Goal: Task Accomplishment & Management: Manage account settings

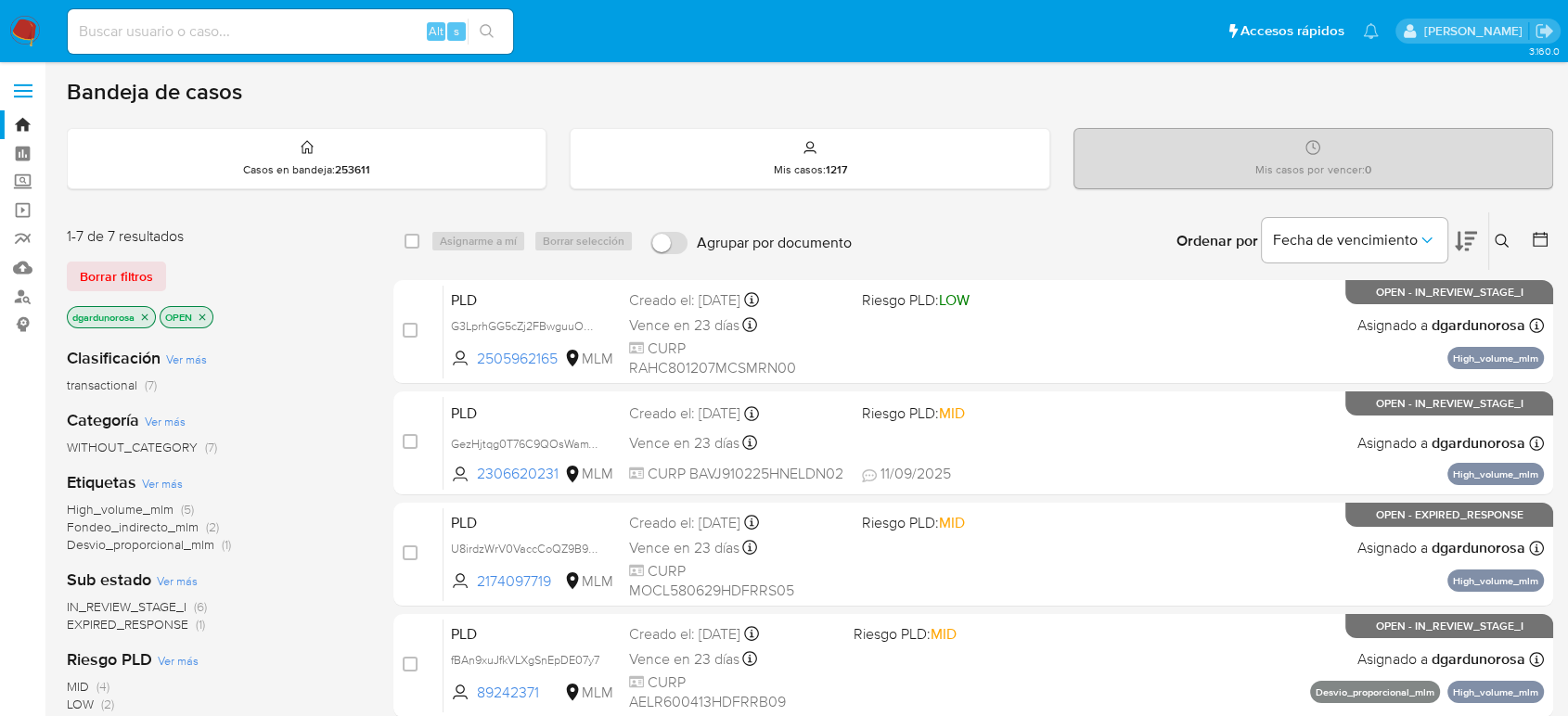
click at [1506, 239] on icon at bounding box center [1502, 241] width 15 height 15
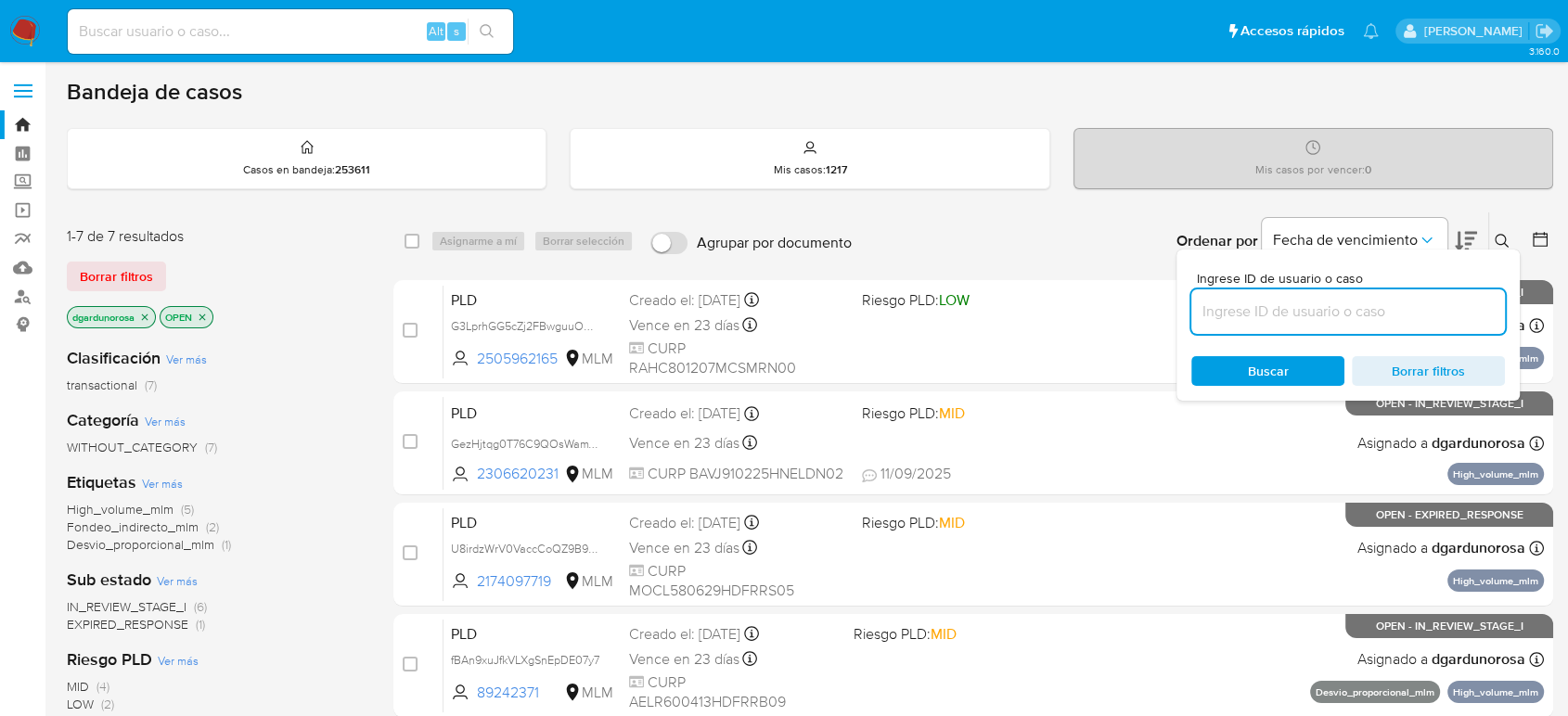
click at [1375, 306] on input at bounding box center [1347, 312] width 313 height 24
type input "2274140851"
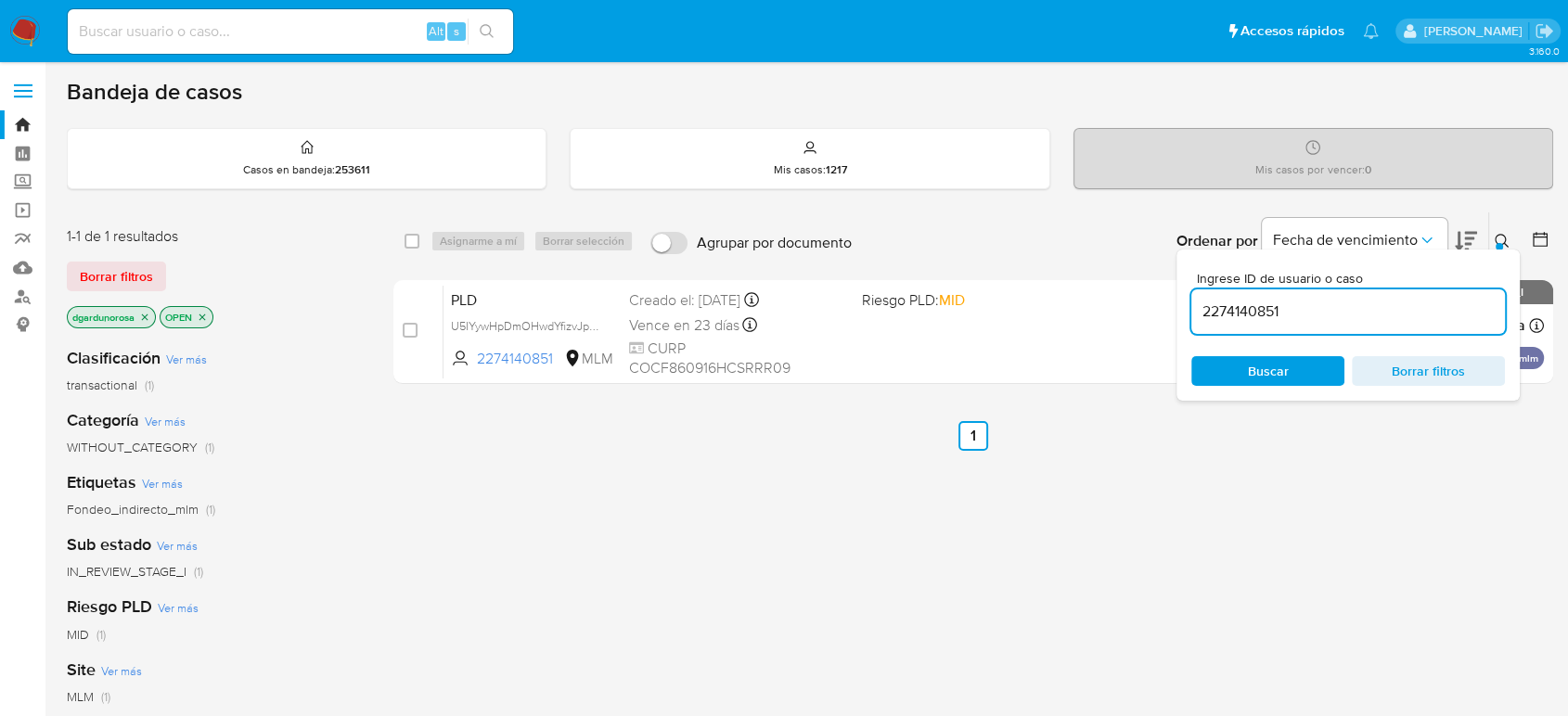
click at [1494, 240] on icon at bounding box center [1502, 241] width 15 height 15
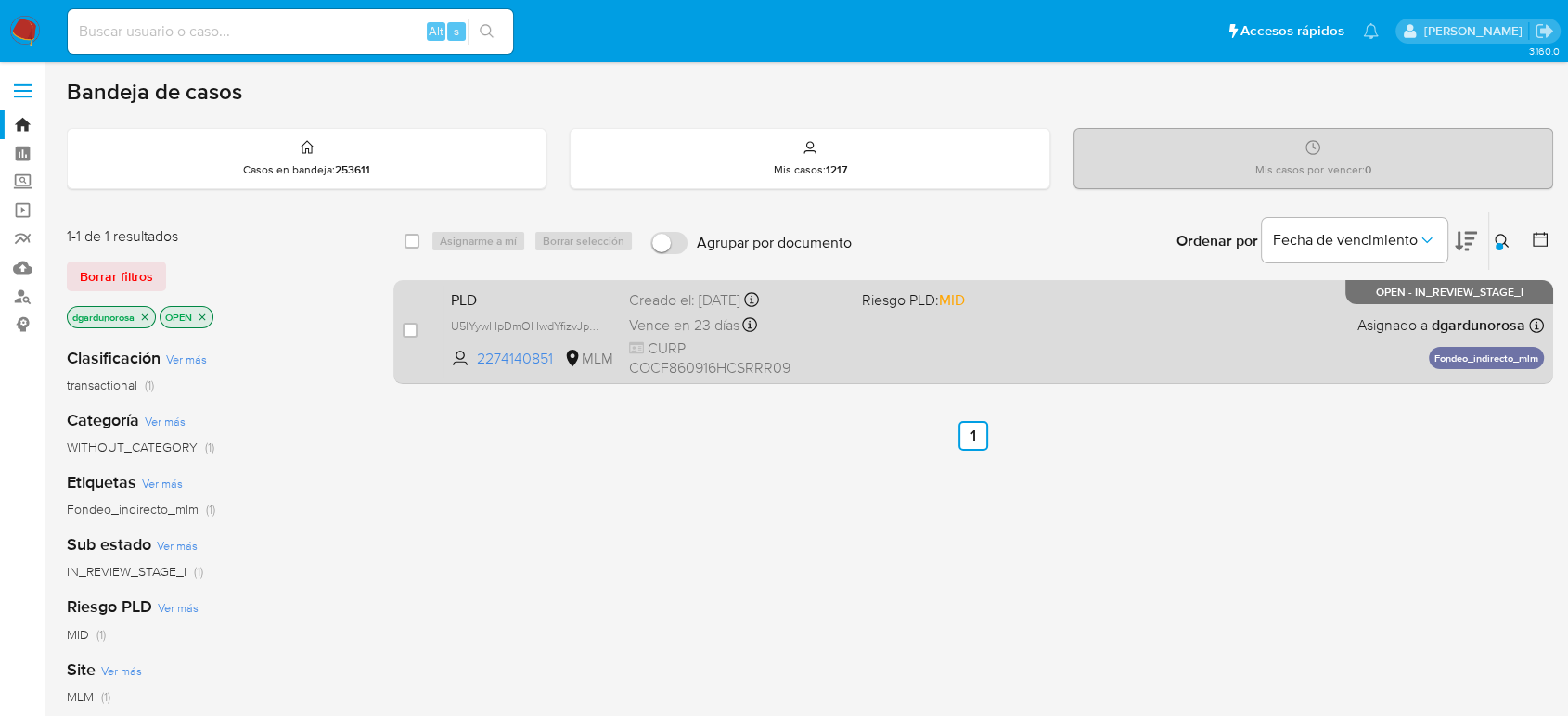
click at [1261, 324] on div "PLD U5IYywHpDmOHwdYfizvJpSLQ 2274140851 MLM Riesgo PLD: MID Creado el: 12/08/20…" at bounding box center [994, 331] width 1100 height 94
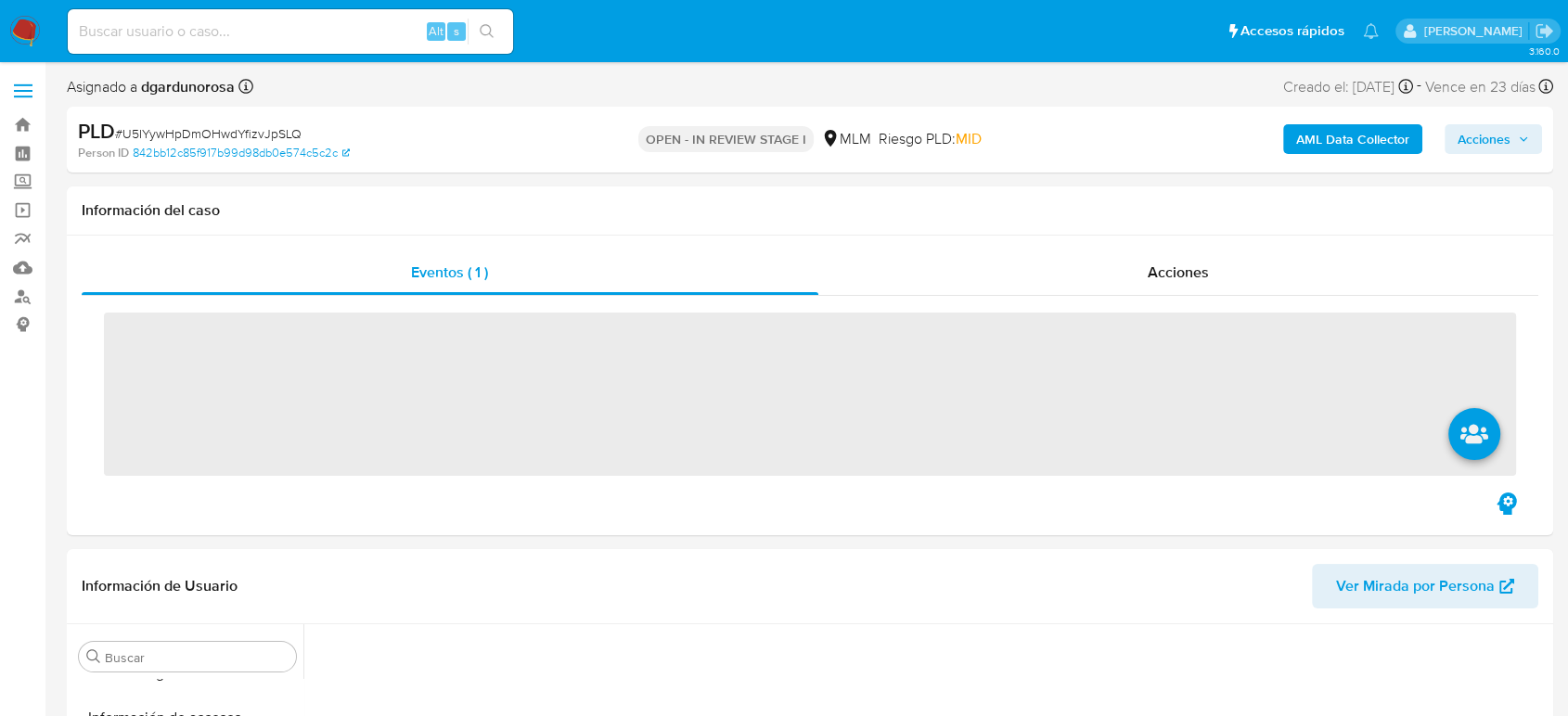
scroll to position [784, 0]
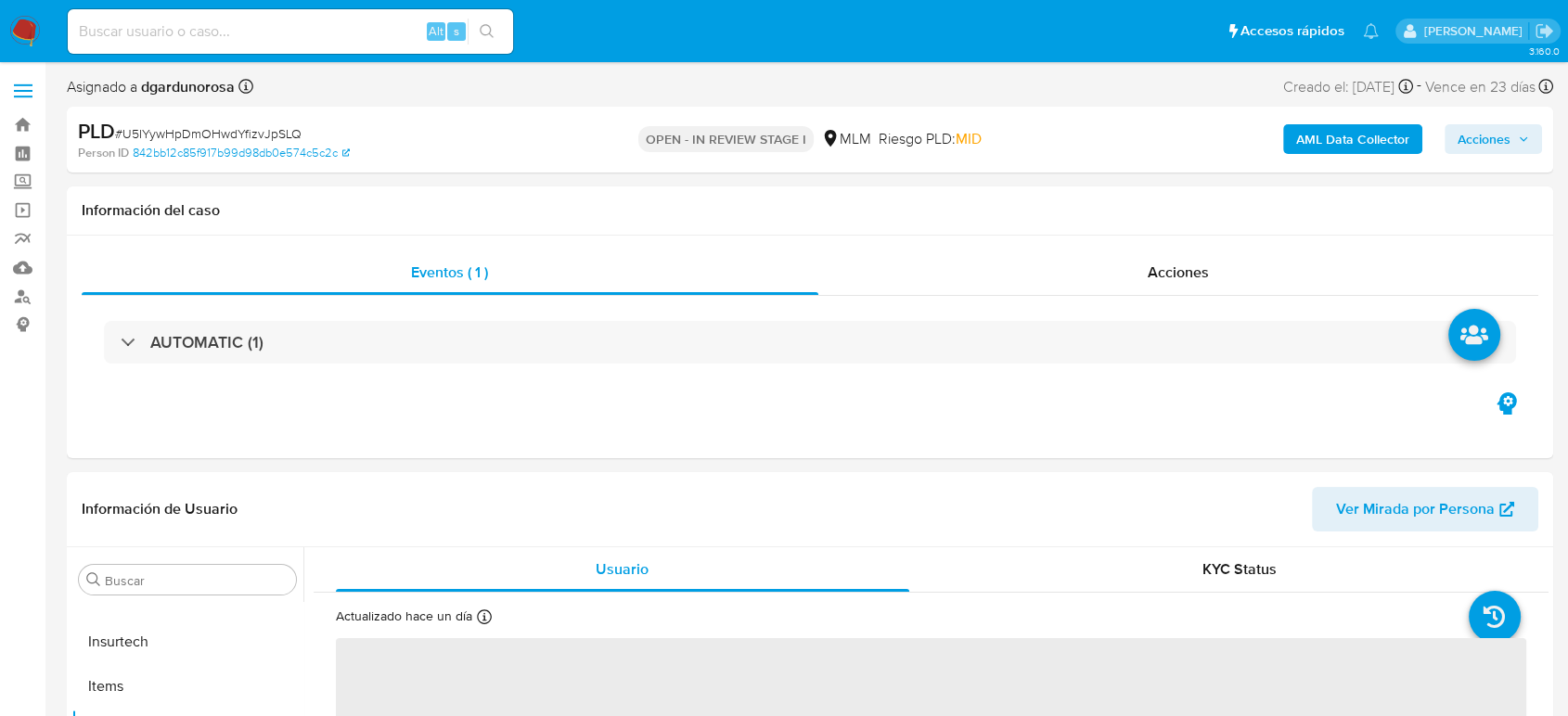
select select "10"
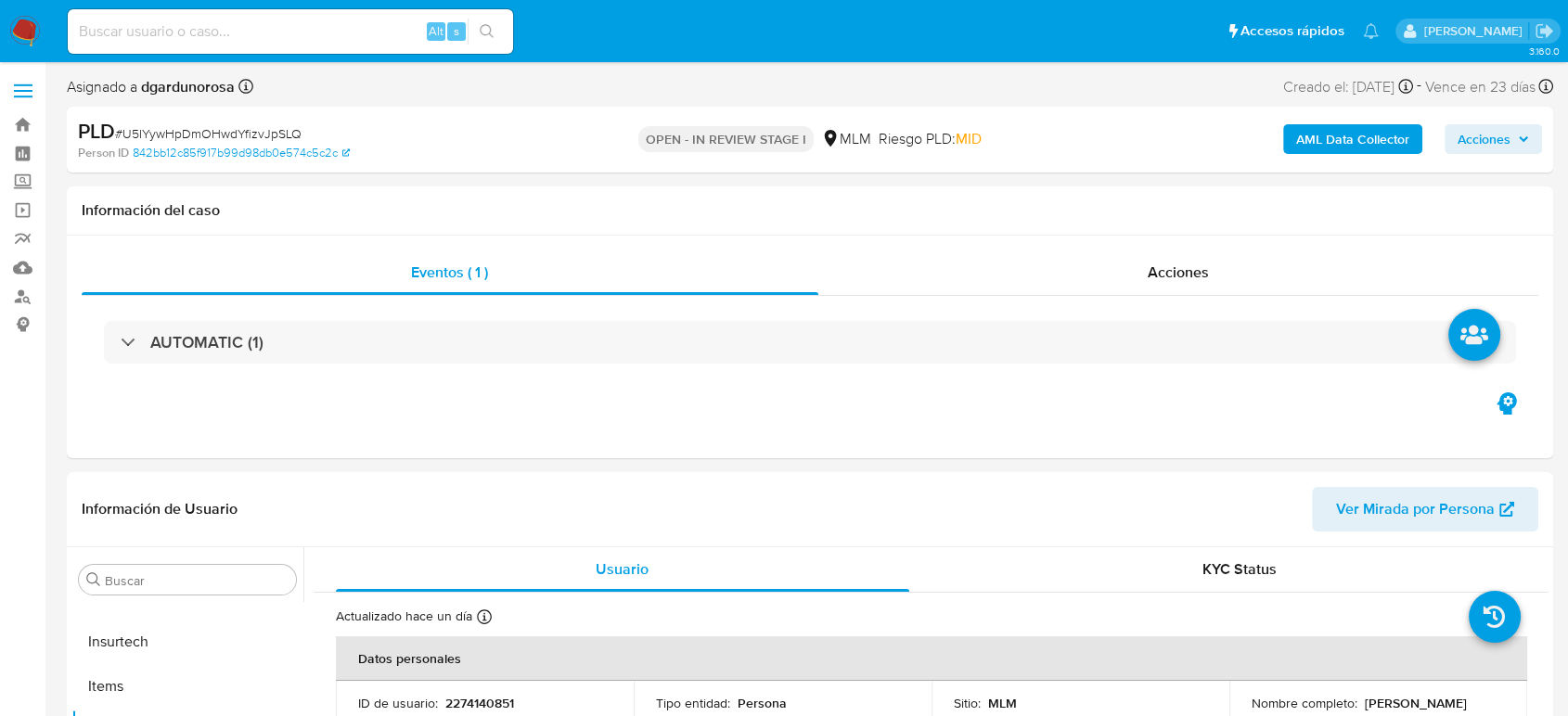
drag, startPoint x: 1536, startPoint y: 139, endPoint x: 1515, endPoint y: 143, distance: 21.4
click at [1536, 139] on button "Acciones" at bounding box center [1493, 139] width 97 height 30
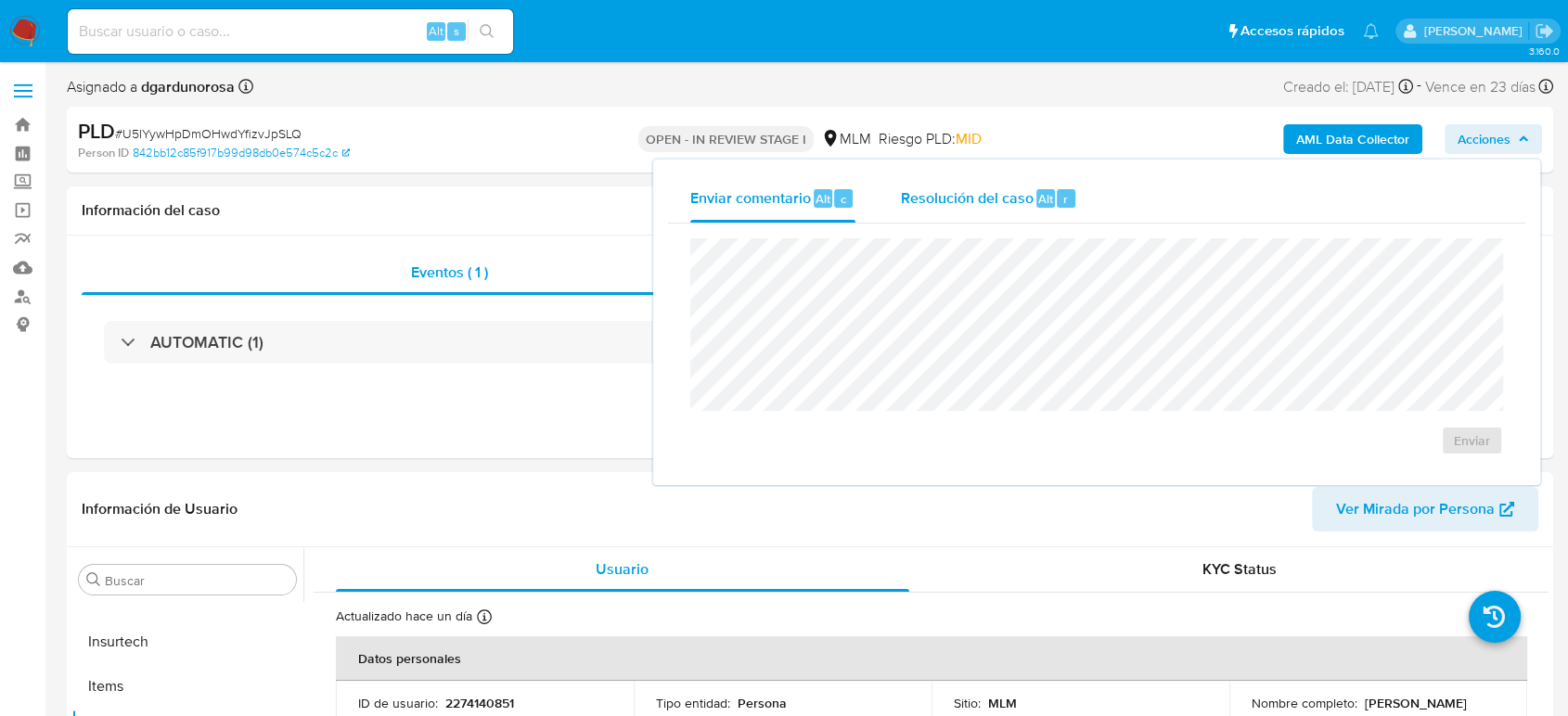
click at [1005, 197] on span "Resolución del caso" at bounding box center [966, 197] width 133 height 22
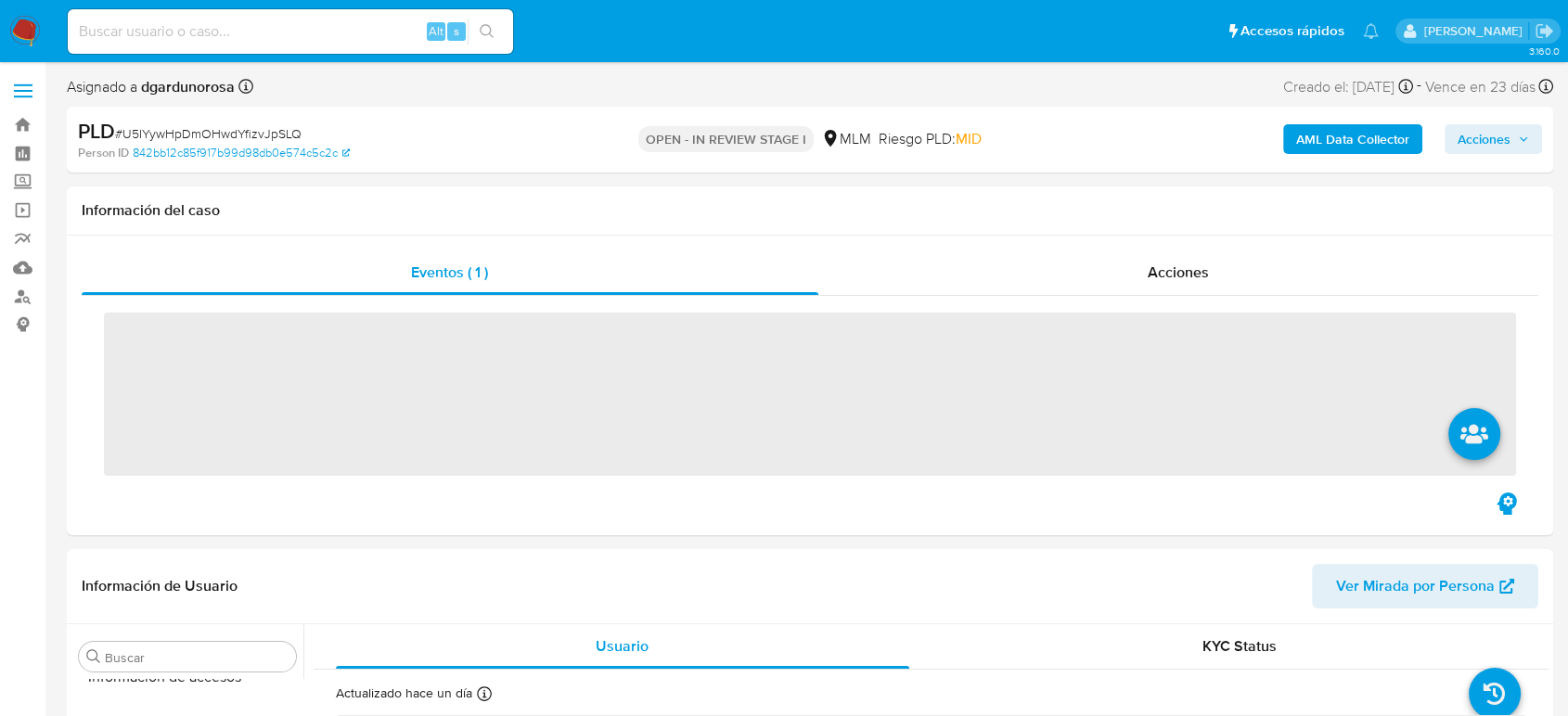
scroll to position [784, 0]
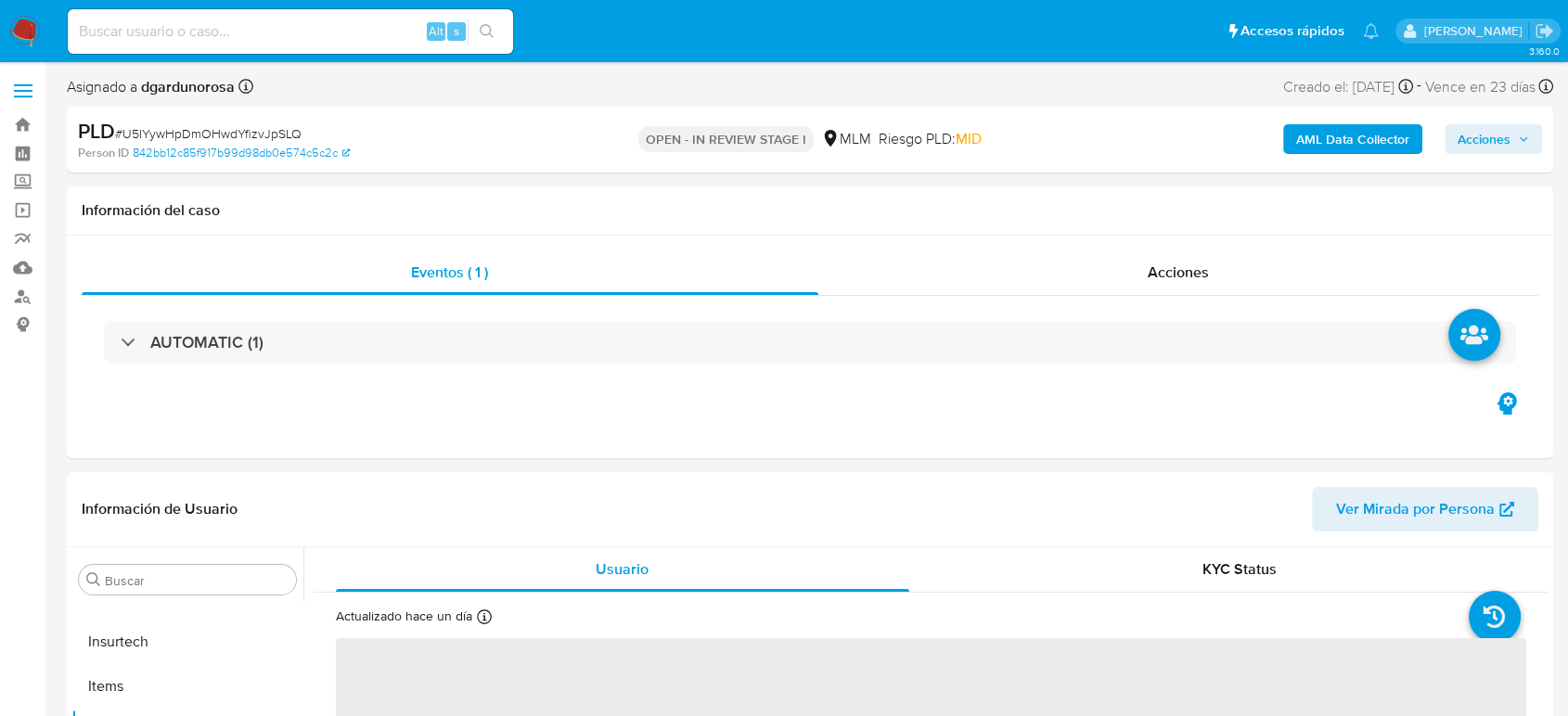
select select "10"
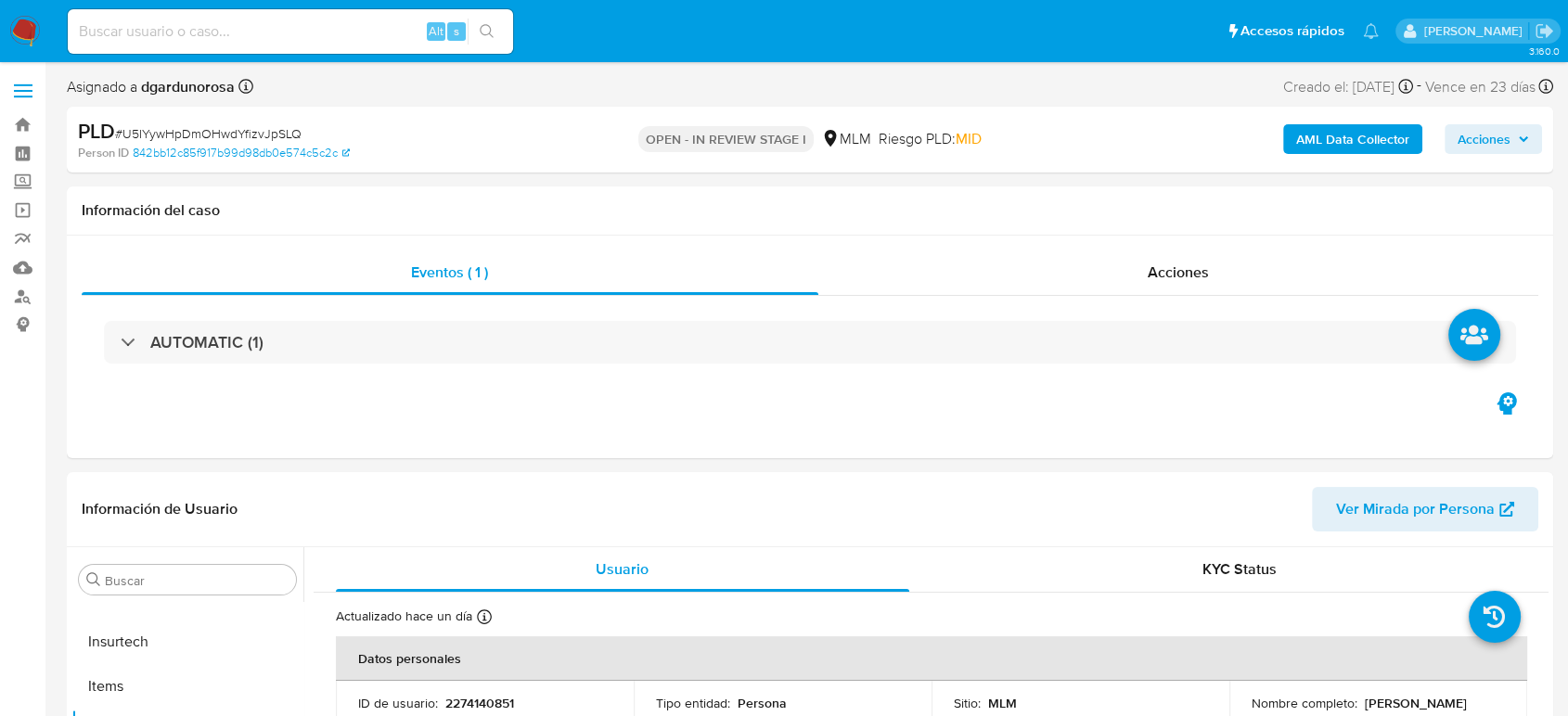
click at [1462, 145] on span "Acciones" at bounding box center [1484, 139] width 53 height 30
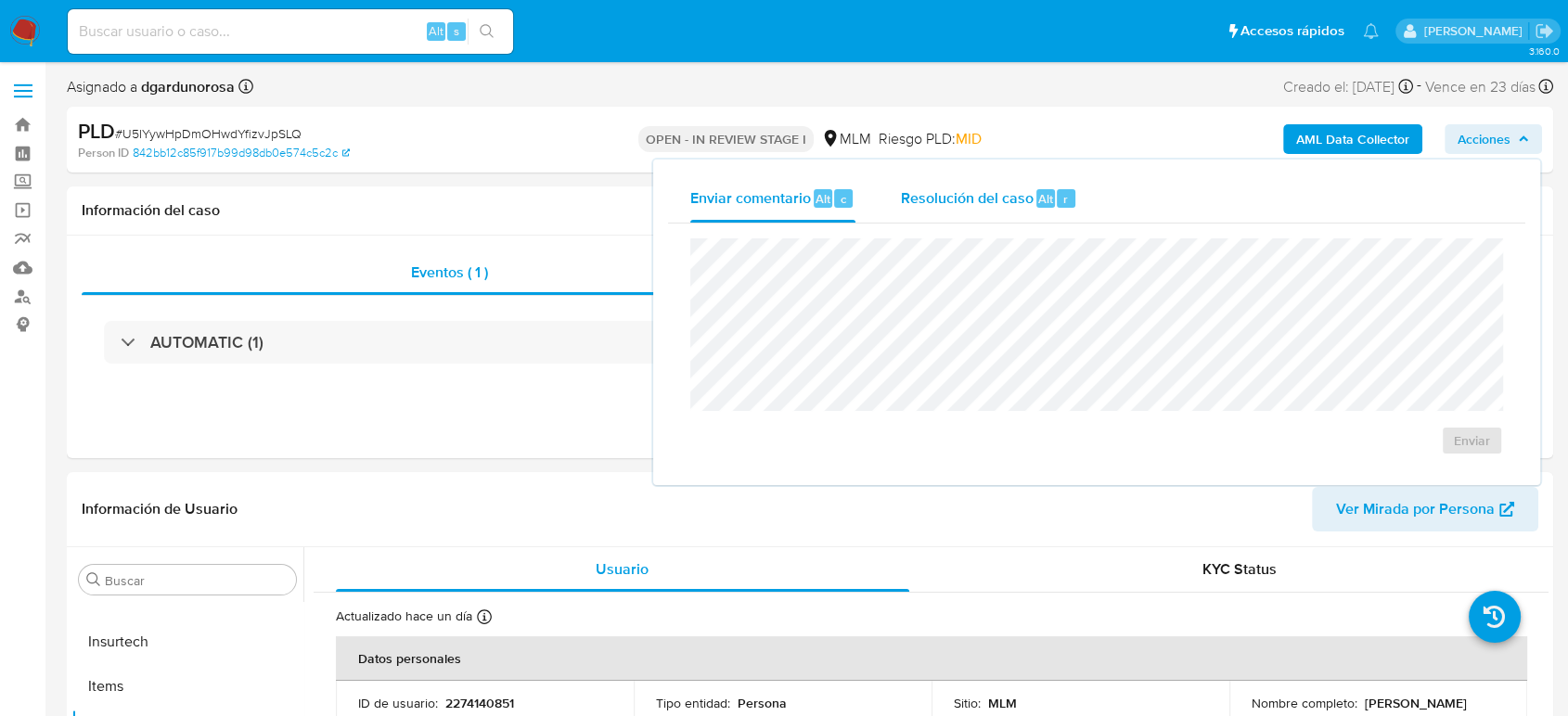
click at [992, 190] on span "Resolución del caso" at bounding box center [966, 197] width 133 height 22
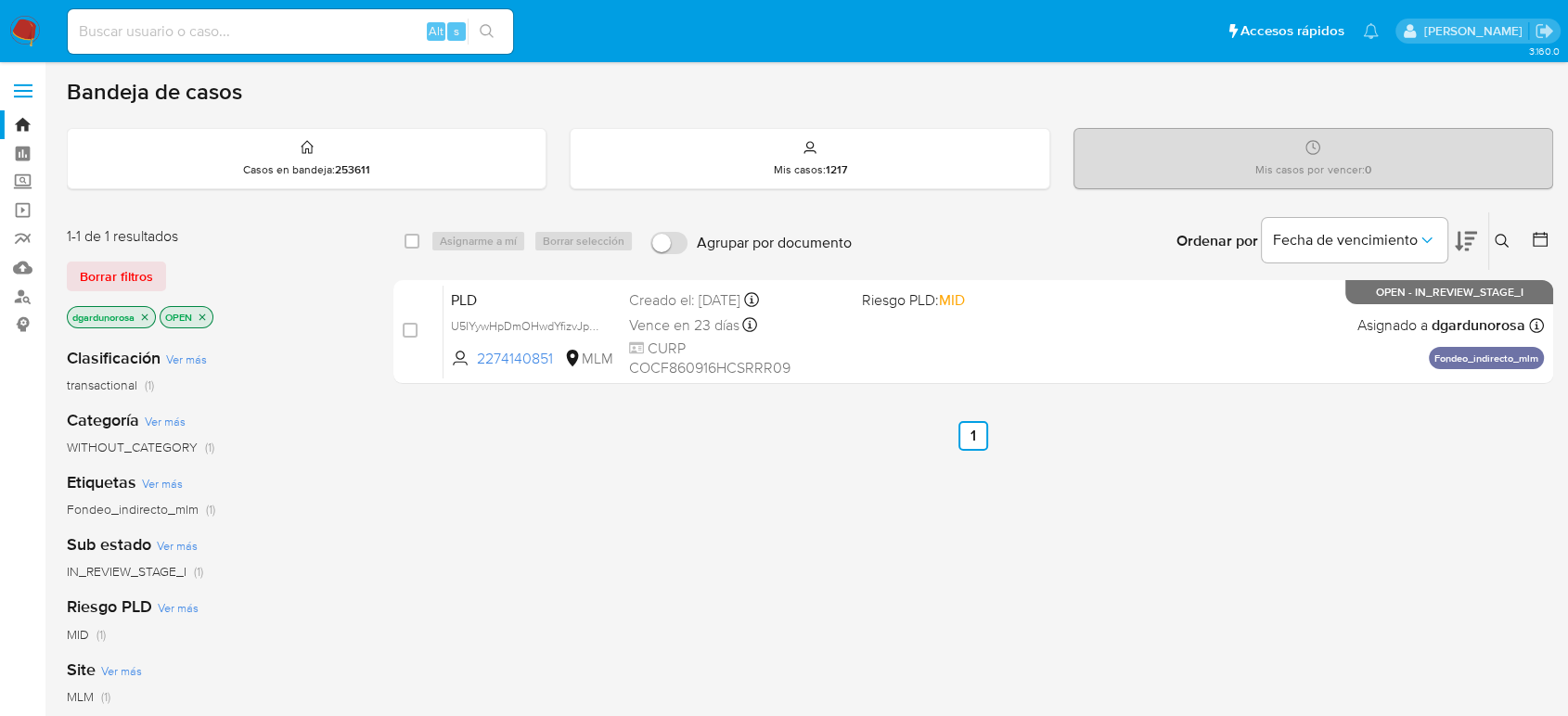
click at [568, 557] on div "select-all-cases-checkbox Asignarme a mí Borrar selección Agrupar por documento…" at bounding box center [972, 632] width 1159 height 840
click at [1424, 251] on button at bounding box center [1503, 241] width 31 height 22
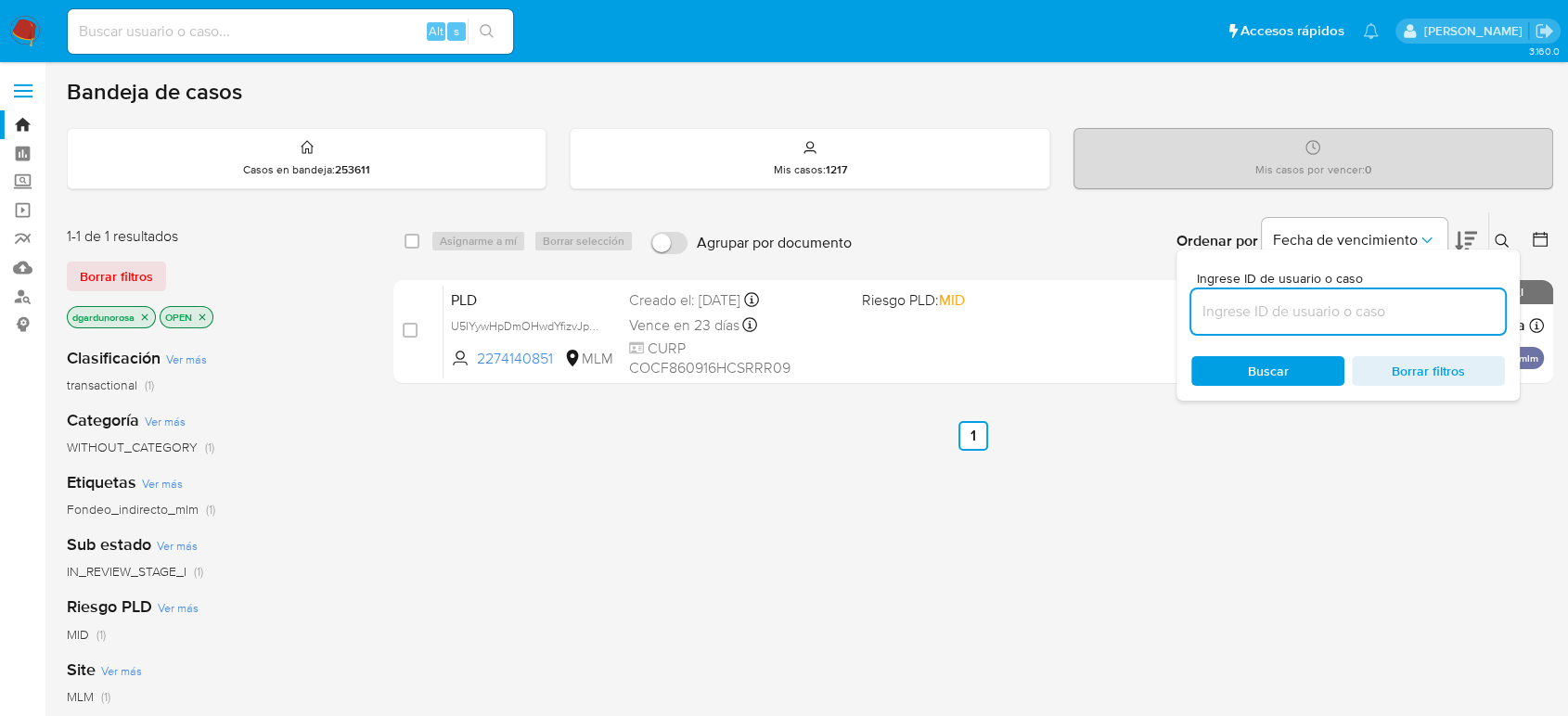
click at [1315, 314] on input at bounding box center [1347, 312] width 313 height 24
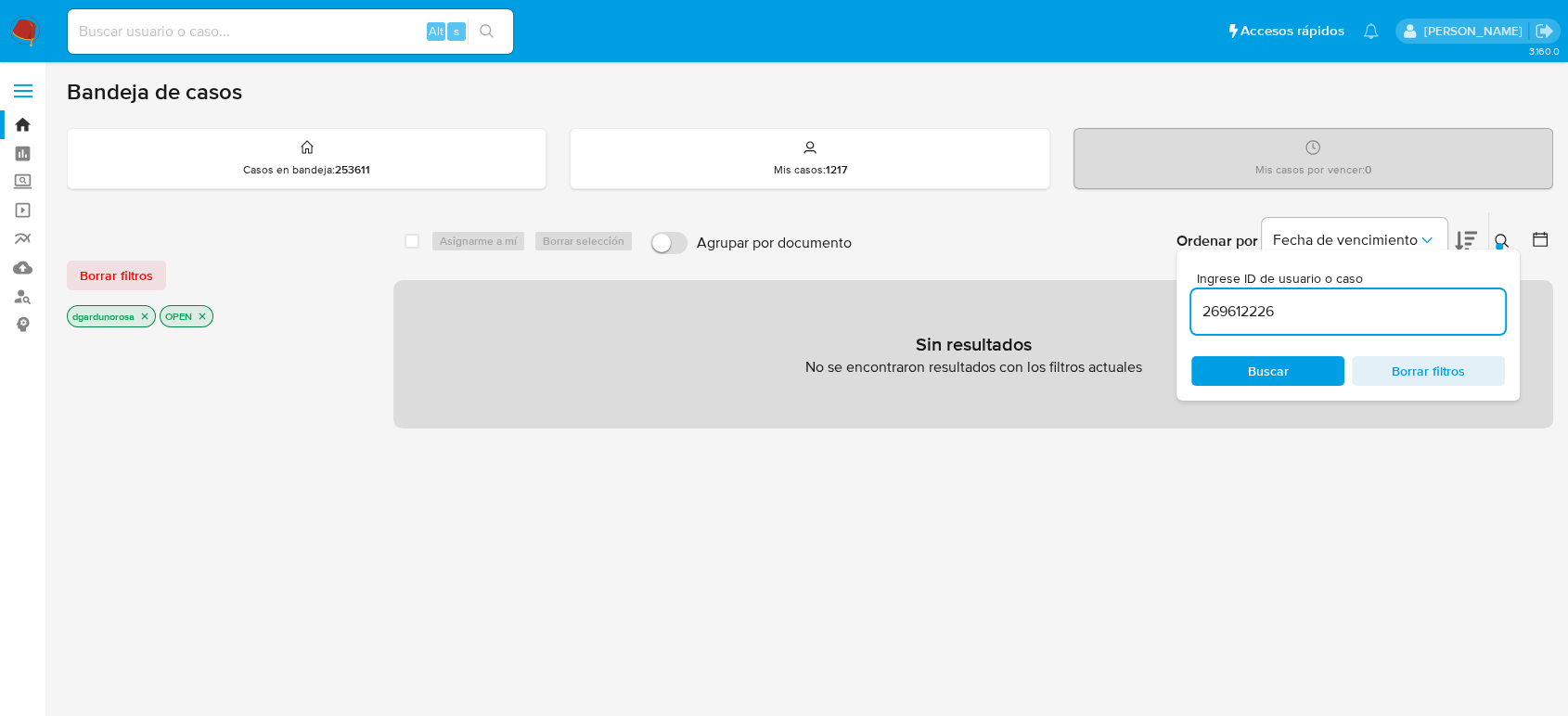
click at [1374, 318] on input "269612226" at bounding box center [1347, 312] width 313 height 24
type input "269612226"
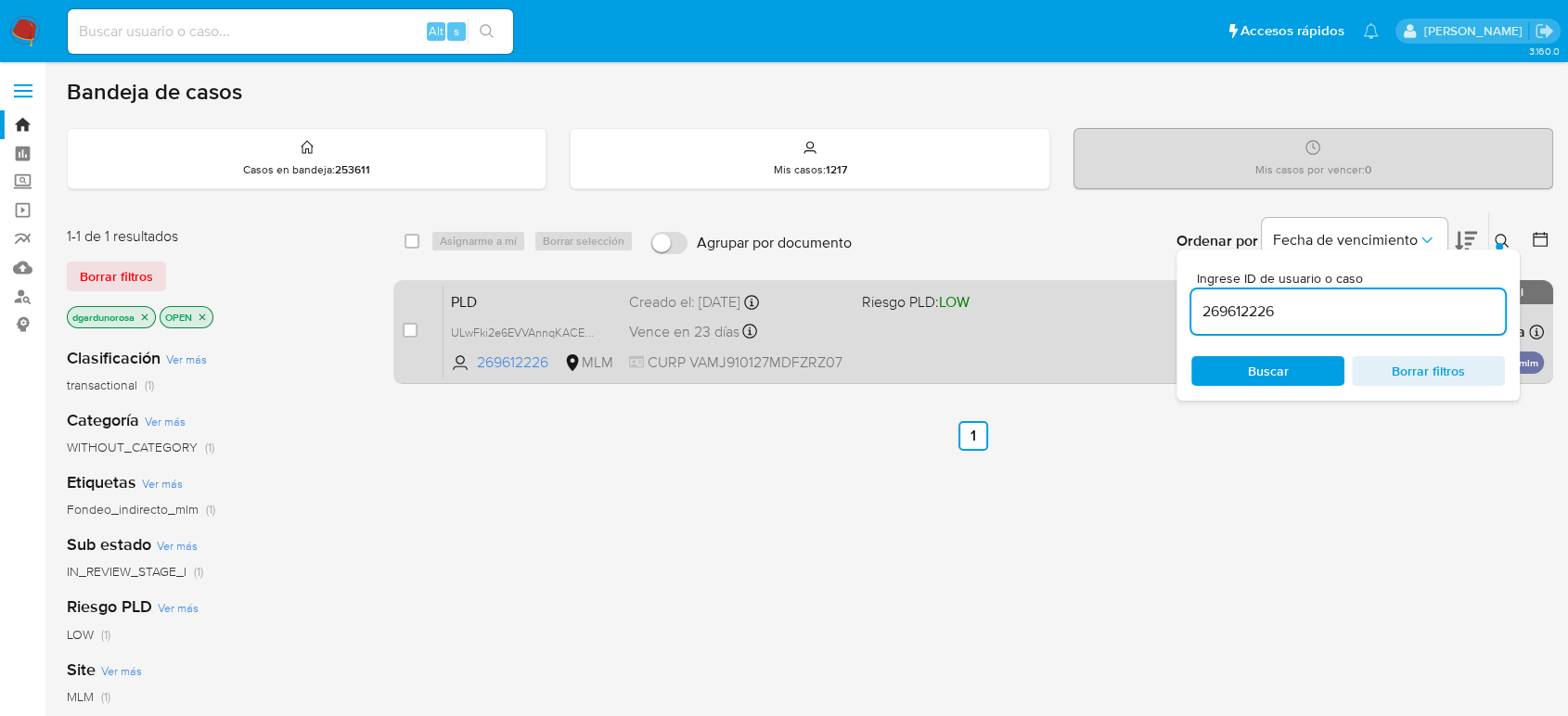
click at [1035, 336] on div "PLD ULwFki2e6EVVAnnqKACEZ4r7 269612226 MLM Riesgo PLD: LOW Creado el: 12/08/202…" at bounding box center [994, 331] width 1100 height 94
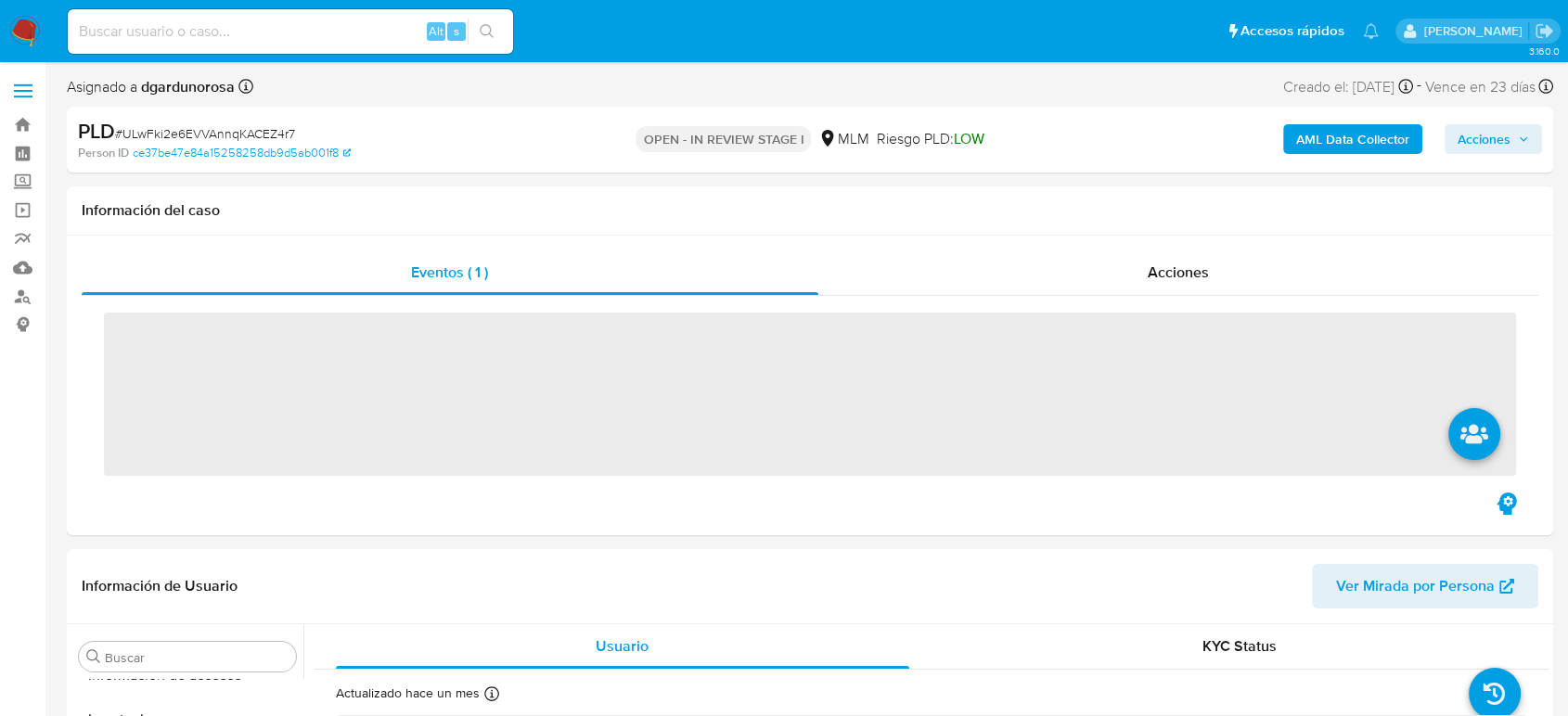
scroll to position [784, 0]
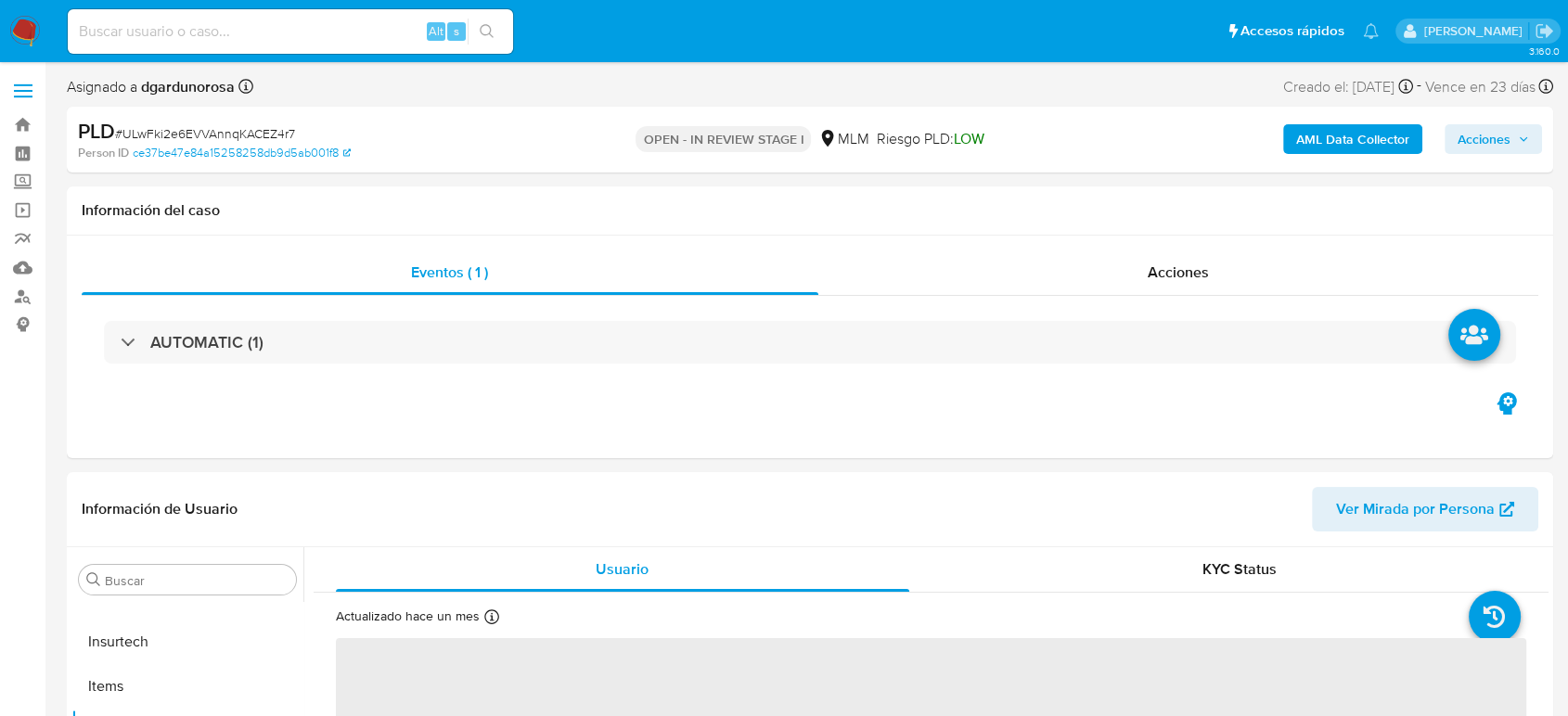
select select "10"
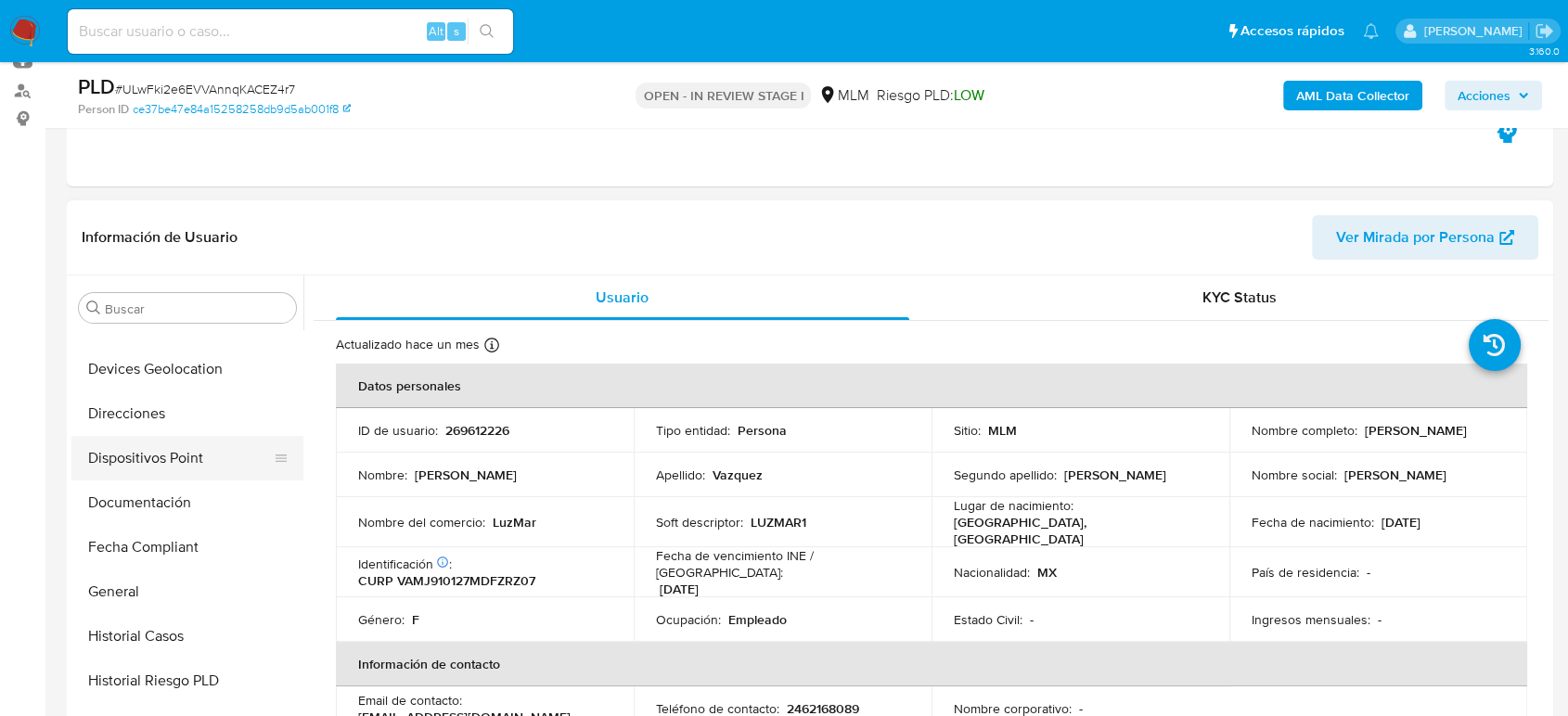
scroll to position [165, 0]
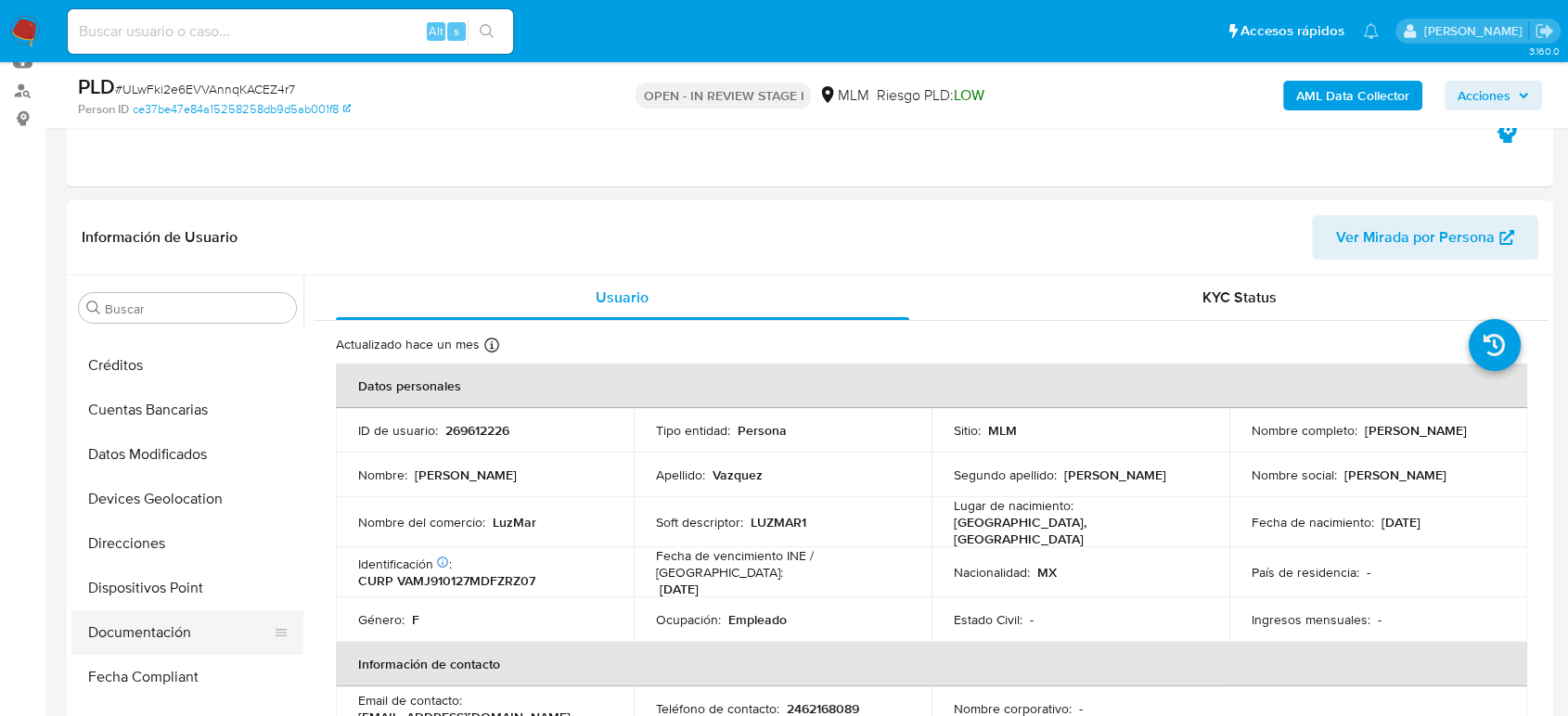
click at [178, 635] on button "Documentación" at bounding box center [180, 633] width 217 height 45
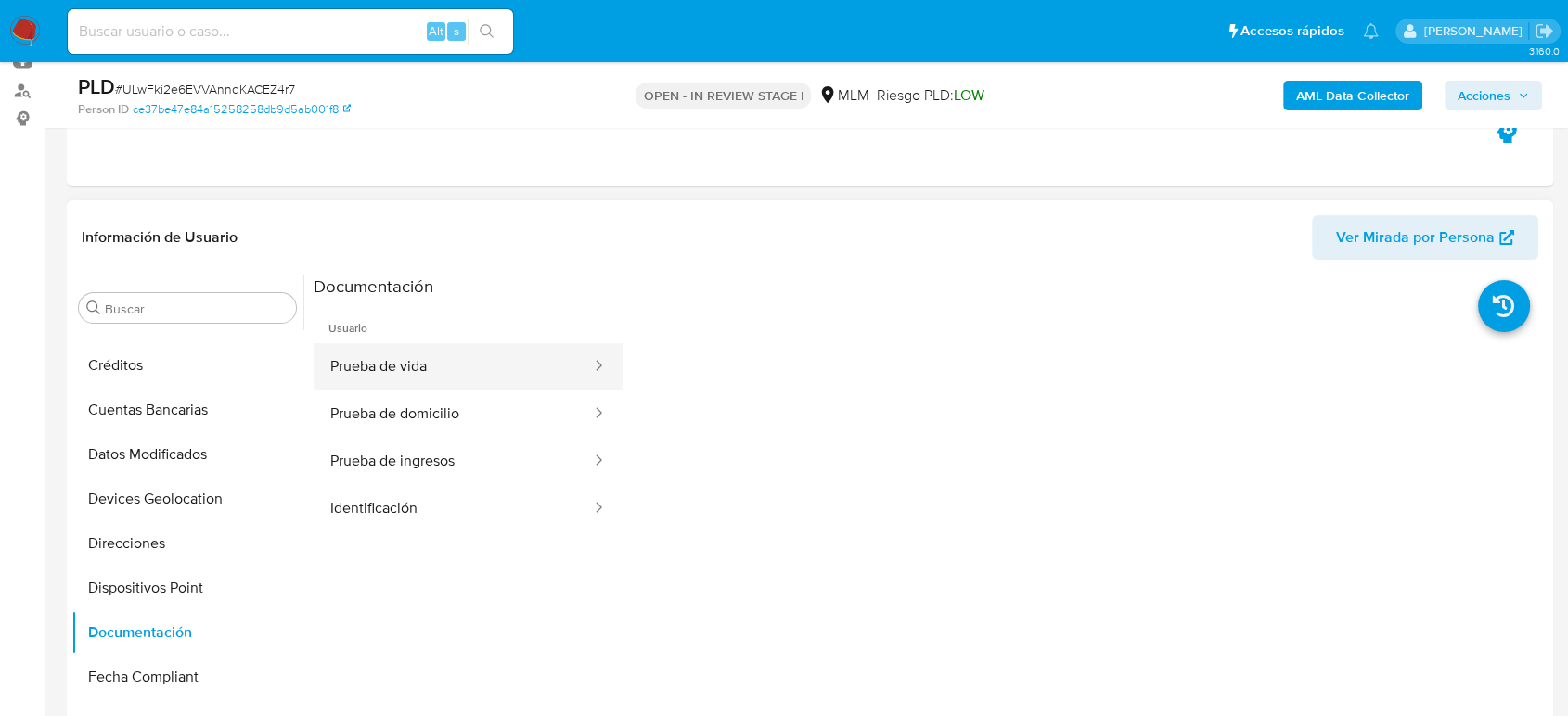
click at [444, 383] on button "Prueba de vida" at bounding box center [453, 367] width 279 height 48
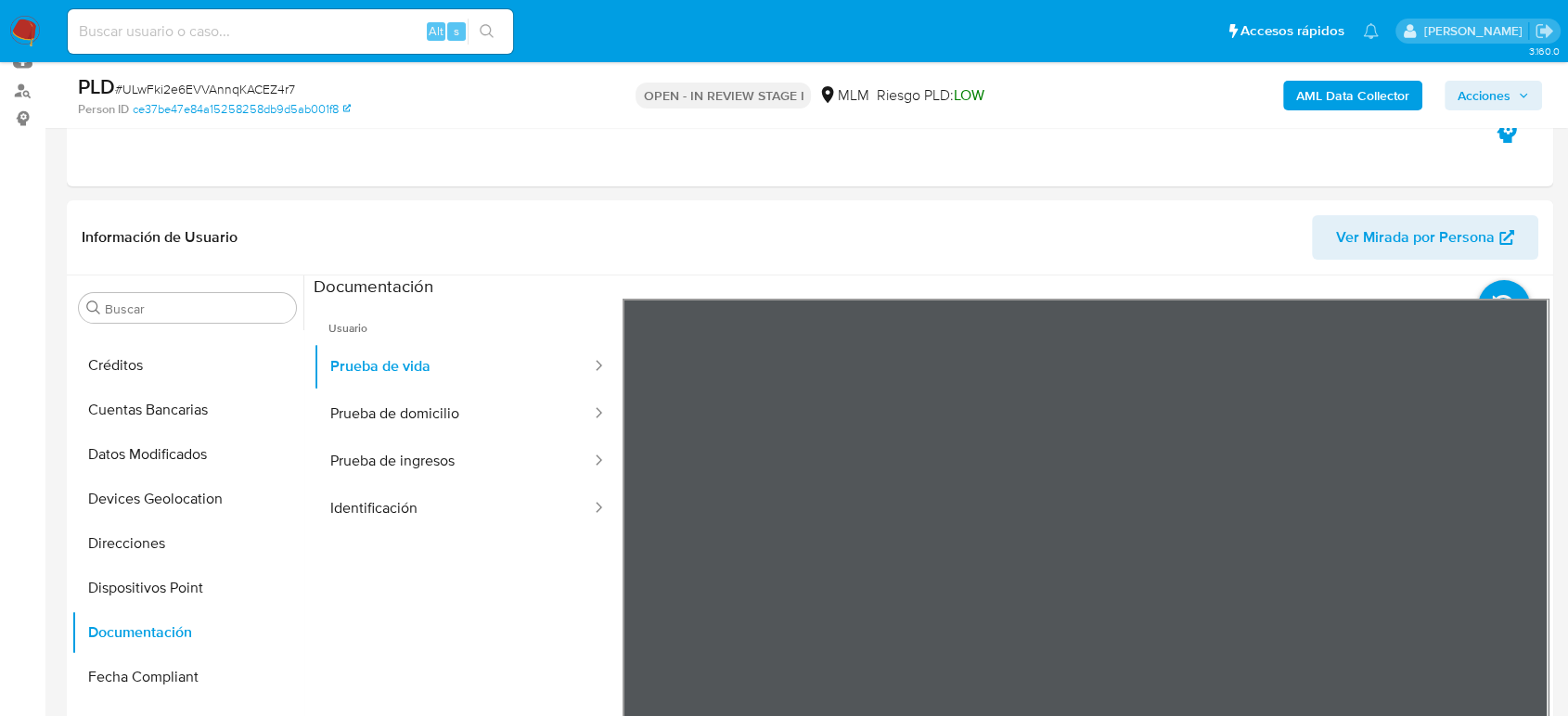
click at [487, 394] on button "Prueba de domicilio" at bounding box center [453, 414] width 279 height 48
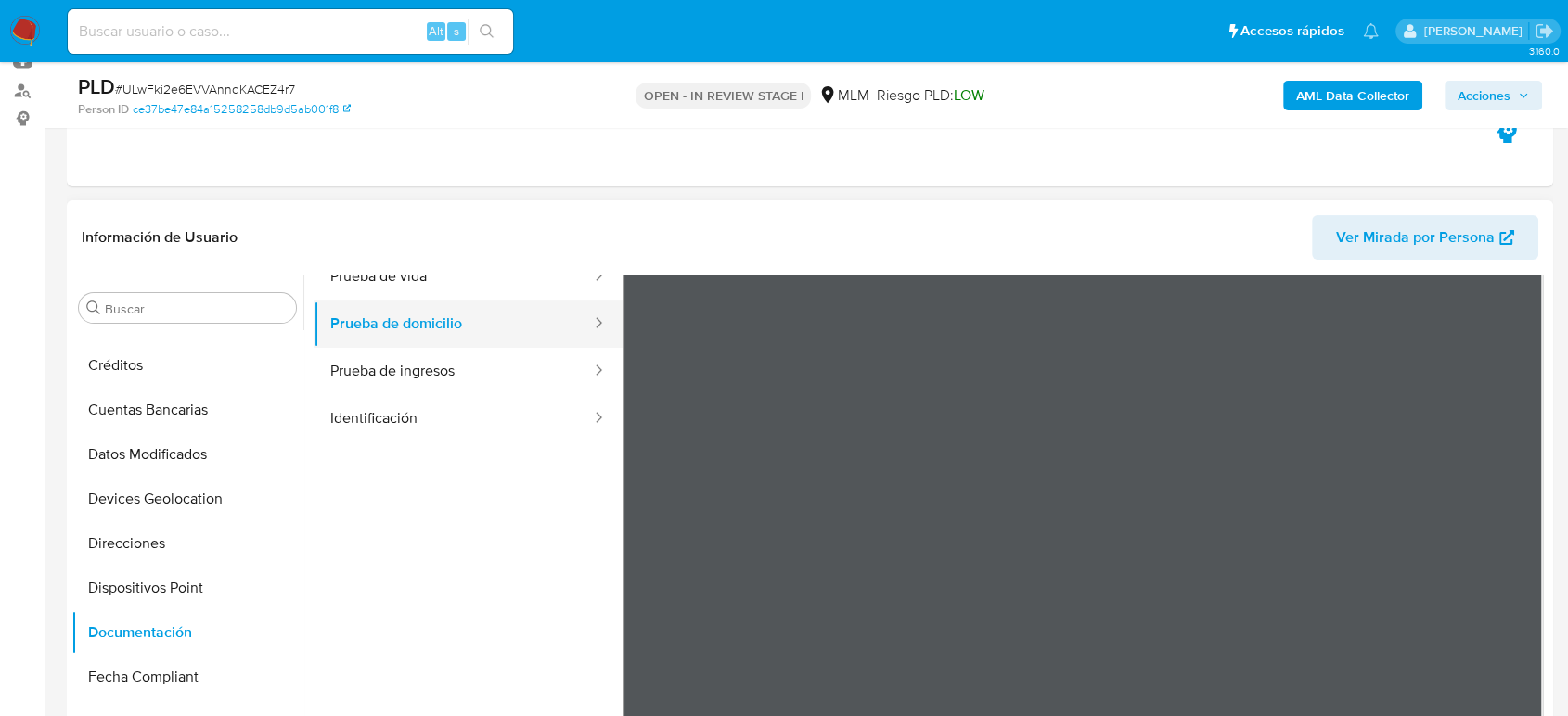
scroll to position [58, 0]
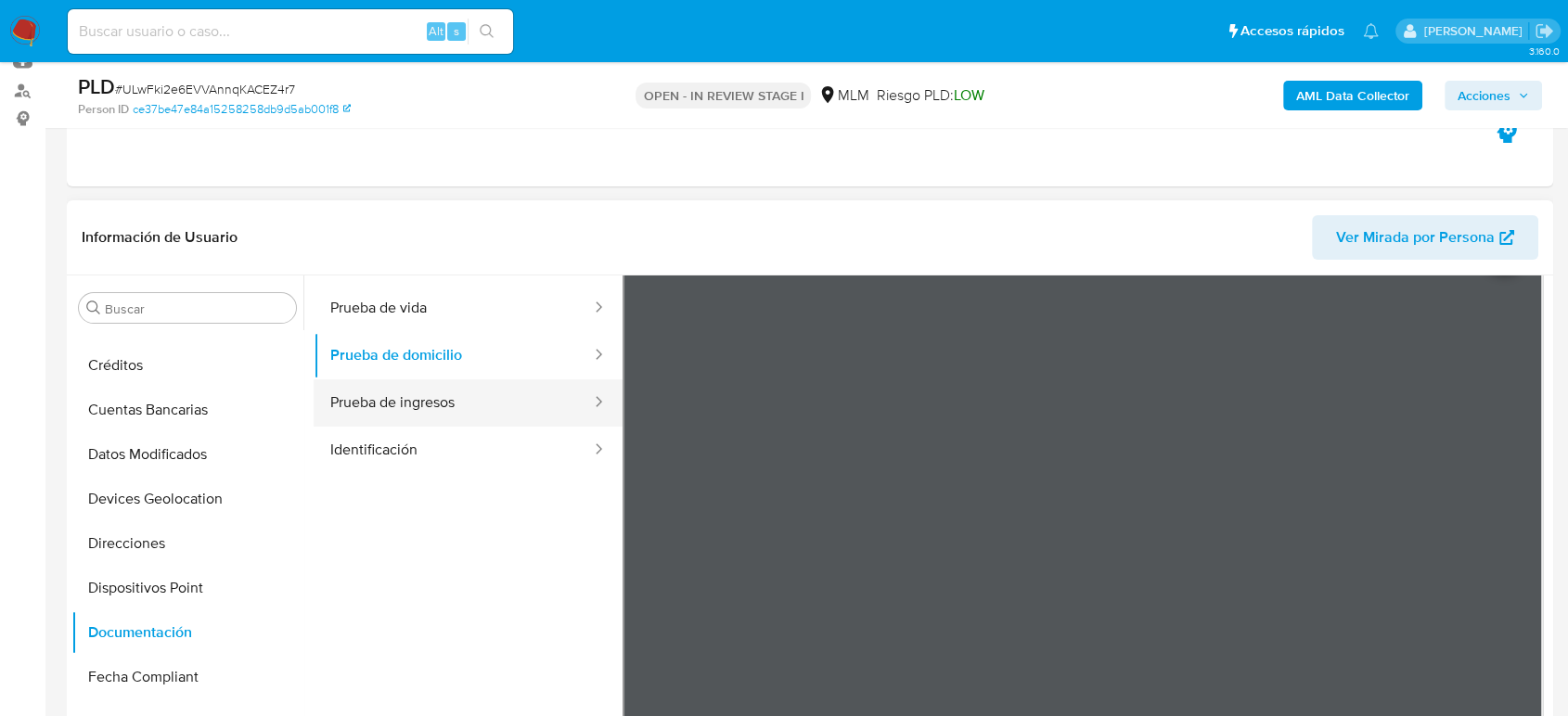
click at [488, 398] on button "Prueba de ingresos" at bounding box center [453, 403] width 279 height 48
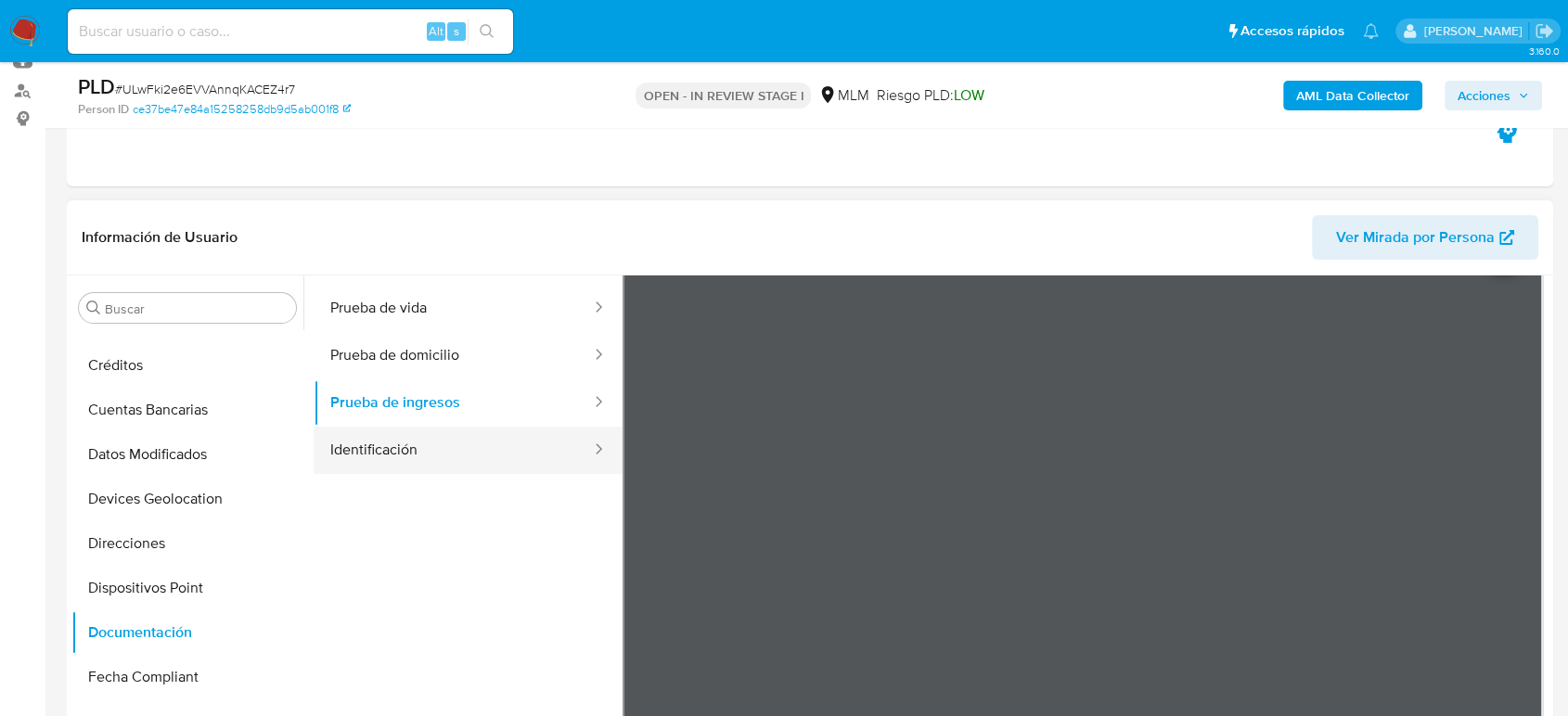
click at [459, 446] on button "Identificación" at bounding box center [453, 450] width 279 height 48
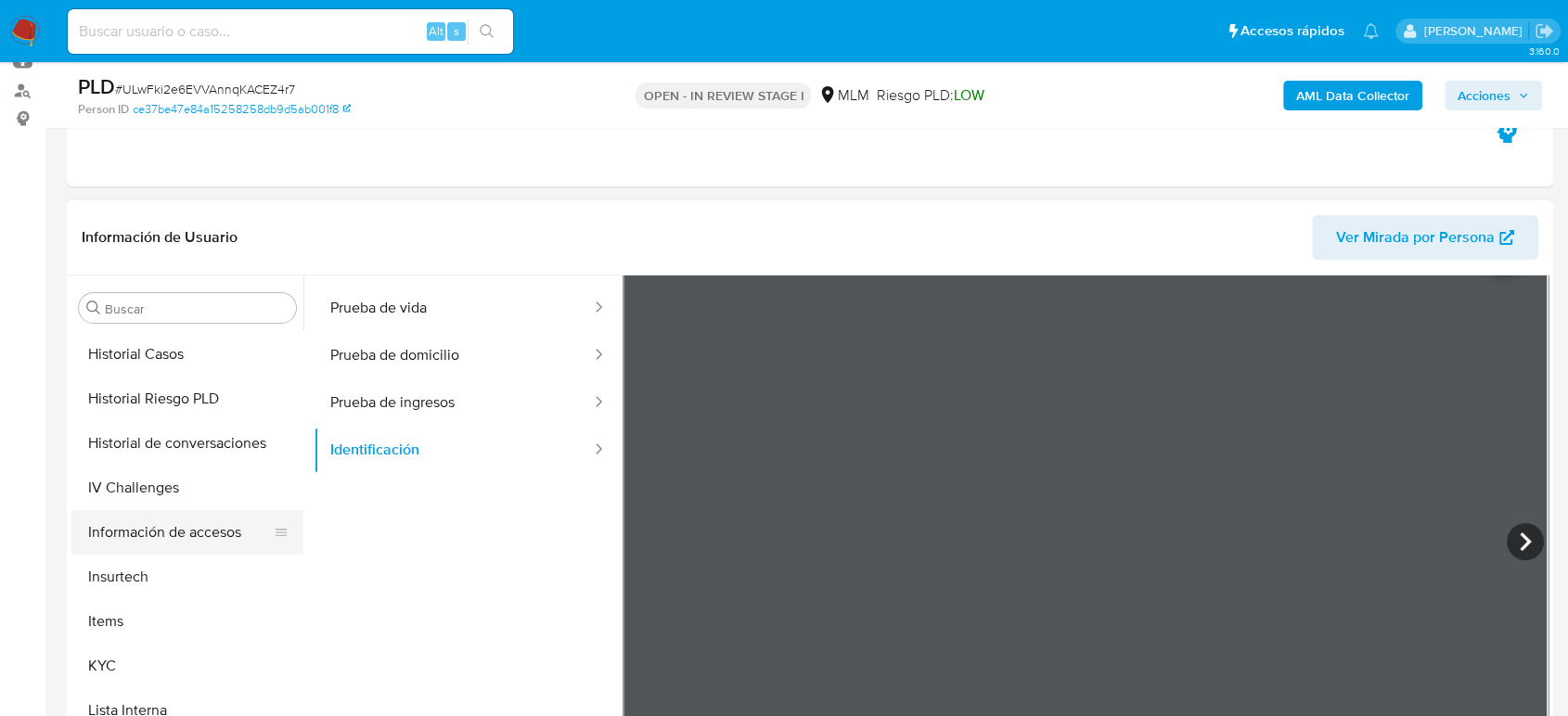
scroll to position [681, 0]
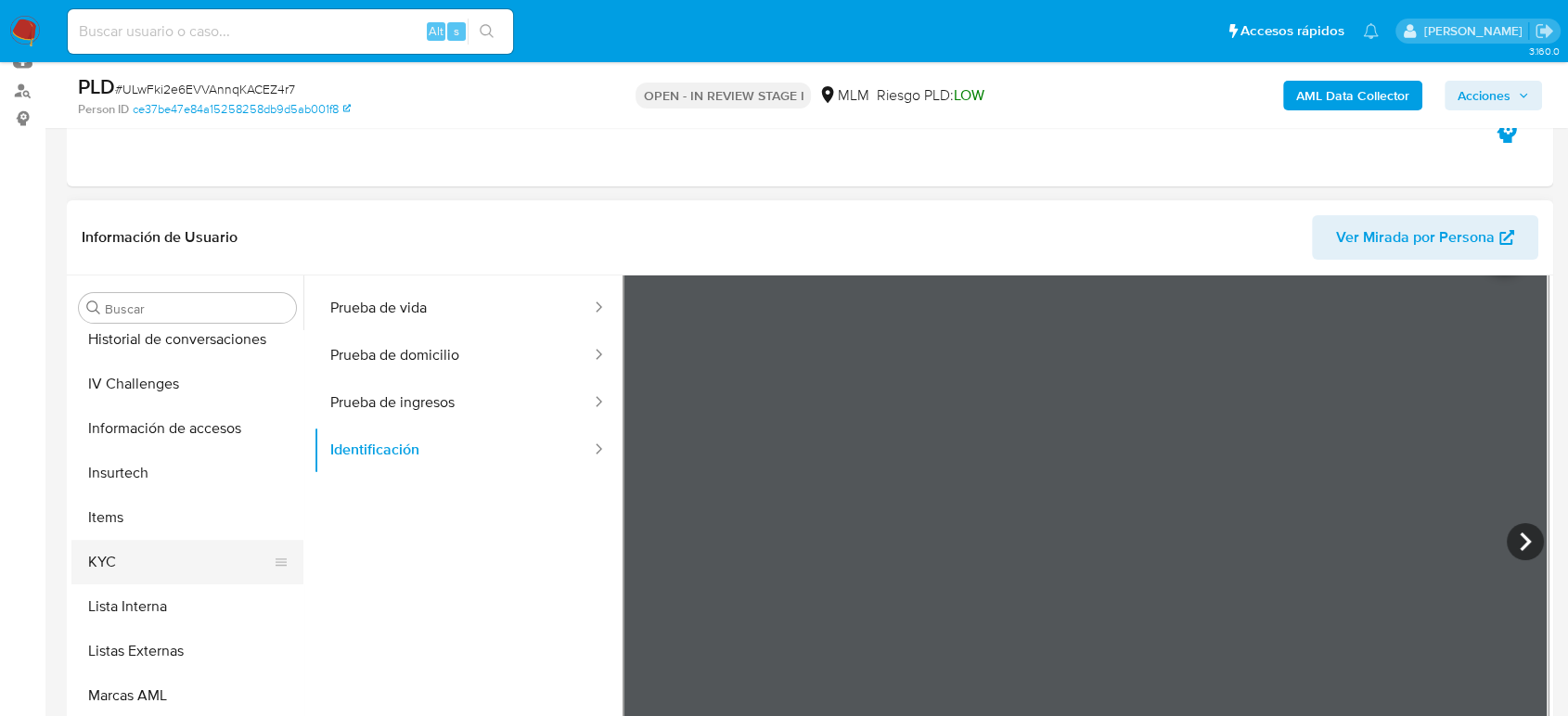
click at [184, 544] on button "KYC" at bounding box center [180, 563] width 217 height 45
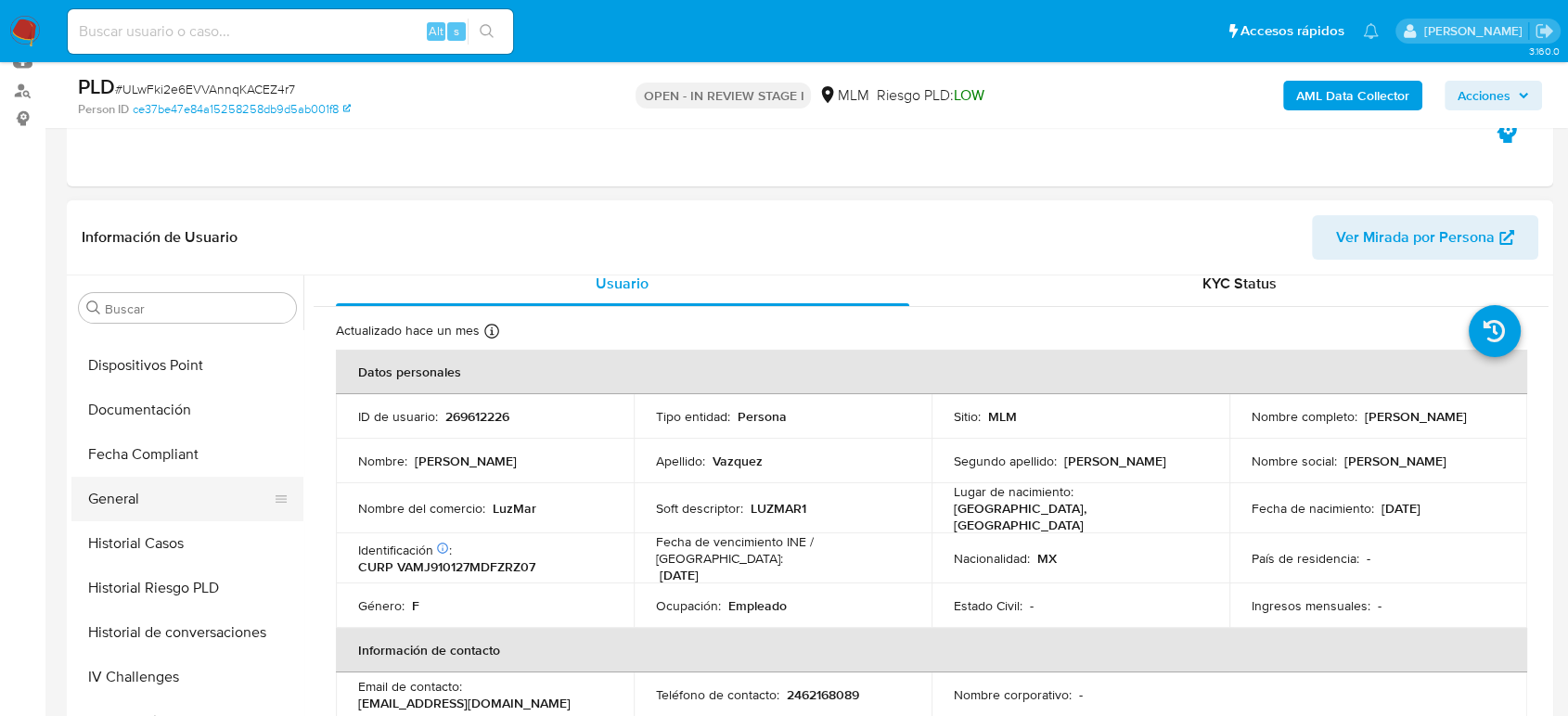
scroll to position [412, 0]
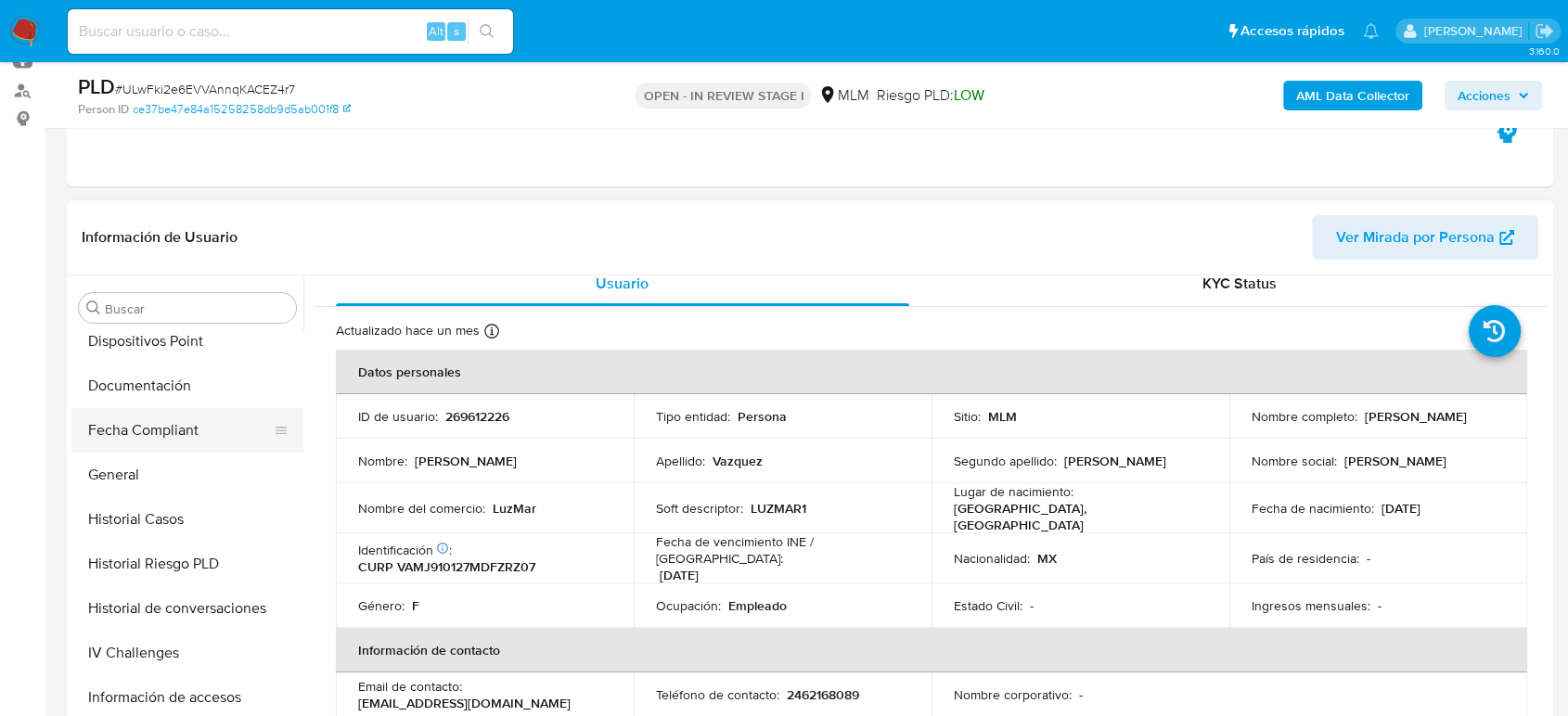
click at [206, 431] on button "Fecha Compliant" at bounding box center [180, 431] width 217 height 45
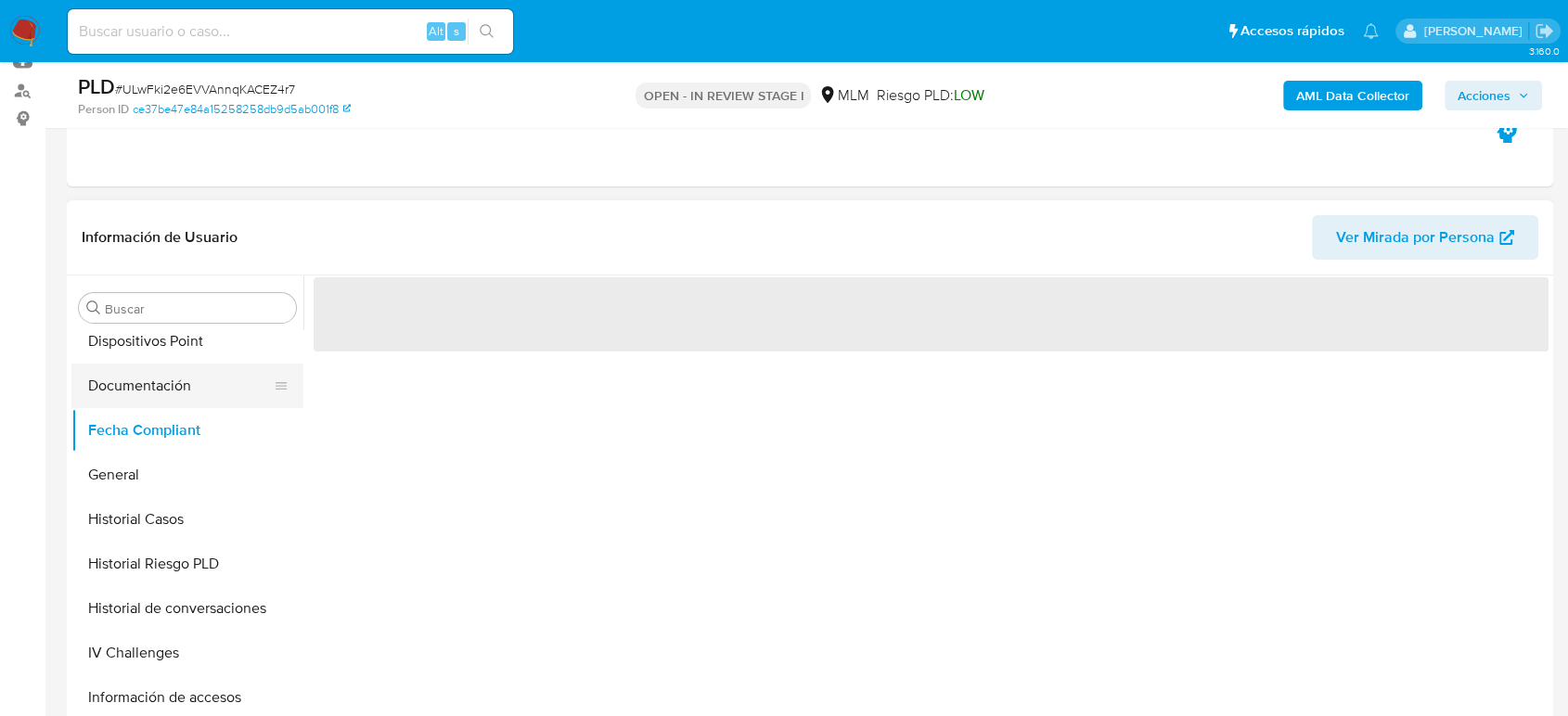
click at [200, 377] on button "Documentación" at bounding box center [180, 387] width 217 height 45
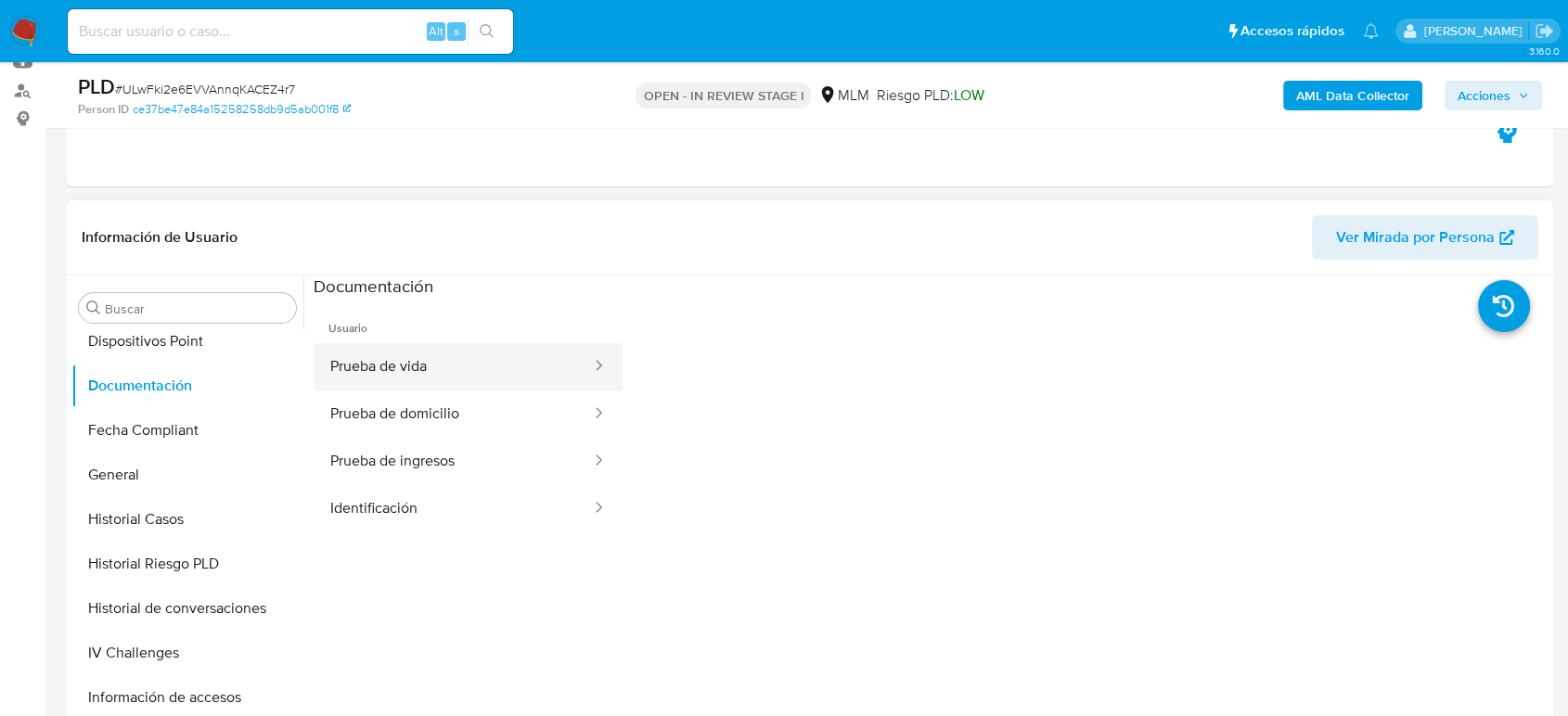
click at [472, 358] on button "Prueba de vida" at bounding box center [453, 367] width 279 height 48
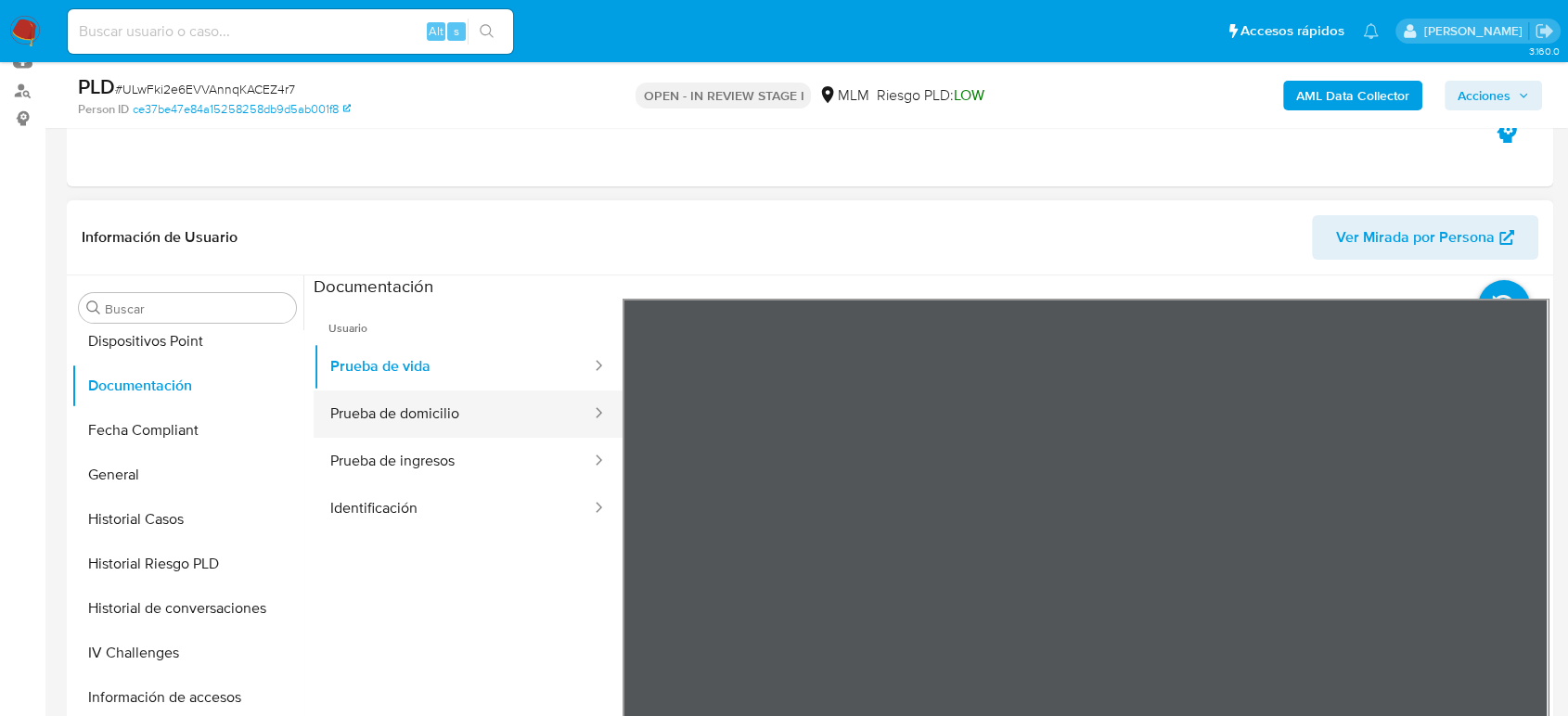
click at [445, 422] on button "Prueba de domicilio" at bounding box center [453, 414] width 279 height 48
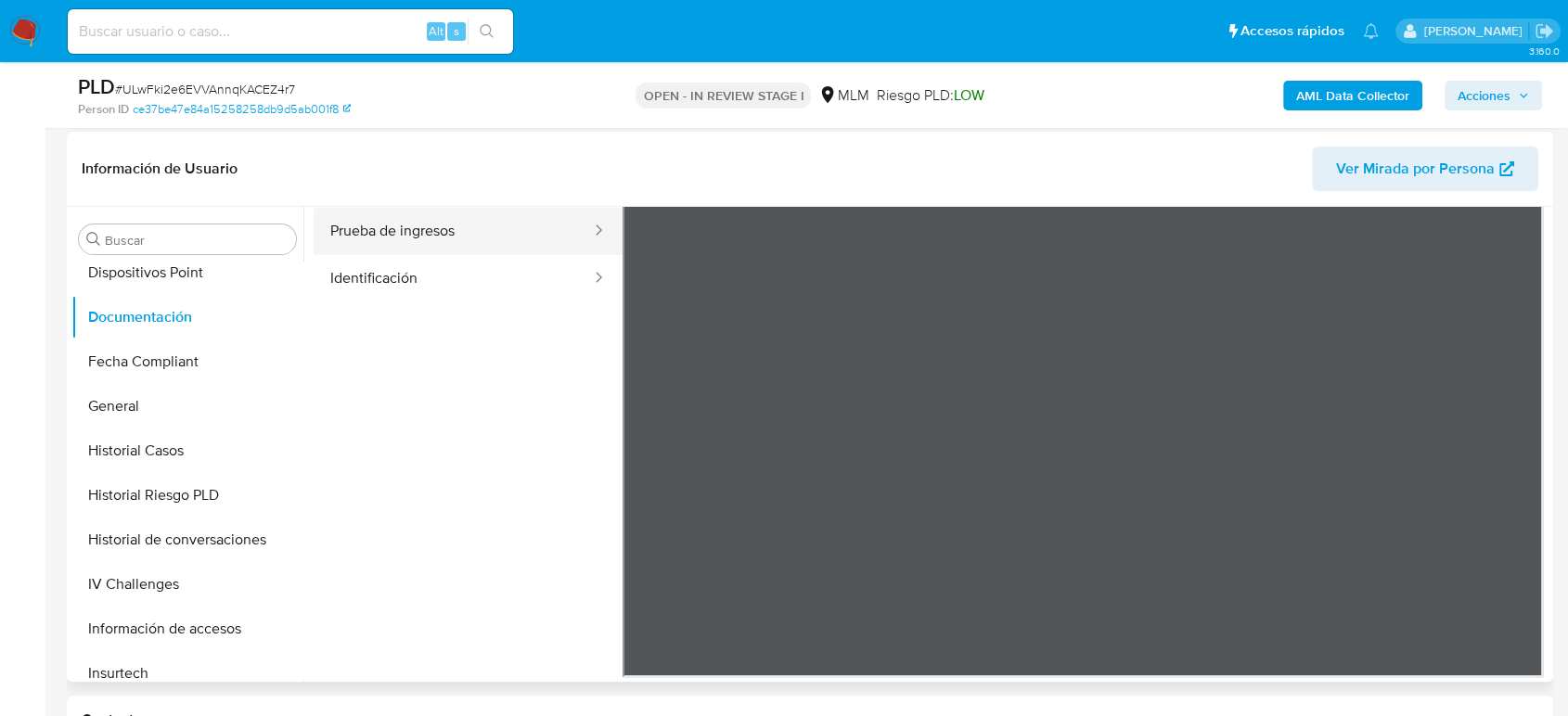
scroll to position [103, 0]
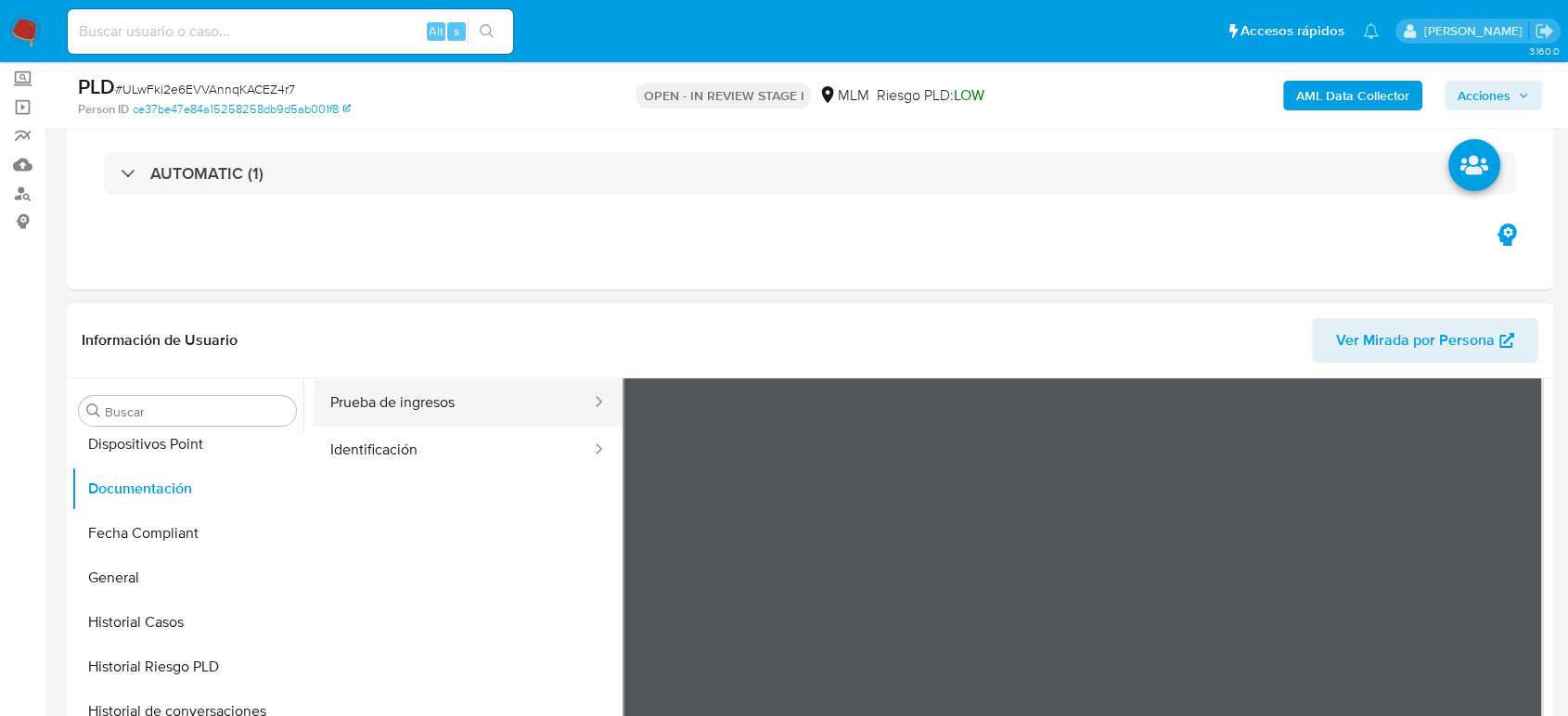
click at [443, 400] on button "Prueba de ingresos" at bounding box center [453, 403] width 279 height 48
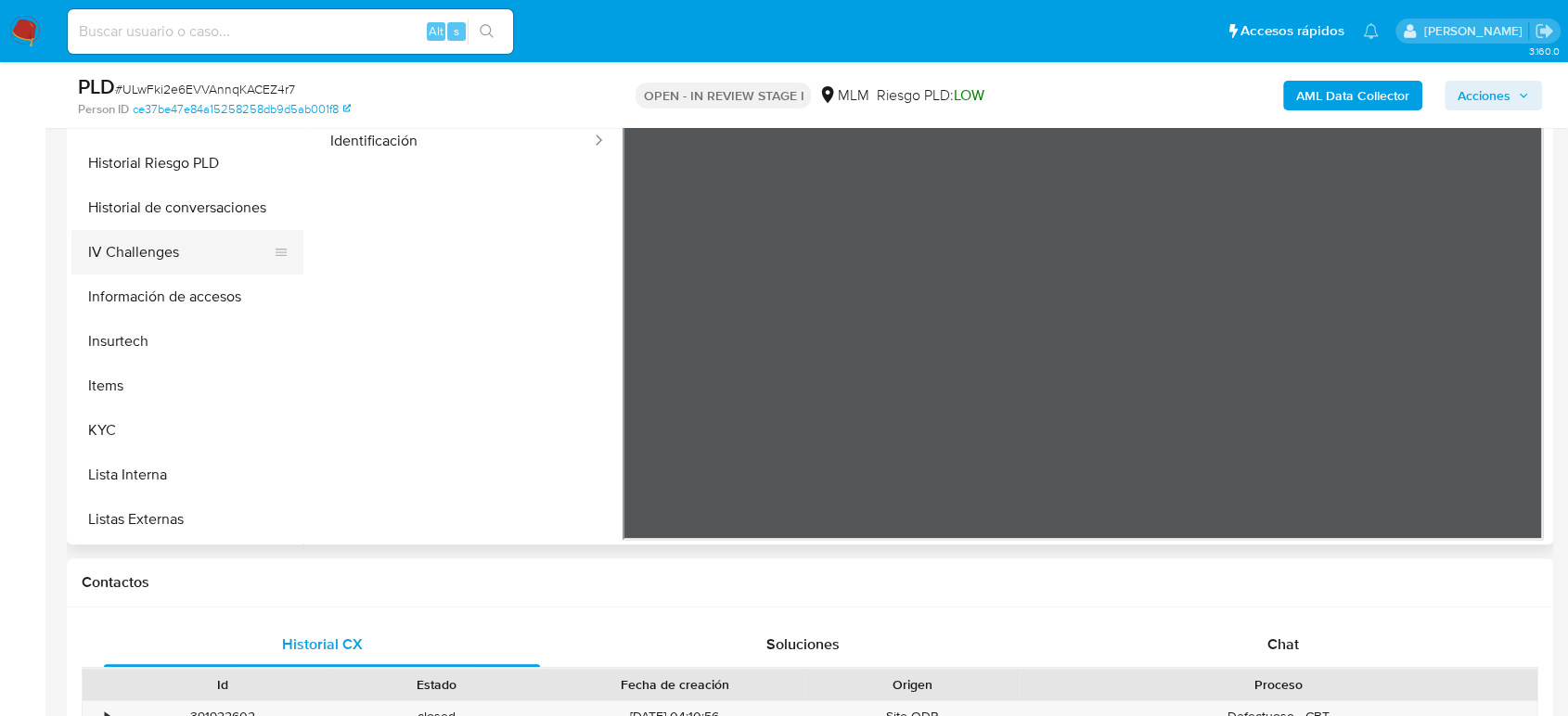
scroll to position [618, 0]
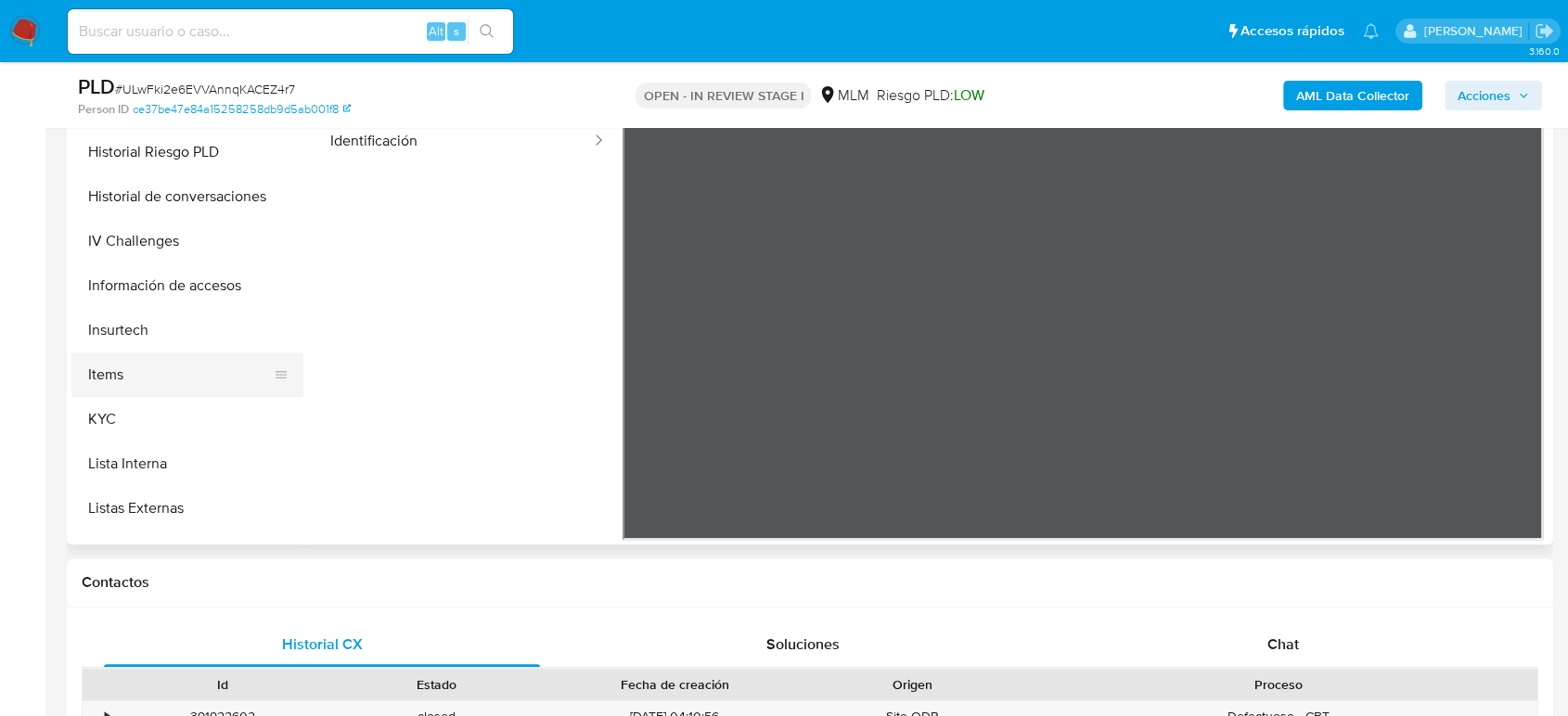
click at [128, 394] on button "Items" at bounding box center [180, 375] width 217 height 45
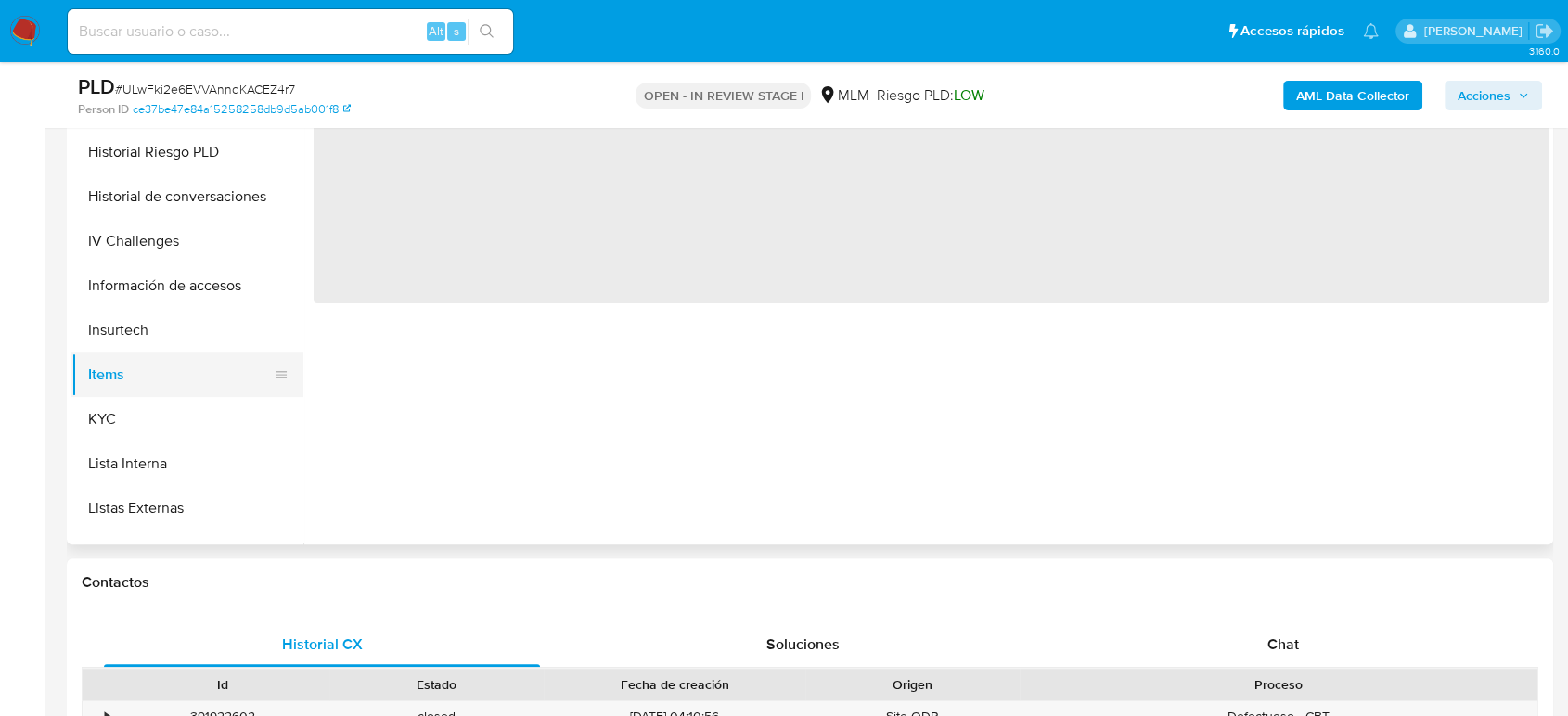
scroll to position [0, 0]
click at [129, 418] on button "KYC" at bounding box center [180, 419] width 217 height 45
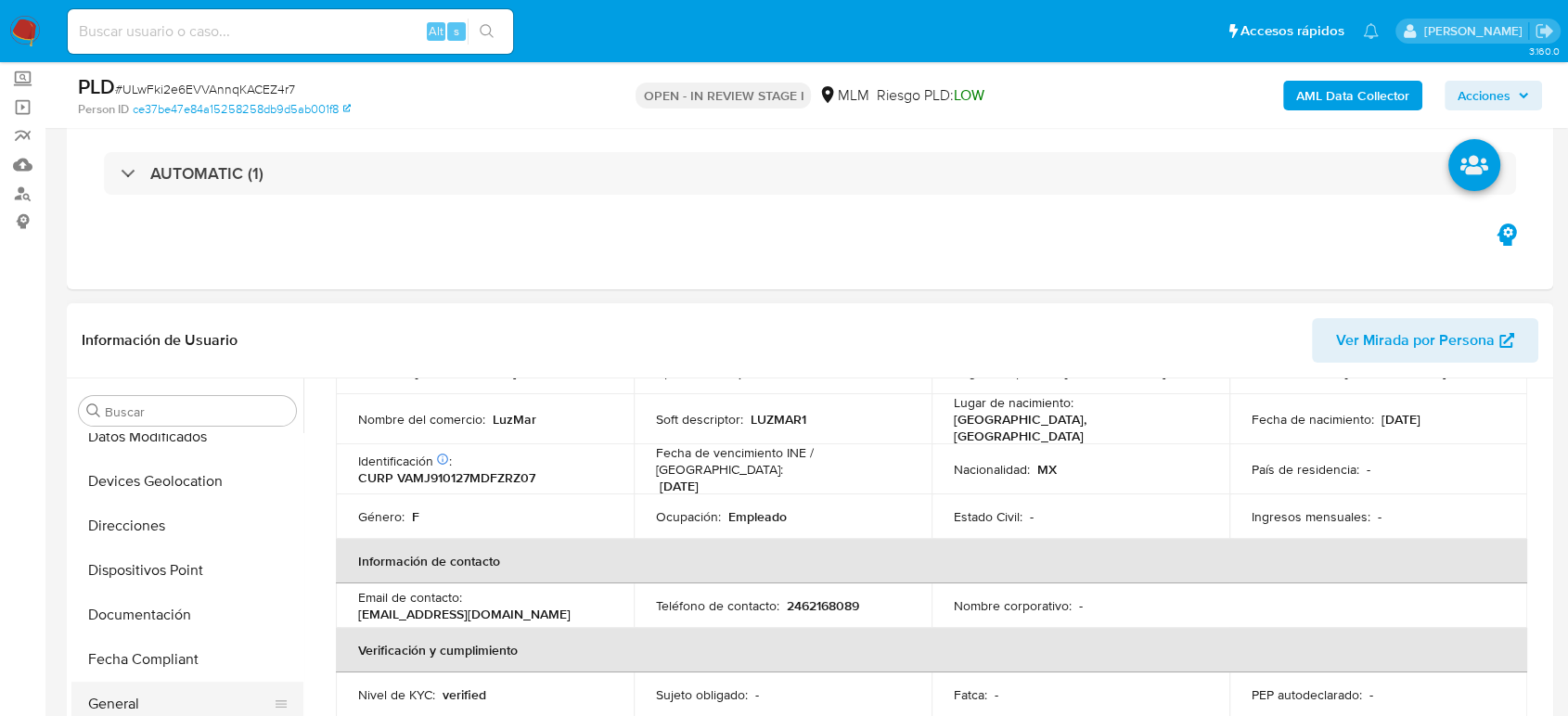
scroll to position [412, 0]
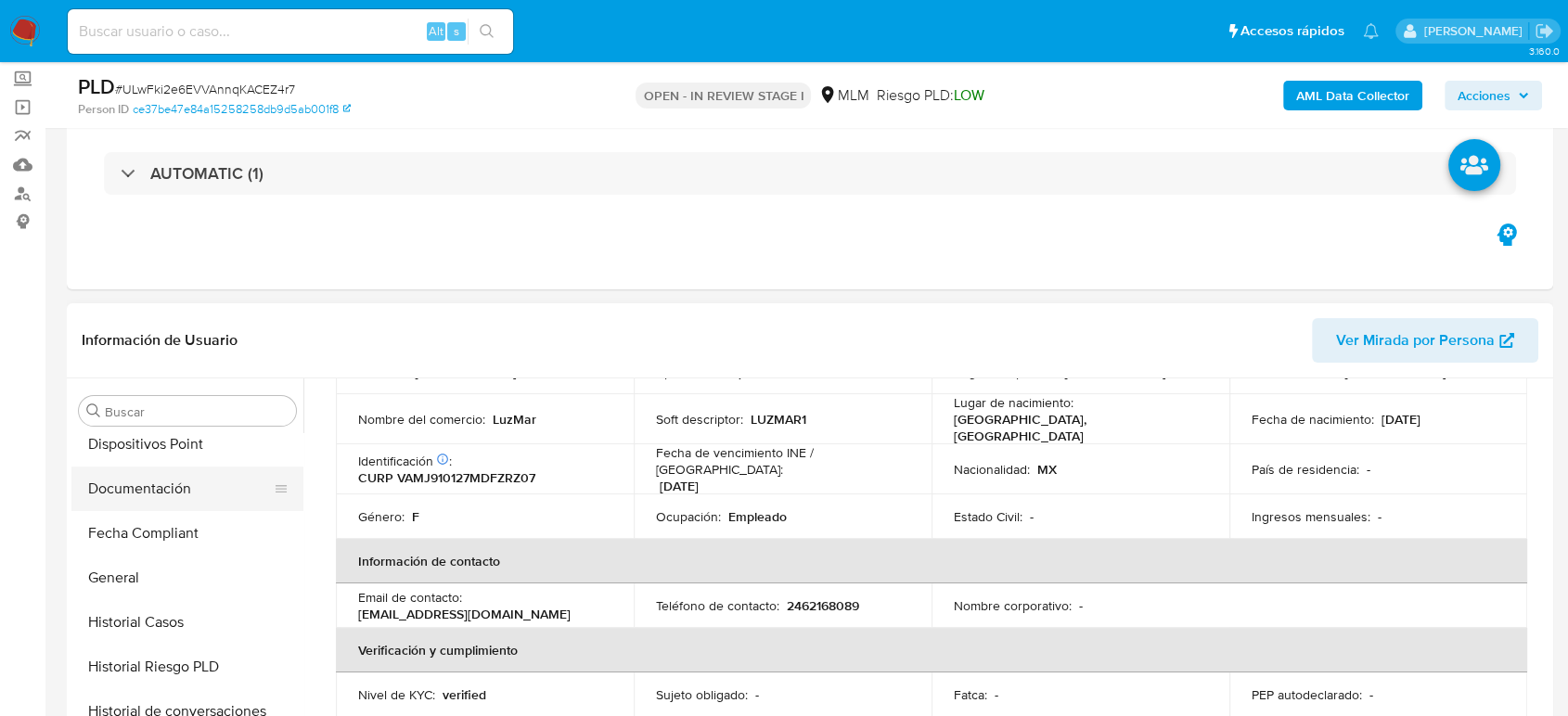
click at [167, 495] on button "Documentación" at bounding box center [180, 490] width 217 height 45
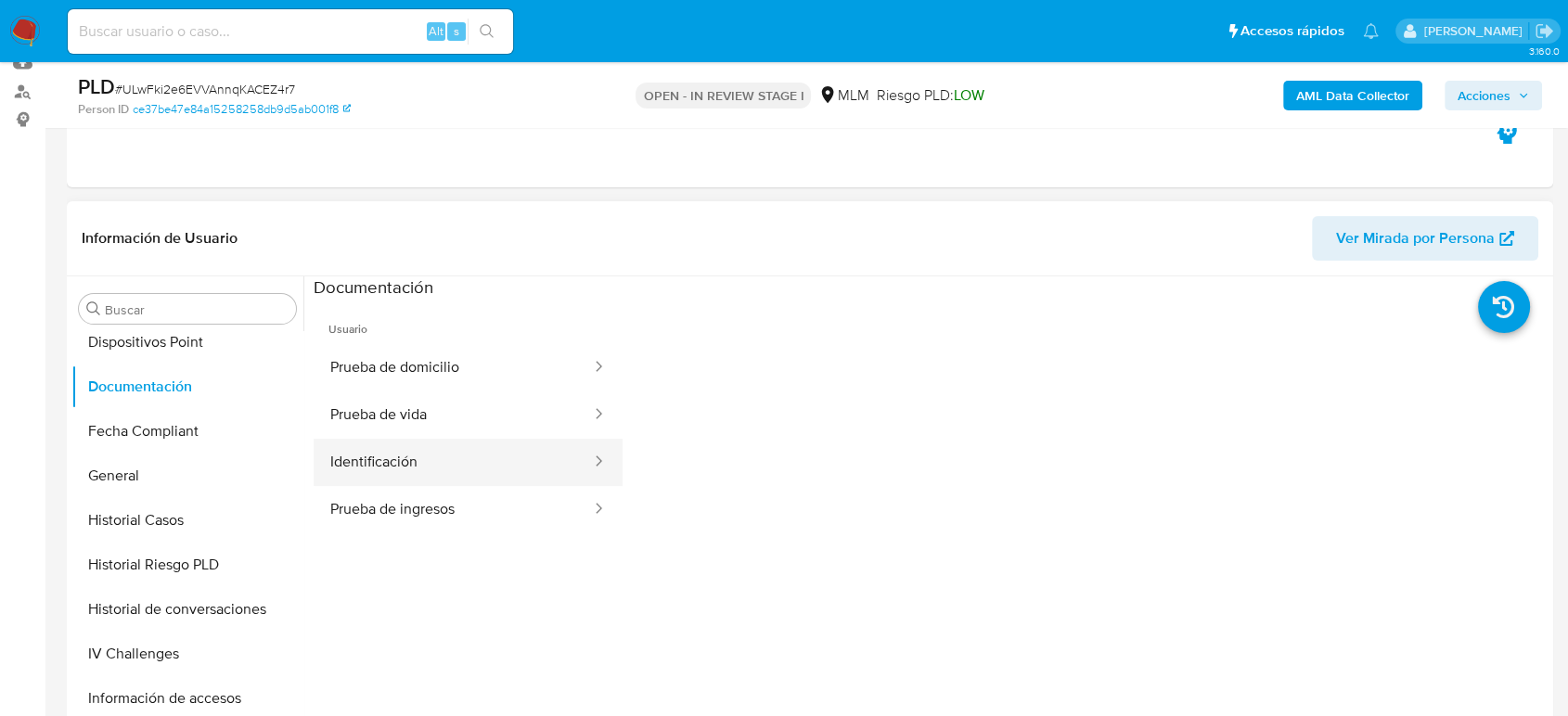
scroll to position [309, 0]
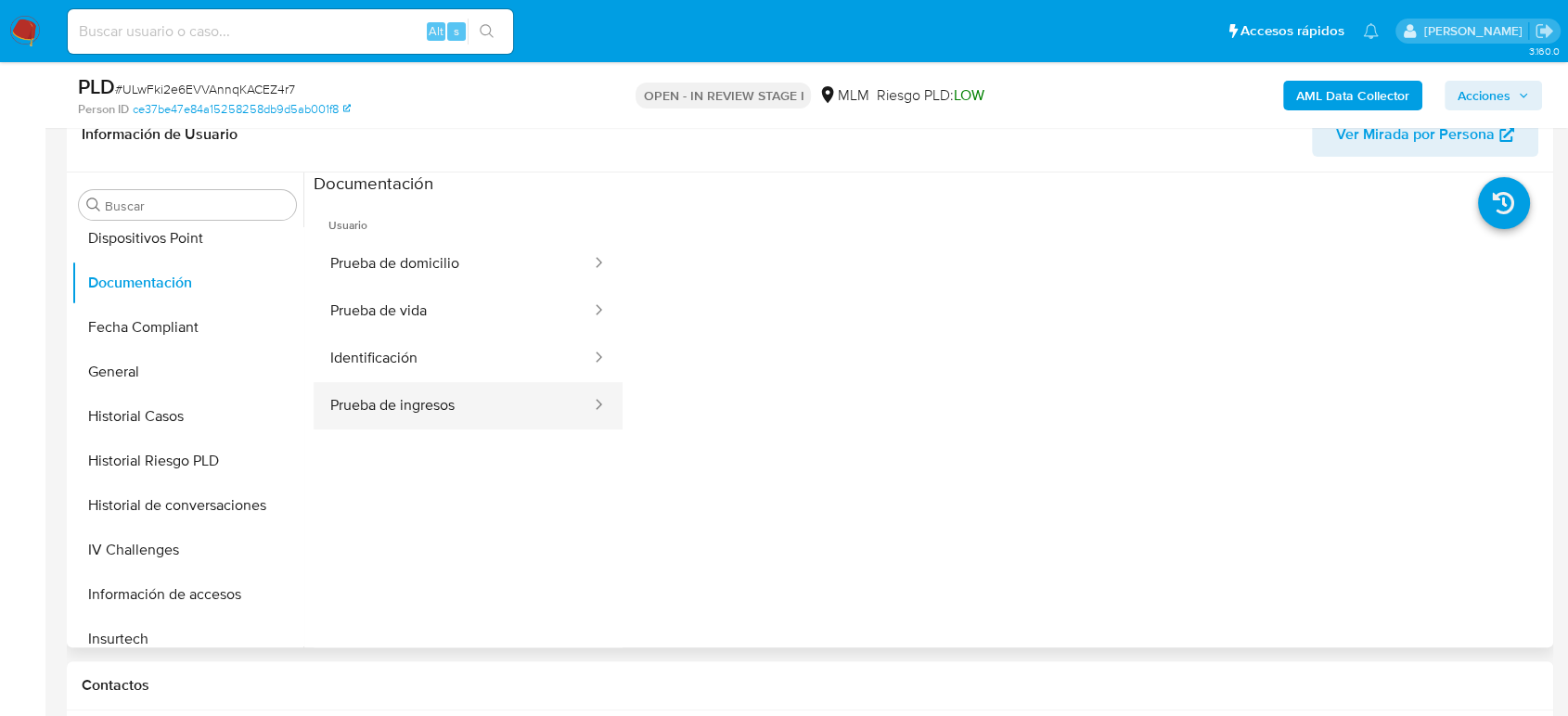
click at [456, 392] on button "Prueba de ingresos" at bounding box center [453, 405] width 279 height 48
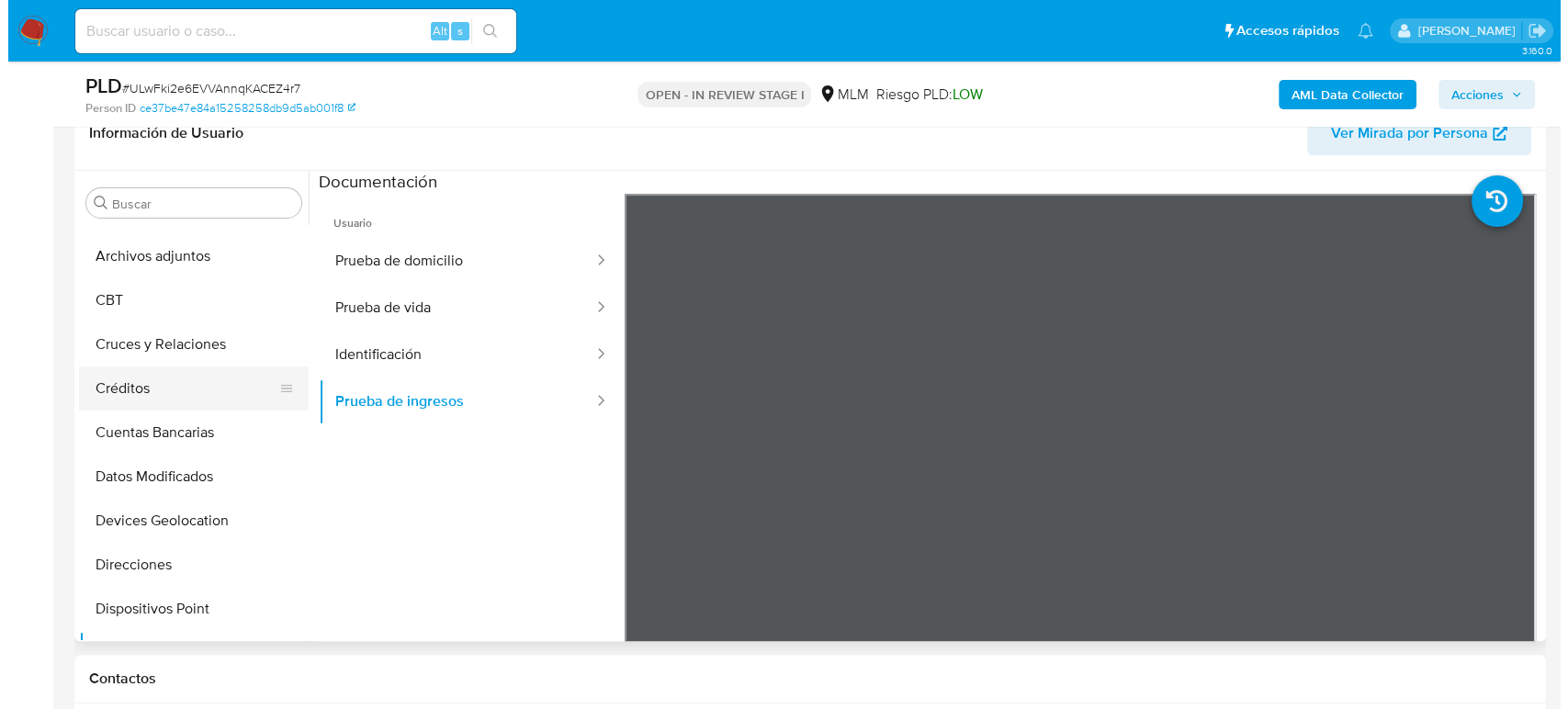
scroll to position [0, 0]
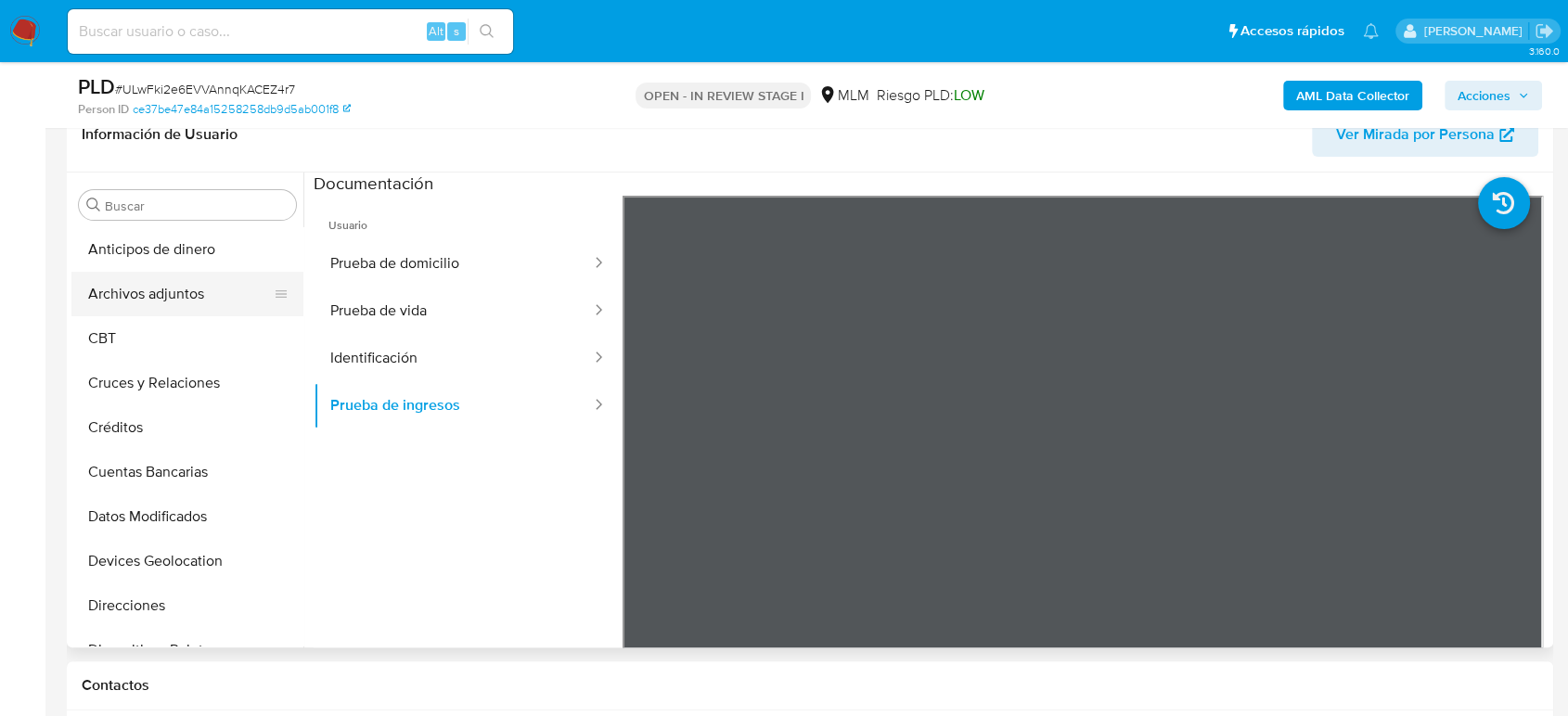
click at [172, 296] on button "Archivos adjuntos" at bounding box center [180, 295] width 217 height 45
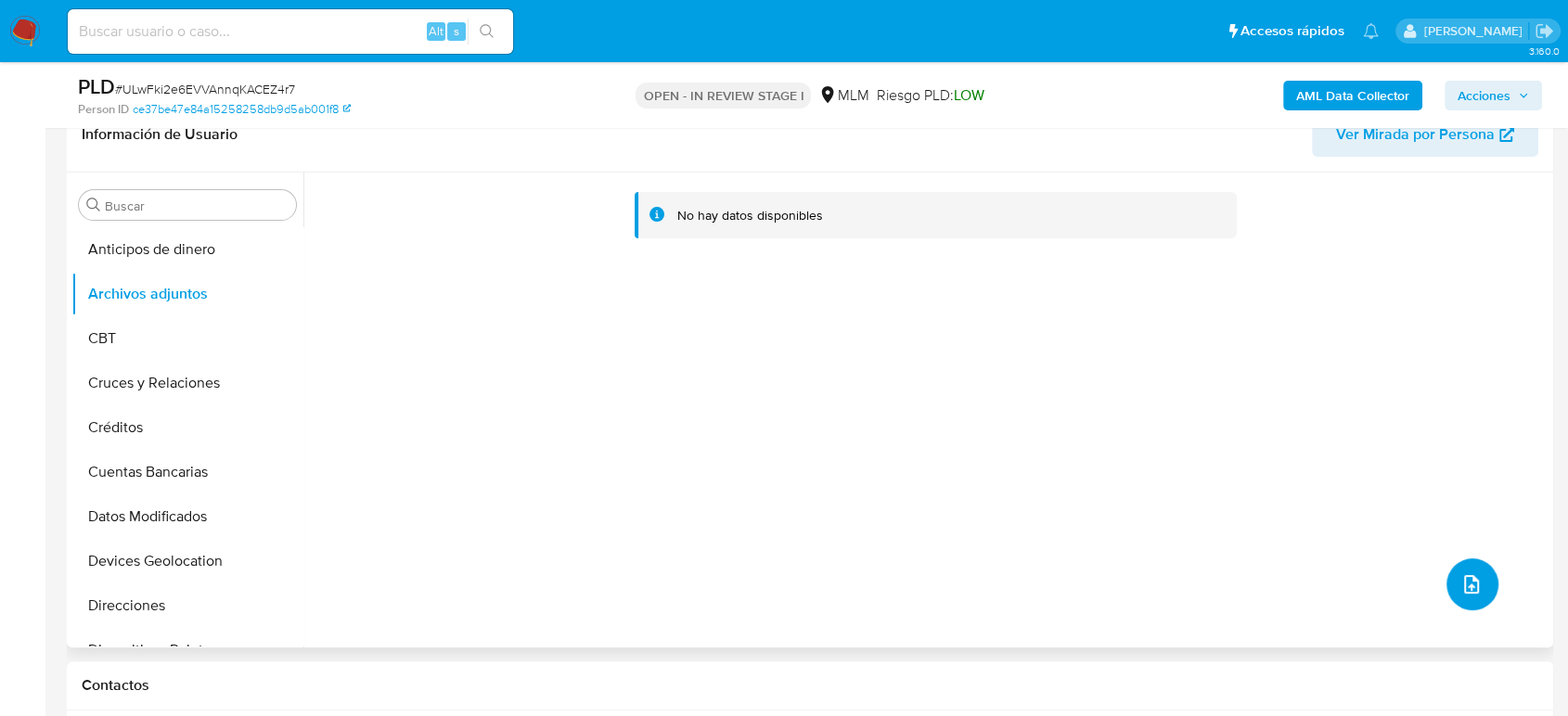
click at [1460, 575] on icon "upload-file" at bounding box center [1472, 585] width 22 height 22
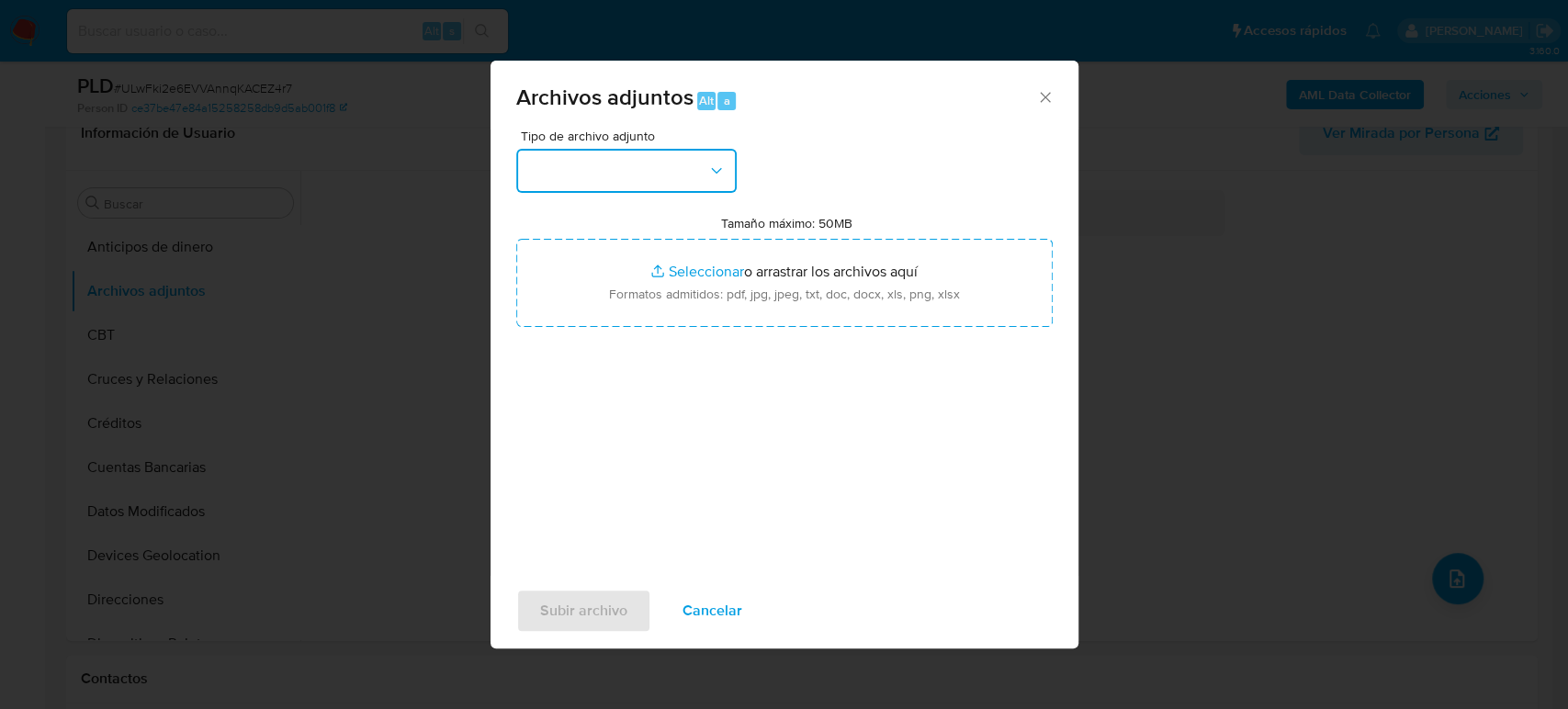
click at [666, 186] on button "button" at bounding box center [626, 171] width 221 height 44
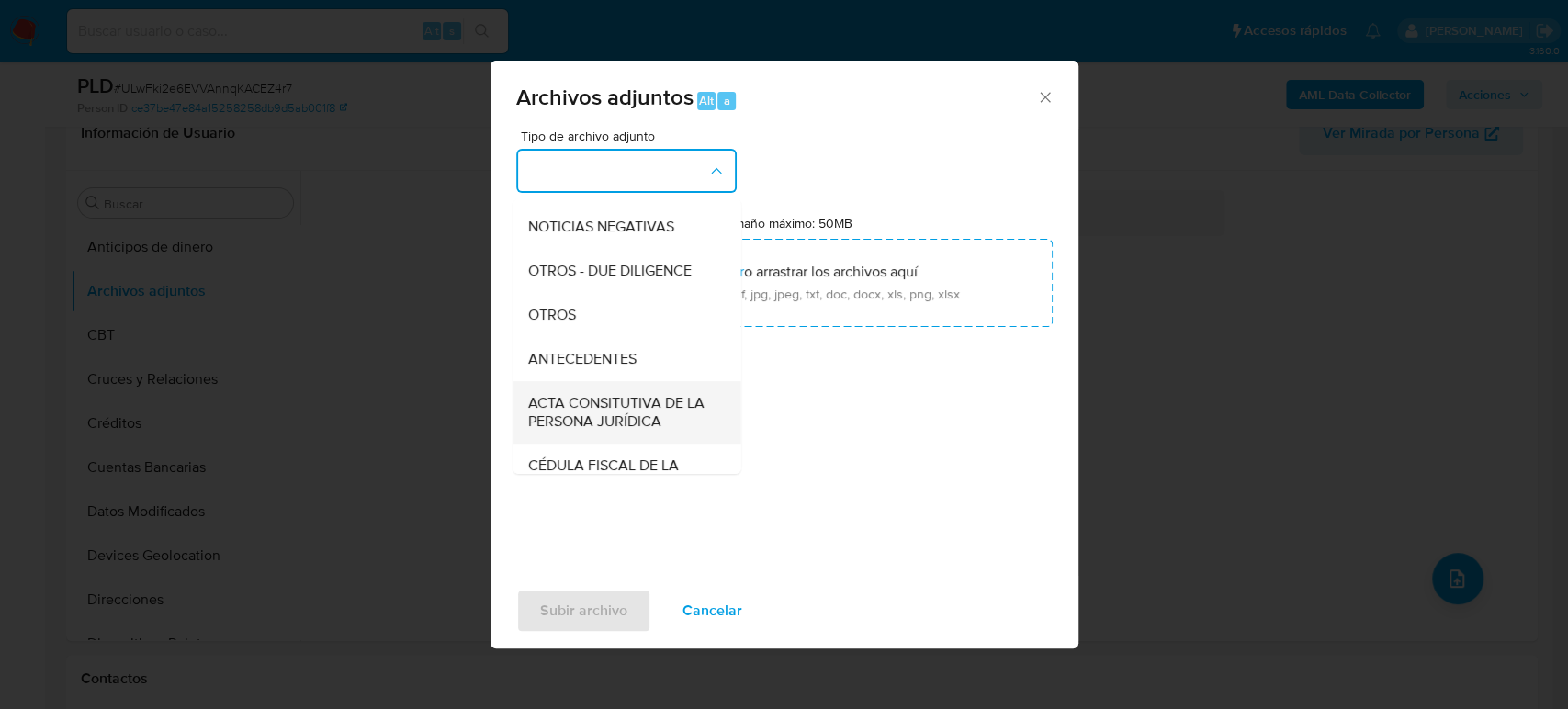
scroll to position [306, 0]
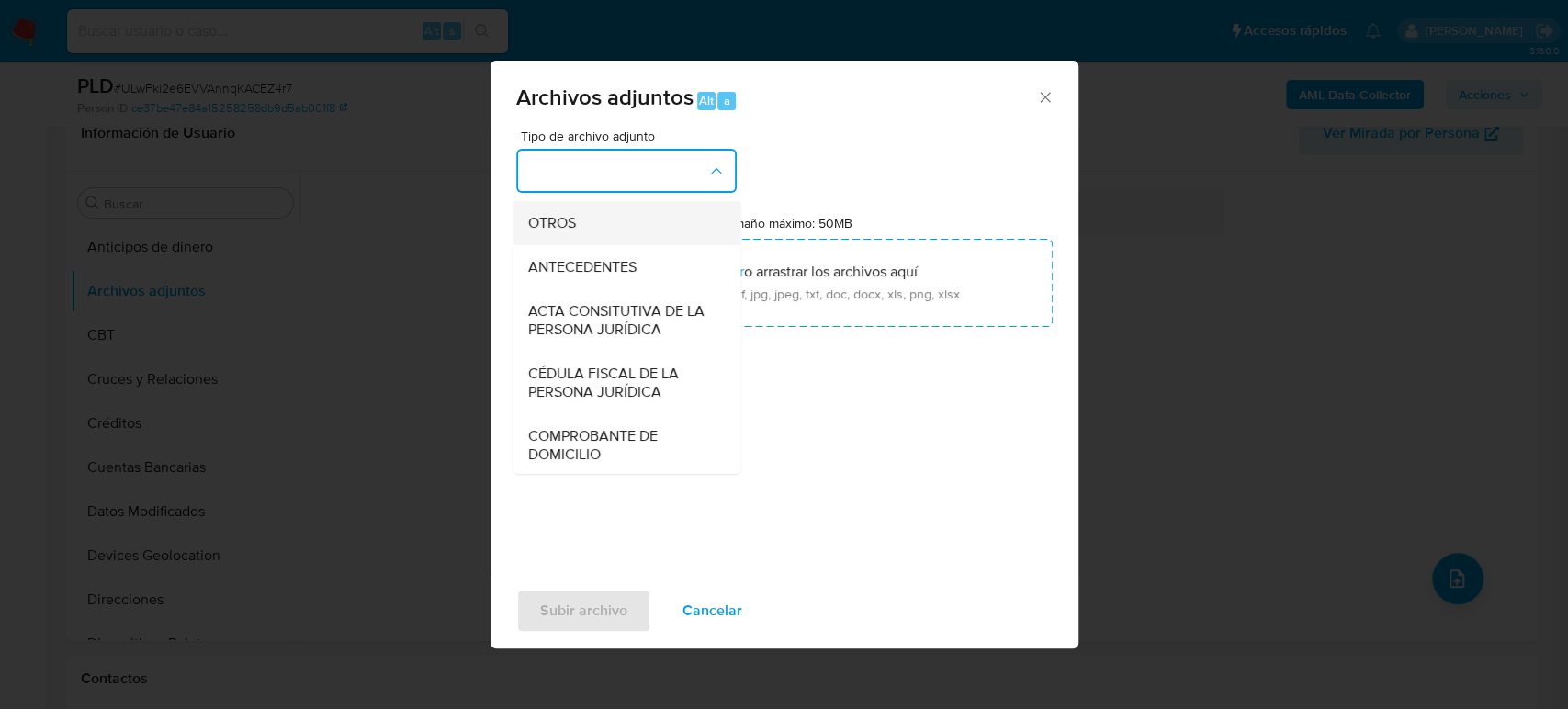
click at [591, 246] on div "OTROS" at bounding box center [621, 223] width 187 height 44
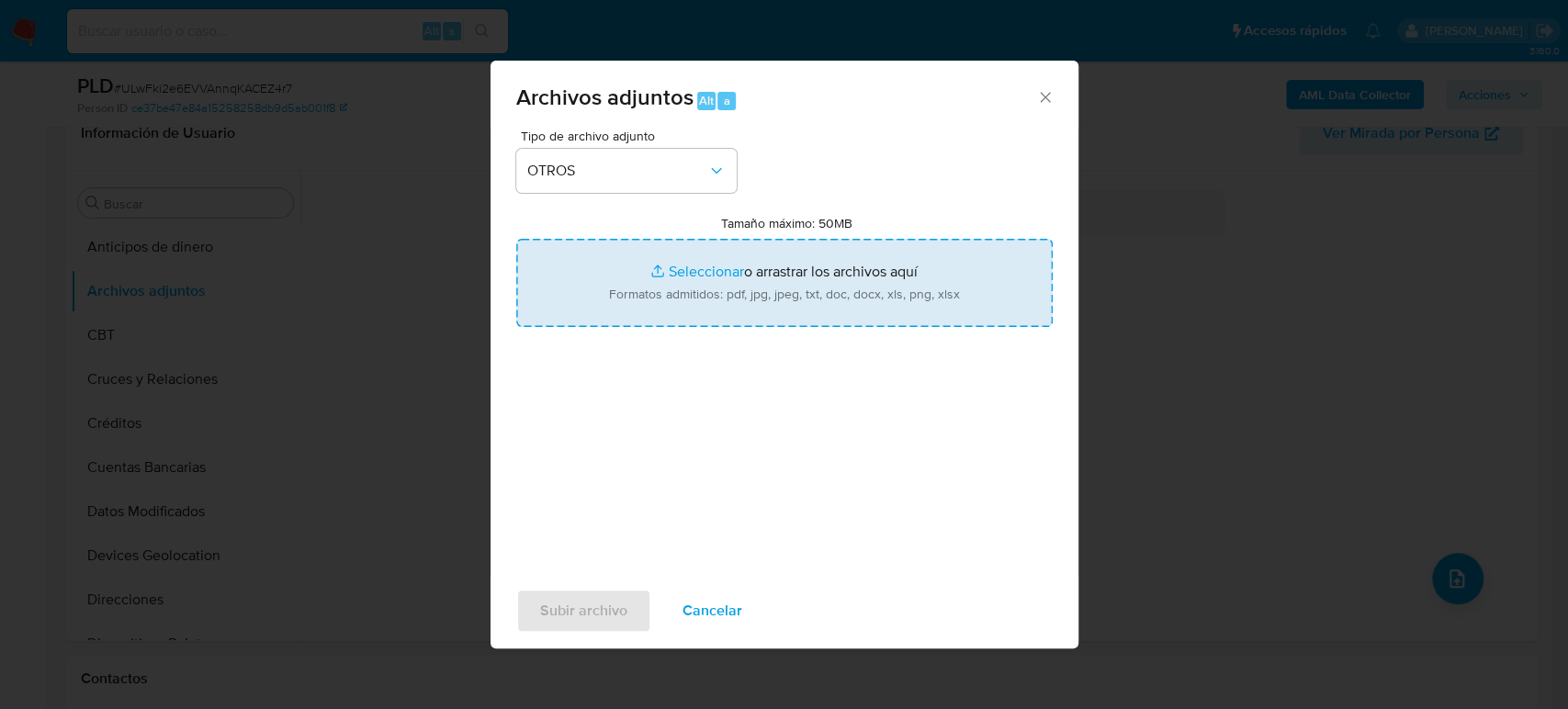
type input "C:\fakepath\269612226_Jazmin Vazquez_Agosto2025.pdf"
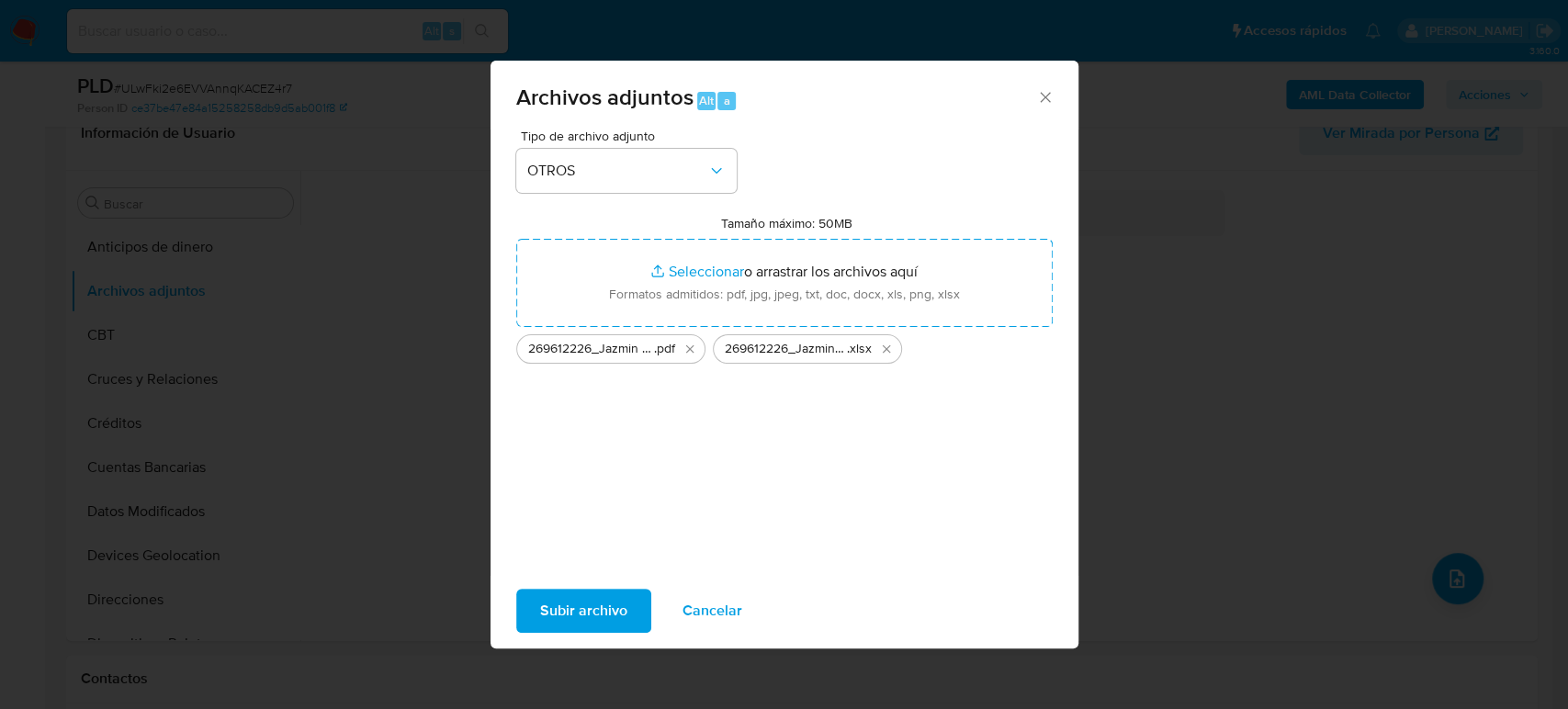
click at [624, 606] on span "Subir archivo" at bounding box center [584, 612] width 87 height 41
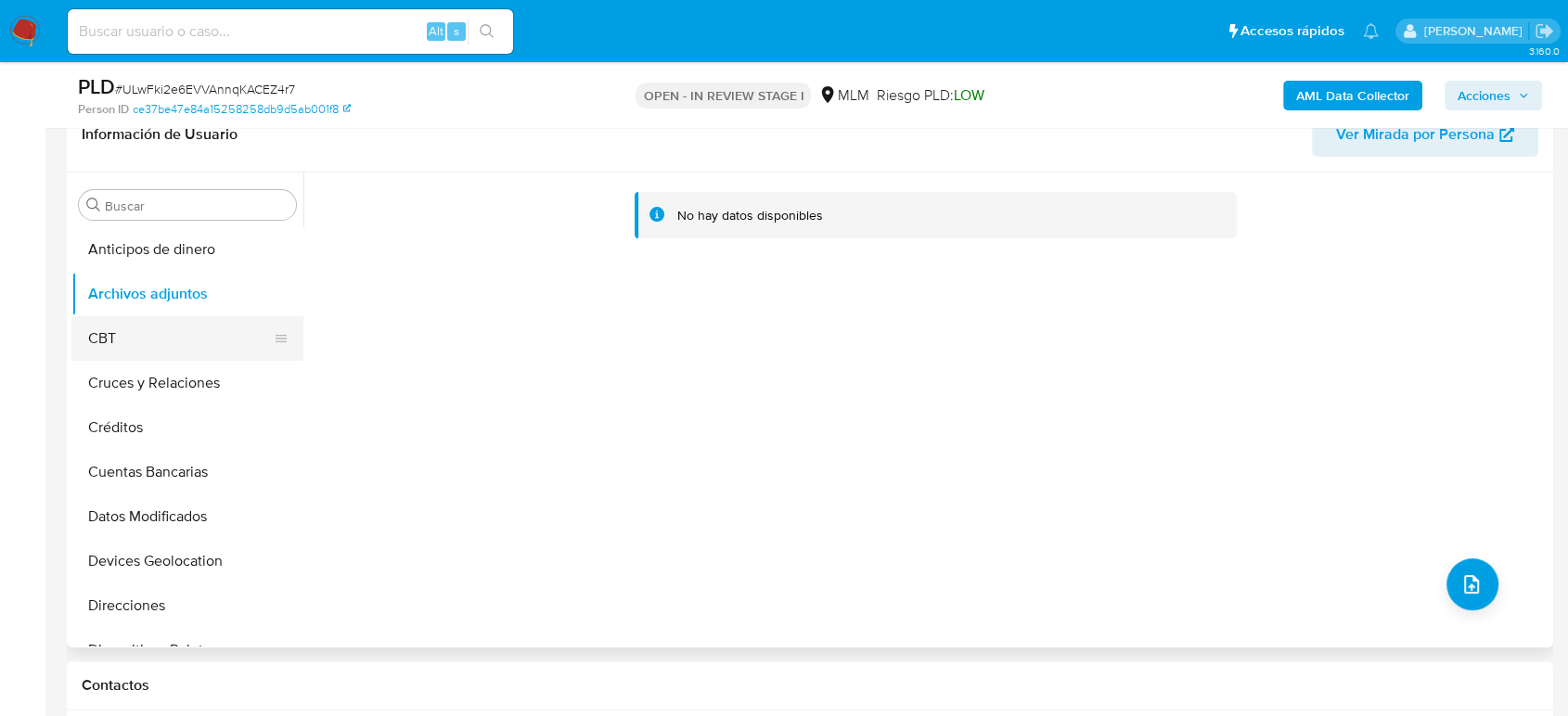
drag, startPoint x: 91, startPoint y: 352, endPoint x: 94, endPoint y: 338, distance: 14.3
click at [92, 352] on button "CBT" at bounding box center [180, 339] width 217 height 45
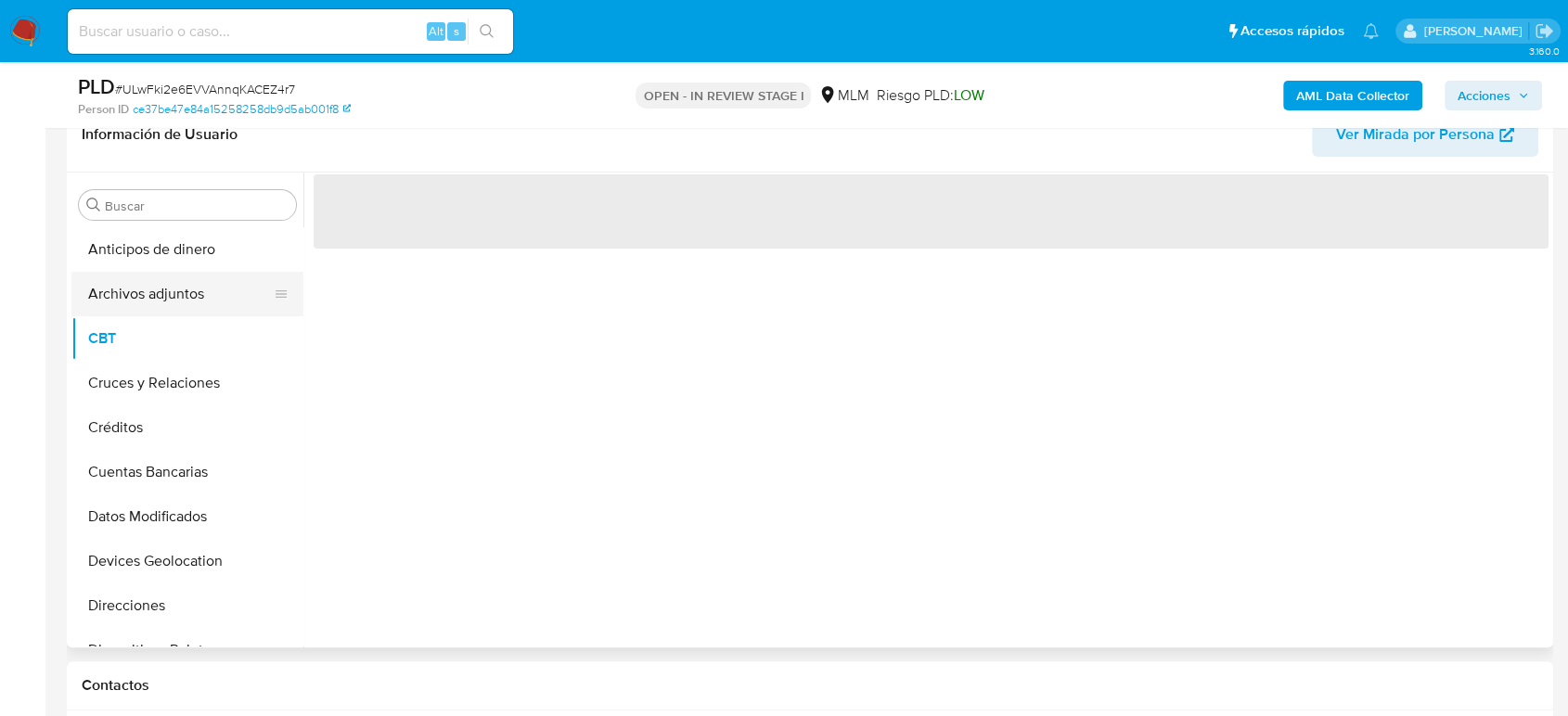
click at [119, 292] on button "Archivos adjuntos" at bounding box center [180, 295] width 217 height 45
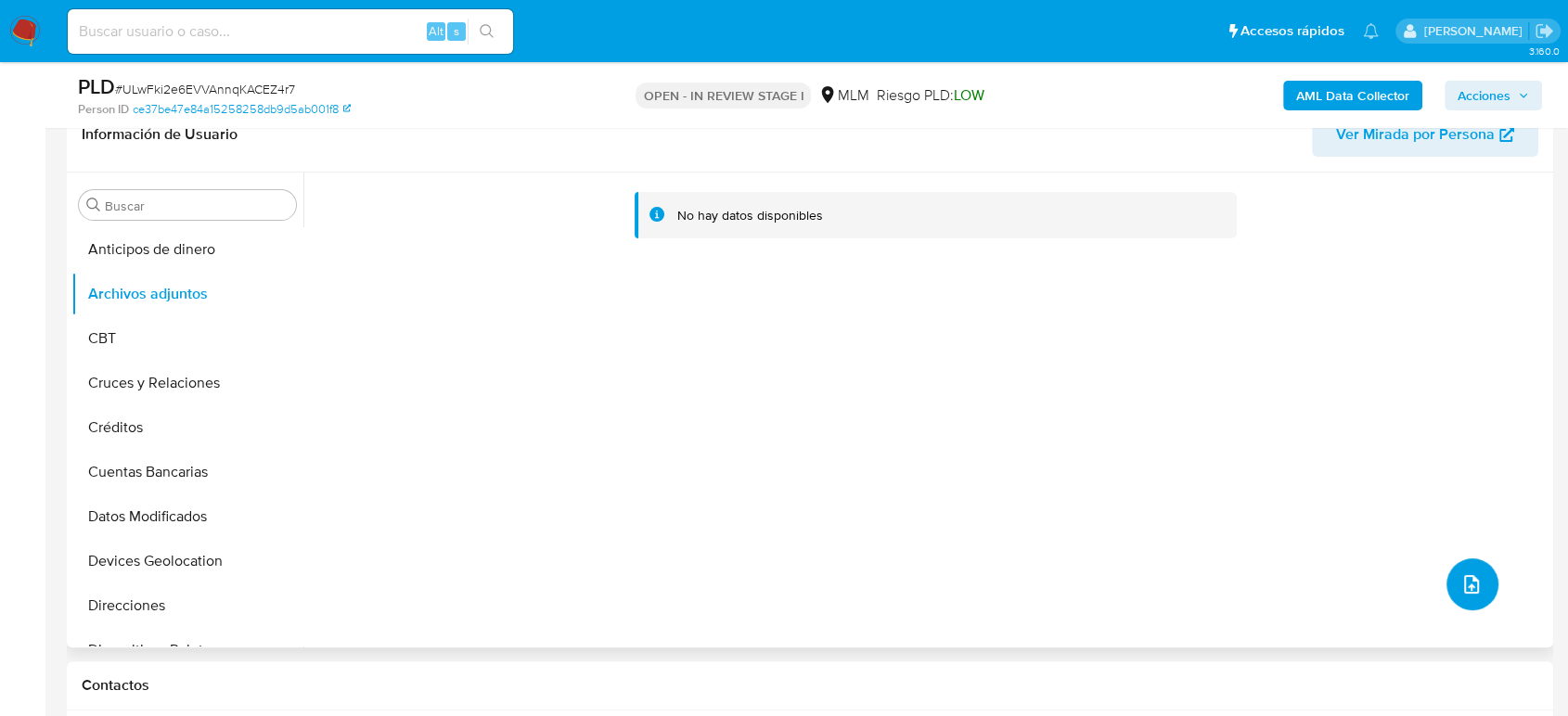
click at [1478, 581] on button "upload-file" at bounding box center [1473, 585] width 52 height 52
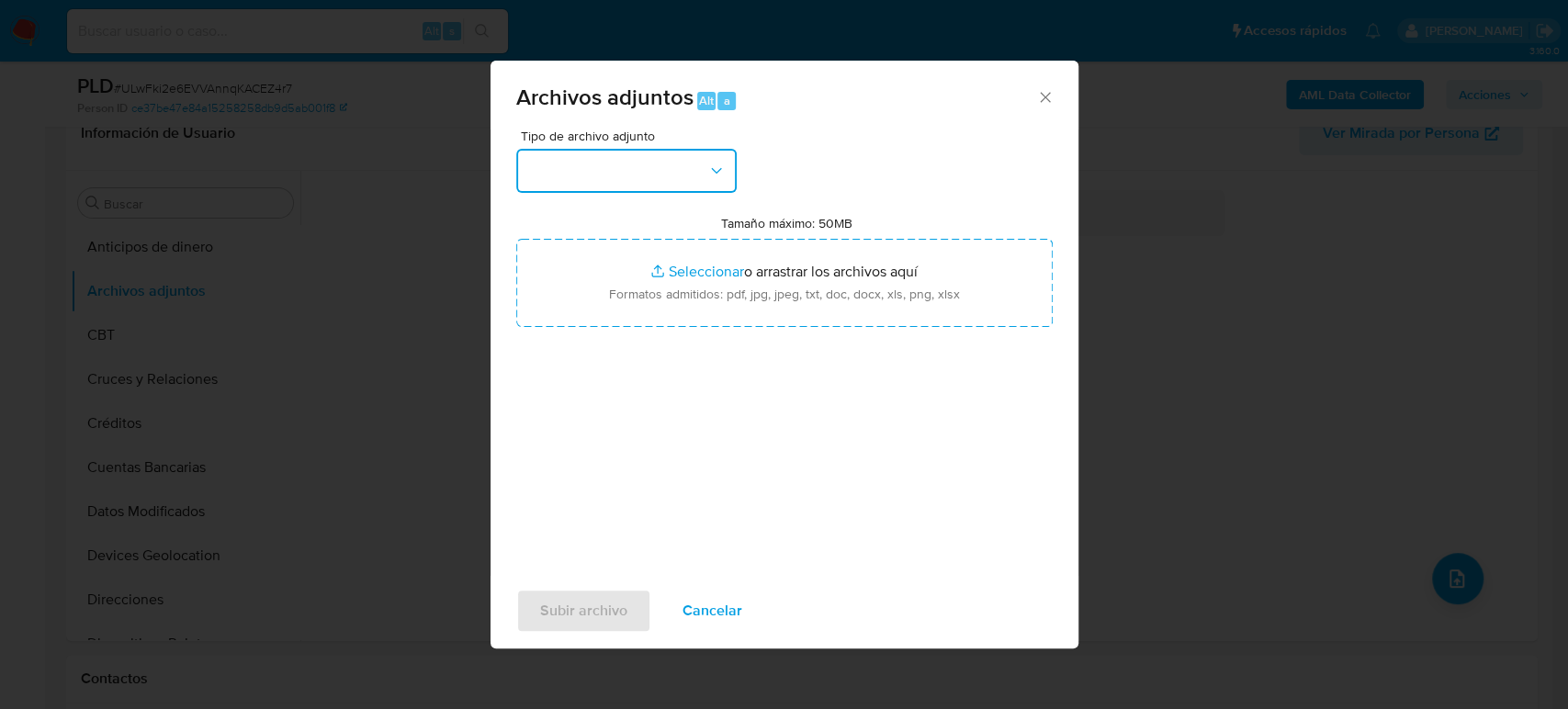
click at [624, 171] on button "button" at bounding box center [626, 171] width 221 height 44
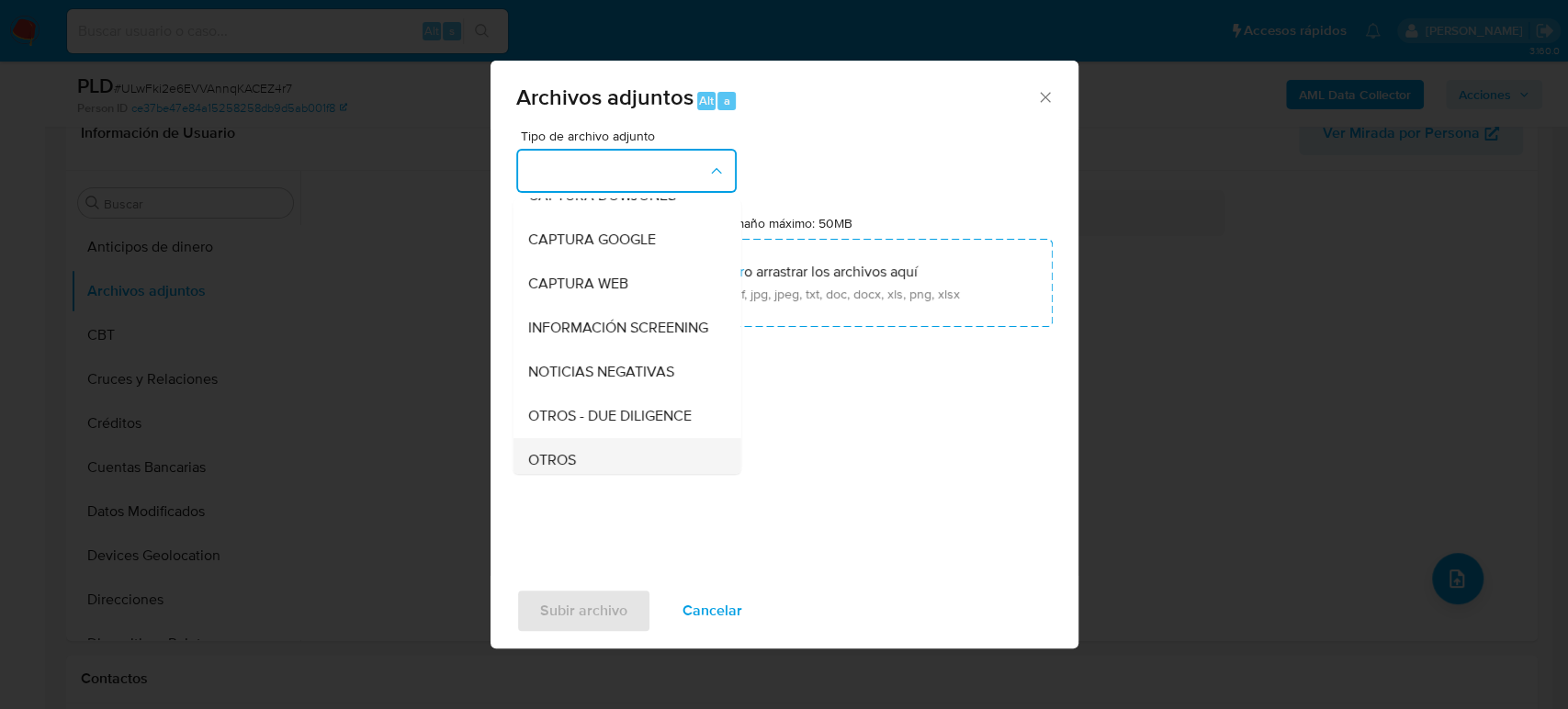
scroll to position [204, 0]
click at [612, 336] on div "OTROS" at bounding box center [621, 325] width 187 height 44
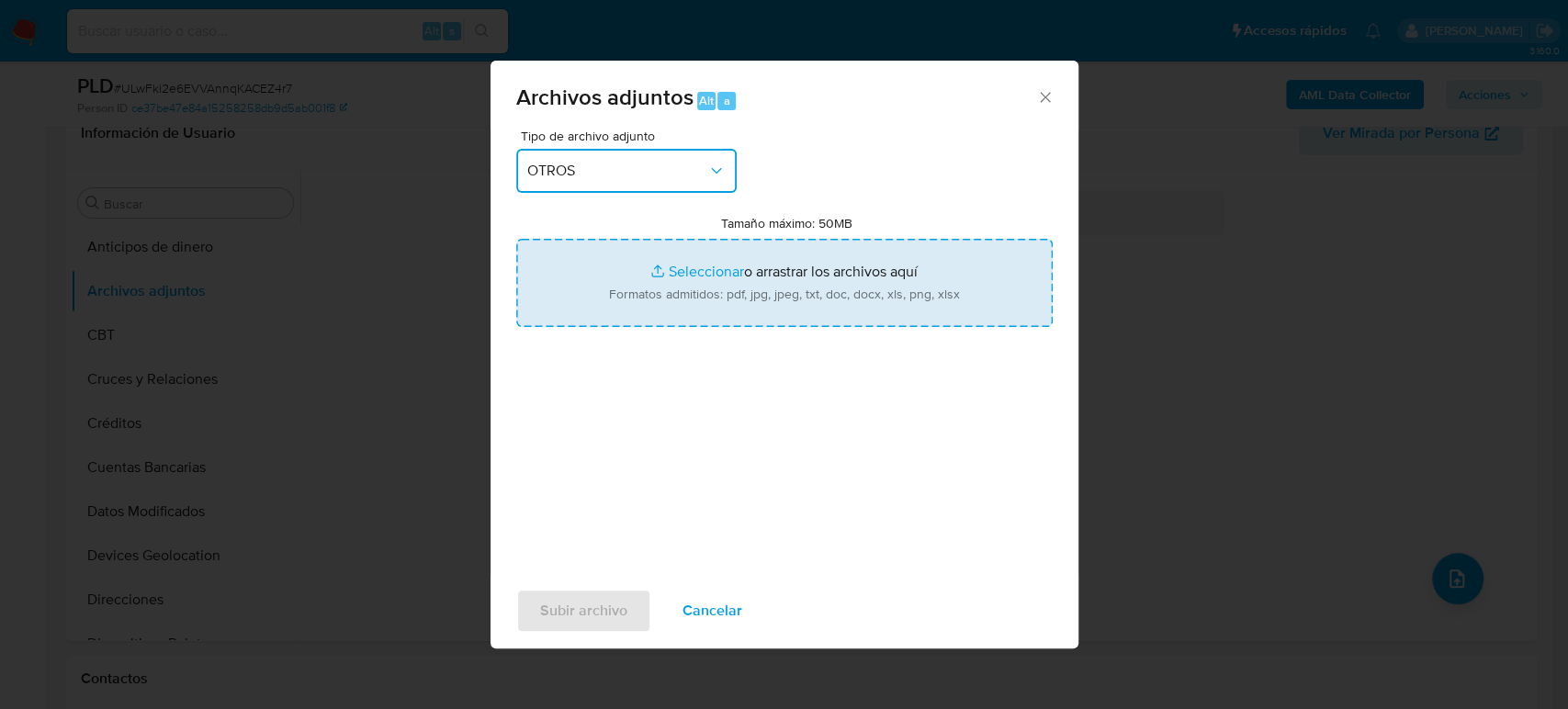
type input "C:\fakepath\269612226_Jazmin Vazquez_Agosto2025.pdf"
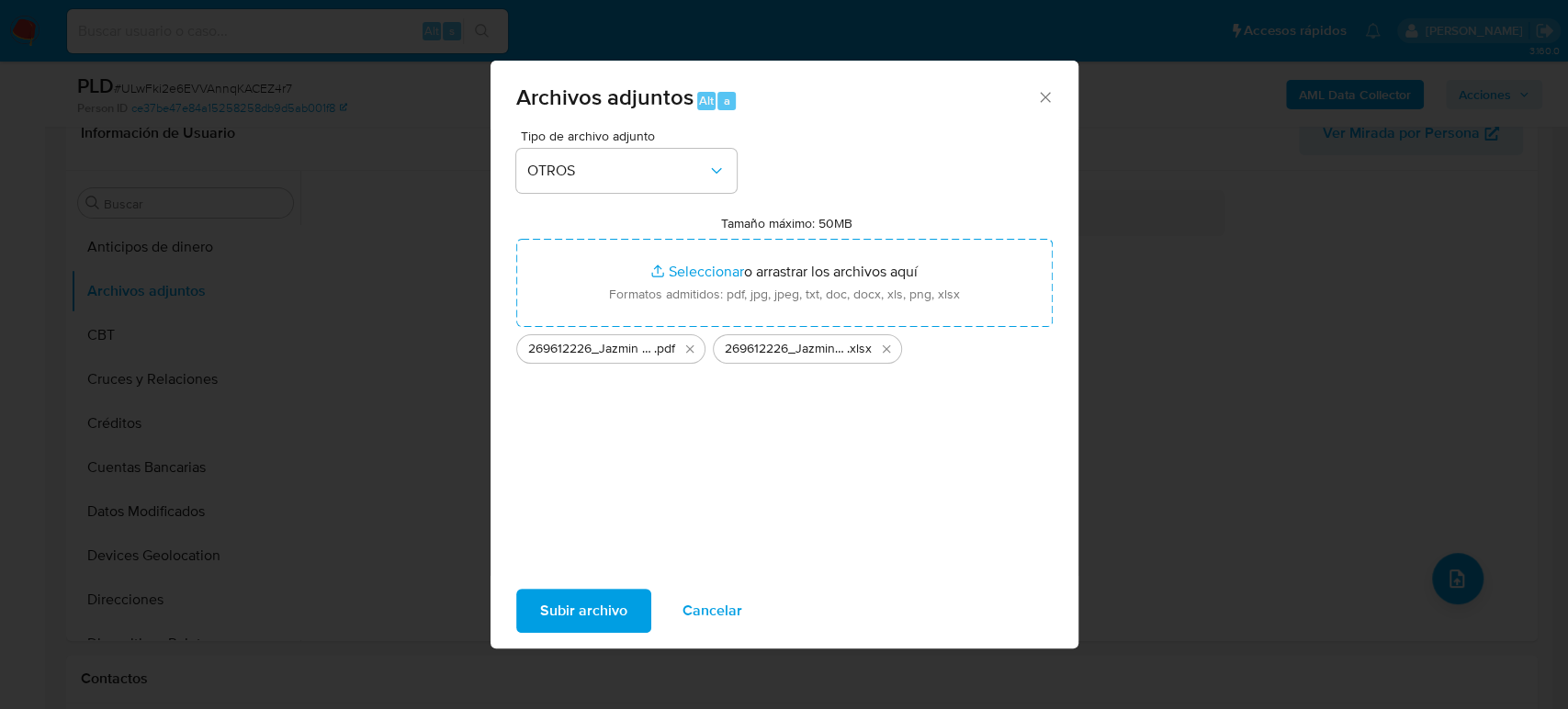
click at [610, 604] on span "Subir archivo" at bounding box center [584, 612] width 87 height 41
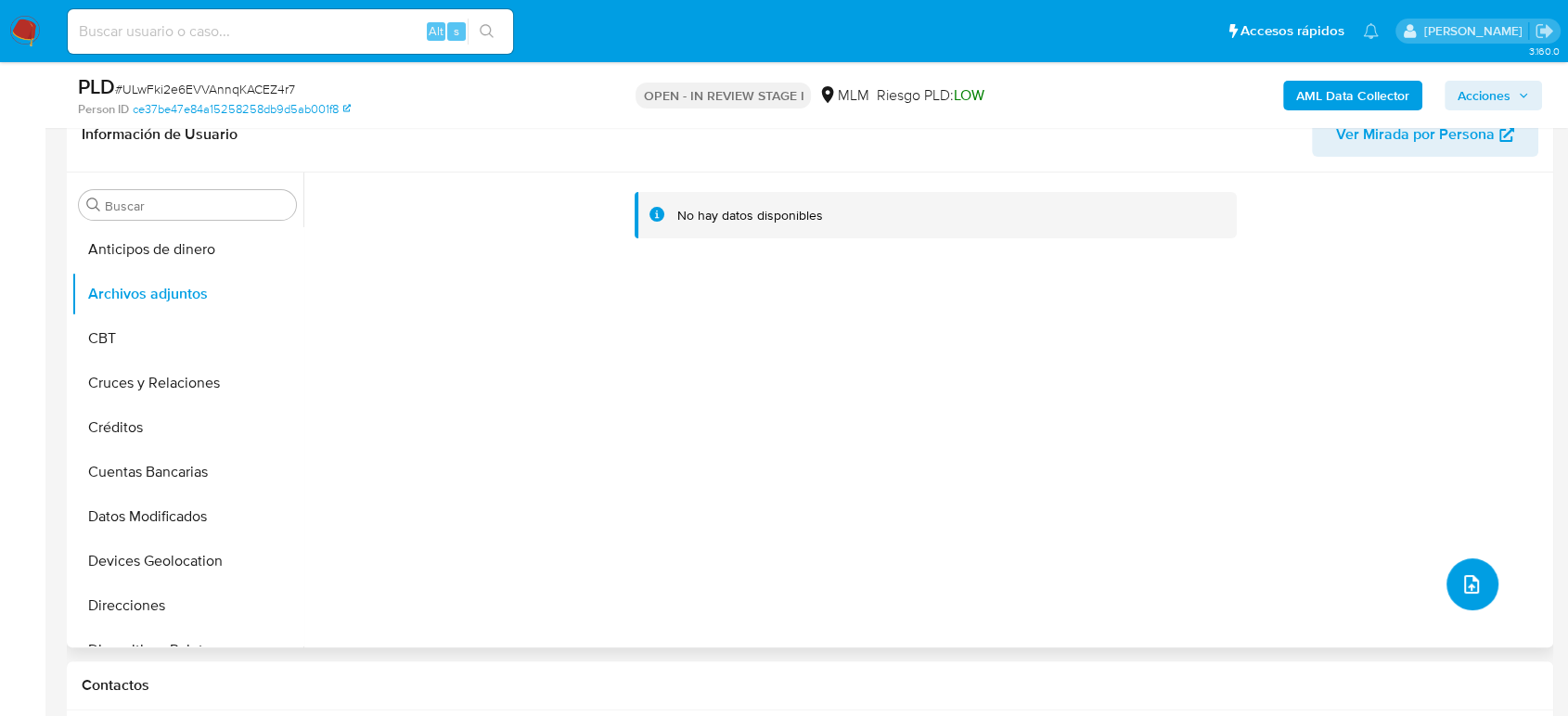
click at [1460, 583] on icon "upload-file" at bounding box center [1472, 585] width 22 height 22
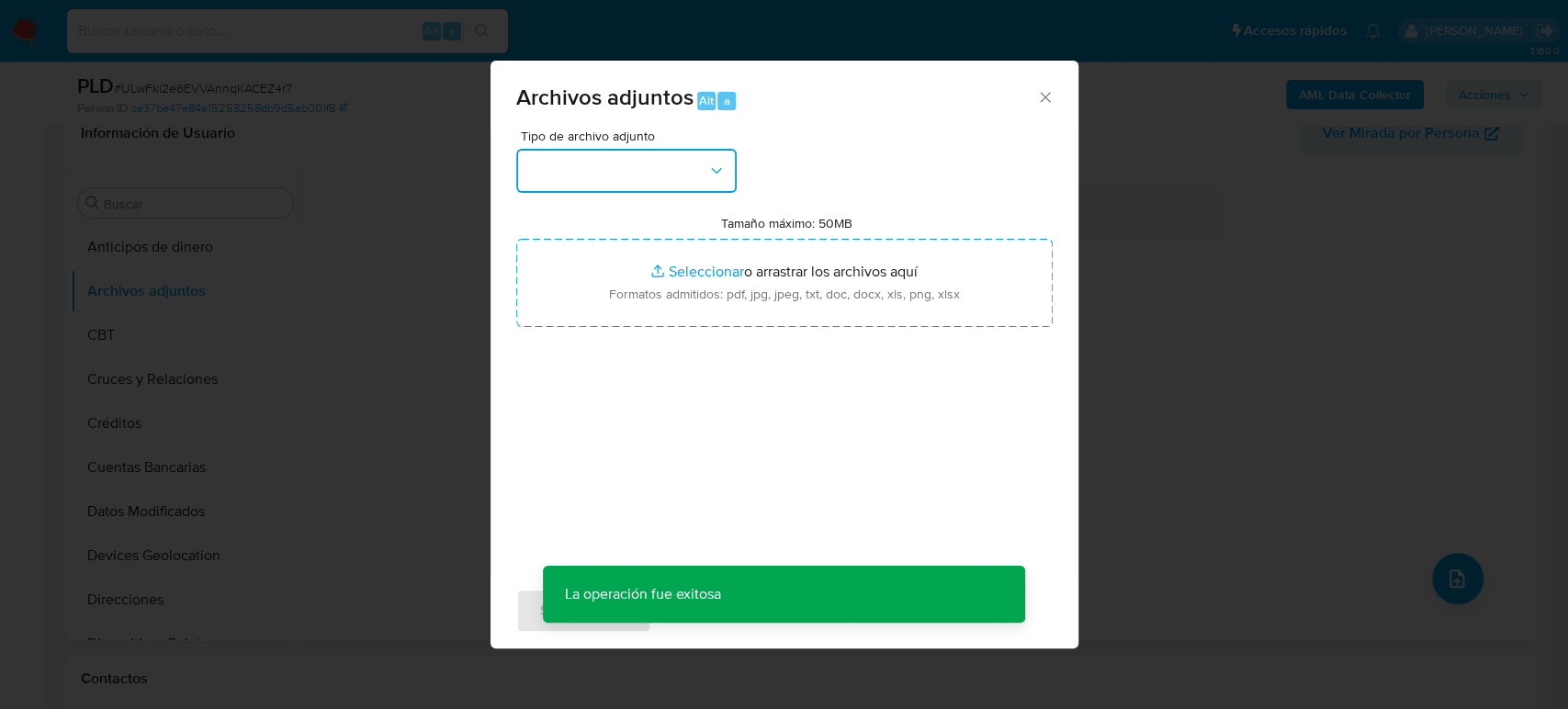
click at [661, 187] on button "button" at bounding box center [626, 171] width 221 height 44
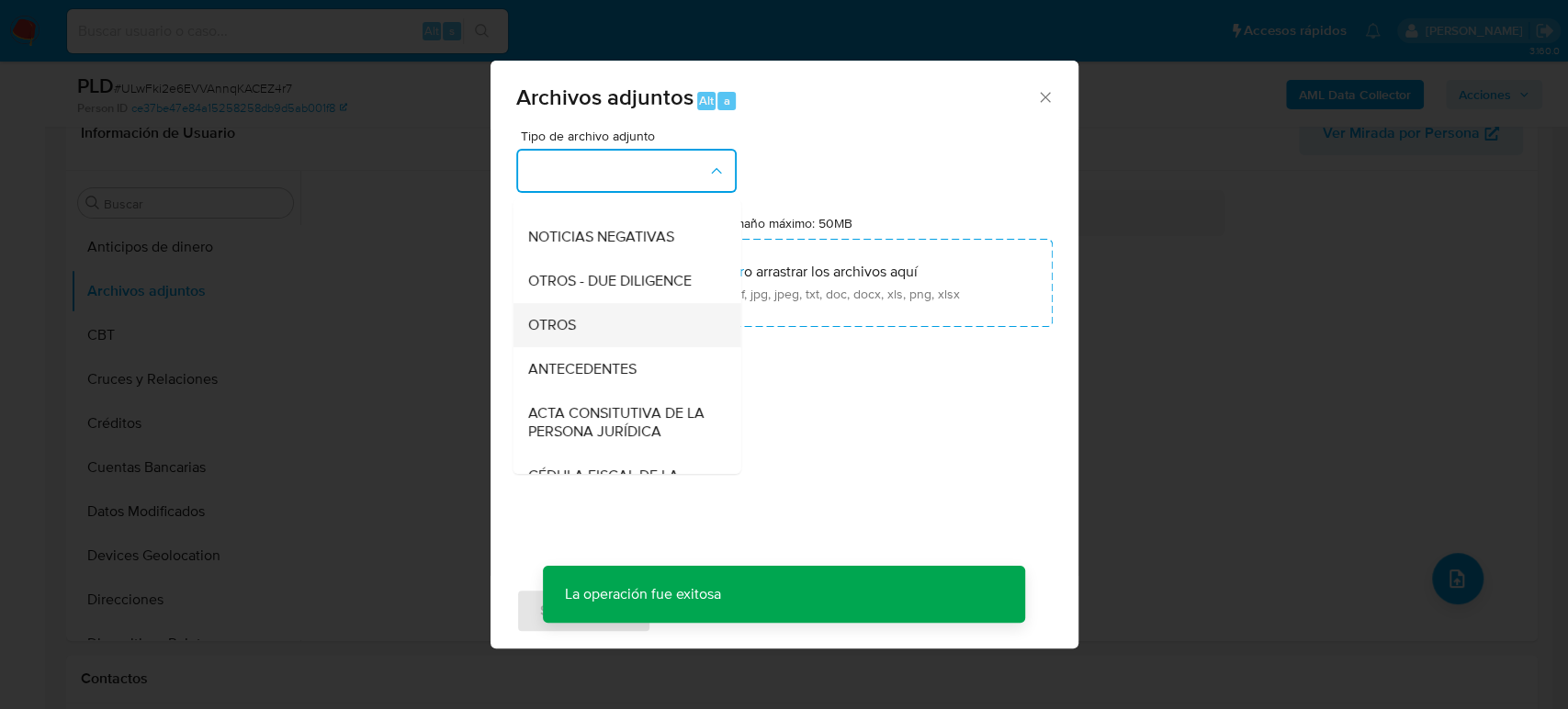
click at [550, 335] on span "OTROS" at bounding box center [551, 325] width 48 height 19
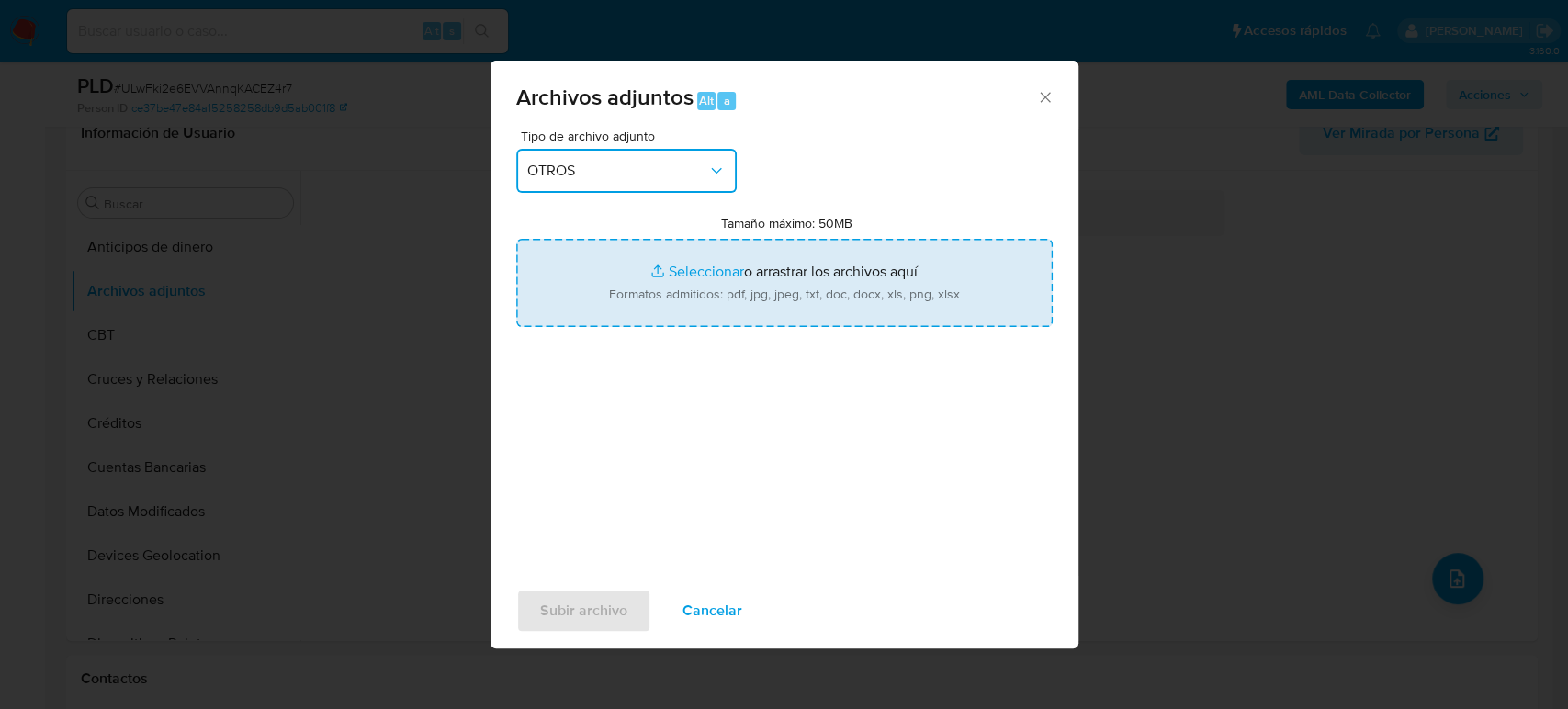
type input "C:\fakepath\269612226_Jazmin Vazquez_Agosto2025.pdf"
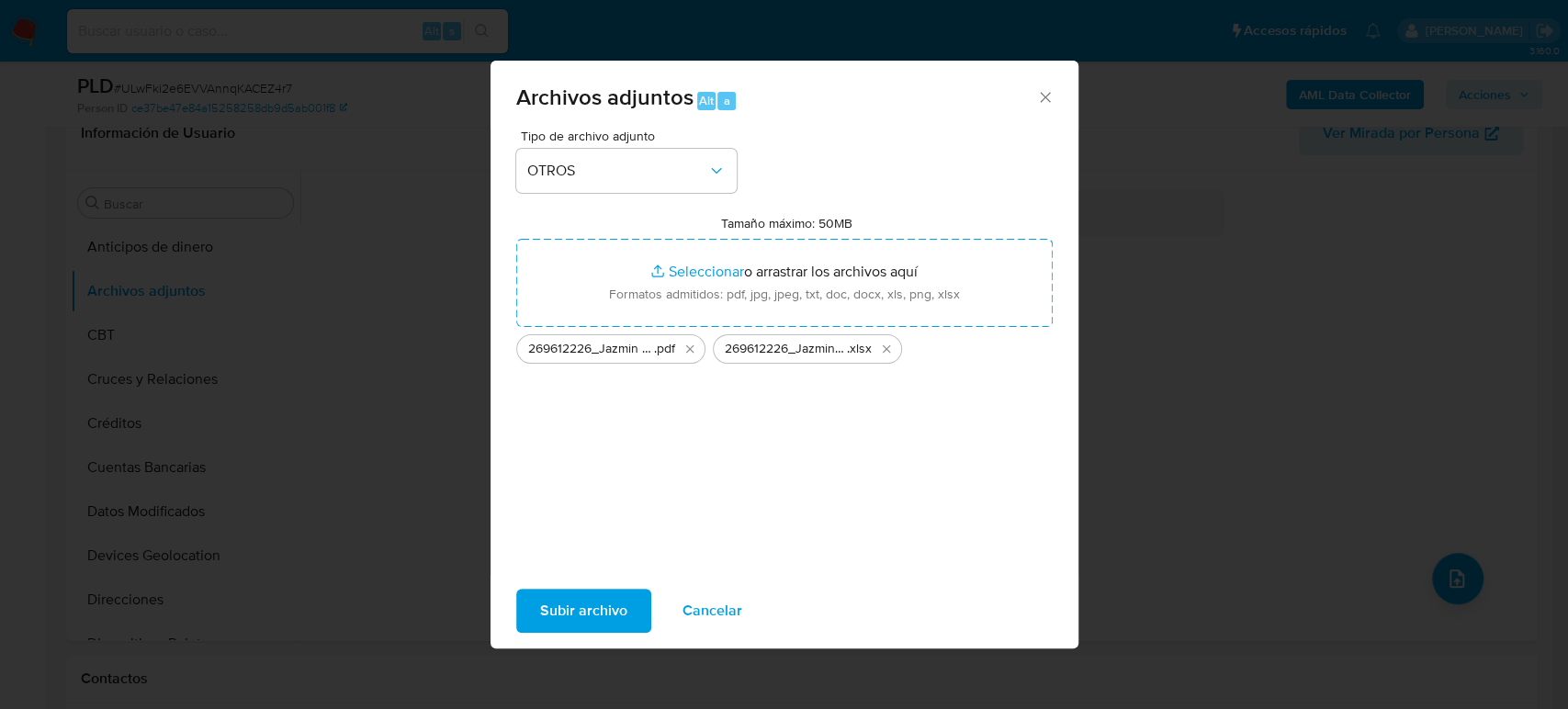
click at [596, 621] on span "Subir archivo" at bounding box center [584, 612] width 87 height 41
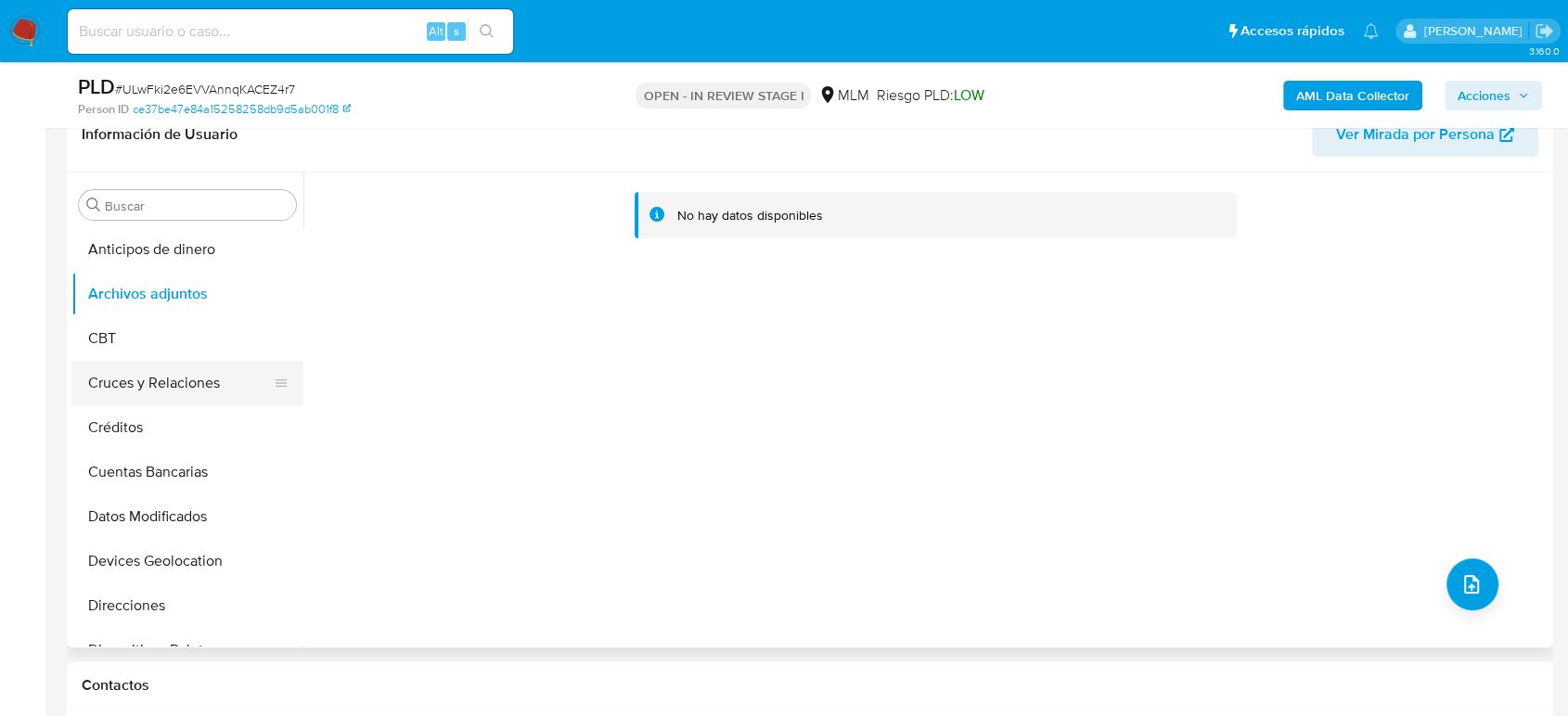
click at [185, 361] on button "Cruces y Relaciones" at bounding box center [180, 384] width 217 height 45
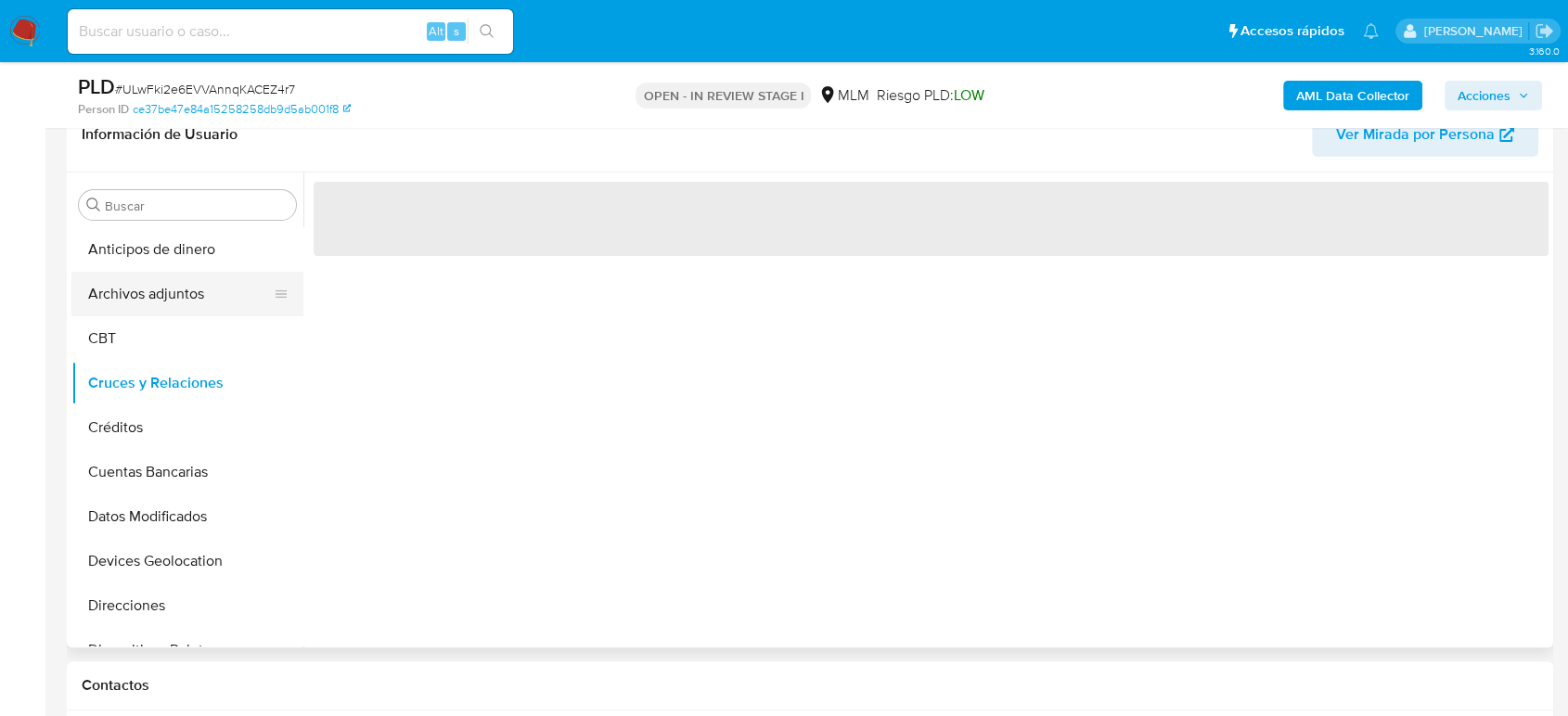
click at [168, 297] on button "Archivos adjuntos" at bounding box center [180, 295] width 217 height 45
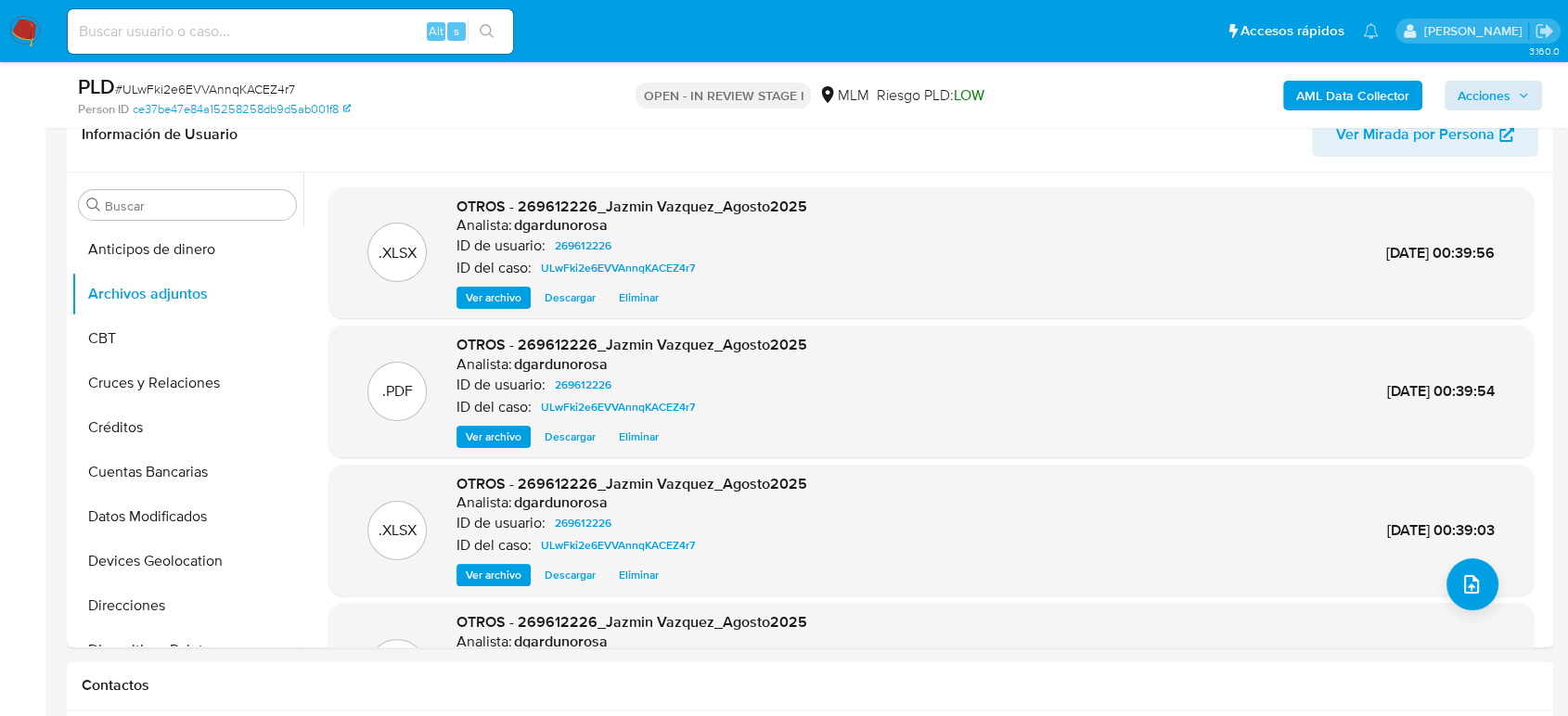
click at [1523, 80] on div "AML Data Collector Acciones" at bounding box center [1299, 95] width 484 height 44
click at [1503, 102] on span "Acciones" at bounding box center [1484, 95] width 53 height 30
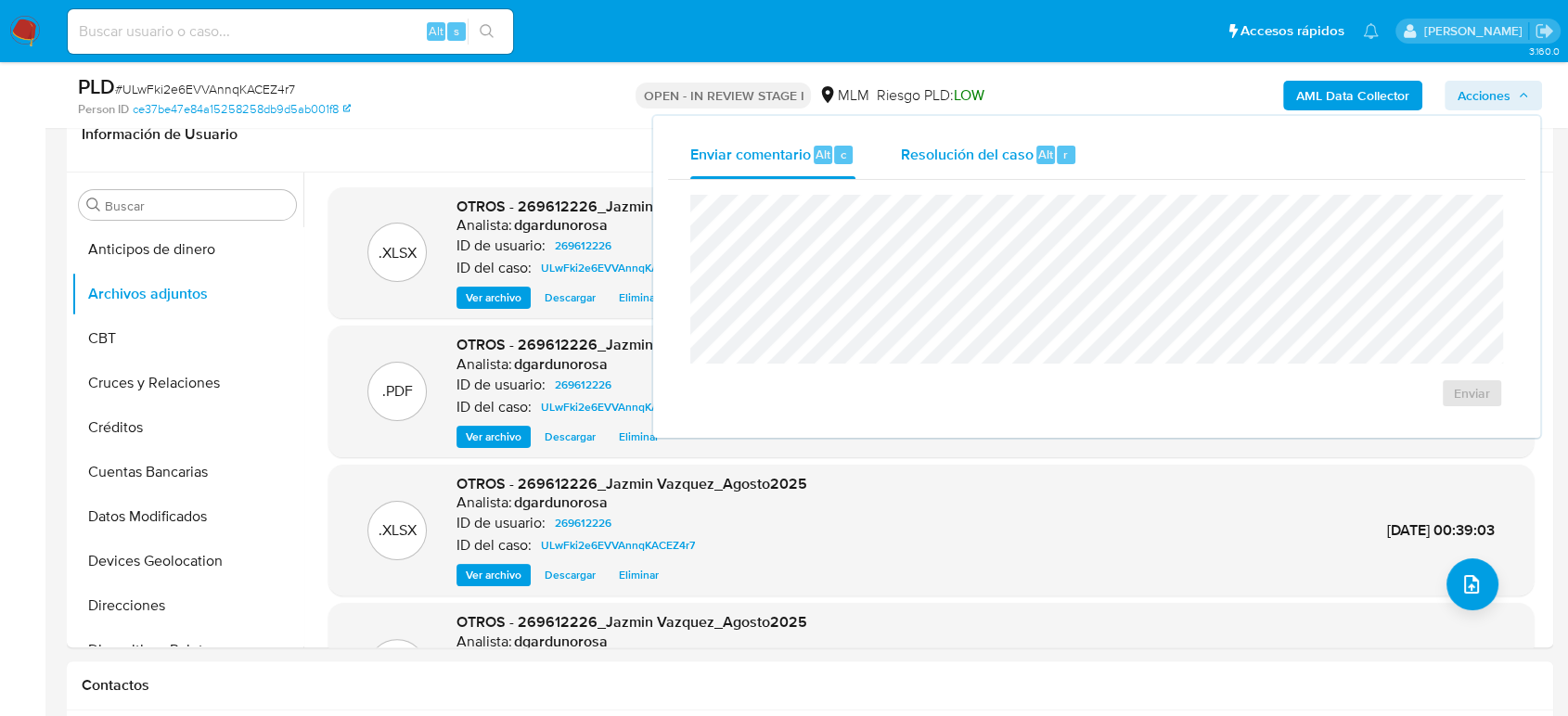
click at [1017, 154] on span "Resolución del caso" at bounding box center [966, 153] width 133 height 22
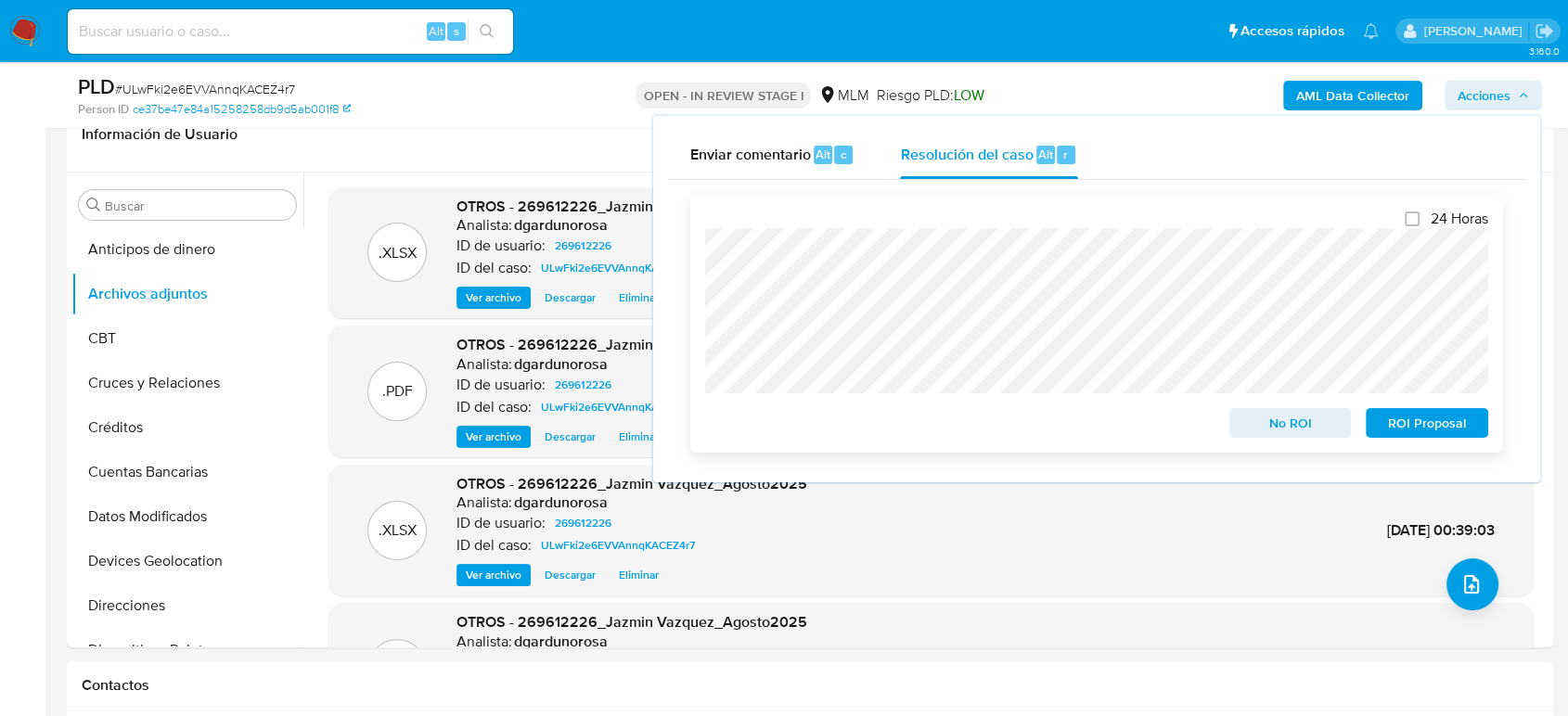
click at [1440, 435] on span "ROI Proposal" at bounding box center [1426, 423] width 96 height 26
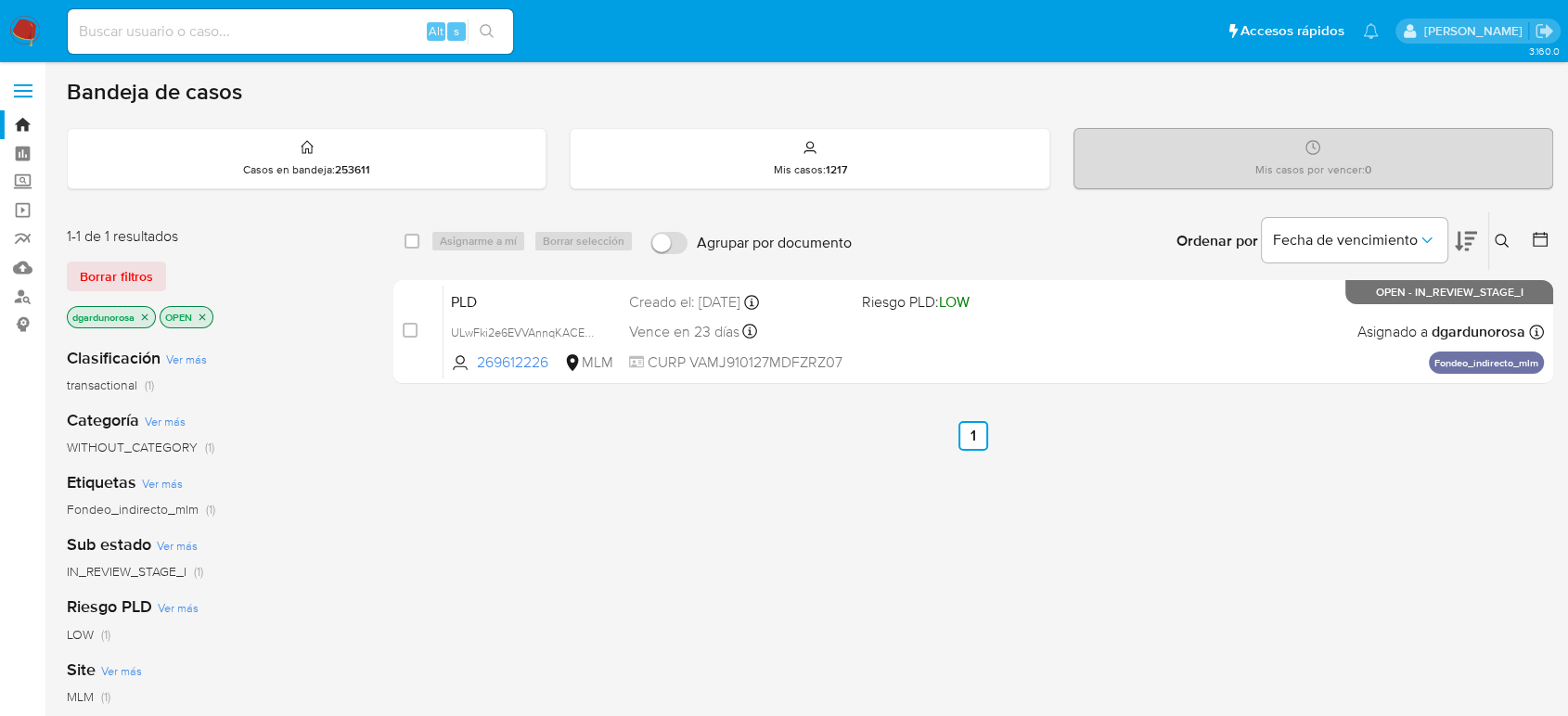
drag, startPoint x: 1501, startPoint y: 243, endPoint x: 1480, endPoint y: 265, distance: 30.4
click at [1503, 243] on icon at bounding box center [1502, 241] width 15 height 15
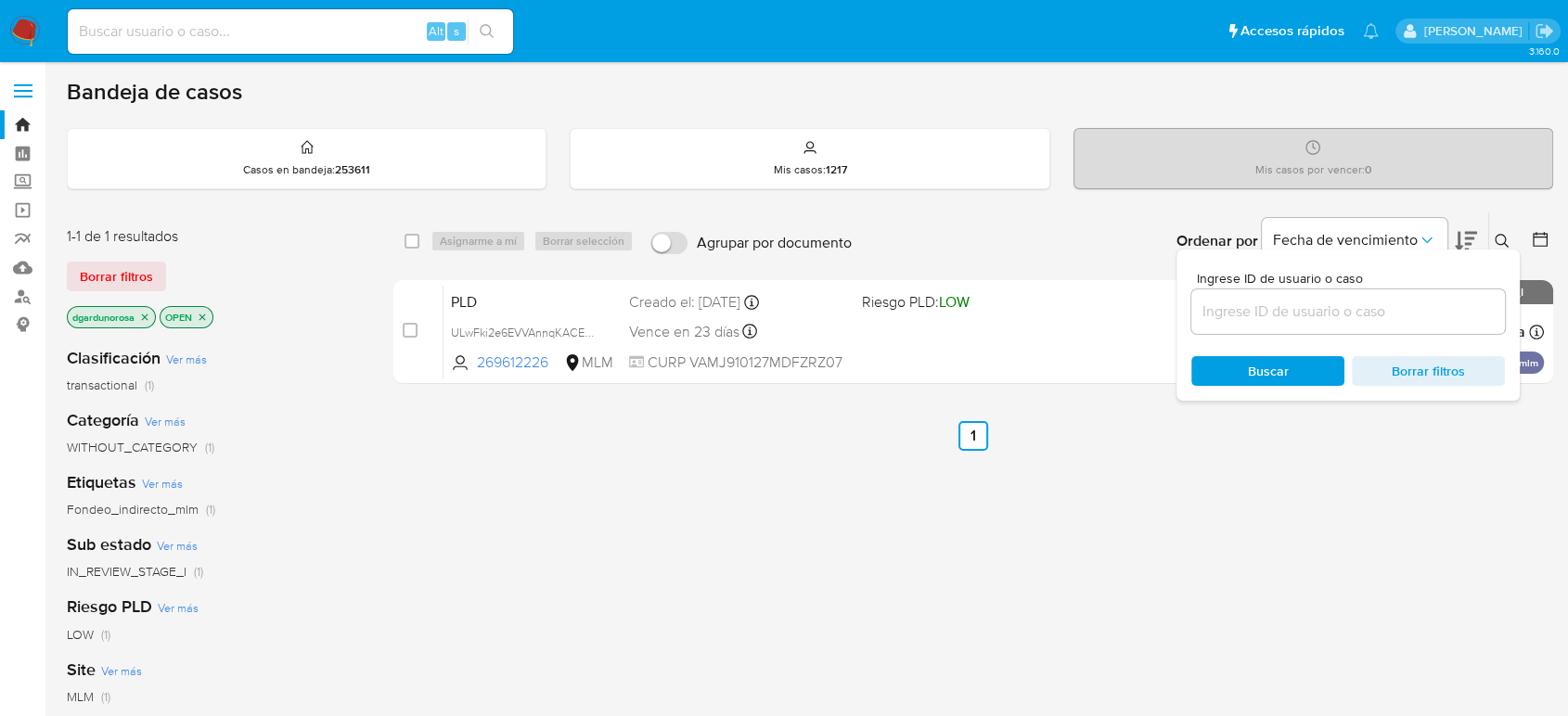
click at [1401, 302] on input at bounding box center [1347, 312] width 313 height 24
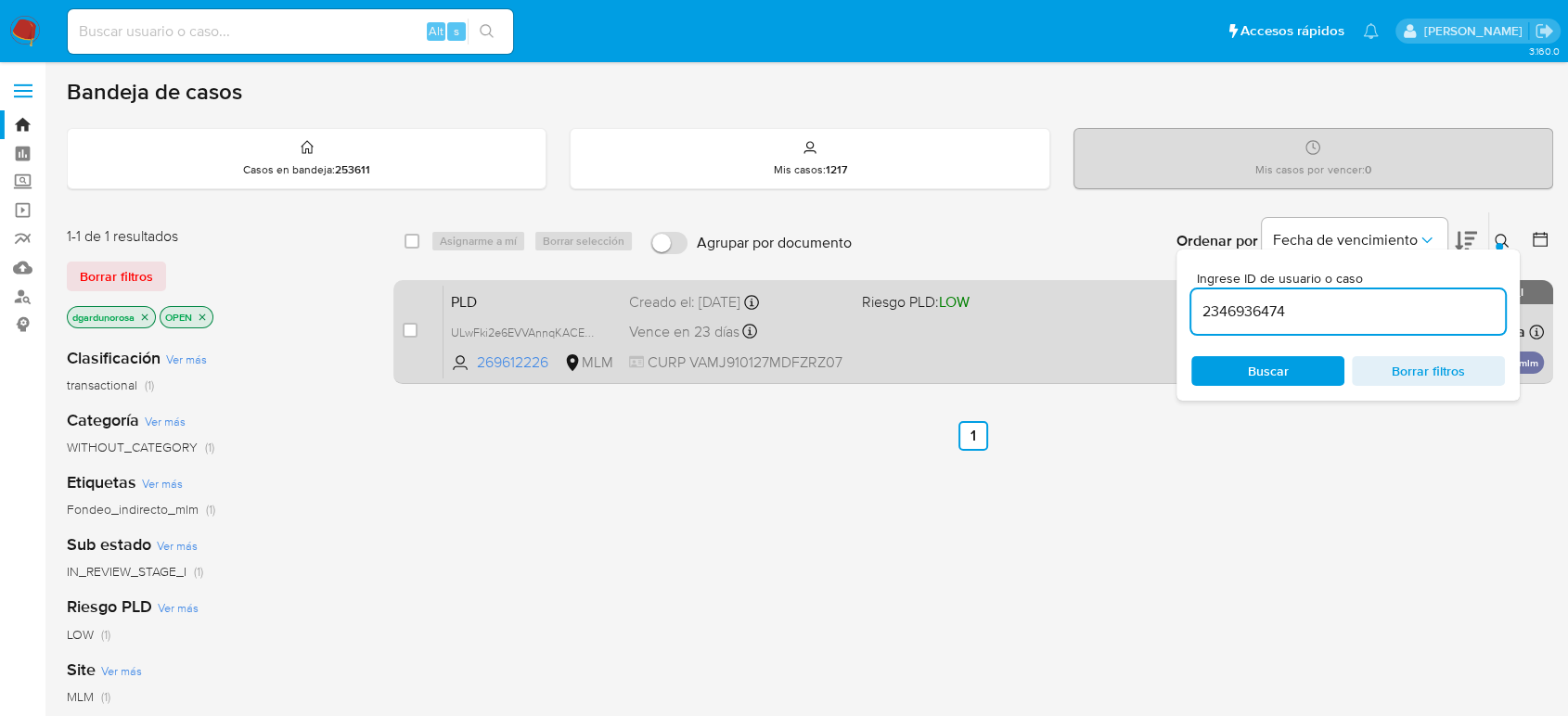
type input "2346936474"
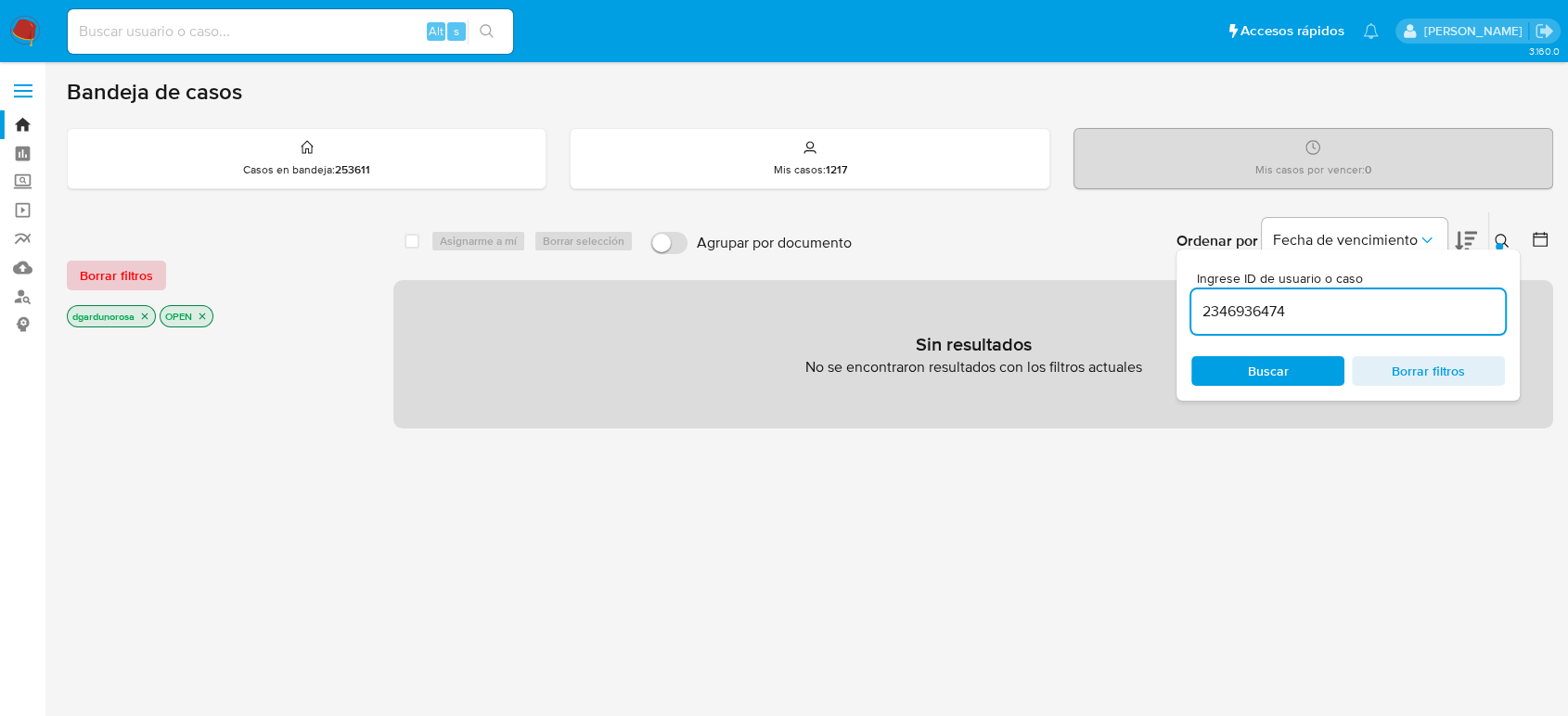
click at [151, 276] on span "Borrar filtros" at bounding box center [116, 276] width 73 height 26
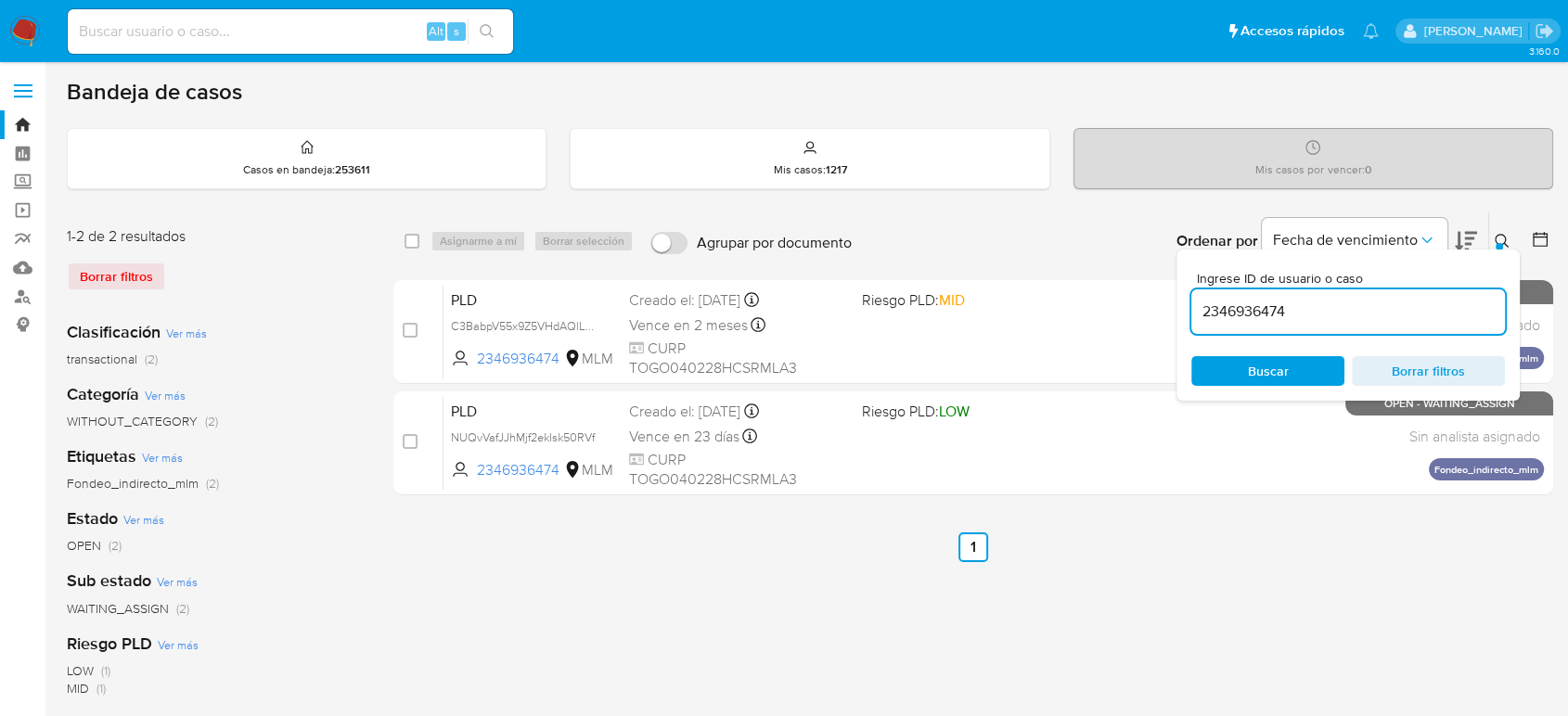
click at [1492, 247] on button at bounding box center [1503, 241] width 31 height 22
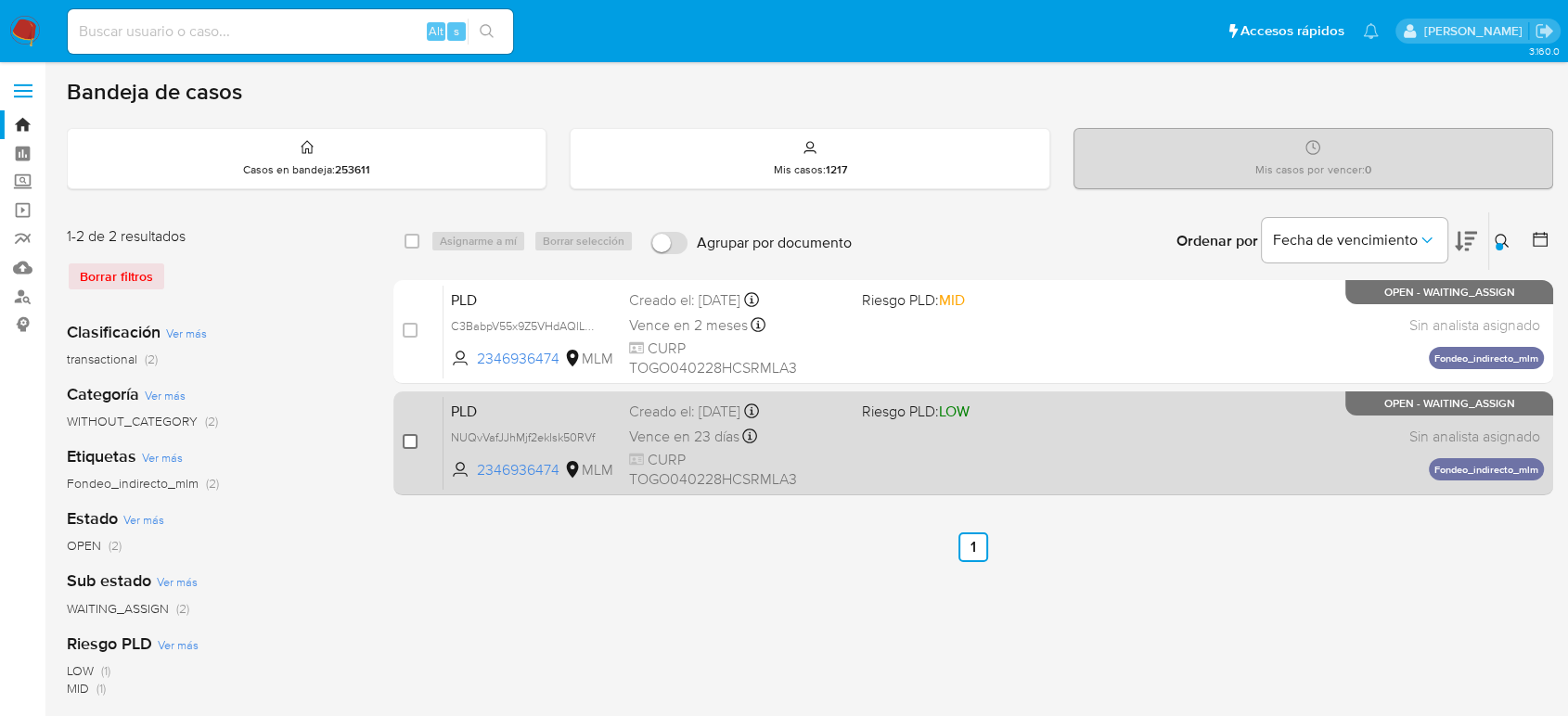
click at [408, 444] on input "checkbox" at bounding box center [410, 442] width 15 height 15
checkbox input "true"
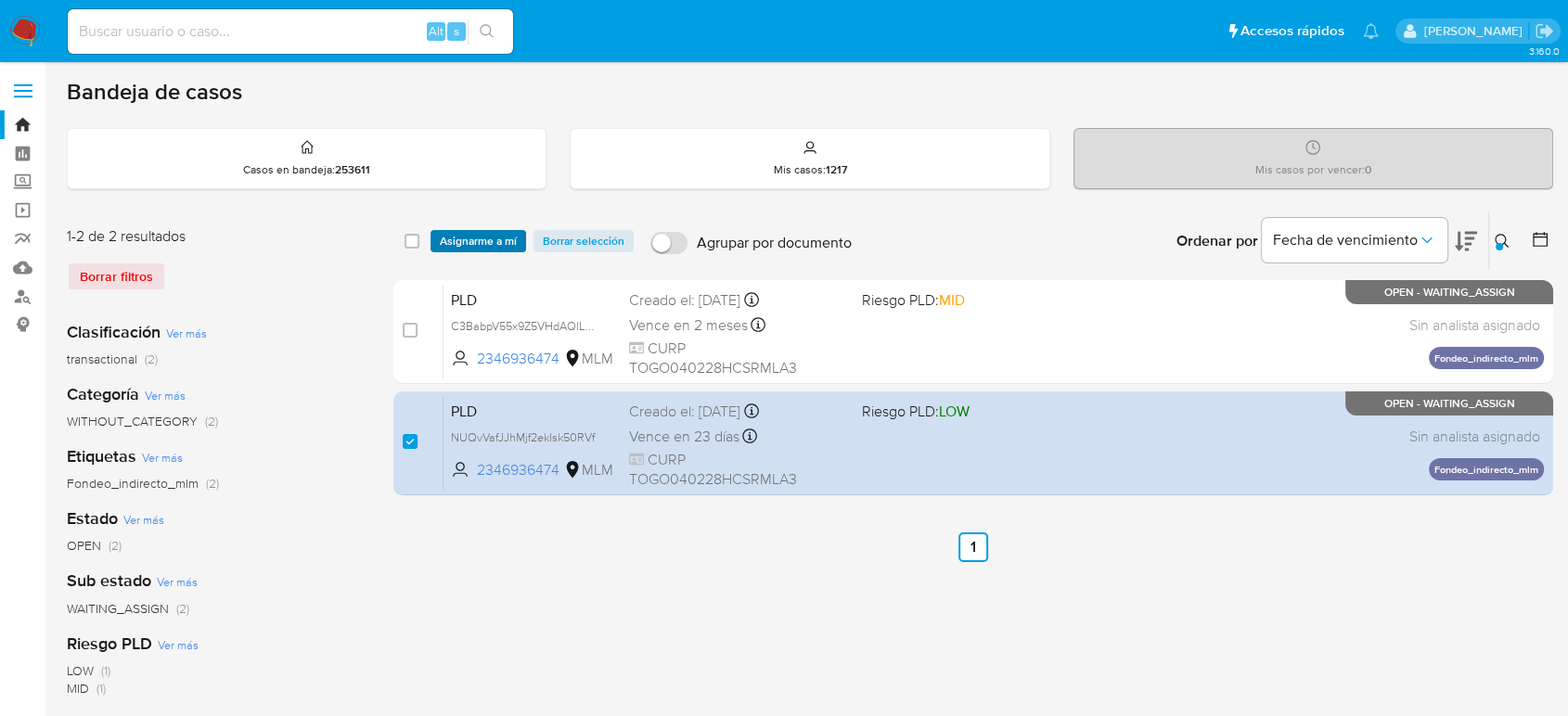
click at [476, 238] on span "Asignarme a mí" at bounding box center [478, 241] width 77 height 19
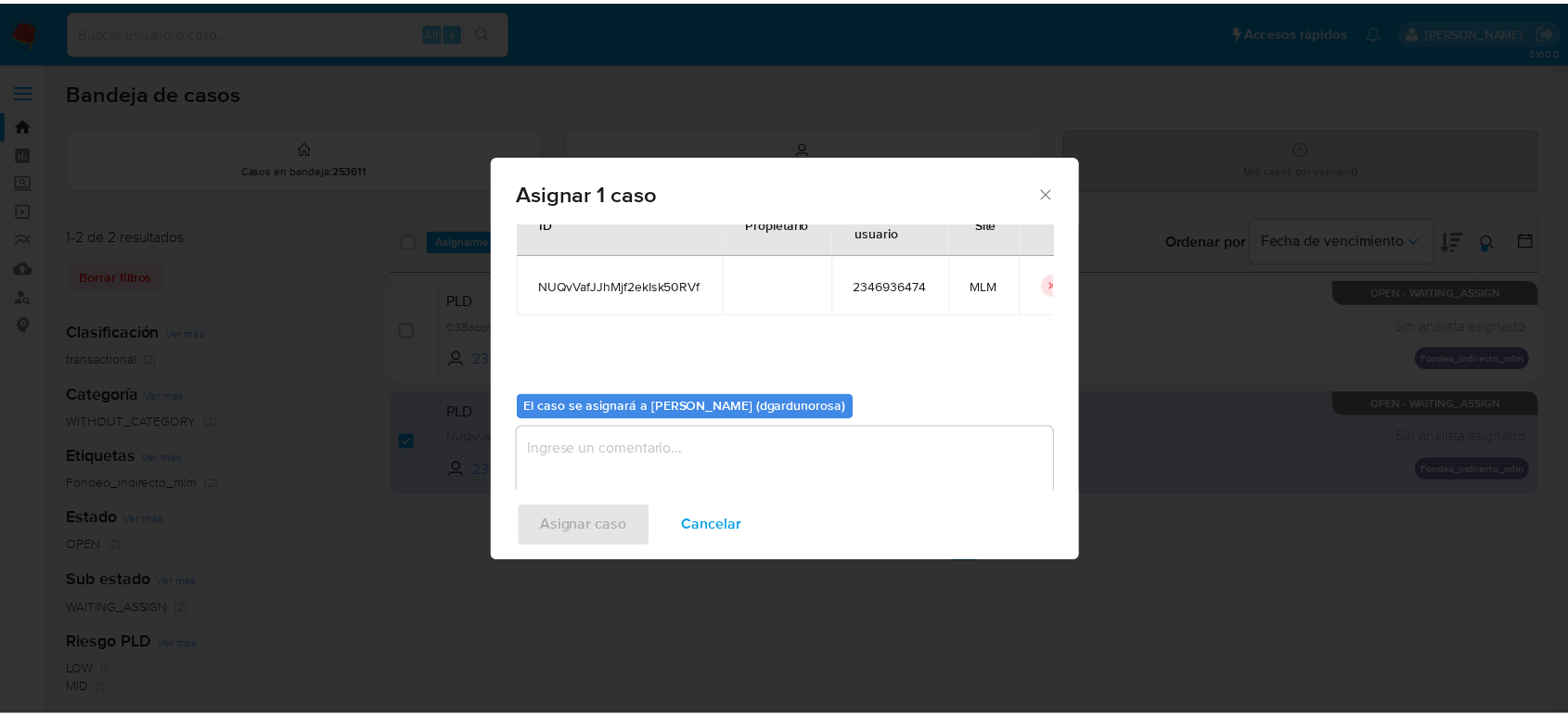
scroll to position [95, 0]
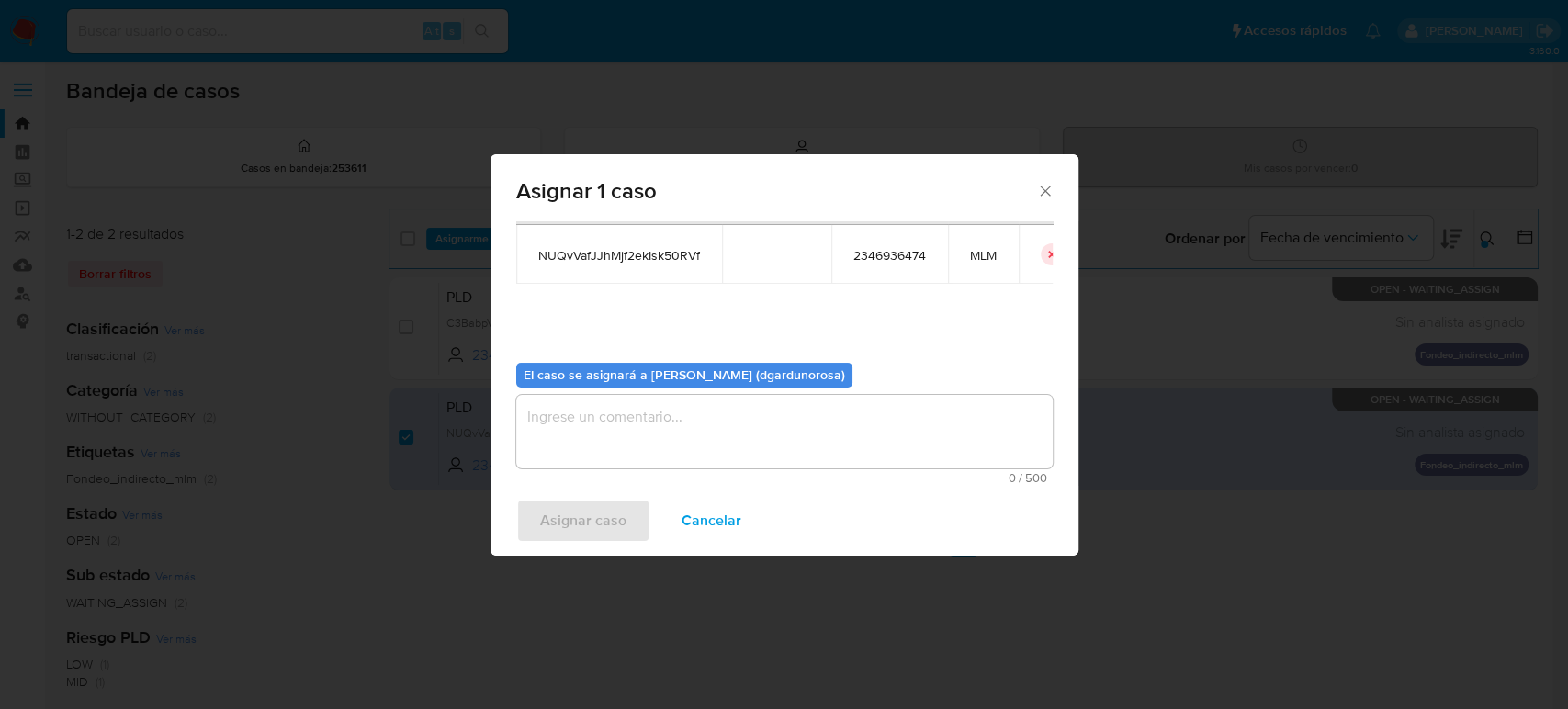
click at [803, 425] on textarea "assign-modal" at bounding box center [784, 431] width 537 height 73
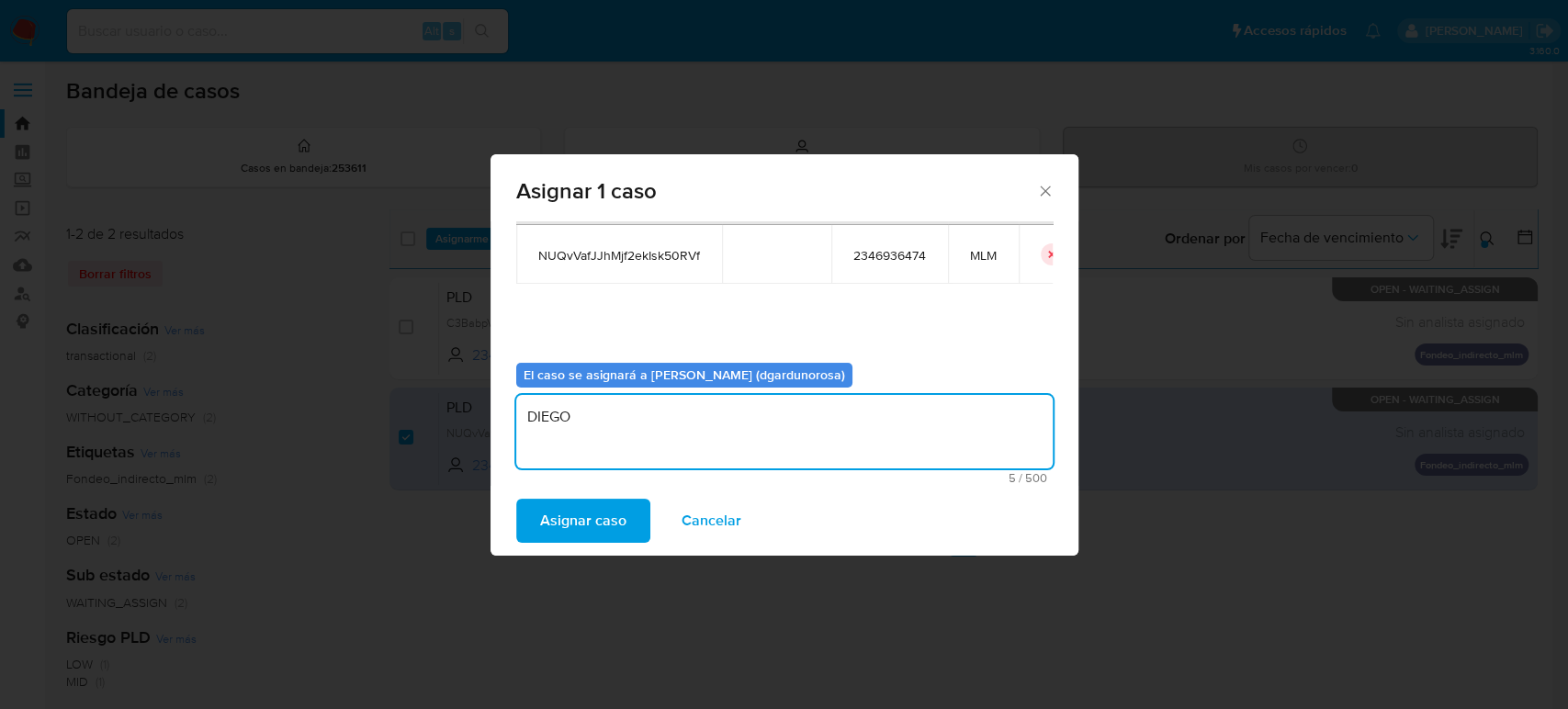
type textarea "DIEGO"
click at [563, 247] on span "NUQvVafJJhMjf2ekIsk50RVf" at bounding box center [619, 256] width 162 height 17
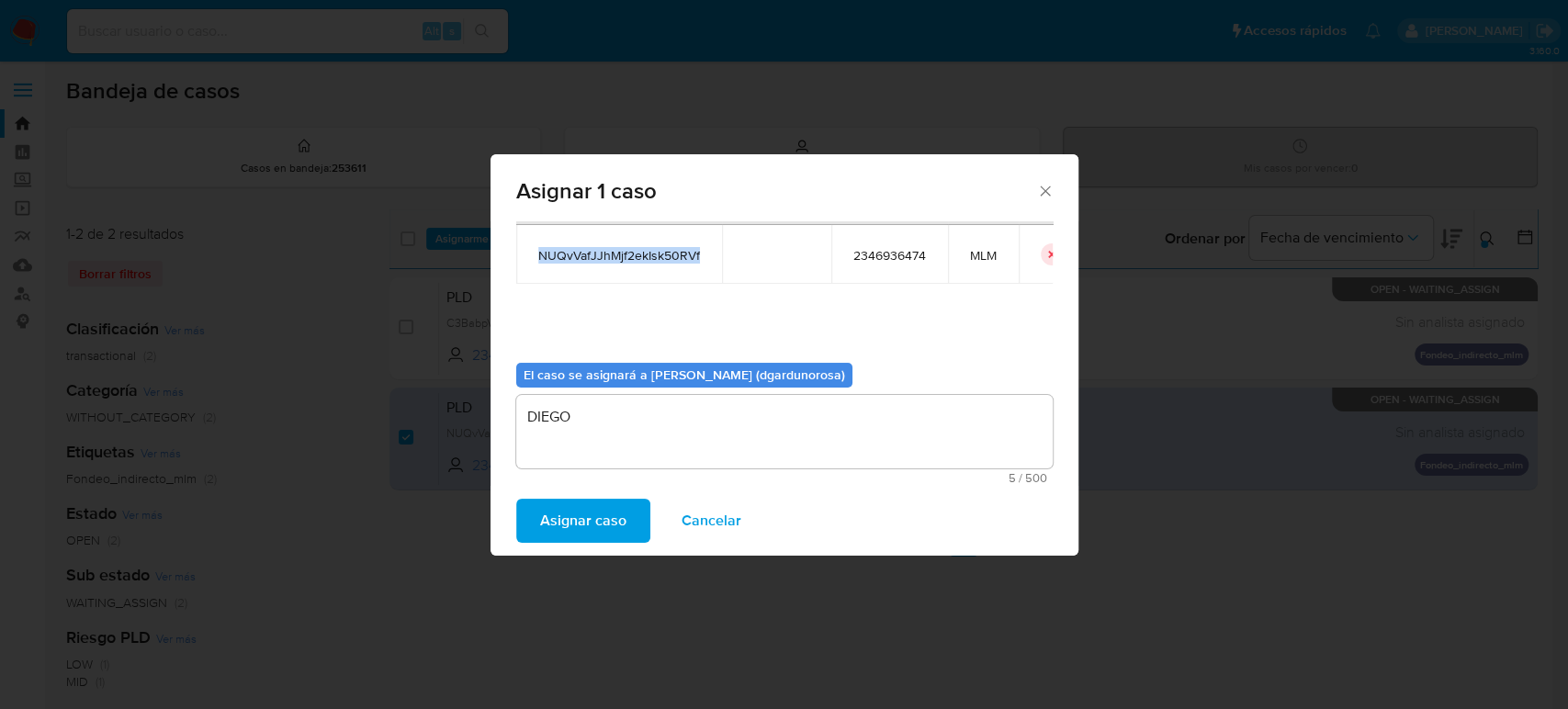
click at [563, 247] on span "NUQvVafJJhMjf2ekIsk50RVf" at bounding box center [619, 256] width 162 height 17
copy span "NUQvVafJJhMjf2ekIsk50RVf"
click at [592, 513] on span "Asignar caso" at bounding box center [583, 521] width 86 height 41
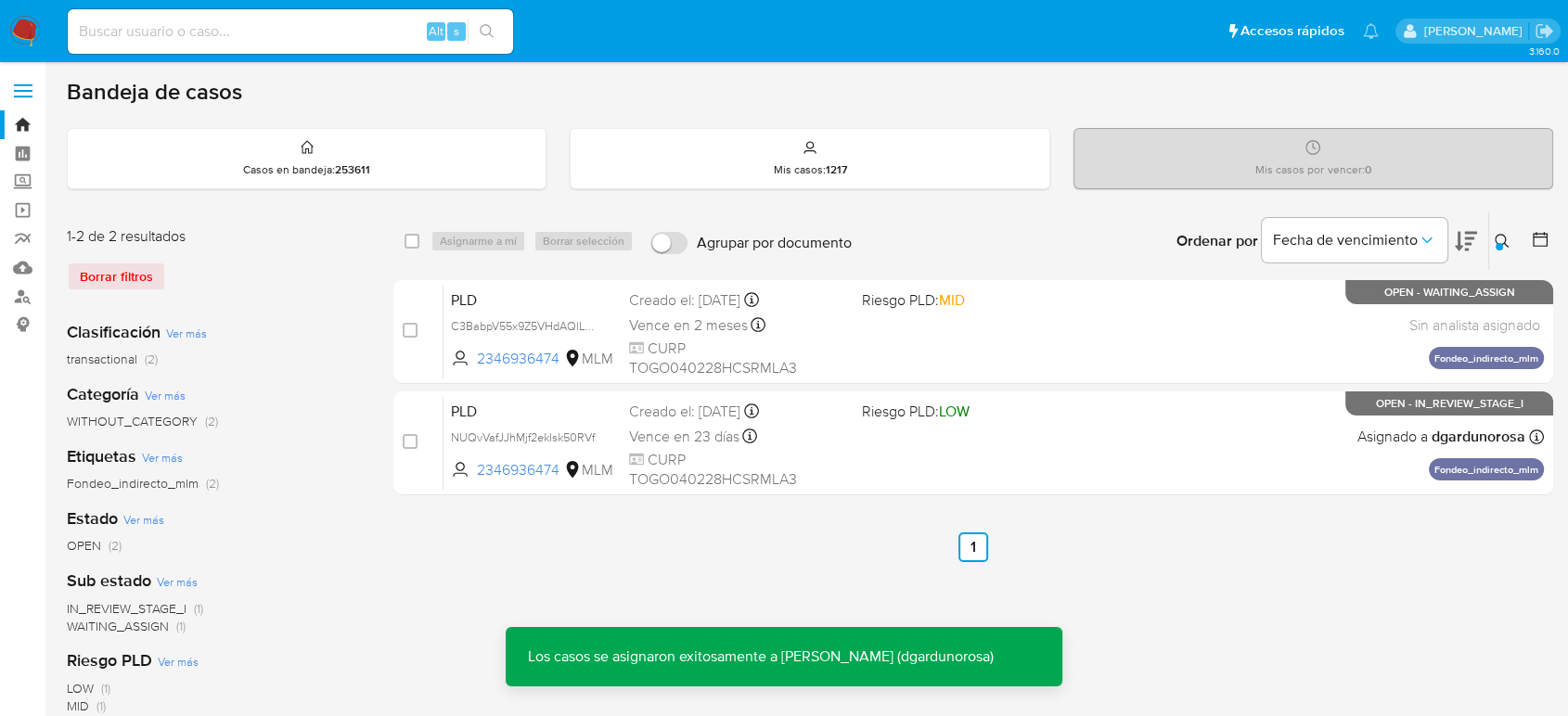
click at [1217, 556] on ul "Anterior 1 Siguiente" at bounding box center [972, 548] width 1159 height 30
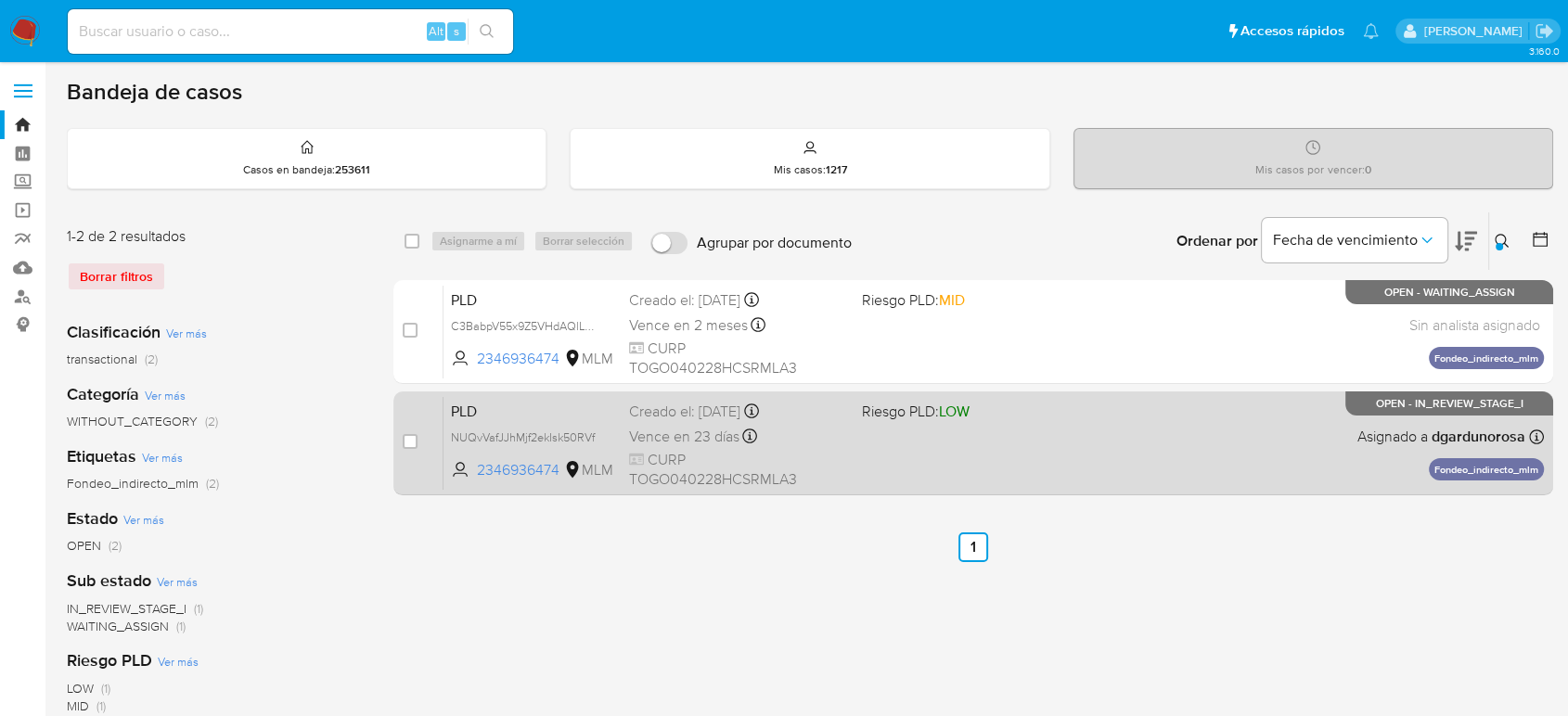
click at [900, 449] on div "PLD NUQvVafJJhMjf2ekIsk50RVf 2346936474 MLM Riesgo PLD: LOW Creado el: 12/08/20…" at bounding box center [994, 443] width 1100 height 94
click at [995, 445] on div "PLD NUQvVafJJhMjf2ekIsk50RVf 2346936474 MLM Riesgo PLD: LOW Creado el: 12/08/20…" at bounding box center [994, 443] width 1100 height 94
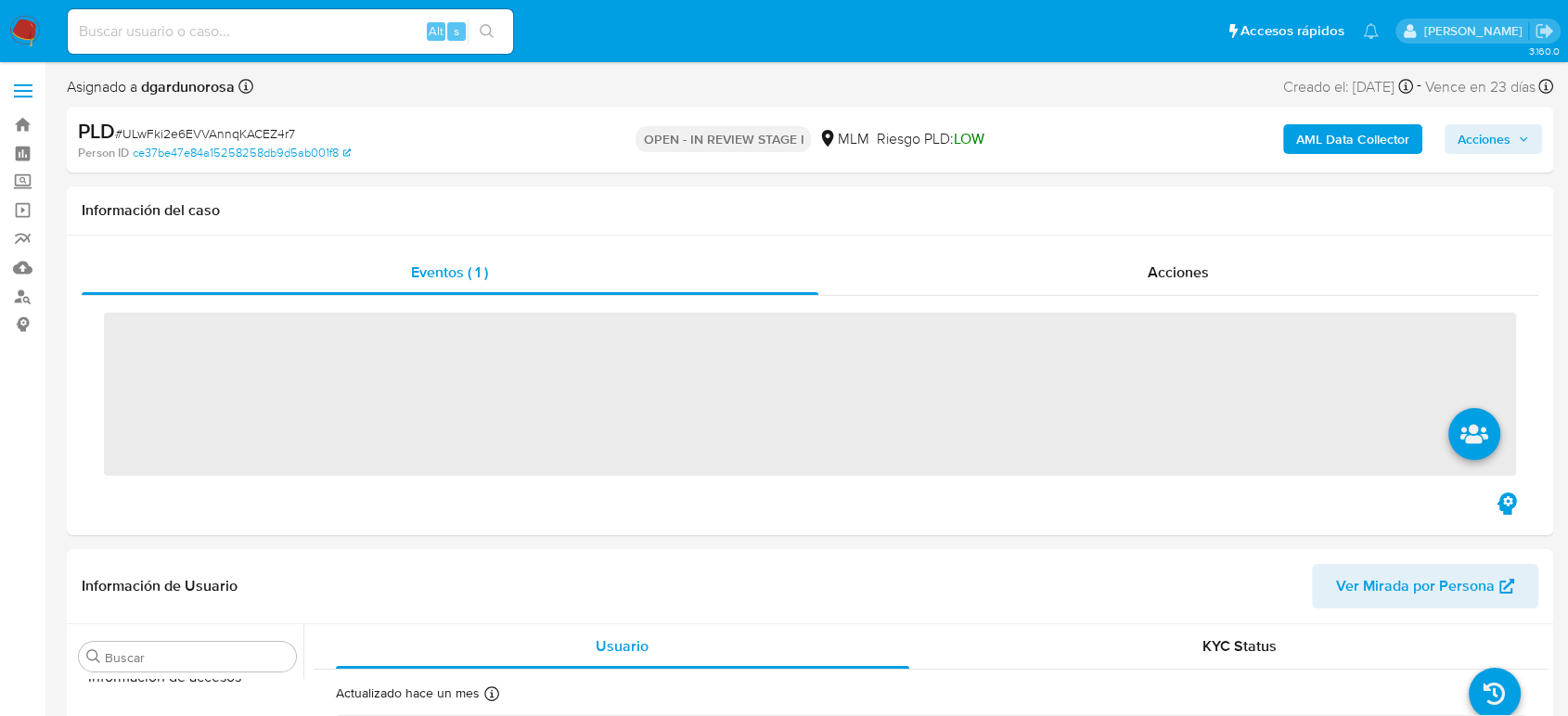
scroll to position [784, 0]
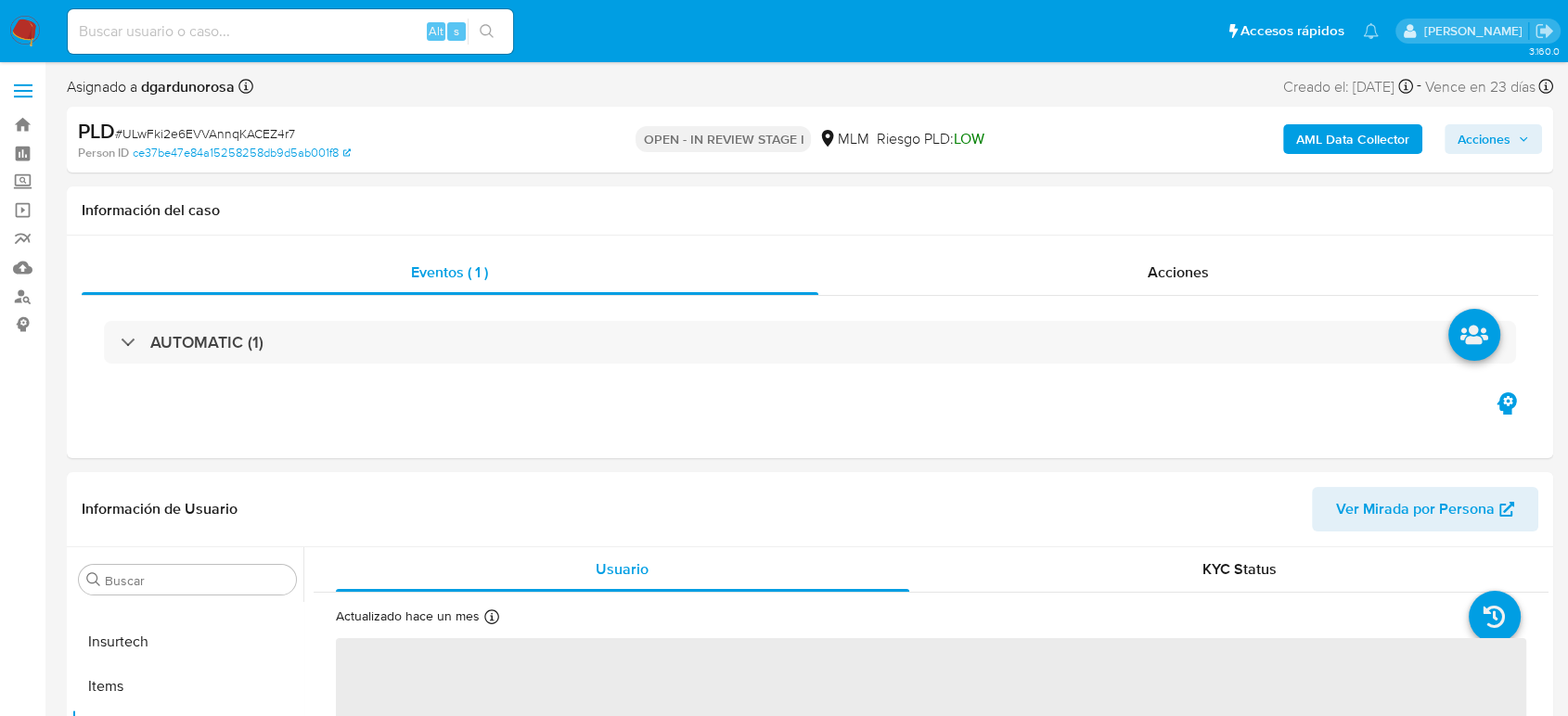
select select "10"
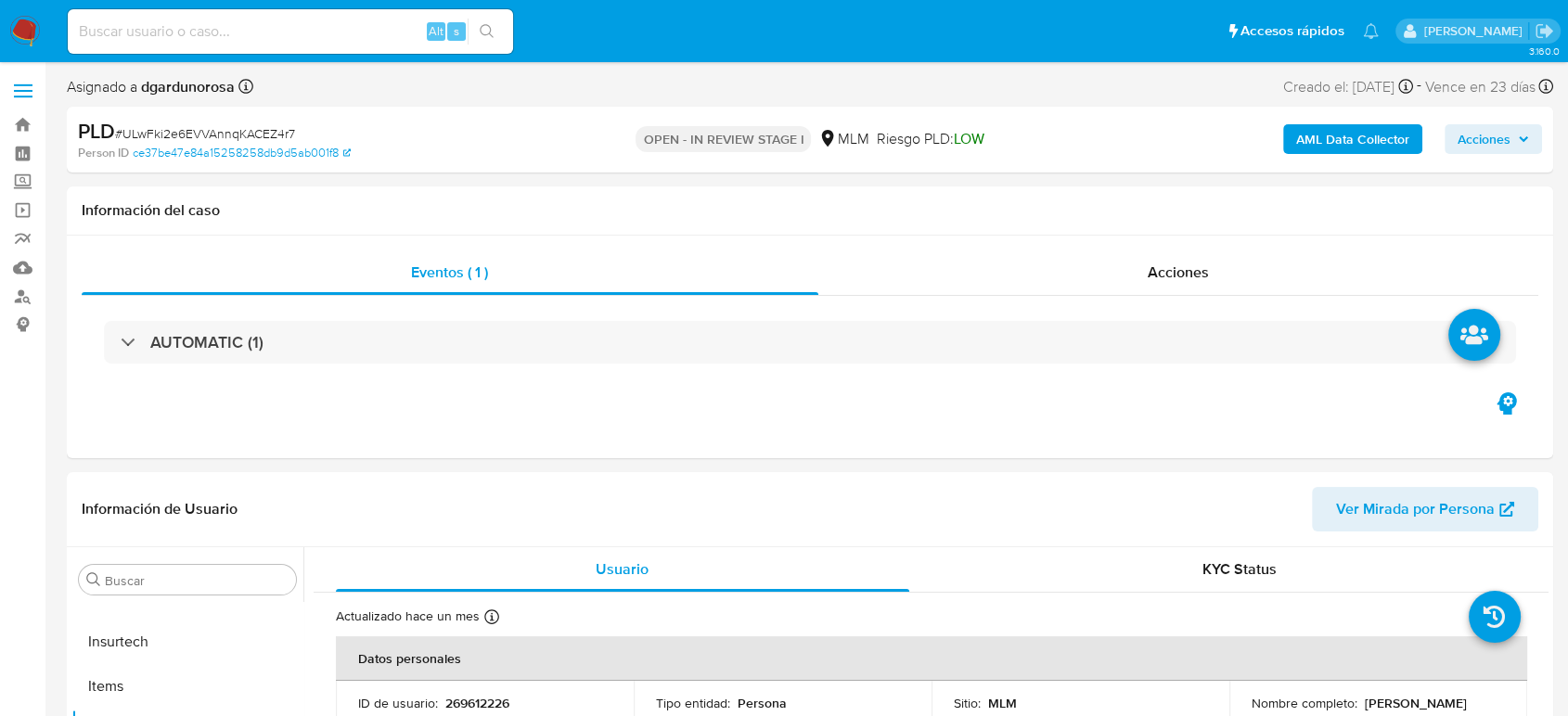
click at [273, 38] on input at bounding box center [290, 32] width 445 height 24
paste input "516651224"
type input "516651224"
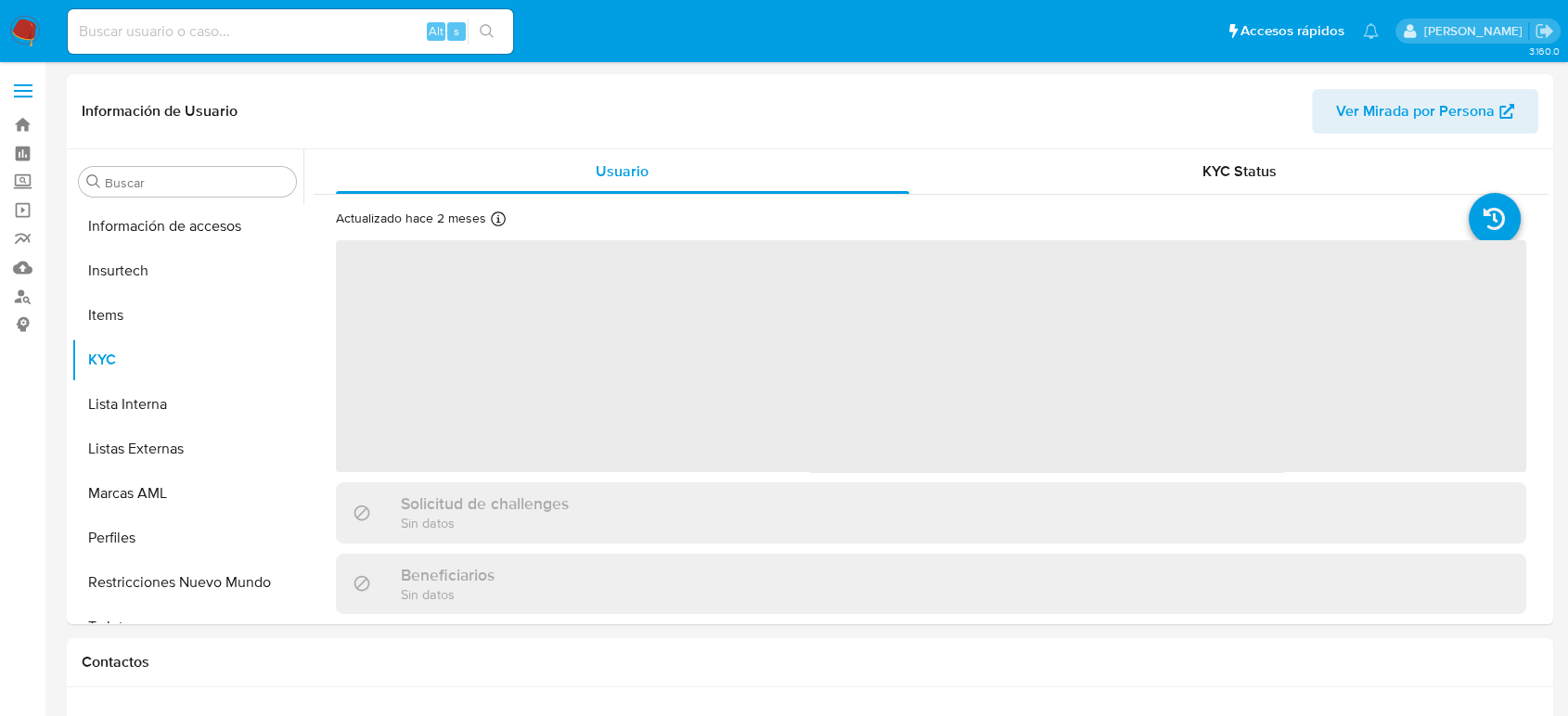
scroll to position [784, 0]
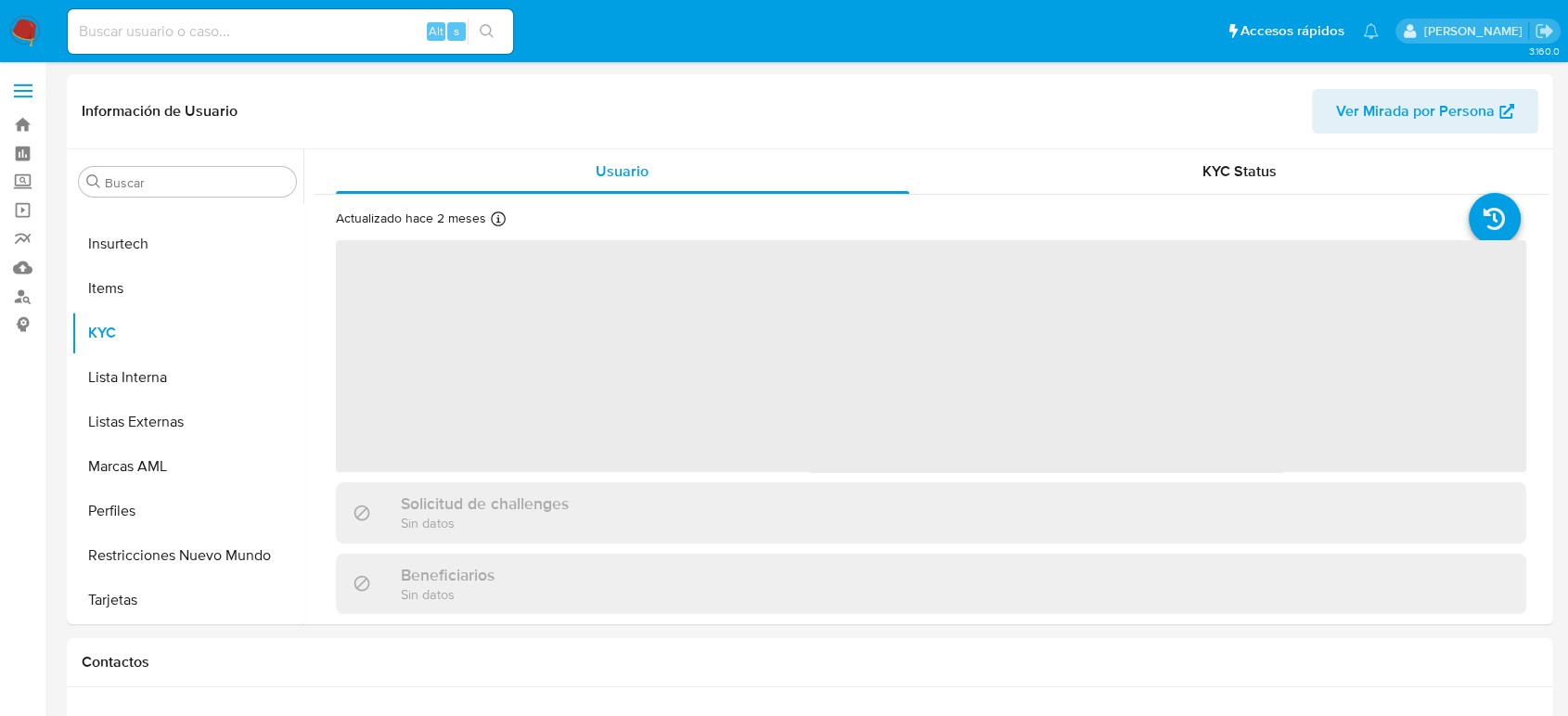
select select "10"
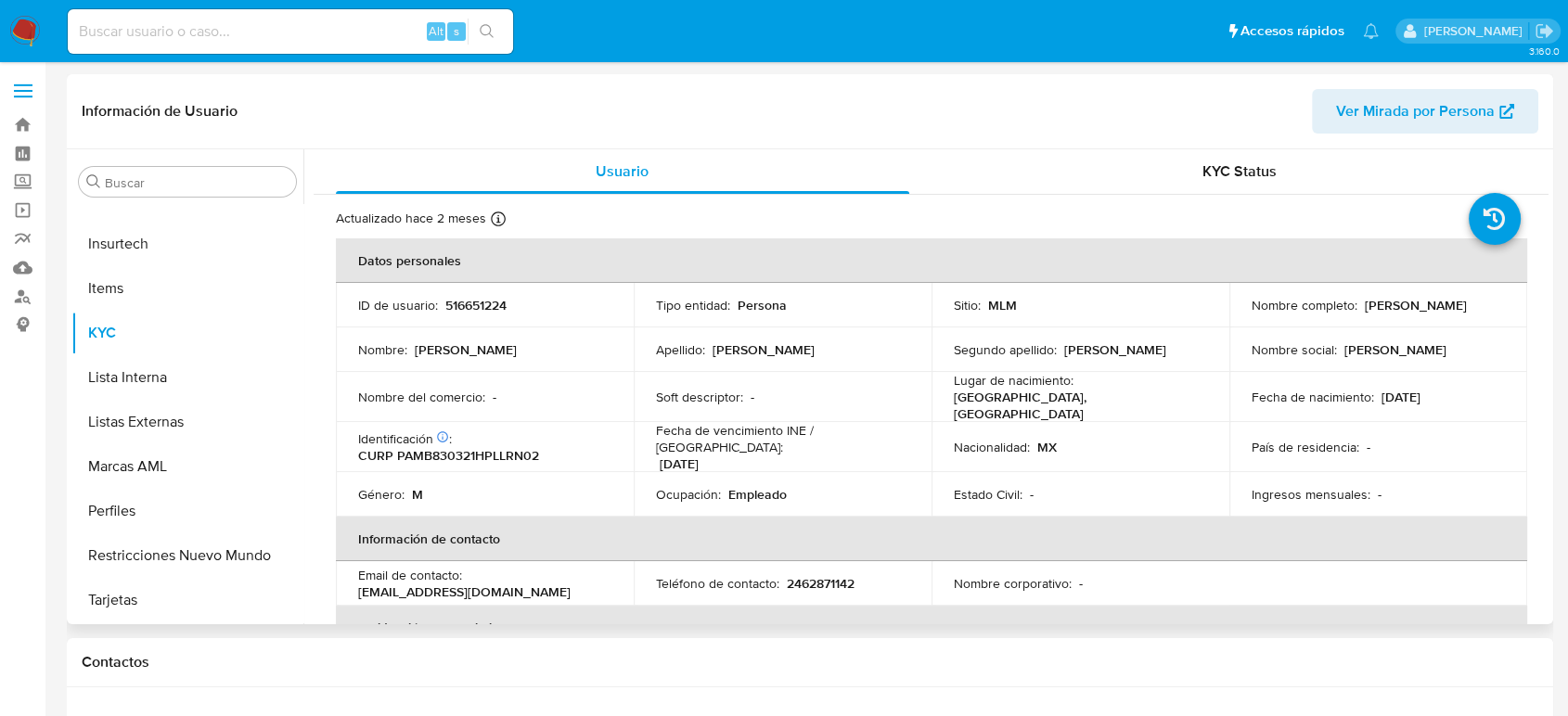
click at [866, 440] on div "Fecha de vencimiento INE / Pasaporte : 31/12/2024" at bounding box center [782, 447] width 254 height 51
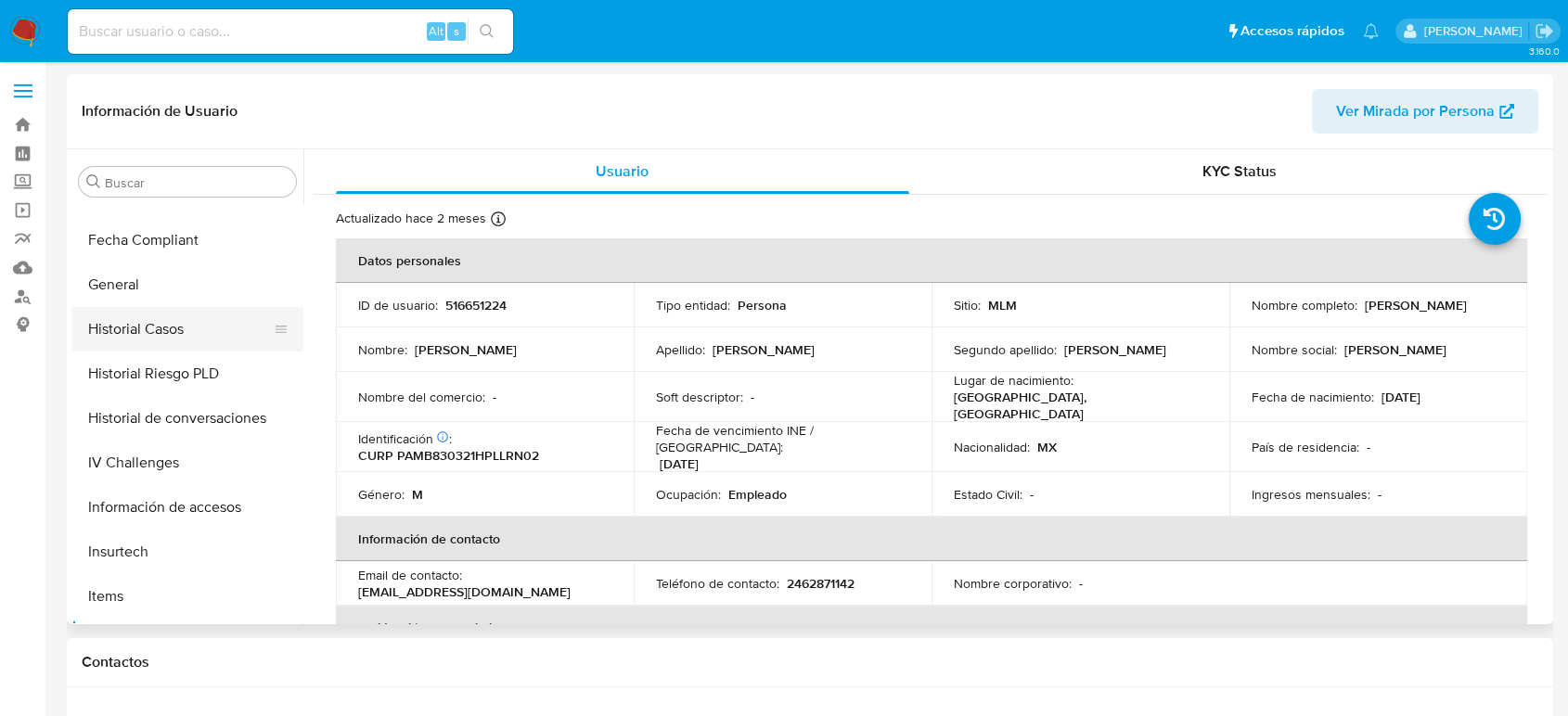
scroll to position [475, 0]
click at [166, 330] on button "Historial Casos" at bounding box center [180, 330] width 217 height 45
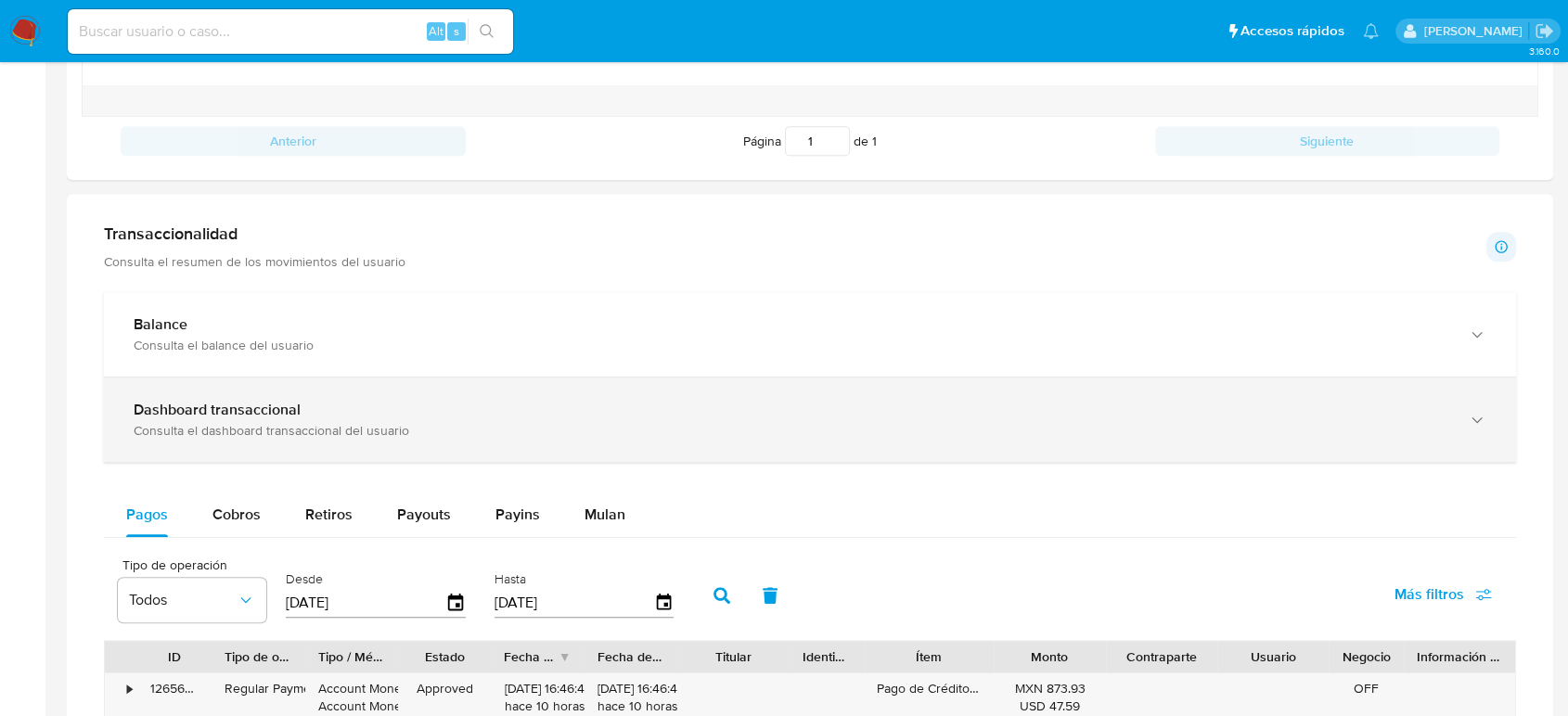
scroll to position [824, 0]
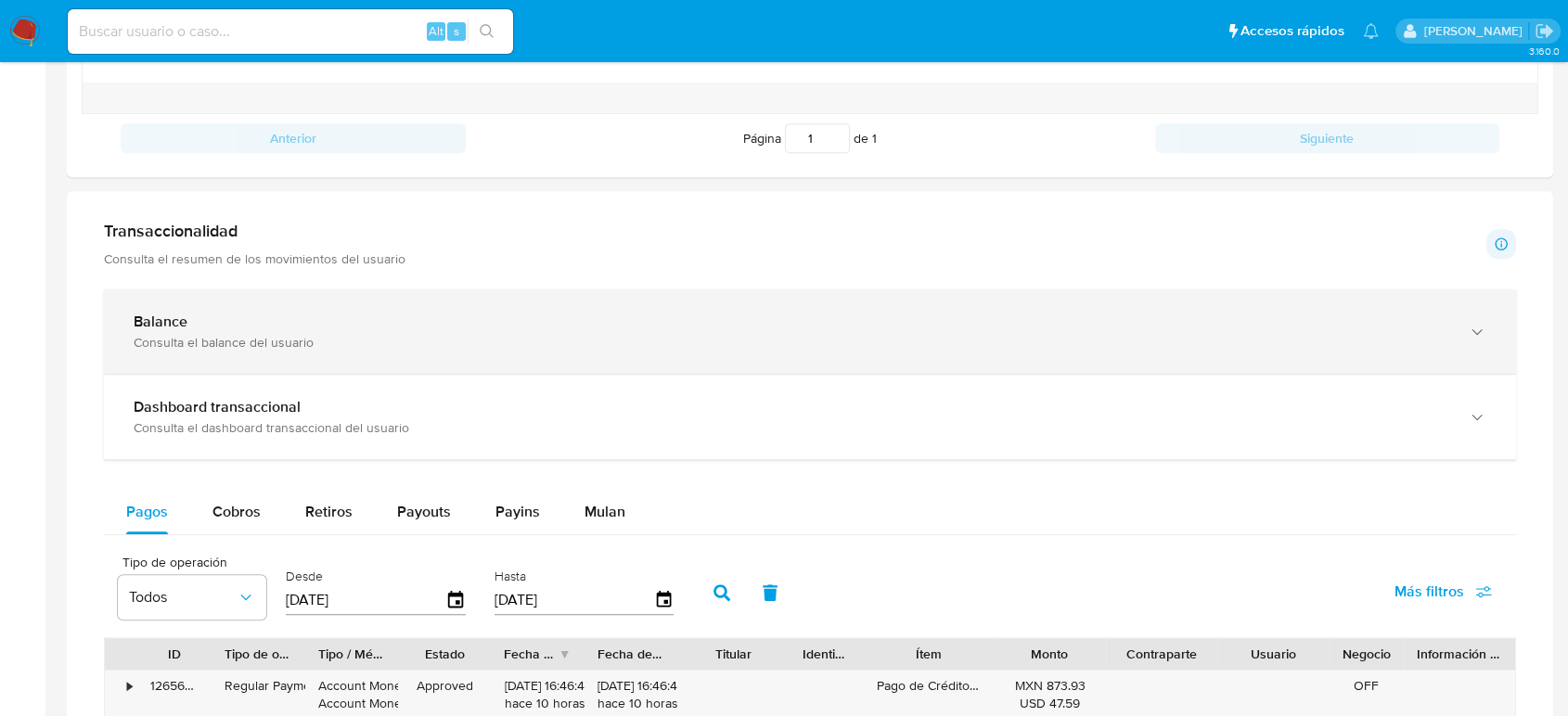
click at [272, 313] on div "Balance" at bounding box center [791, 322] width 1315 height 19
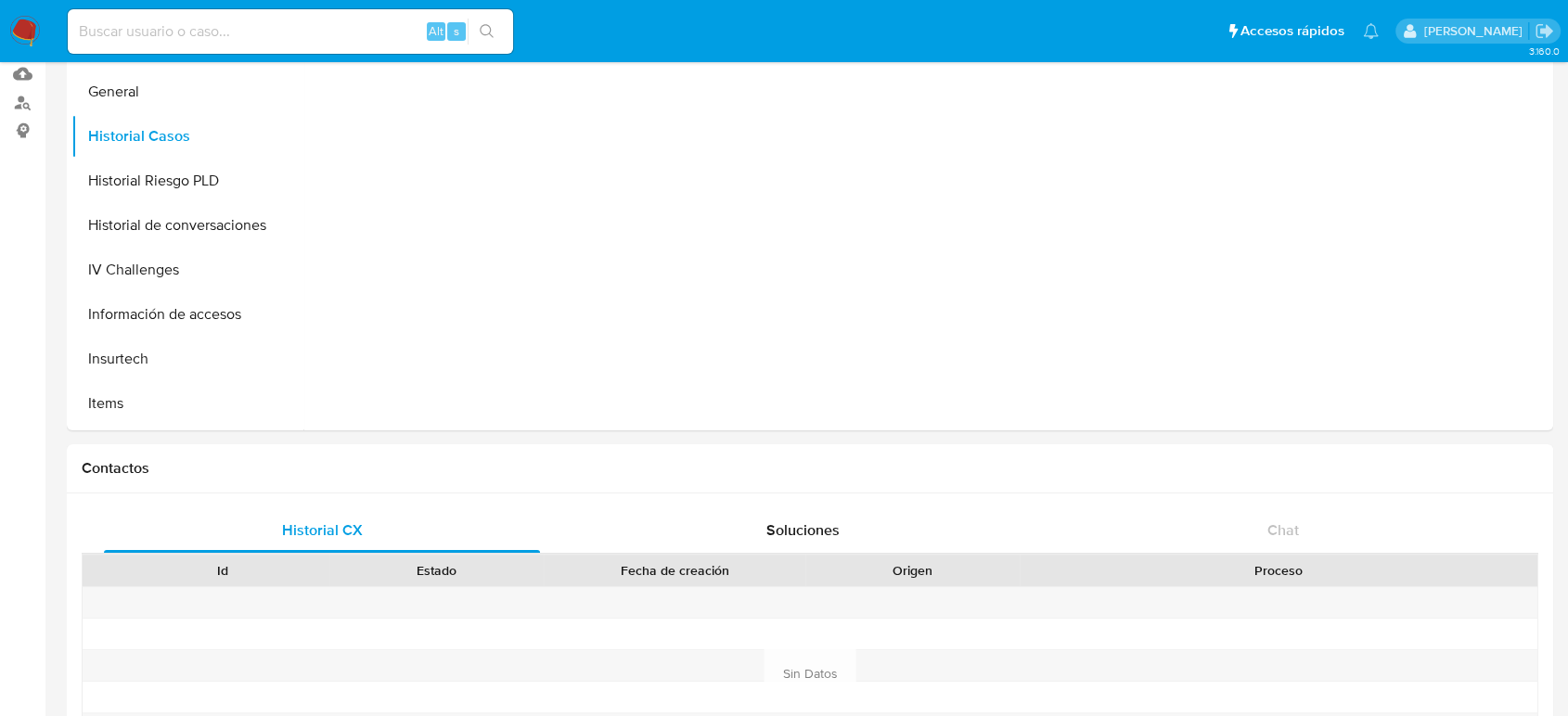
scroll to position [0, 0]
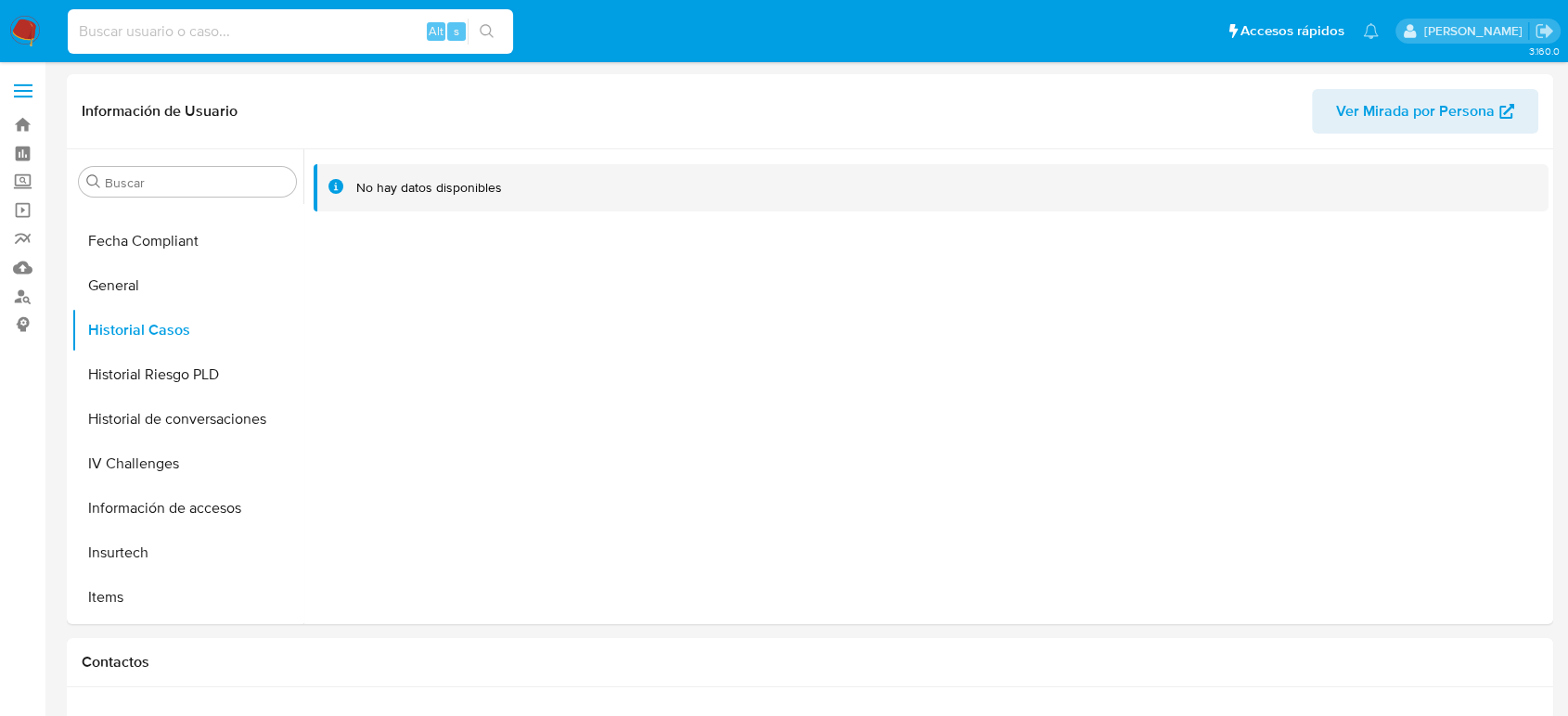
click at [228, 21] on input at bounding box center [290, 32] width 445 height 24
paste input "517070594"
type input "517070594"
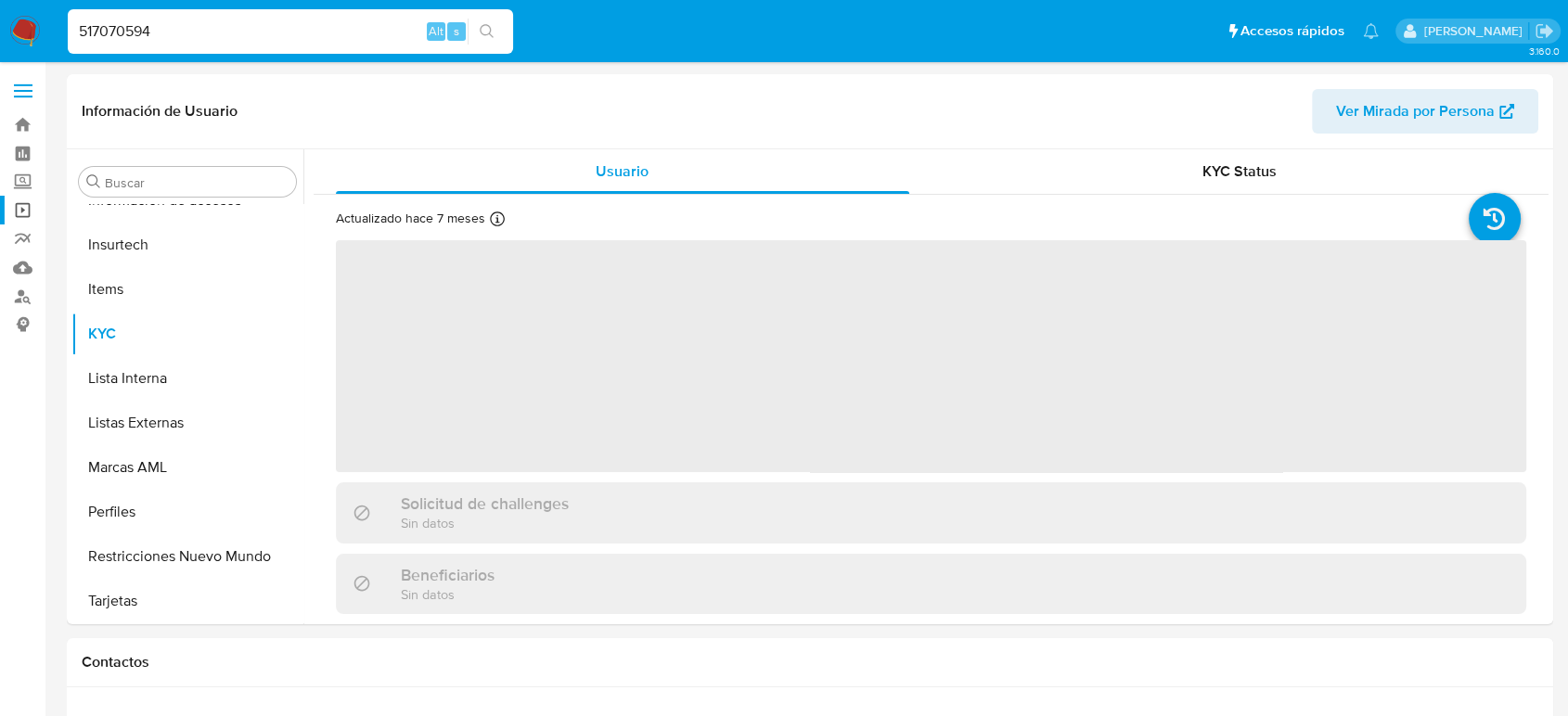
scroll to position [784, 0]
select select "10"
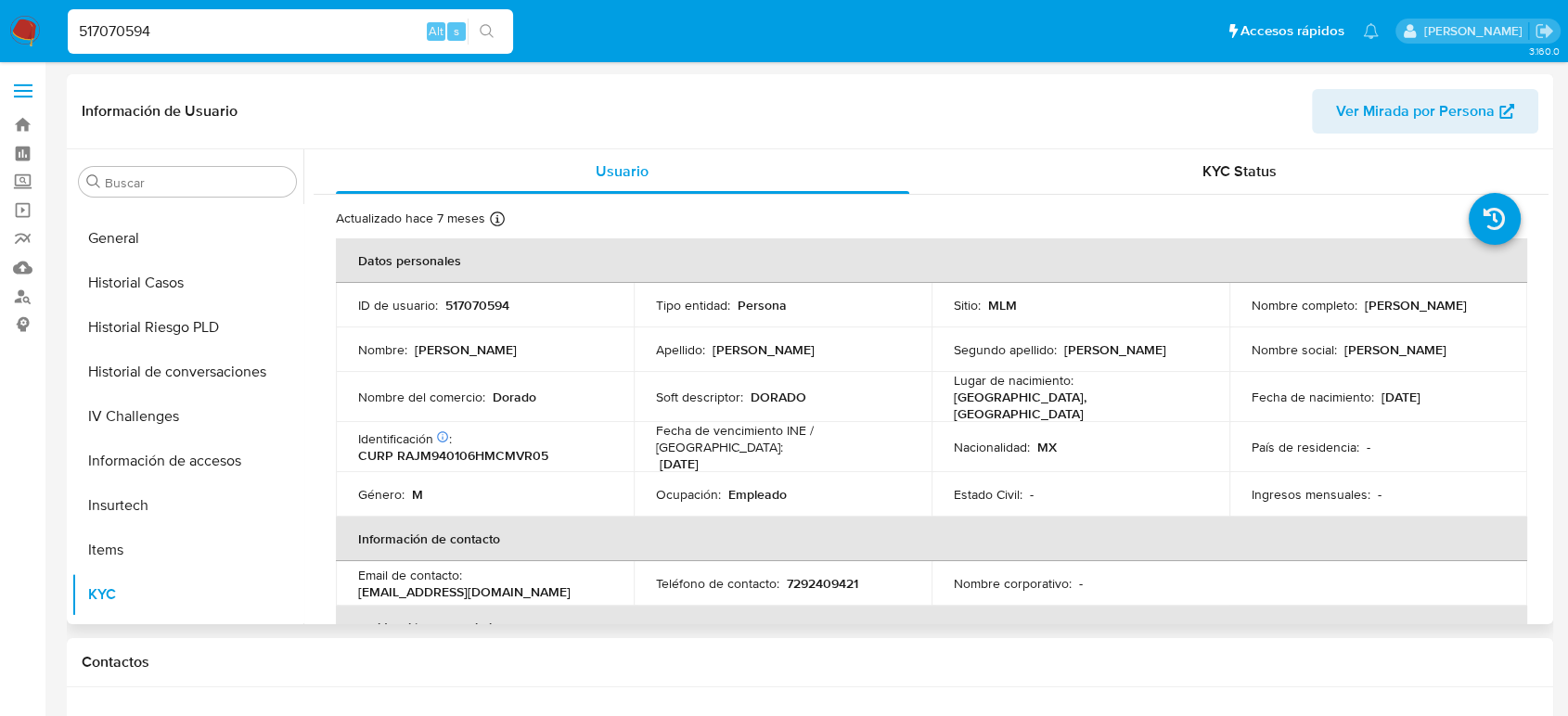
scroll to position [372, 0]
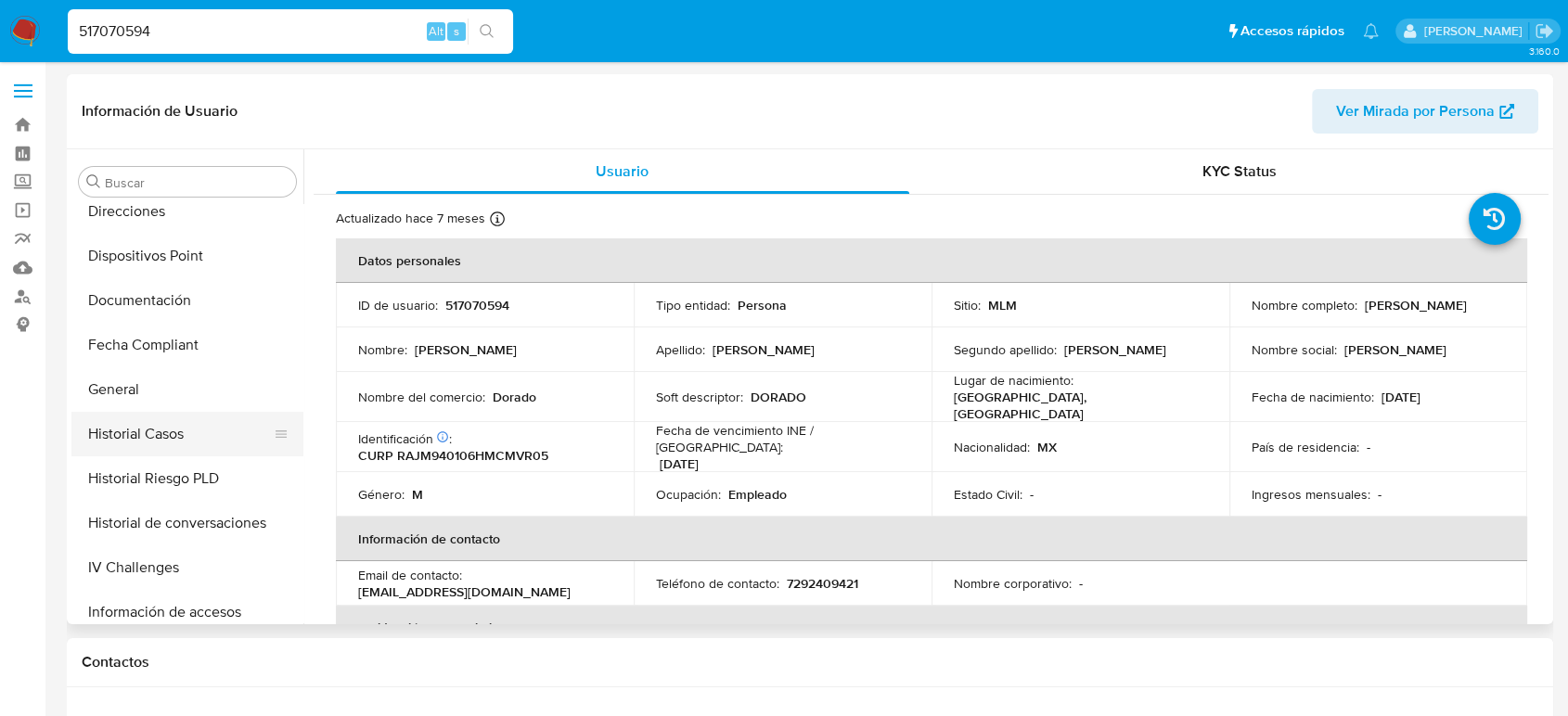
click at [200, 418] on button "Historial Casos" at bounding box center [180, 434] width 217 height 45
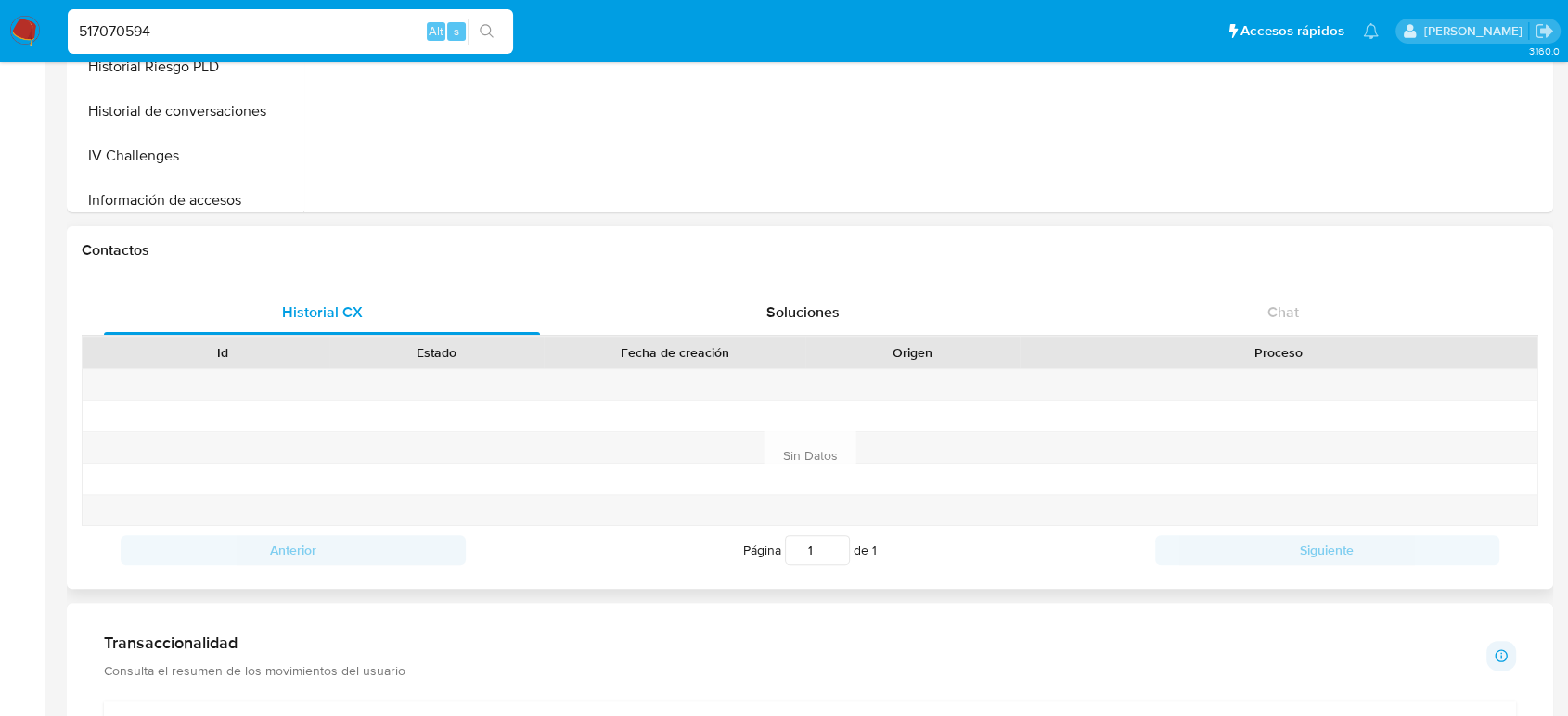
scroll to position [824, 0]
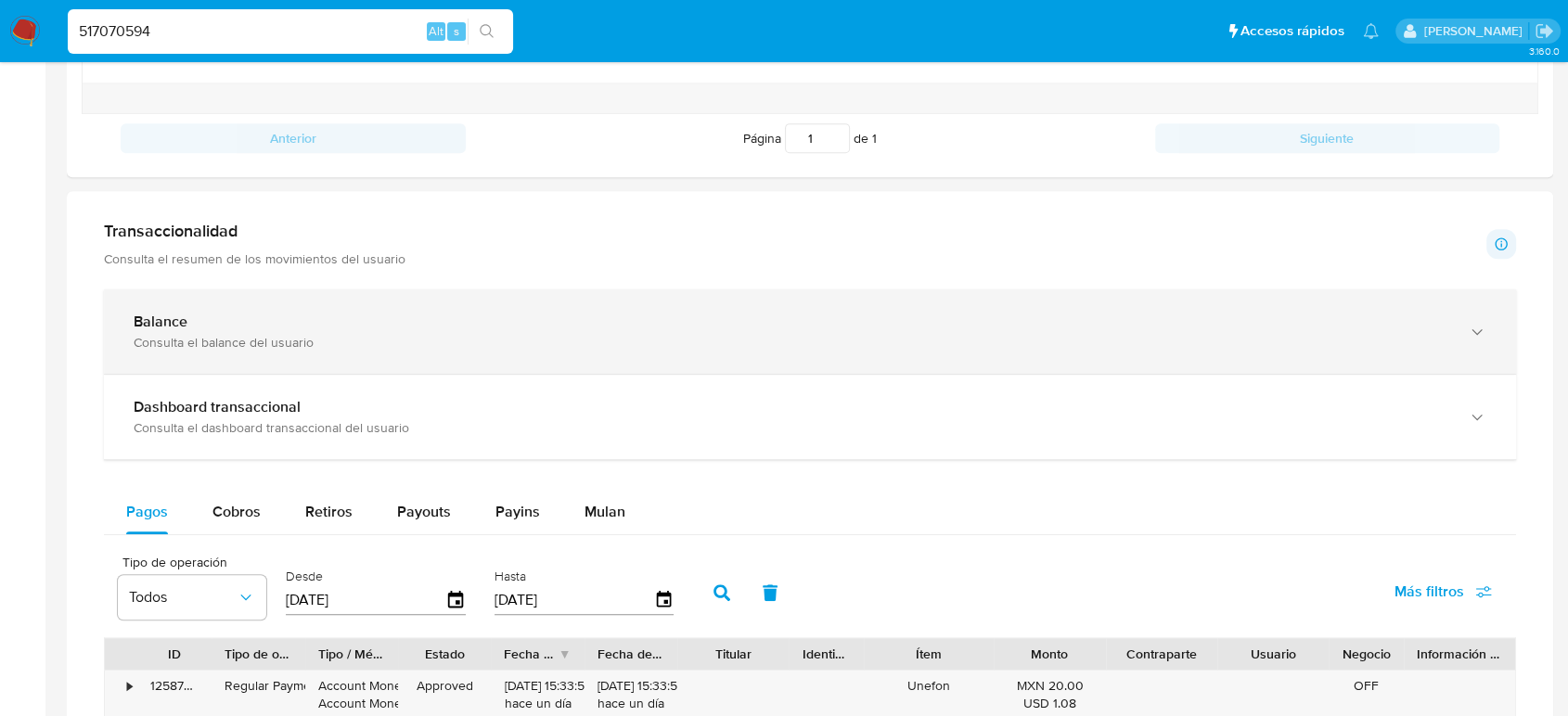
click at [240, 345] on div "Consulta el balance del usuario" at bounding box center [791, 343] width 1315 height 17
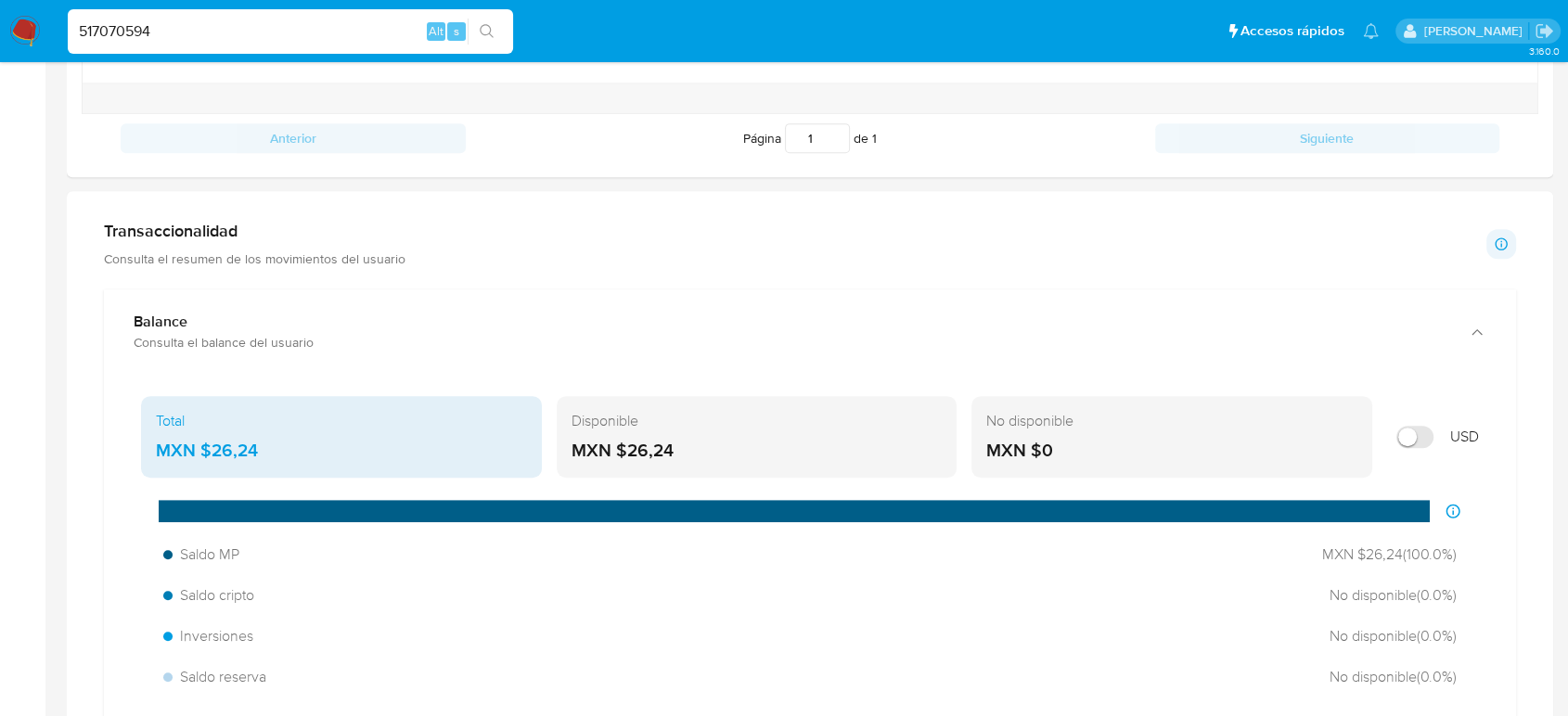
scroll to position [1031, 0]
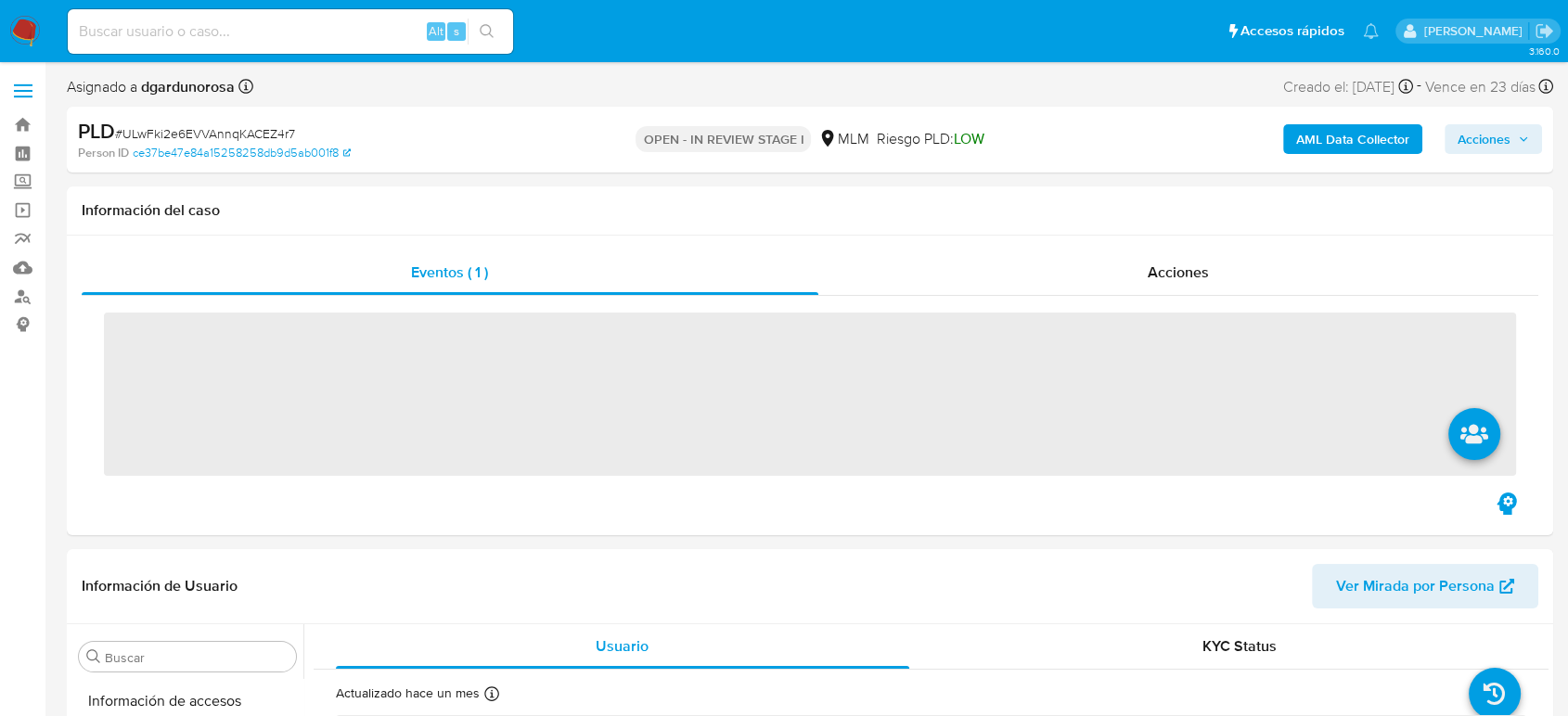
scroll to position [784, 0]
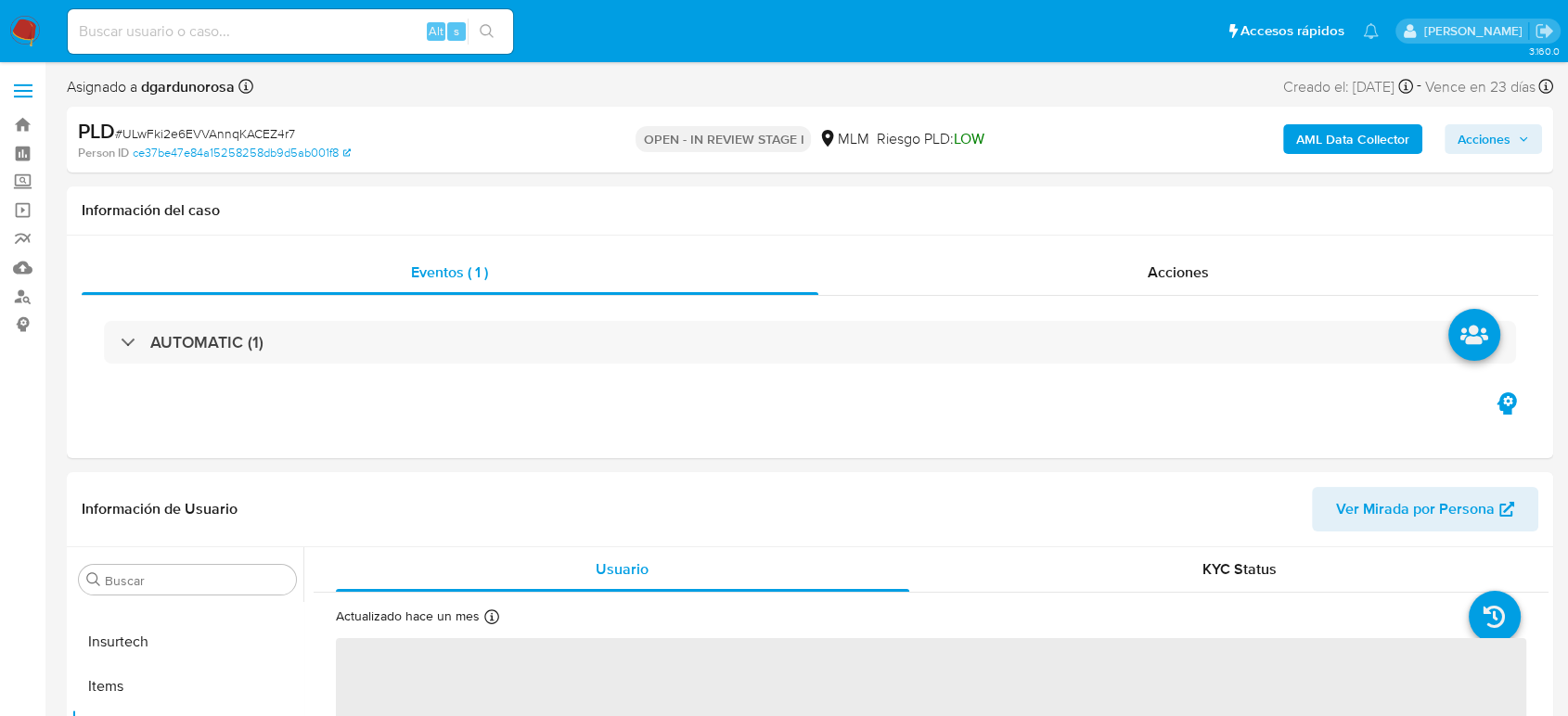
select select "10"
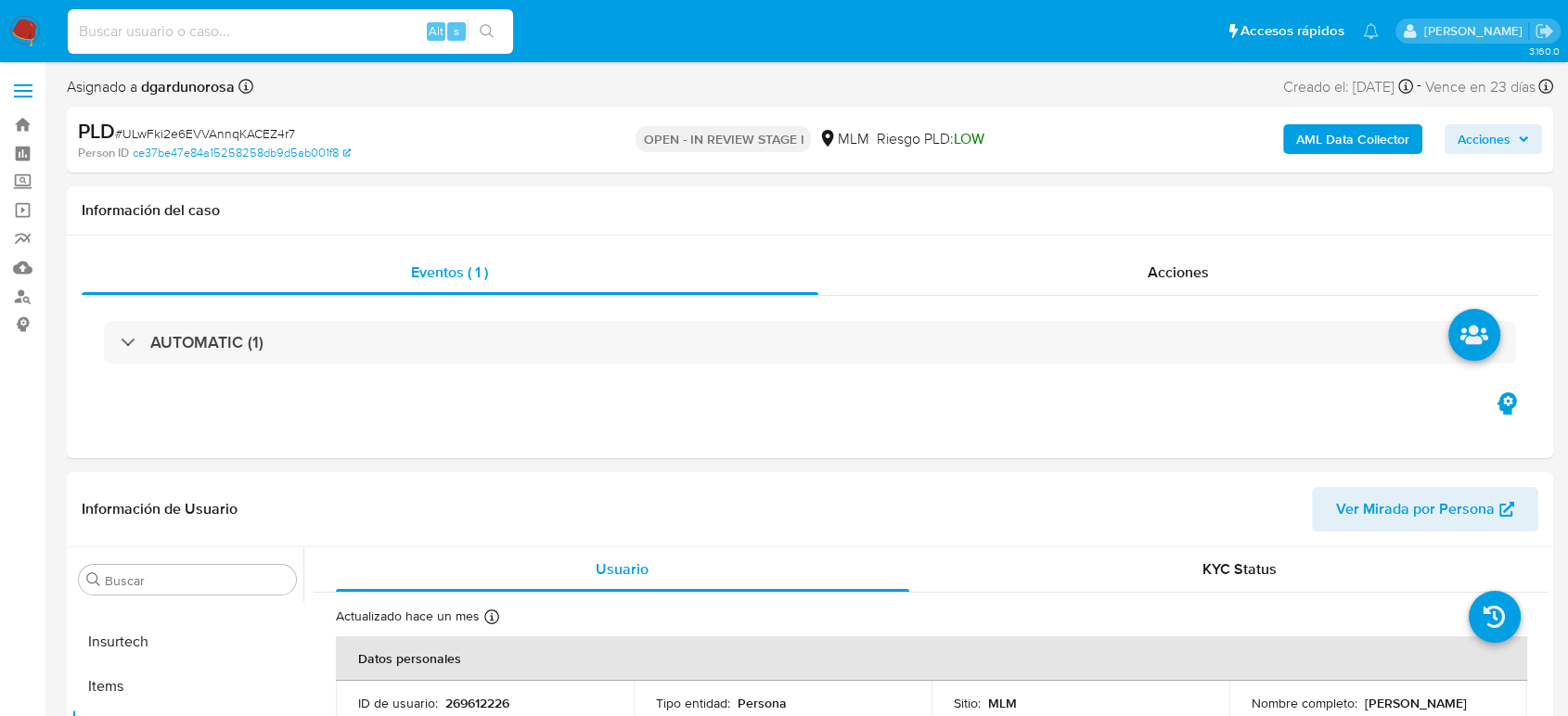
click at [289, 28] on input at bounding box center [290, 32] width 445 height 24
paste input "516651224"
type input "516651224"
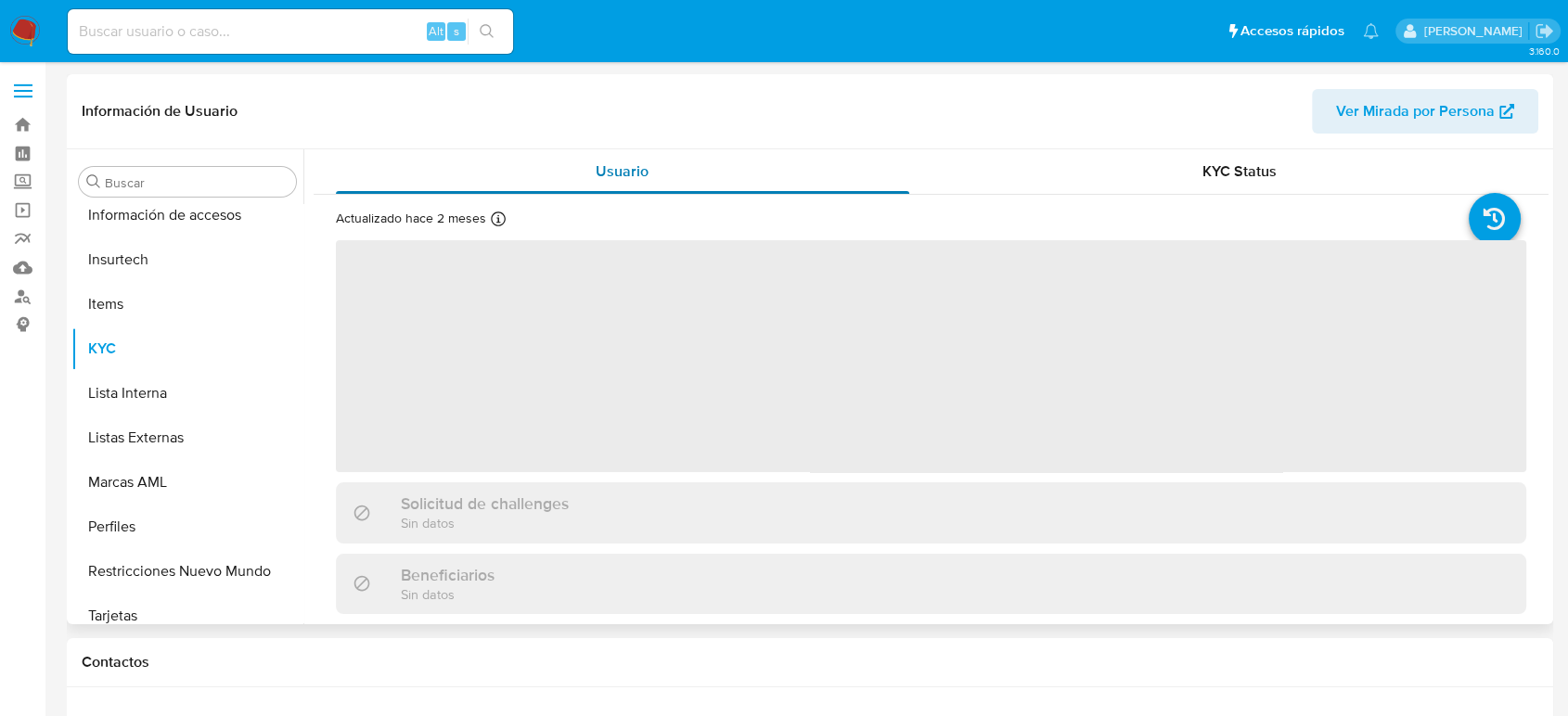
scroll to position [784, 0]
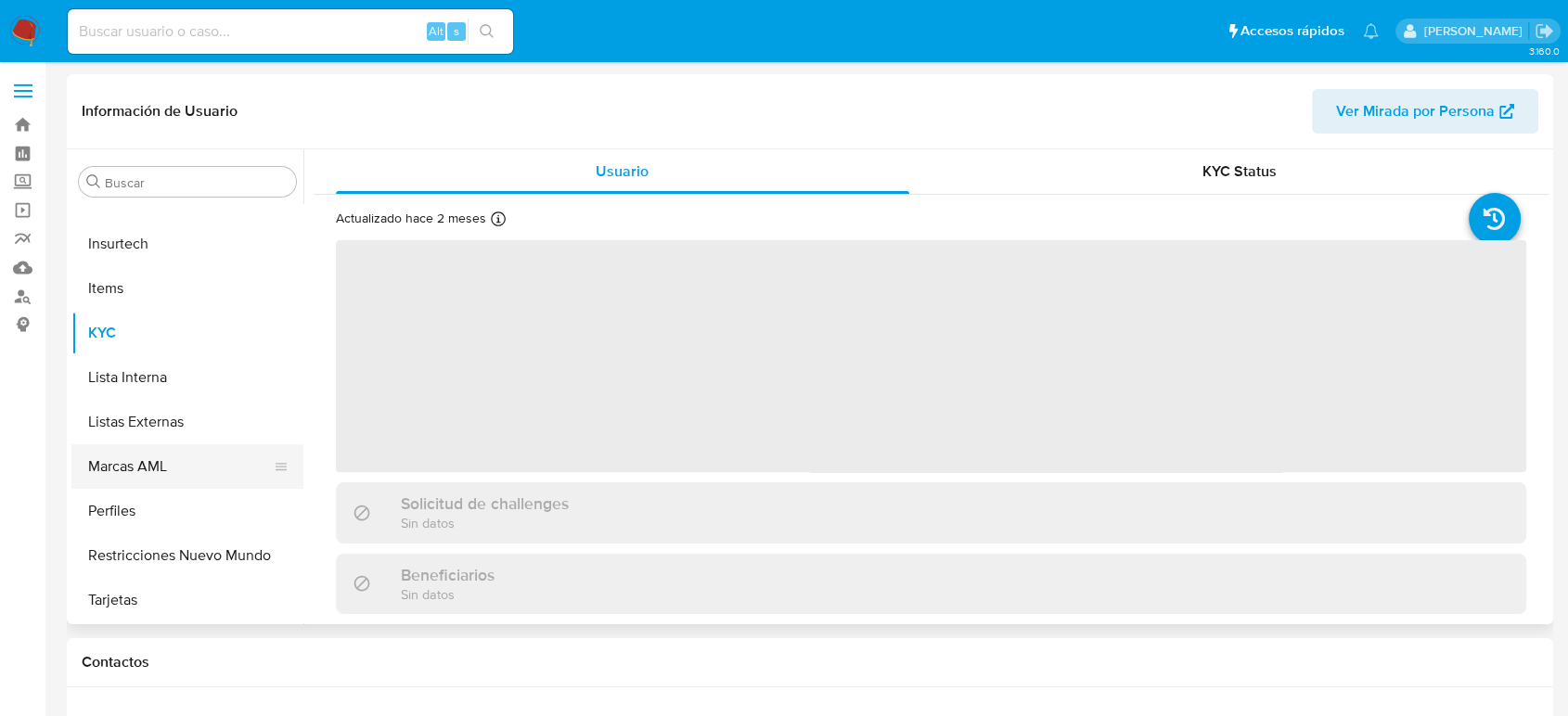
select select "10"
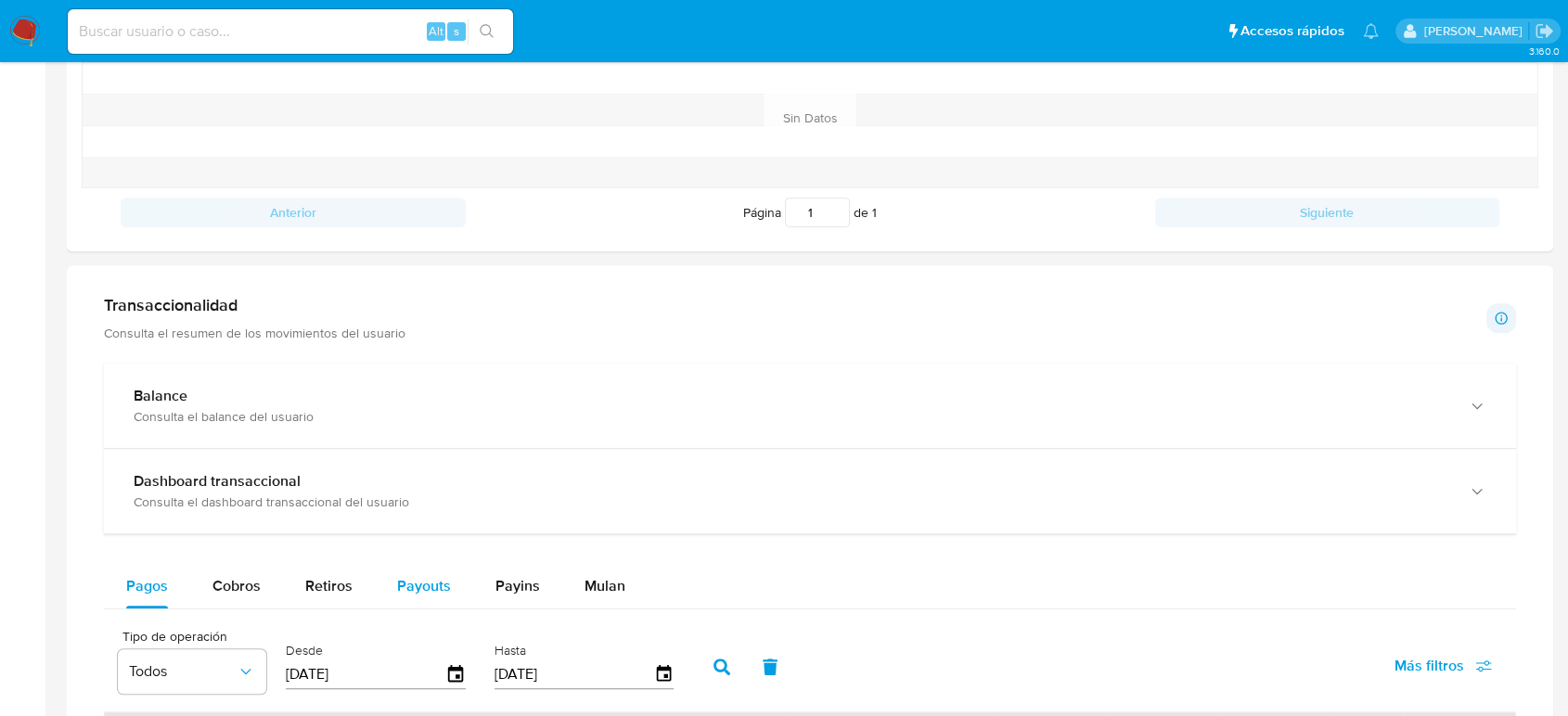
scroll to position [824, 0]
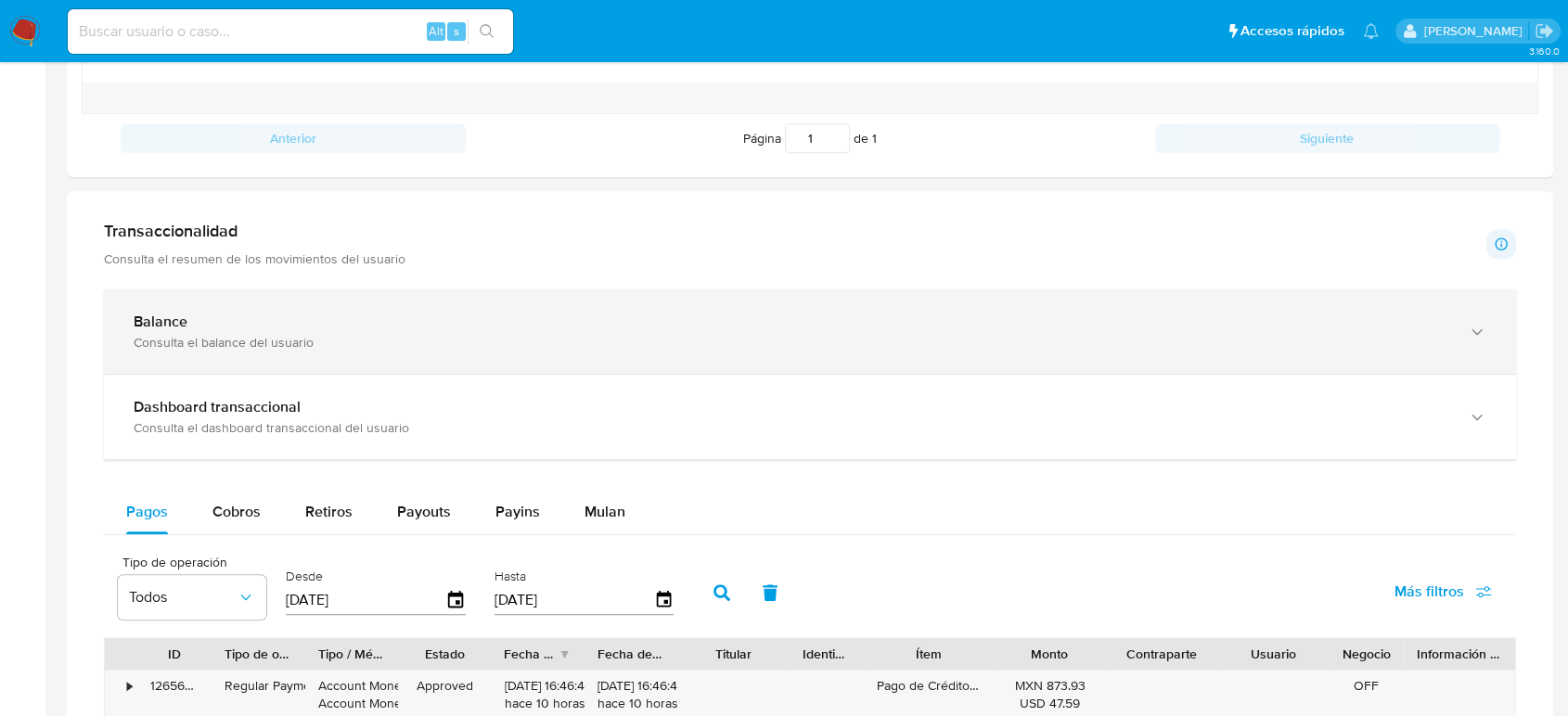
click at [315, 342] on div "Consulta el balance del usuario" at bounding box center [791, 343] width 1315 height 17
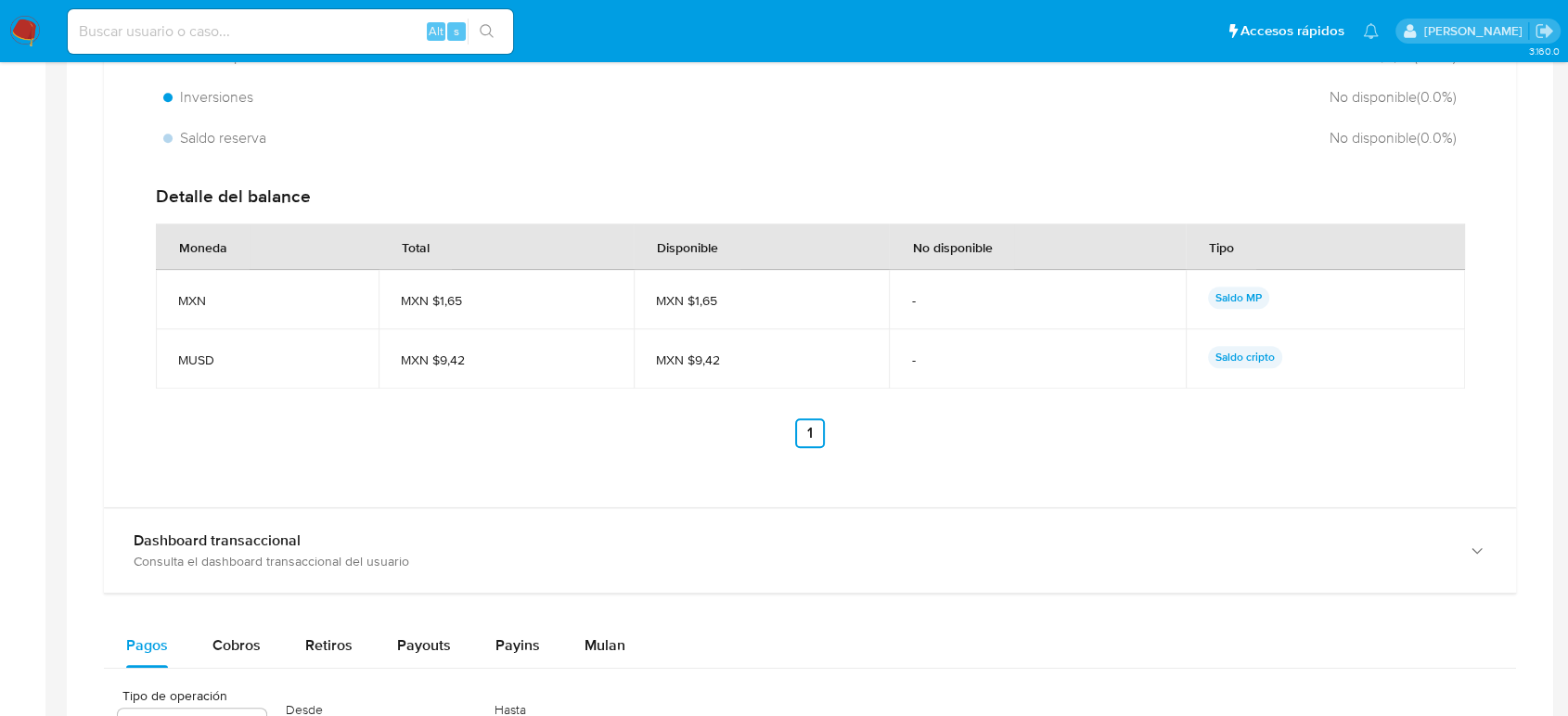
scroll to position [1546, 0]
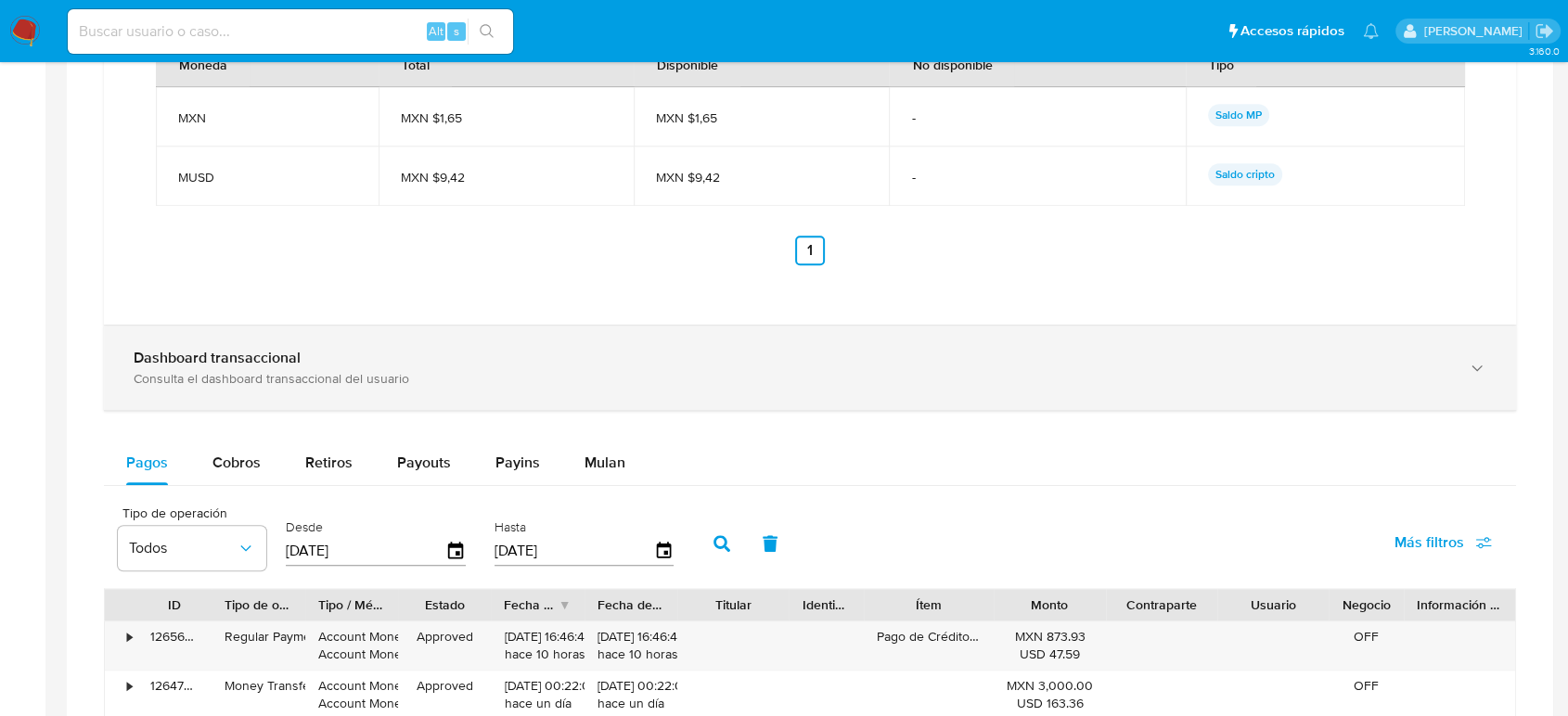
click at [585, 382] on div "Consulta el dashboard transaccional del usuario" at bounding box center [791, 379] width 1315 height 17
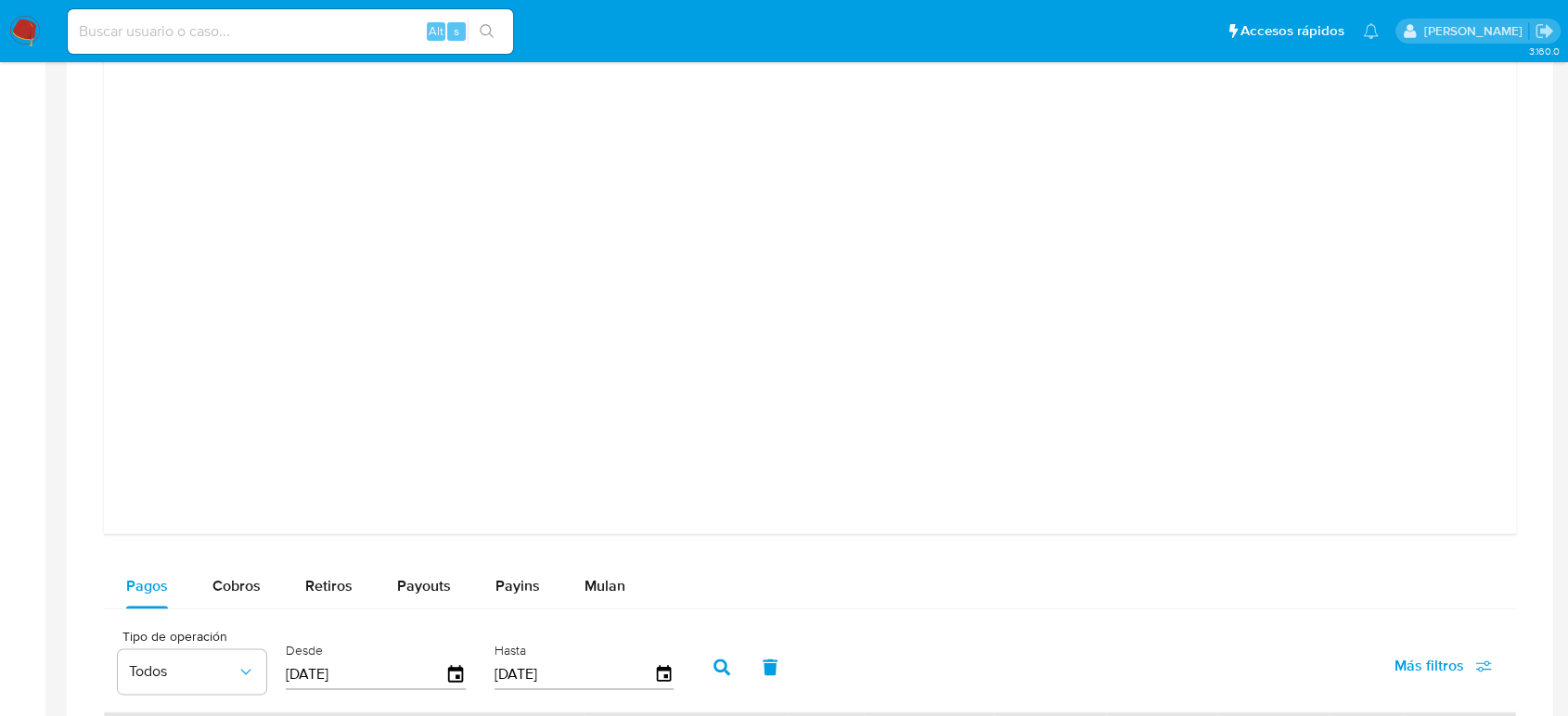
scroll to position [2577, 0]
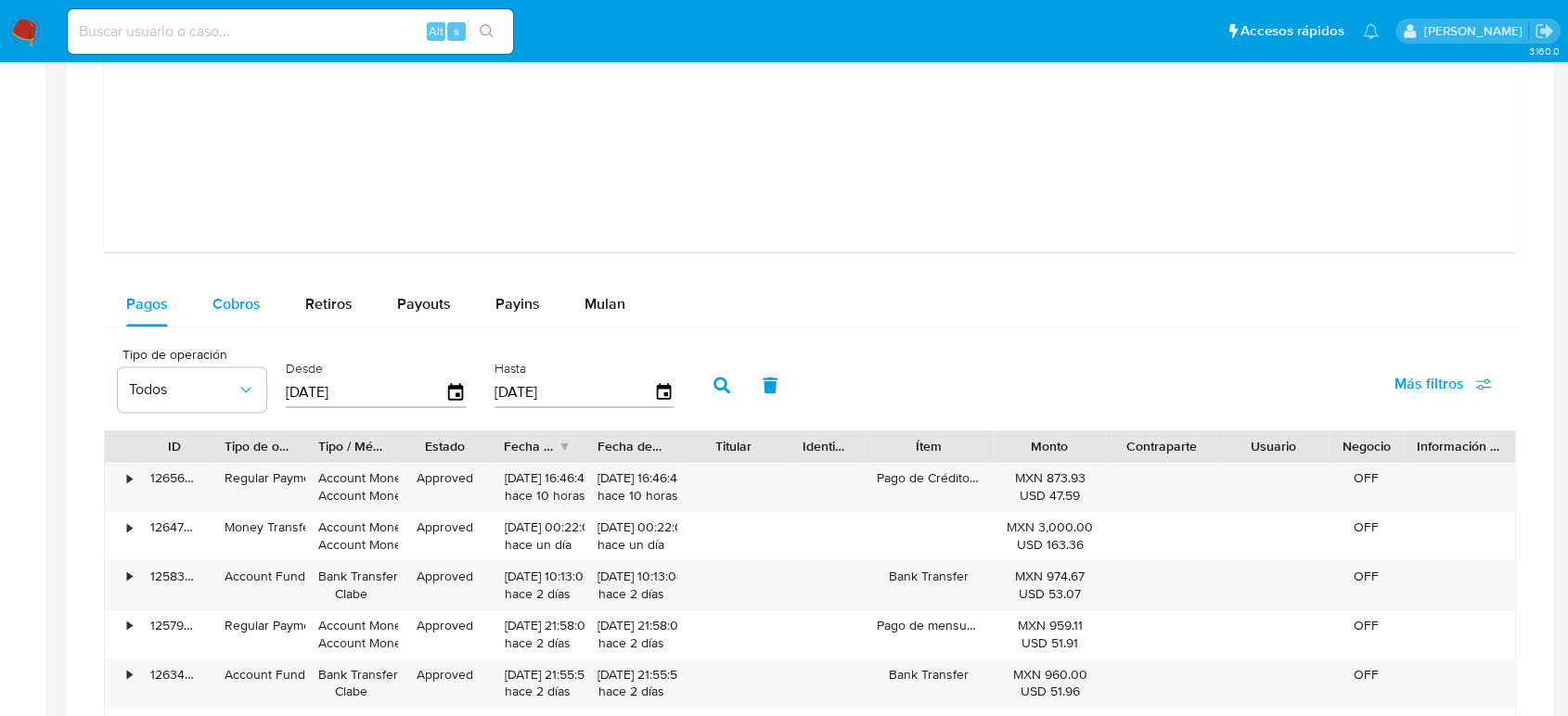
click at [251, 306] on span "Cobros" at bounding box center [237, 303] width 49 height 22
select select "10"
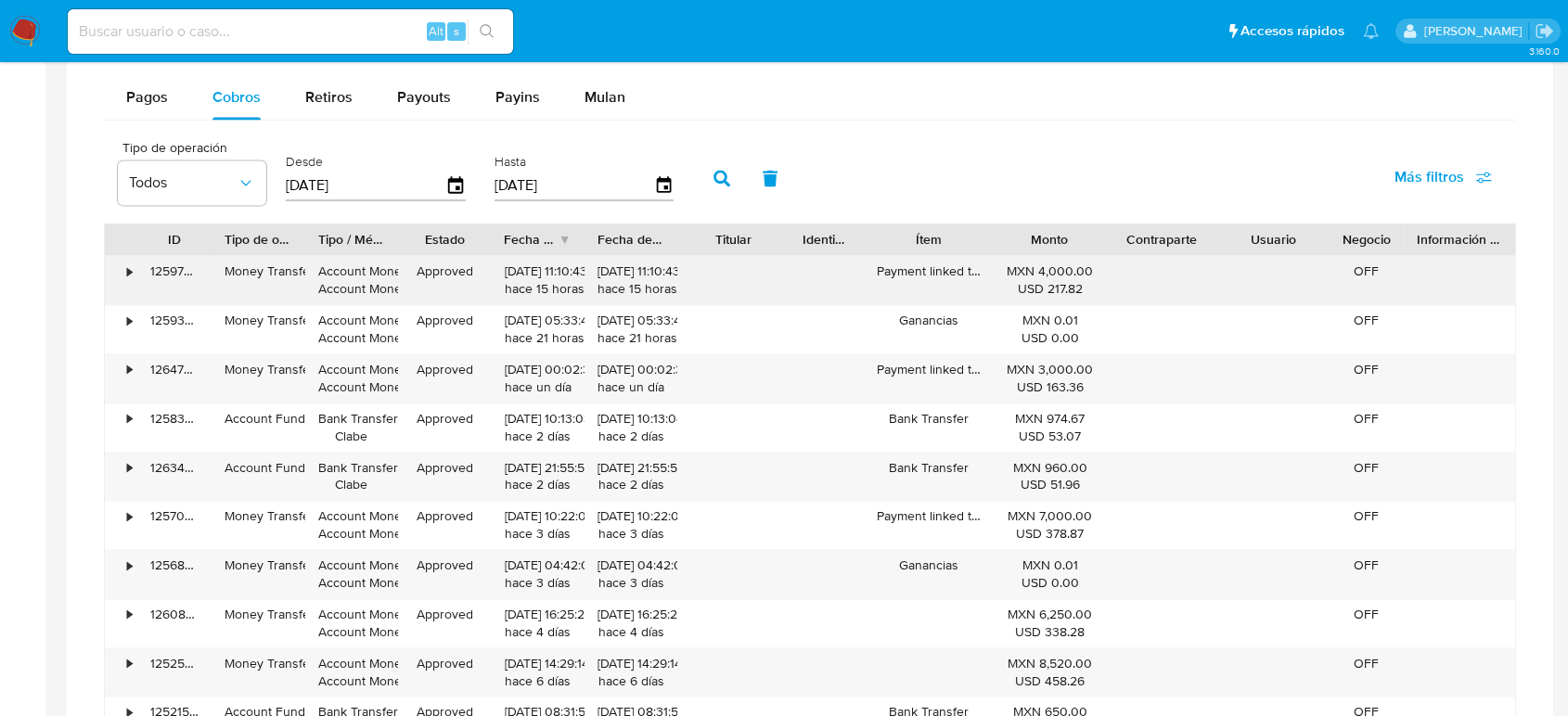
scroll to position [2990, 0]
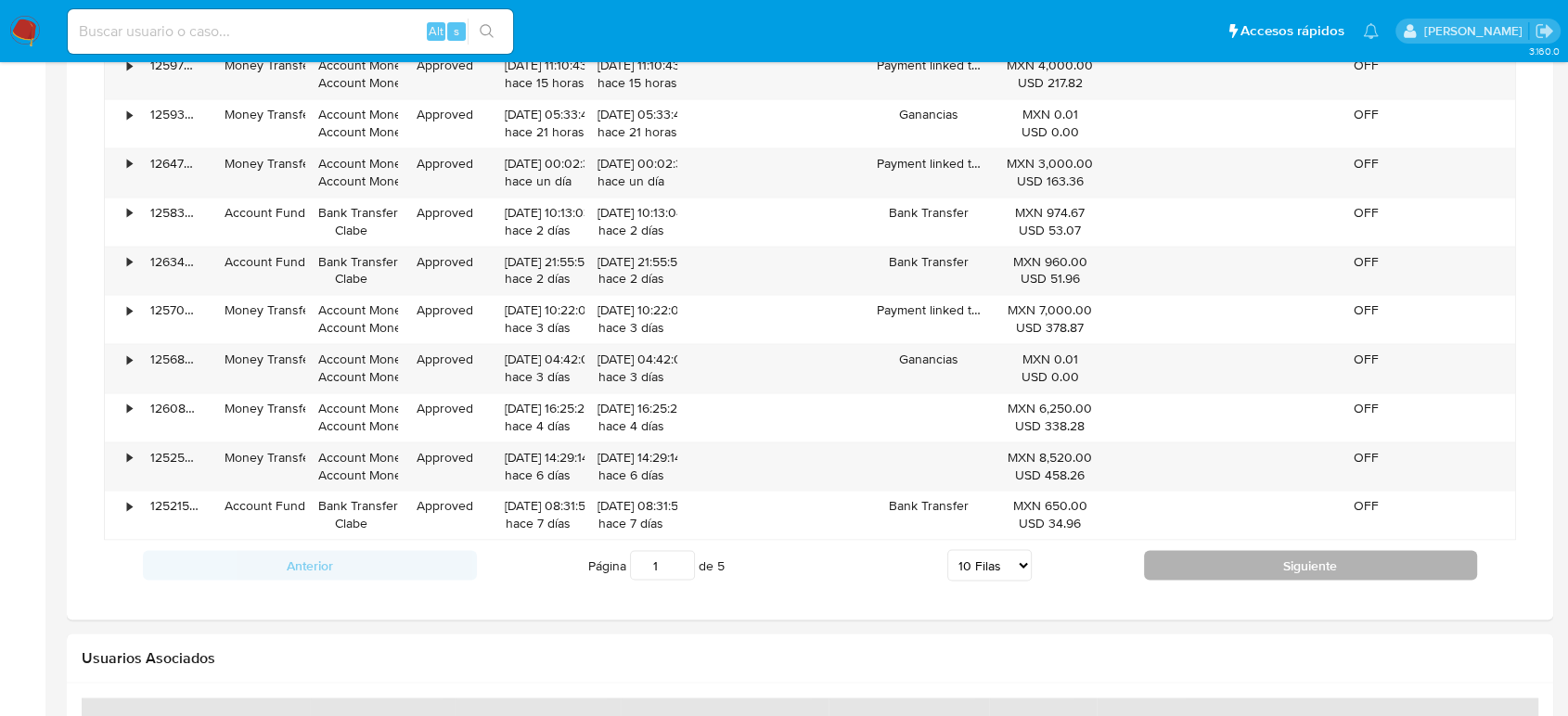
click at [1265, 555] on button "Siguiente" at bounding box center [1311, 565] width 334 height 30
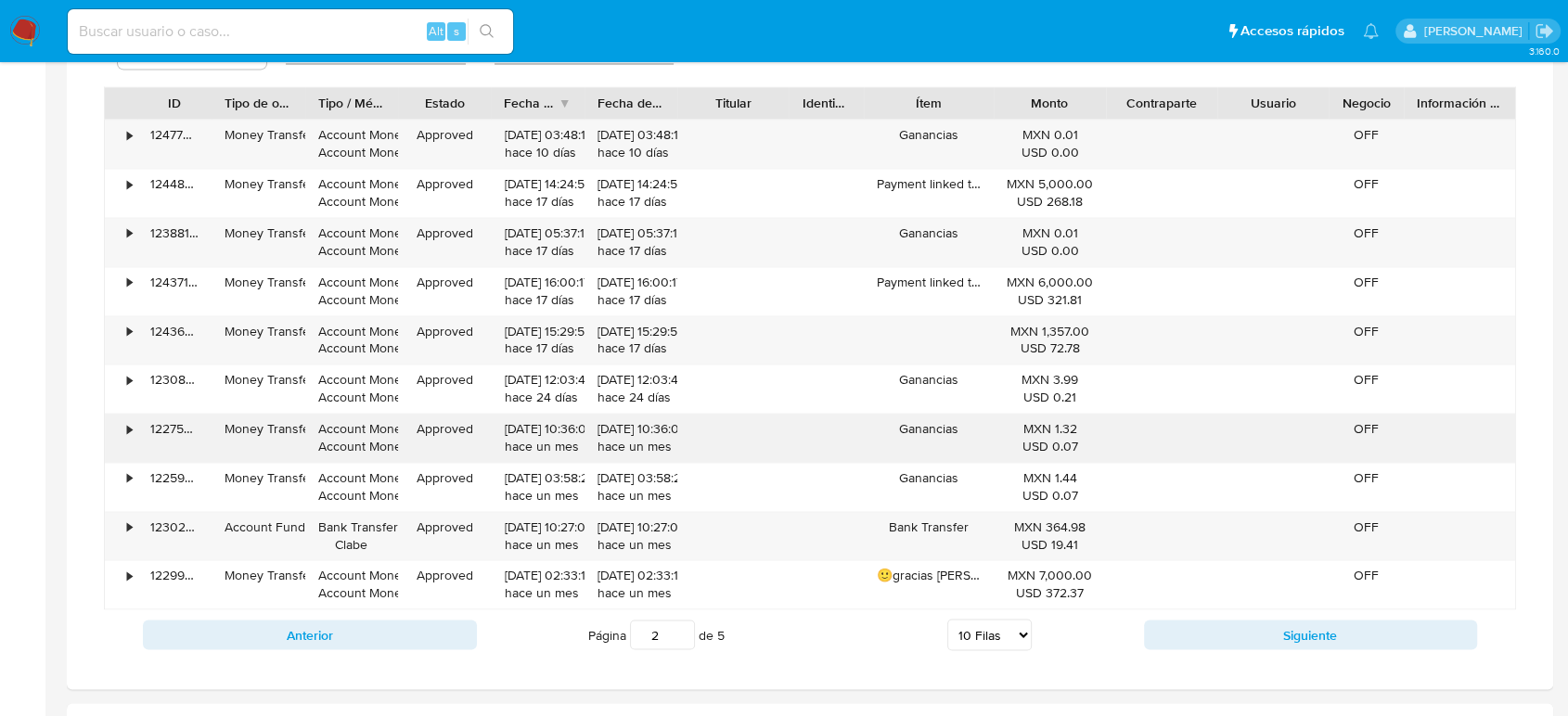
scroll to position [2887, 0]
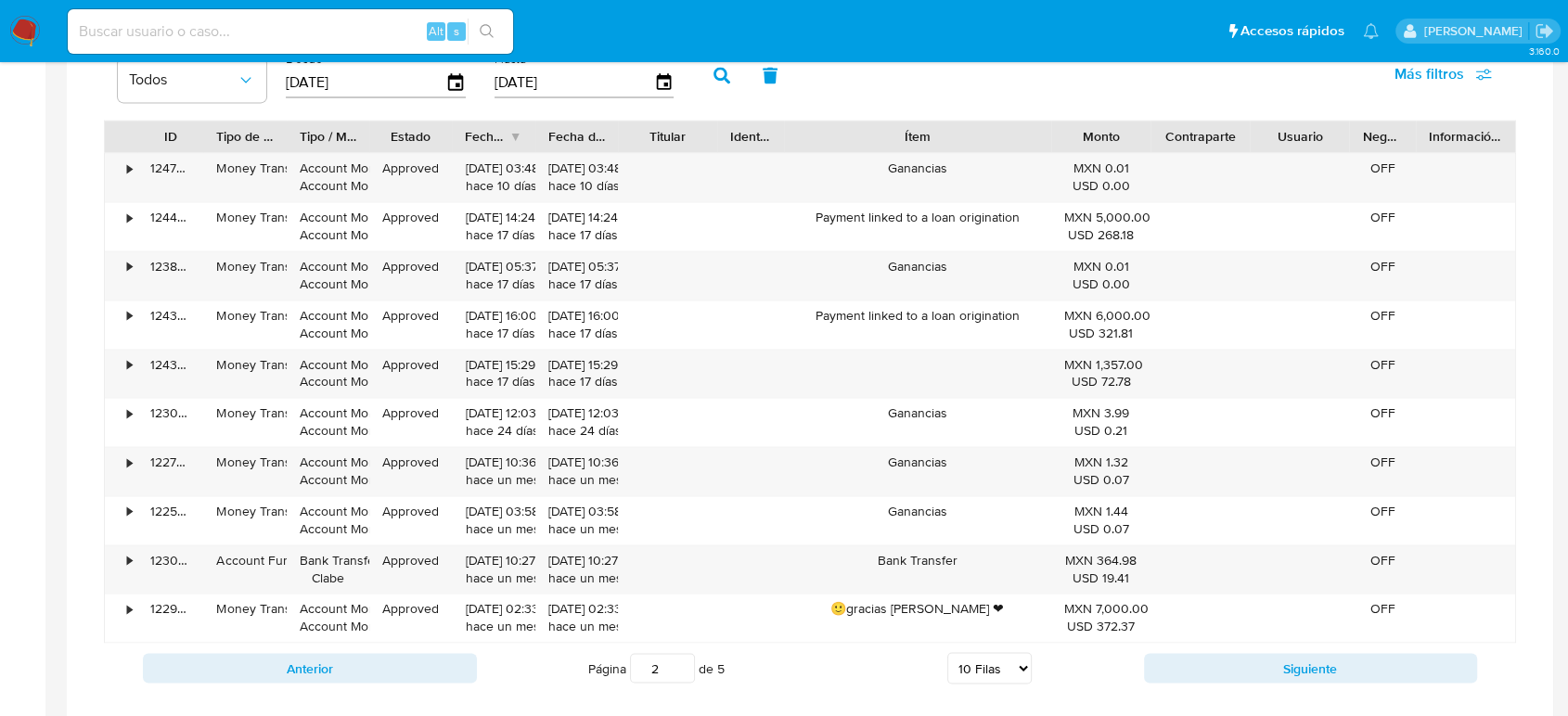
drag, startPoint x: 992, startPoint y: 139, endPoint x: 1129, endPoint y: 142, distance: 137.0
click at [1129, 142] on div "ID Tipo de operación Tipo / Método Estado Fecha de creación Fecha de aprobación…" at bounding box center [809, 137] width 1410 height 32
click at [1243, 680] on button "Siguiente" at bounding box center [1311, 668] width 334 height 30
type input "3"
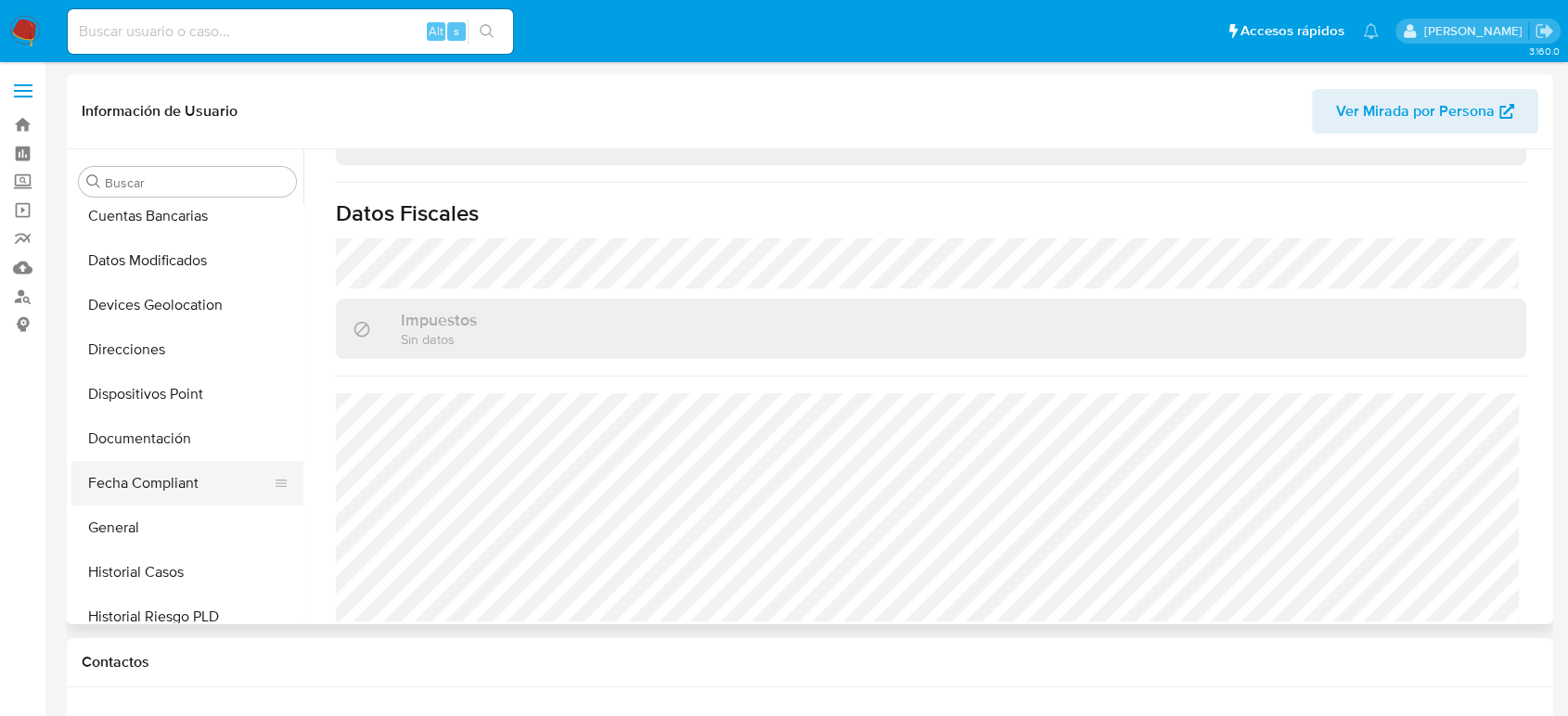
scroll to position [269, 0]
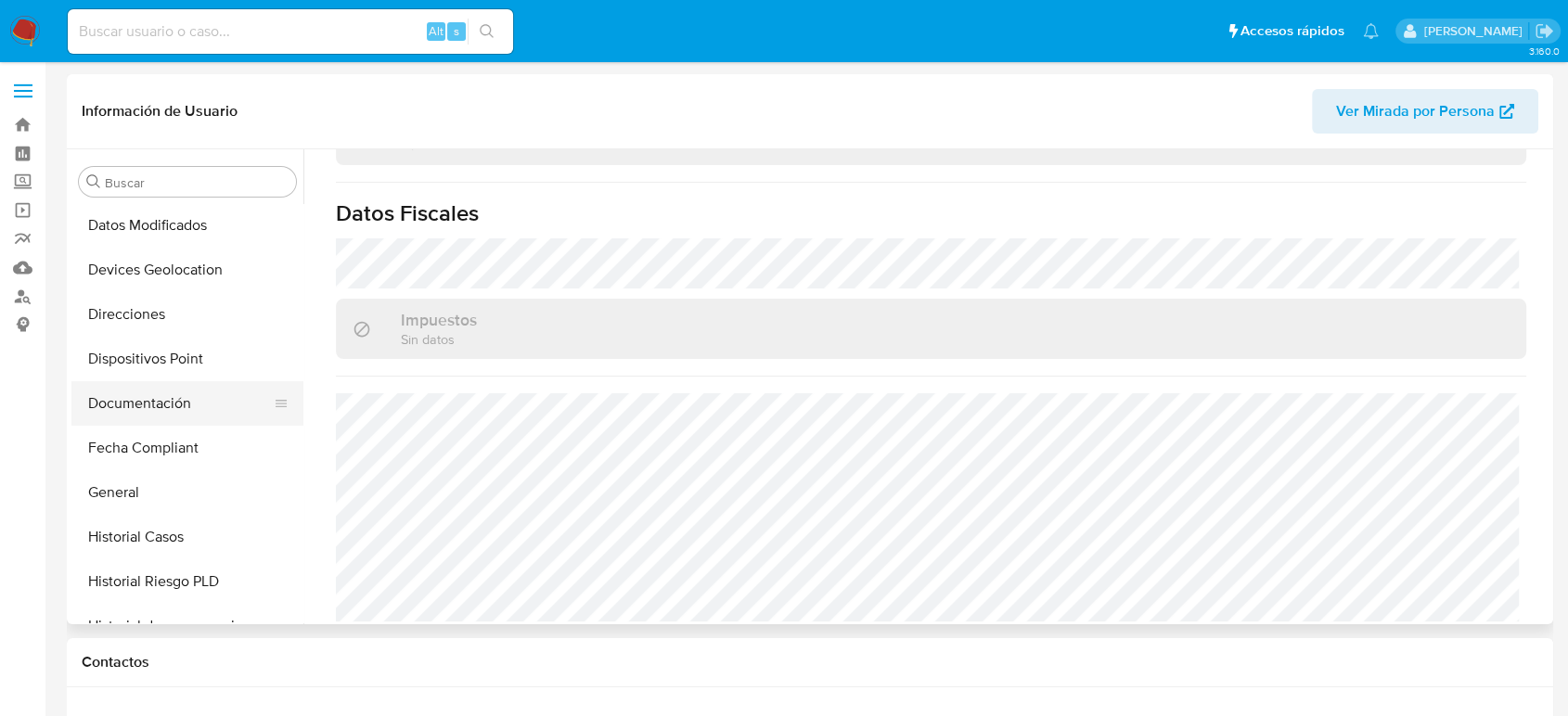
click at [179, 398] on button "Documentación" at bounding box center [180, 404] width 217 height 45
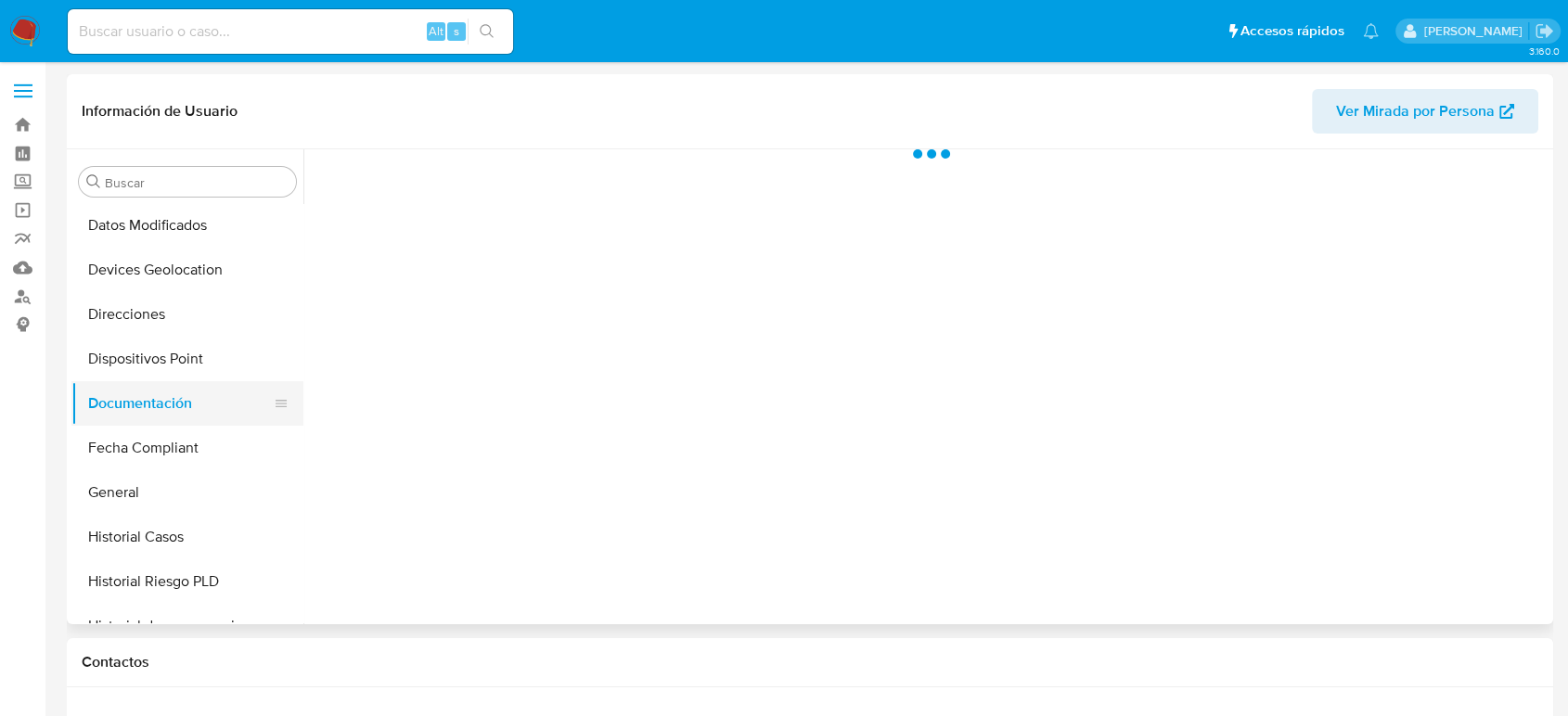
scroll to position [0, 0]
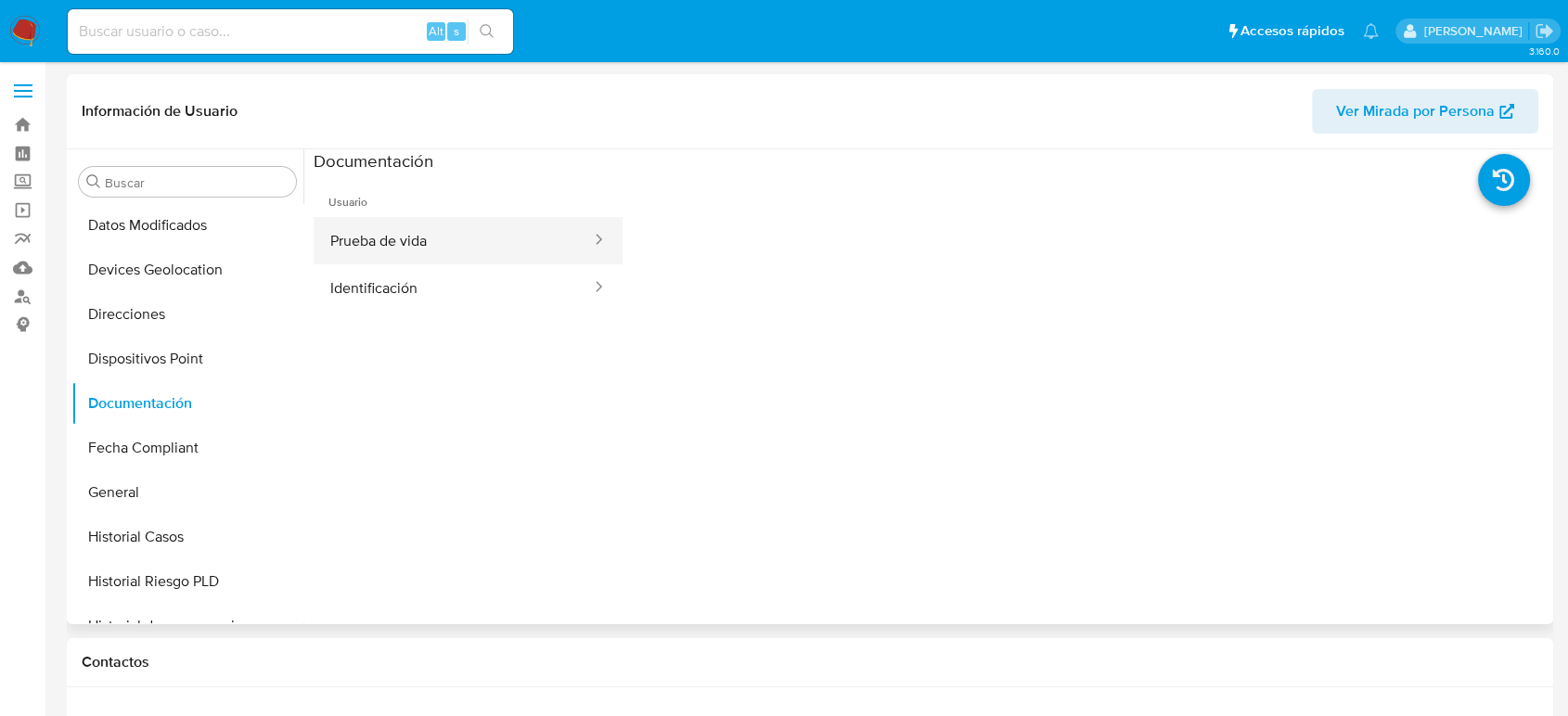
click at [502, 239] on button "Prueba de vida" at bounding box center [453, 241] width 279 height 48
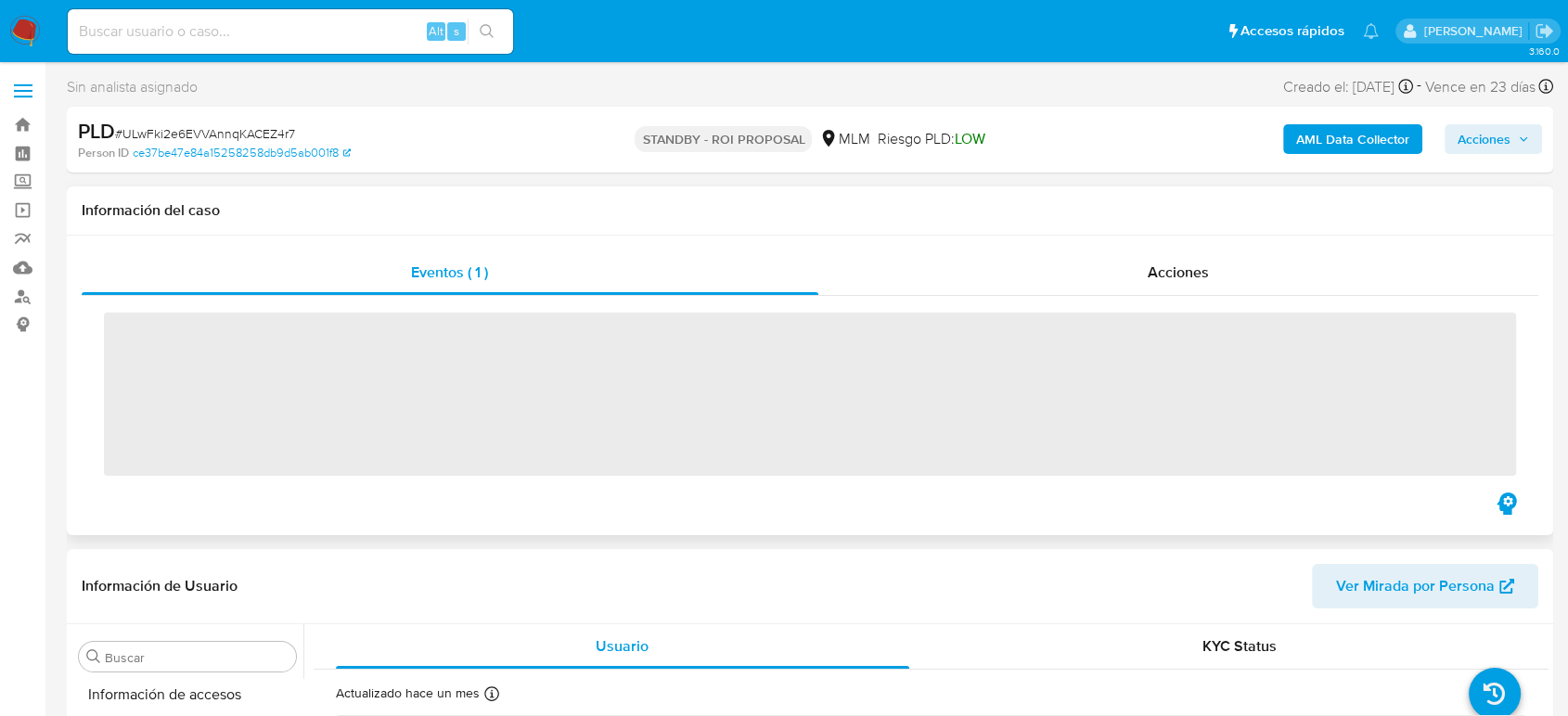
scroll to position [784, 0]
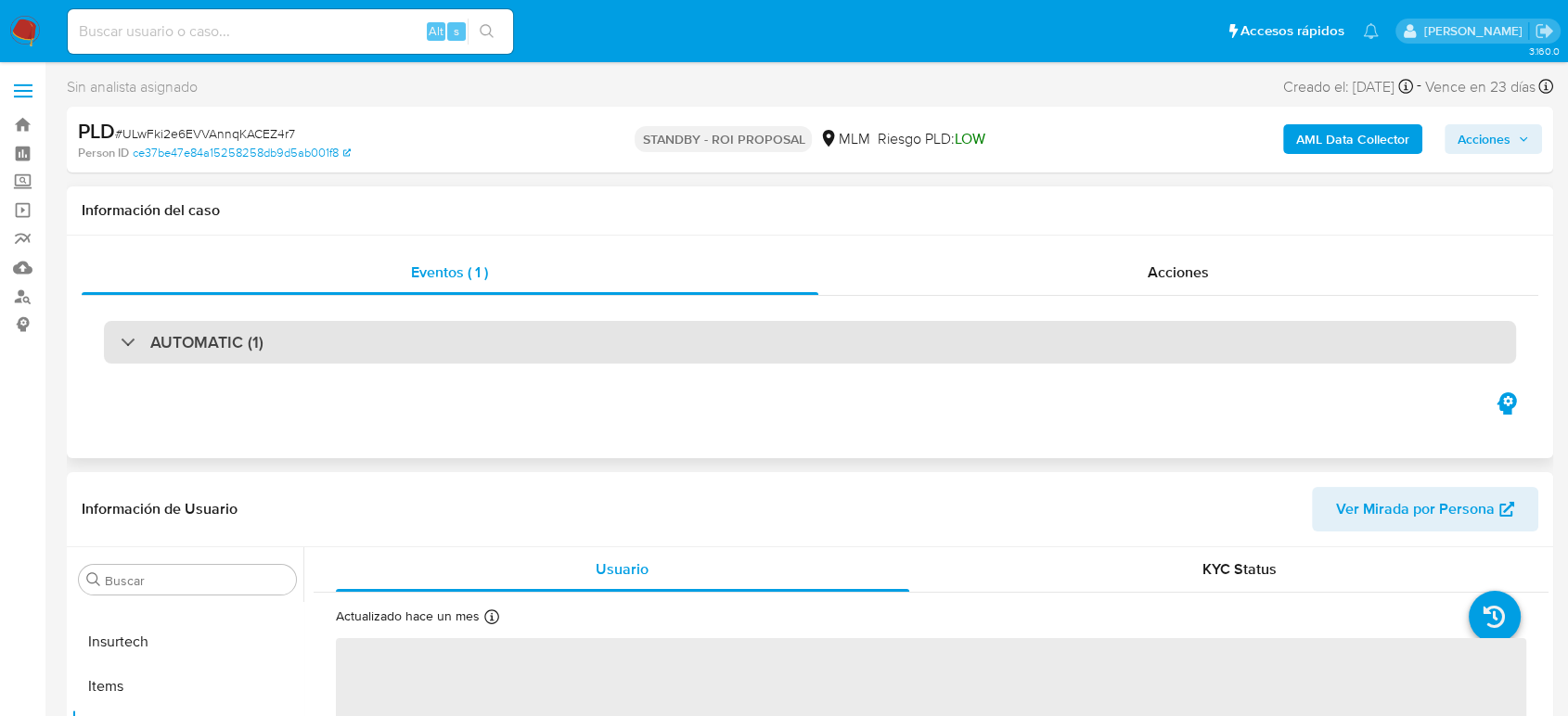
select select "10"
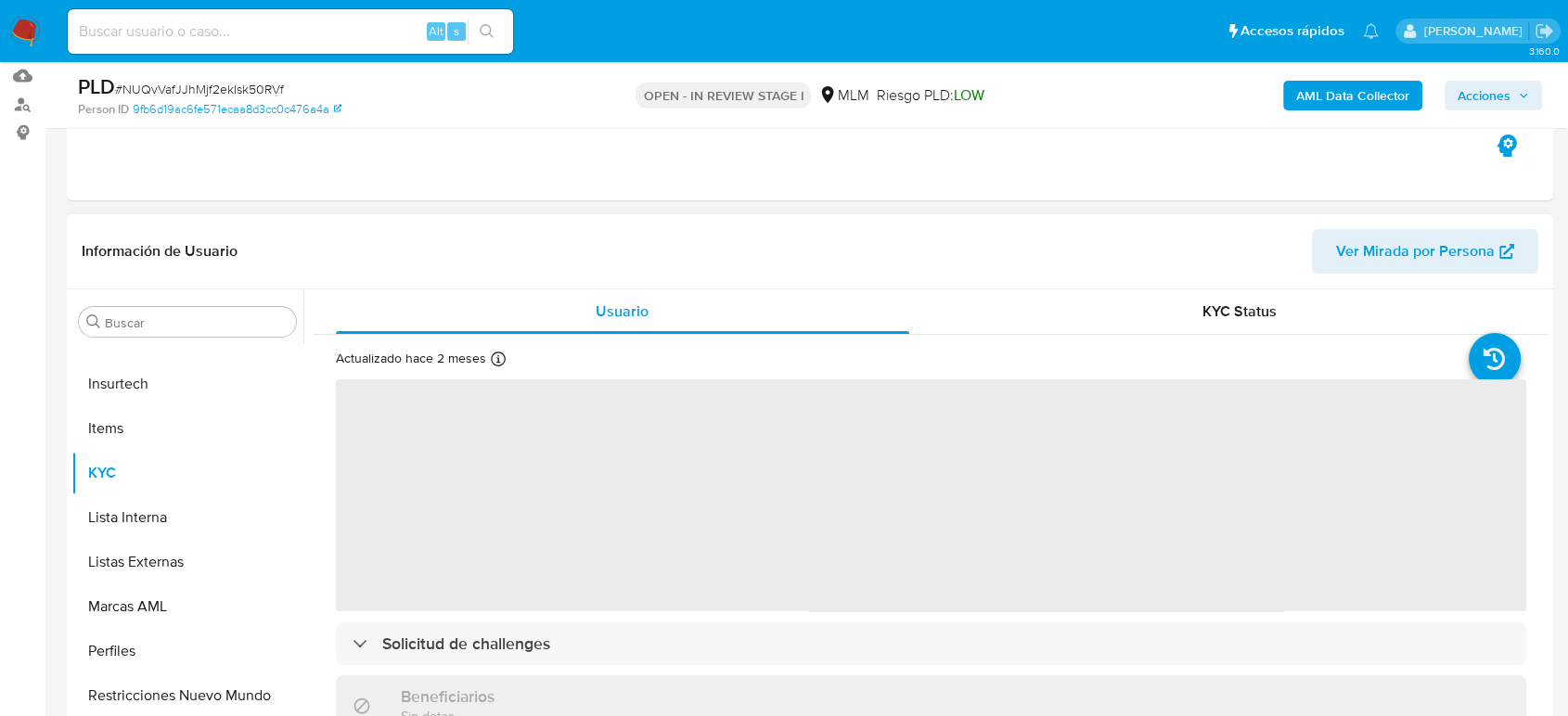
scroll to position [309, 0]
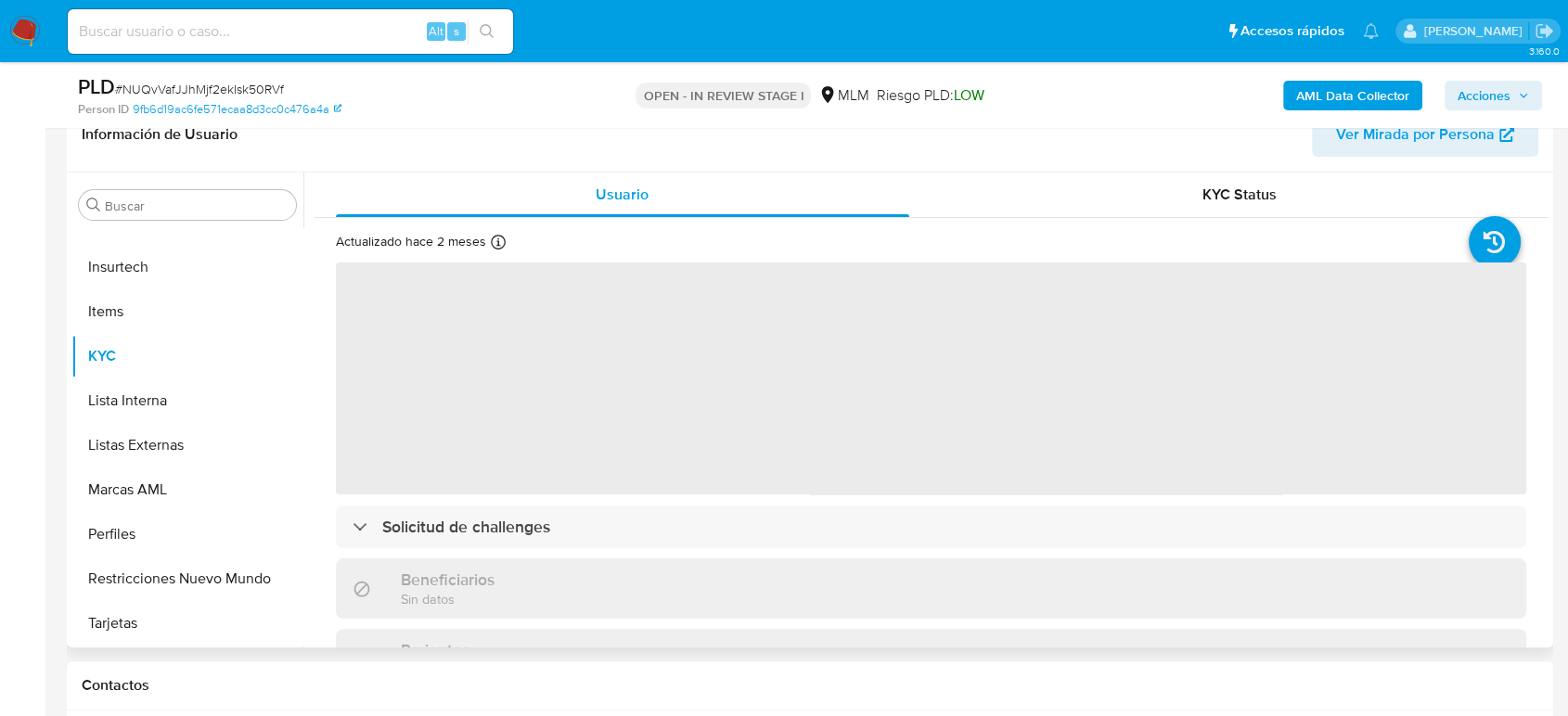
select select "10"
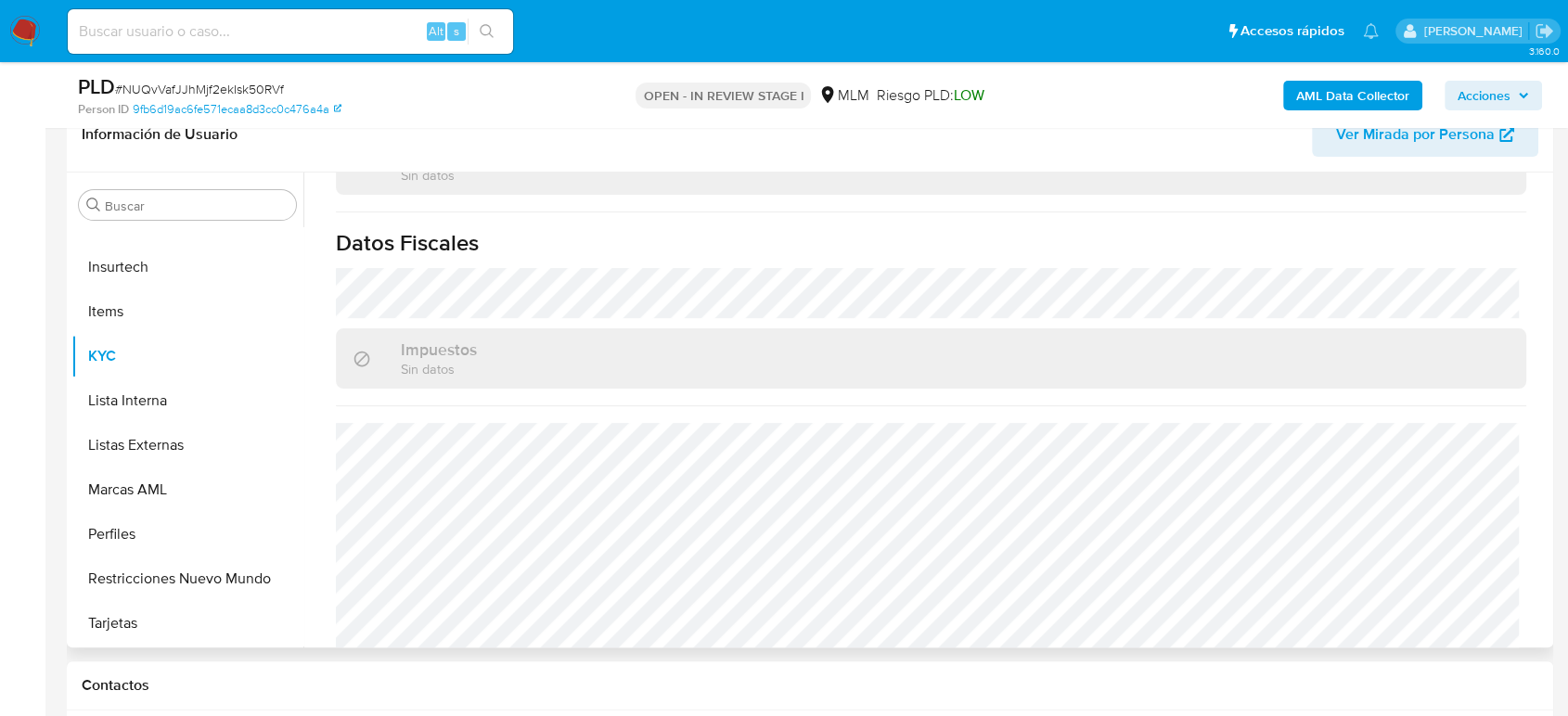
scroll to position [1147, 0]
click at [164, 465] on button "Listas Externas" at bounding box center [180, 446] width 217 height 45
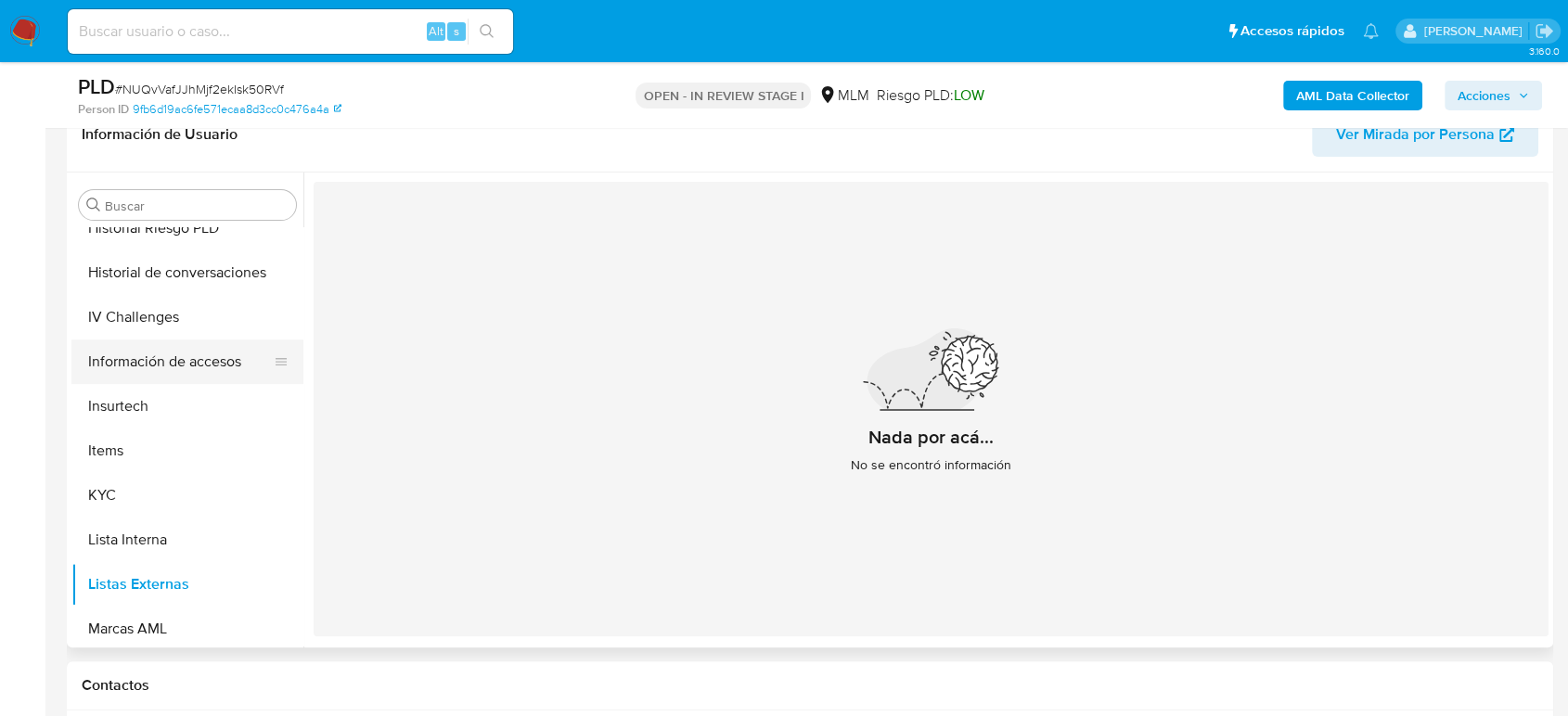
scroll to position [475, 0]
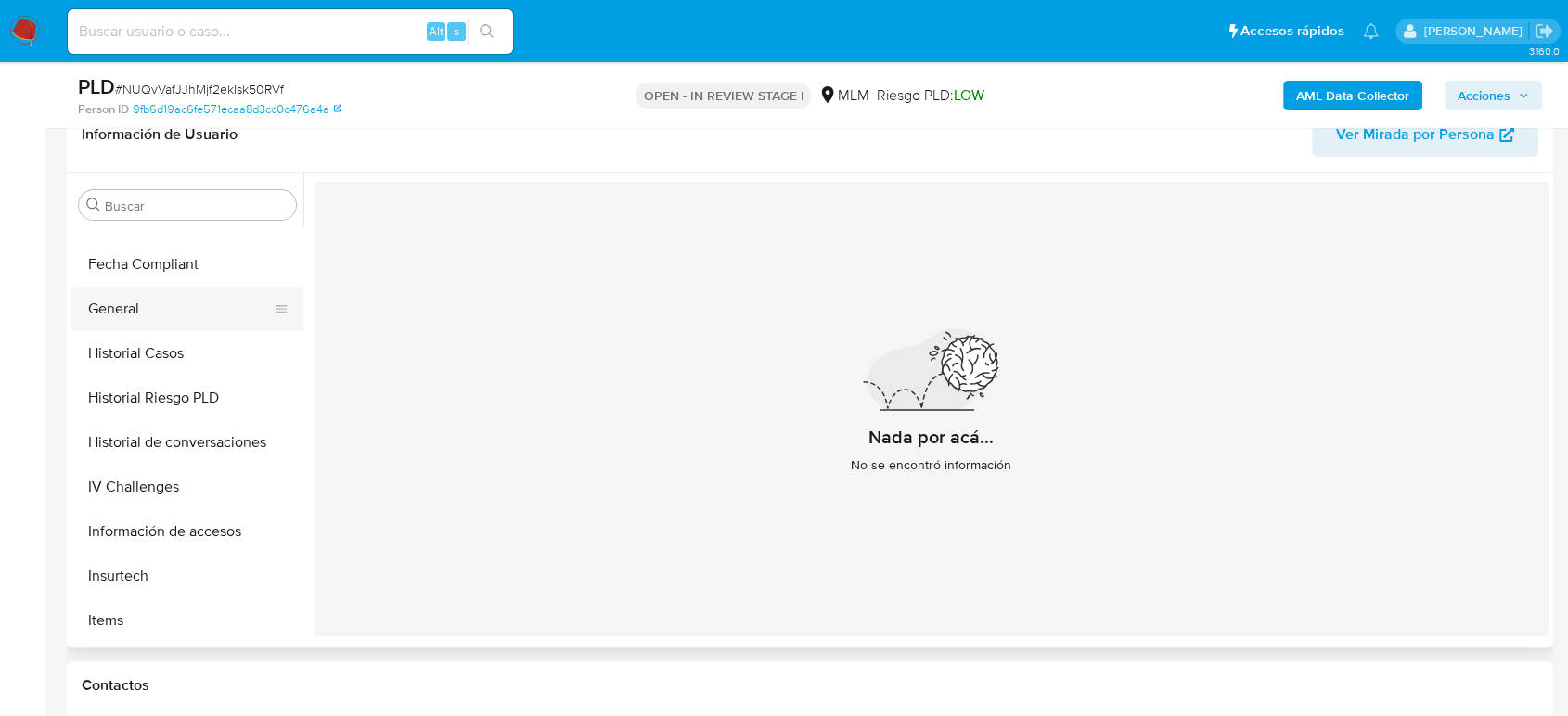
click at [193, 325] on button "General" at bounding box center [180, 309] width 217 height 45
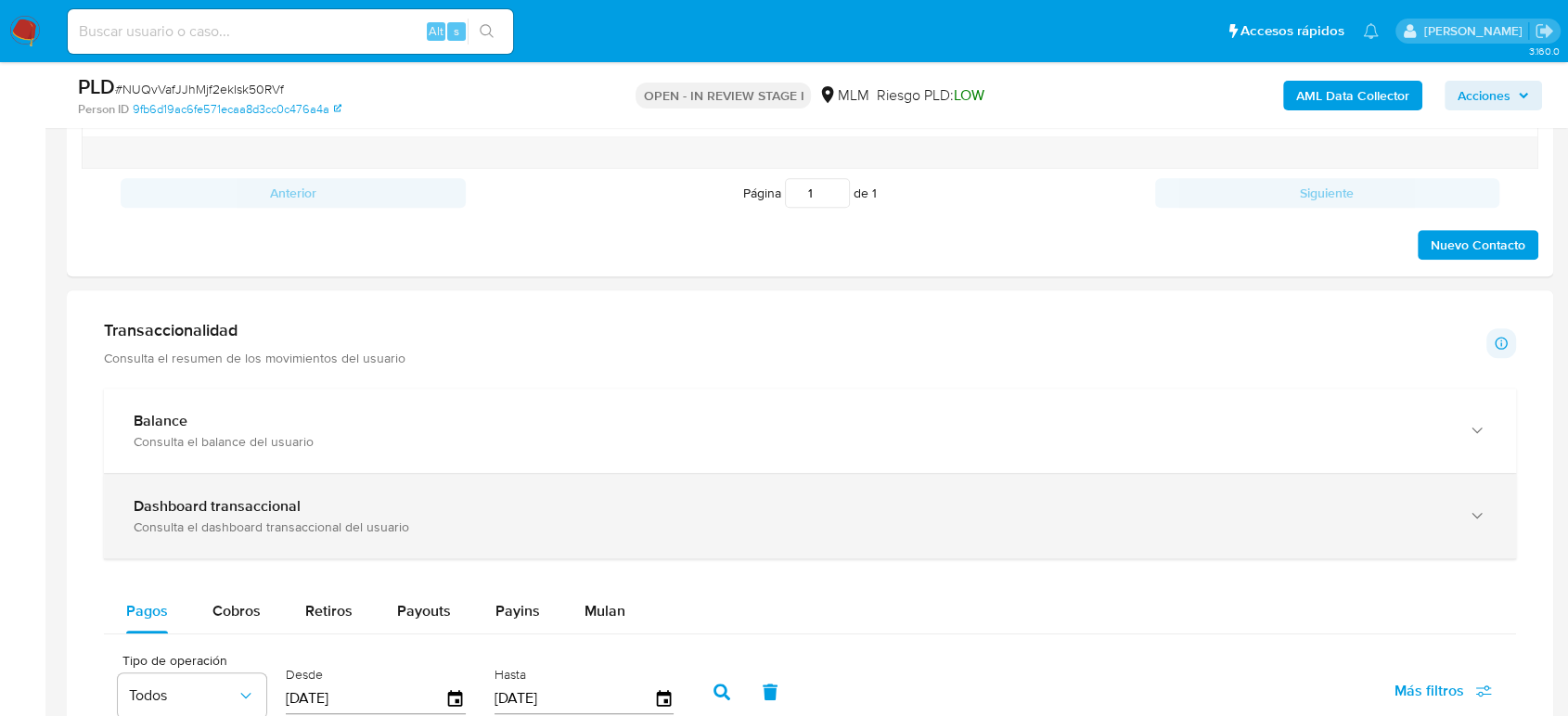
scroll to position [1134, 0]
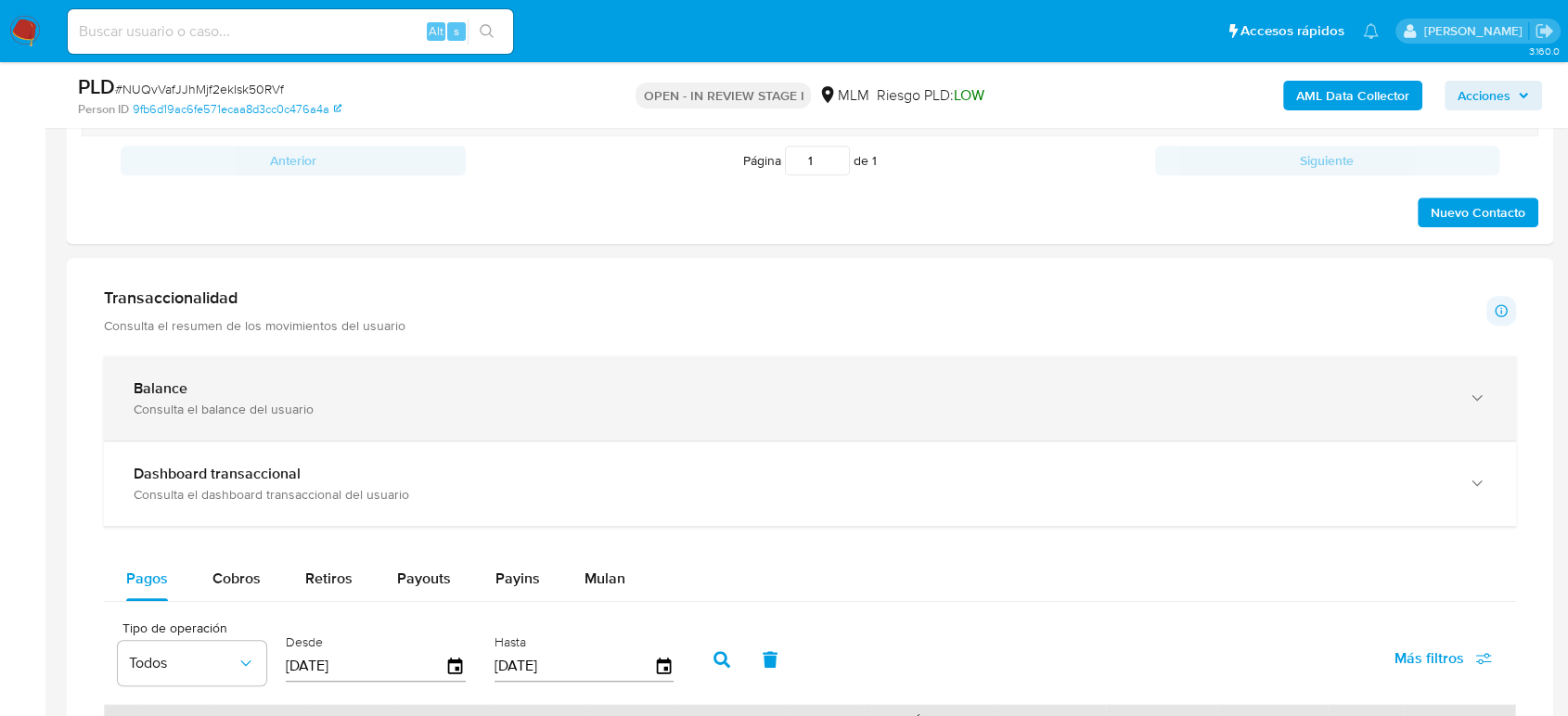
click at [564, 399] on div "Balance Consulta el balance del usuario" at bounding box center [791, 399] width 1315 height 38
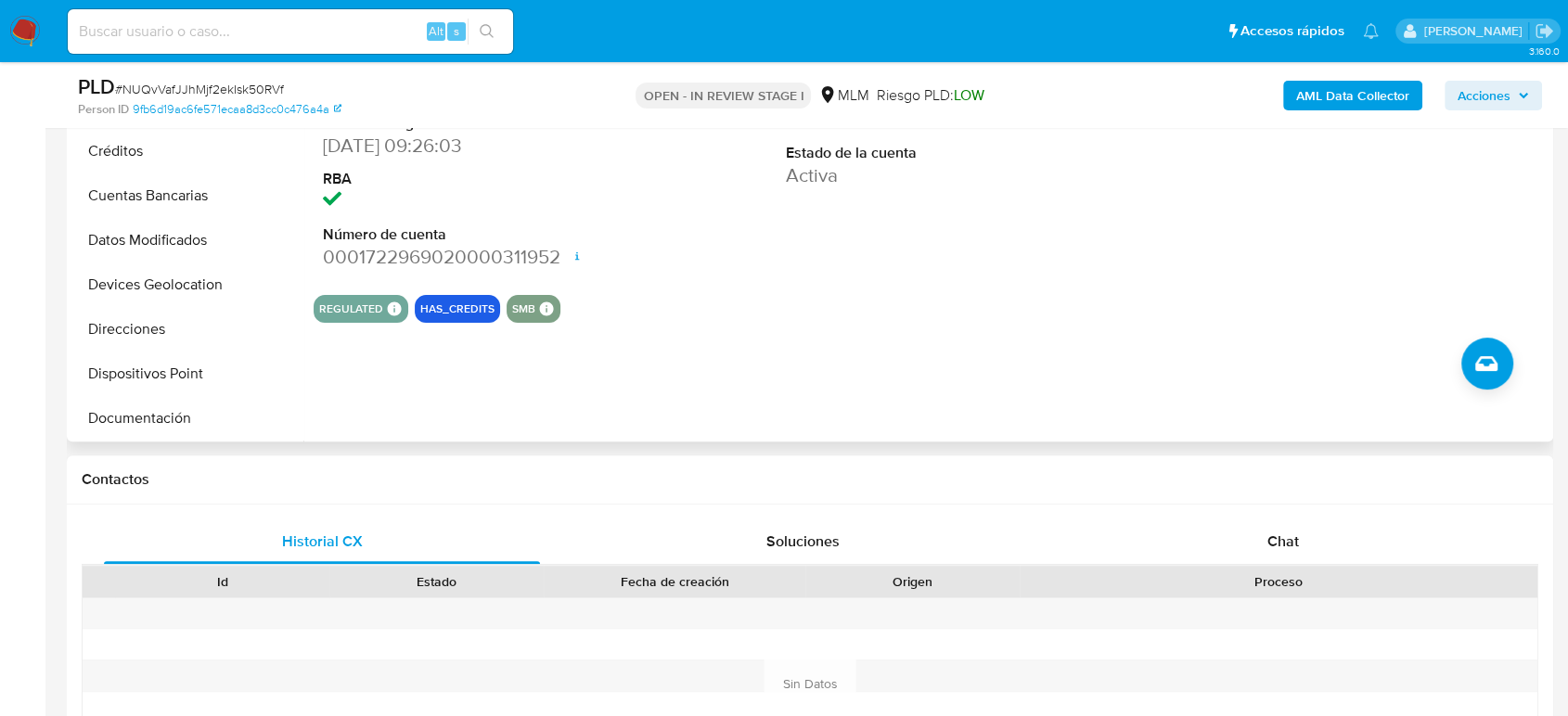
scroll to position [62, 0]
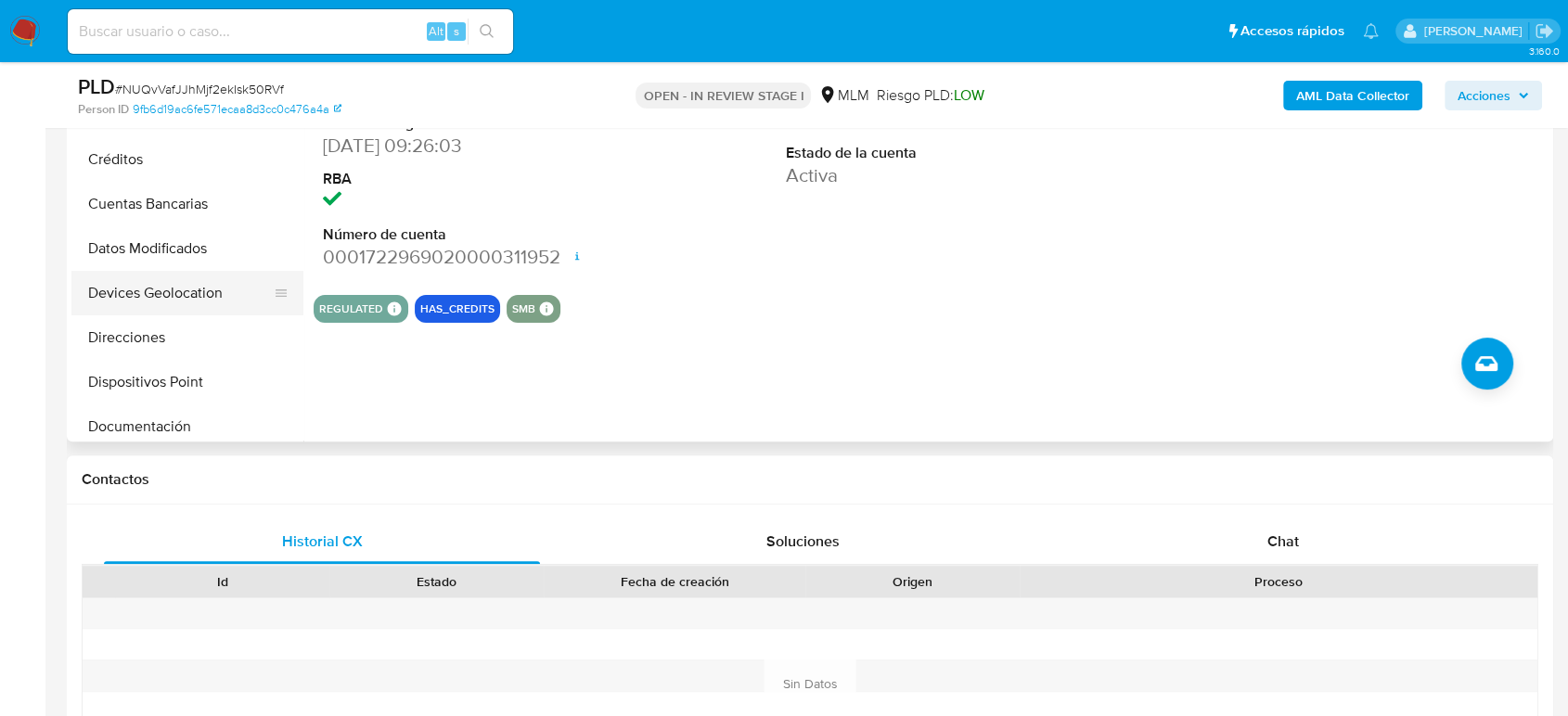
click at [188, 296] on button "Devices Geolocation" at bounding box center [180, 294] width 217 height 45
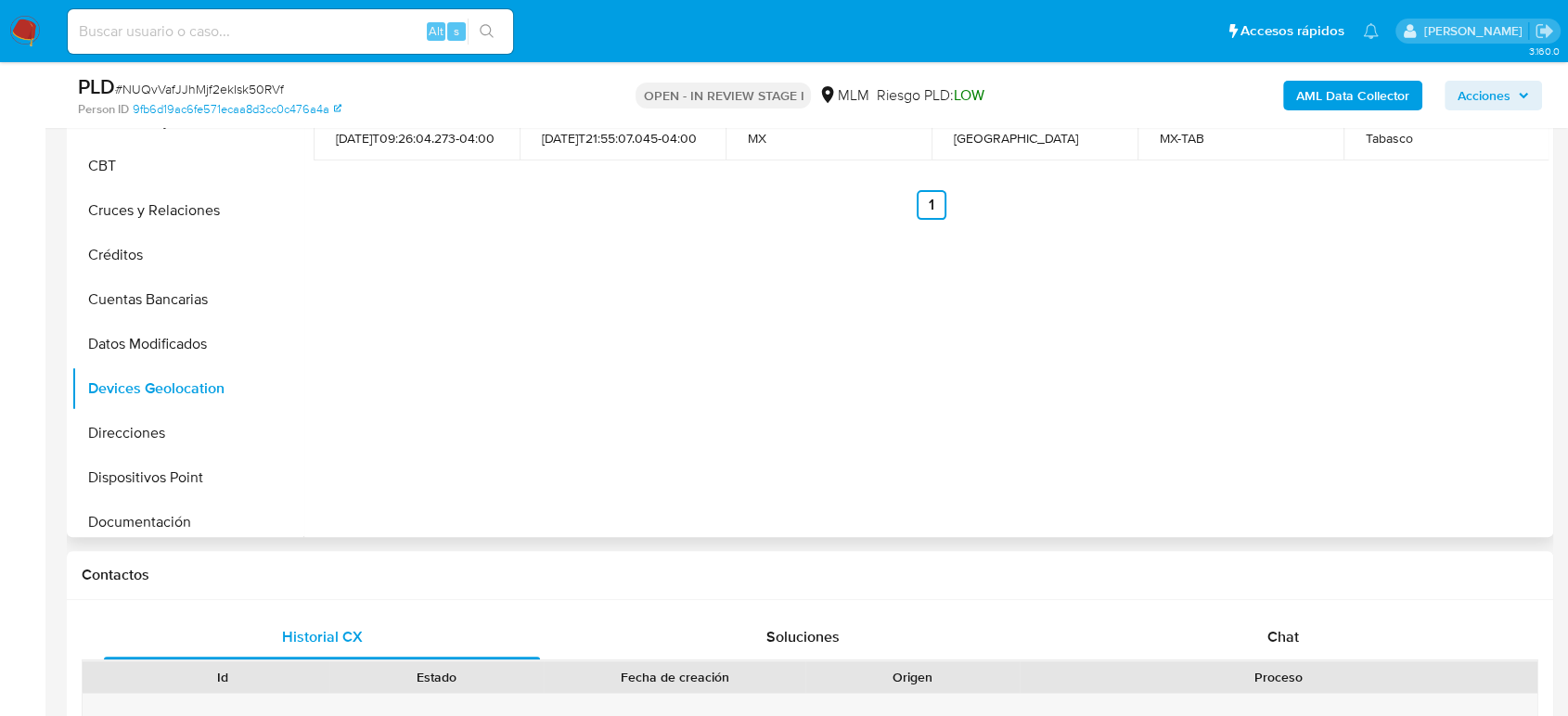
scroll to position [309, 0]
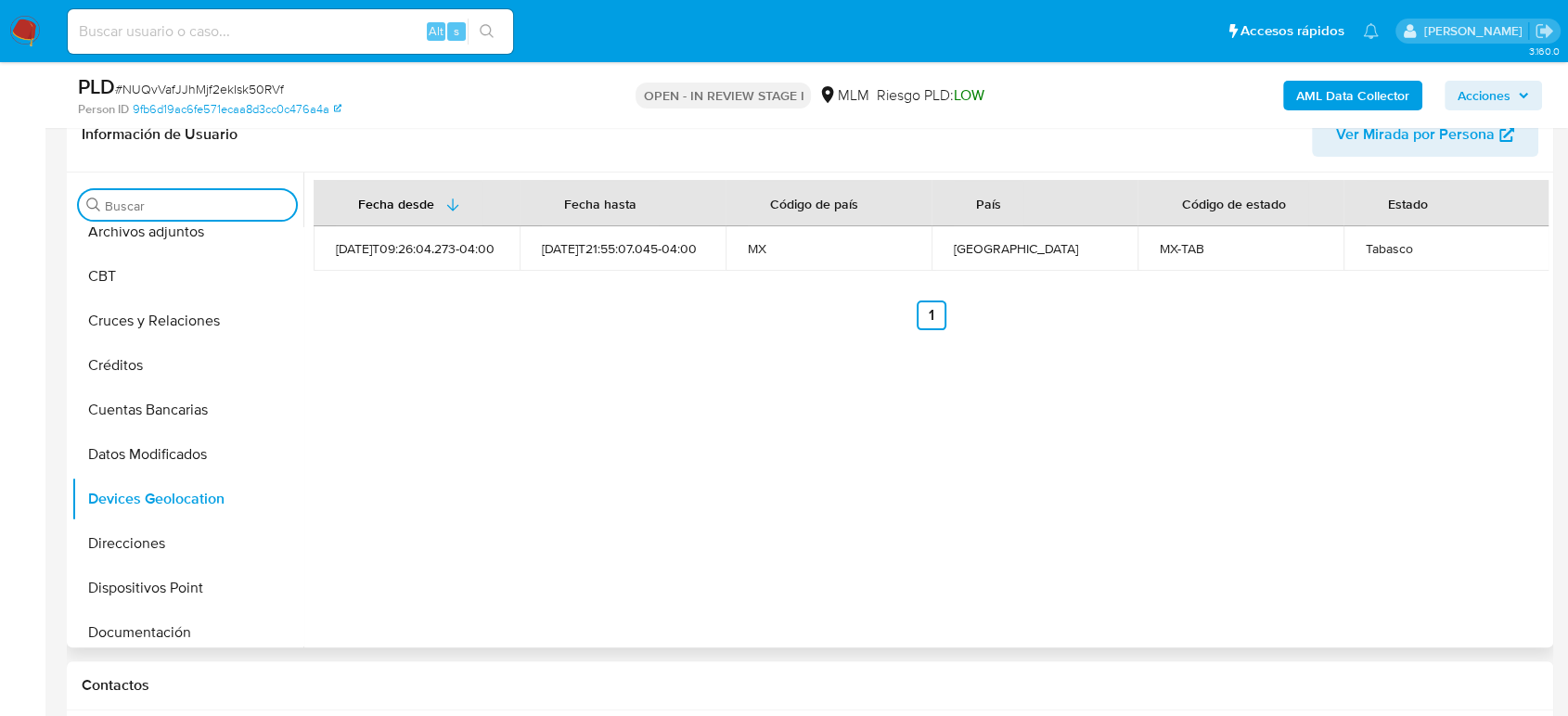
click at [205, 204] on input "Buscar" at bounding box center [196, 206] width 183 height 17
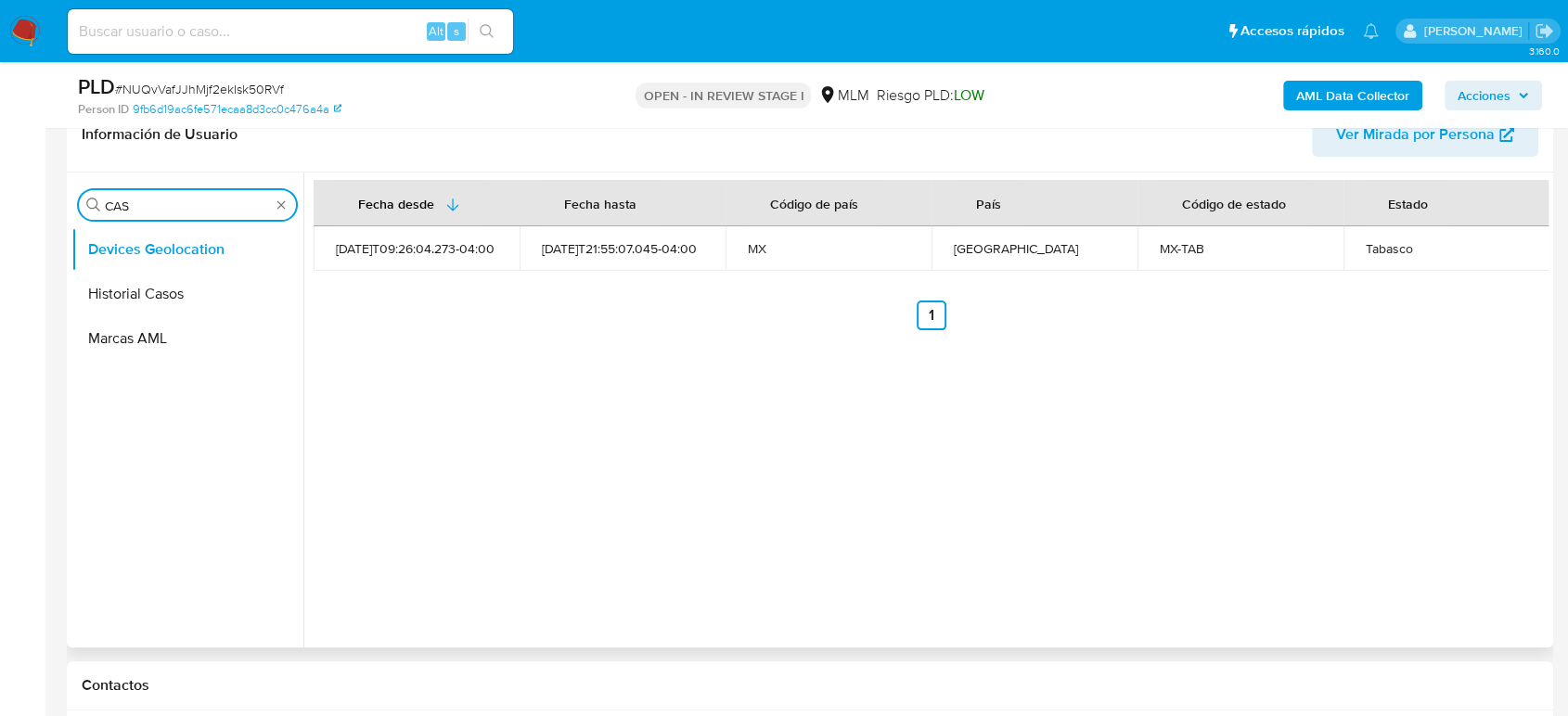
scroll to position [0, 0]
type input "CAS"
click at [171, 296] on button "Historial Casos" at bounding box center [180, 295] width 217 height 45
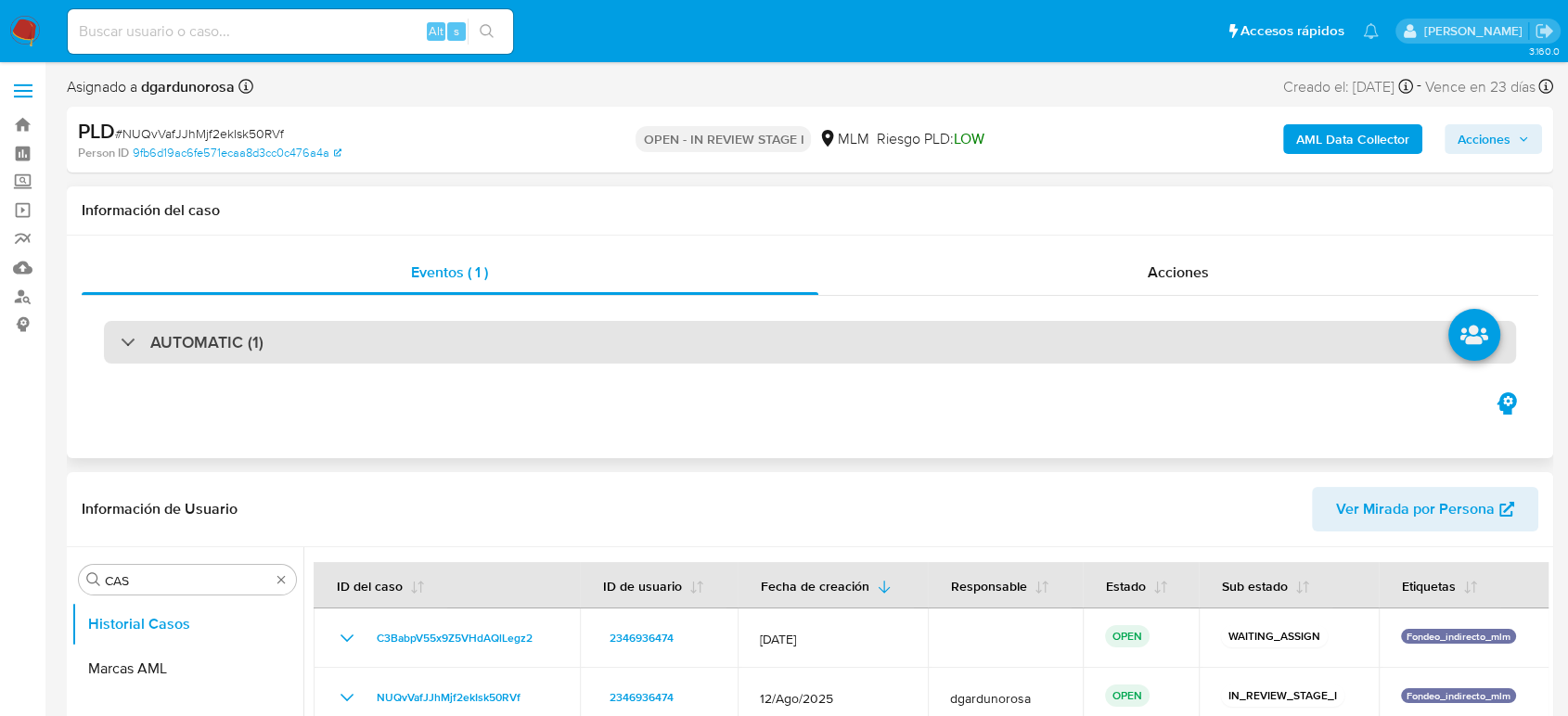
drag, startPoint x: 265, startPoint y: 339, endPoint x: 296, endPoint y: 358, distance: 36.4
click at [267, 339] on div "AUTOMATIC (1)" at bounding box center [809, 343] width 1412 height 43
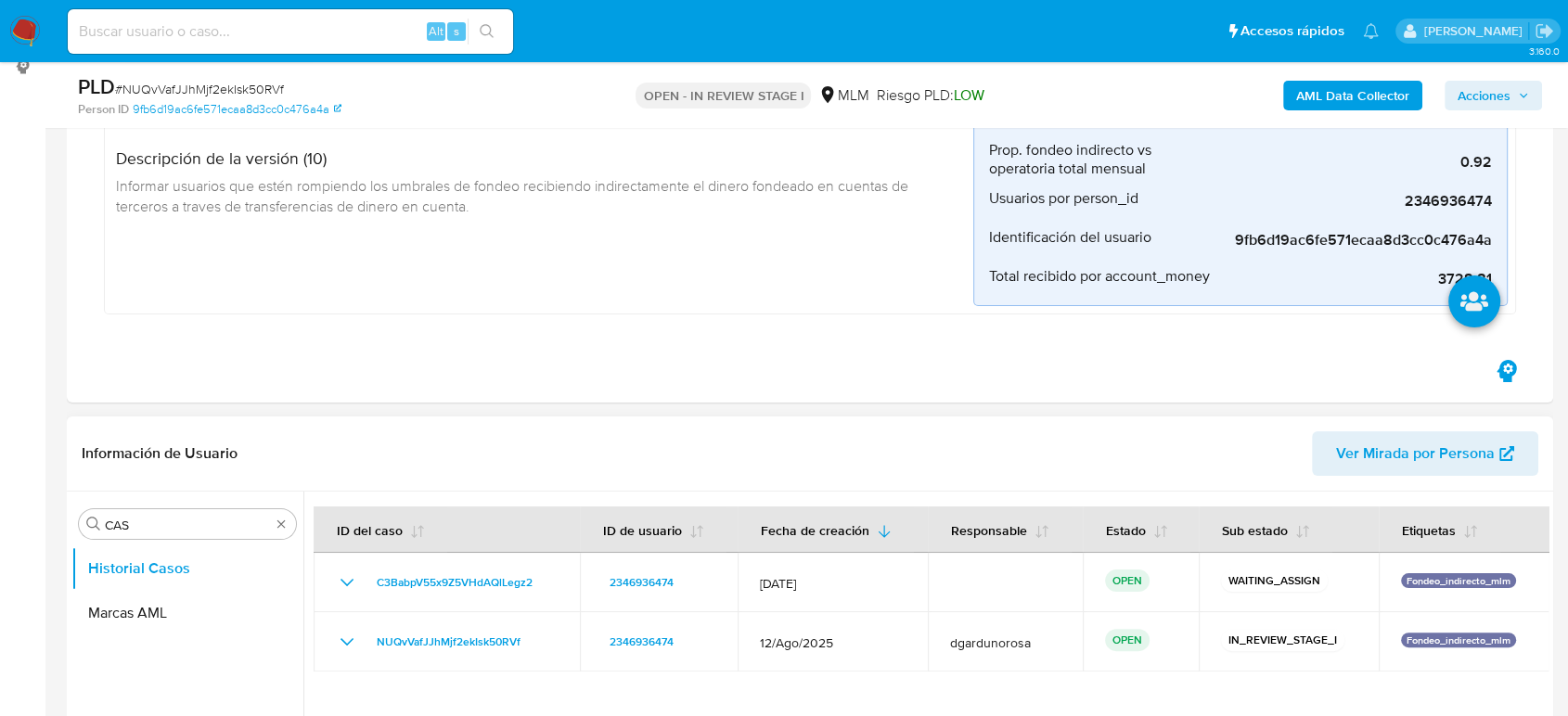
scroll to position [412, 0]
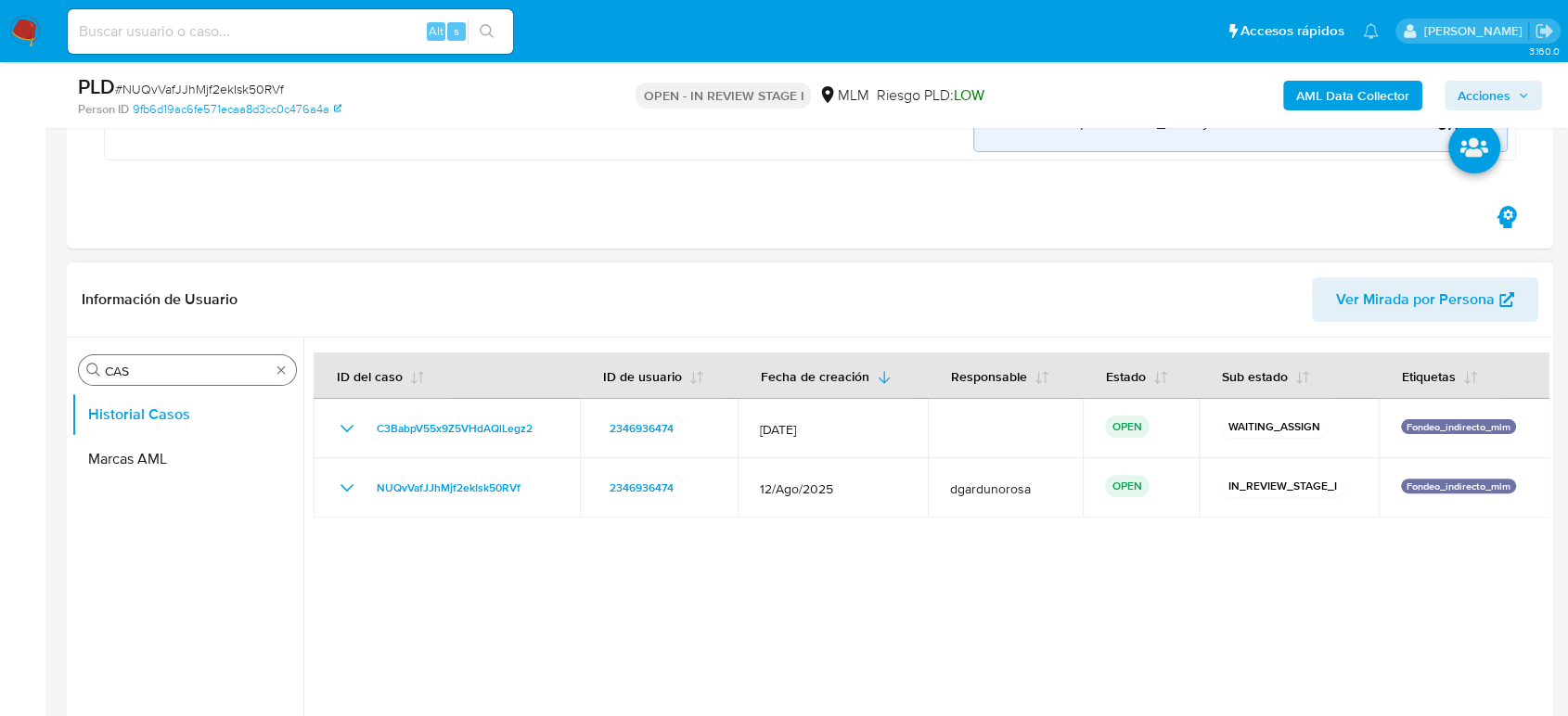
click at [288, 375] on div "Buscar CAS" at bounding box center [187, 371] width 217 height 30
type input "CONV"
click at [163, 455] on button "Historial de conversaciones" at bounding box center [180, 460] width 217 height 45
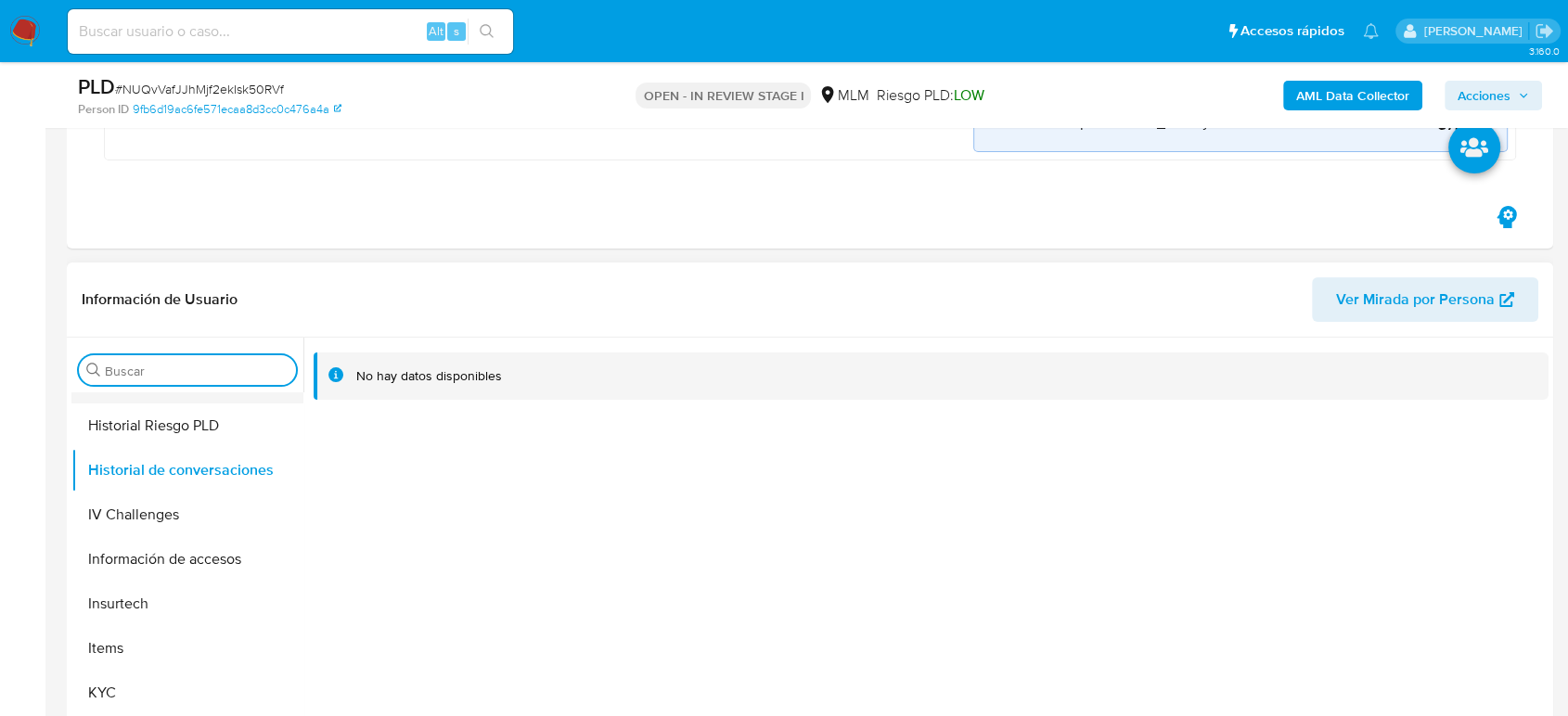
scroll to position [784, 0]
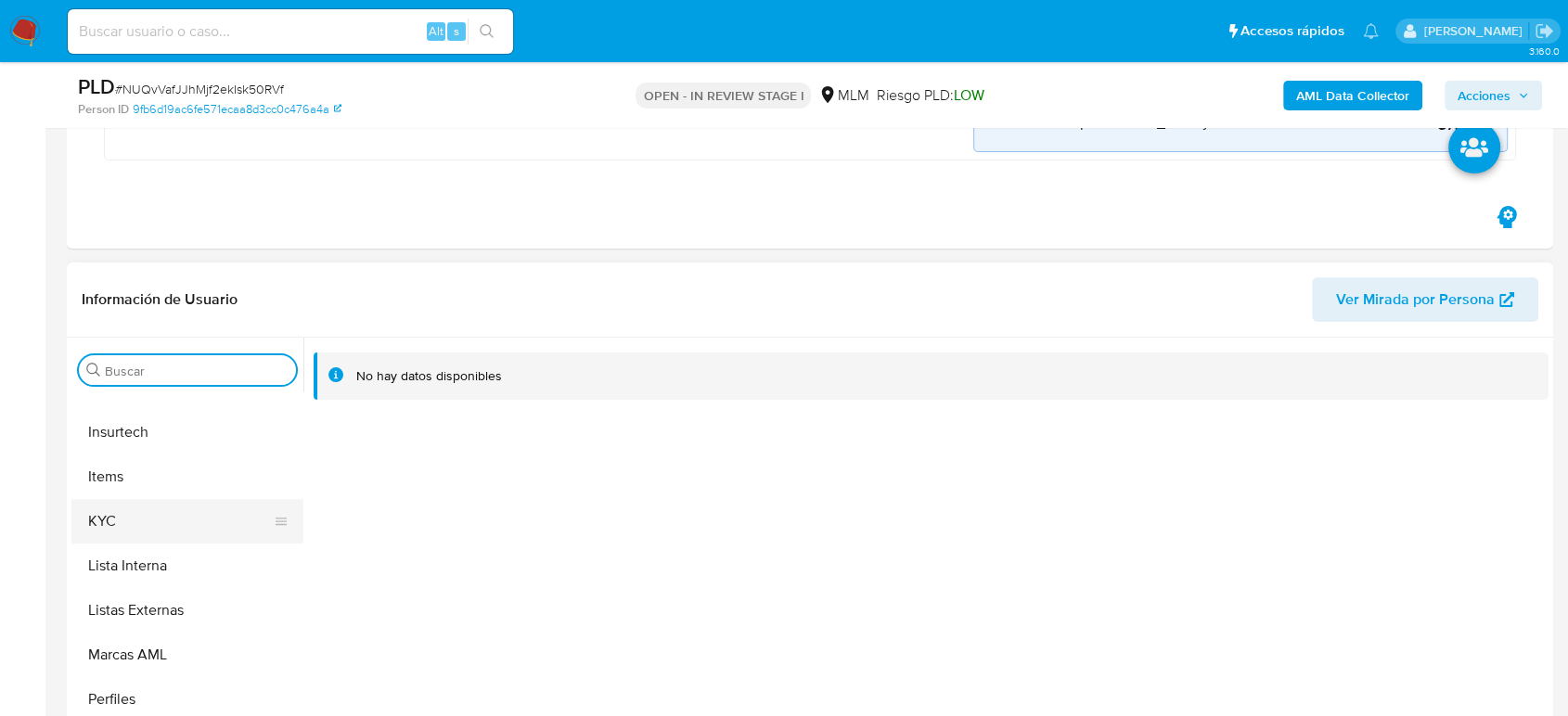
click at [127, 515] on button "KYC" at bounding box center [180, 521] width 217 height 45
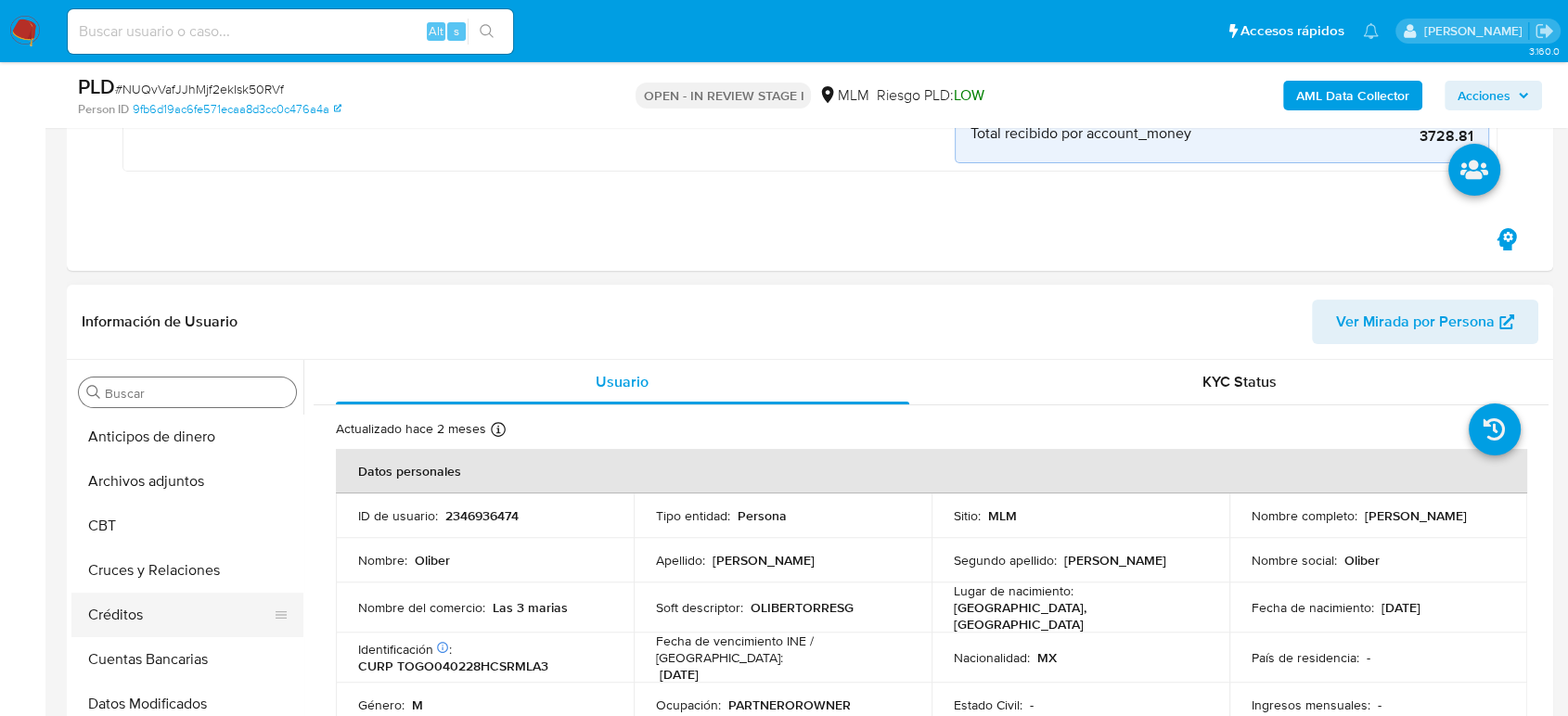
scroll to position [206, 0]
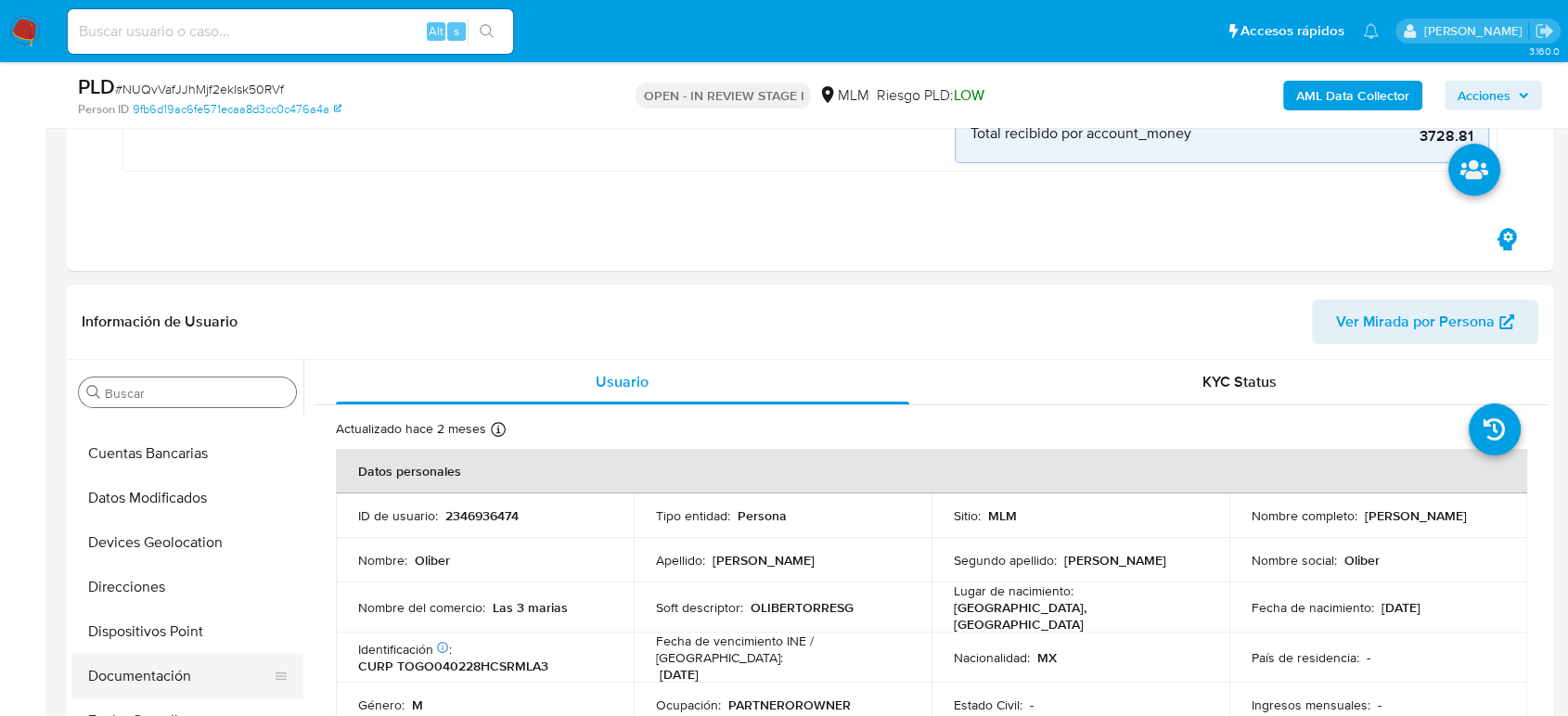
click at [184, 671] on button "Documentación" at bounding box center [180, 677] width 217 height 45
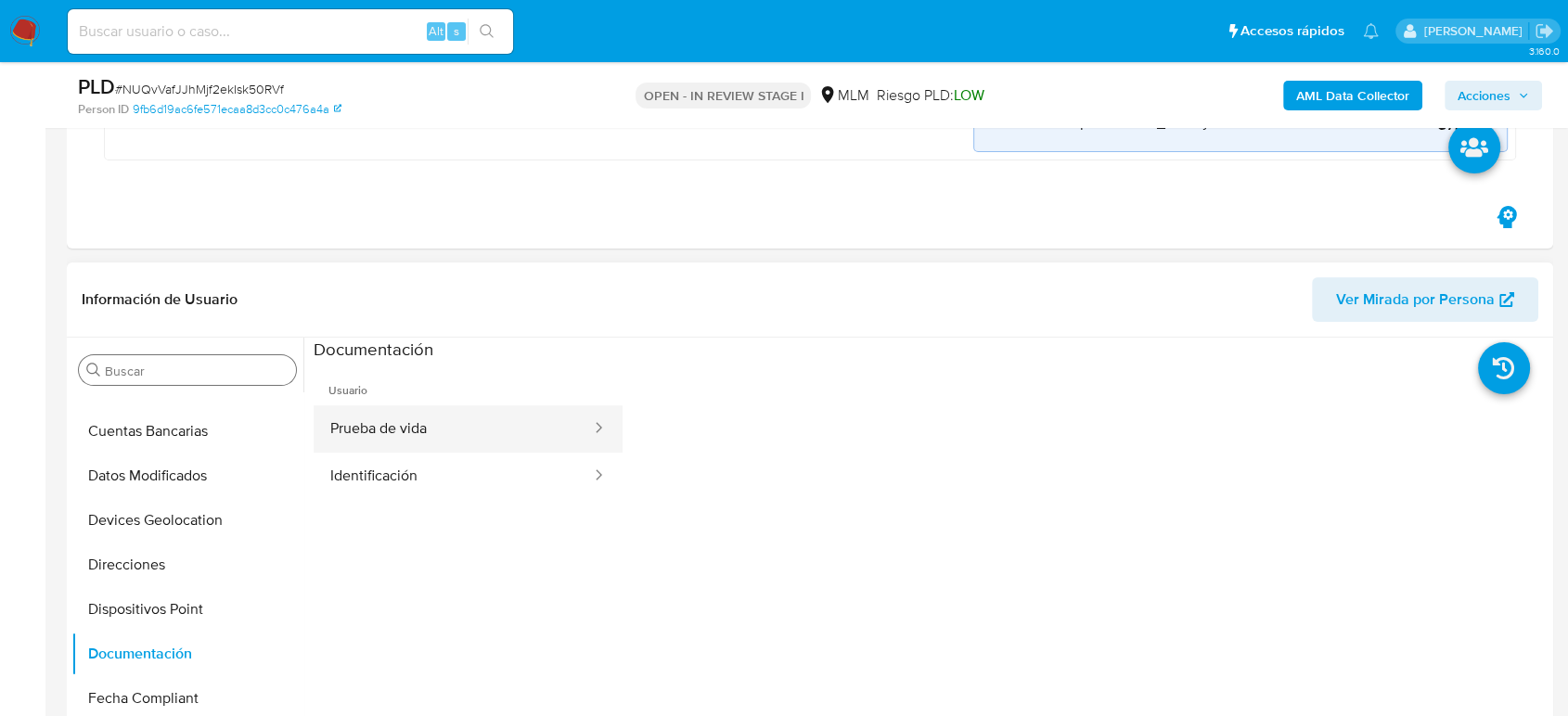
click at [579, 436] on div at bounding box center [593, 429] width 30 height 22
click at [578, 428] on div at bounding box center [593, 429] width 30 height 22
click at [533, 431] on button "Prueba de vida" at bounding box center [453, 429] width 279 height 48
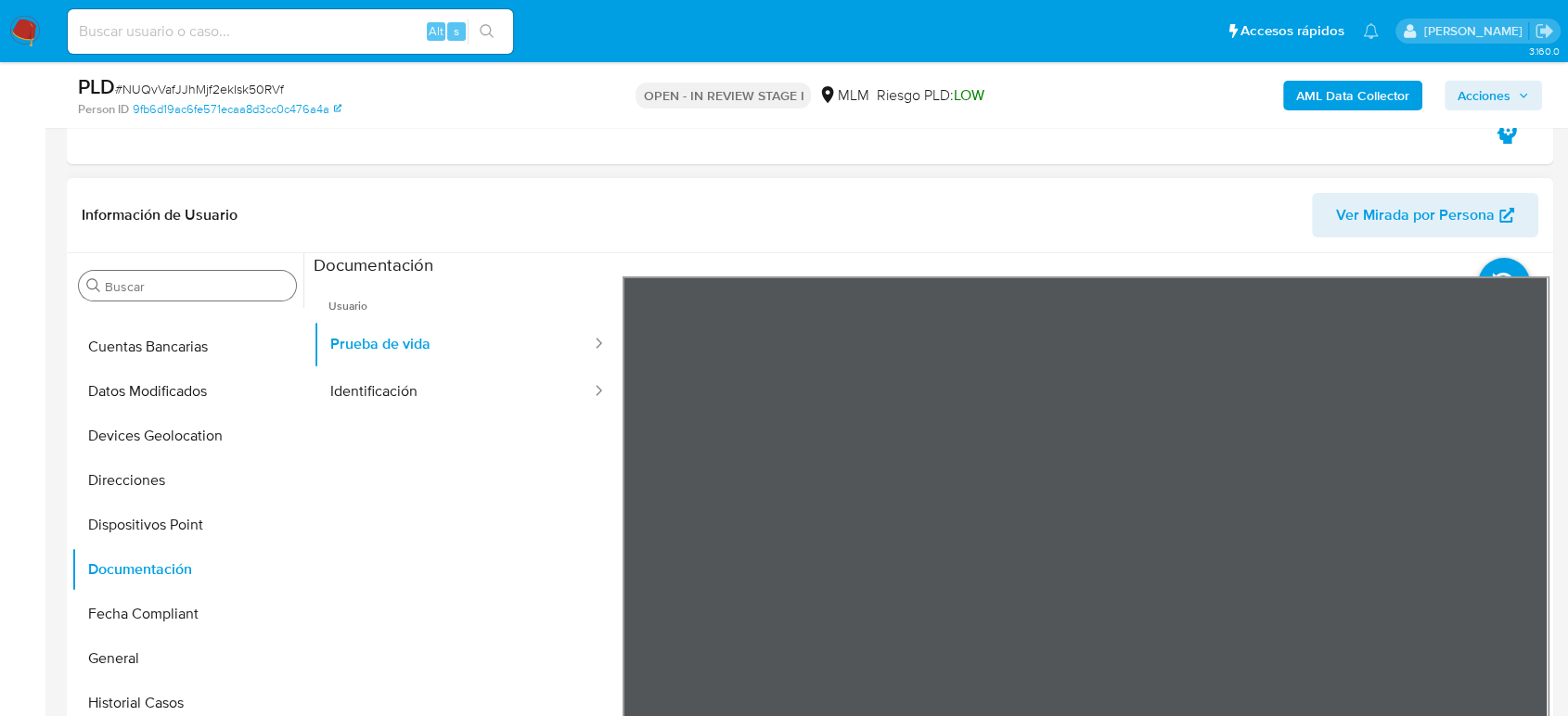
scroll to position [618, 0]
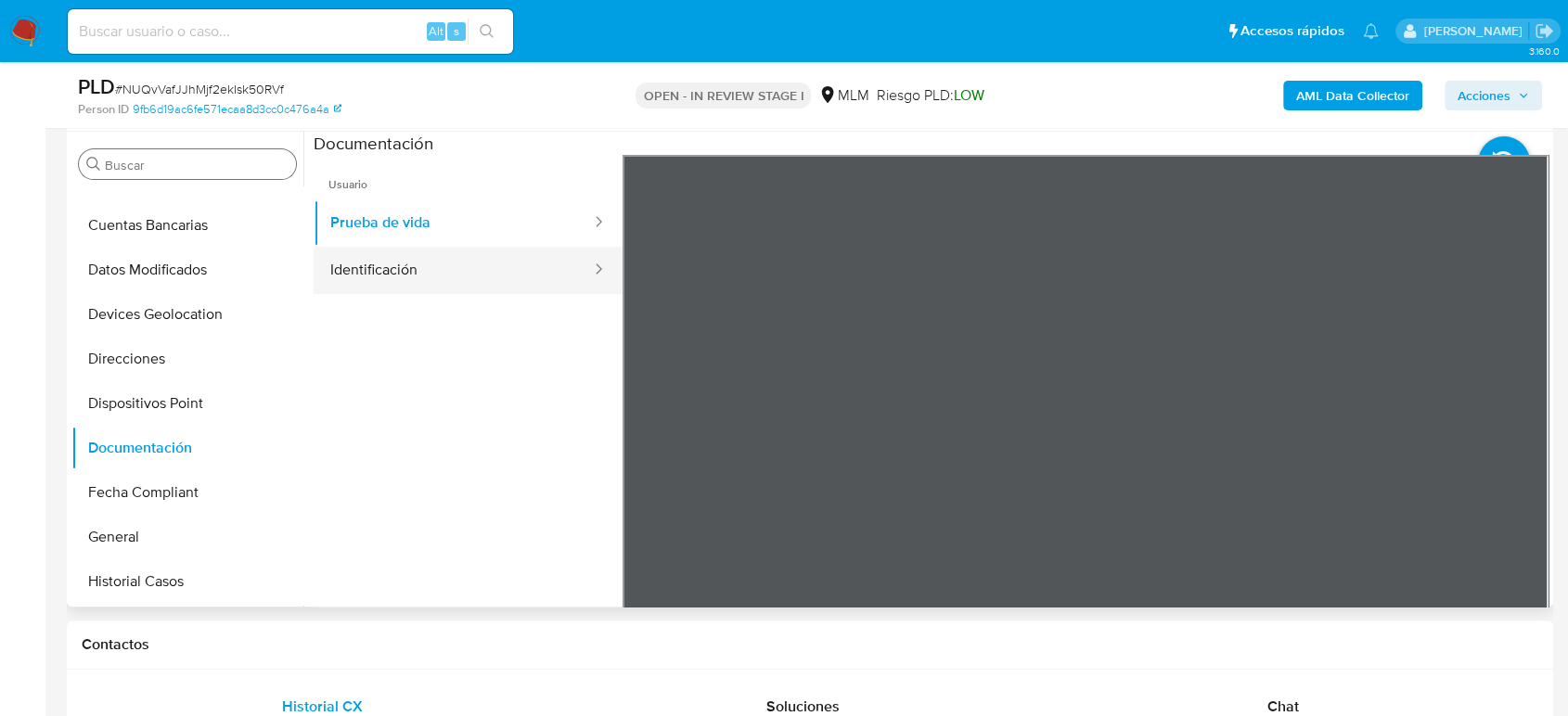
click at [406, 272] on button "Identificación" at bounding box center [453, 270] width 279 height 48
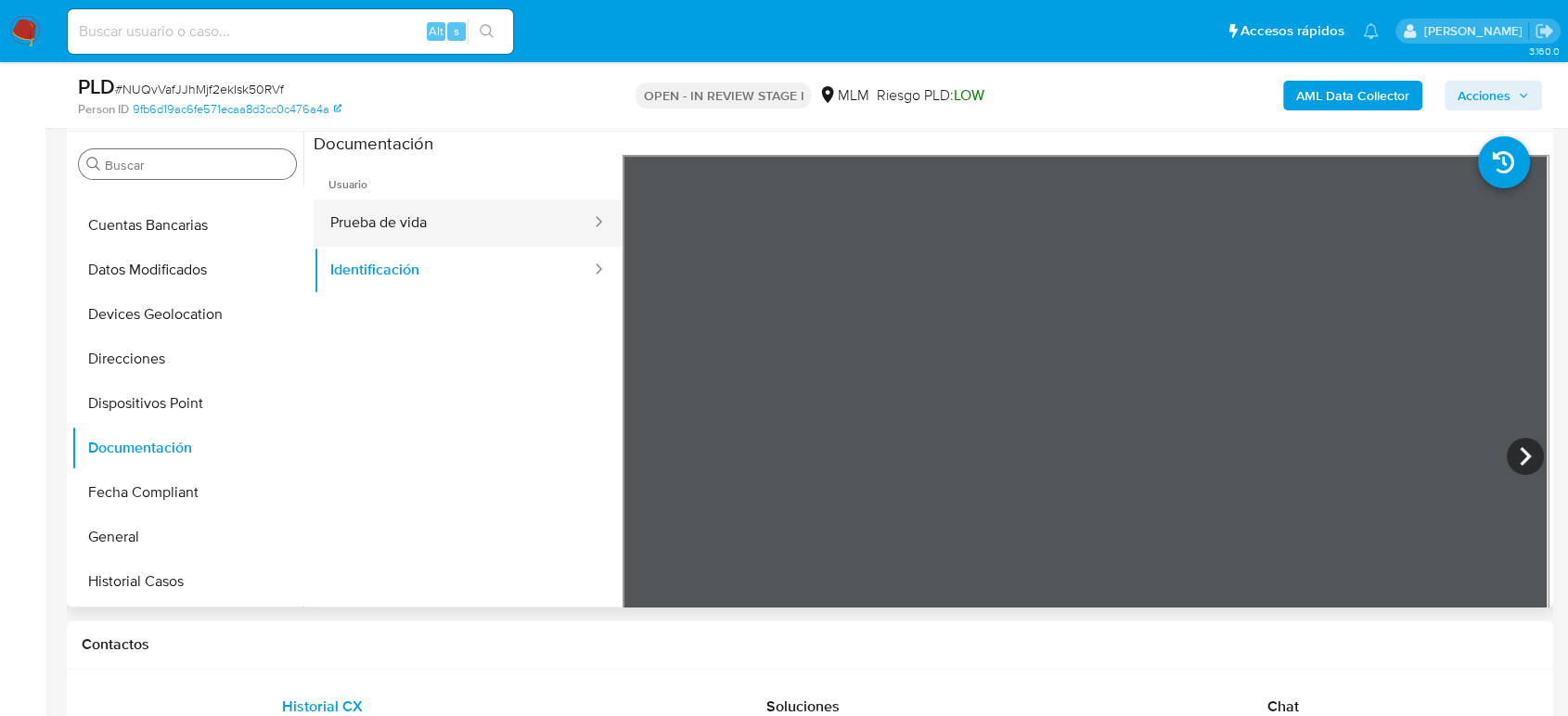
click at [488, 225] on button "Prueba de vida" at bounding box center [453, 223] width 279 height 48
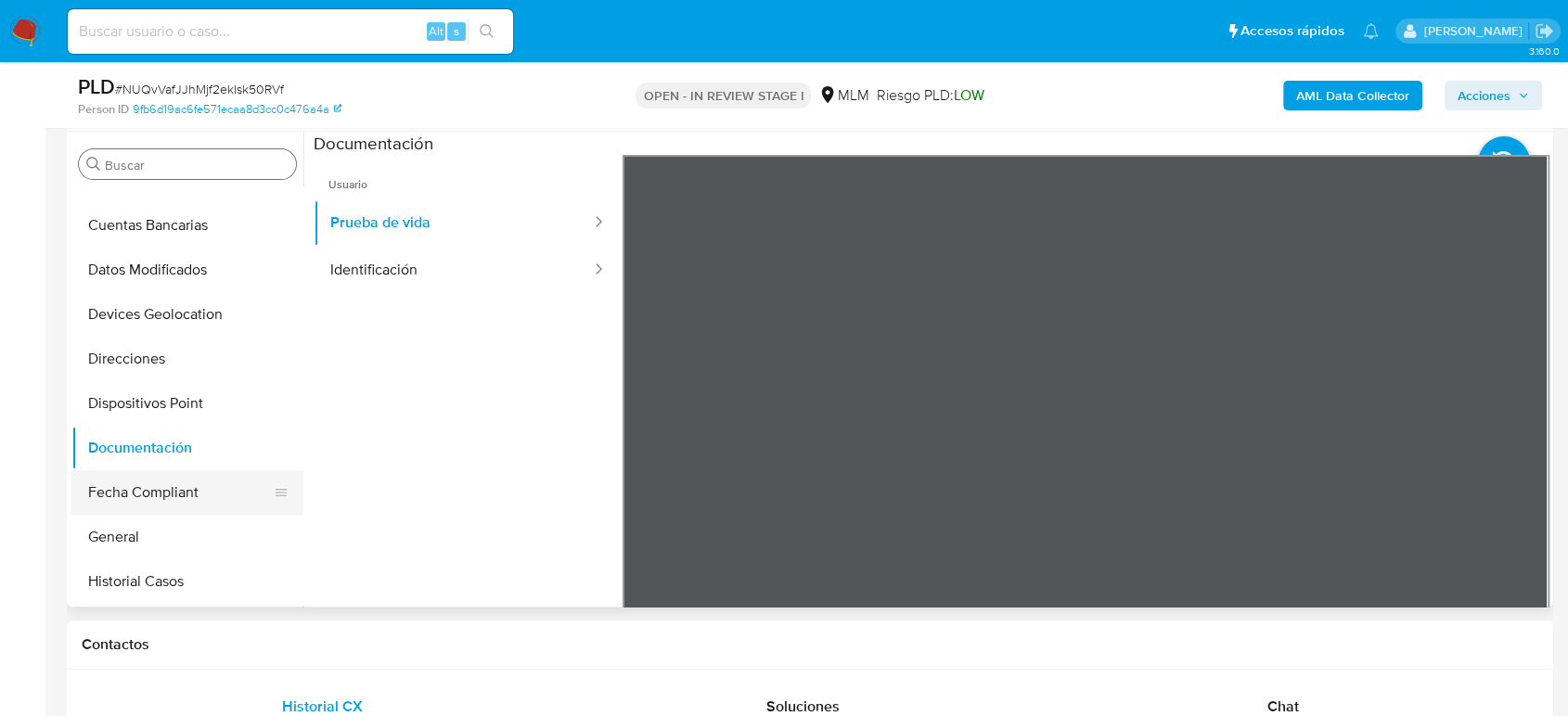
scroll to position [515, 0]
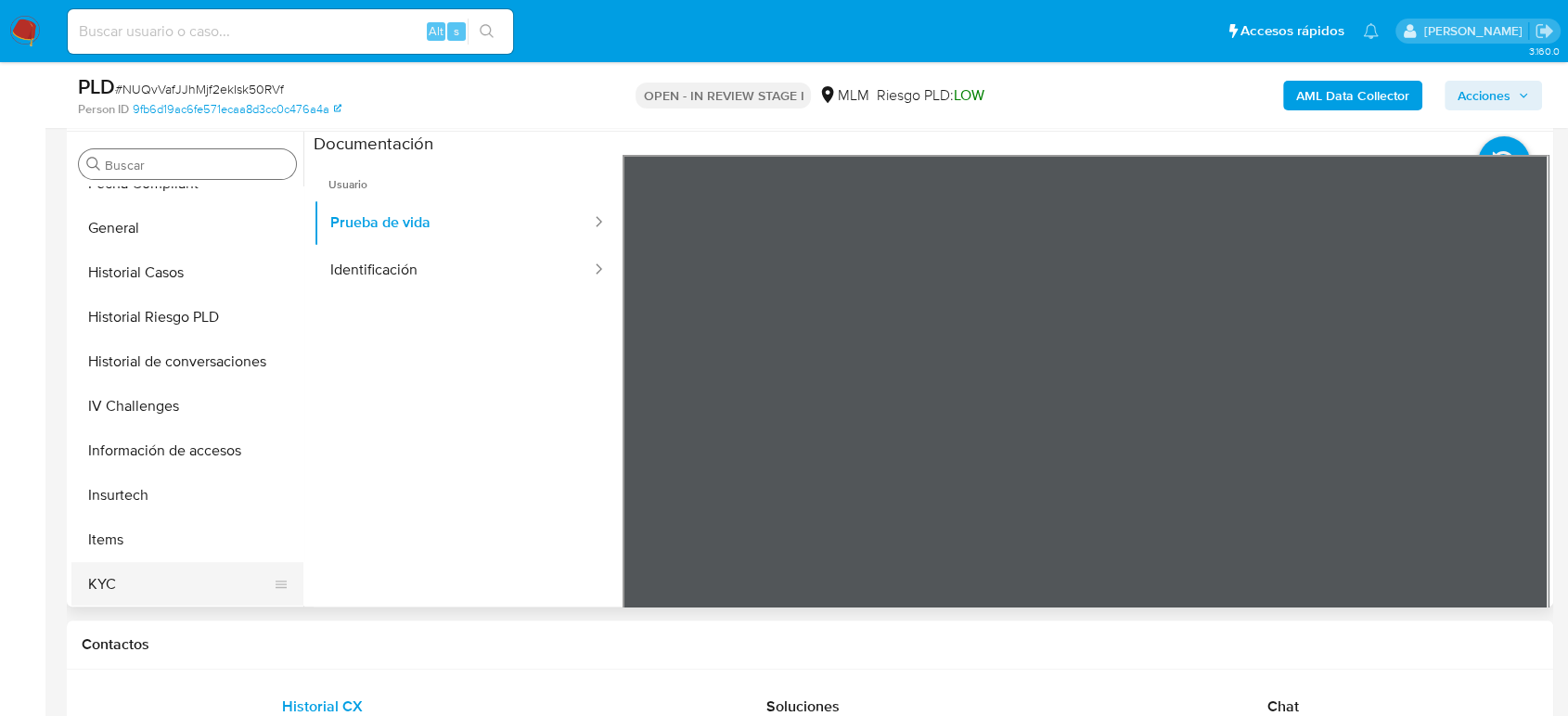
click at [109, 579] on button "KYC" at bounding box center [180, 585] width 217 height 45
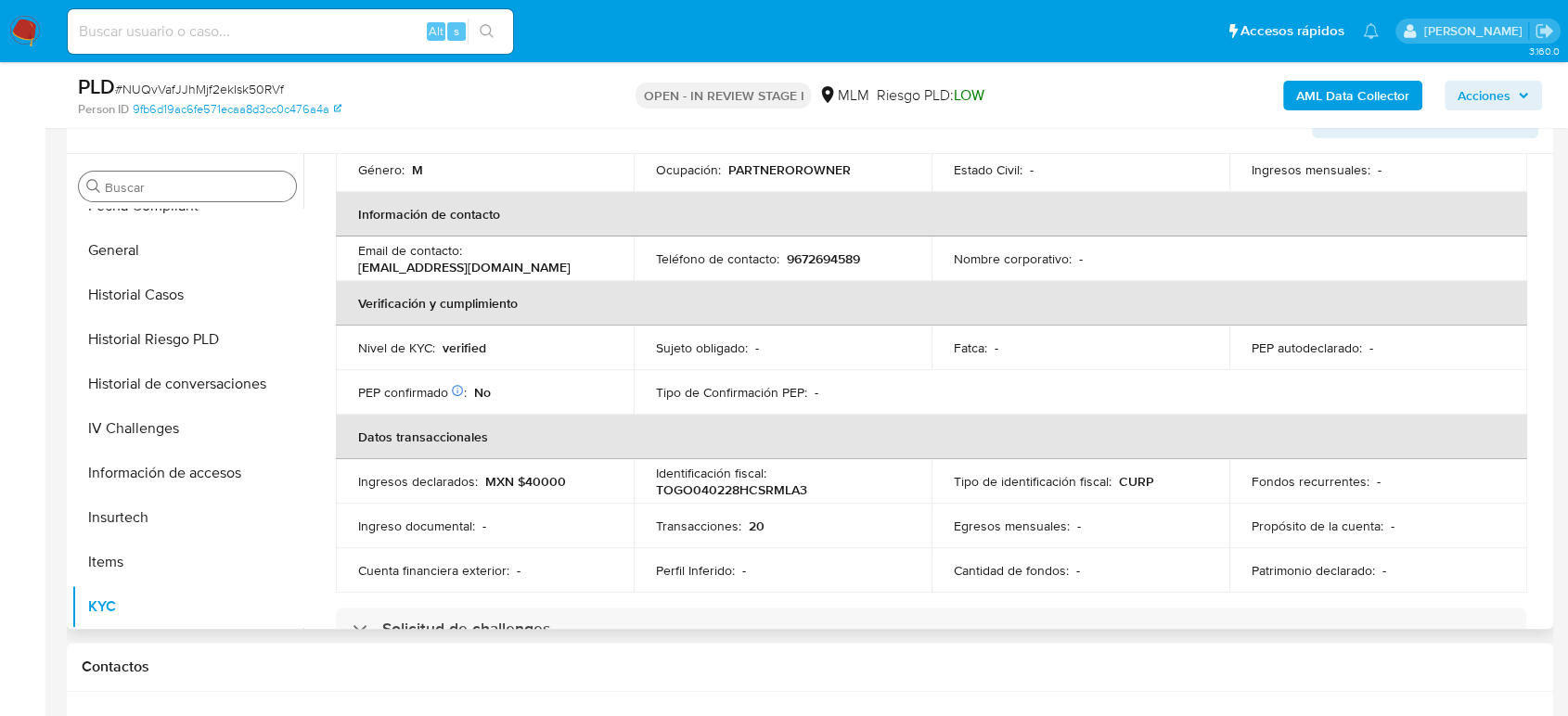
scroll to position [323, 0]
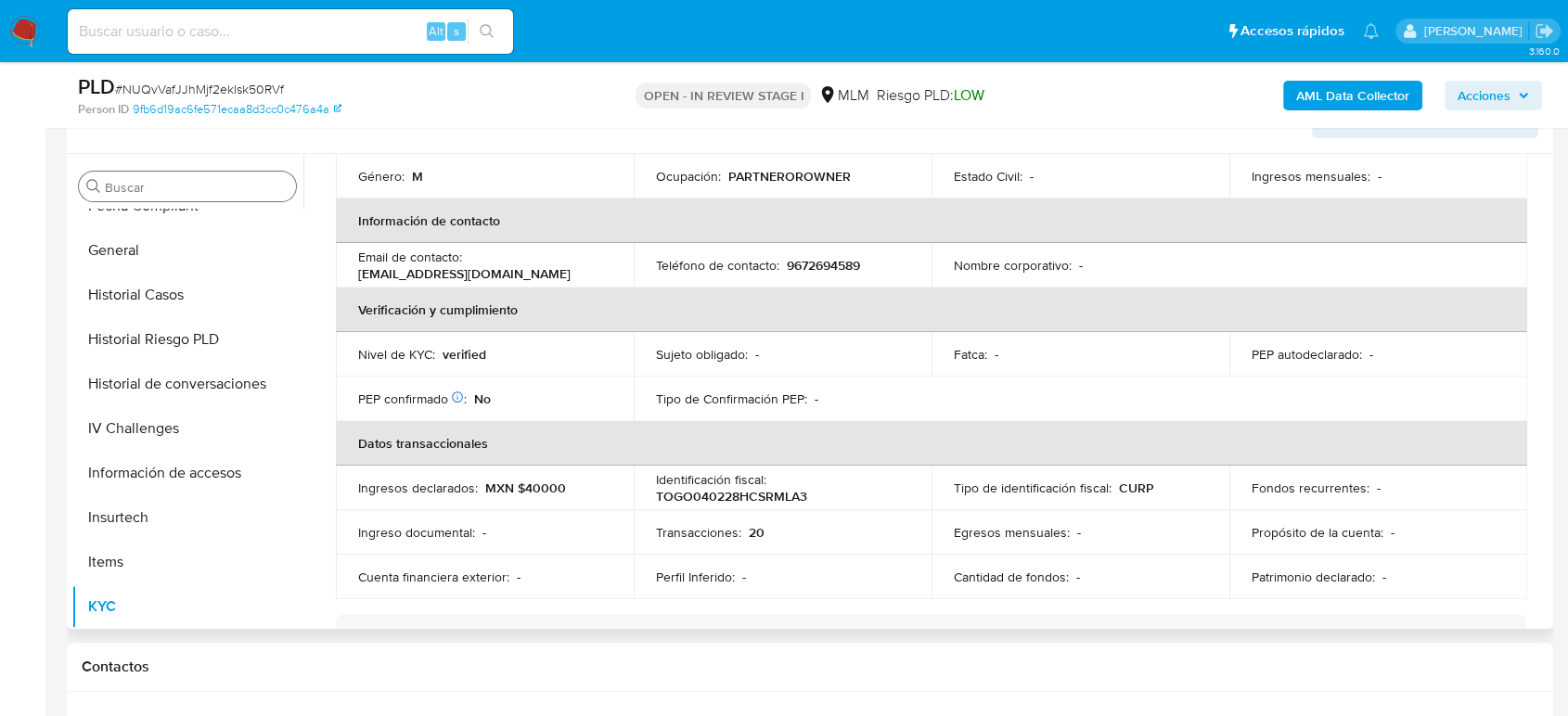
click at [827, 257] on p "9672694589" at bounding box center [823, 266] width 73 height 17
copy p "9672694589"
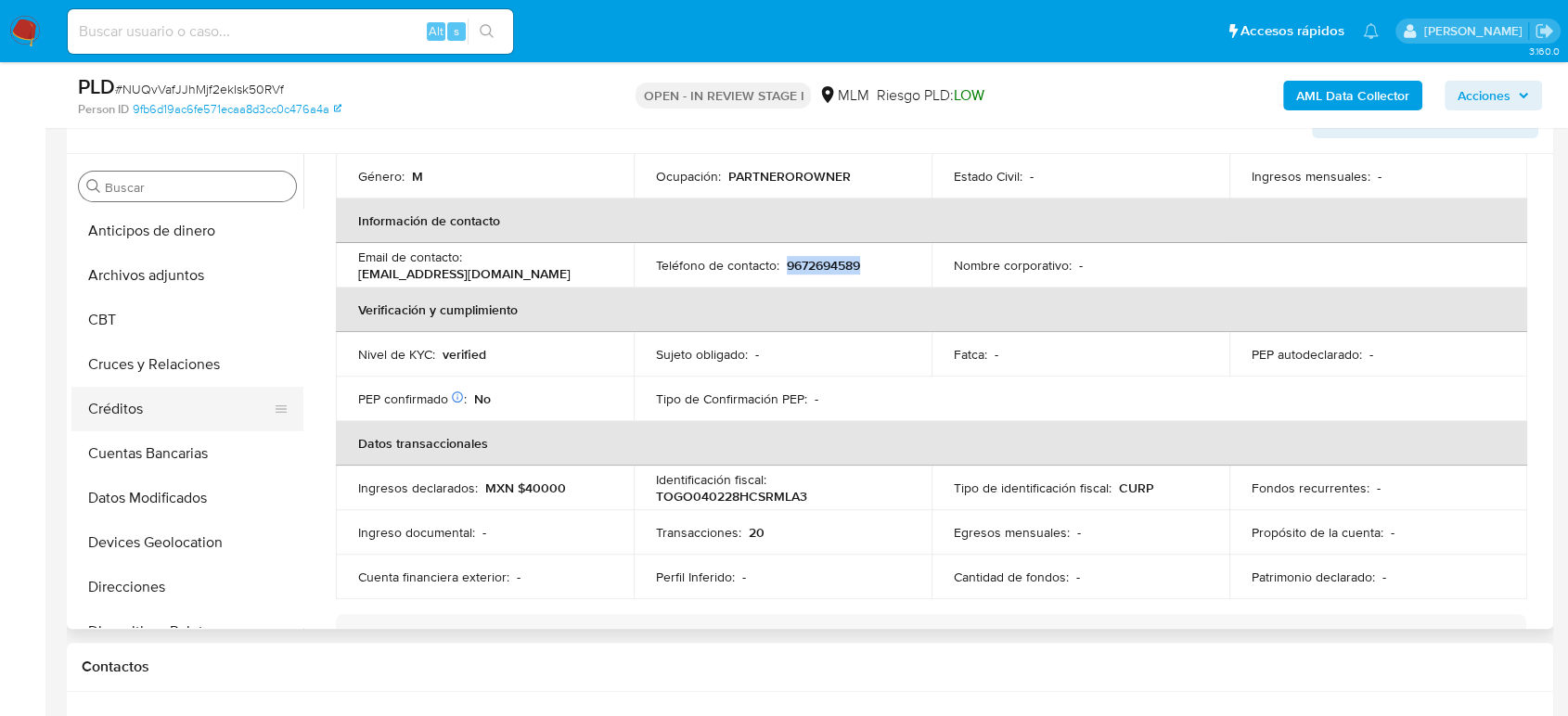
scroll to position [103, 0]
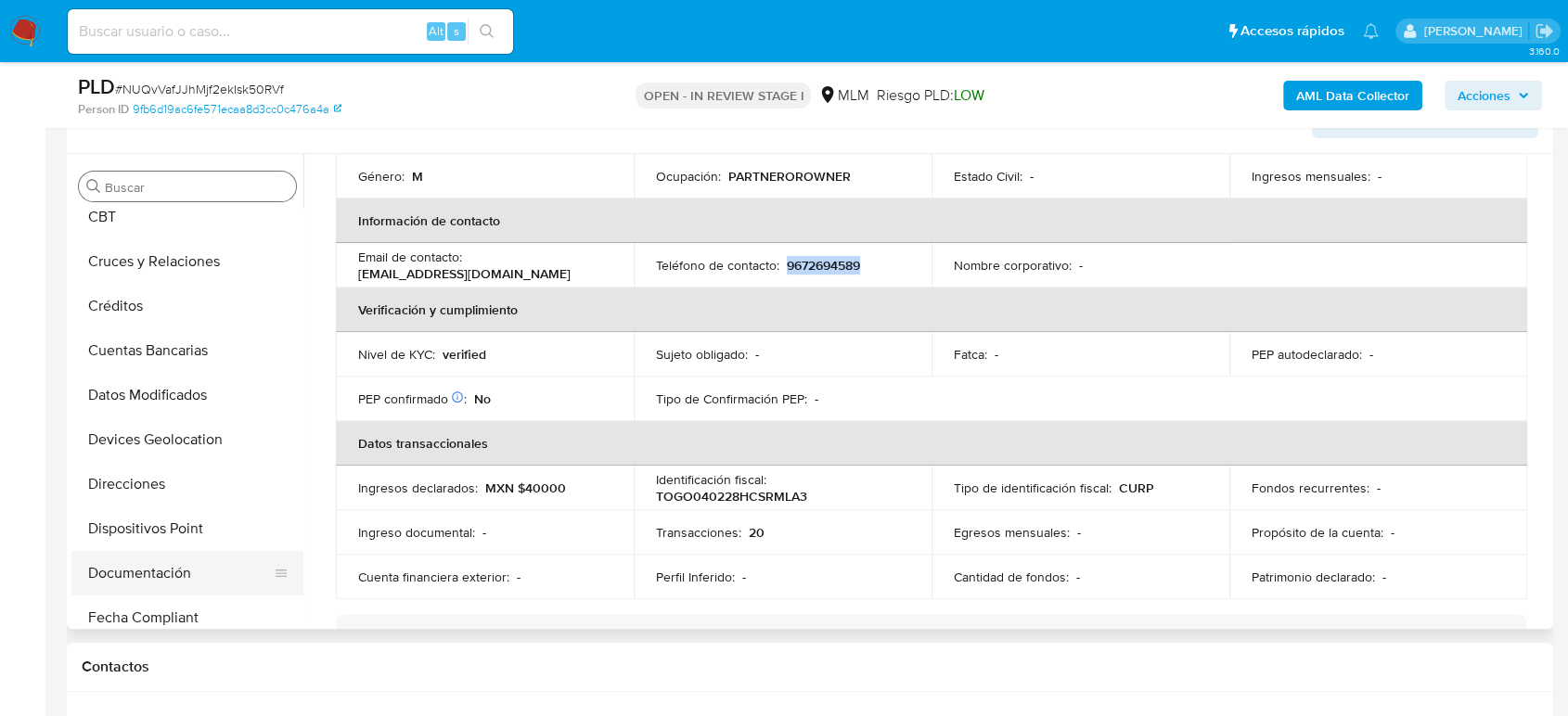
click at [146, 570] on button "Documentación" at bounding box center [180, 574] width 217 height 45
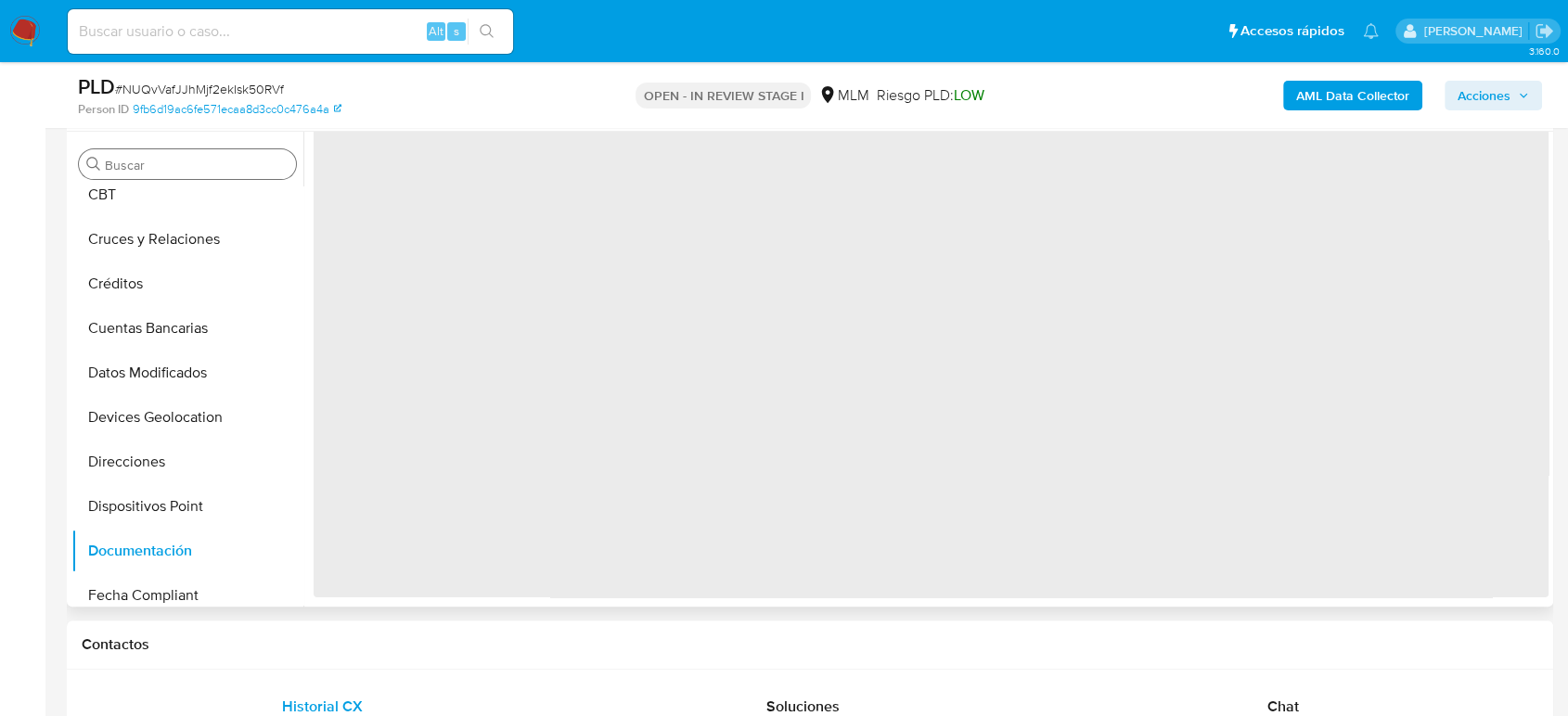
scroll to position [0, 0]
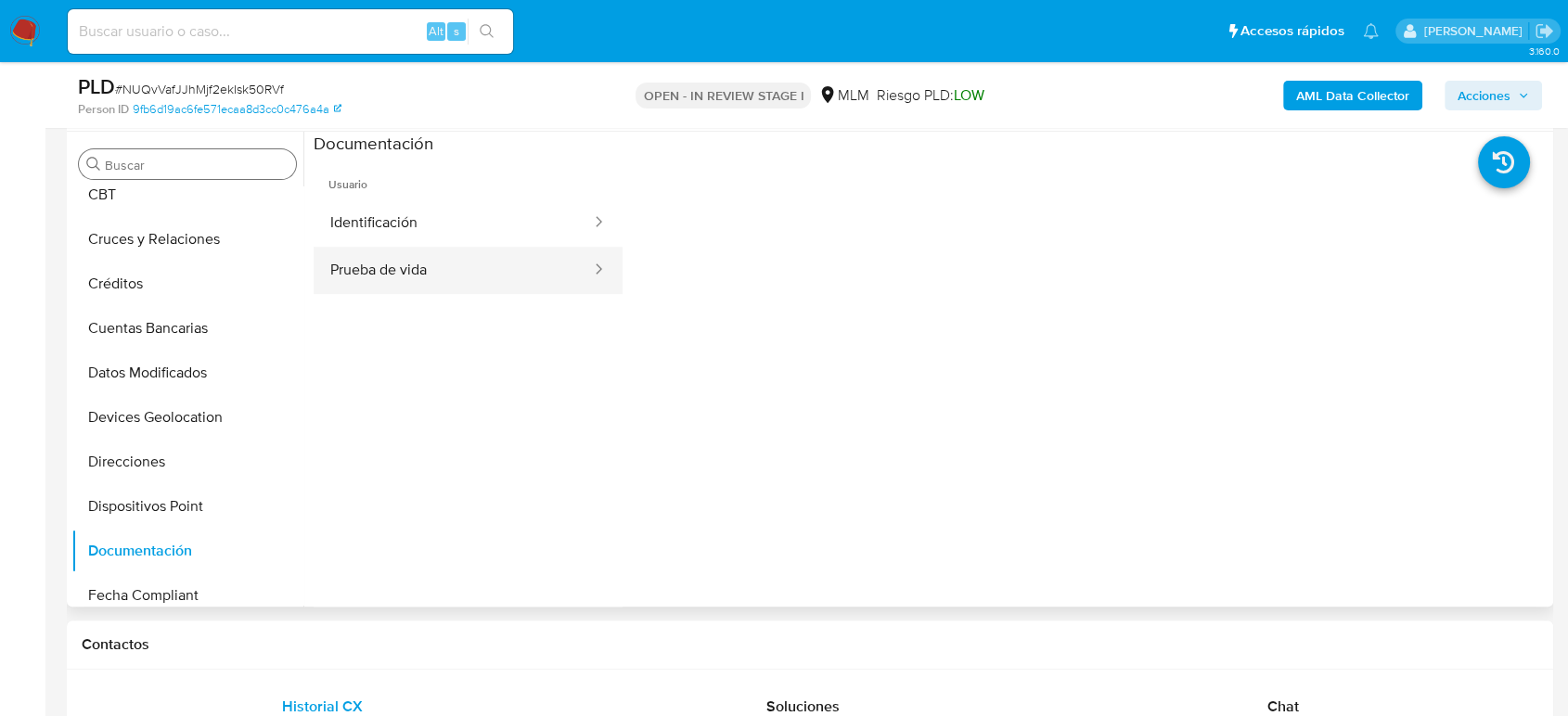
click at [486, 255] on button "Prueba de vida" at bounding box center [453, 270] width 279 height 48
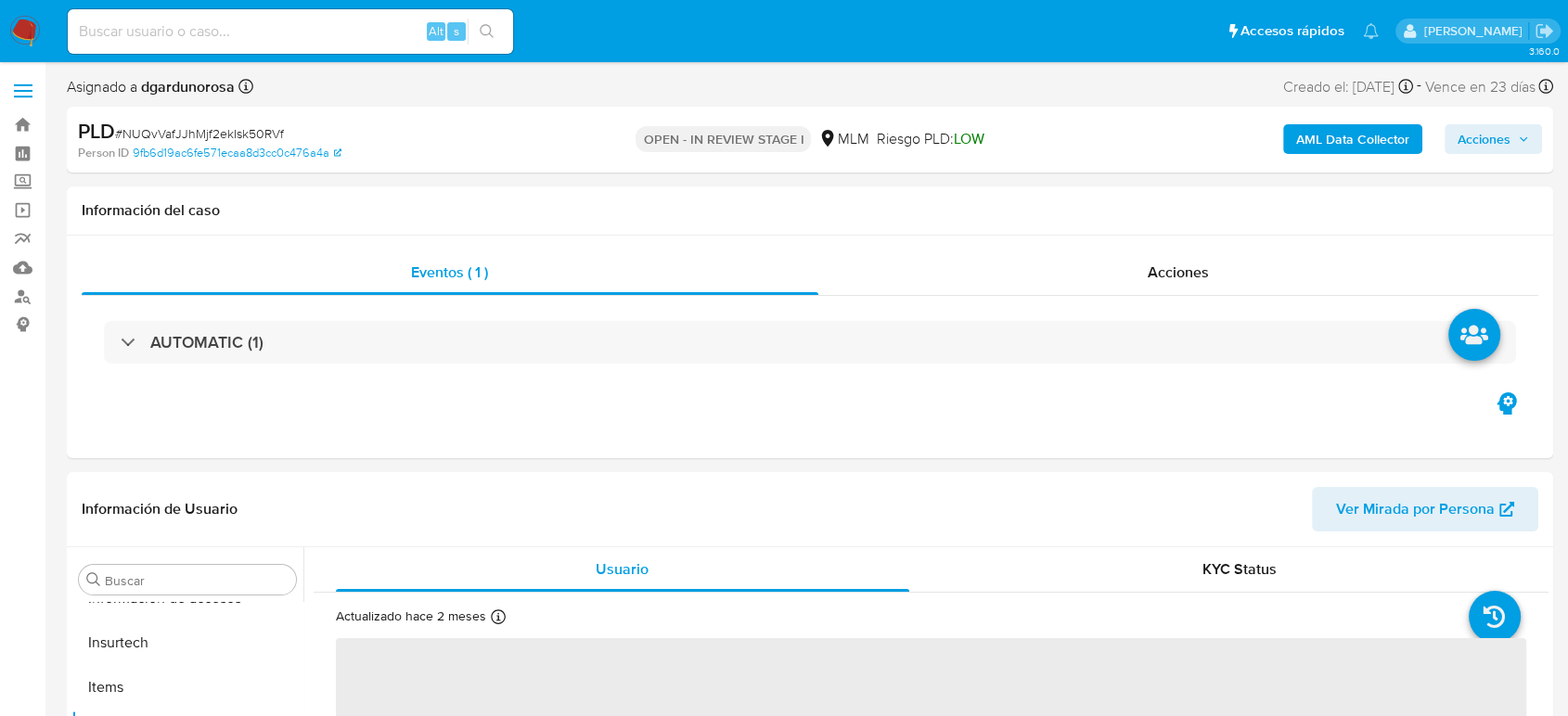
scroll to position [784, 0]
select select "10"
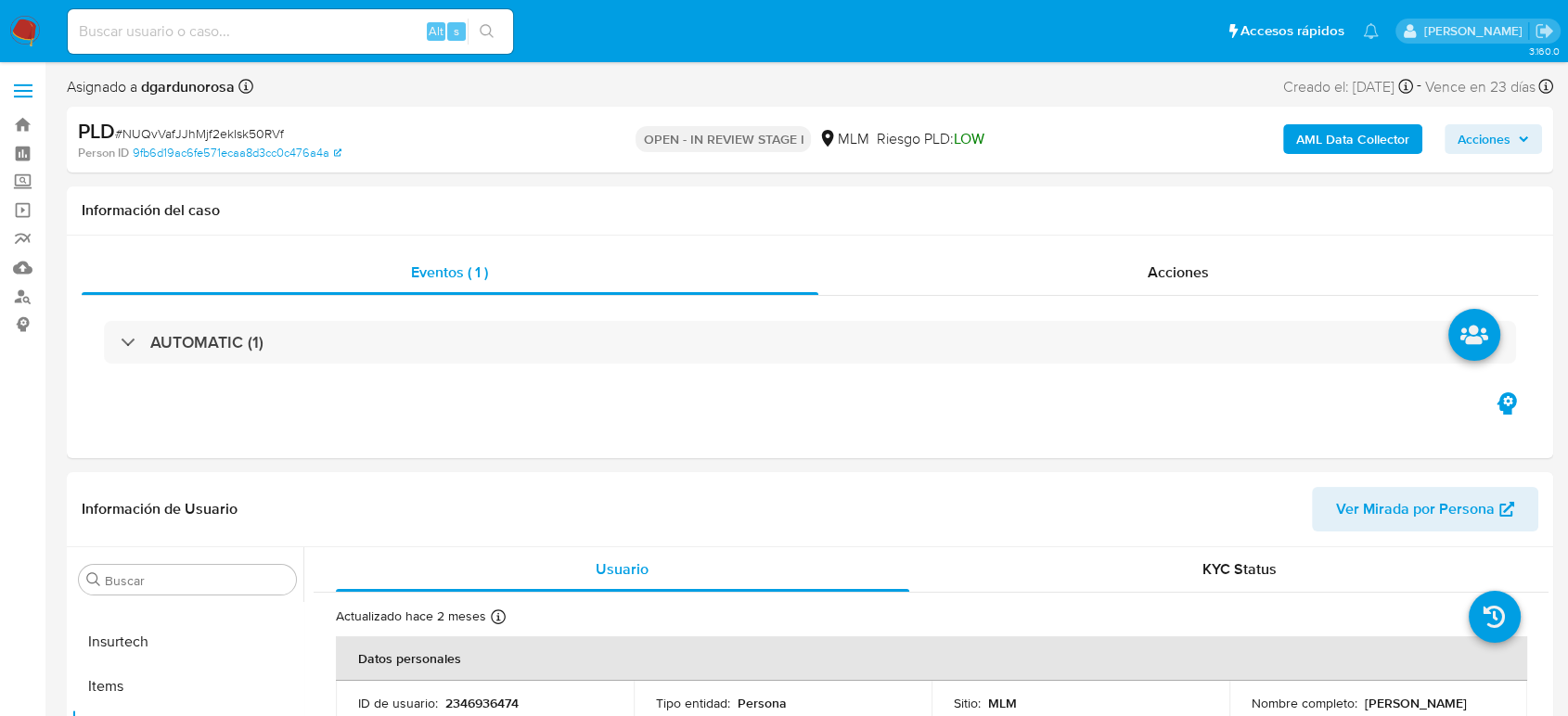
click at [24, 74] on label at bounding box center [23, 91] width 47 height 39
click at [0, 0] on input "checkbox" at bounding box center [0, 0] width 0 height 0
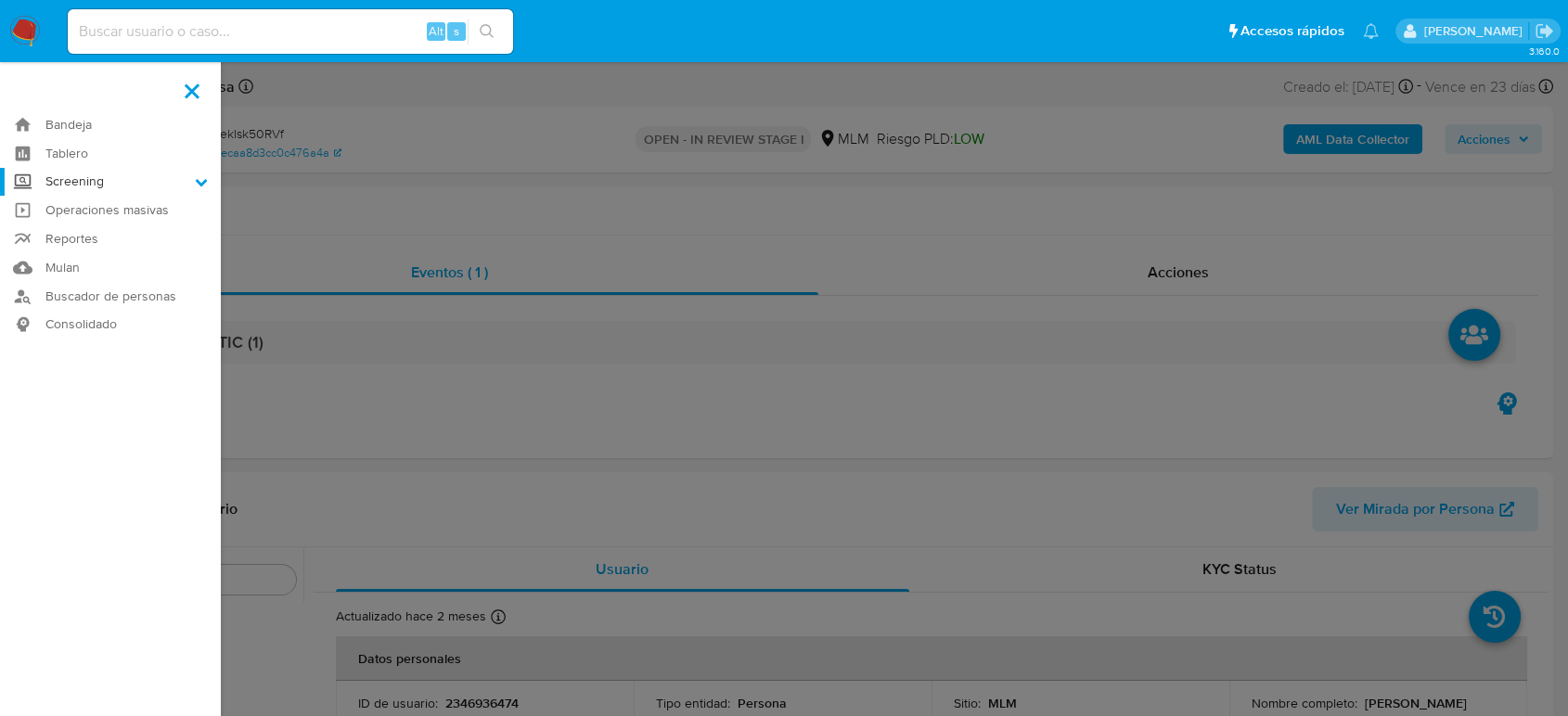
click at [74, 186] on label "Screening" at bounding box center [110, 182] width 221 height 29
click at [0, 0] on input "Screening" at bounding box center [0, 0] width 0 height 0
click at [108, 254] on link "Herramientas" at bounding box center [110, 255] width 221 height 23
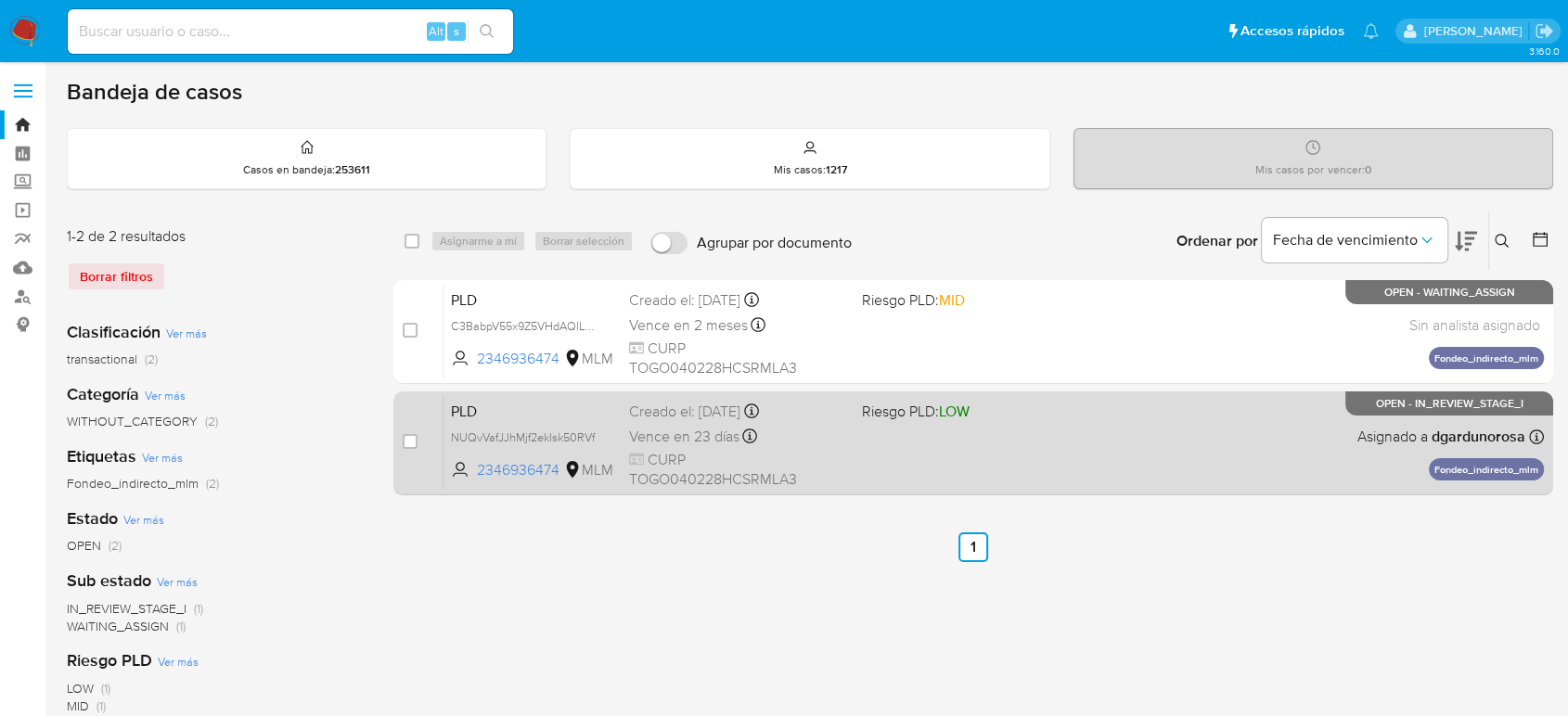
click at [977, 431] on div "PLD NUQvVafJJhMjf2ekIsk50RVf 2346936474 MLM Riesgo PLD: LOW Creado el: [DATE] C…" at bounding box center [994, 443] width 1100 height 94
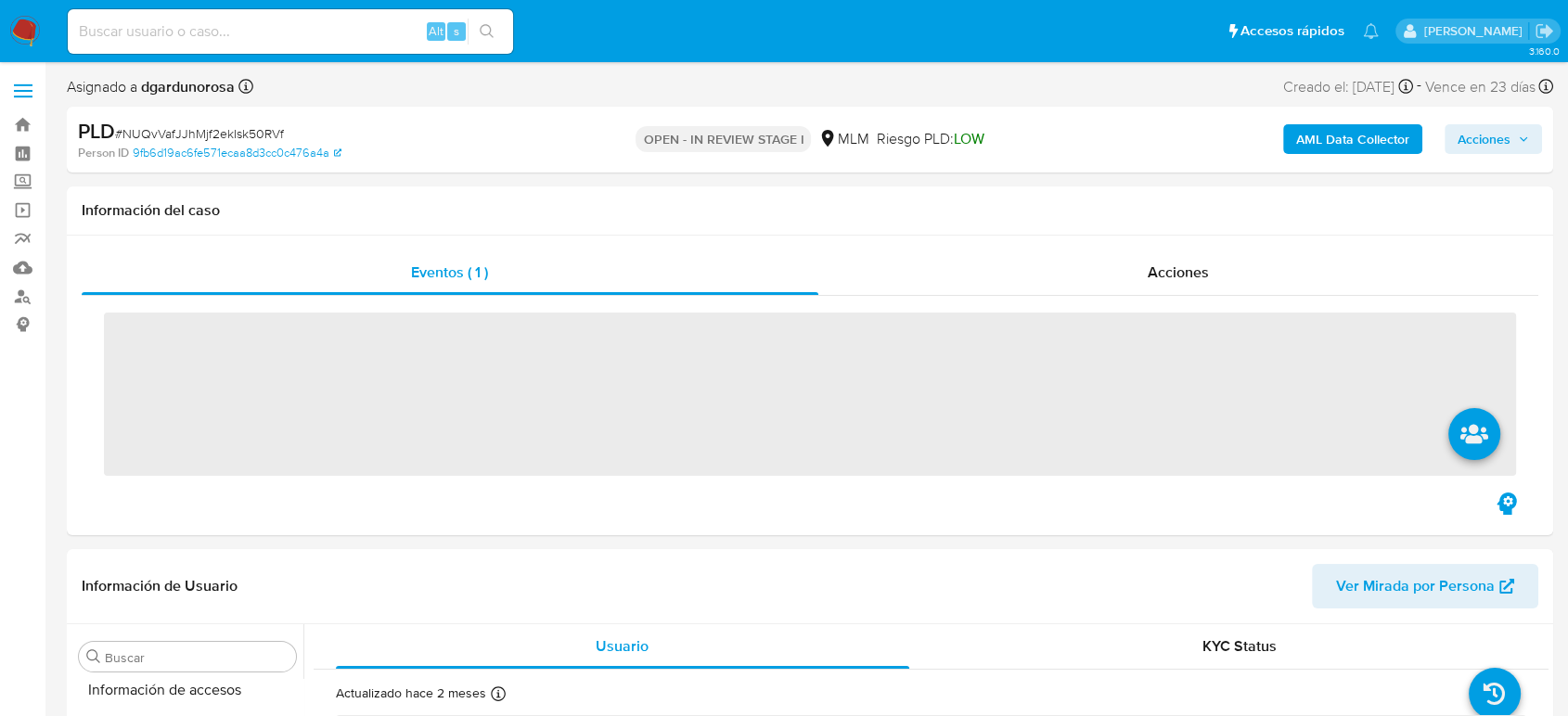
scroll to position [784, 0]
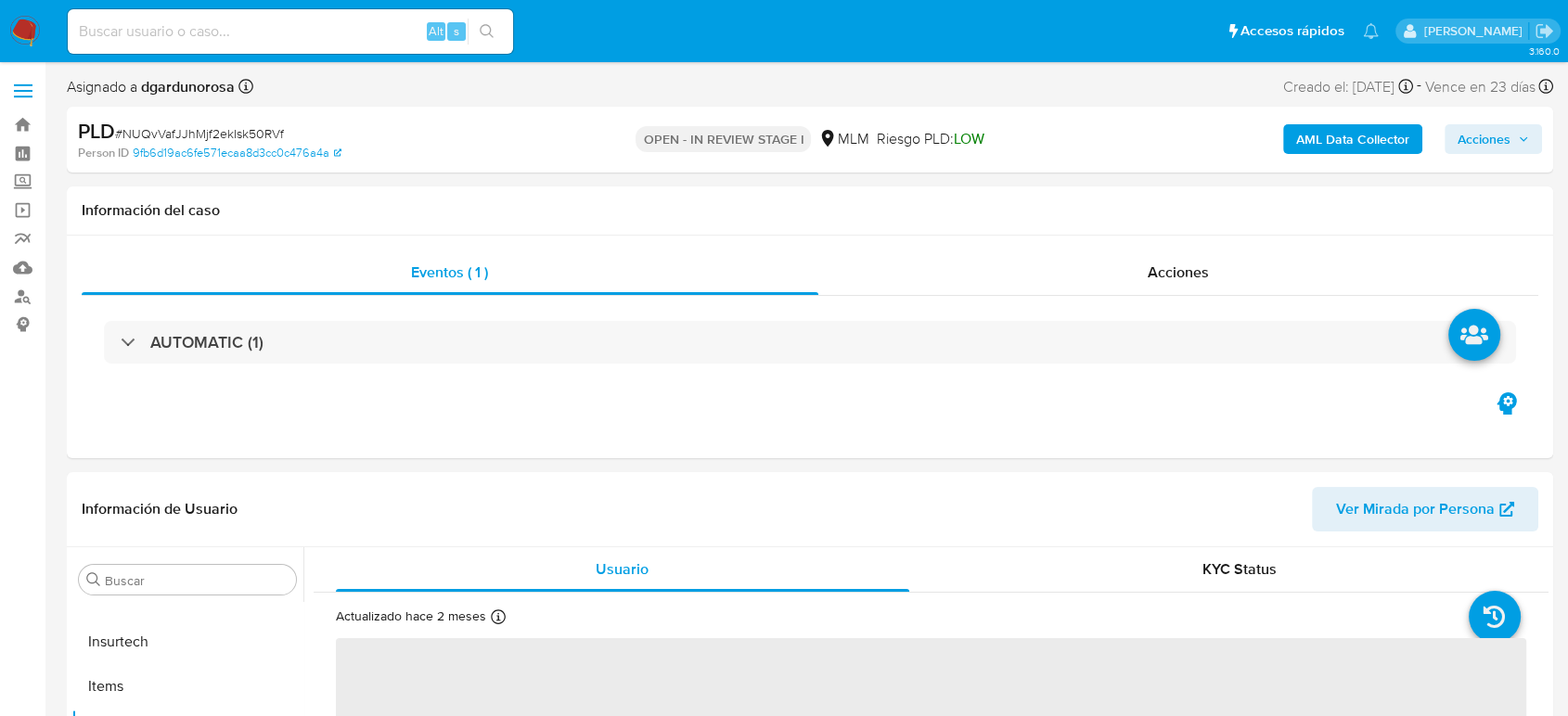
select select "10"
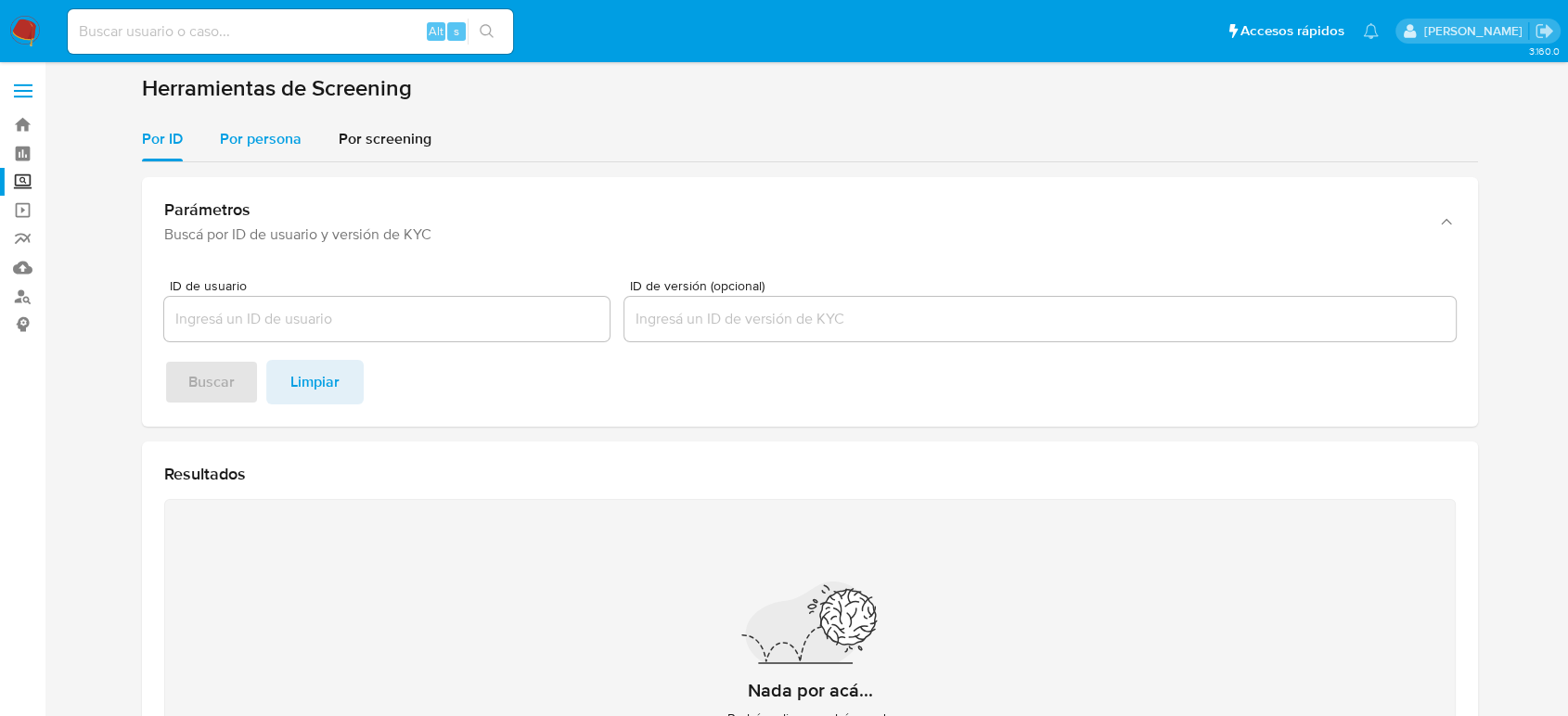
click at [252, 142] on span "Por persona" at bounding box center [260, 139] width 81 height 22
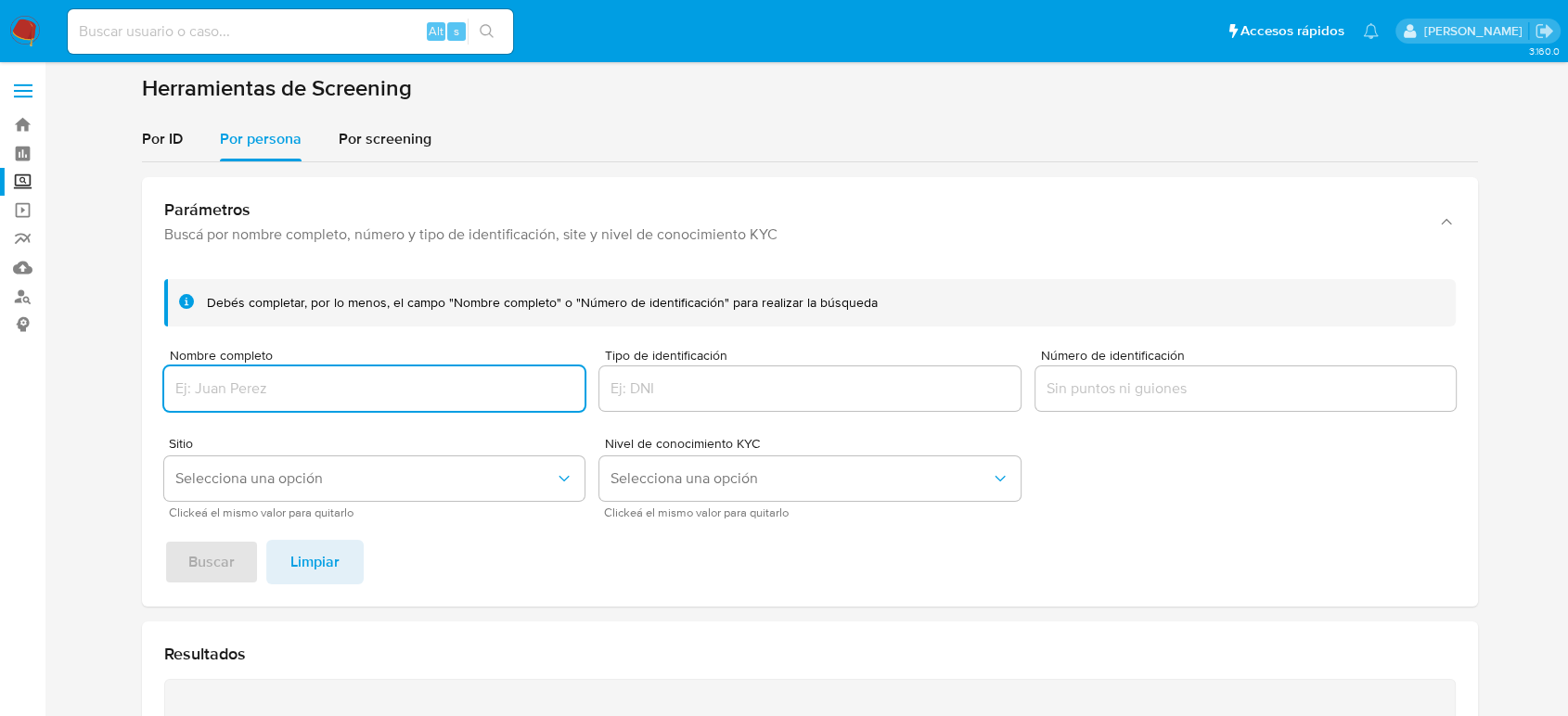
click at [508, 380] on input "Nombre completo" at bounding box center [373, 389] width 420 height 24
paste input "[PERSON_NAME] [PERSON_NAME]"
click at [164, 540] on button "Buscar" at bounding box center [211, 563] width 94 height 45
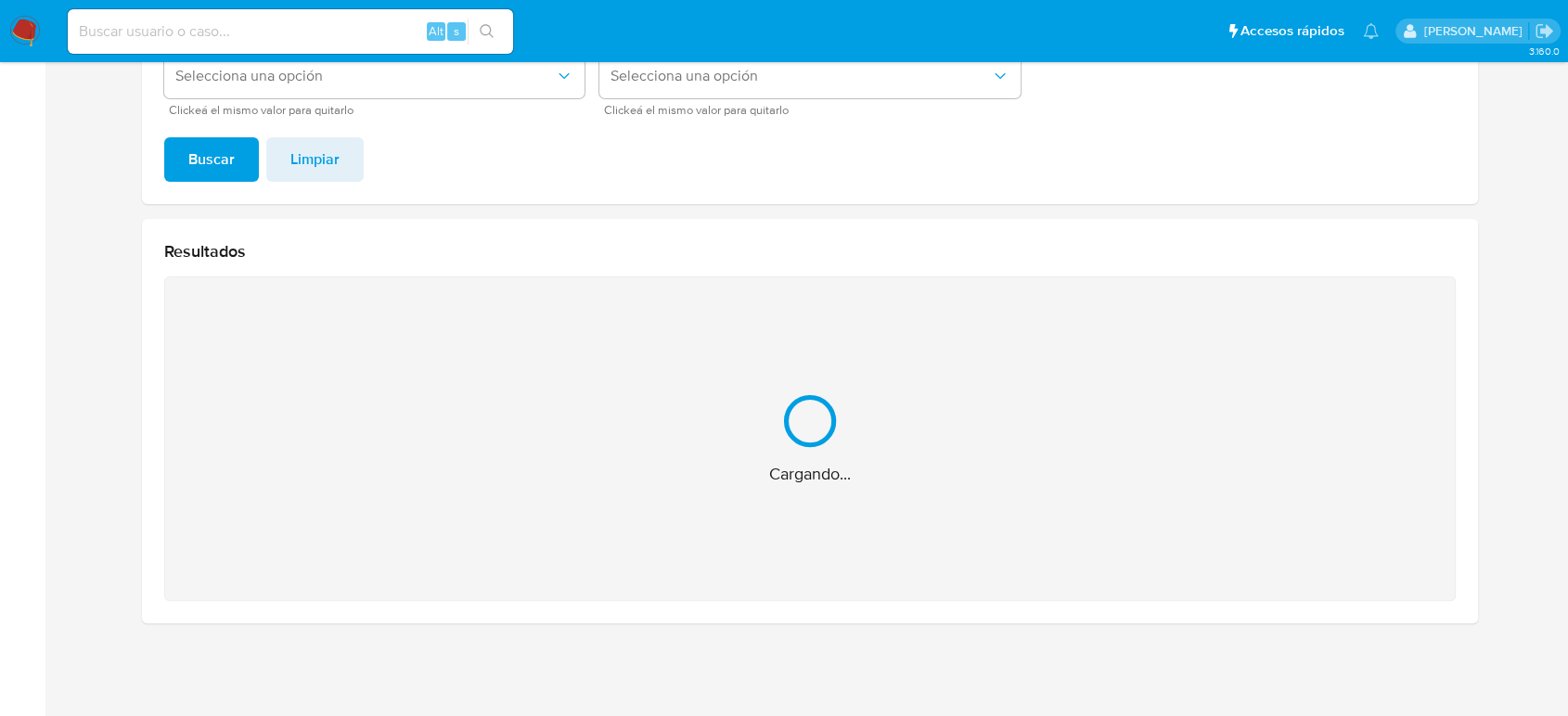
scroll to position [108, 0]
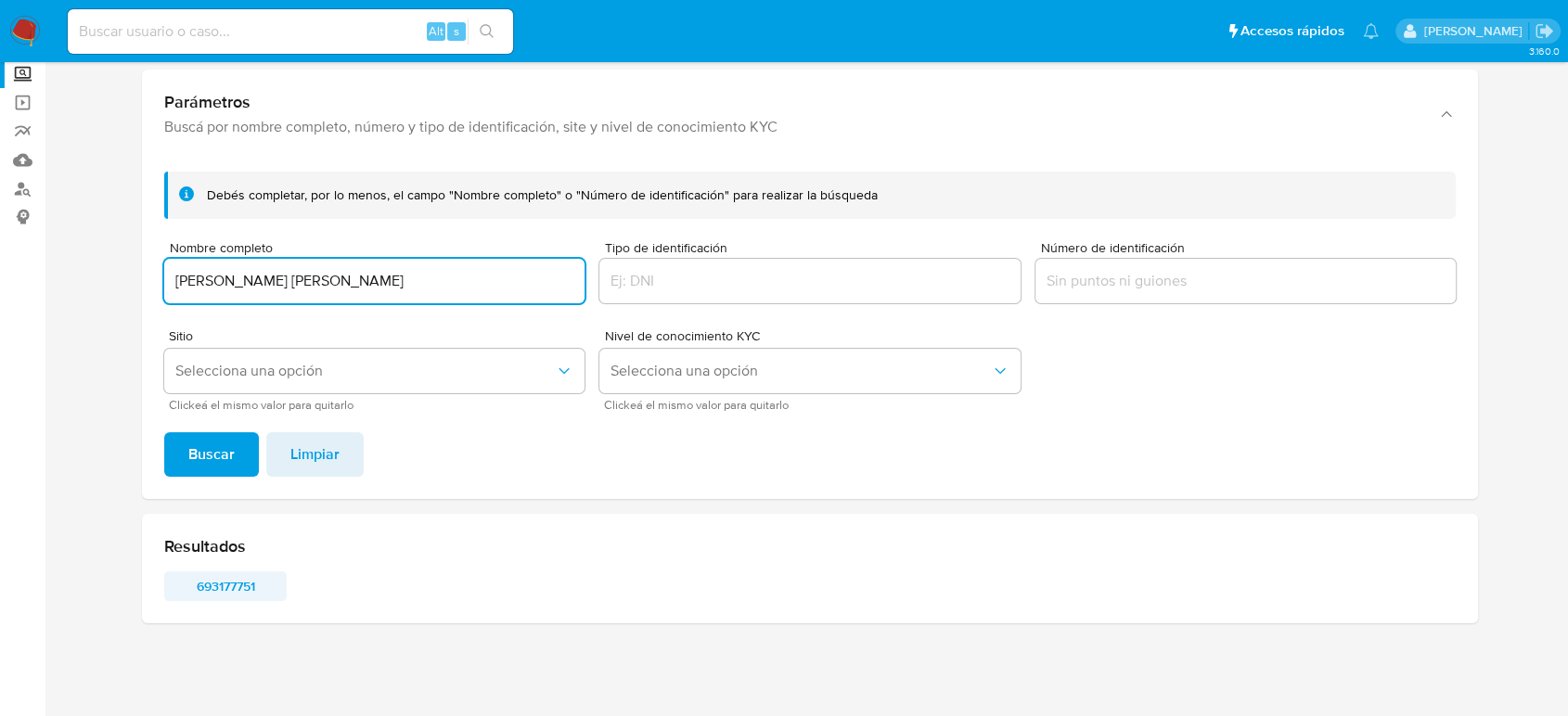
click at [231, 583] on span "693177751" at bounding box center [225, 587] width 96 height 26
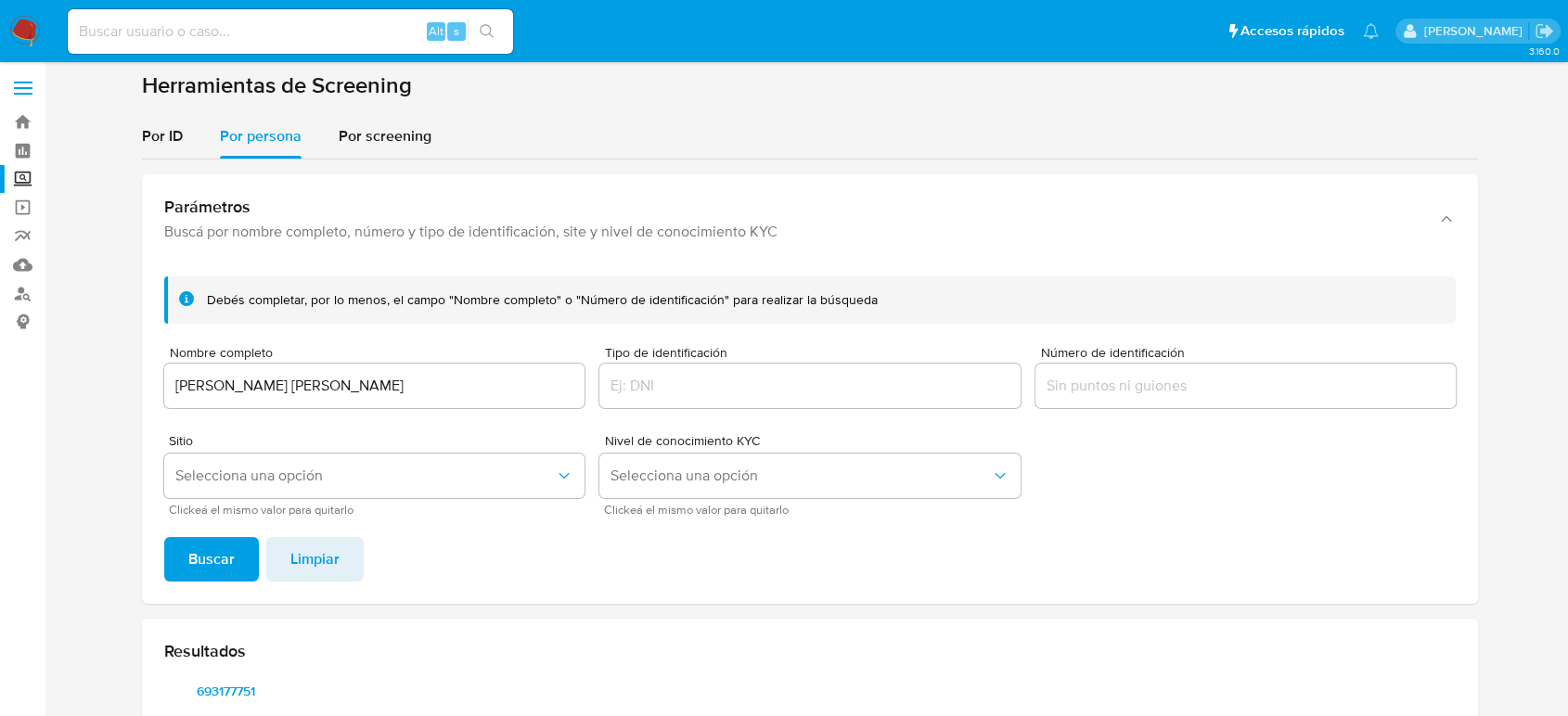
scroll to position [0, 0]
click at [217, 688] on span "693177751" at bounding box center [225, 694] width 96 height 26
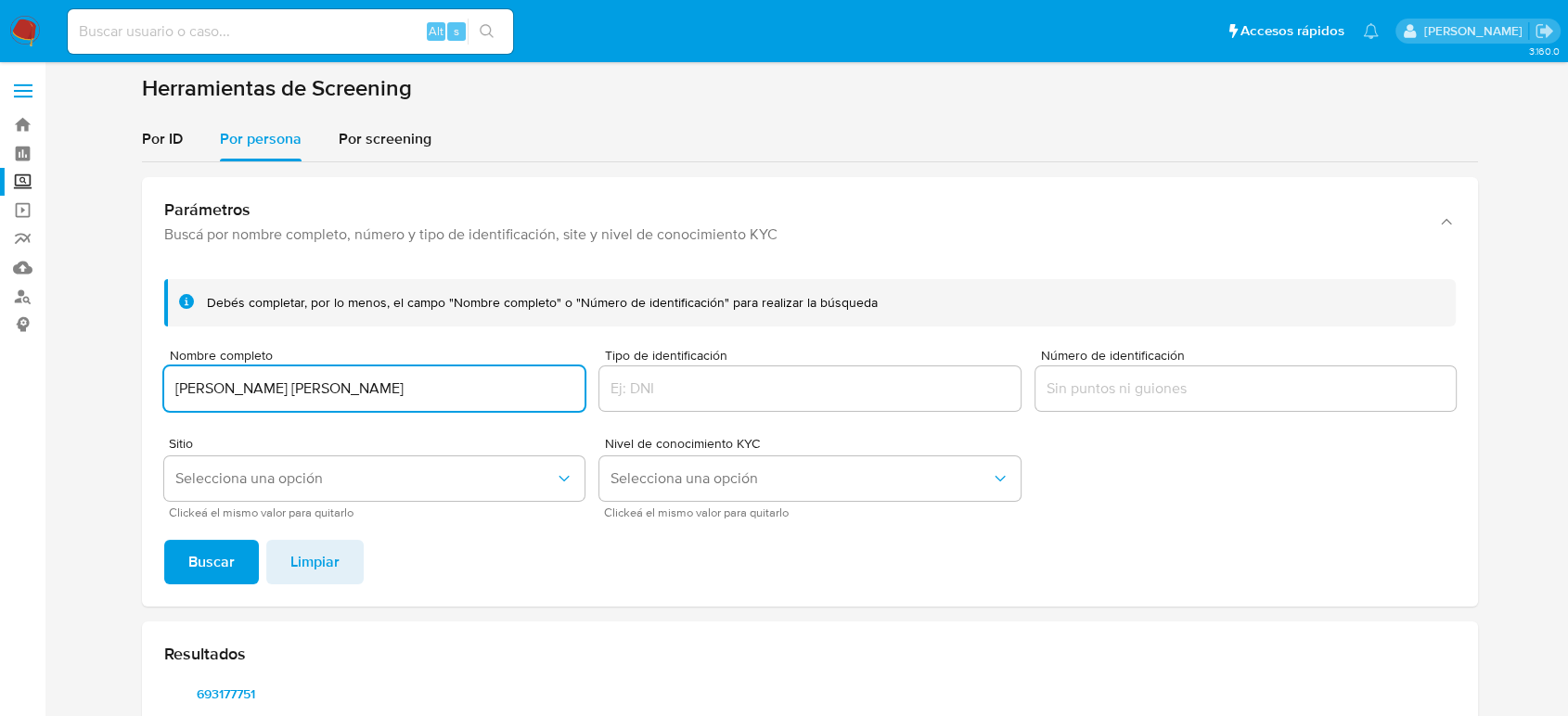
drag, startPoint x: 304, startPoint y: 382, endPoint x: 126, endPoint y: 358, distance: 179.6
click at [126, 358] on section at bounding box center [809, 410] width 1486 height 672
click at [164, 540] on button "Buscar" at bounding box center [211, 563] width 94 height 45
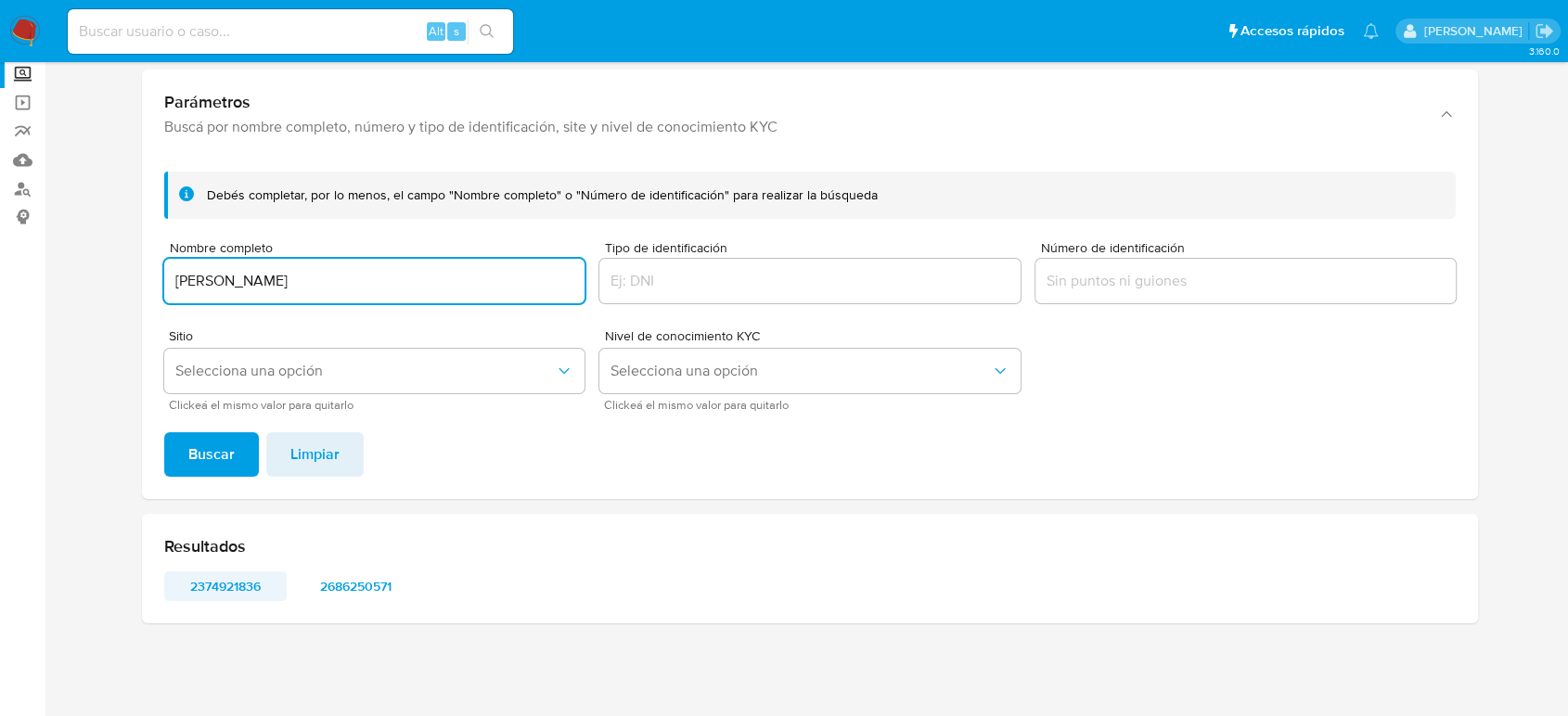
click at [225, 585] on span "2374921836" at bounding box center [225, 587] width 96 height 26
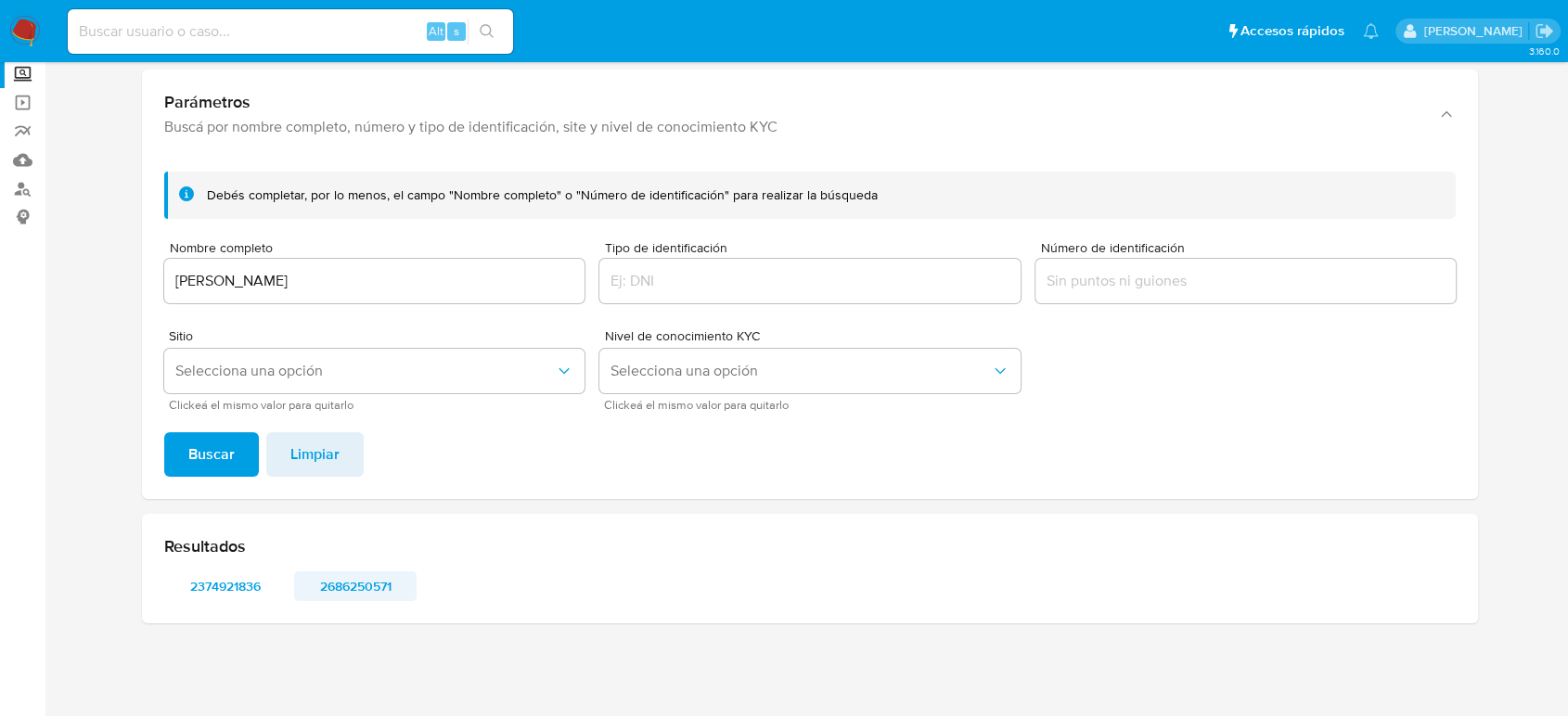
click at [356, 586] on span "2686250571" at bounding box center [355, 587] width 96 height 26
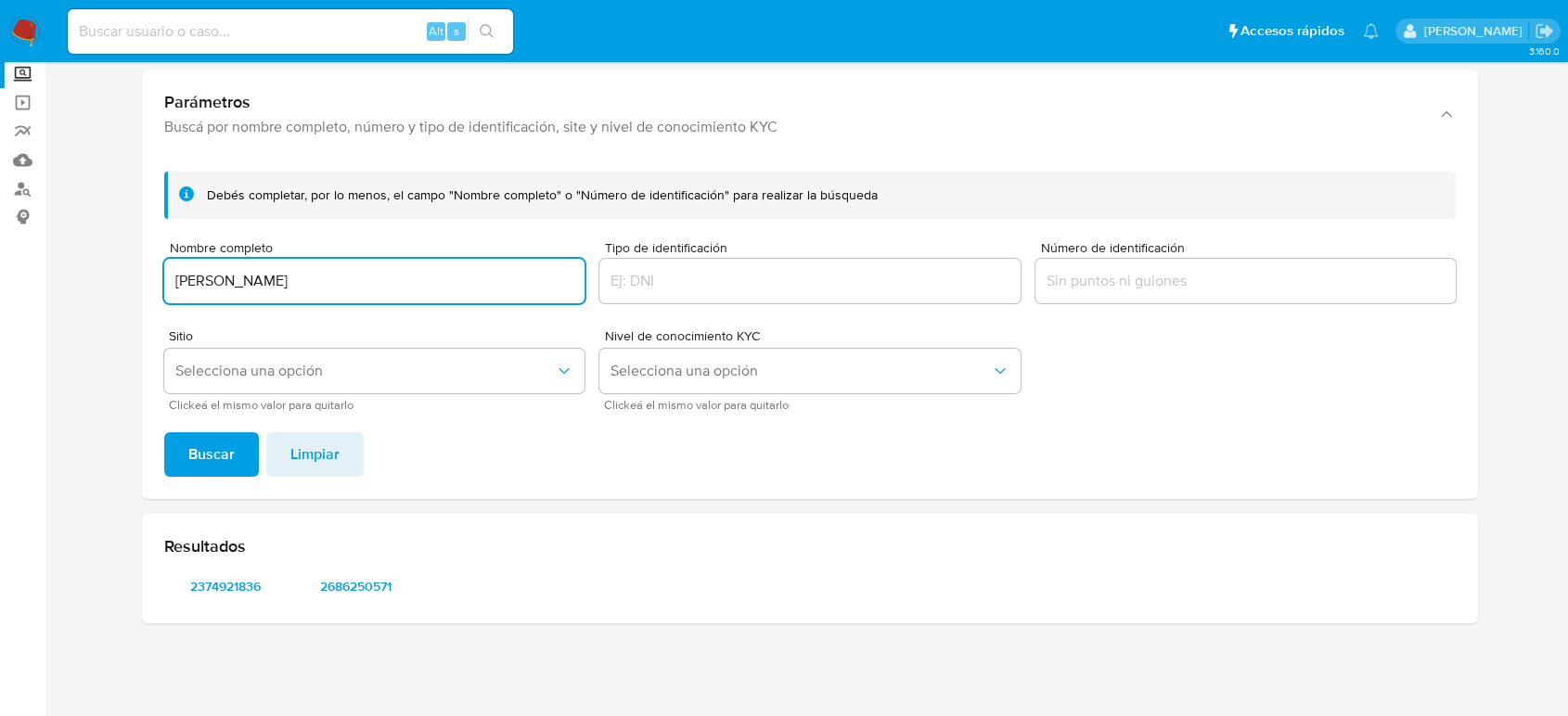
drag, startPoint x: 426, startPoint y: 276, endPoint x: 126, endPoint y: 243, distance: 301.8
click at [126, 243] on section at bounding box center [809, 302] width 1486 height 672
click at [164, 432] on button "Buscar" at bounding box center [211, 455] width 94 height 45
click at [225, 585] on span "1999442371" at bounding box center [225, 587] width 96 height 26
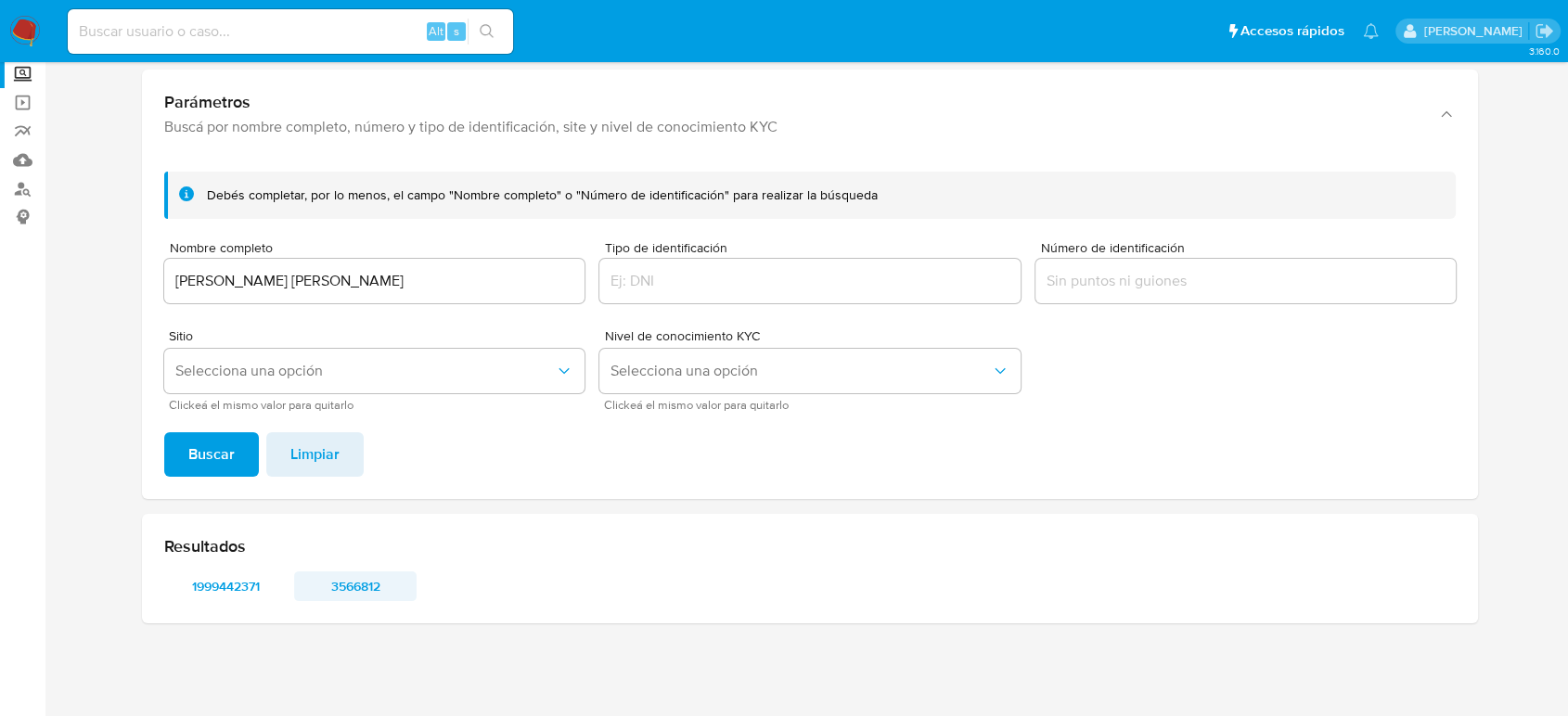
click at [358, 592] on span "3566812" at bounding box center [355, 587] width 96 height 26
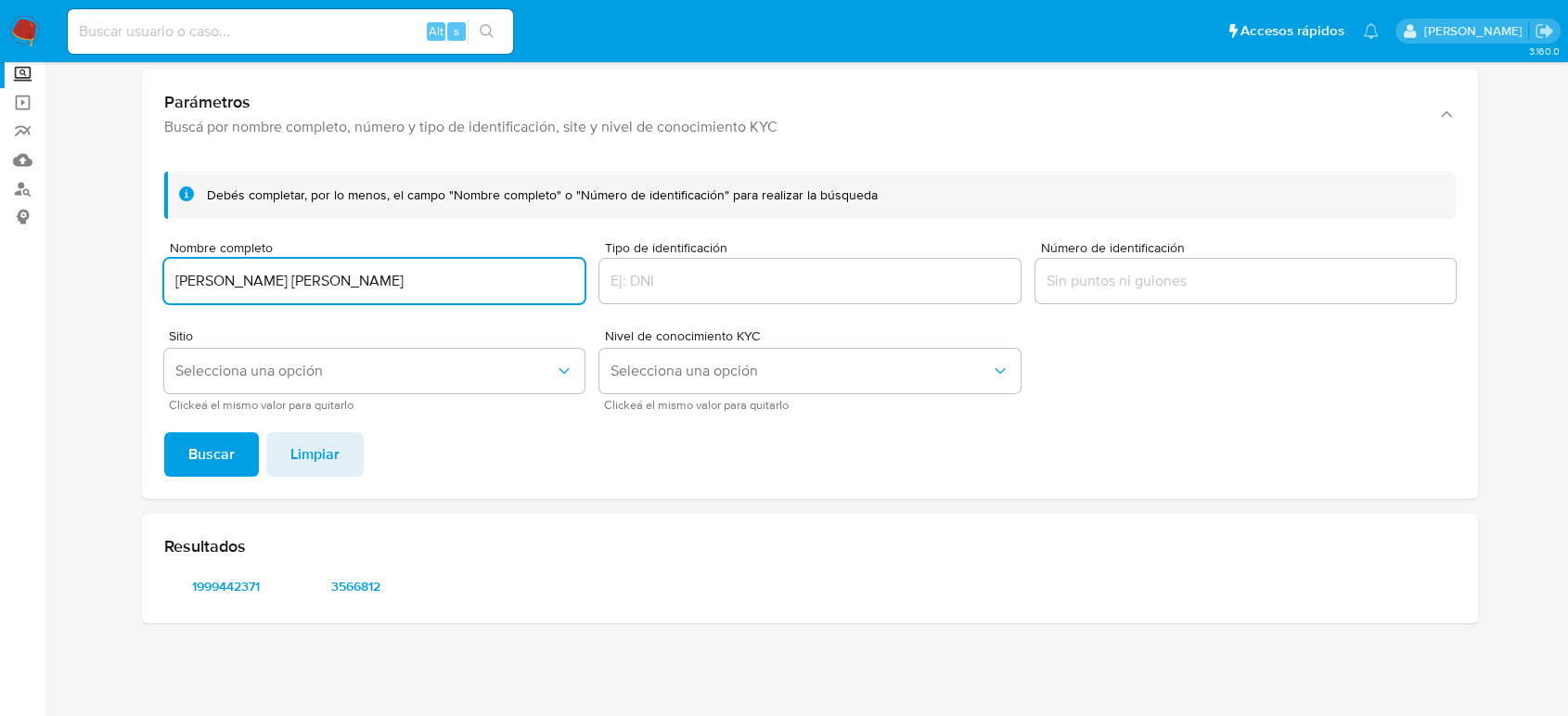
drag, startPoint x: 389, startPoint y: 283, endPoint x: 0, endPoint y: 313, distance: 390.2
click at [0, 313] on section "Bandeja Tablero Screening Búsqueda en Listas Watchlist Herramientas Operaciones…" at bounding box center [784, 304] width 1568 height 825
click at [164, 432] on button "Buscar" at bounding box center [211, 455] width 94 height 45
click at [210, 592] on span "2607503562" at bounding box center [225, 587] width 96 height 26
drag, startPoint x: 228, startPoint y: 253, endPoint x: 127, endPoint y: 237, distance: 102.3
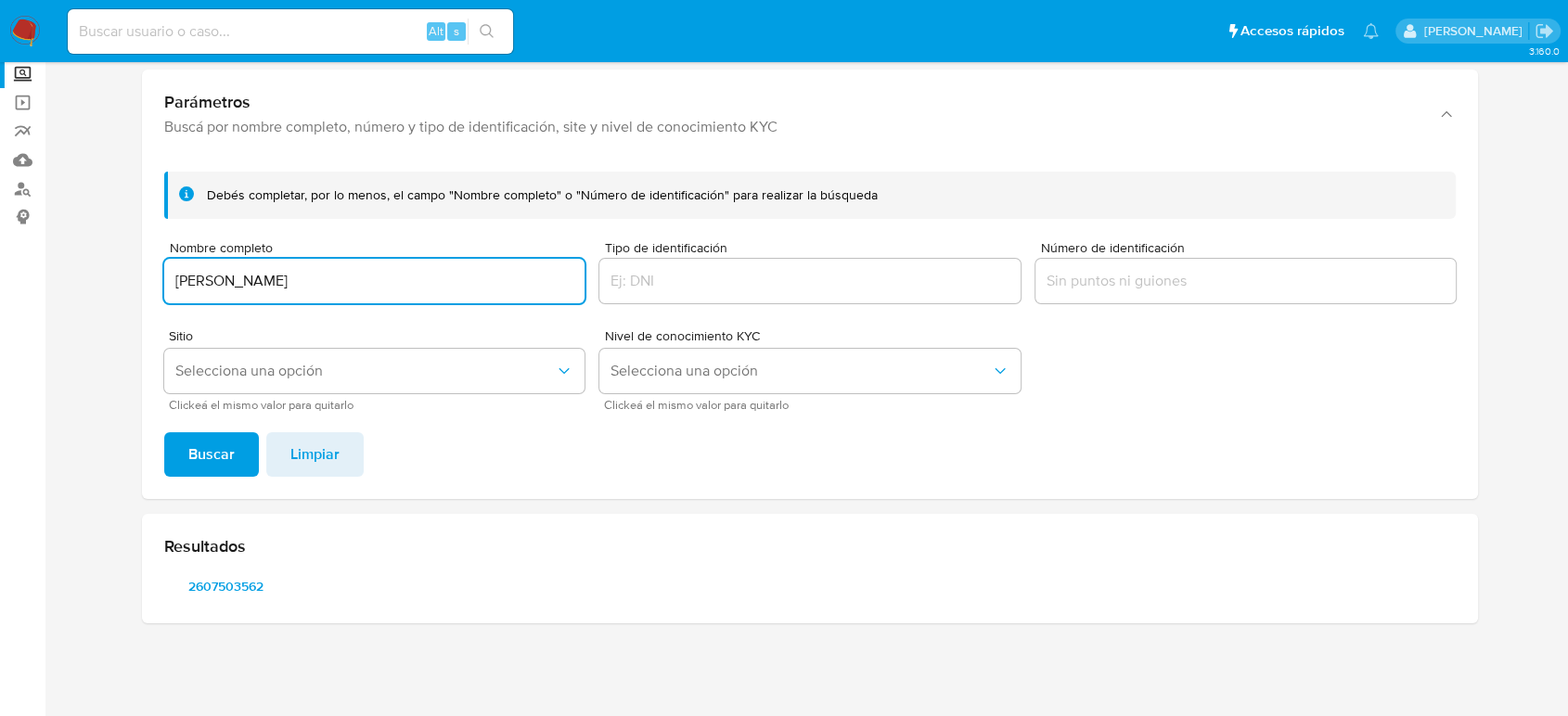
click at [127, 237] on section at bounding box center [809, 302] width 1486 height 672
type input "JESUS ENRIQUE AGUILAR JIMENEZ"
click at [164, 432] on button "Buscar" at bounding box center [211, 455] width 94 height 45
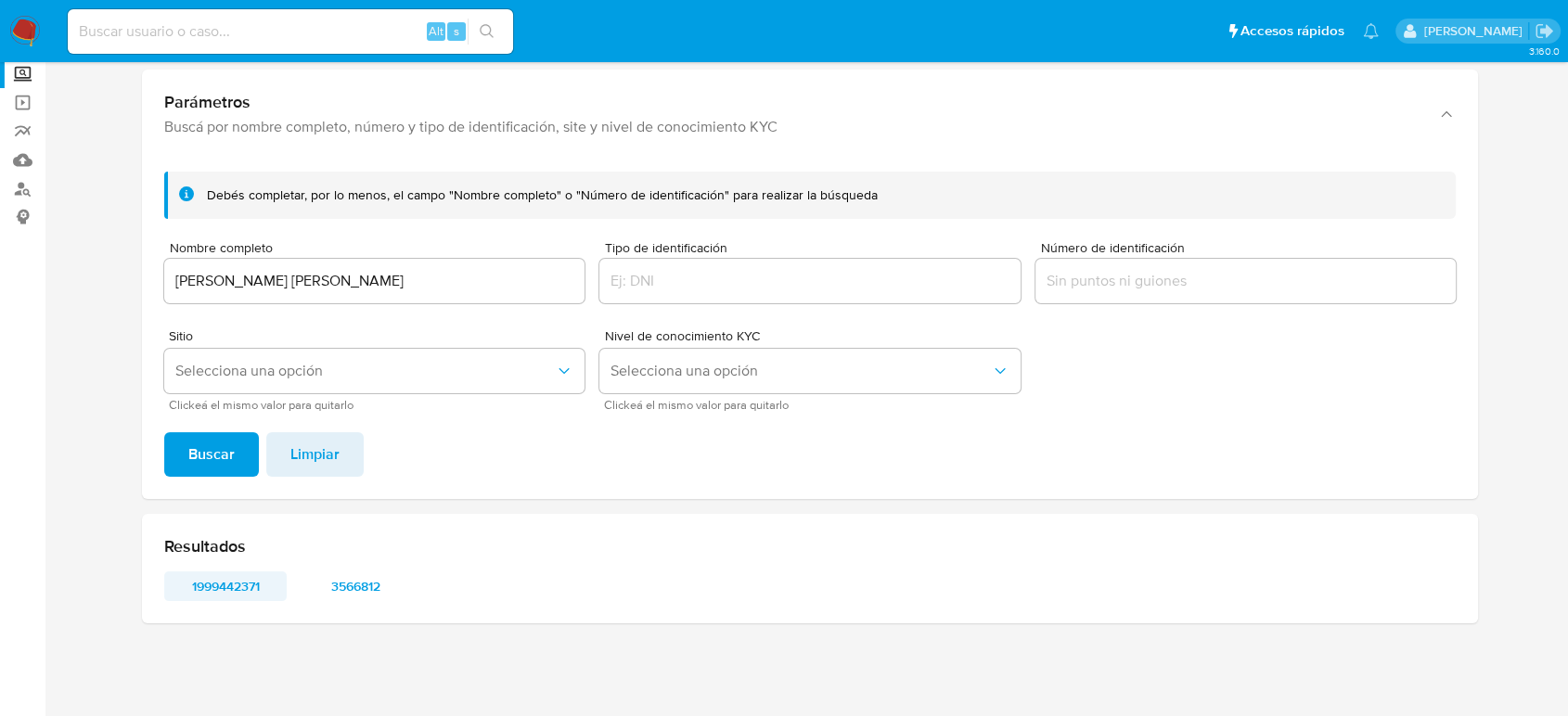
click at [225, 596] on span "1999442371" at bounding box center [225, 587] width 96 height 26
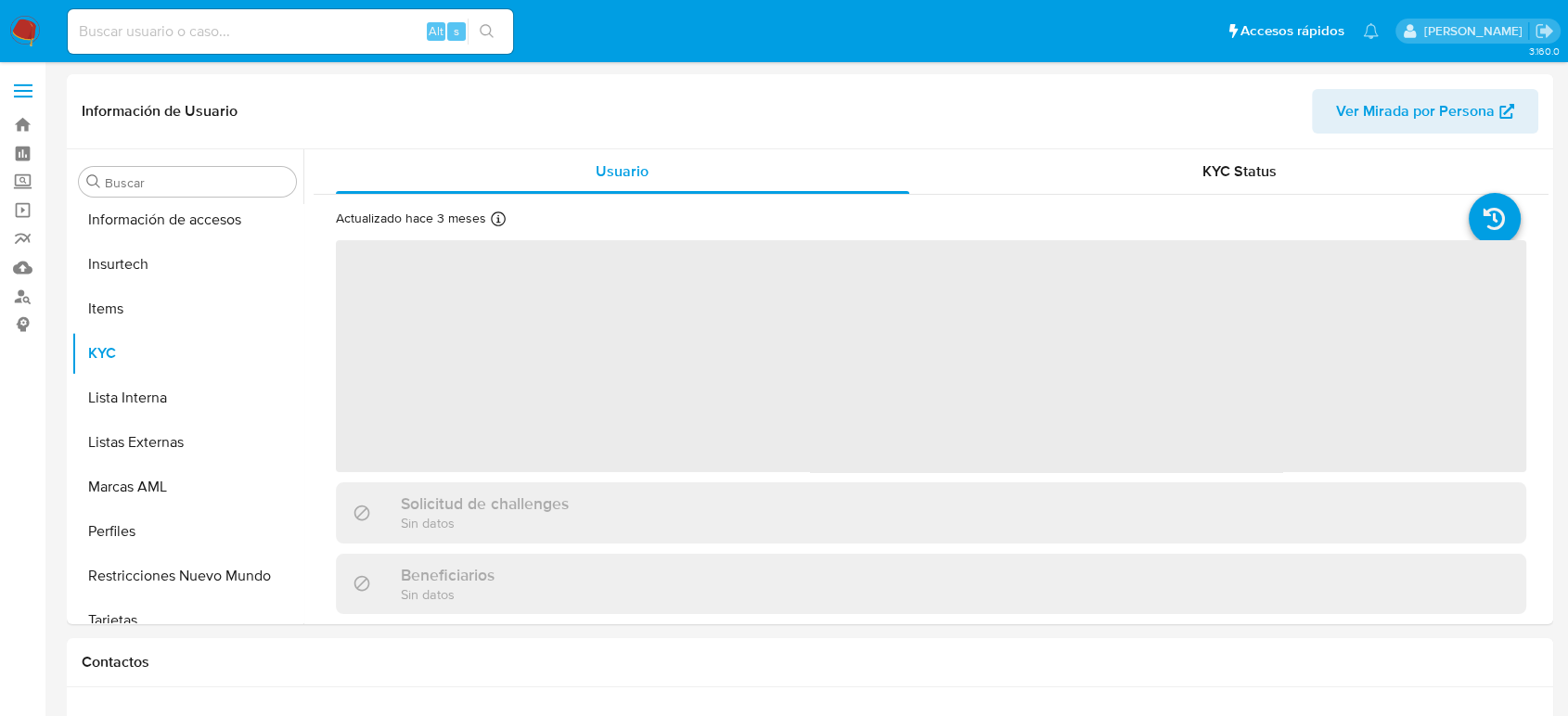
scroll to position [784, 0]
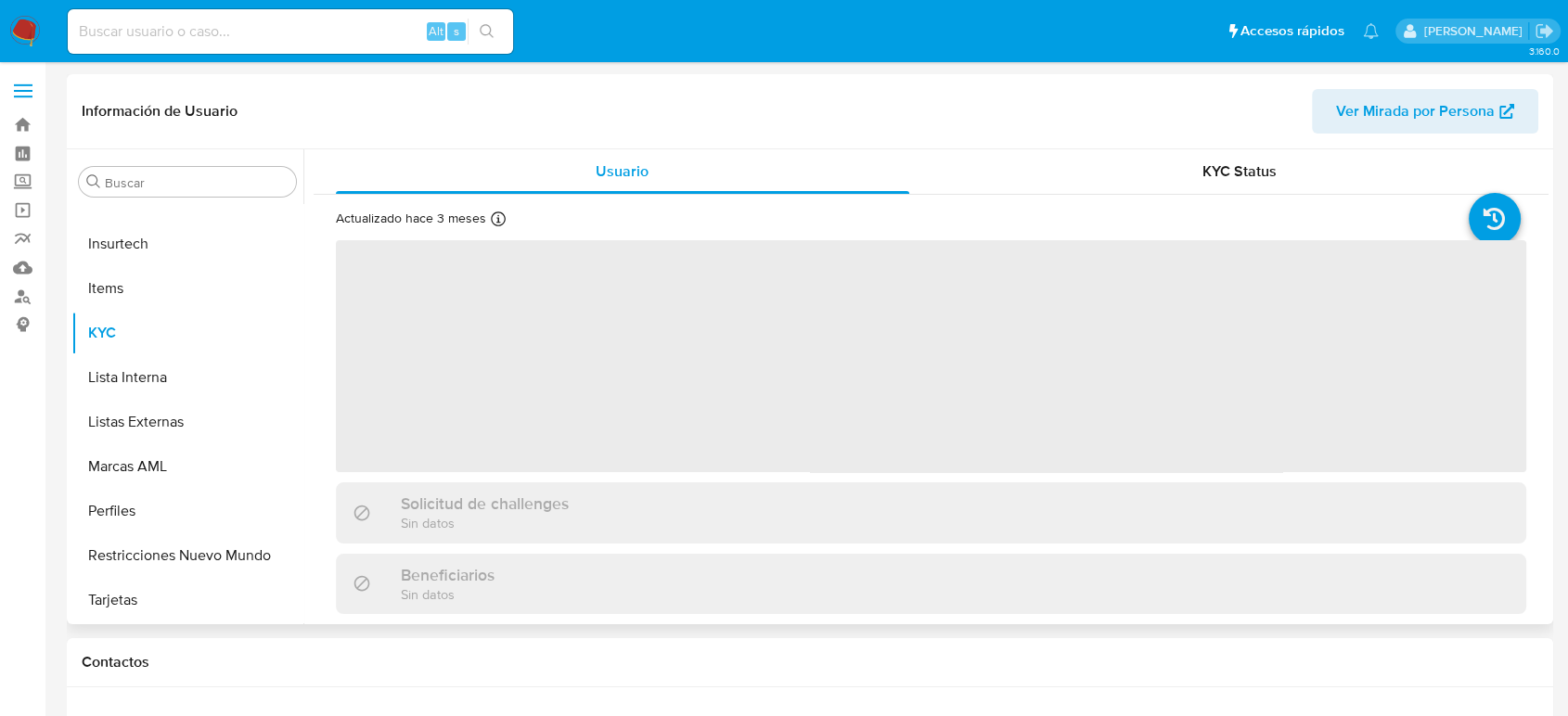
select select "10"
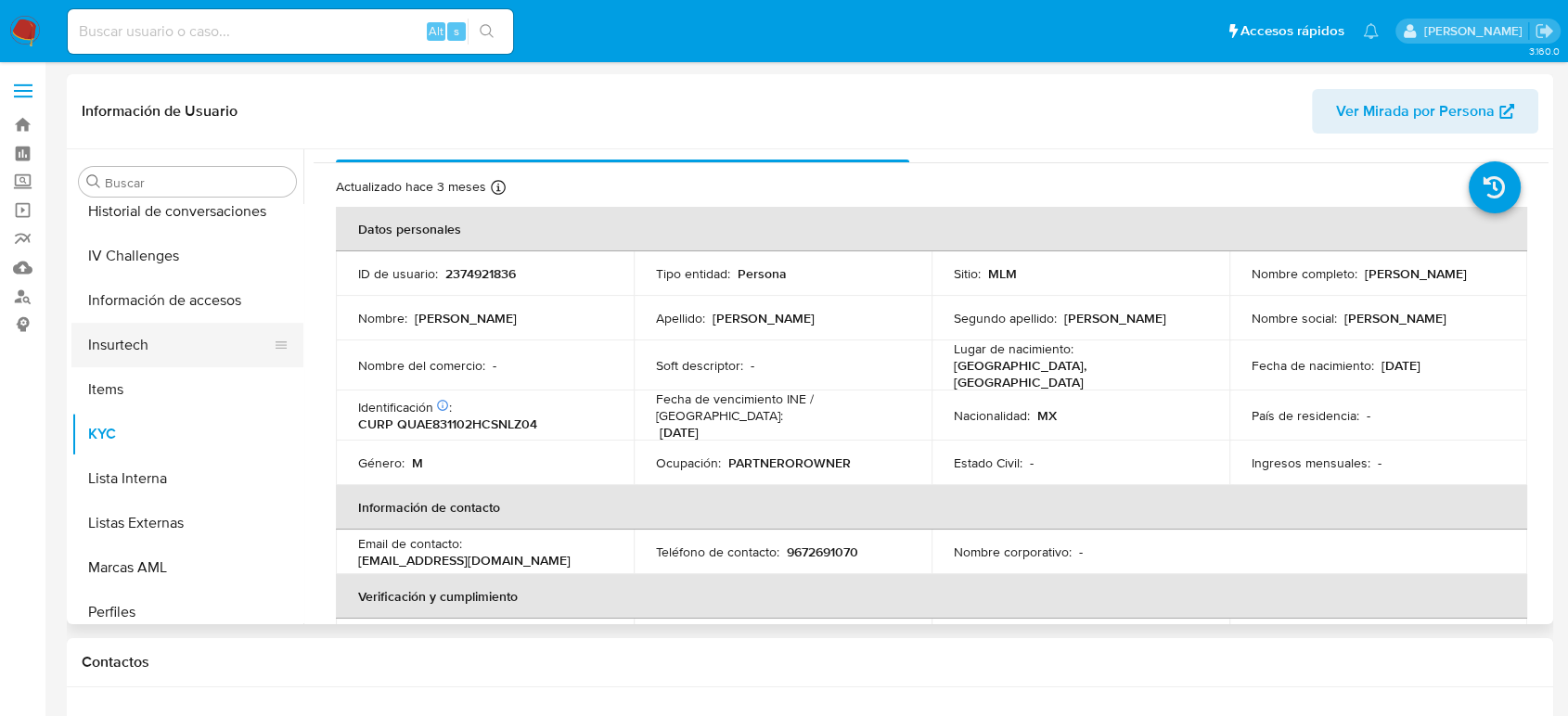
scroll to position [578, 0]
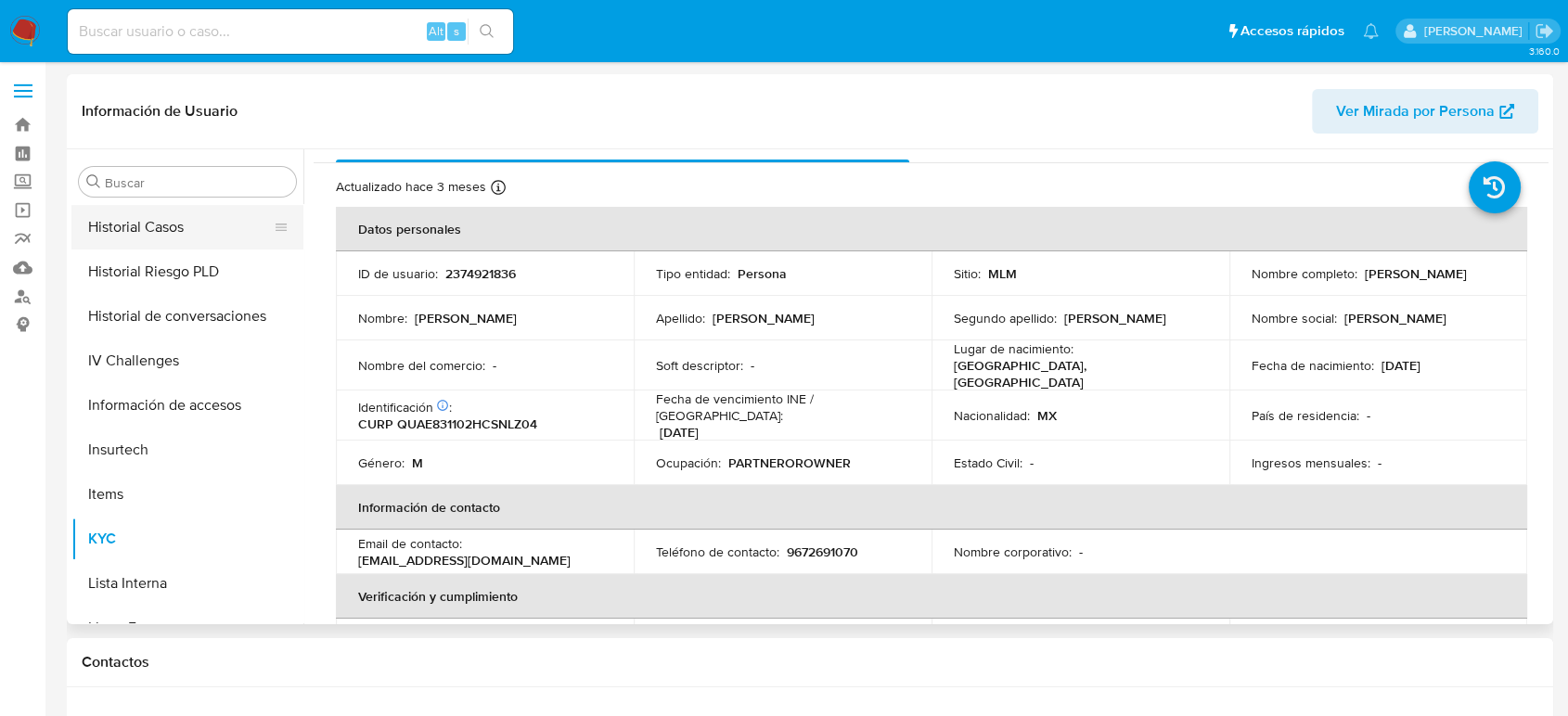
click at [156, 243] on button "Historial Casos" at bounding box center [180, 227] width 217 height 45
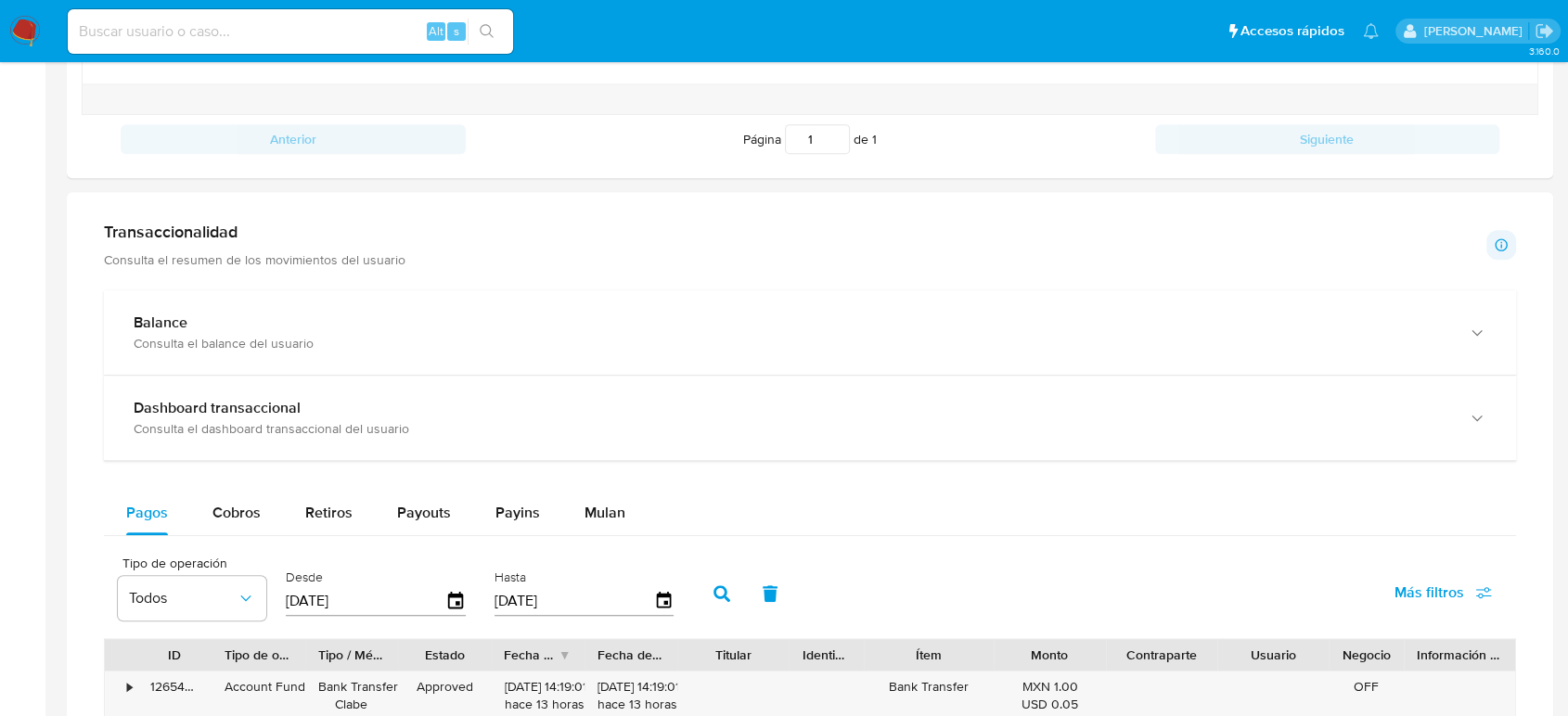
scroll to position [824, 0]
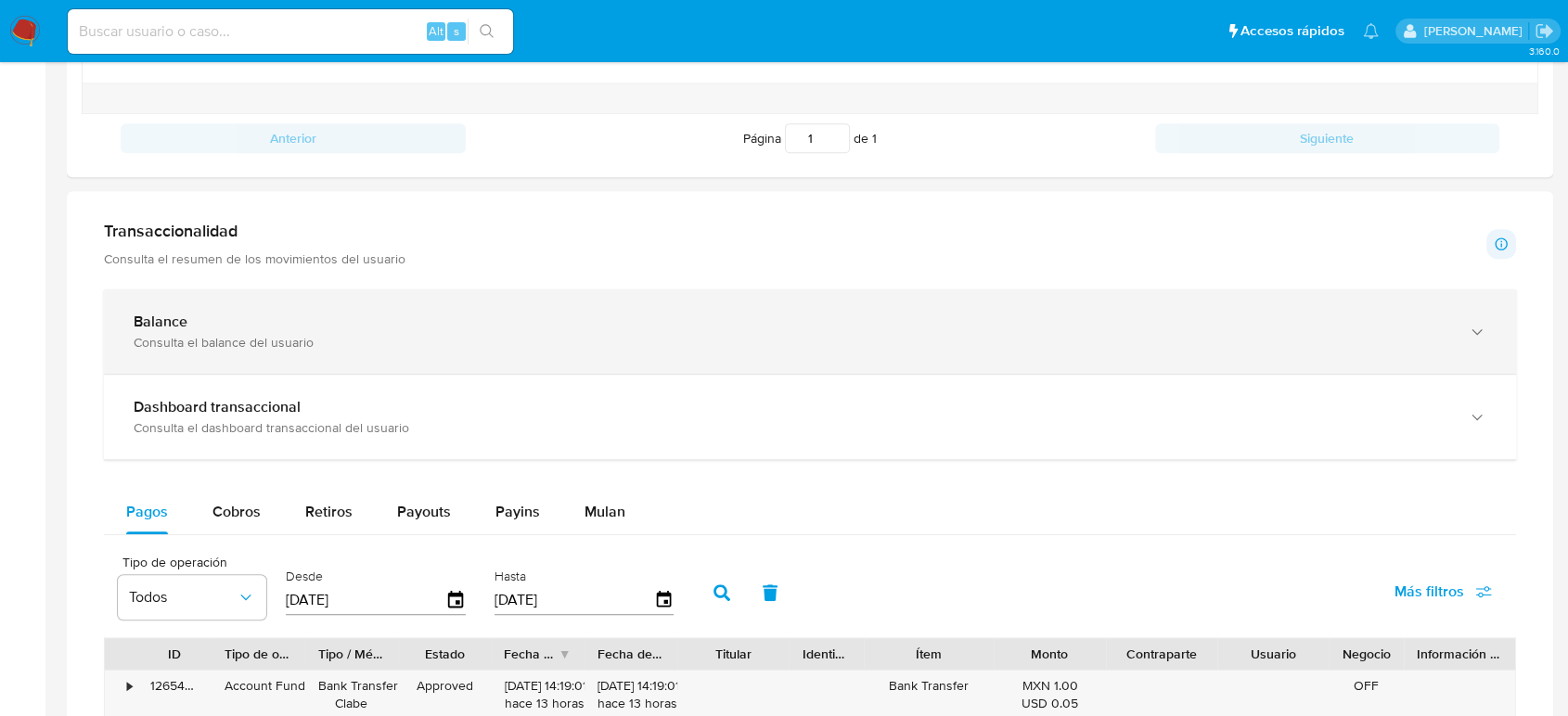
click at [421, 323] on div "Balance" at bounding box center [791, 322] width 1315 height 19
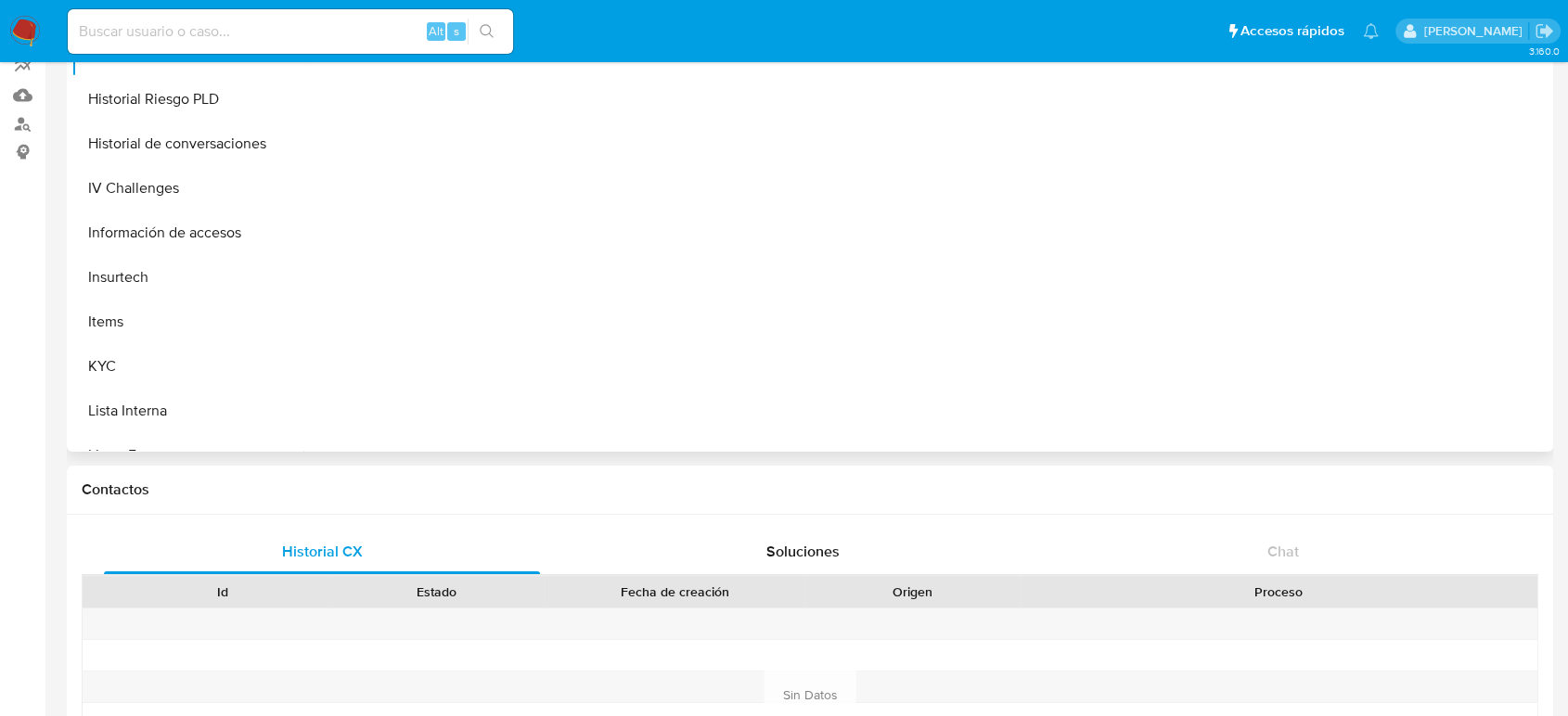
scroll to position [0, 0]
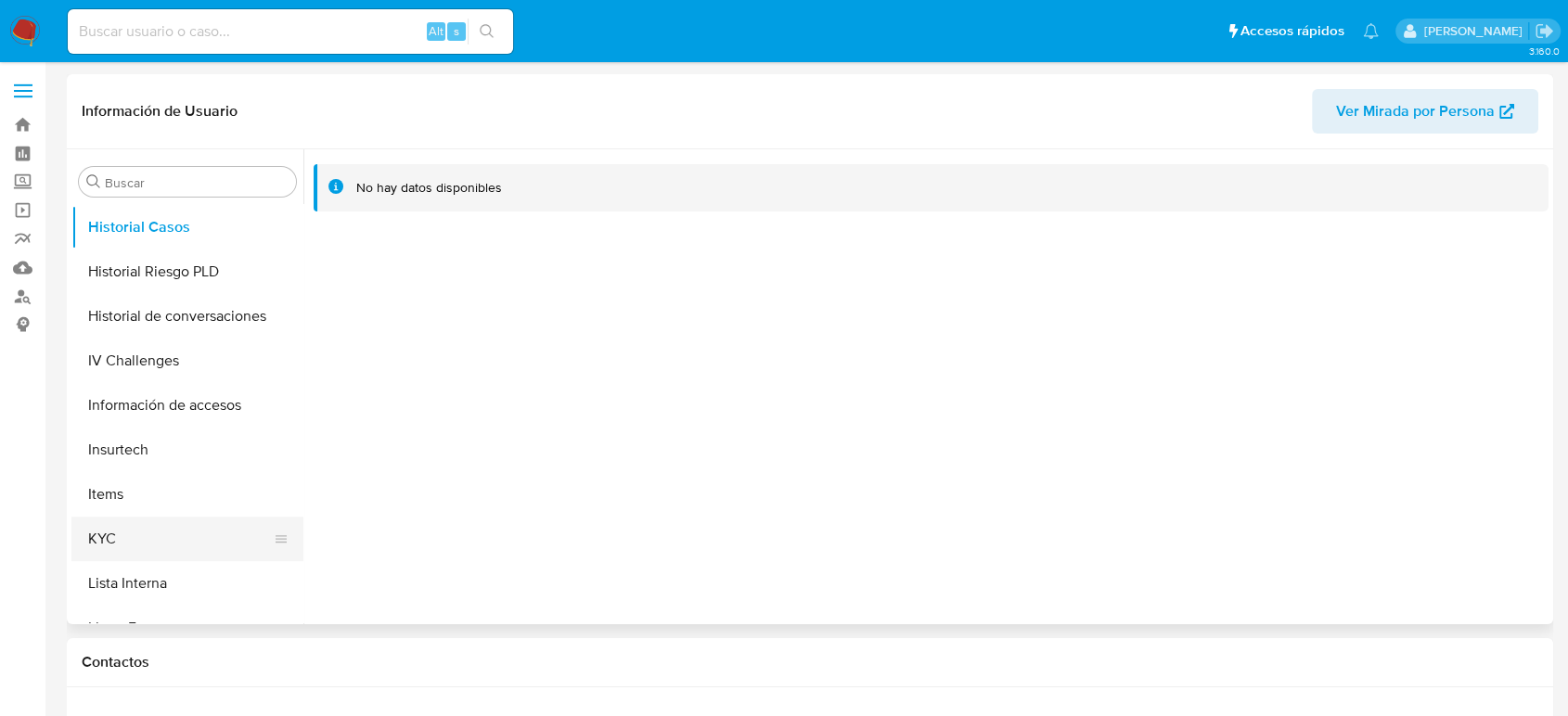
click at [115, 546] on button "KYC" at bounding box center [180, 539] width 217 height 45
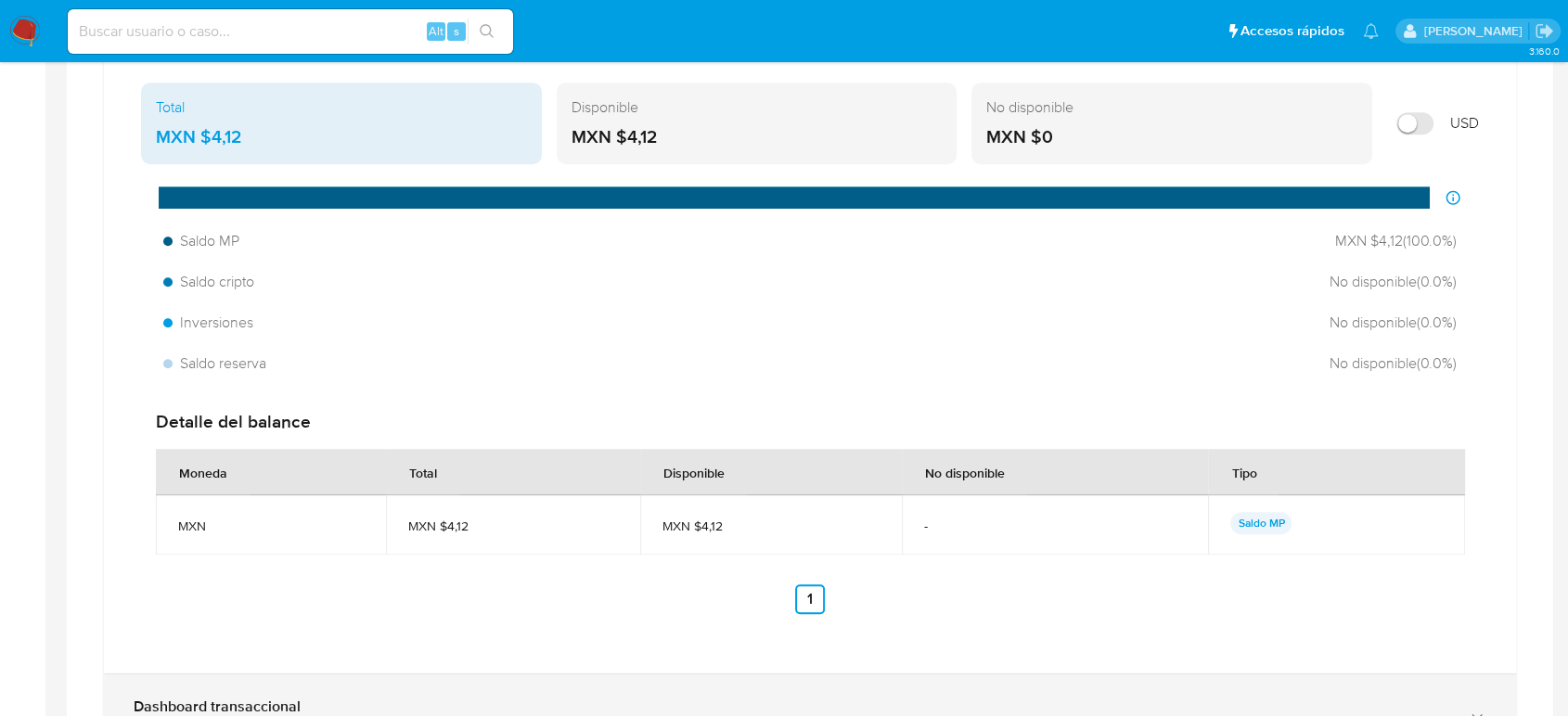
scroll to position [1340, 0]
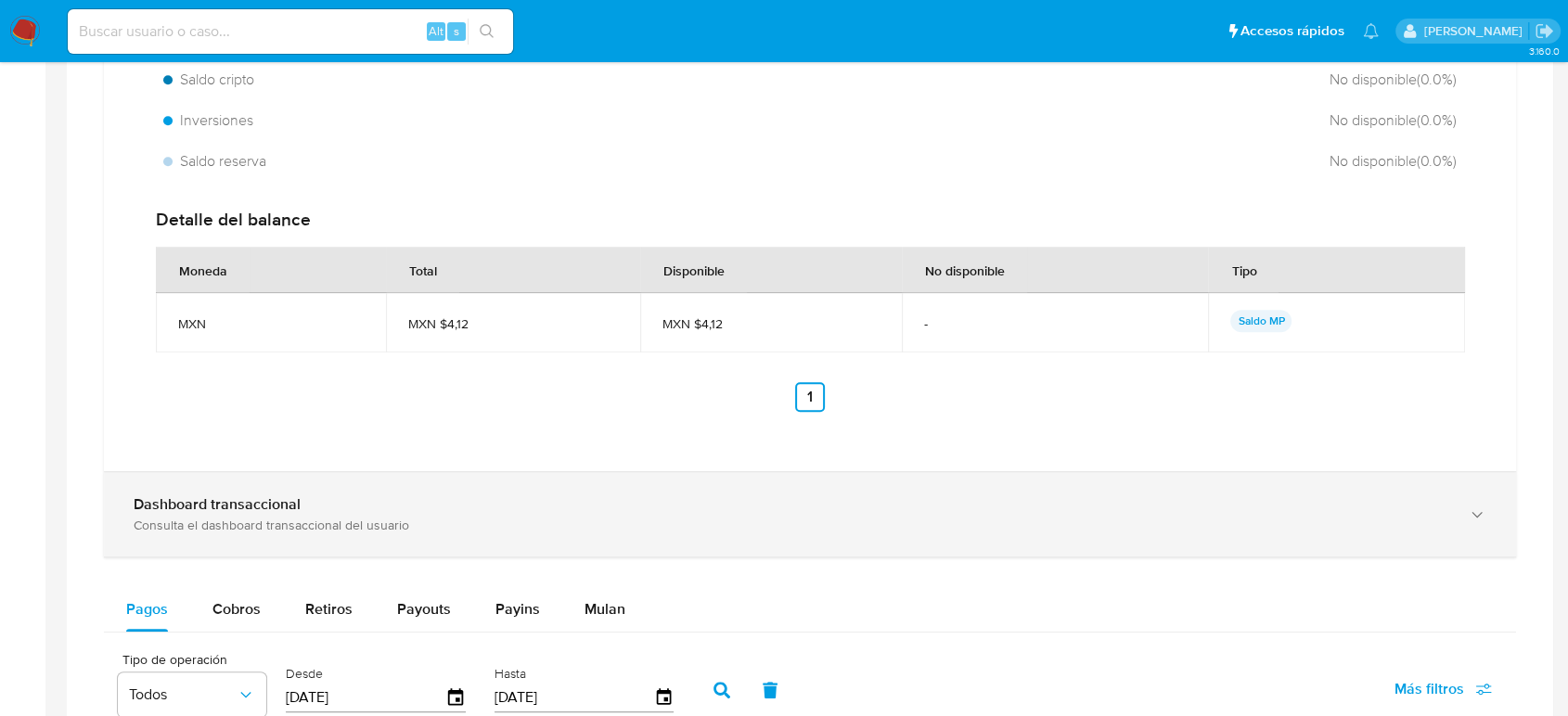
click at [717, 511] on div "Dashboard transaccional" at bounding box center [791, 504] width 1315 height 19
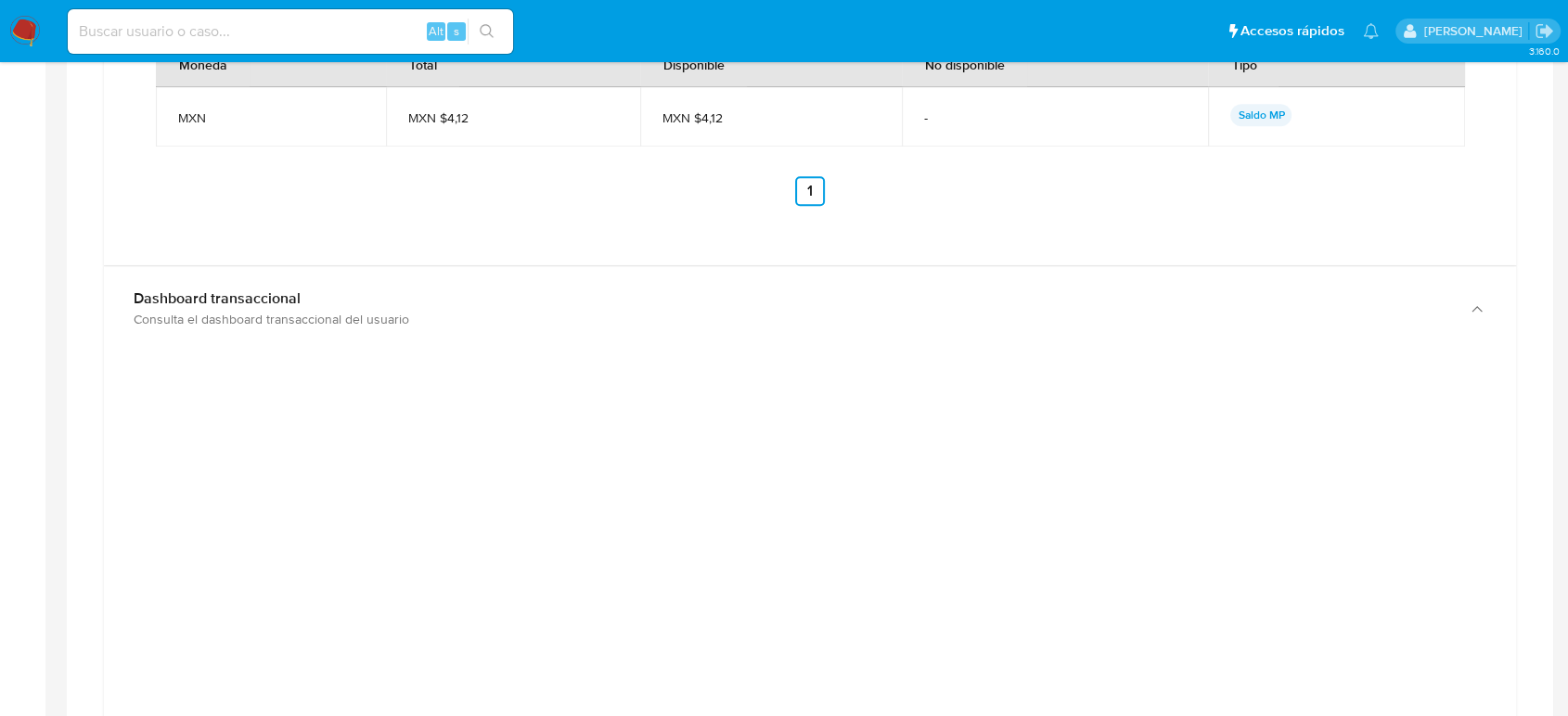
scroll to position [1752, 0]
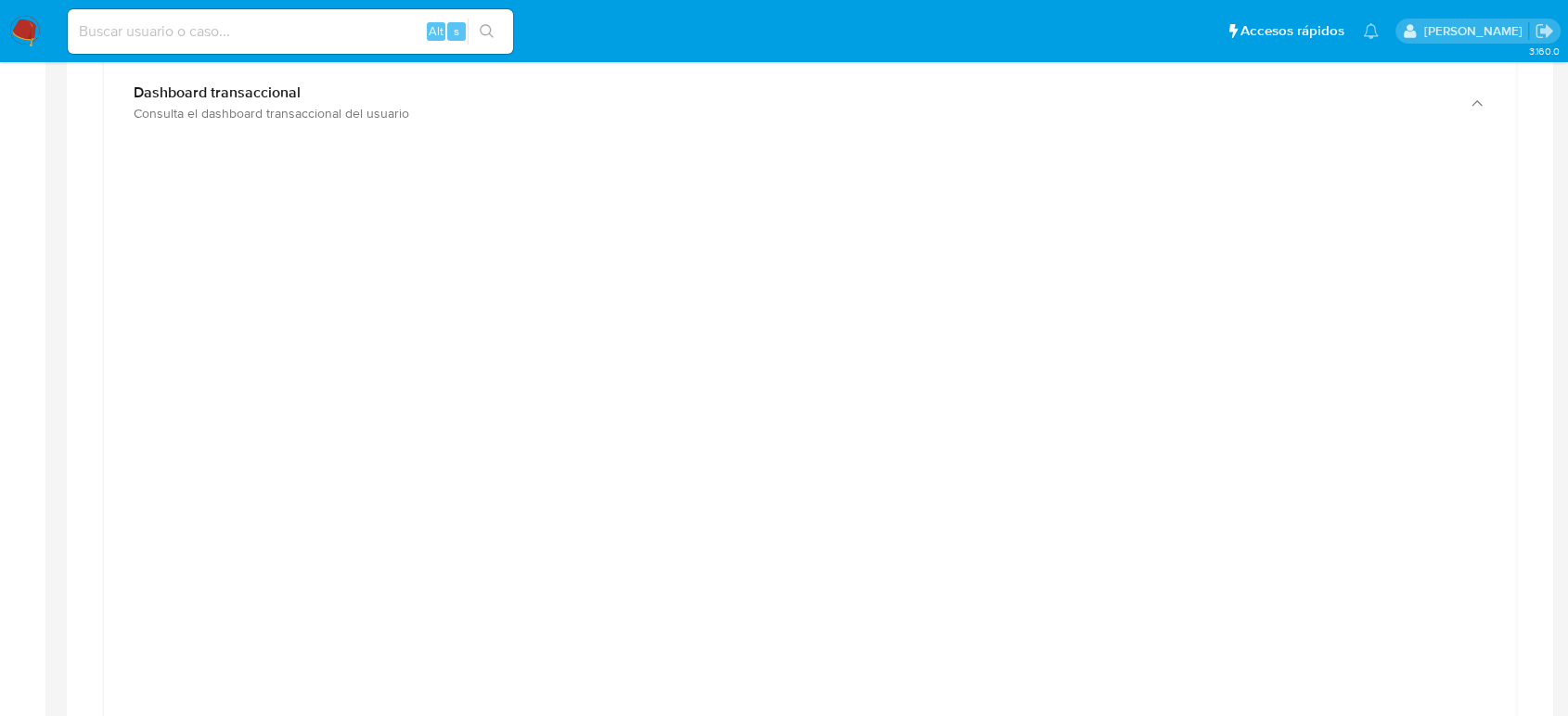
click at [264, 36] on input at bounding box center [290, 32] width 445 height 24
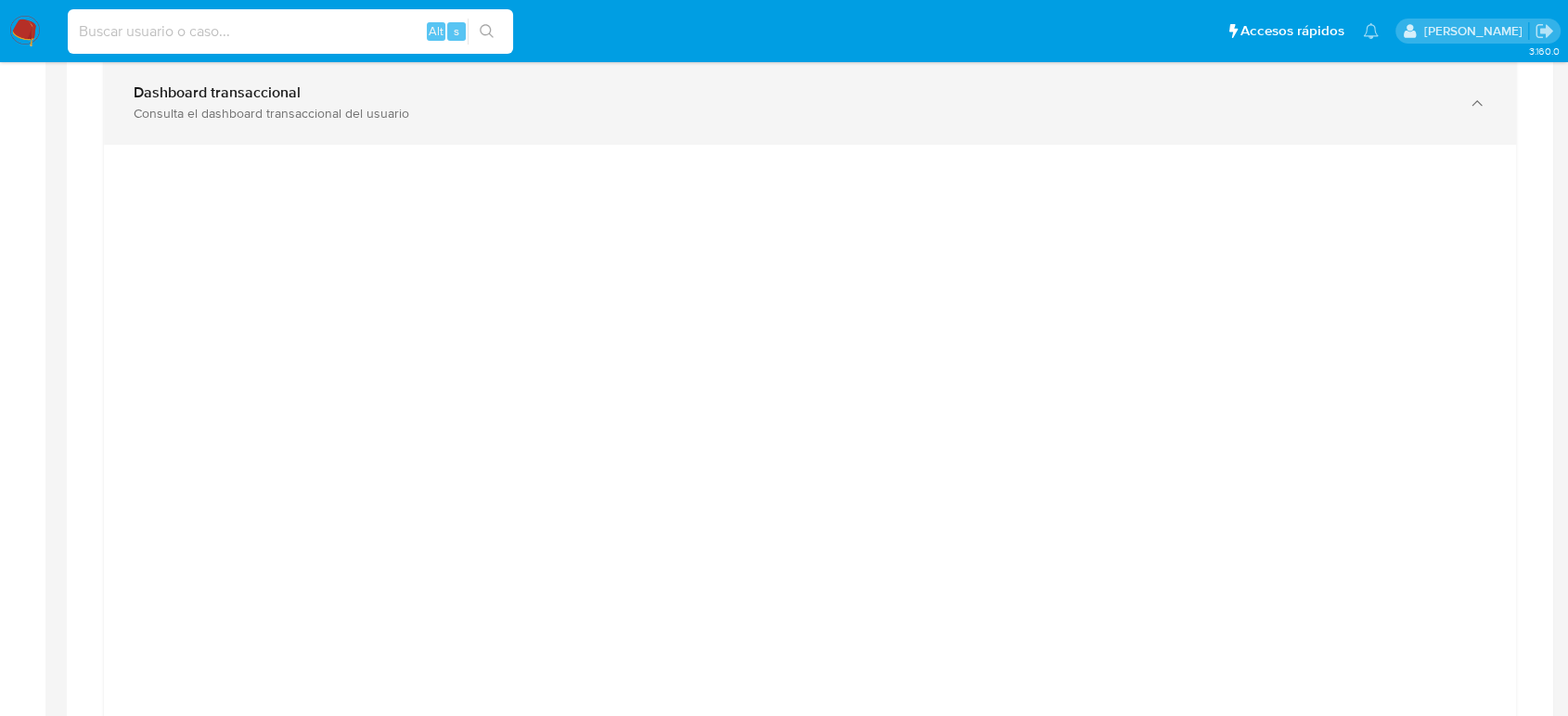
paste input "2374921836"
type input "2374921836"
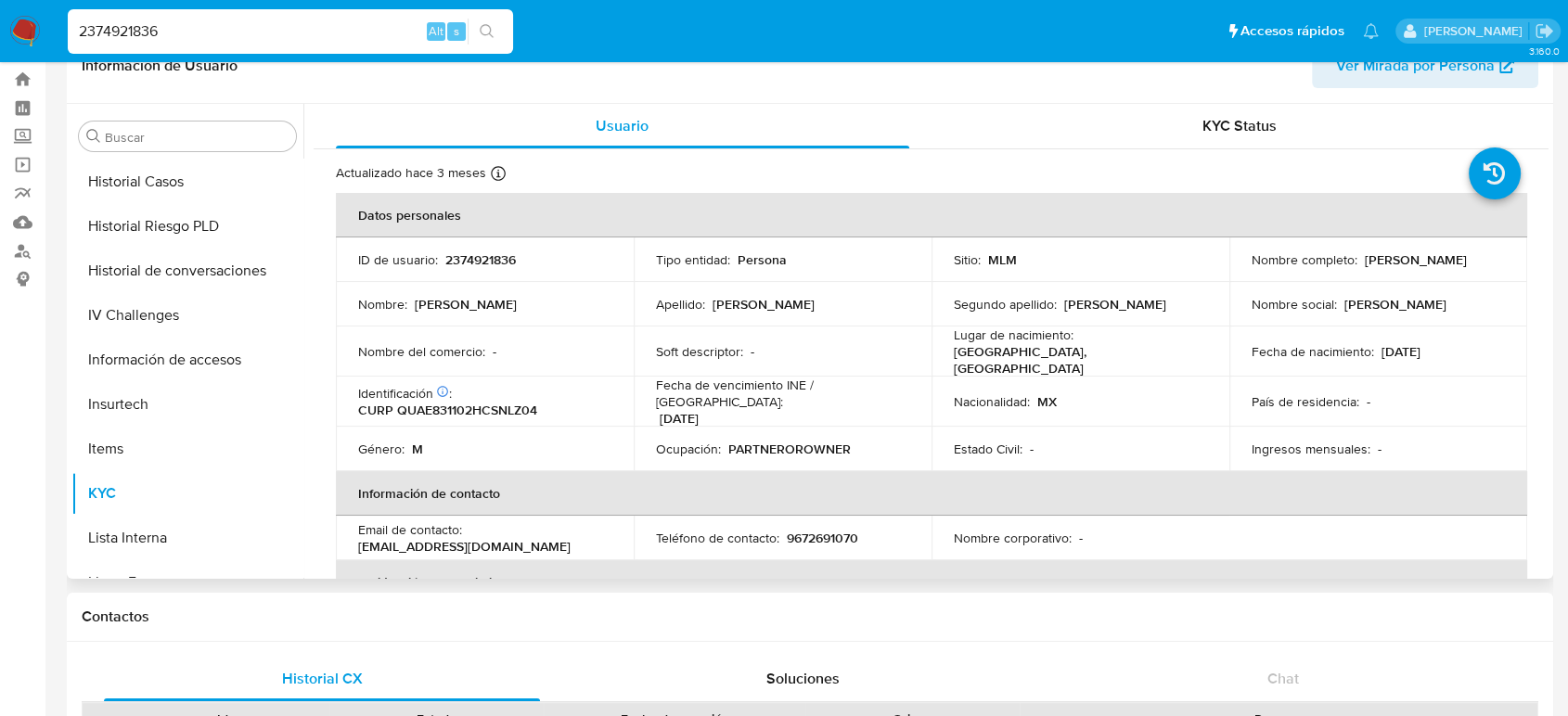
scroll to position [0, 0]
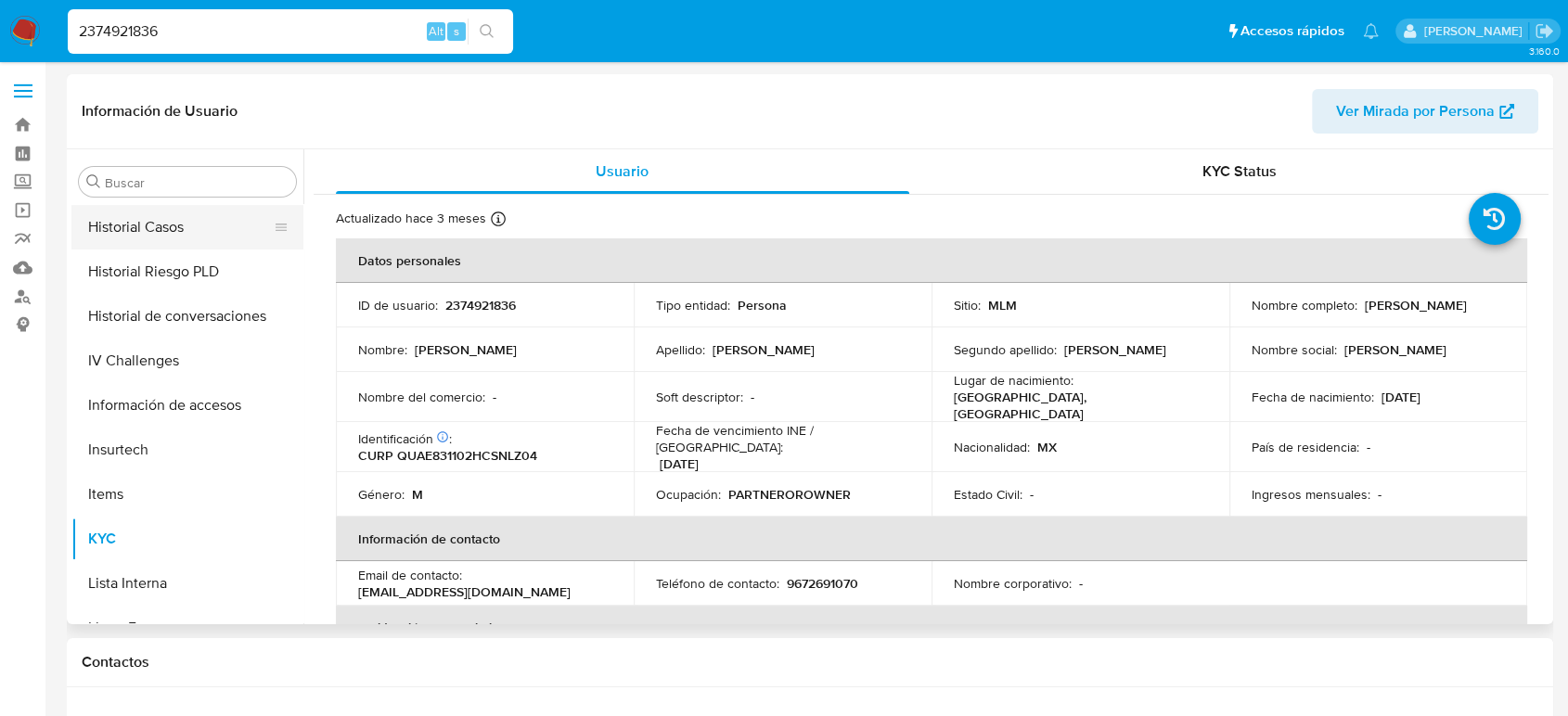
click at [181, 226] on button "Historial Casos" at bounding box center [180, 227] width 217 height 45
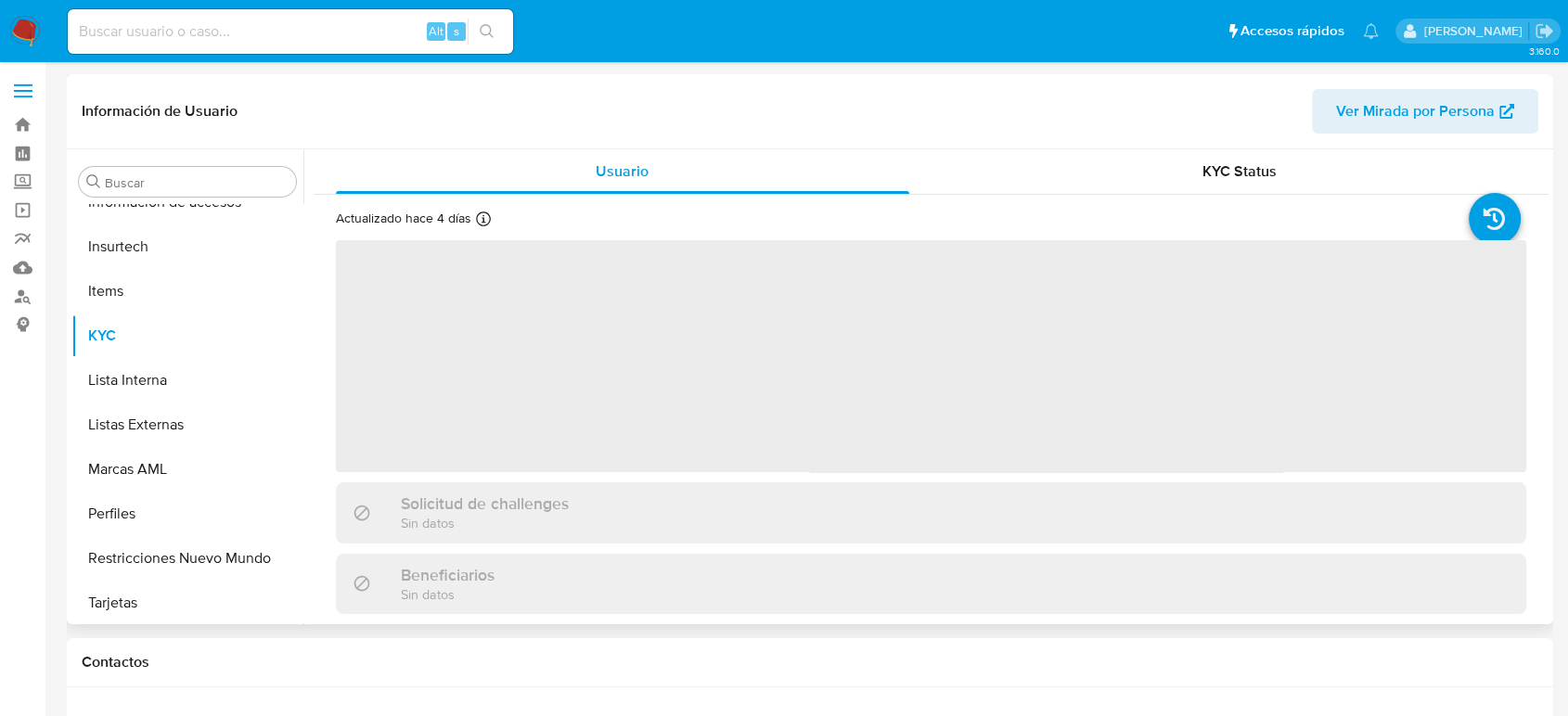
scroll to position [784, 0]
select select "10"
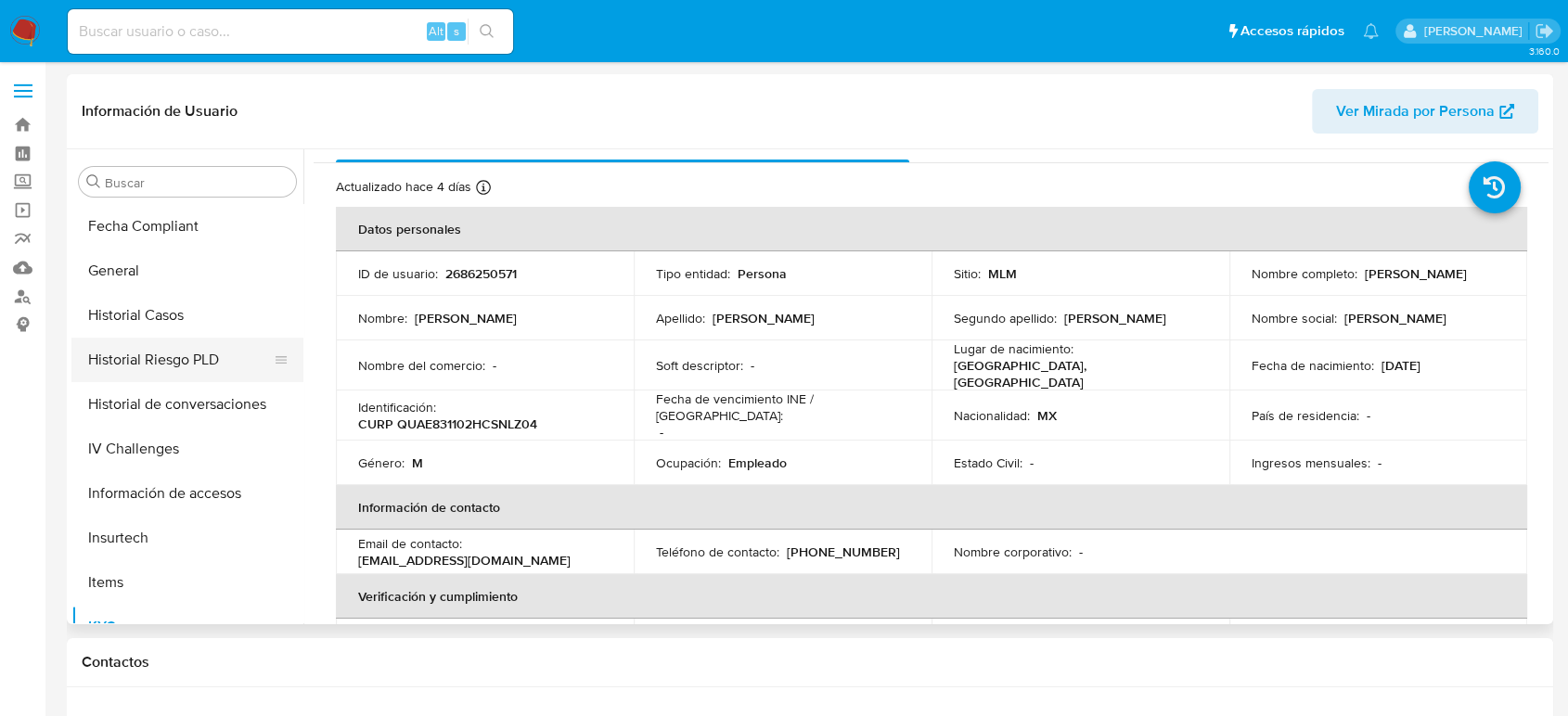
scroll to position [475, 0]
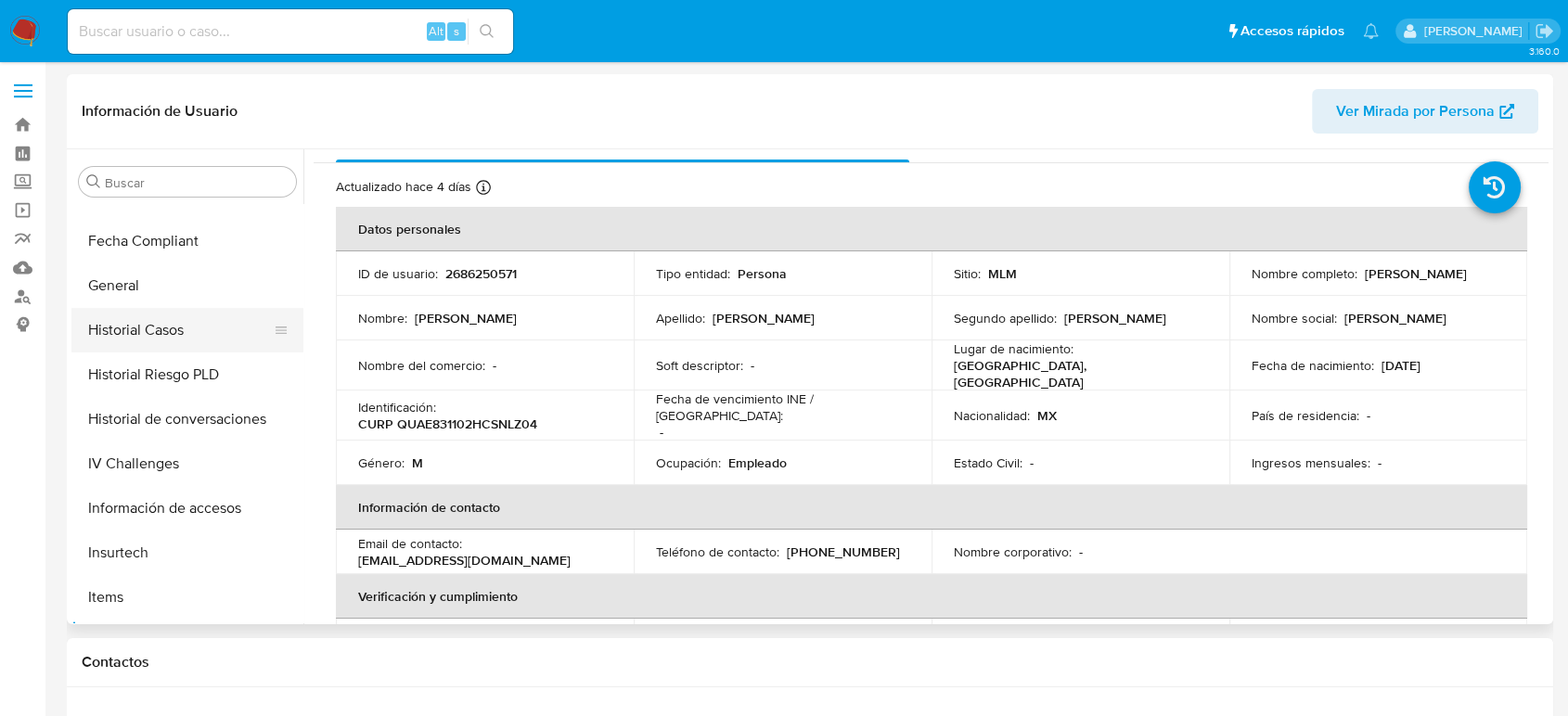
click at [179, 331] on button "Historial Casos" at bounding box center [180, 330] width 217 height 45
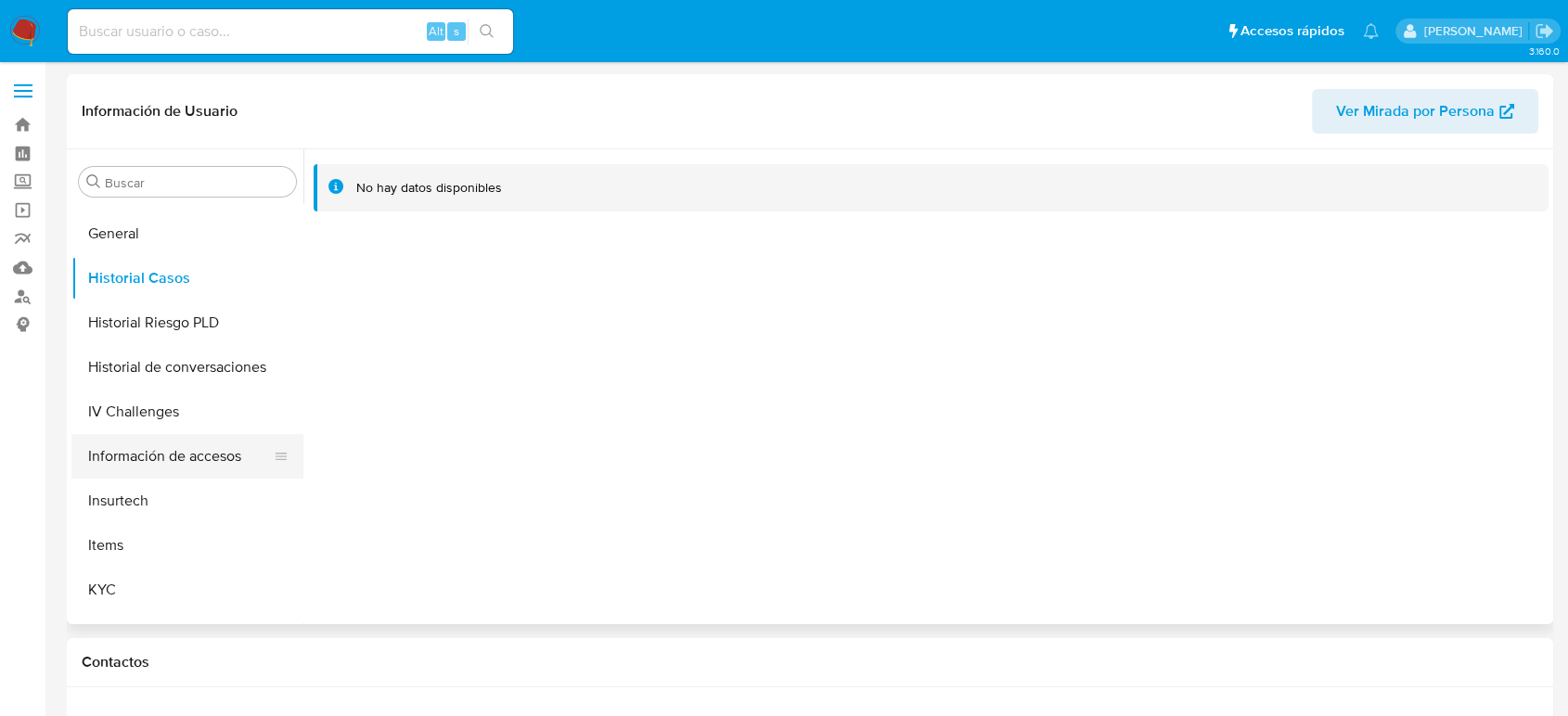
scroll to position [578, 0]
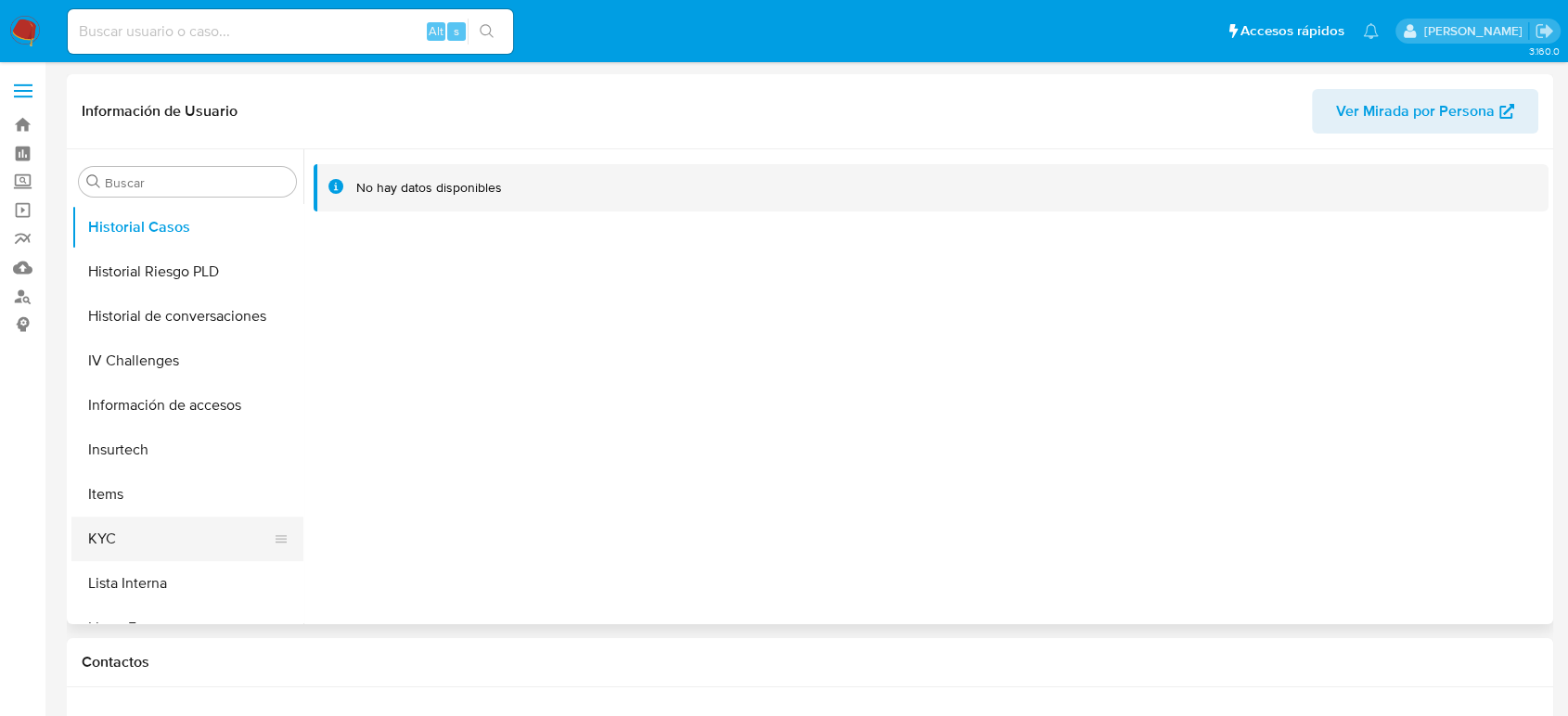
click at [121, 533] on button "KYC" at bounding box center [180, 539] width 217 height 45
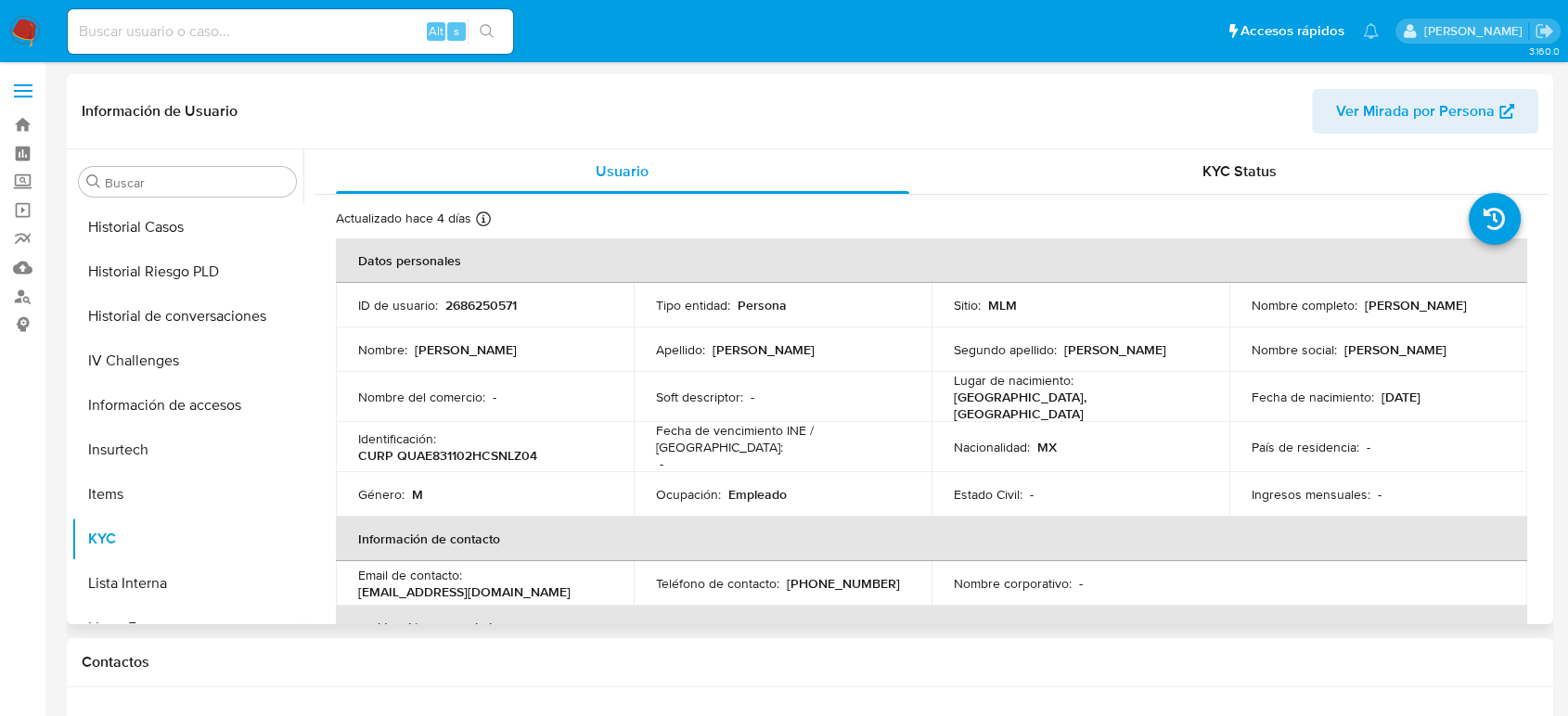
click at [502, 313] on p "2686250571" at bounding box center [481, 305] width 71 height 17
click at [497, 306] on p "2686250571" at bounding box center [481, 305] width 71 height 17
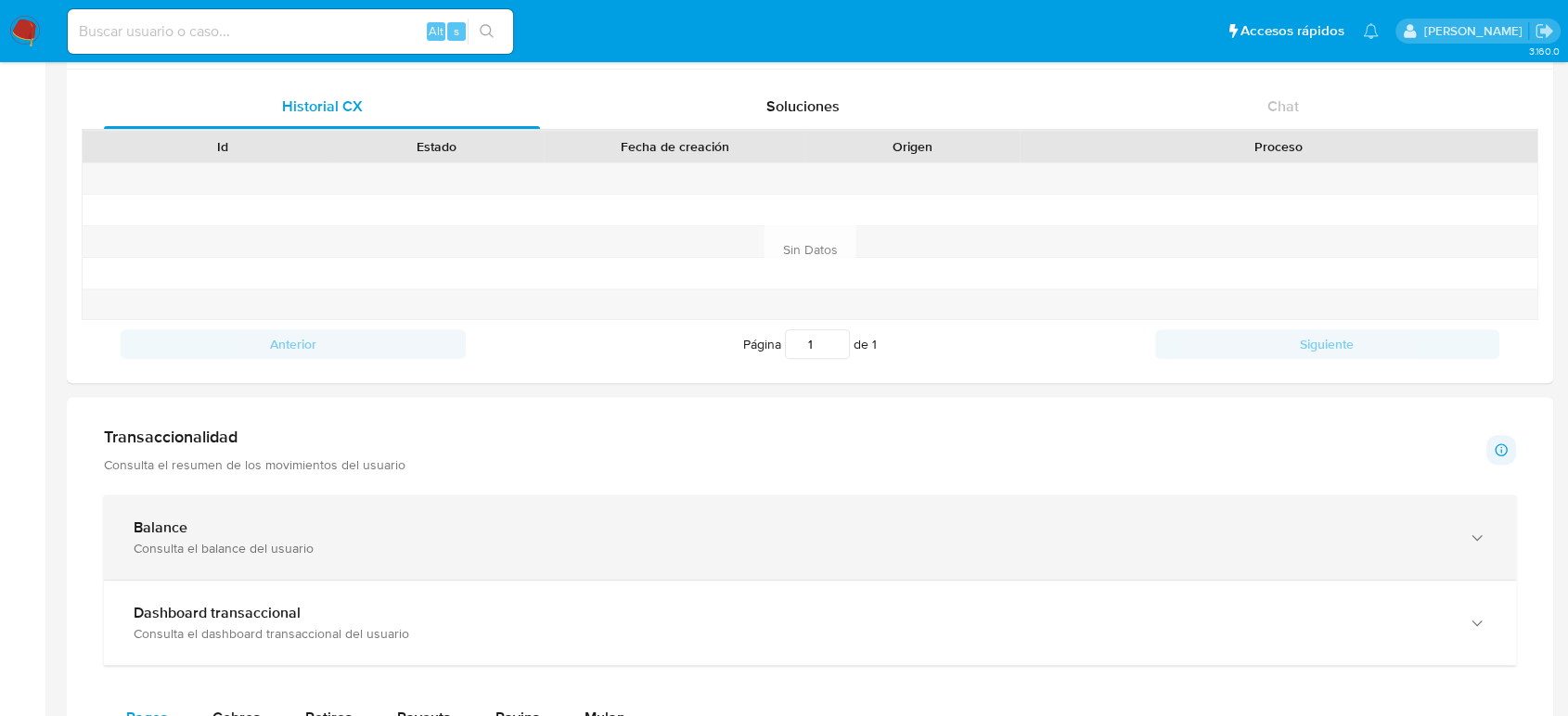
scroll to position [824, 0]
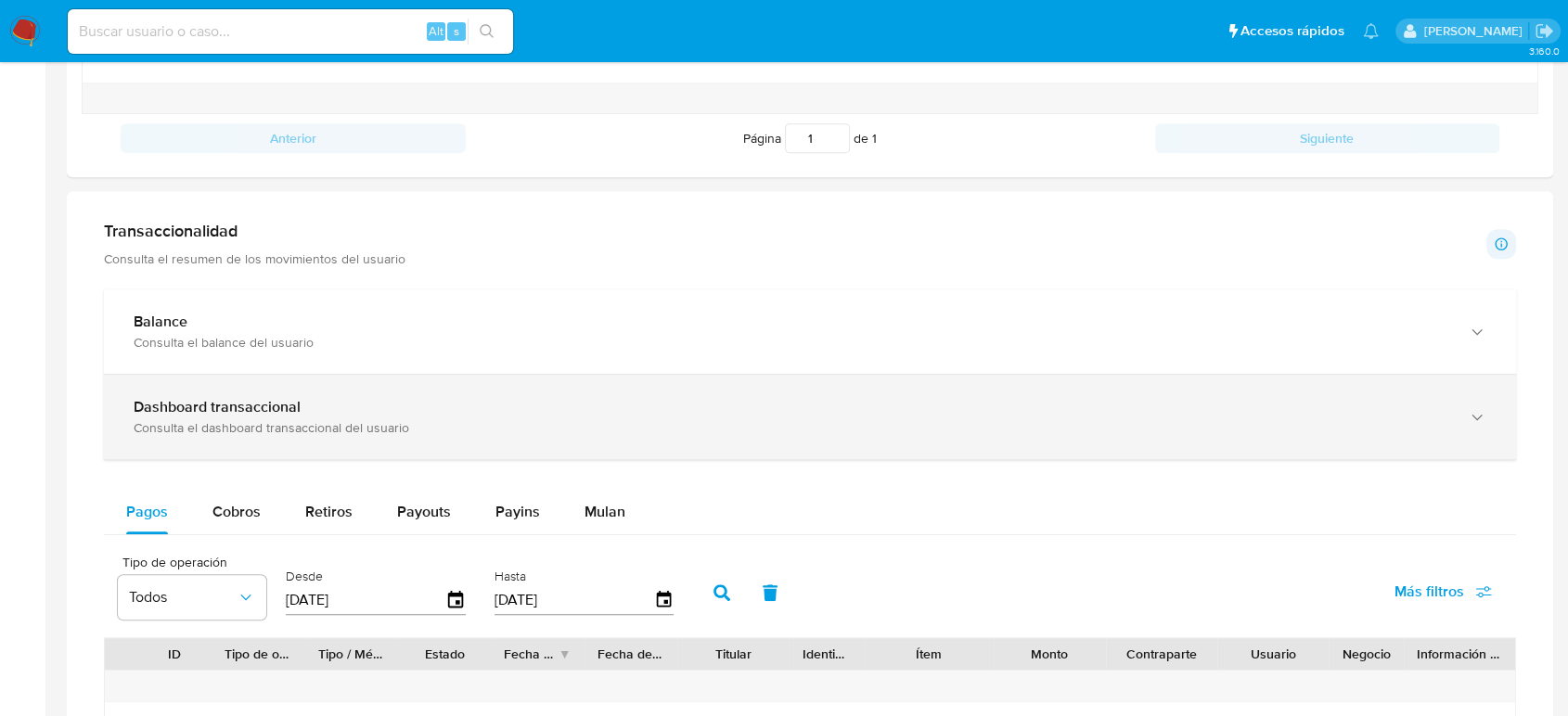
click at [360, 402] on div "Dashboard transaccional" at bounding box center [791, 407] width 1315 height 19
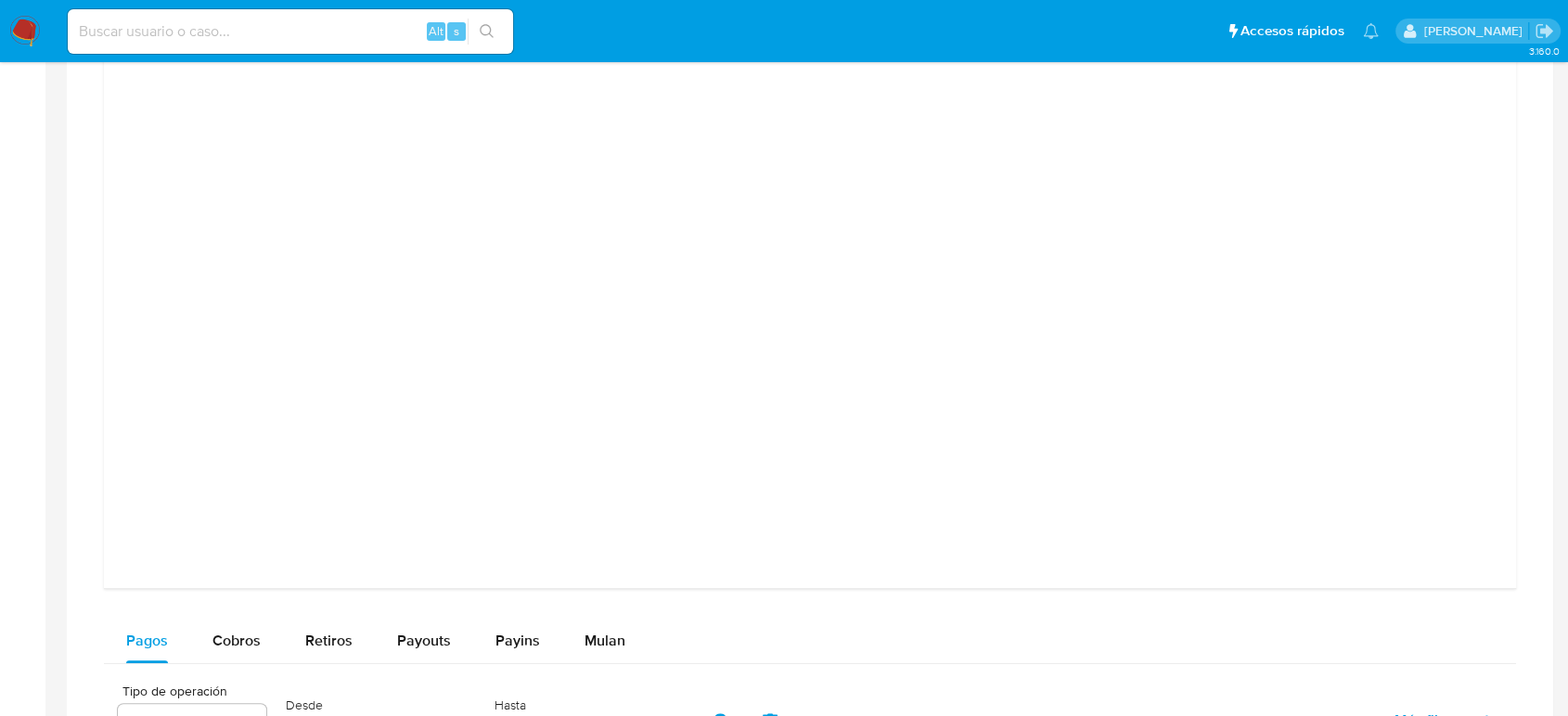
scroll to position [1649, 0]
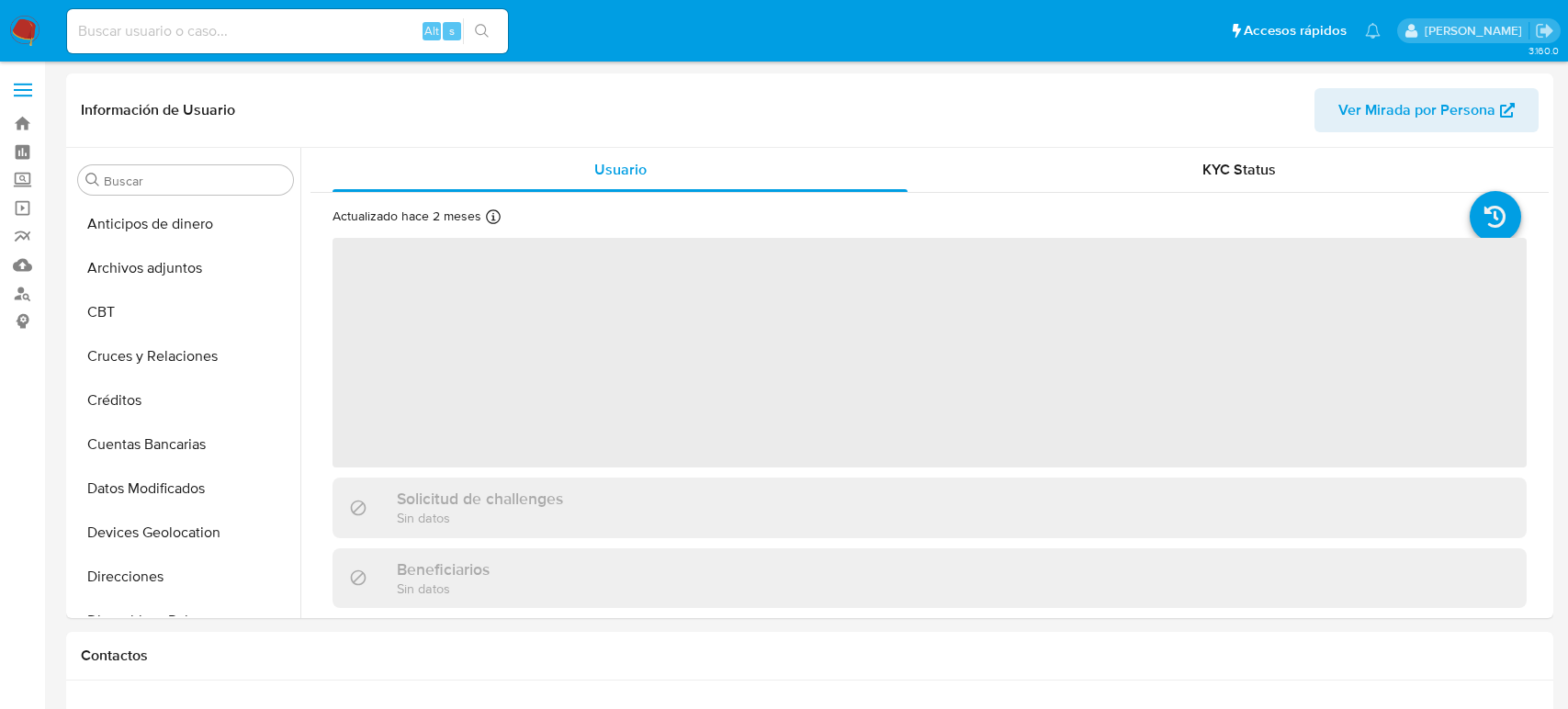
select select "10"
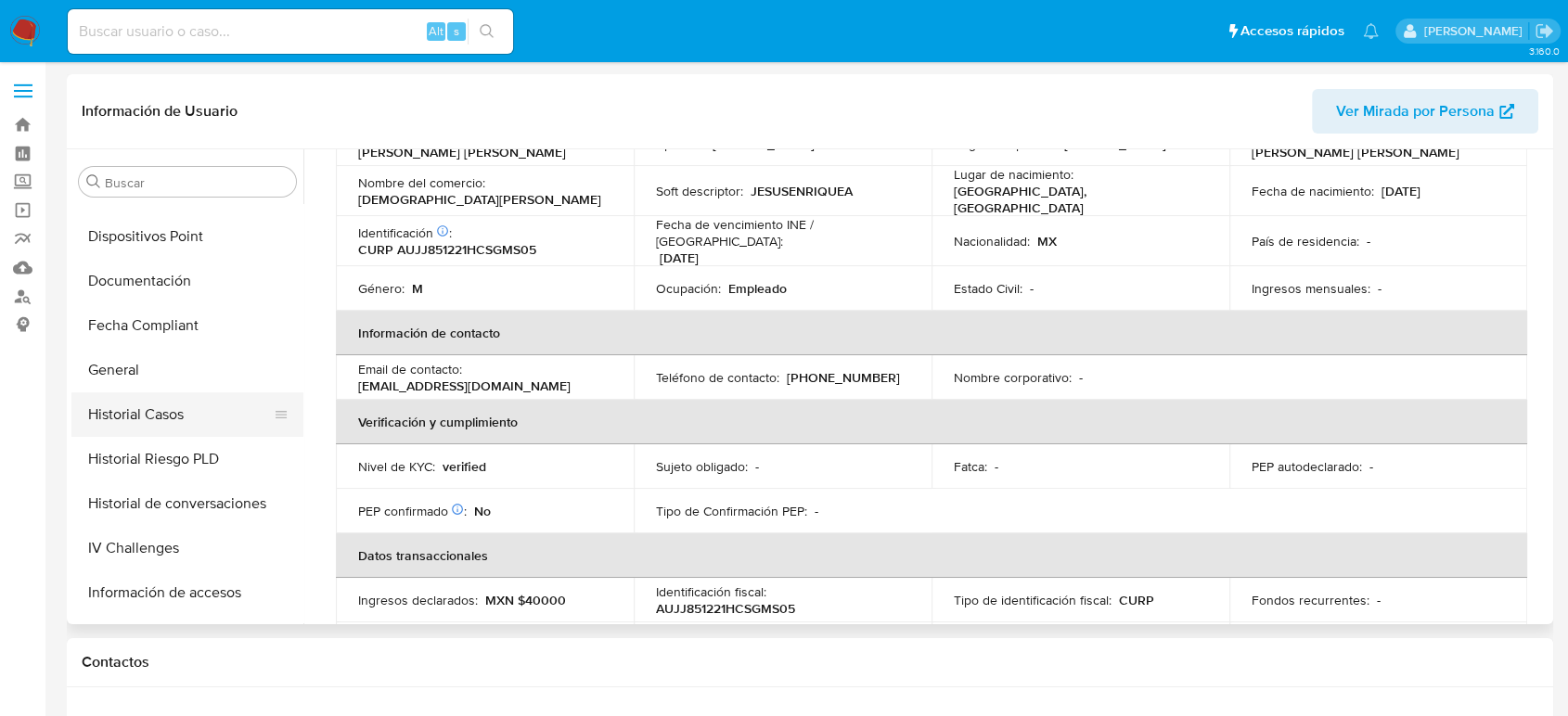
scroll to position [372, 0]
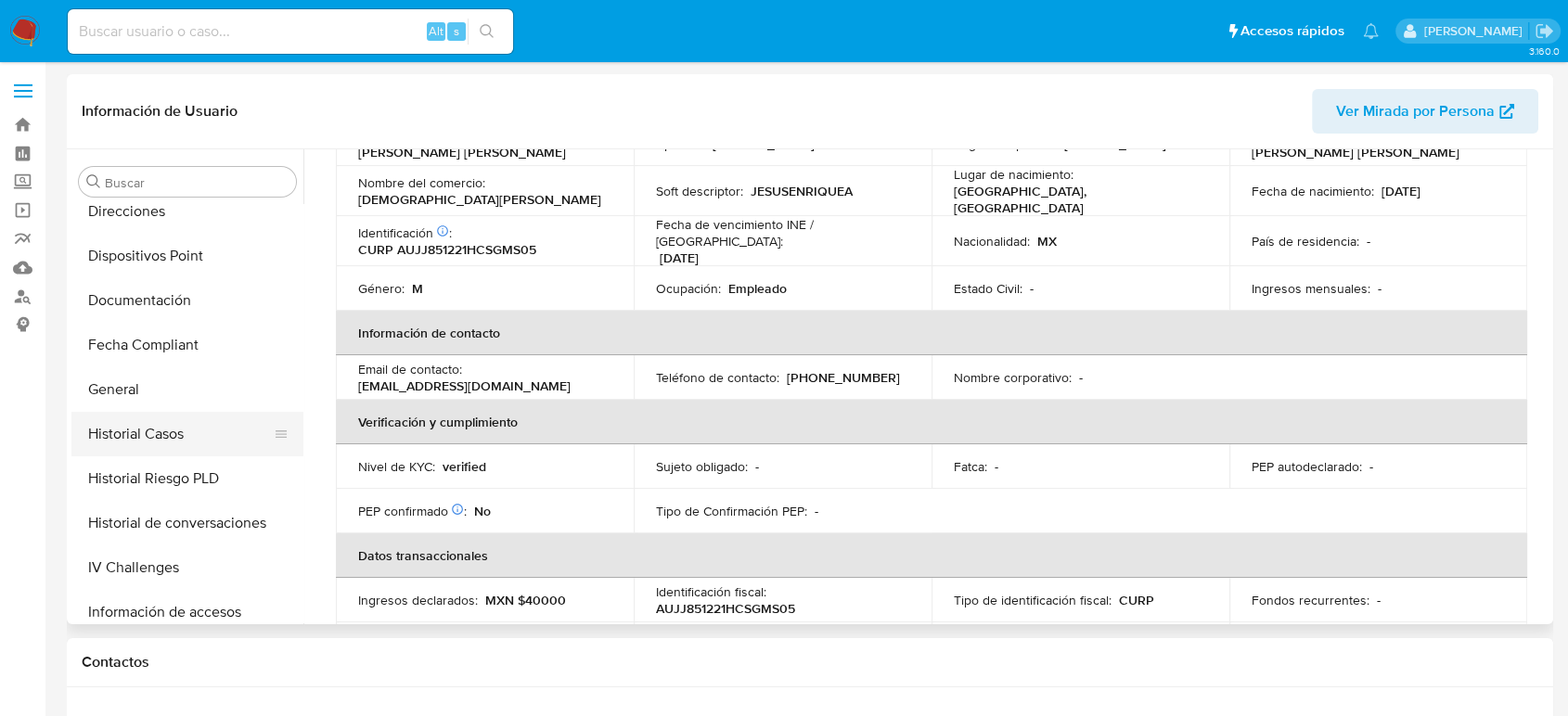
click at [155, 429] on button "Historial Casos" at bounding box center [180, 434] width 217 height 45
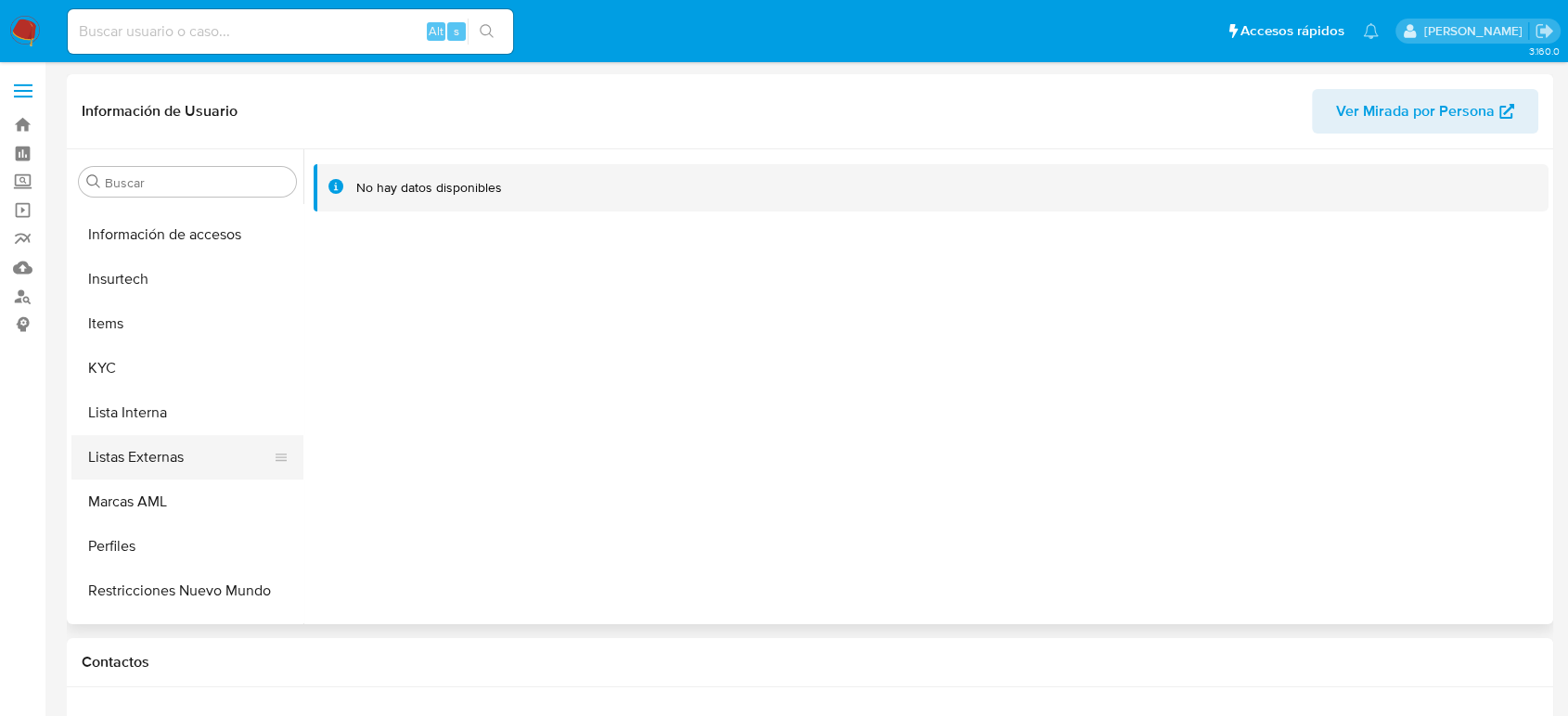
scroll to position [784, 0]
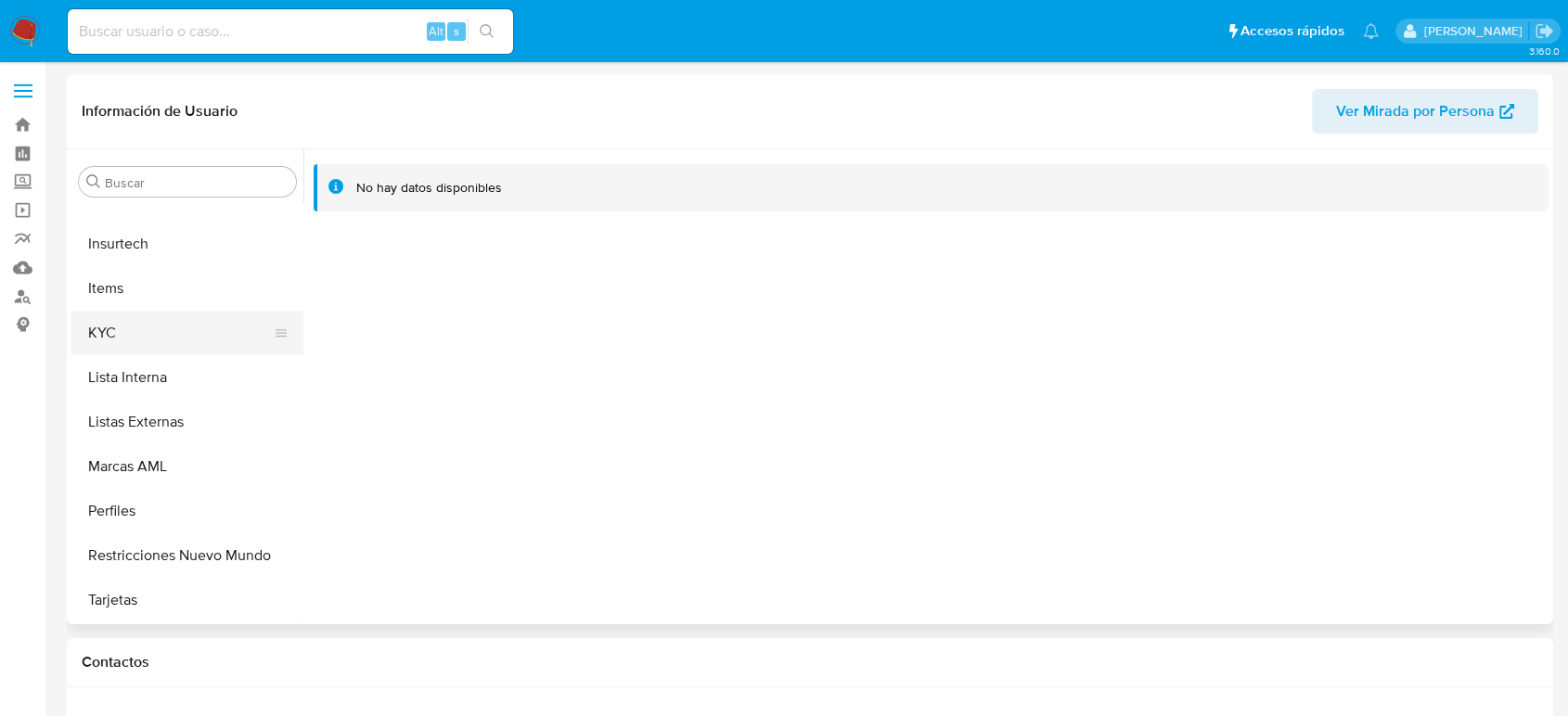
click at [182, 343] on button "KYC" at bounding box center [180, 333] width 217 height 45
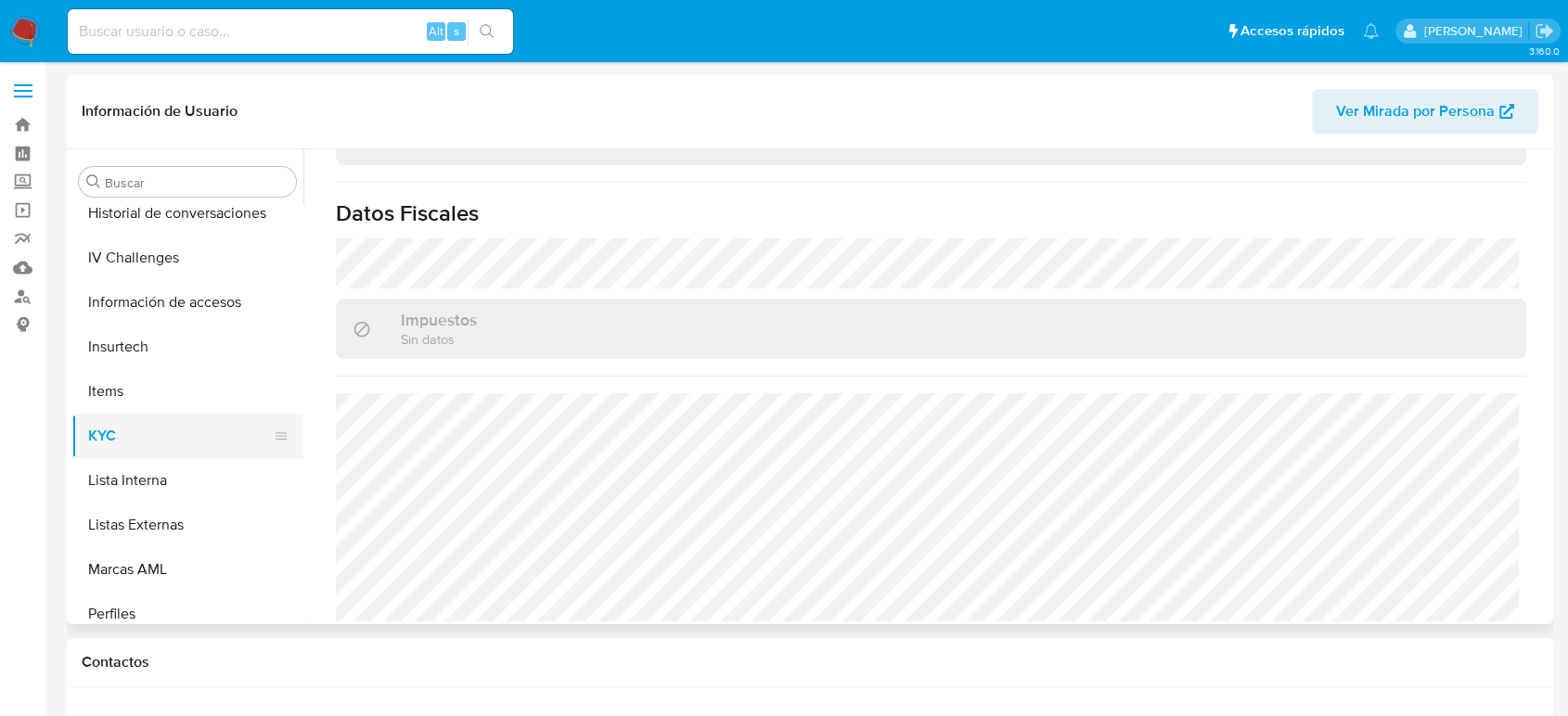
scroll to position [475, 0]
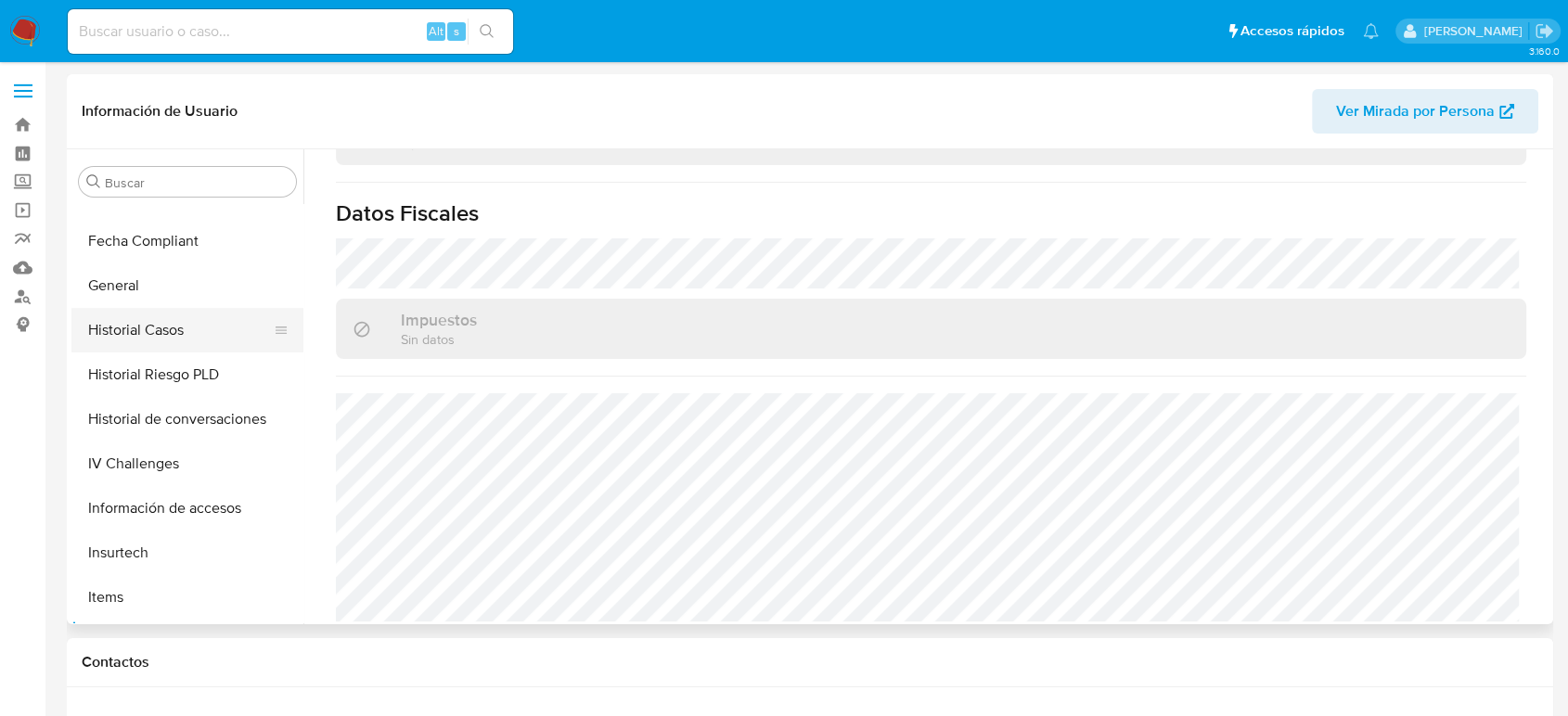
click at [186, 344] on button "Historial Casos" at bounding box center [180, 330] width 217 height 45
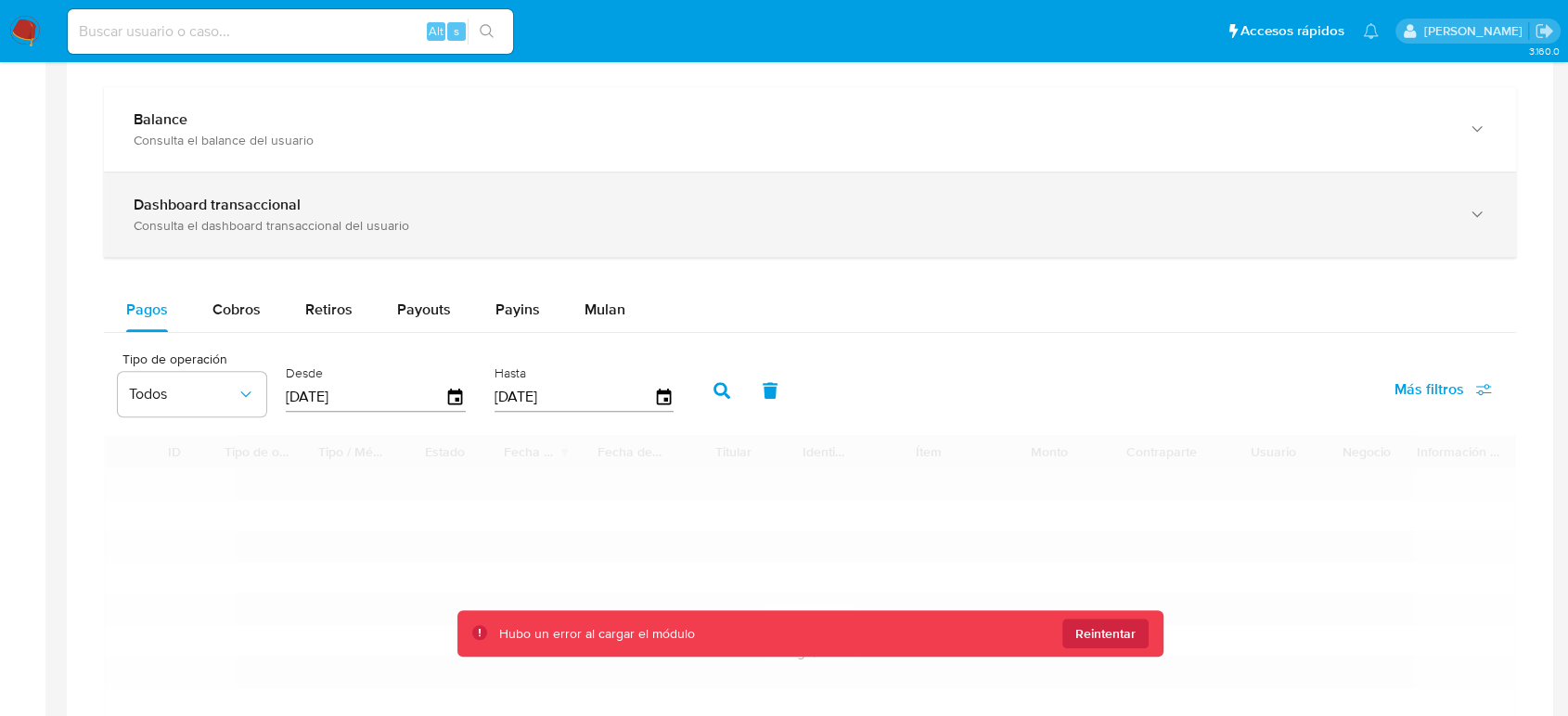
scroll to position [928, 0]
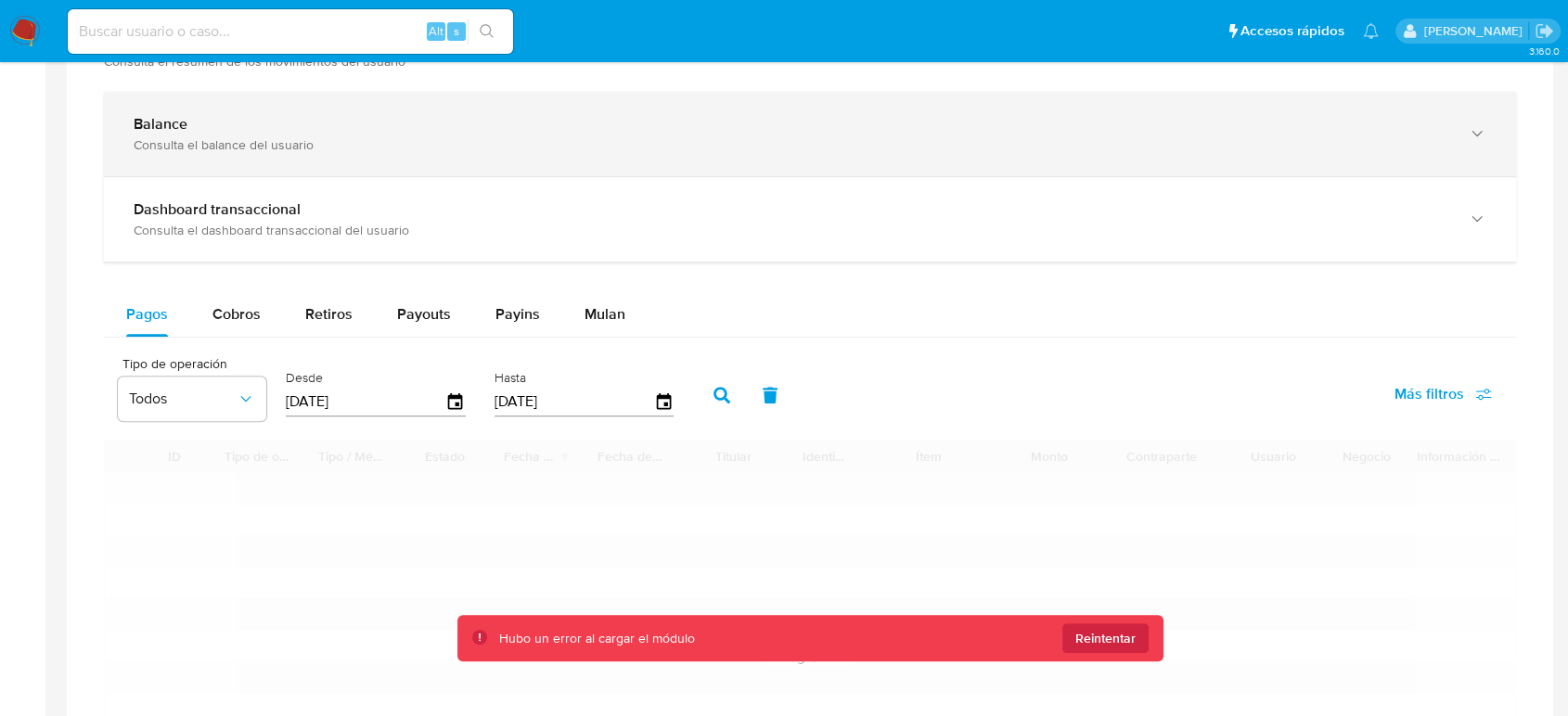
click at [368, 149] on div "Consulta el balance del usuario" at bounding box center [791, 145] width 1315 height 17
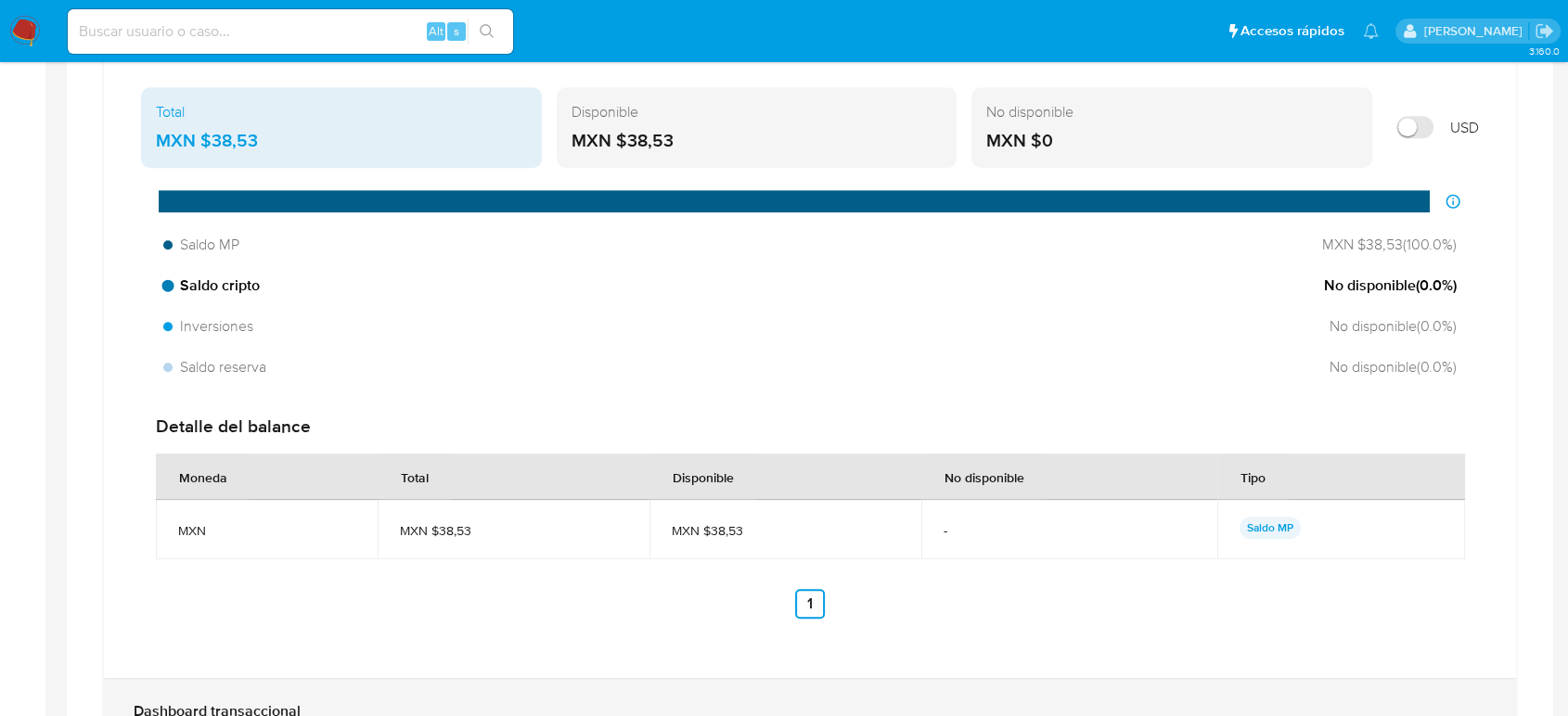
scroll to position [1340, 0]
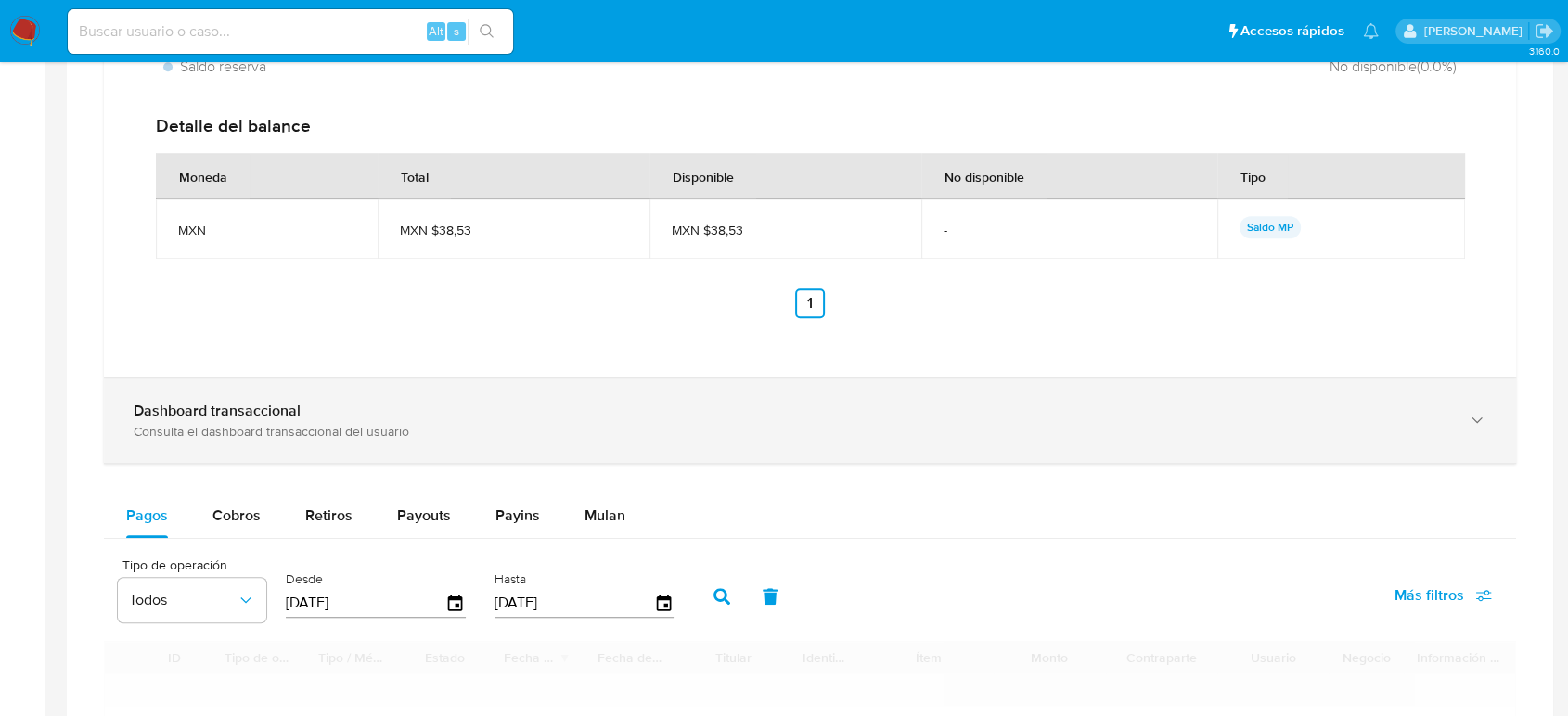
click at [327, 405] on div "Dashboard transaccional" at bounding box center [791, 411] width 1315 height 19
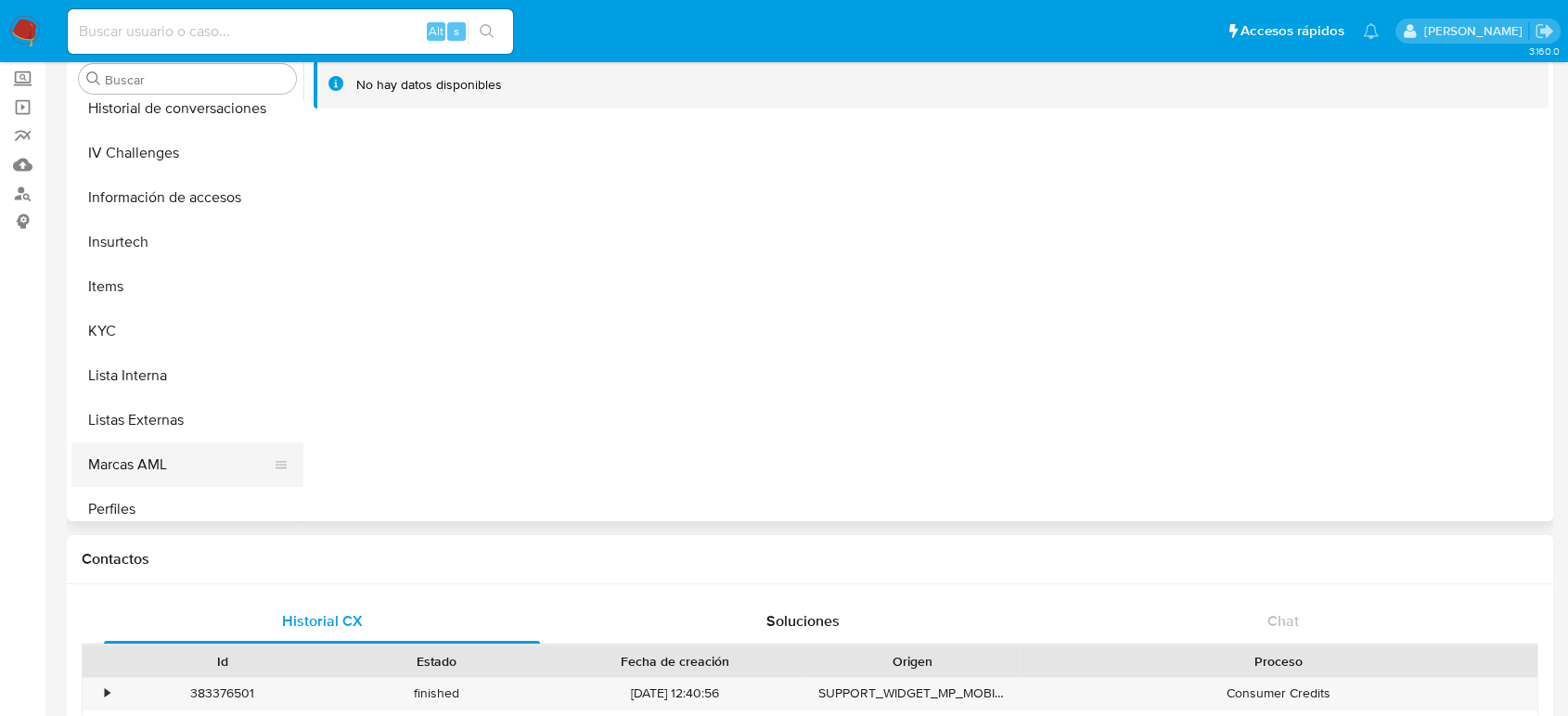
scroll to position [784, 0]
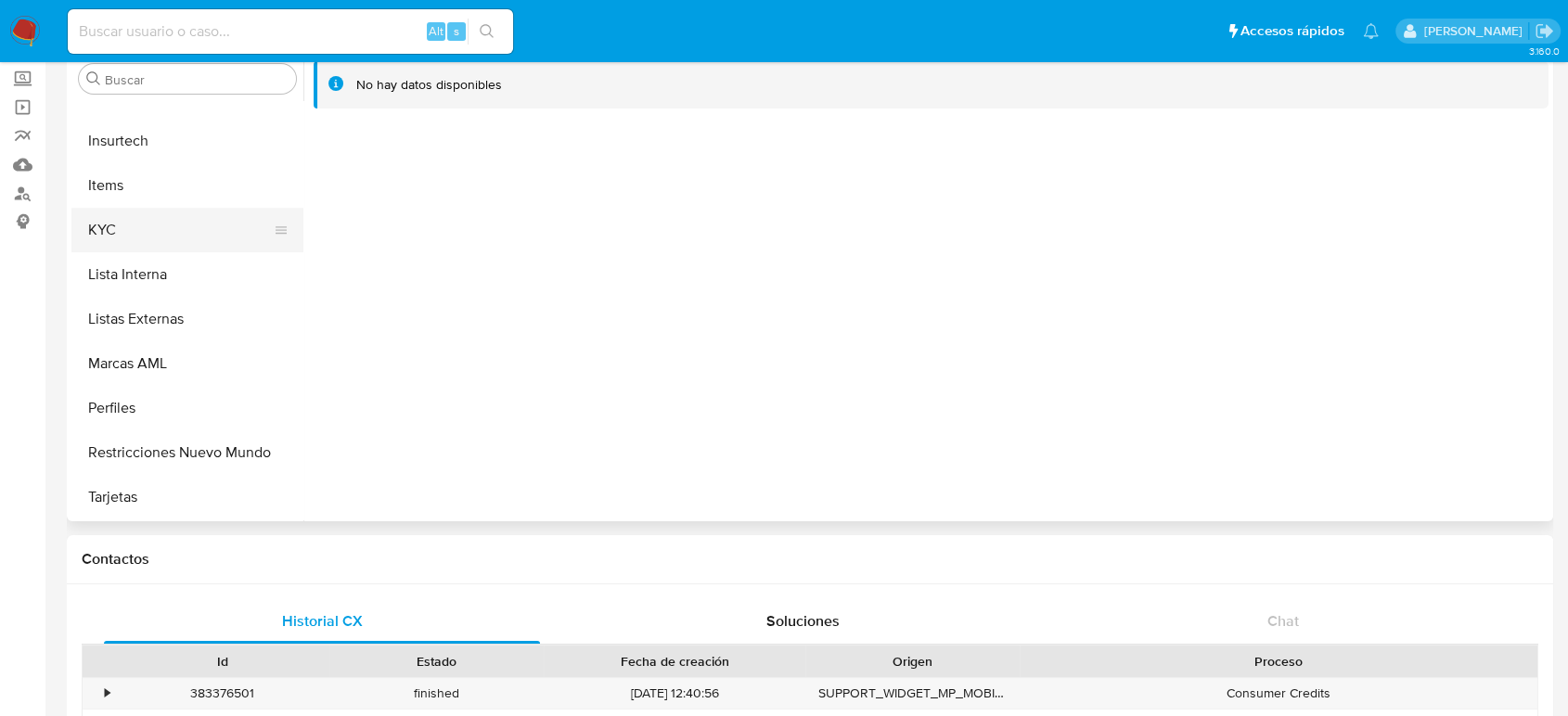
click at [147, 231] on button "KYC" at bounding box center [180, 230] width 217 height 45
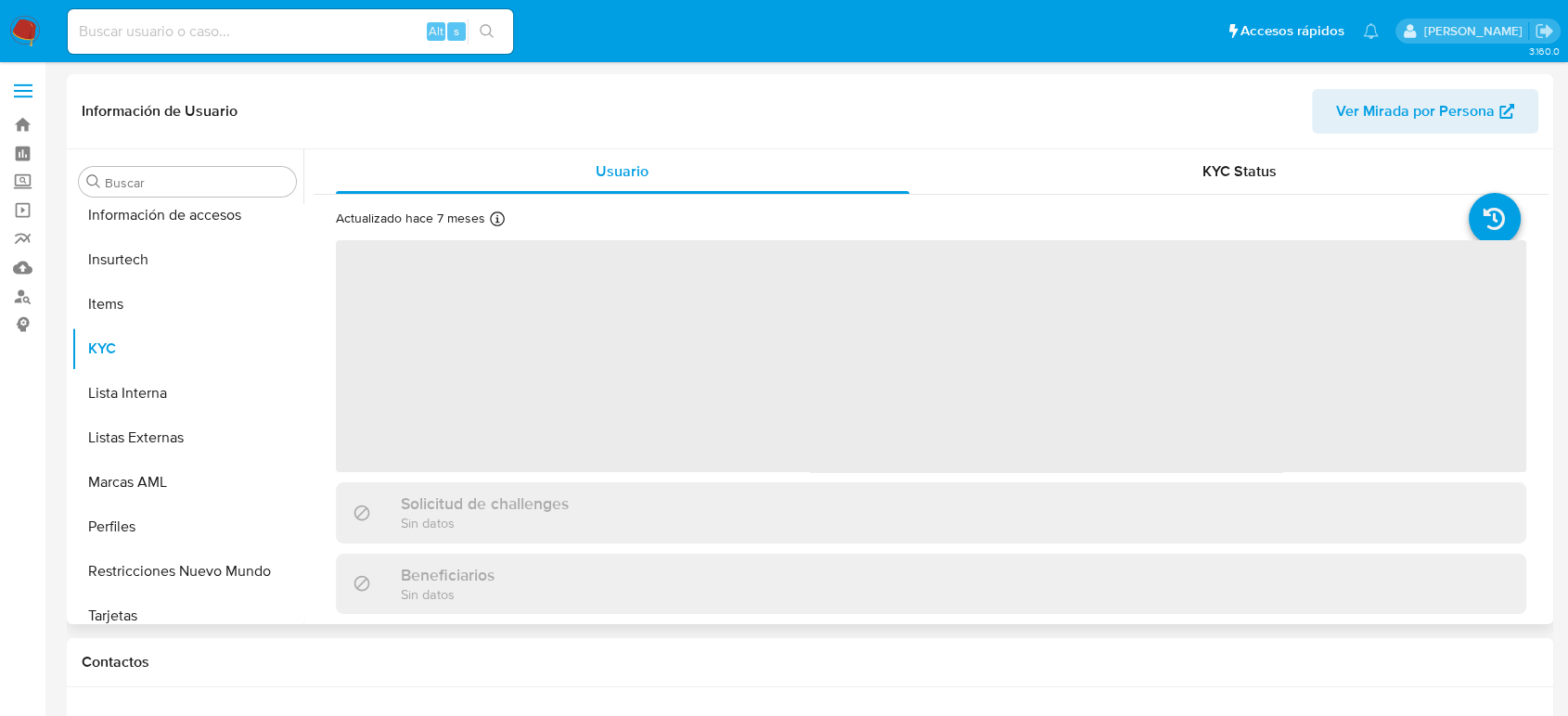
scroll to position [784, 0]
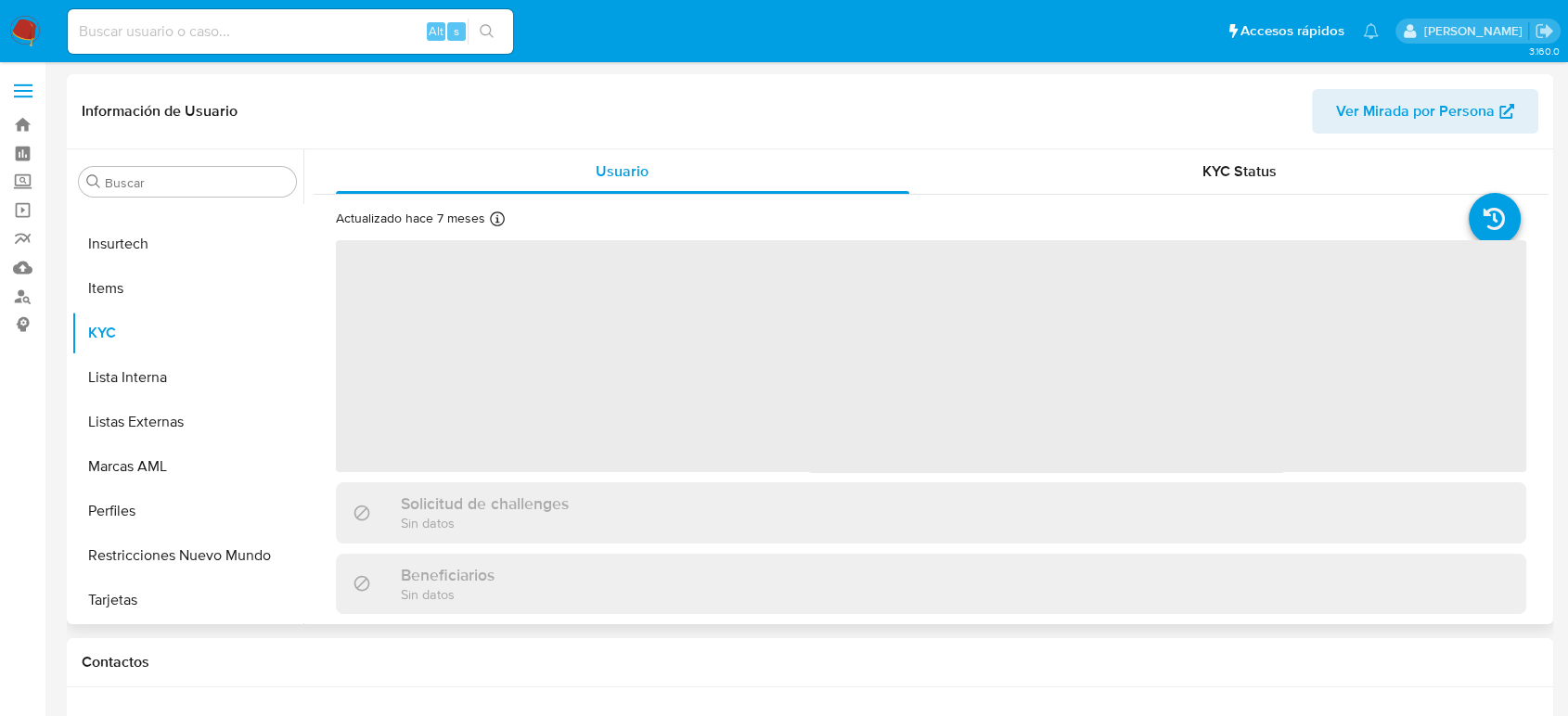
select select "10"
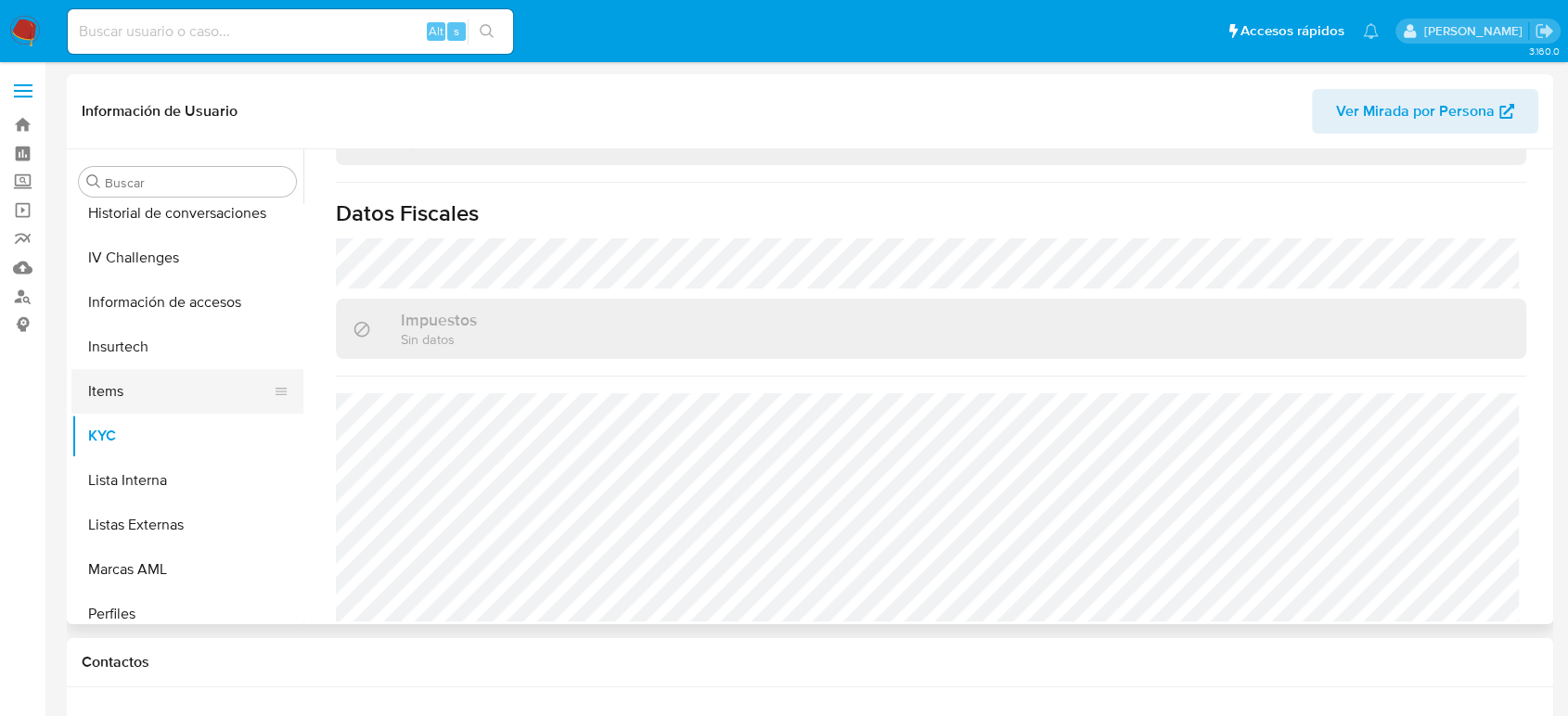
scroll to position [578, 0]
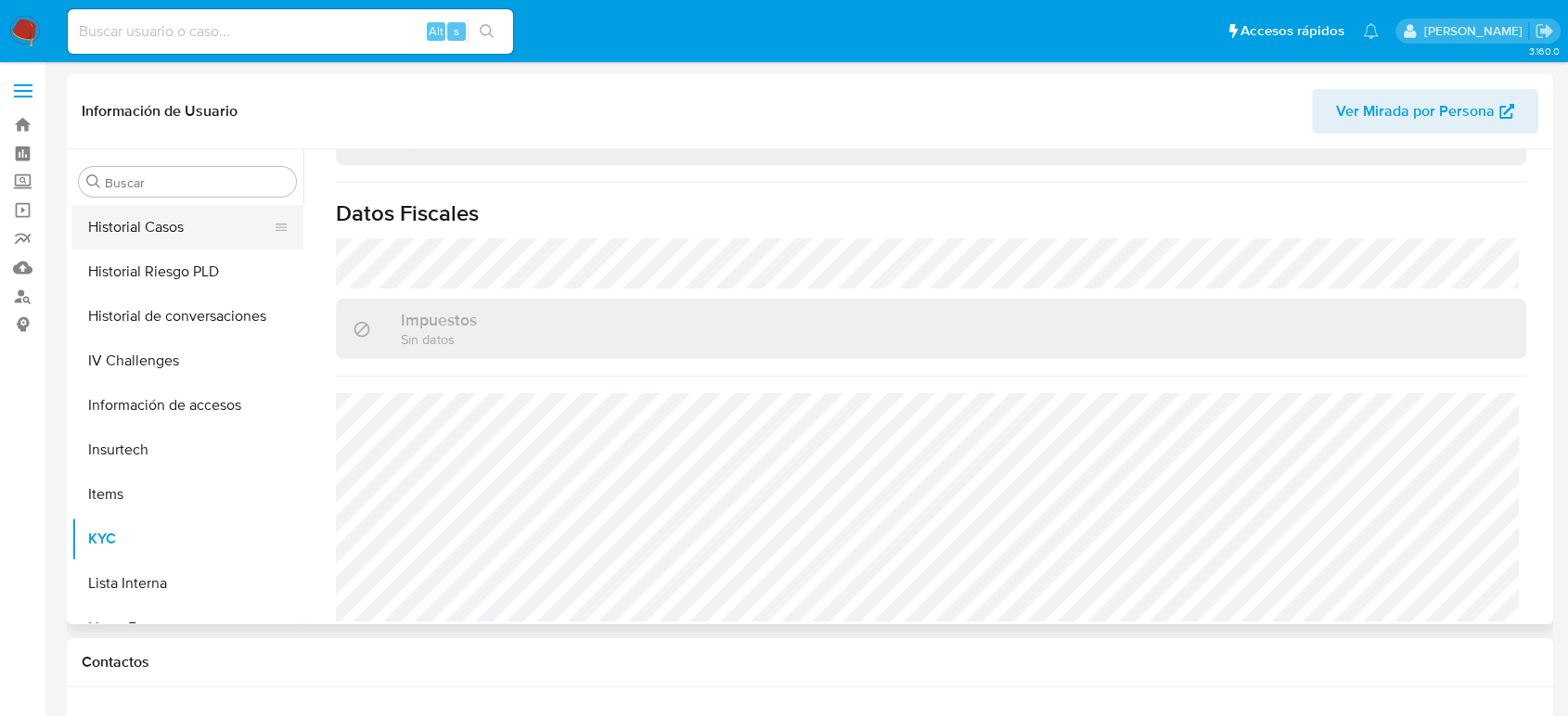
click at [178, 235] on button "Historial Casos" at bounding box center [180, 227] width 217 height 45
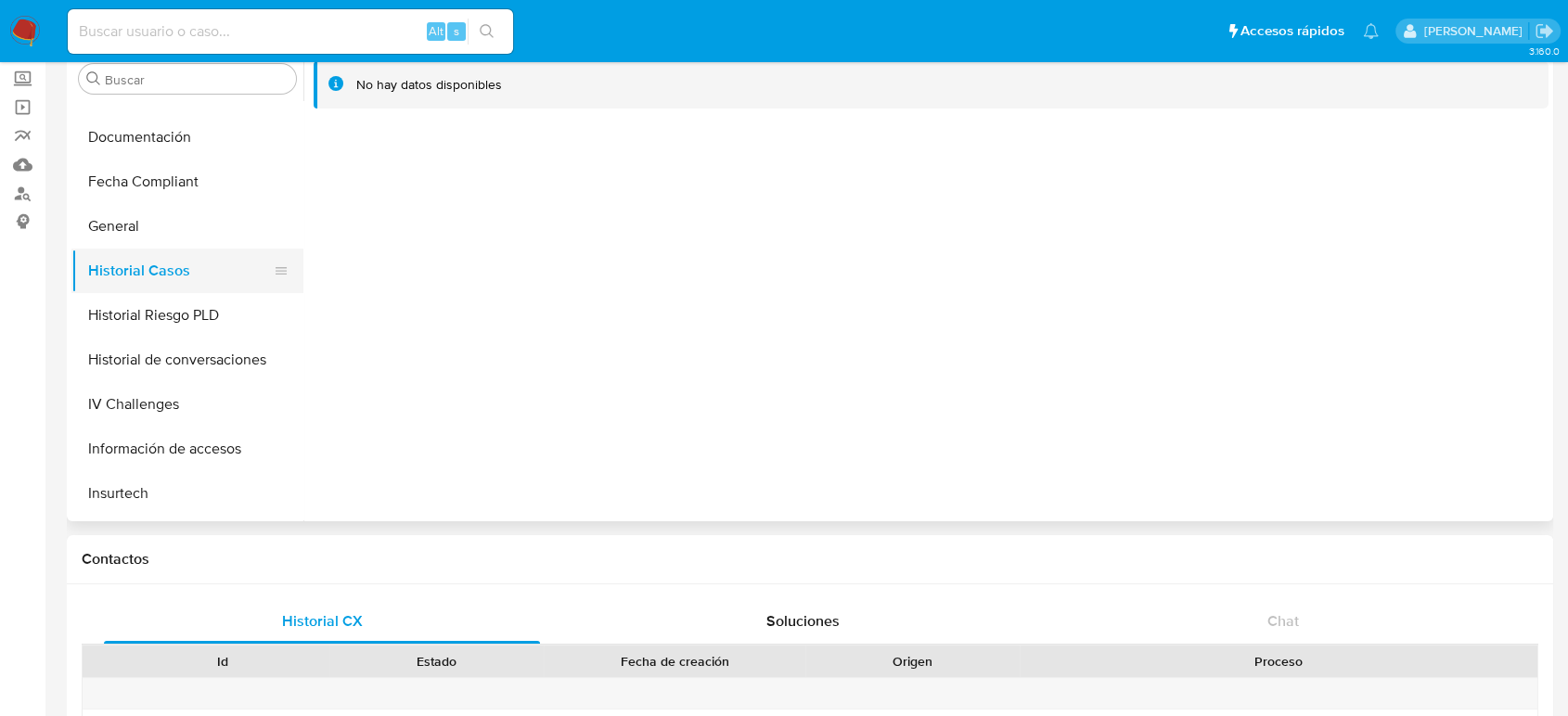
scroll to position [372, 0]
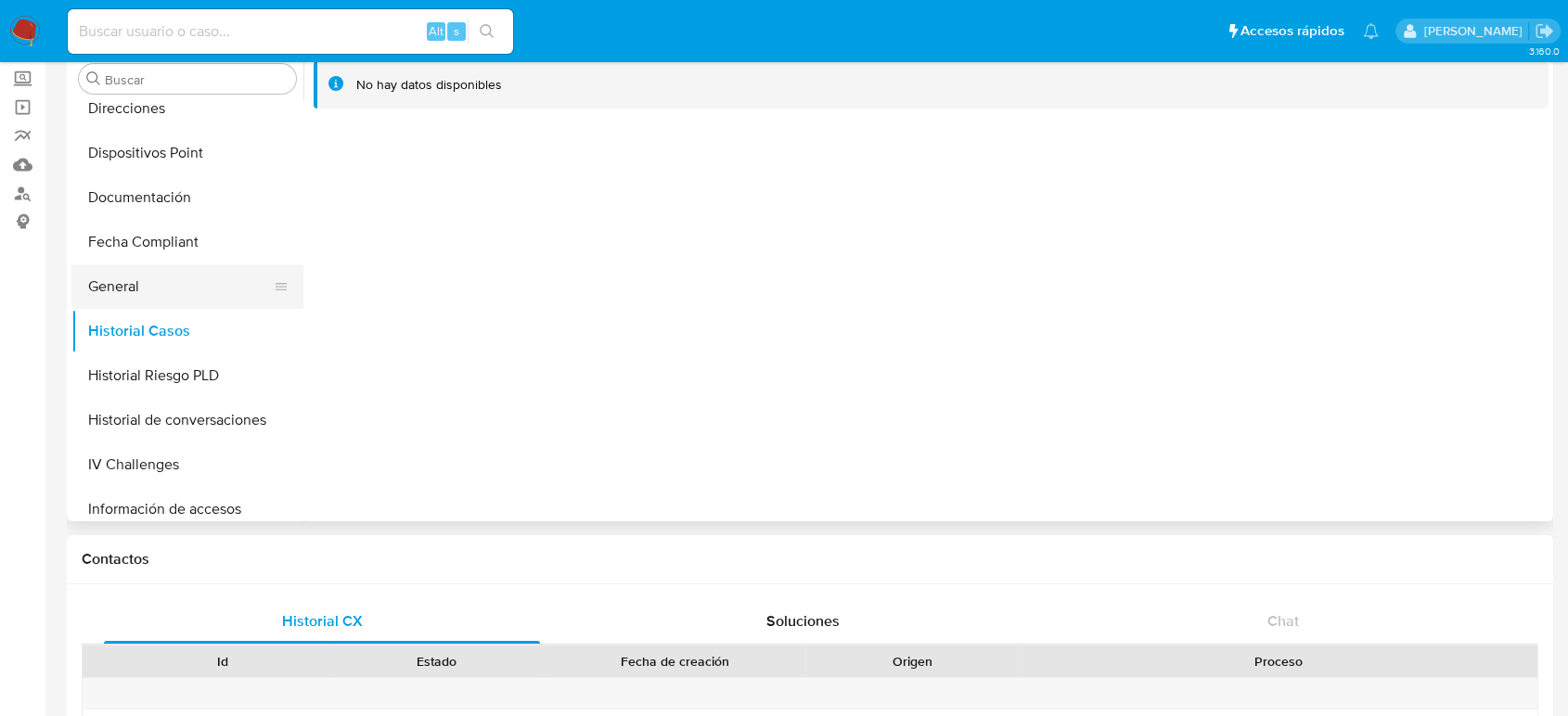
click at [109, 296] on button "General" at bounding box center [180, 287] width 217 height 45
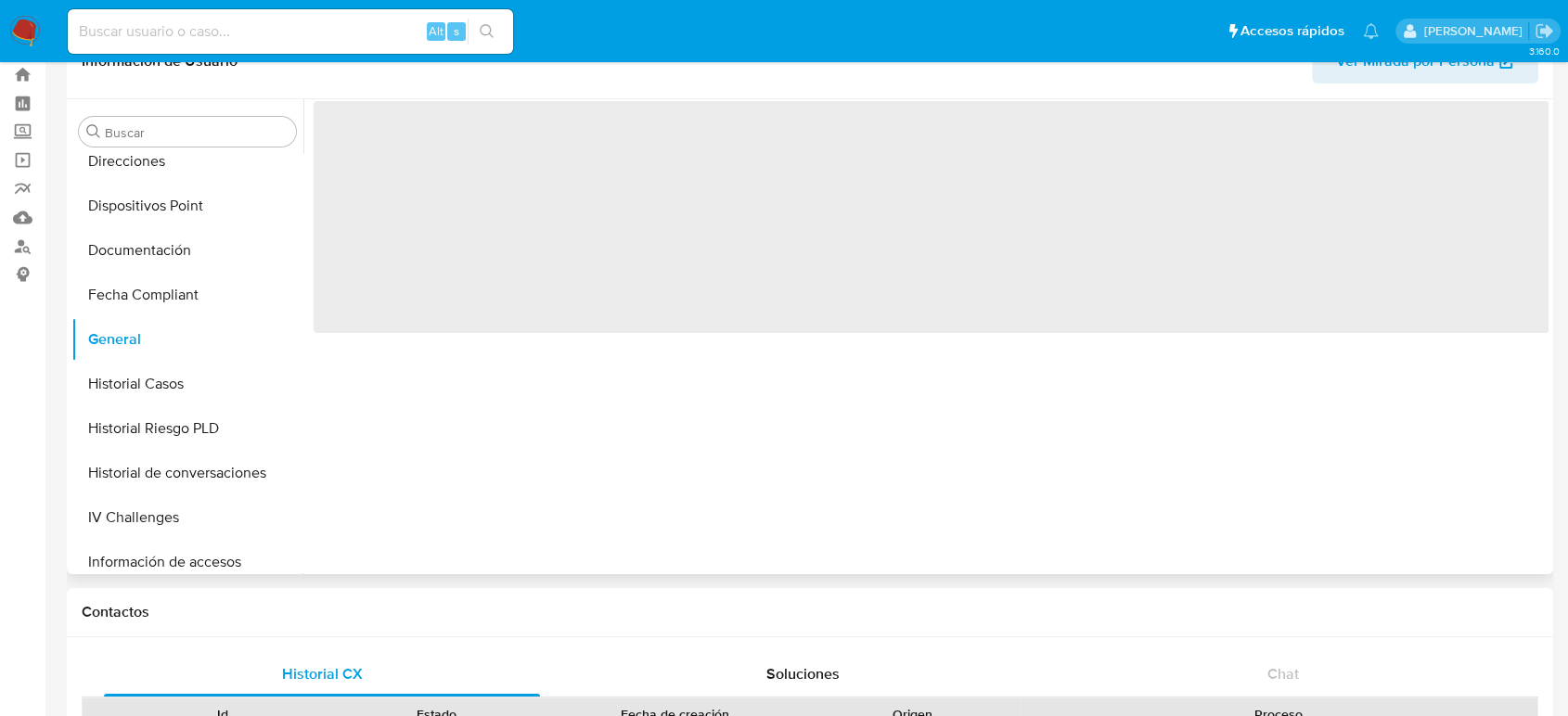
scroll to position [0, 0]
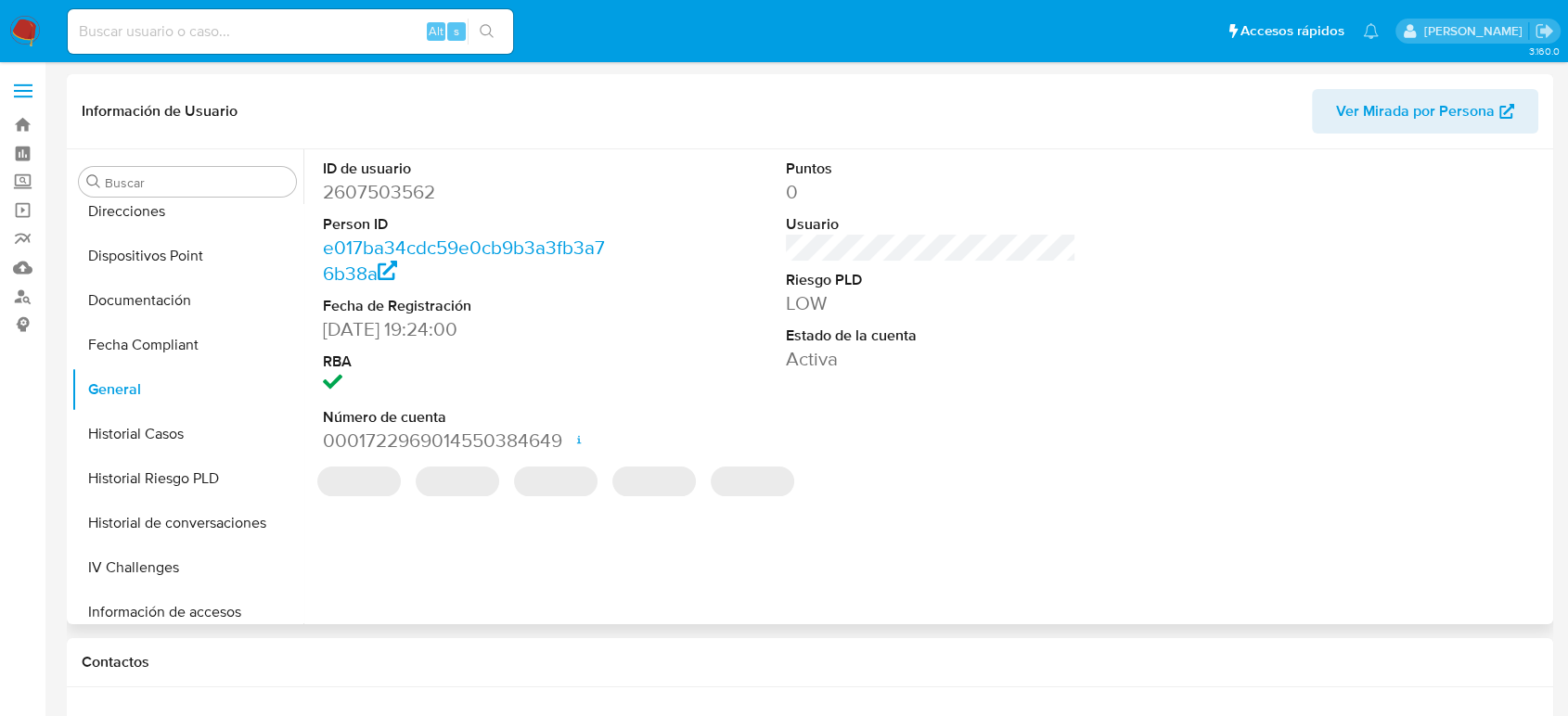
click at [400, 199] on dd "2607503562" at bounding box center [468, 192] width 290 height 26
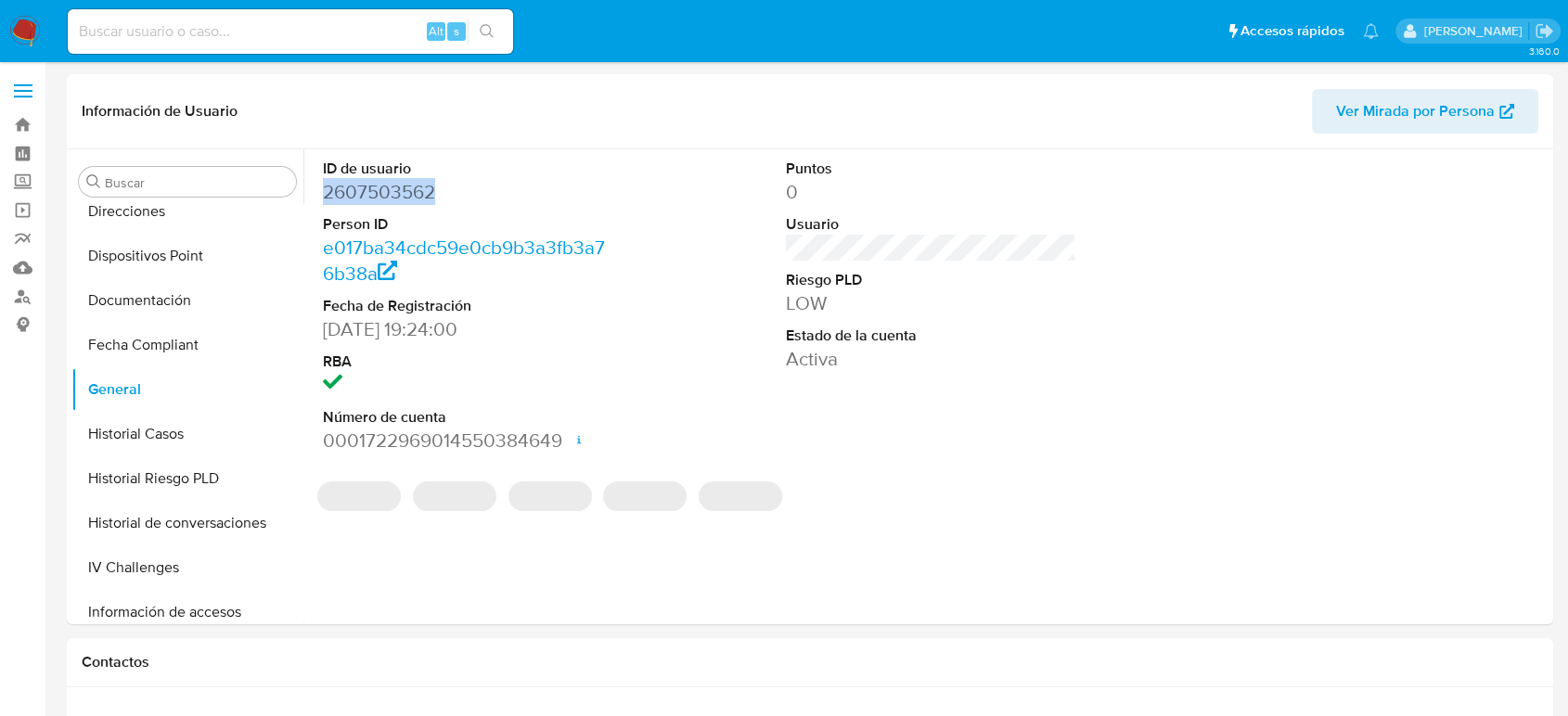
copy dd "2607503562"
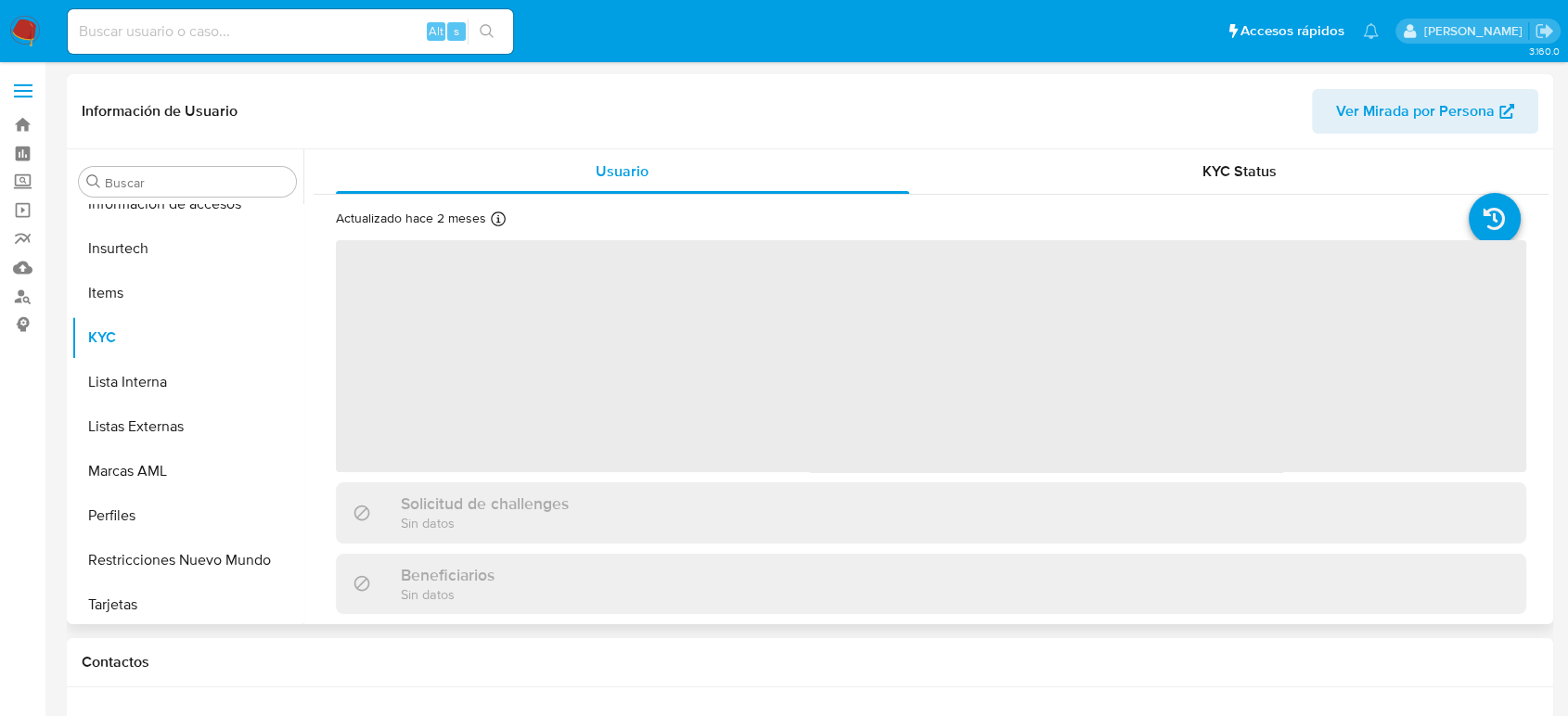
scroll to position [784, 0]
select select "10"
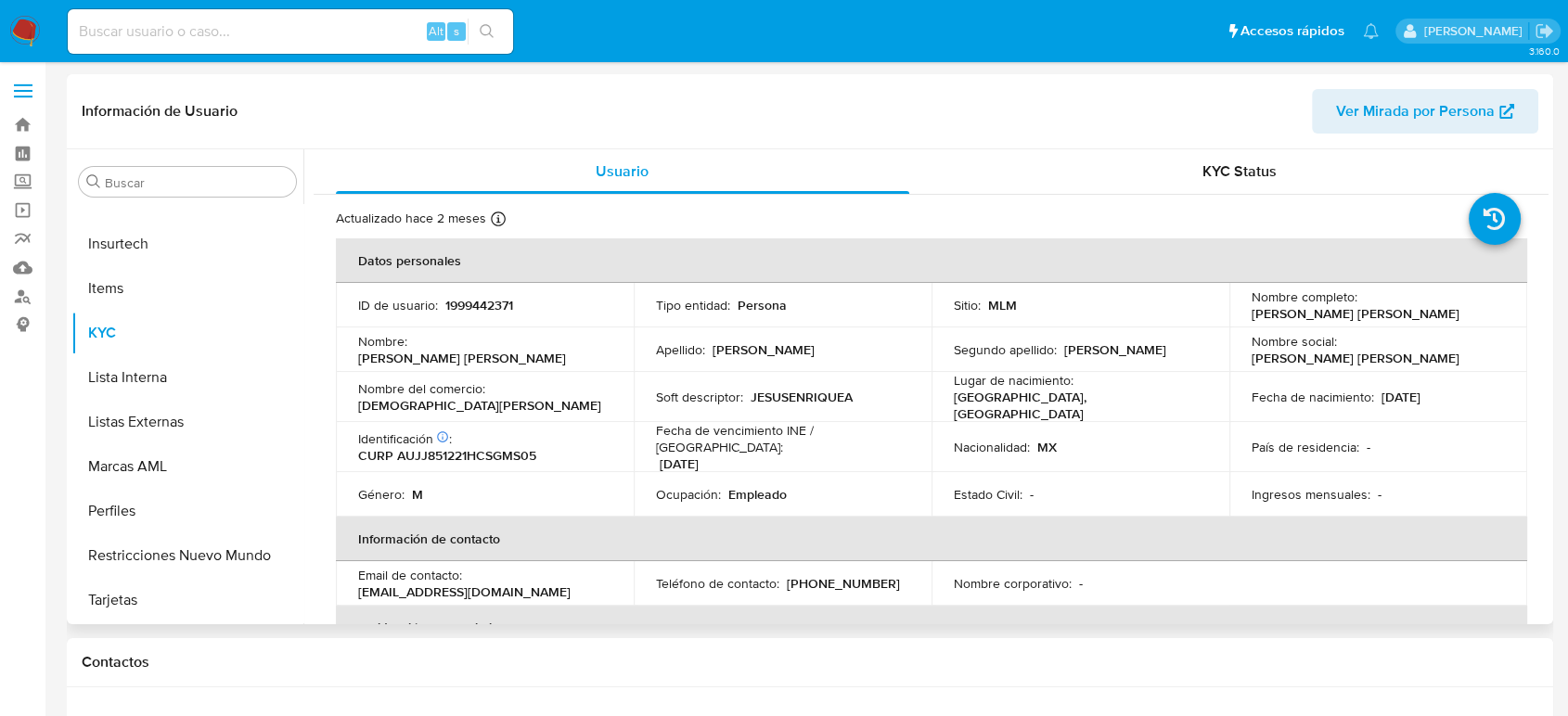
click at [475, 311] on p "1999442371" at bounding box center [479, 305] width 67 height 17
click at [477, 311] on p "1999442371" at bounding box center [479, 305] width 67 height 17
copy p "1999442371"
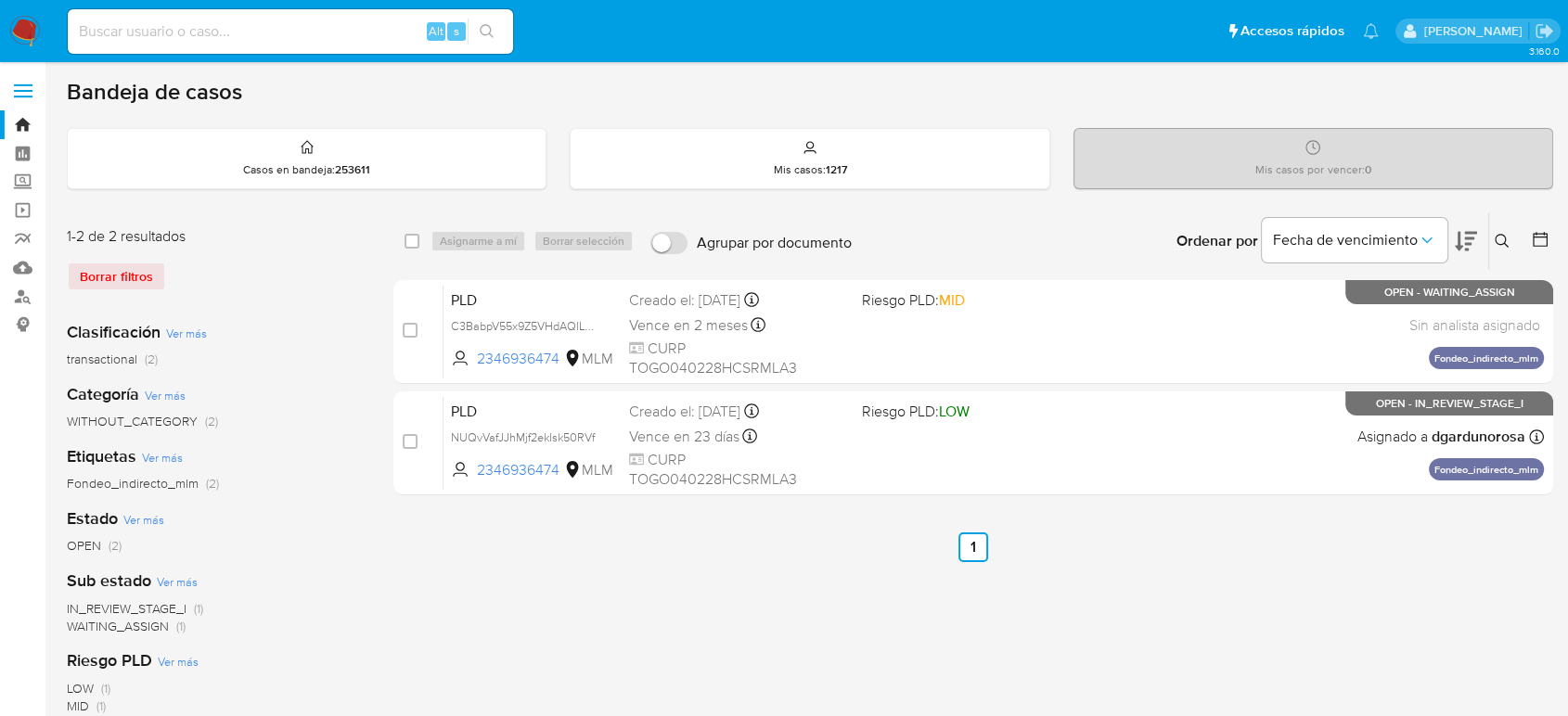
click at [28, 22] on img at bounding box center [25, 32] width 32 height 32
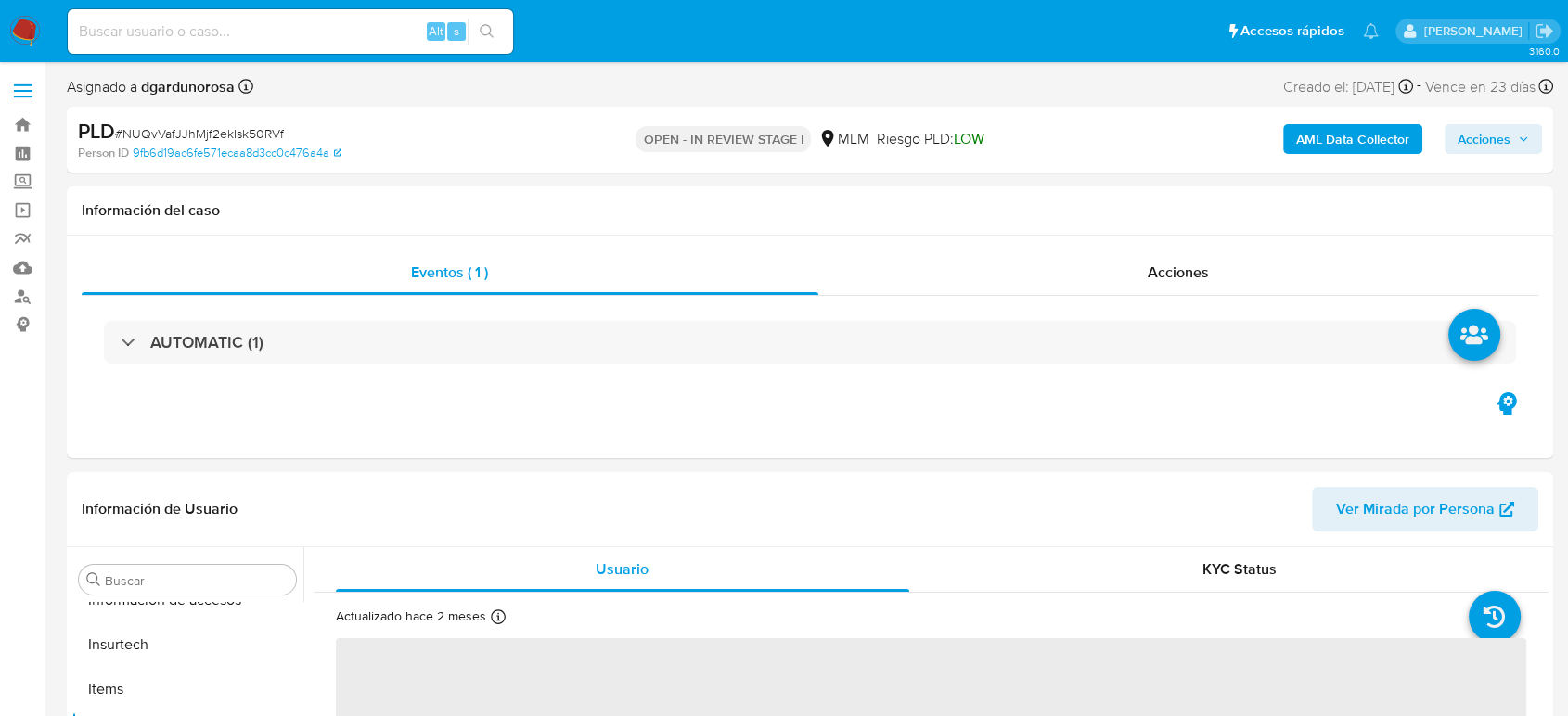
scroll to position [784, 0]
select select "10"
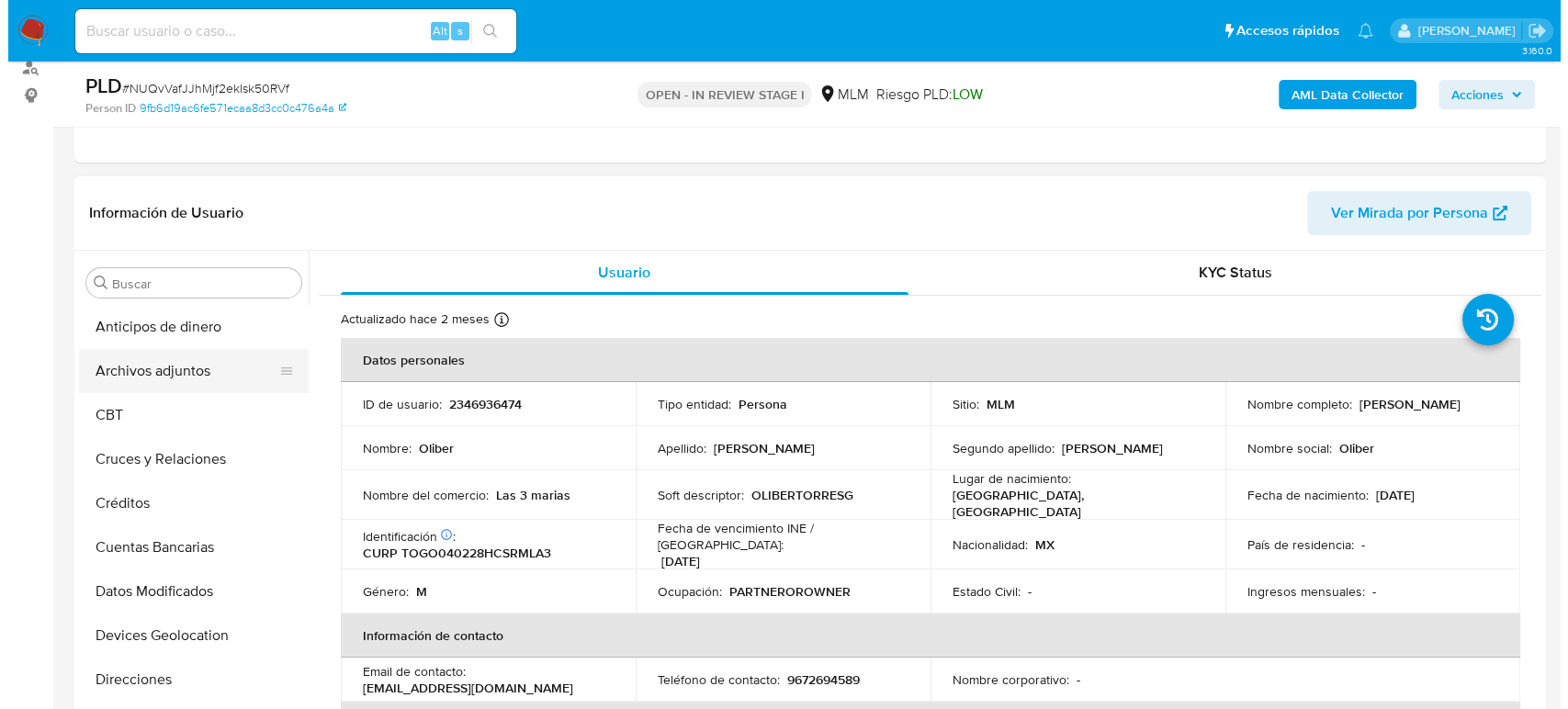
scroll to position [204, 0]
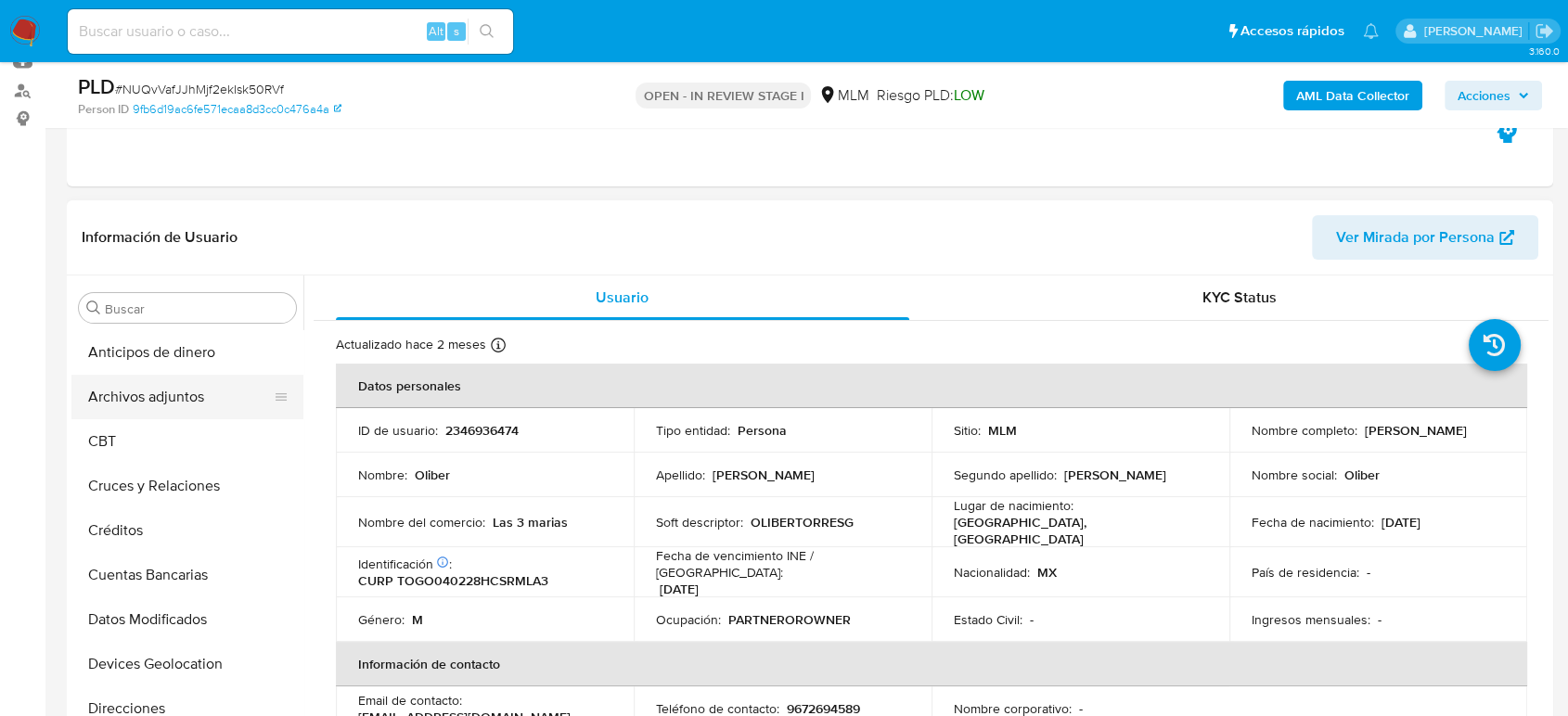
click at [167, 399] on button "Archivos adjuntos" at bounding box center [180, 398] width 217 height 45
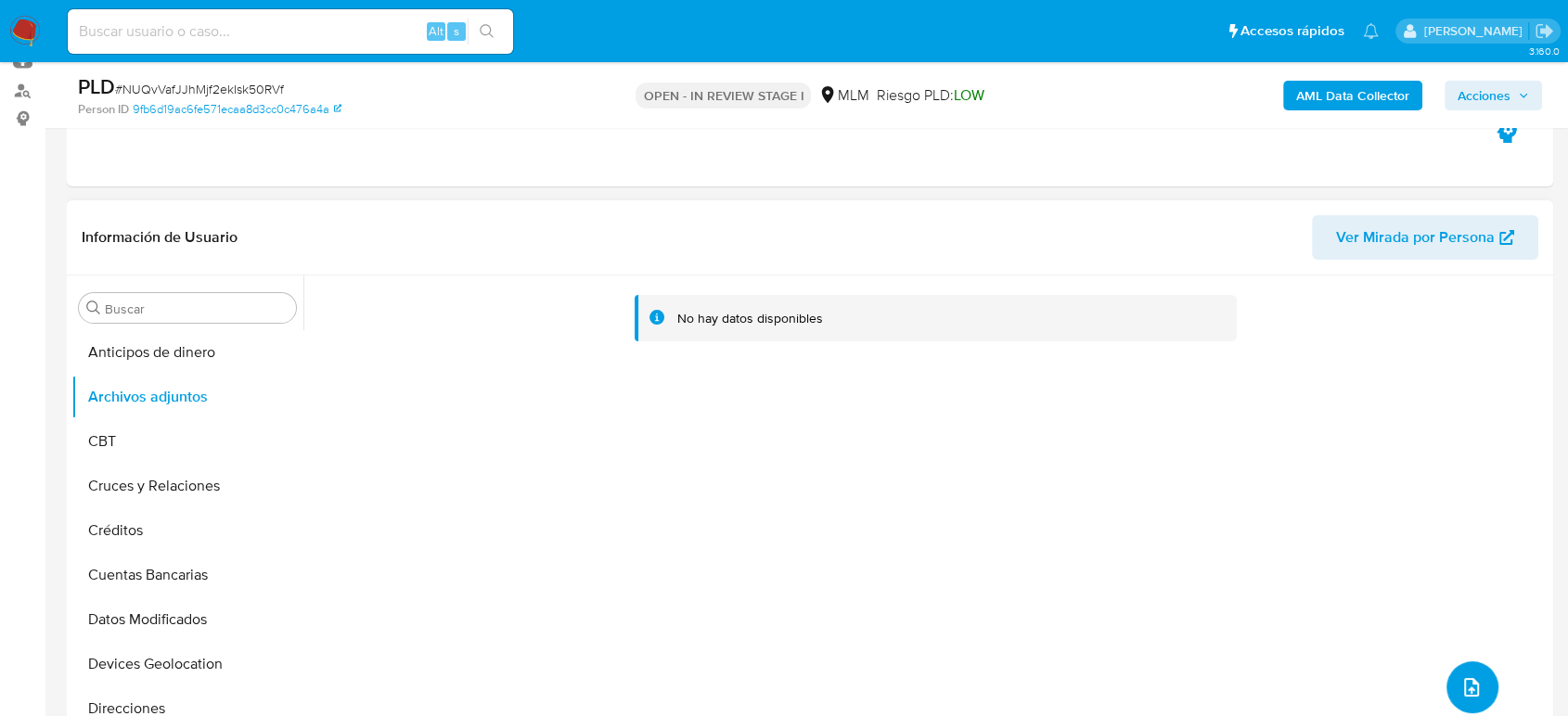
click at [1465, 691] on icon "upload-file" at bounding box center [1472, 688] width 22 height 22
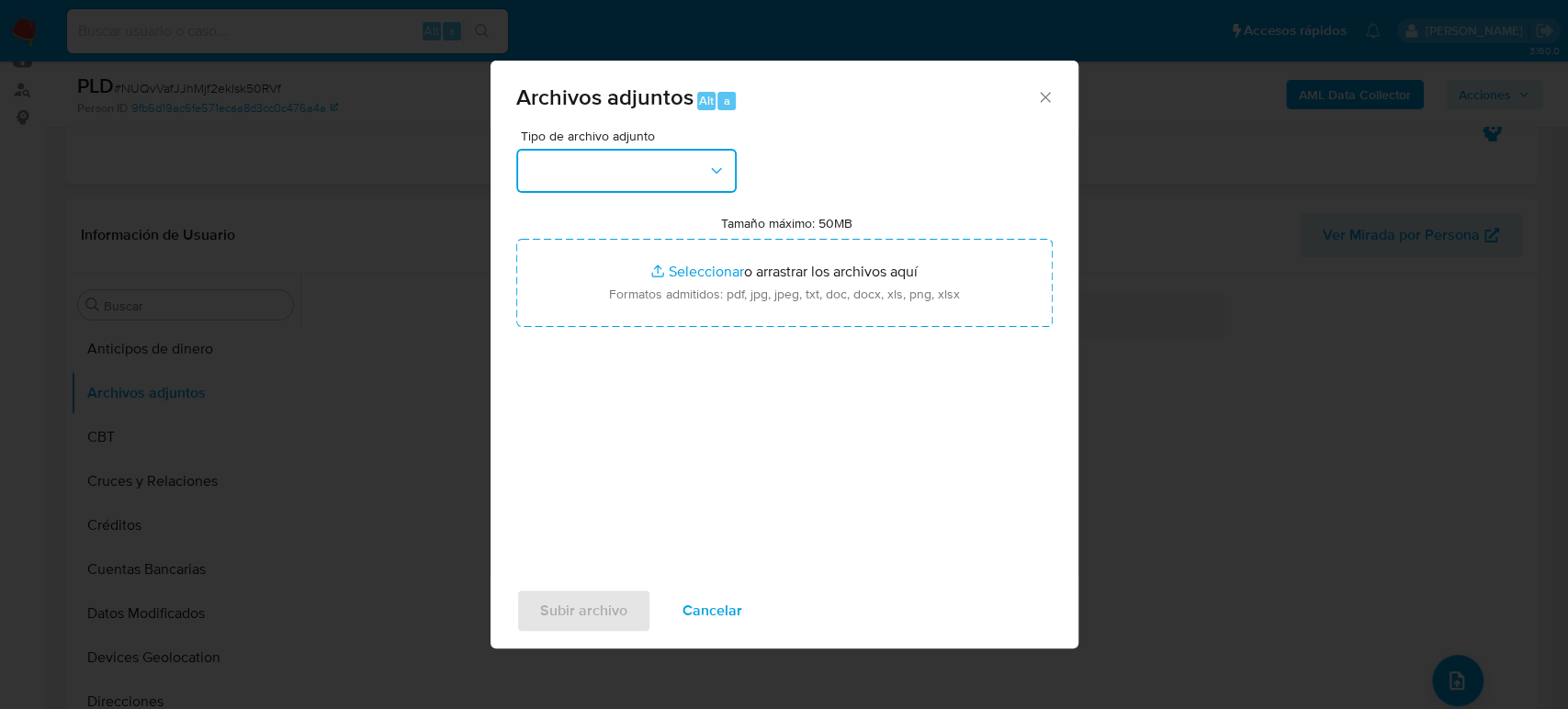
click at [655, 171] on button "button" at bounding box center [626, 171] width 221 height 44
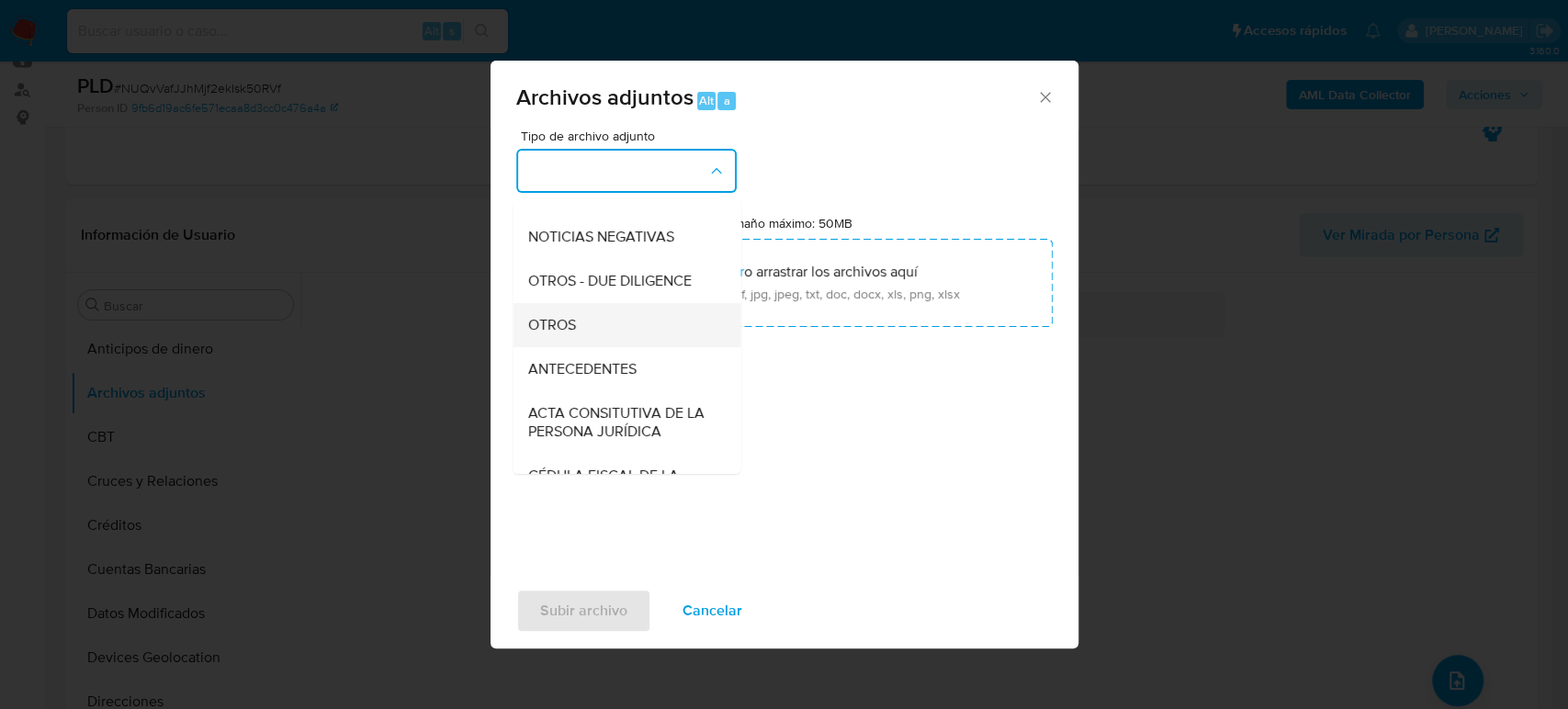
click at [587, 348] on div "OTROS" at bounding box center [621, 325] width 187 height 44
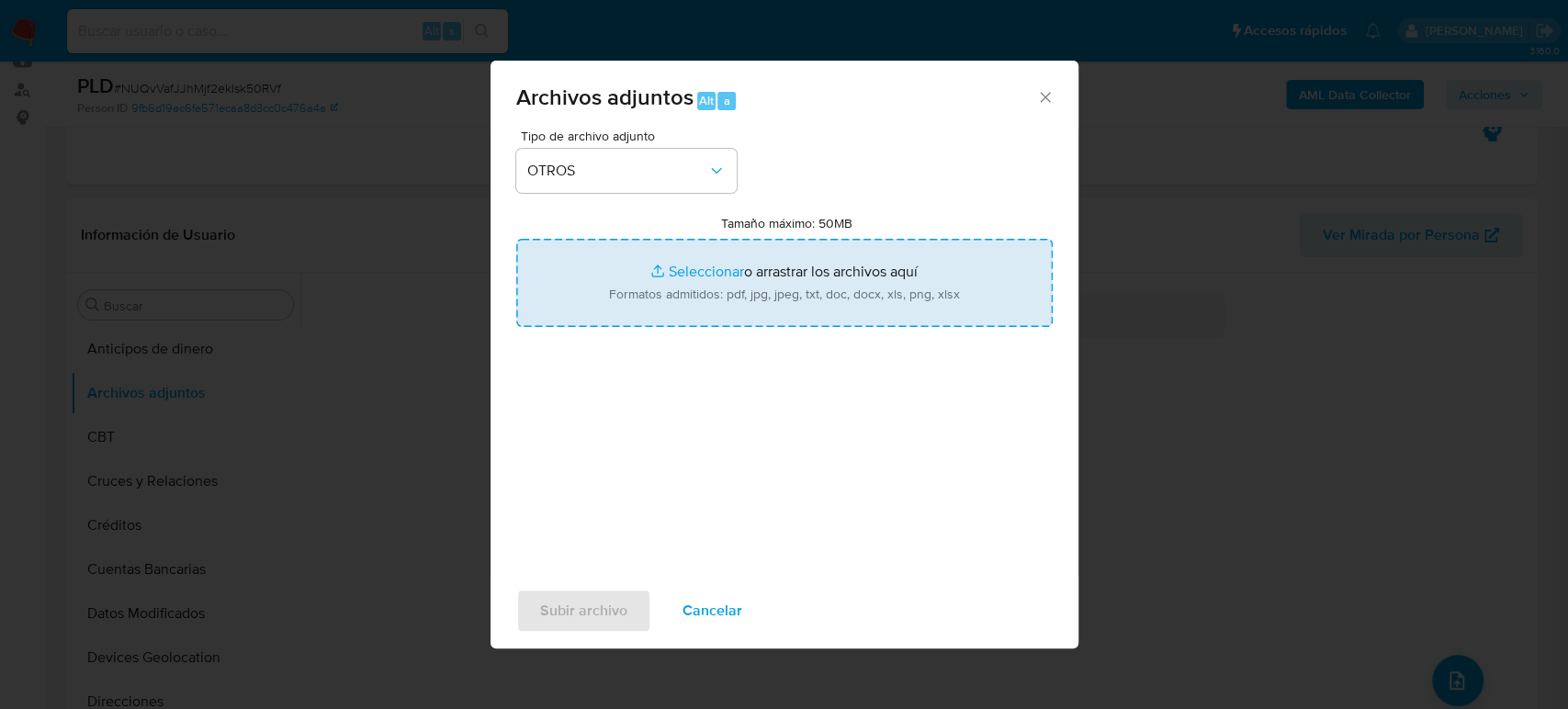
type input "C:\fakepath\2346936474_Oliber Torres_Agosto2025.pdf"
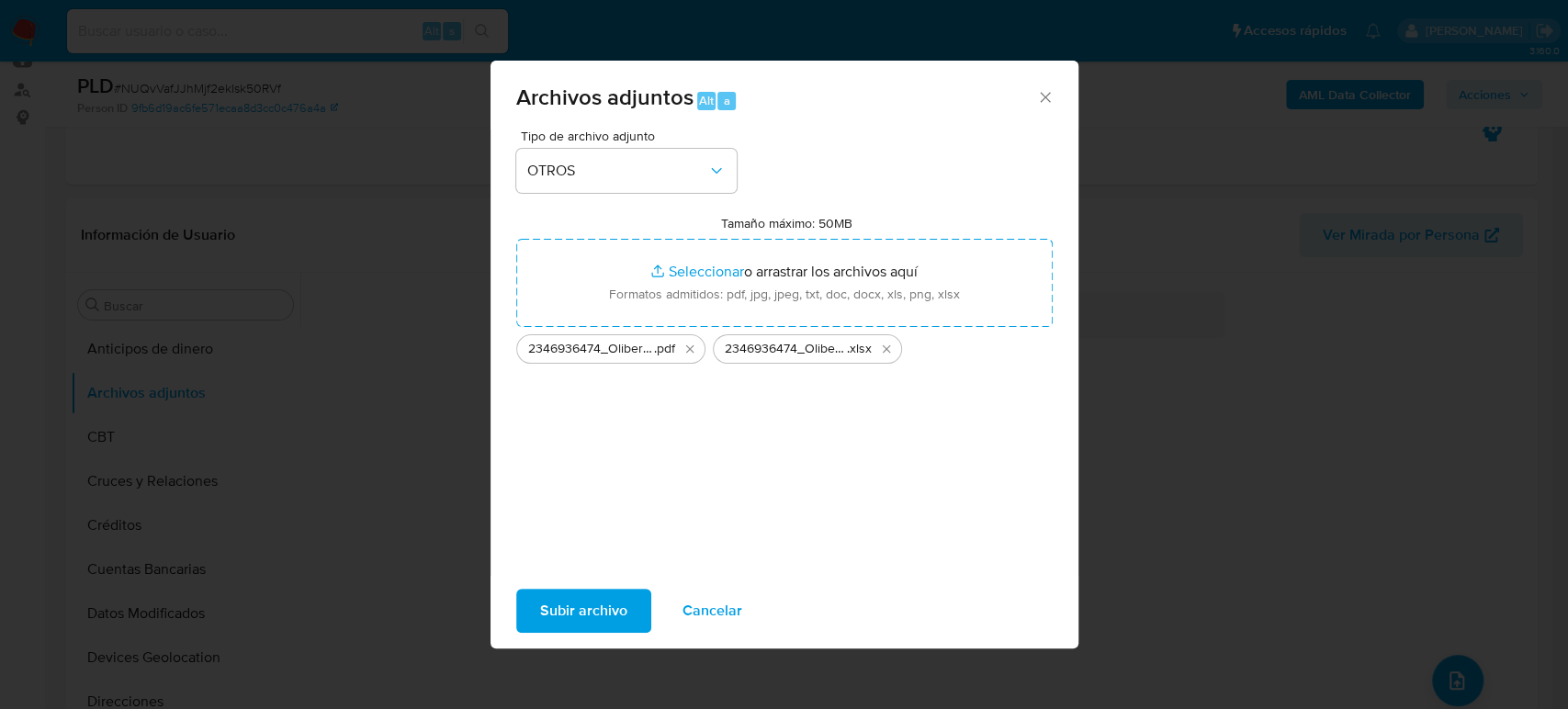
click at [613, 601] on span "Subir archivo" at bounding box center [584, 612] width 87 height 41
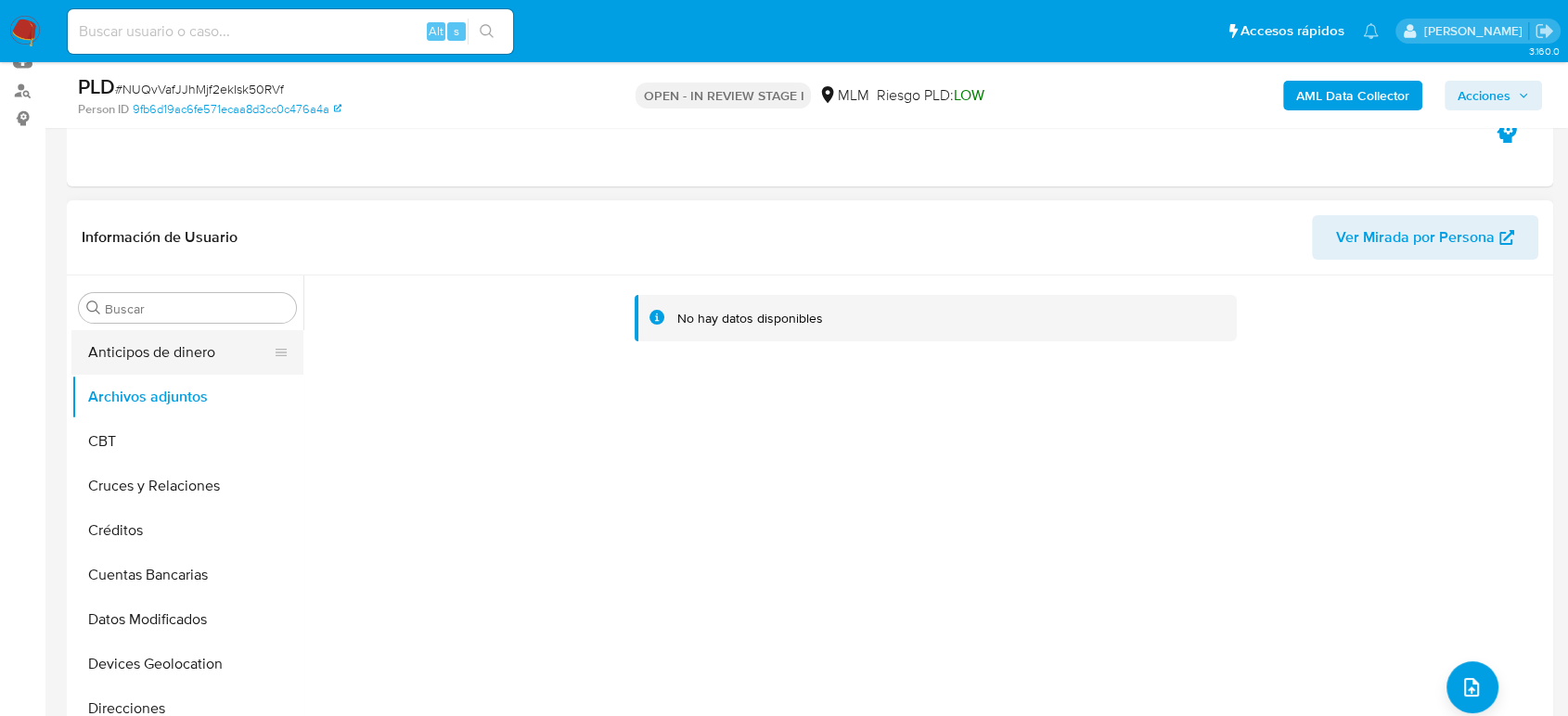
click at [216, 341] on button "Anticipos de dinero" at bounding box center [180, 353] width 217 height 45
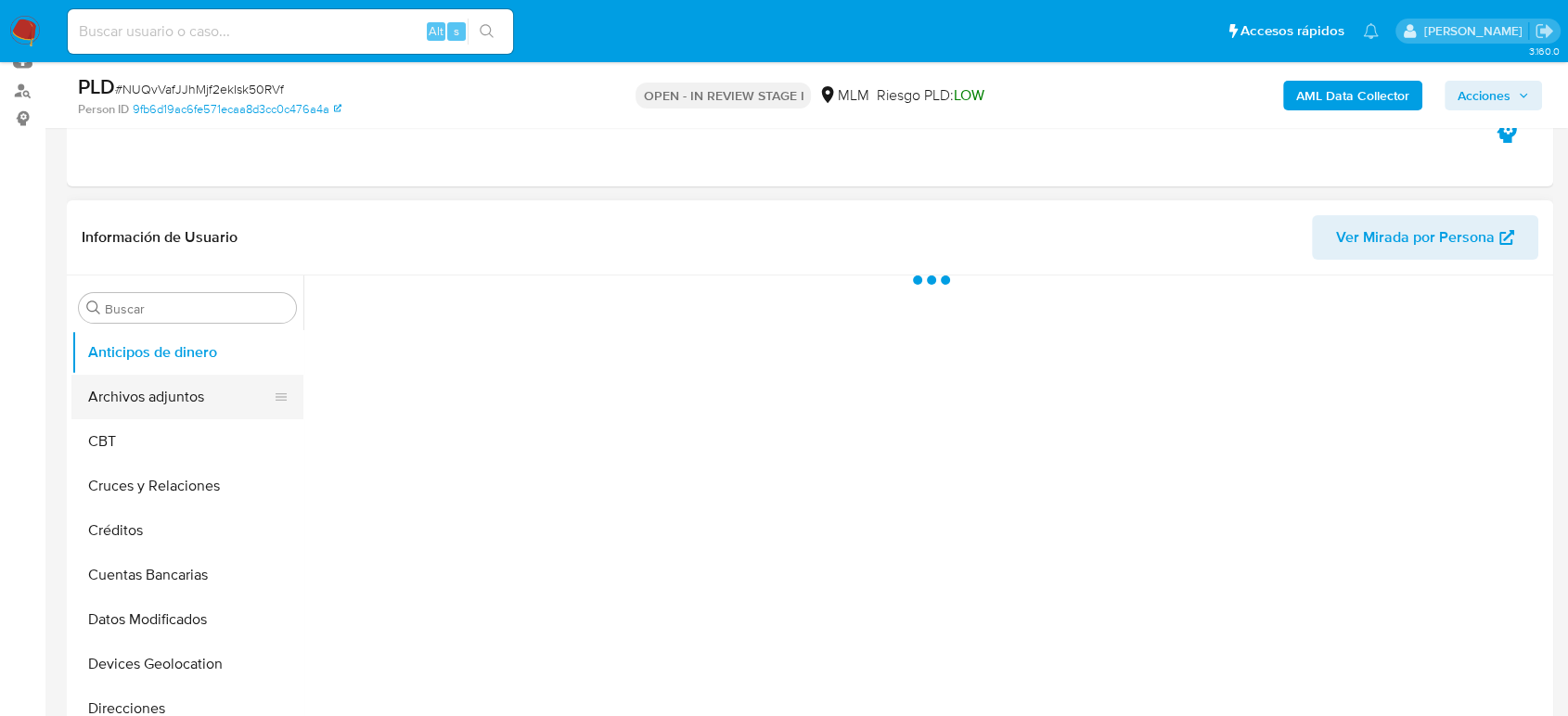
click at [130, 406] on button "Archivos adjuntos" at bounding box center [180, 398] width 217 height 45
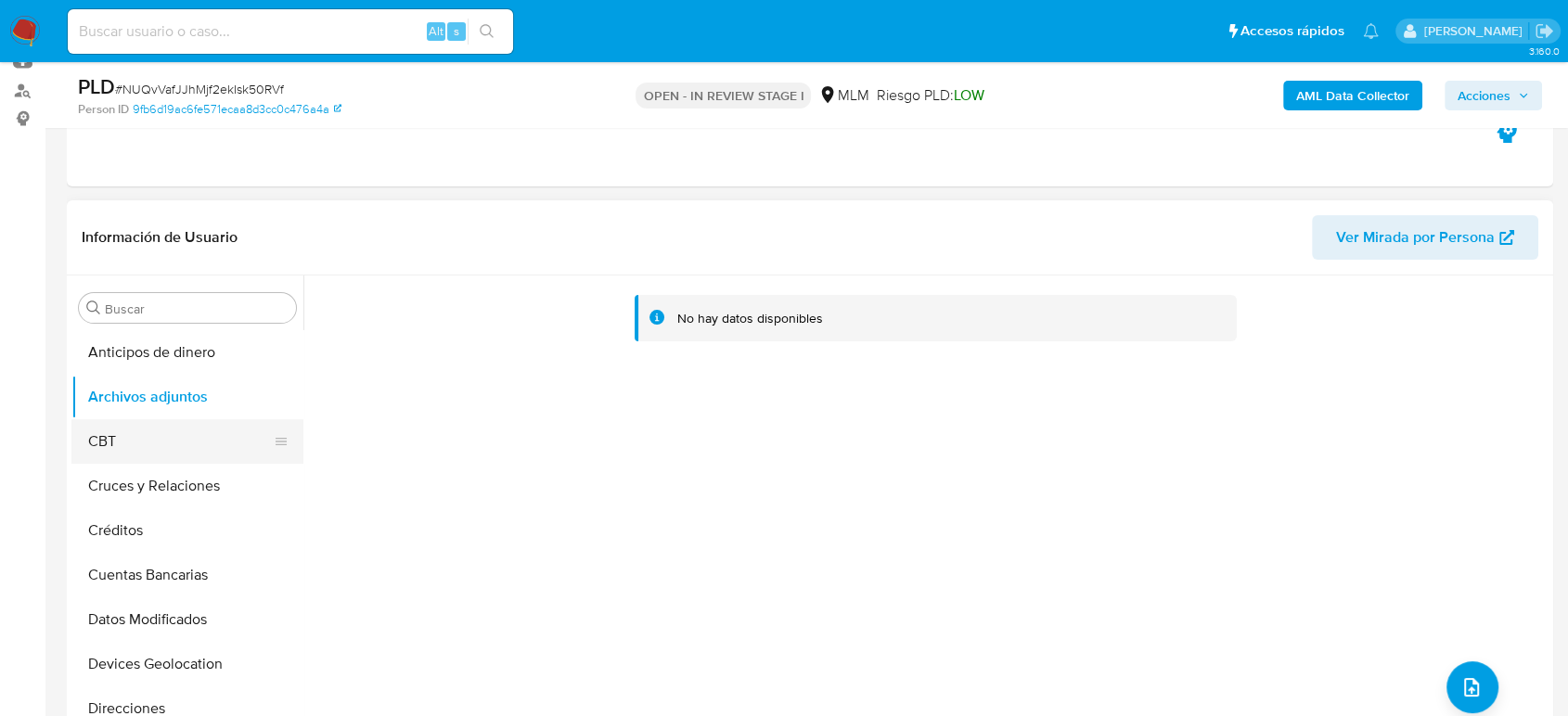
click at [156, 436] on button "CBT" at bounding box center [180, 442] width 217 height 45
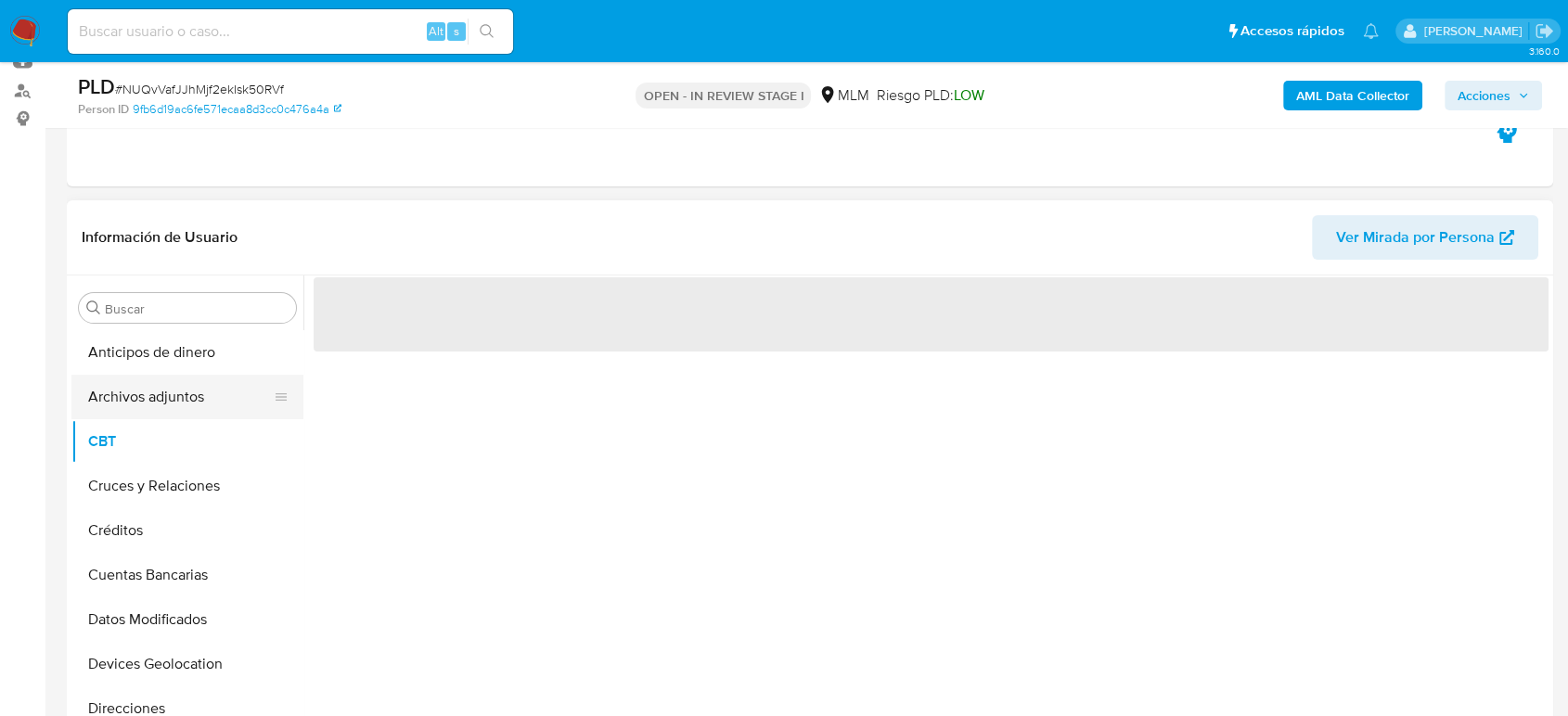
click at [156, 409] on button "Archivos adjuntos" at bounding box center [180, 398] width 217 height 45
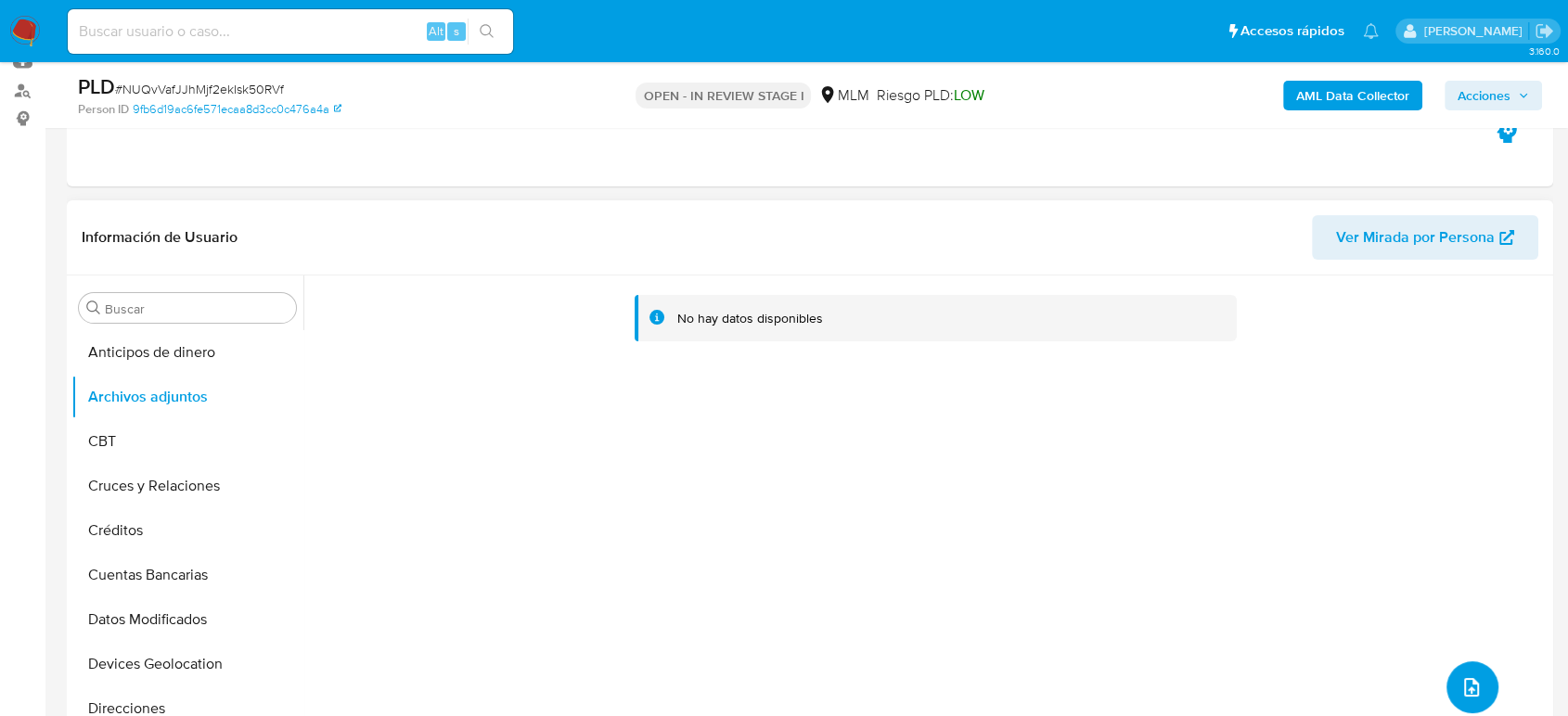
click at [1446, 674] on button "upload-file" at bounding box center [1473, 688] width 52 height 52
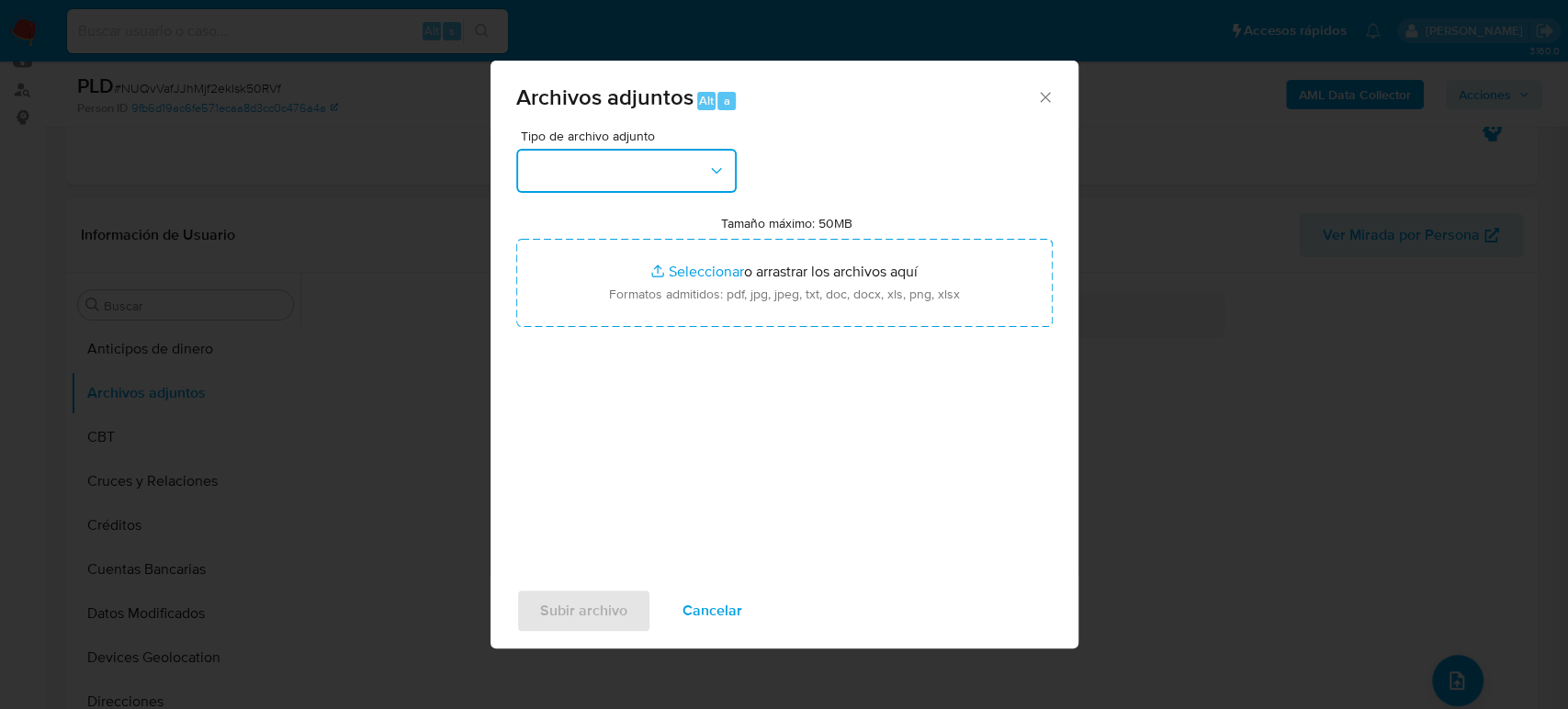
click at [620, 162] on button "button" at bounding box center [626, 171] width 221 height 44
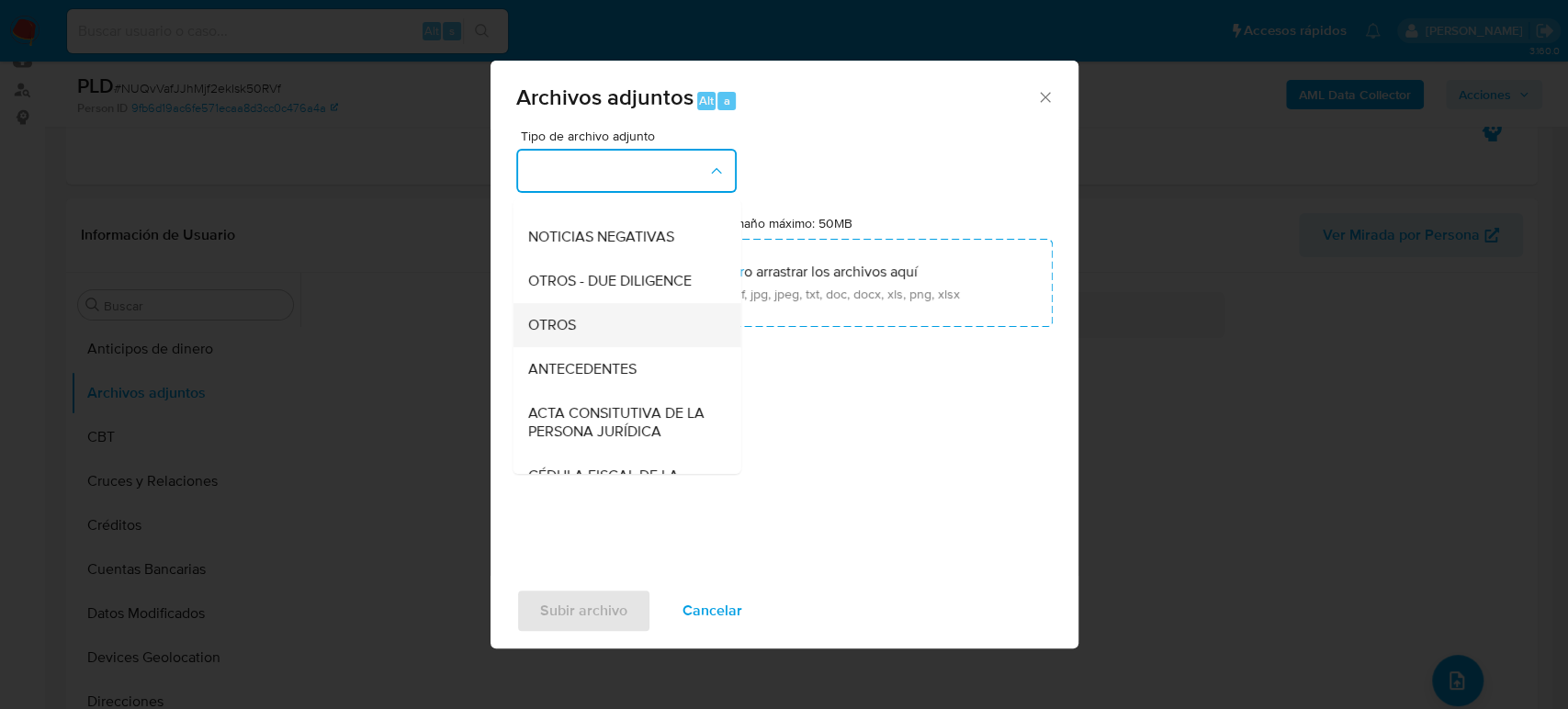
click at [597, 348] on div "OTROS" at bounding box center [621, 325] width 187 height 44
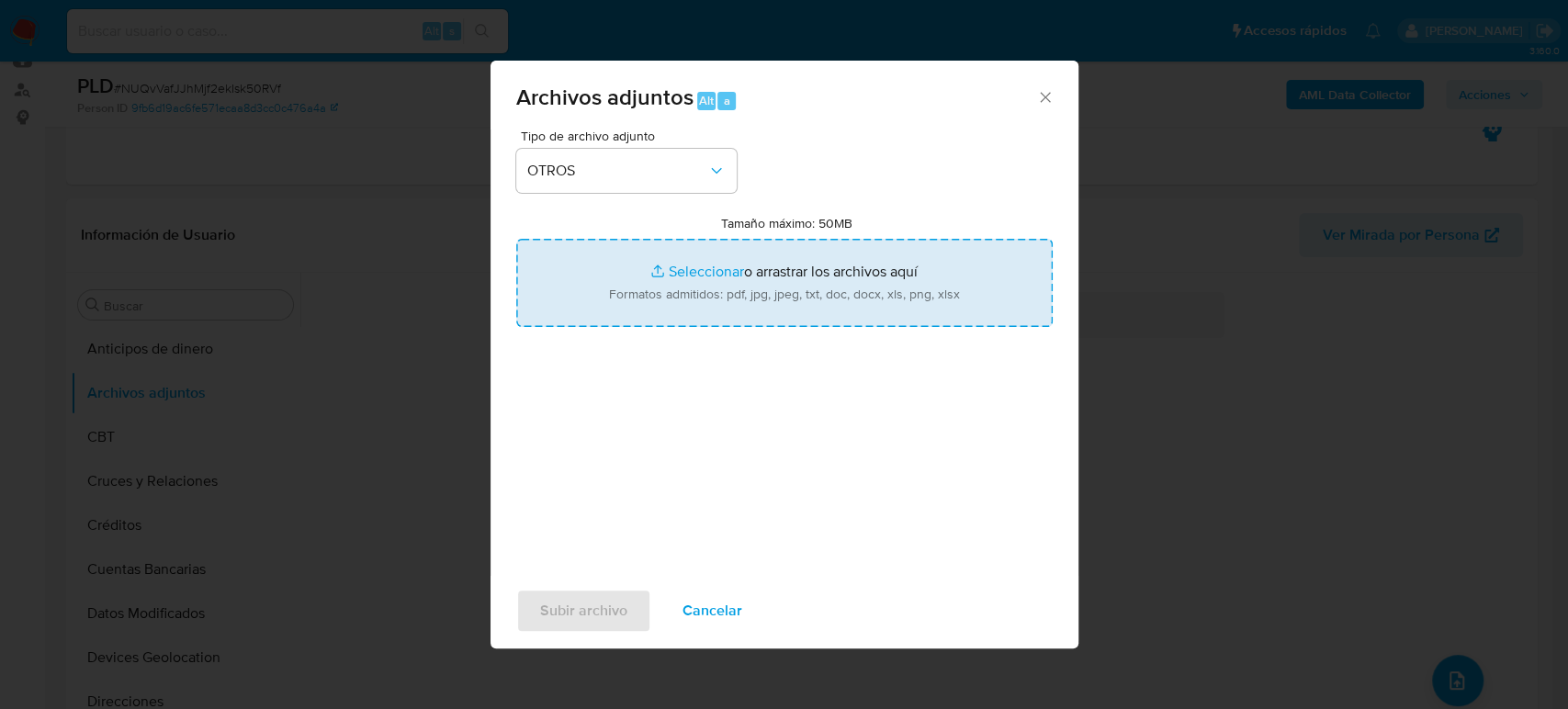
type input "C:\fakepath\2346936474_Oliber Torres_Agosto2025.pdf"
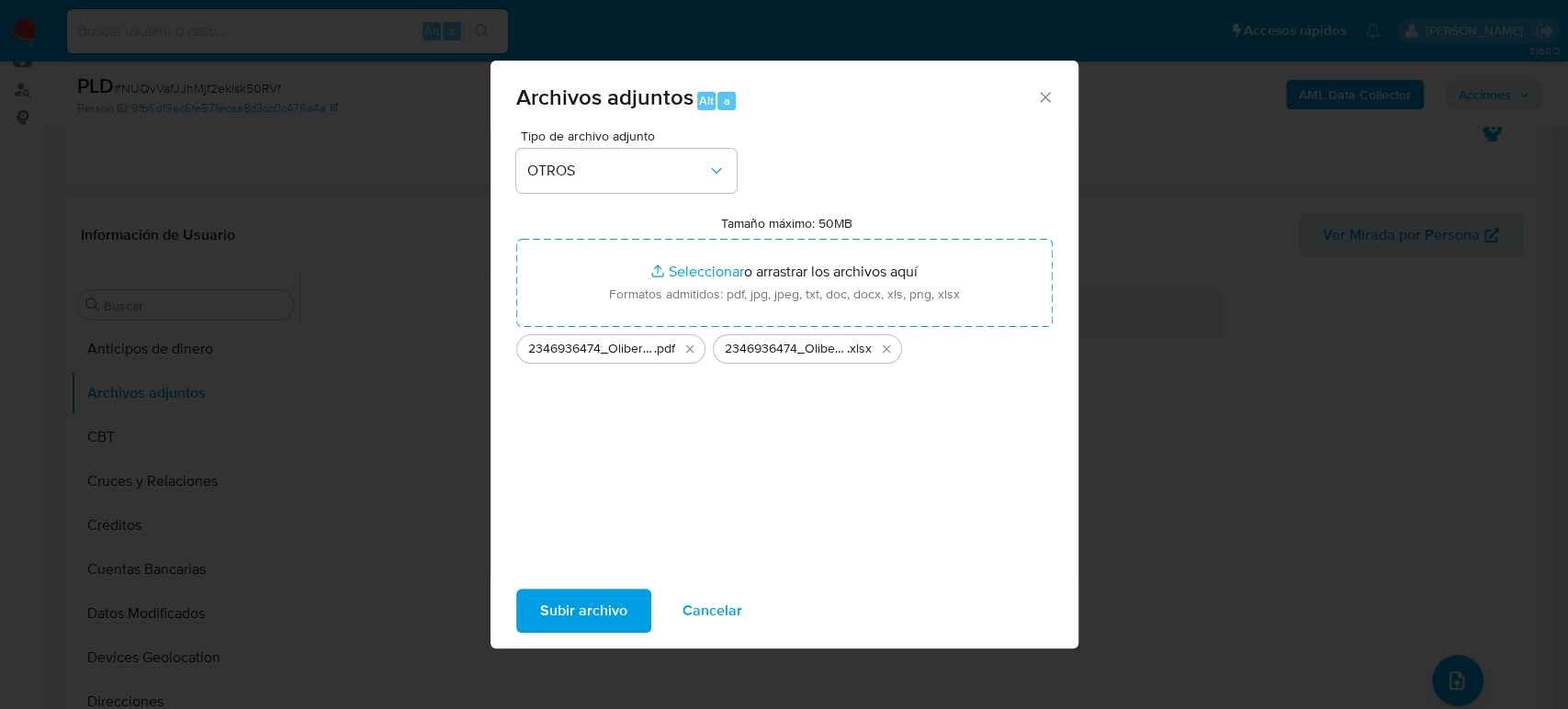
click at [592, 619] on span "Subir archivo" at bounding box center [584, 612] width 87 height 41
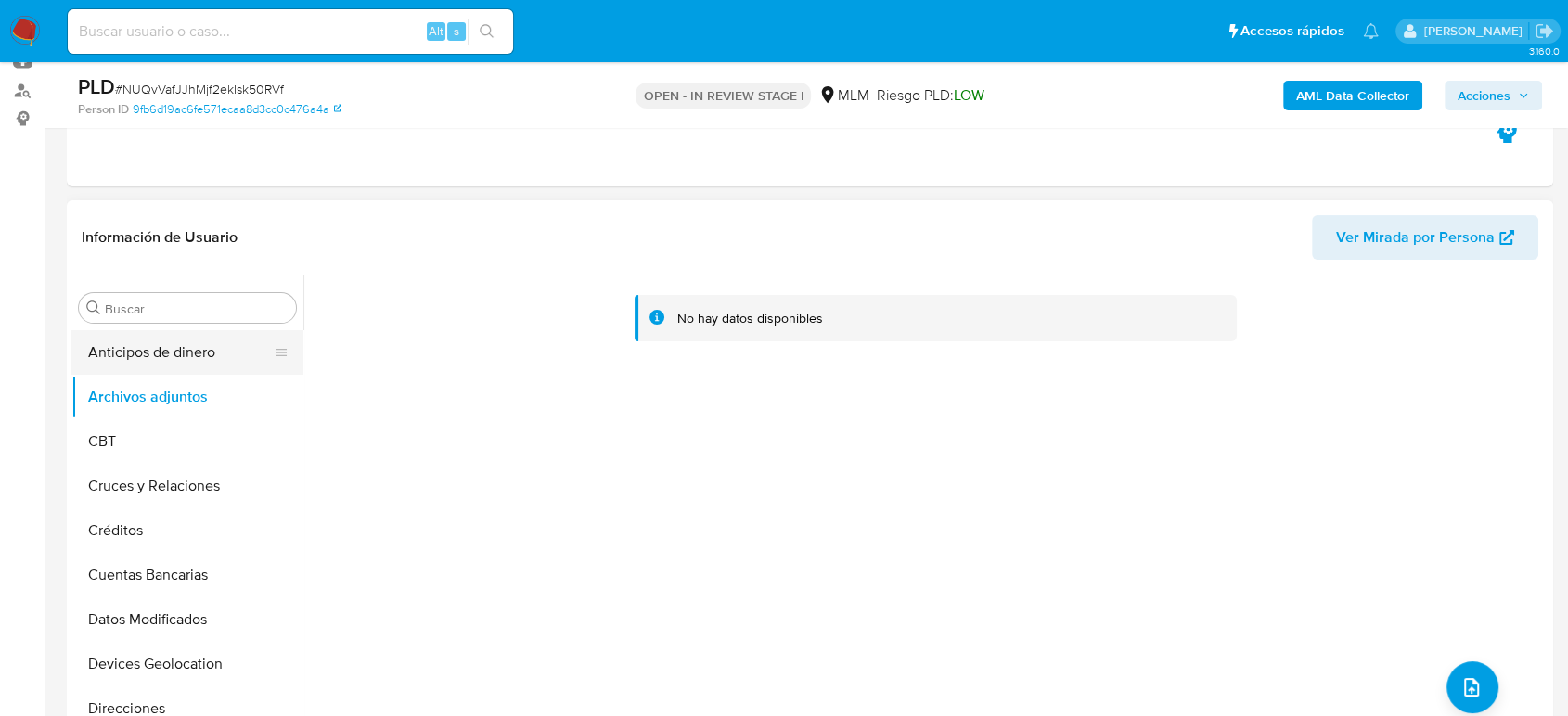
click at [166, 370] on button "Anticipos de dinero" at bounding box center [180, 353] width 217 height 45
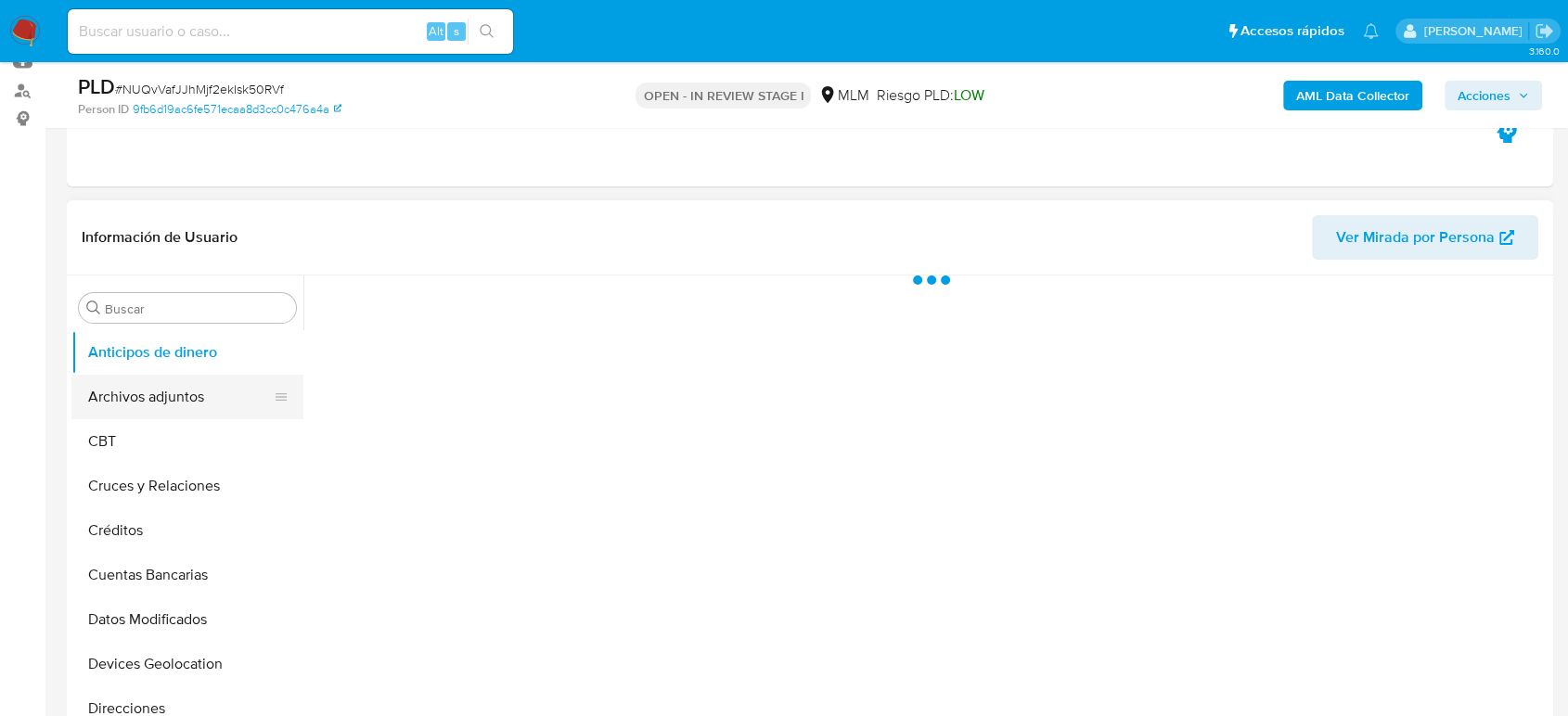
click at [152, 396] on button "Archivos adjuntos" at bounding box center [180, 398] width 217 height 45
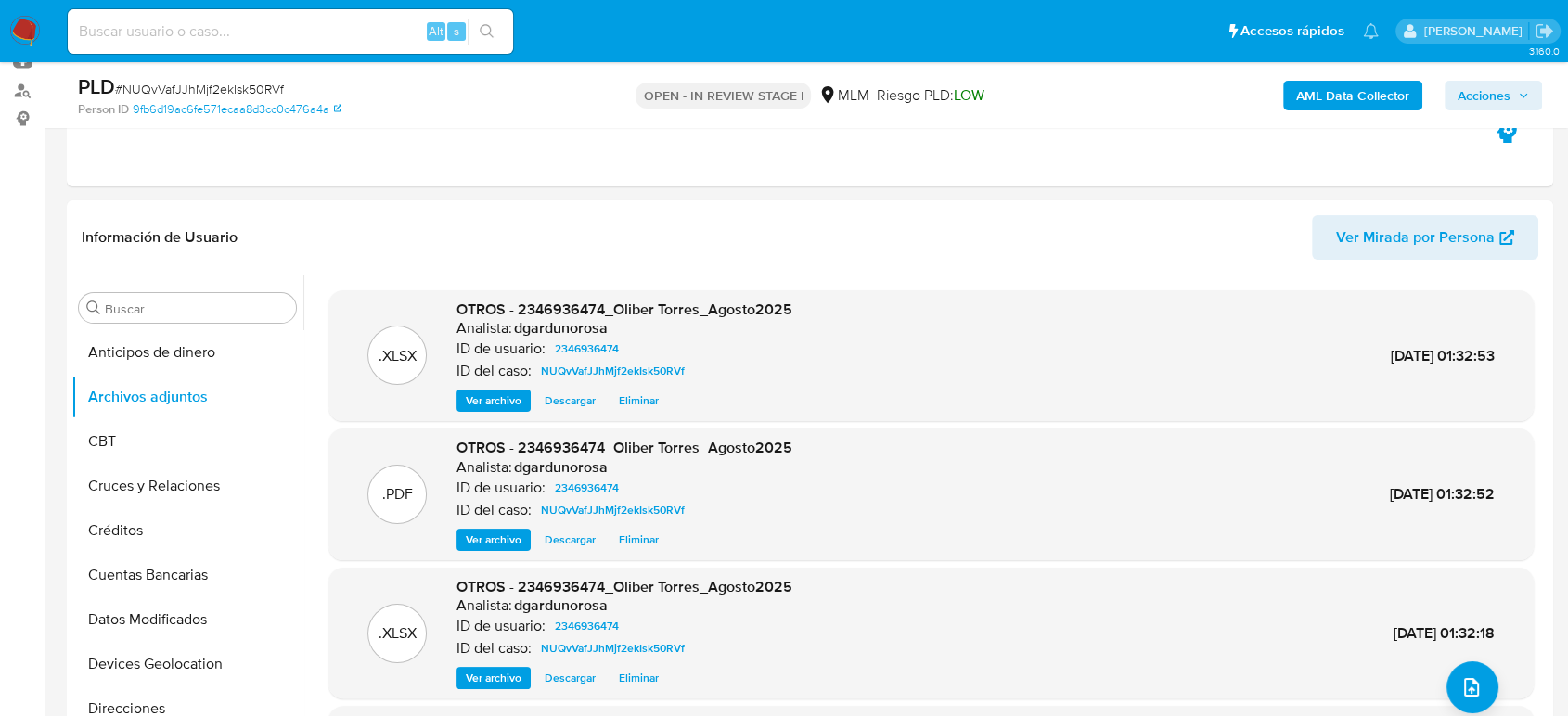
click at [1501, 78] on div "AML Data Collector Acciones" at bounding box center [1299, 95] width 484 height 44
click at [1501, 93] on span "Acciones" at bounding box center [1484, 95] width 53 height 30
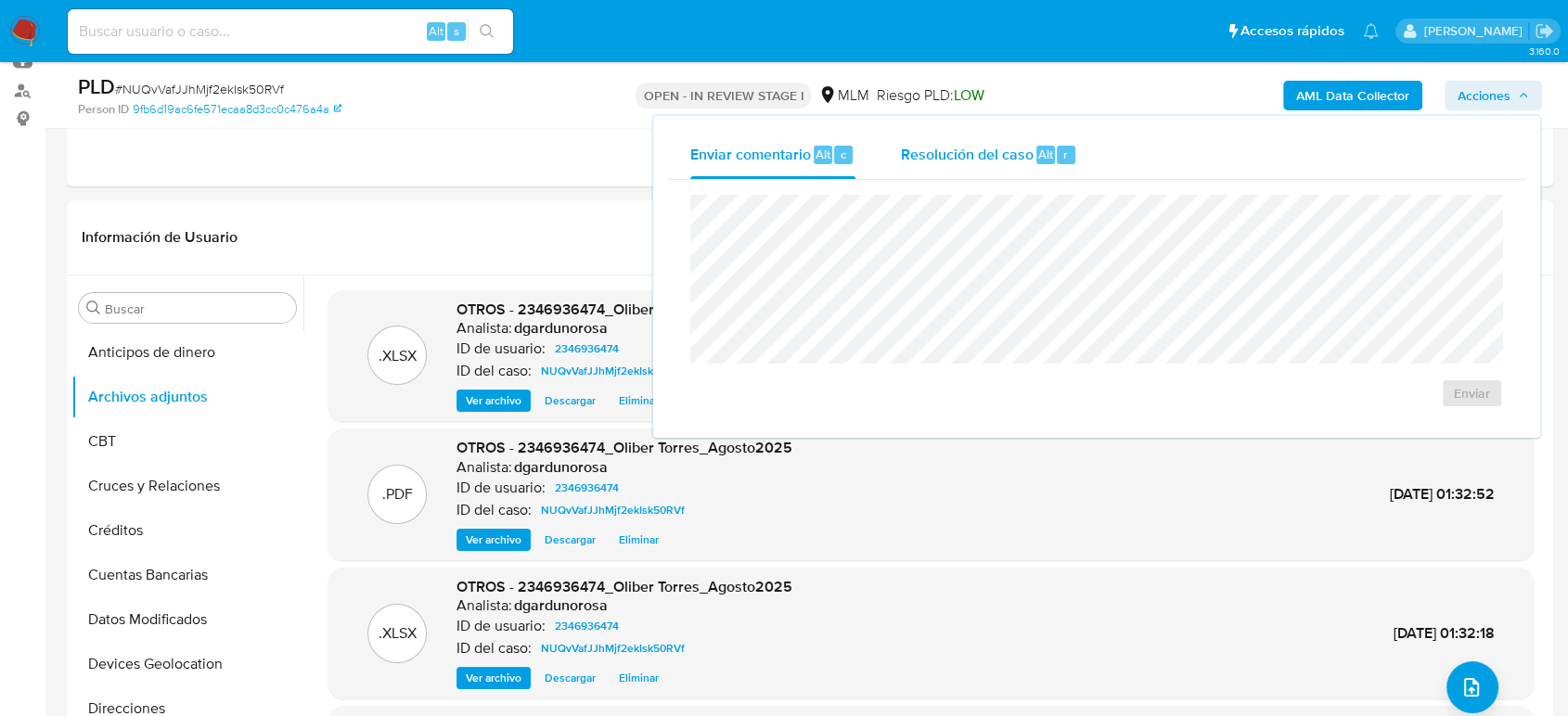
click at [986, 167] on div "Resolución del caso Alt r" at bounding box center [988, 155] width 177 height 49
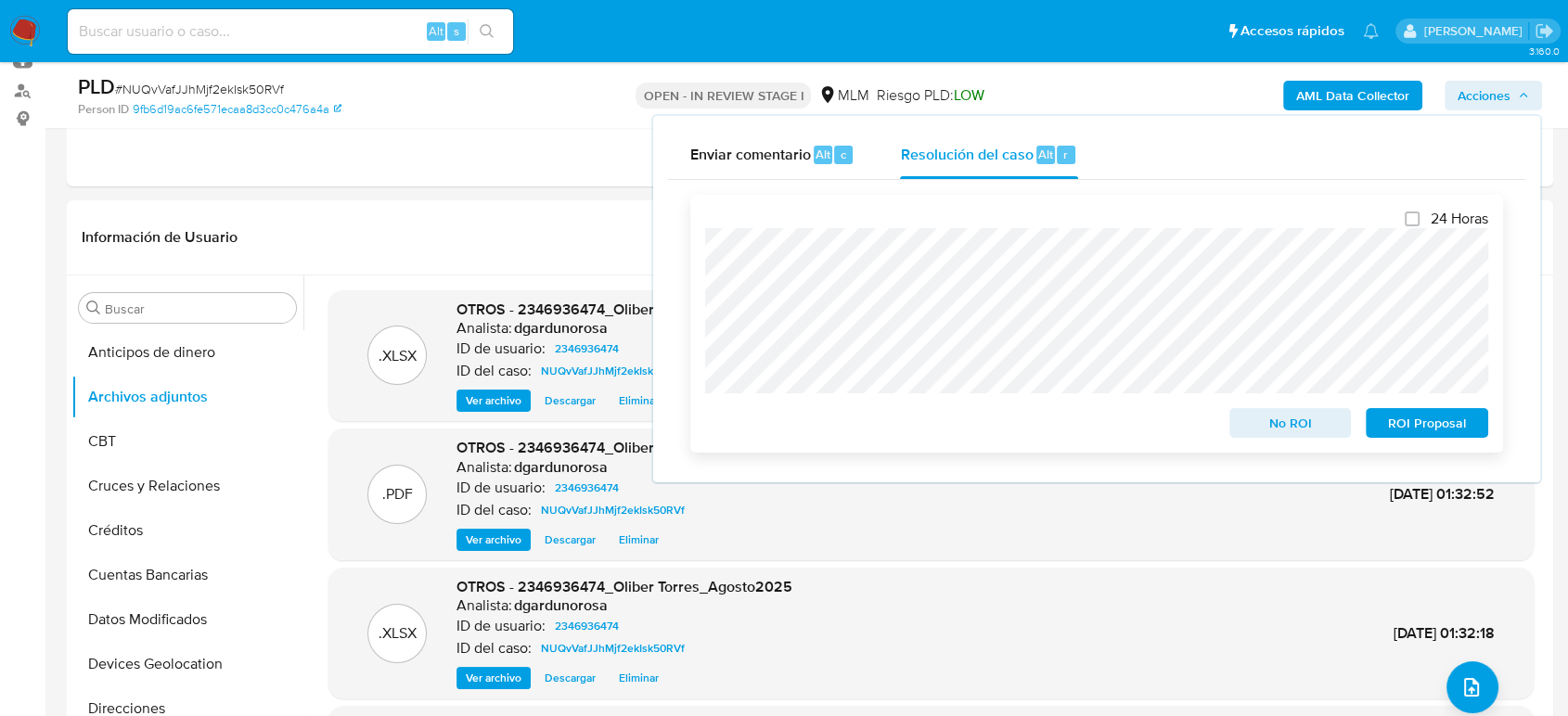
click at [1428, 422] on span "ROI Proposal" at bounding box center [1426, 423] width 96 height 26
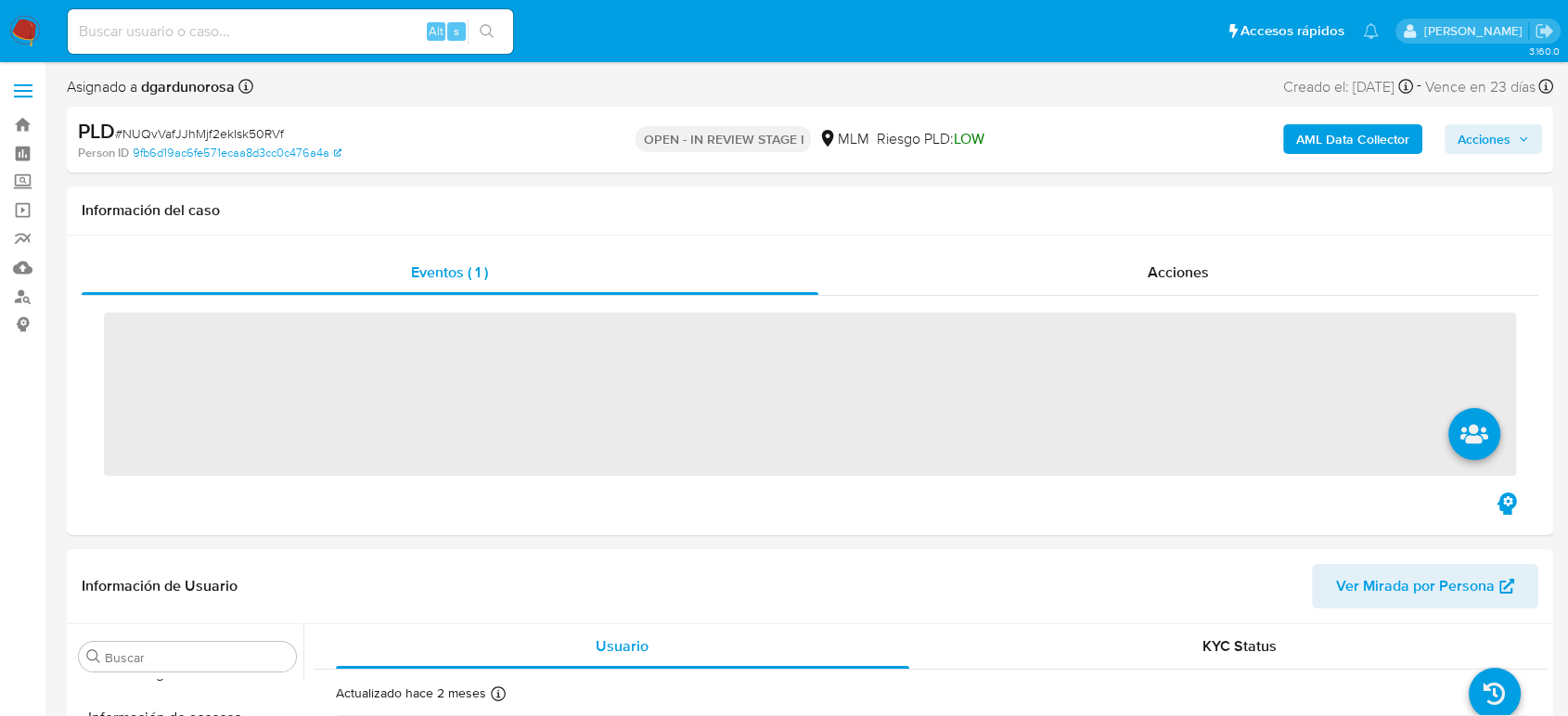
scroll to position [784, 0]
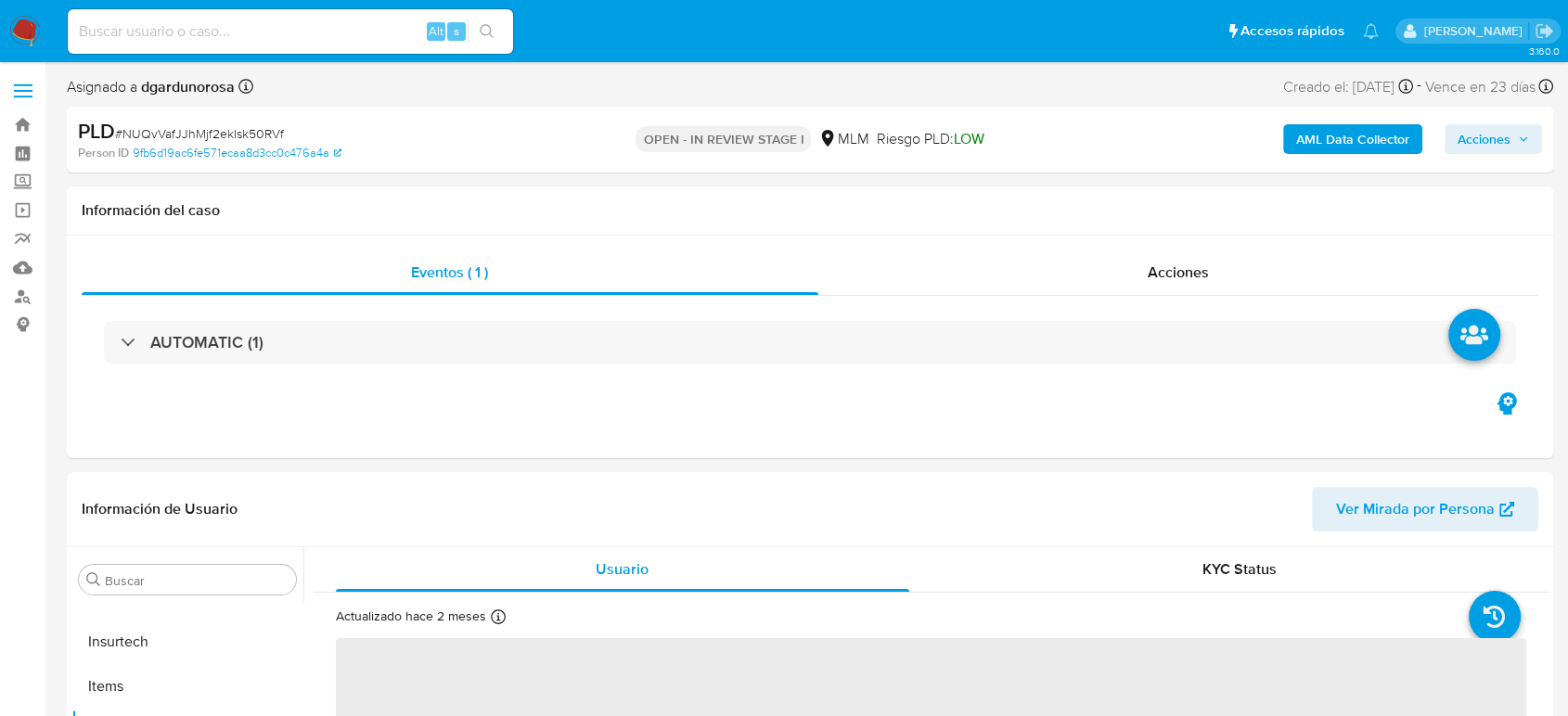
select select "10"
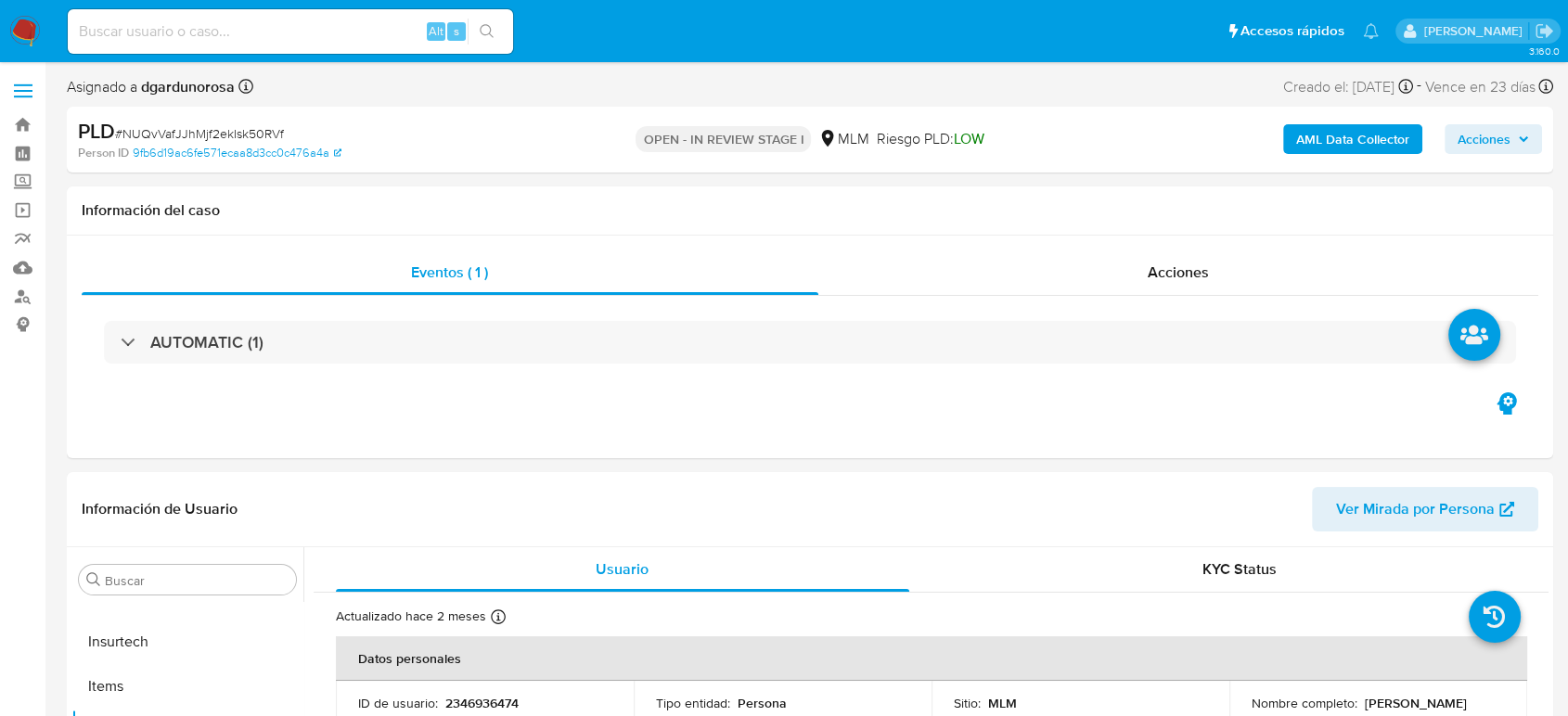
click at [35, 92] on label at bounding box center [23, 91] width 47 height 39
click at [0, 0] on input "checkbox" at bounding box center [0, 0] width 0 height 0
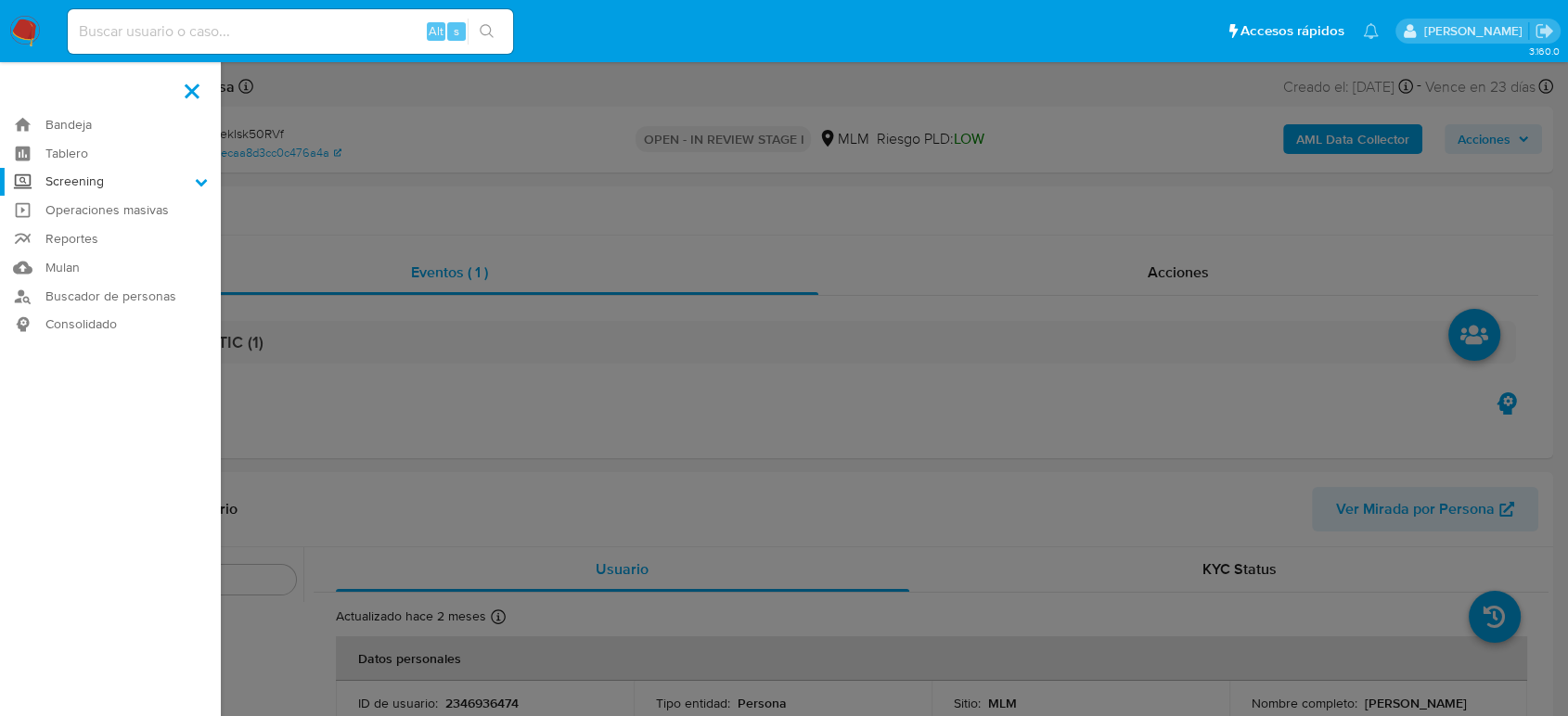
click at [101, 184] on label "Screening" at bounding box center [110, 182] width 221 height 29
click at [0, 0] on input "Screening" at bounding box center [0, 0] width 0 height 0
click at [95, 256] on link "Herramientas" at bounding box center [110, 255] width 221 height 23
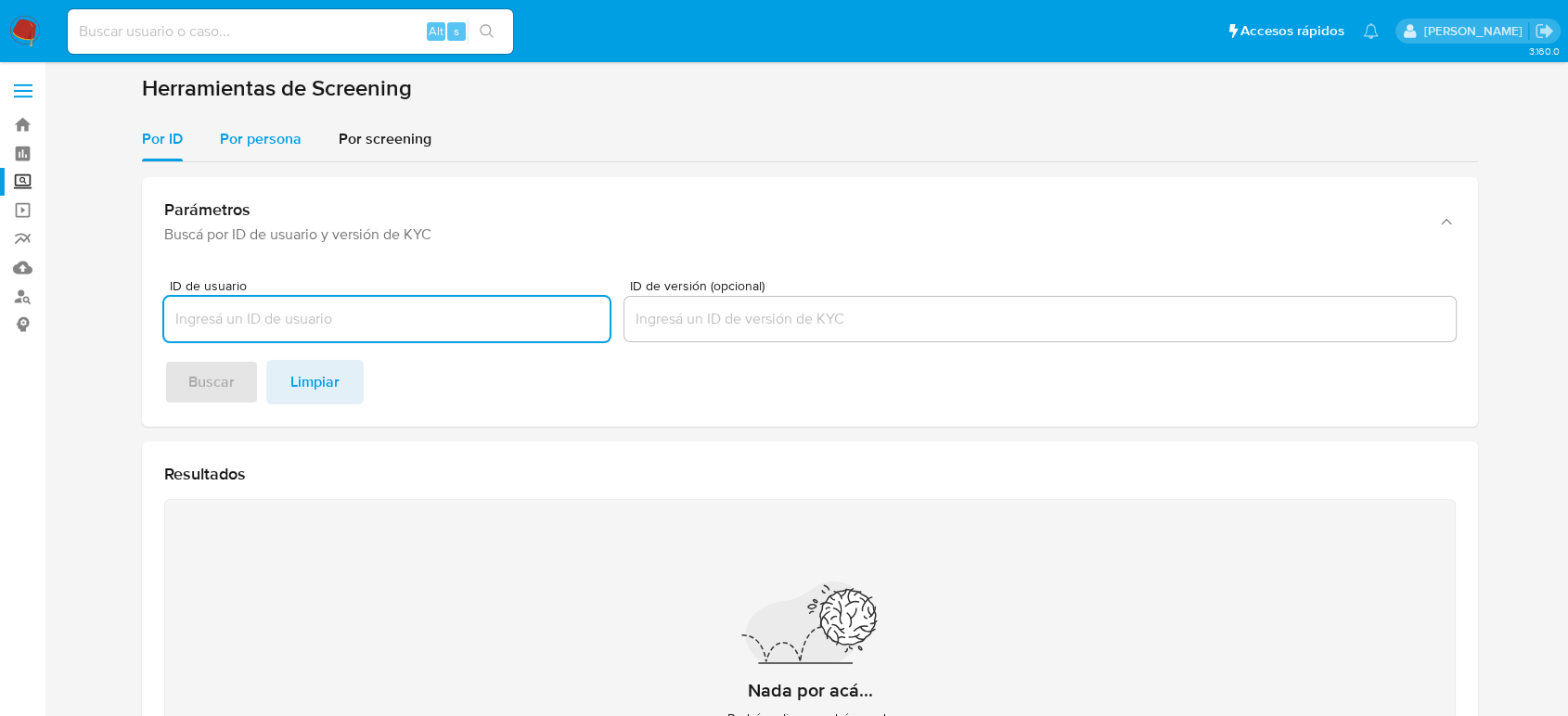
click at [248, 150] on div "Por persona" at bounding box center [260, 139] width 81 height 45
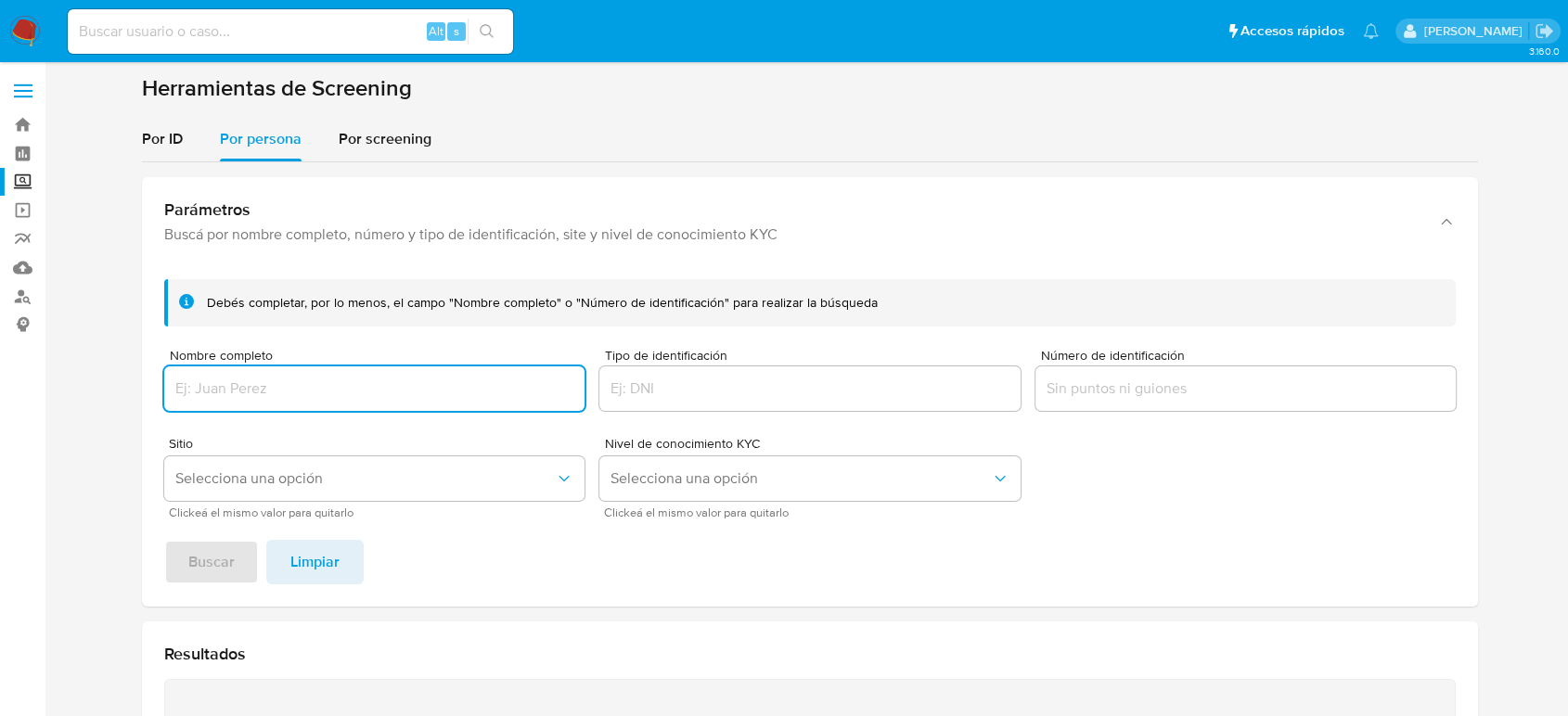
click at [259, 382] on input "Nombre completo" at bounding box center [373, 389] width 420 height 24
type input "[PERSON_NAME]"
click at [211, 548] on span "Buscar" at bounding box center [211, 563] width 47 height 41
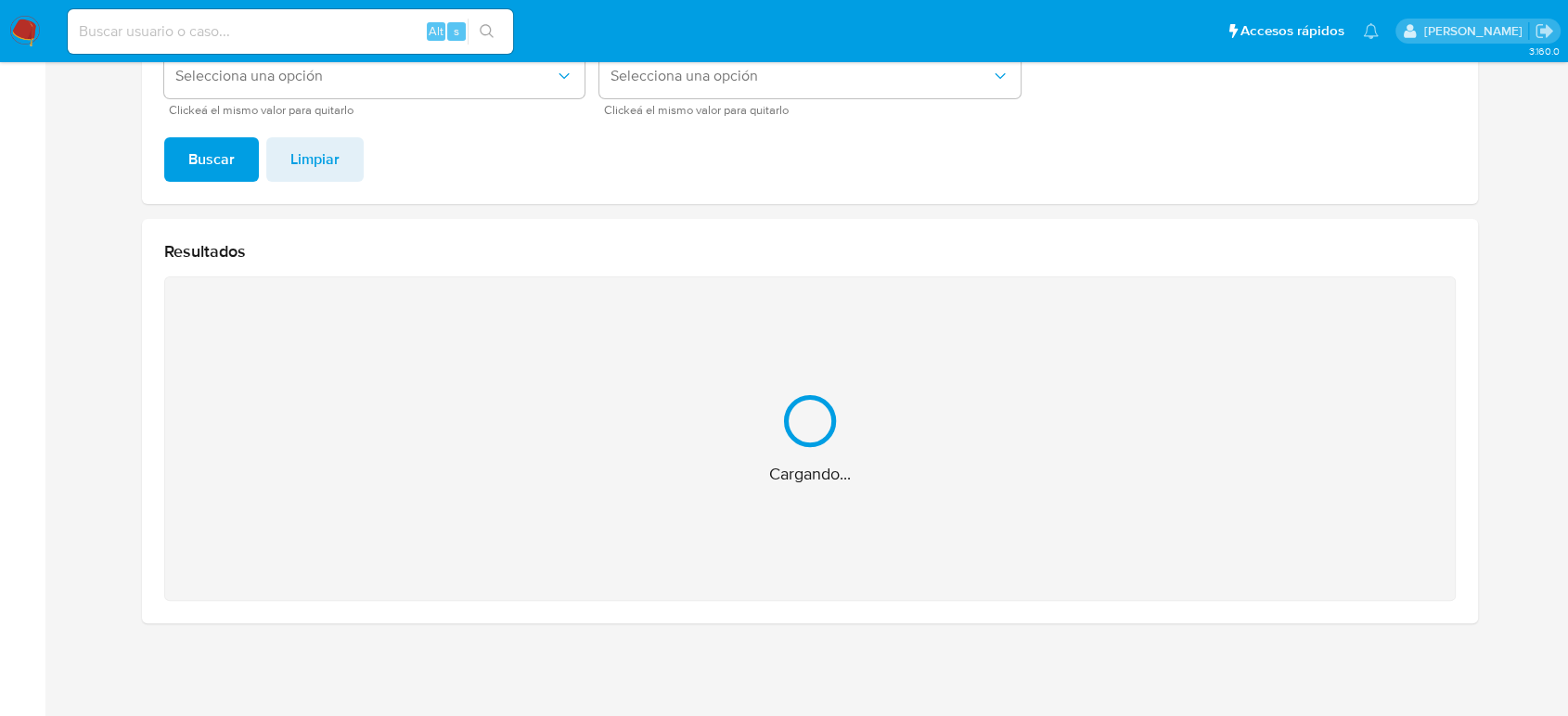
scroll to position [108, 0]
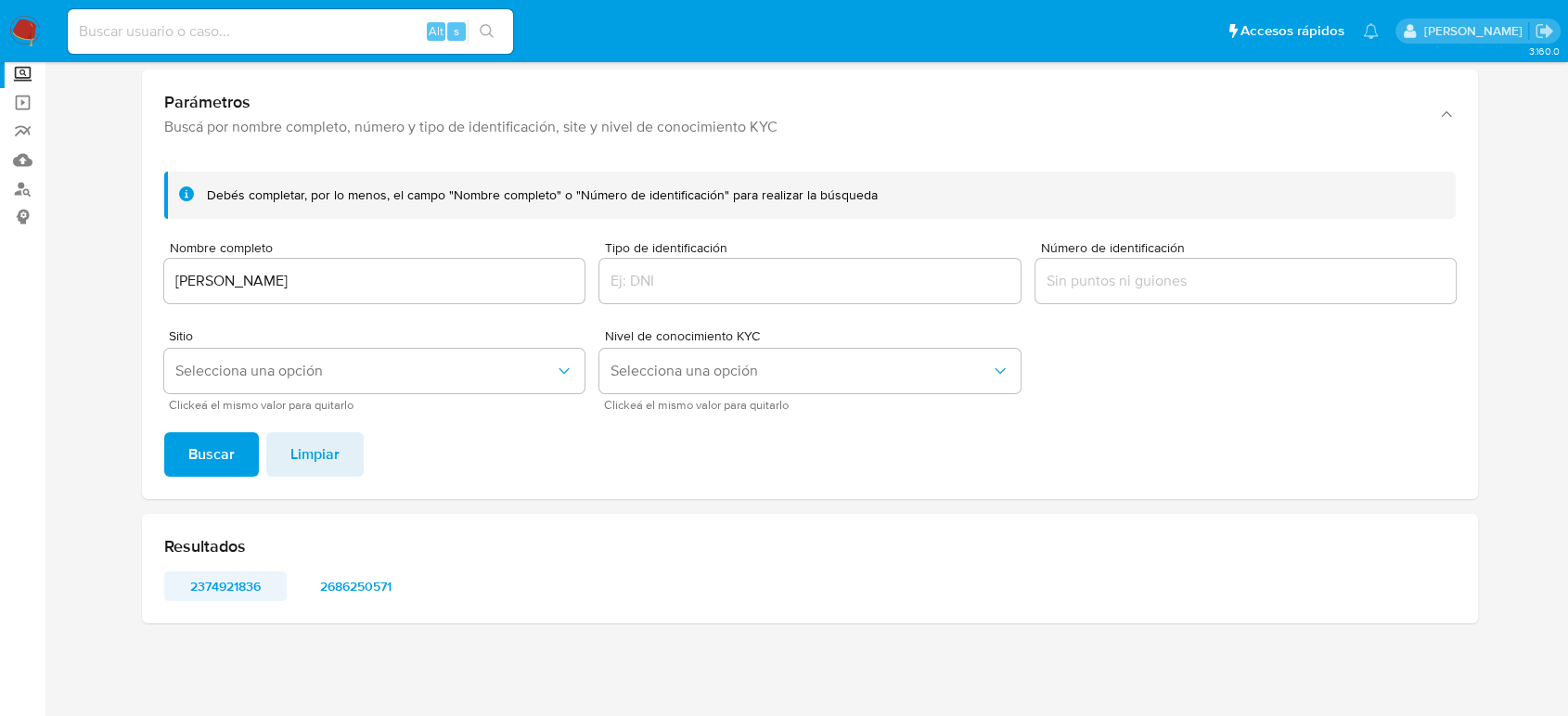
click at [225, 592] on span "2374921836" at bounding box center [225, 587] width 96 height 26
click at [375, 592] on span "2686250571" at bounding box center [355, 587] width 96 height 26
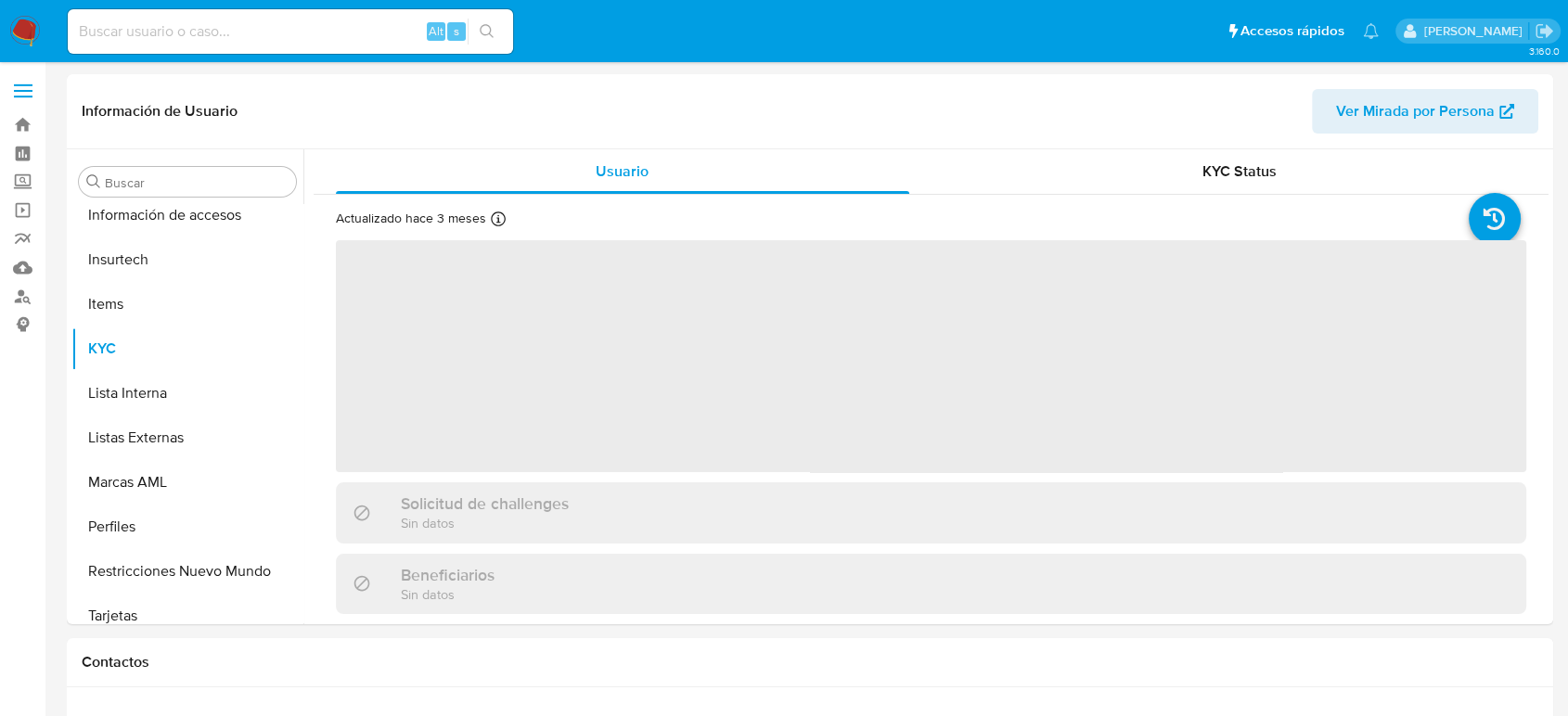
scroll to position [784, 0]
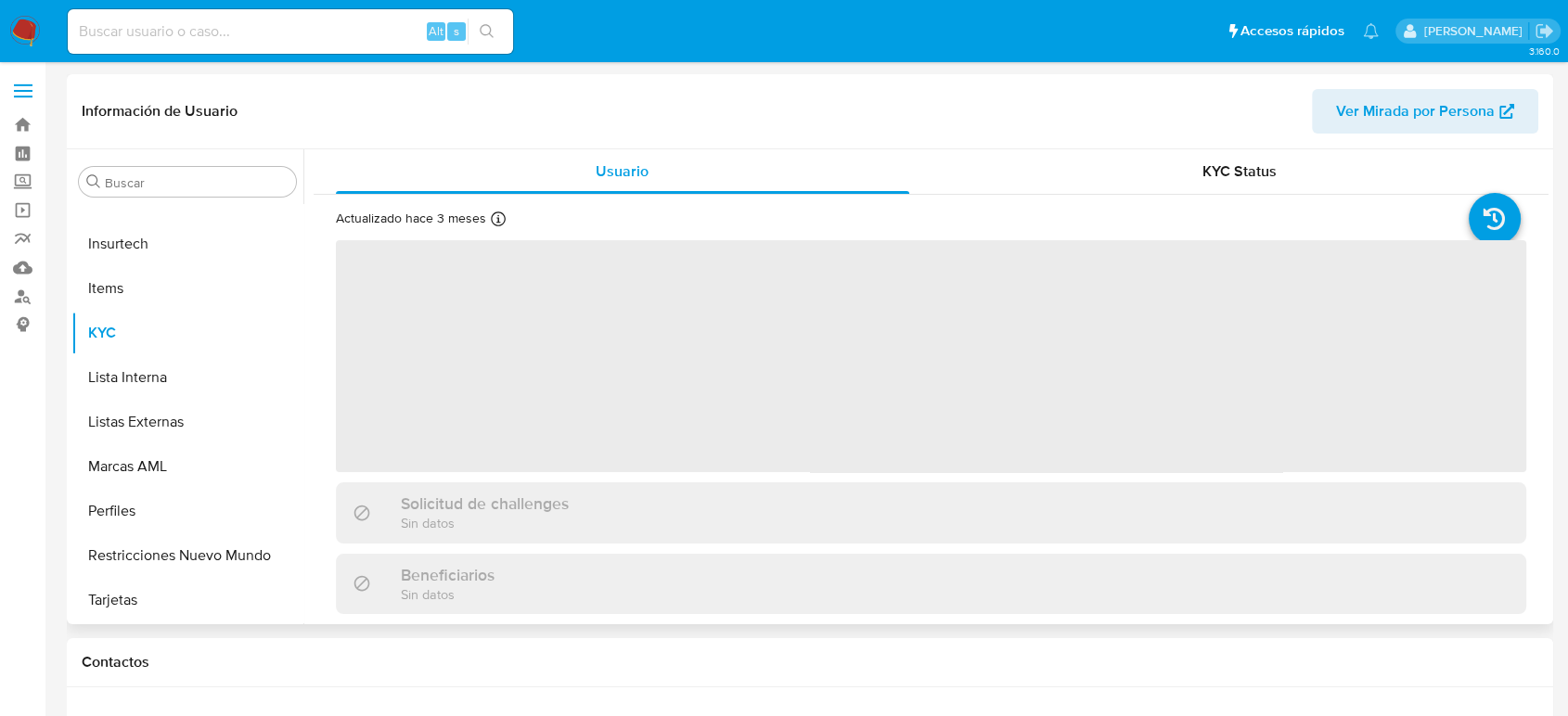
select select "10"
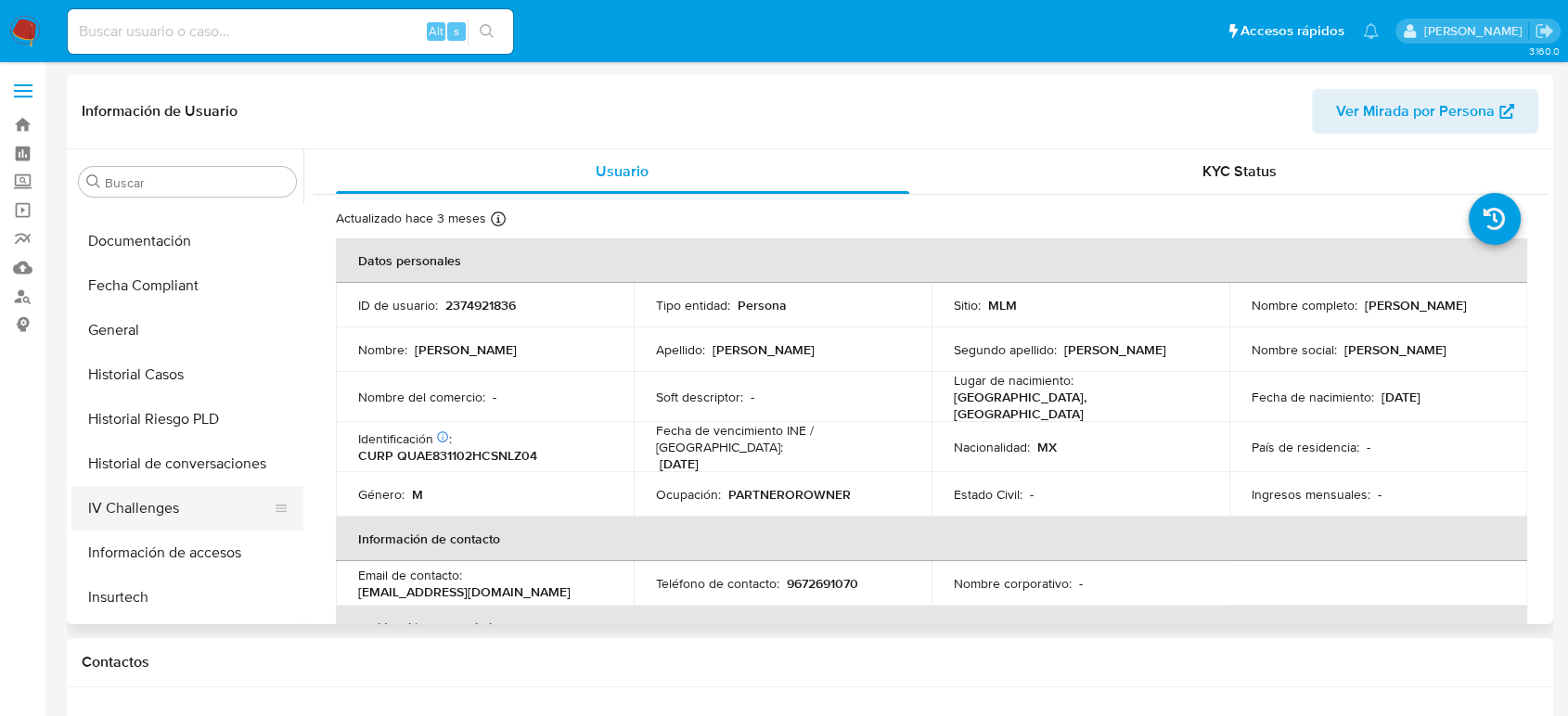
scroll to position [309, 0]
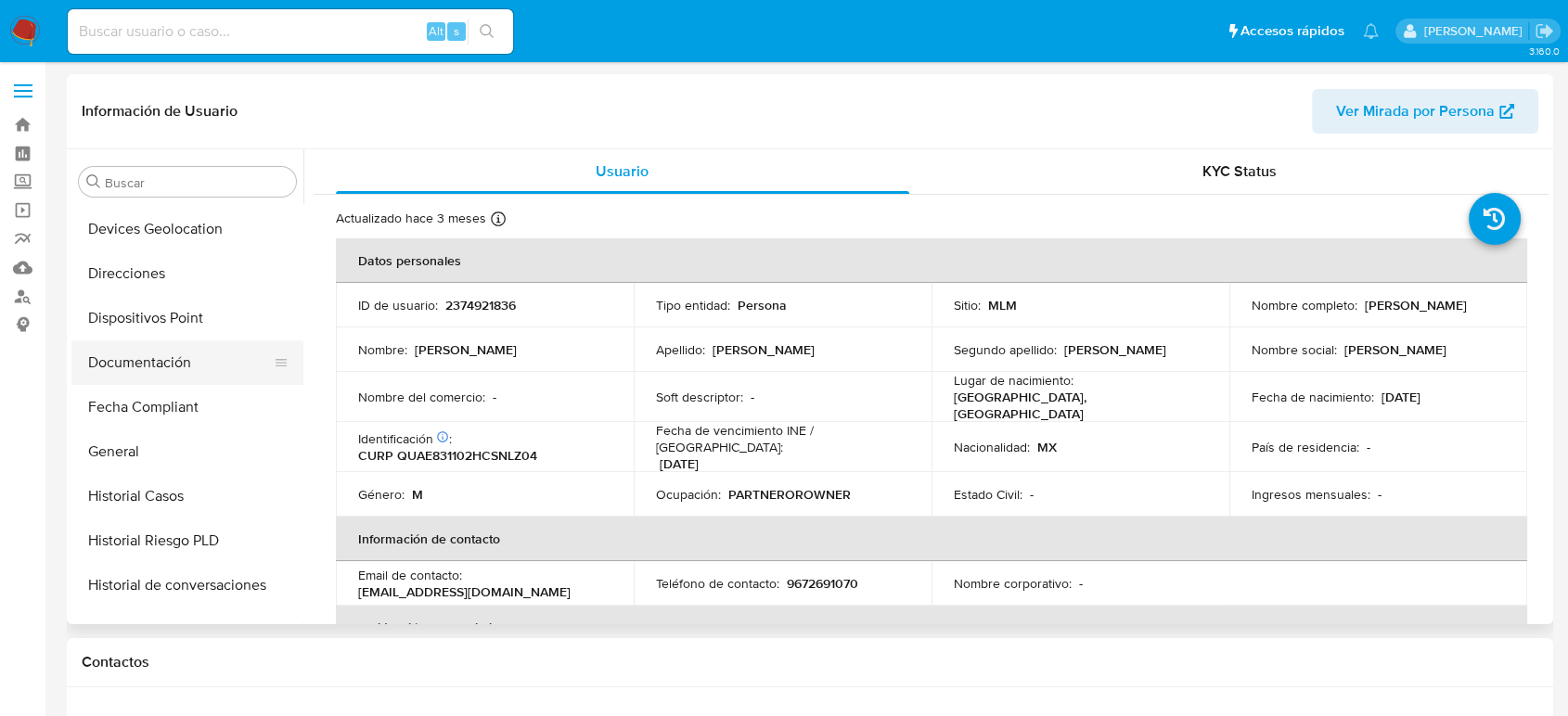
click at [154, 366] on button "Documentación" at bounding box center [180, 363] width 217 height 45
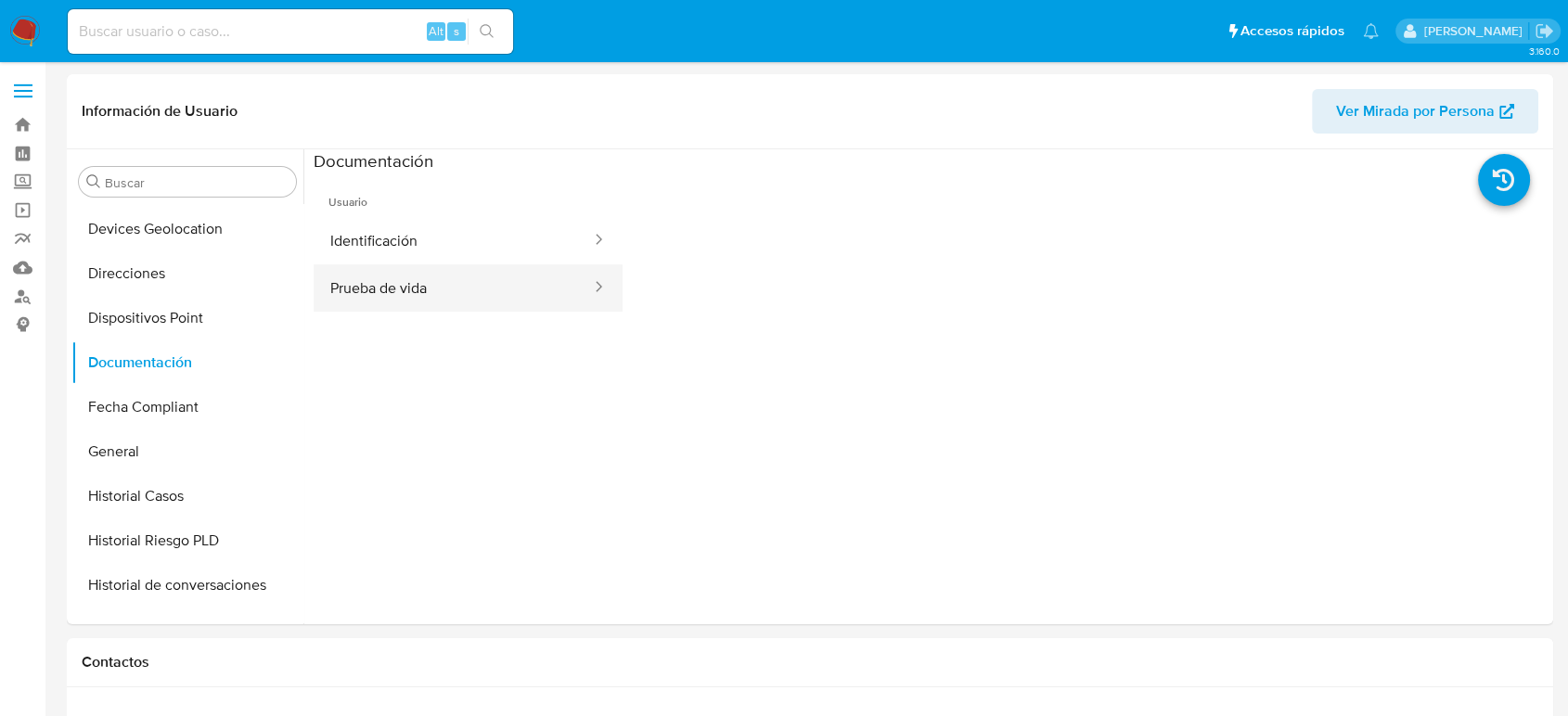
click at [458, 304] on button "Prueba de vida" at bounding box center [453, 288] width 279 height 48
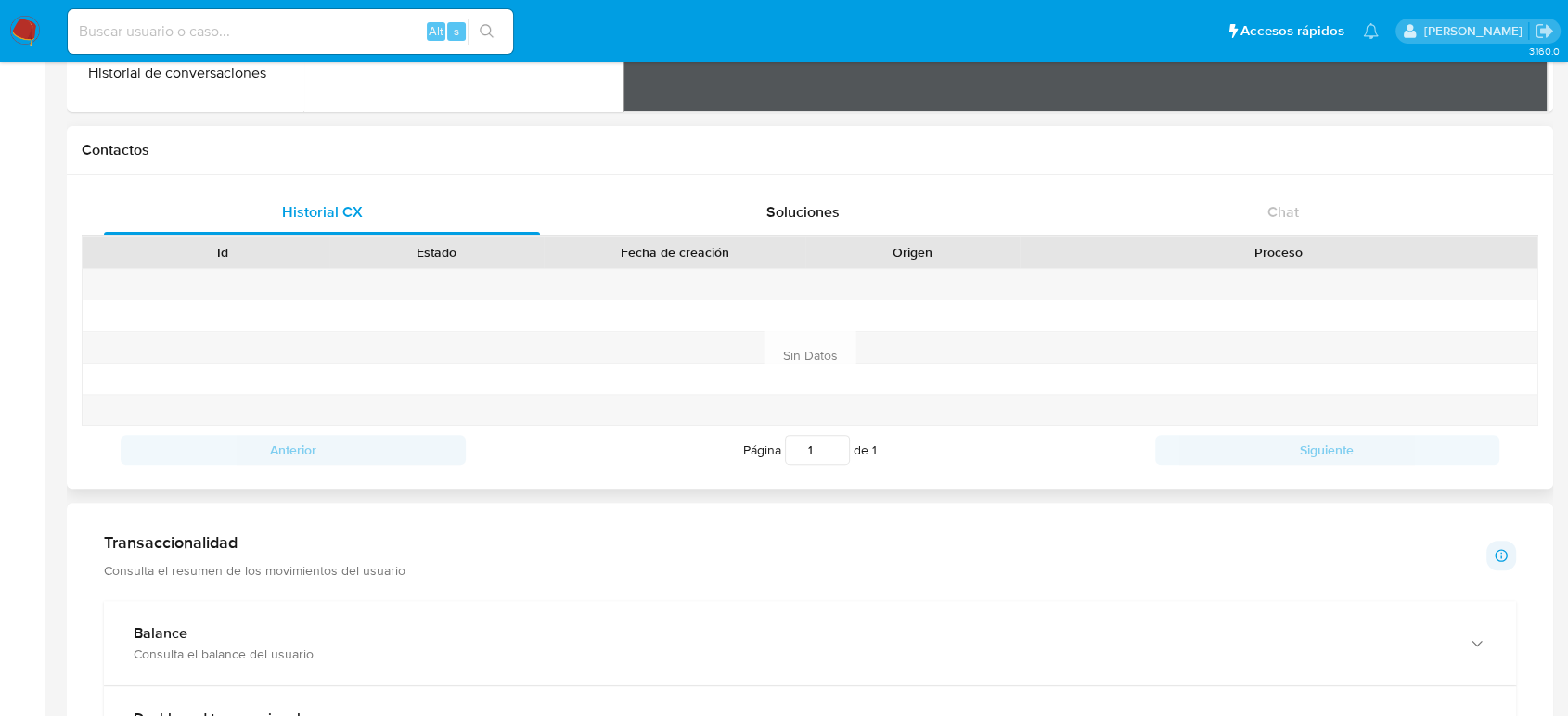
scroll to position [206, 0]
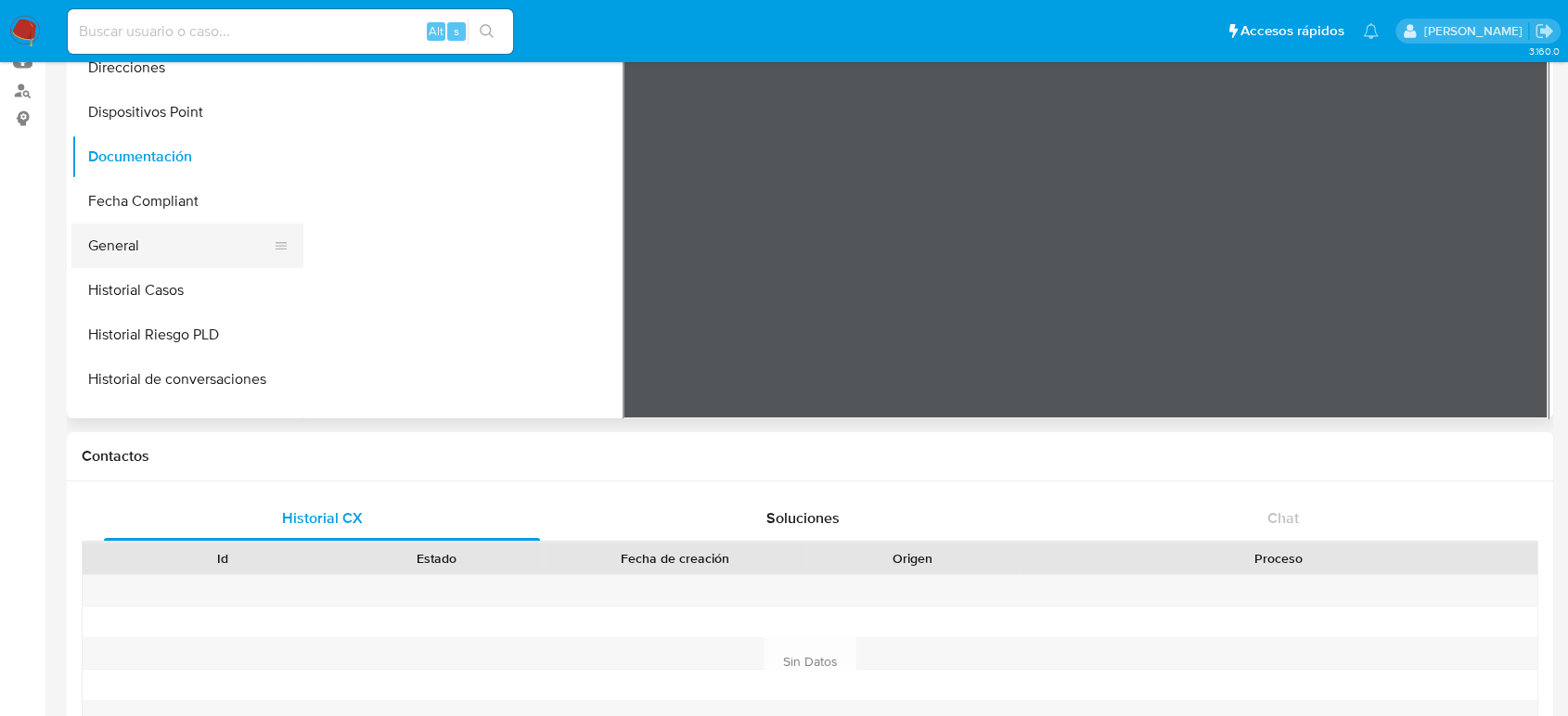
click at [131, 253] on button "General" at bounding box center [180, 246] width 217 height 45
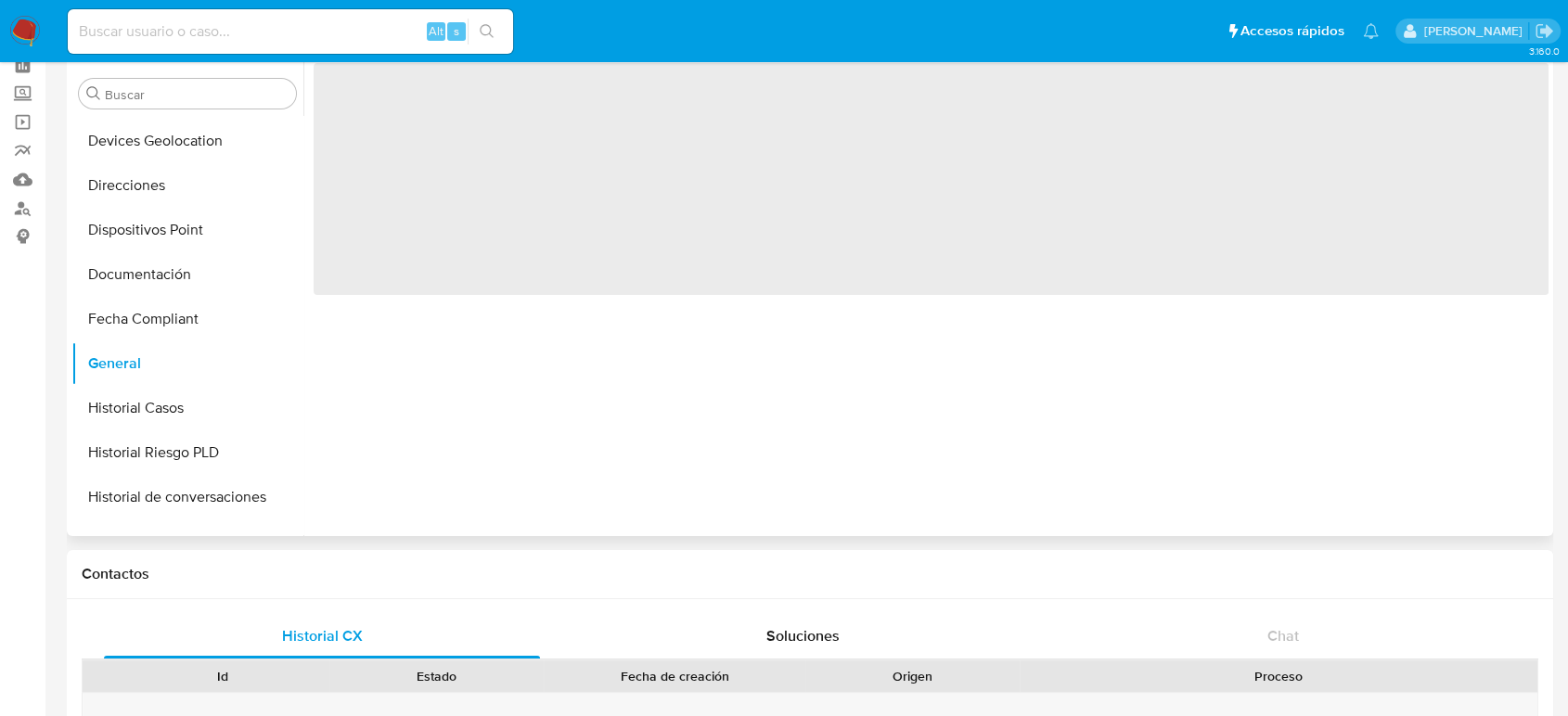
scroll to position [0, 0]
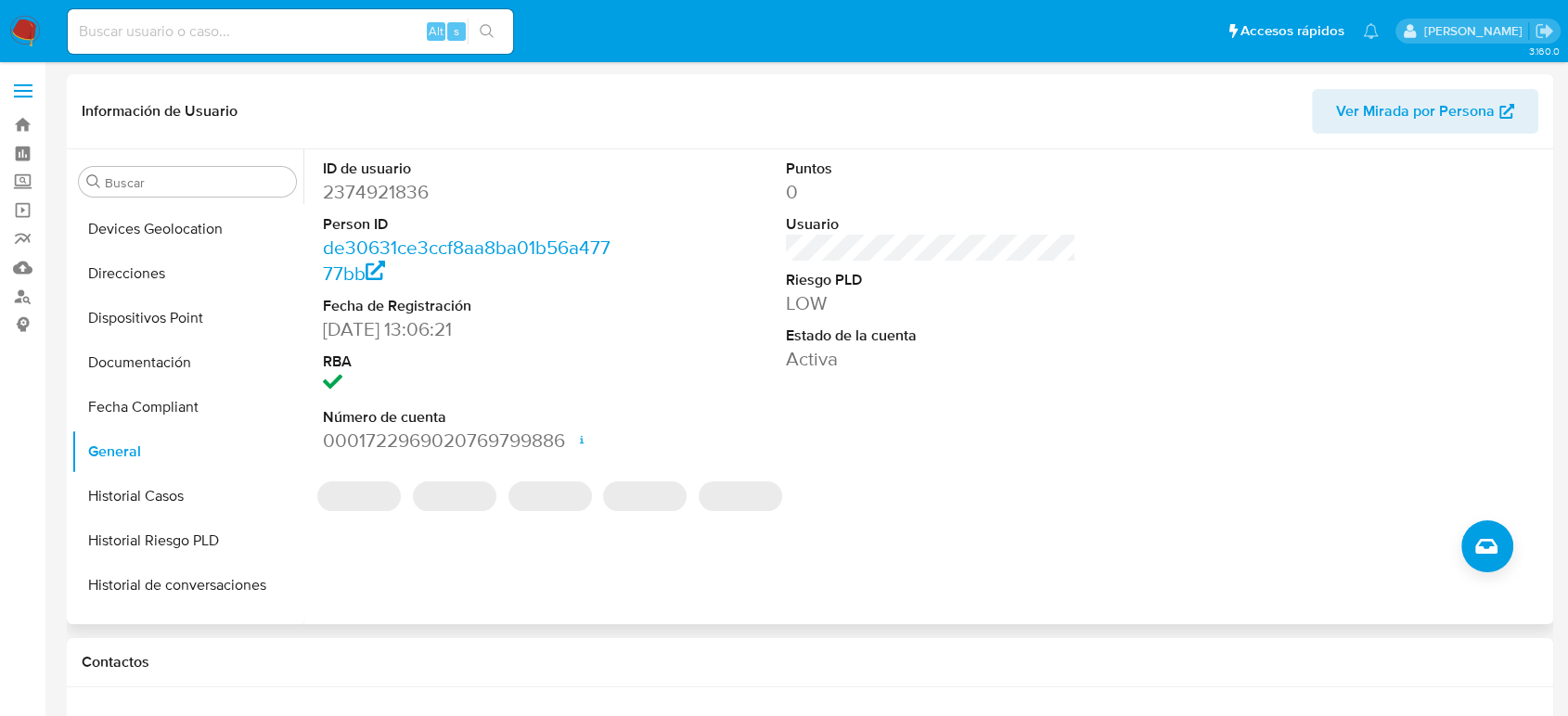
click at [413, 197] on dd "2374921836" at bounding box center [468, 192] width 290 height 26
copy dd "2374921836"
click at [235, 28] on input at bounding box center [290, 32] width 445 height 24
paste input "2374921836"
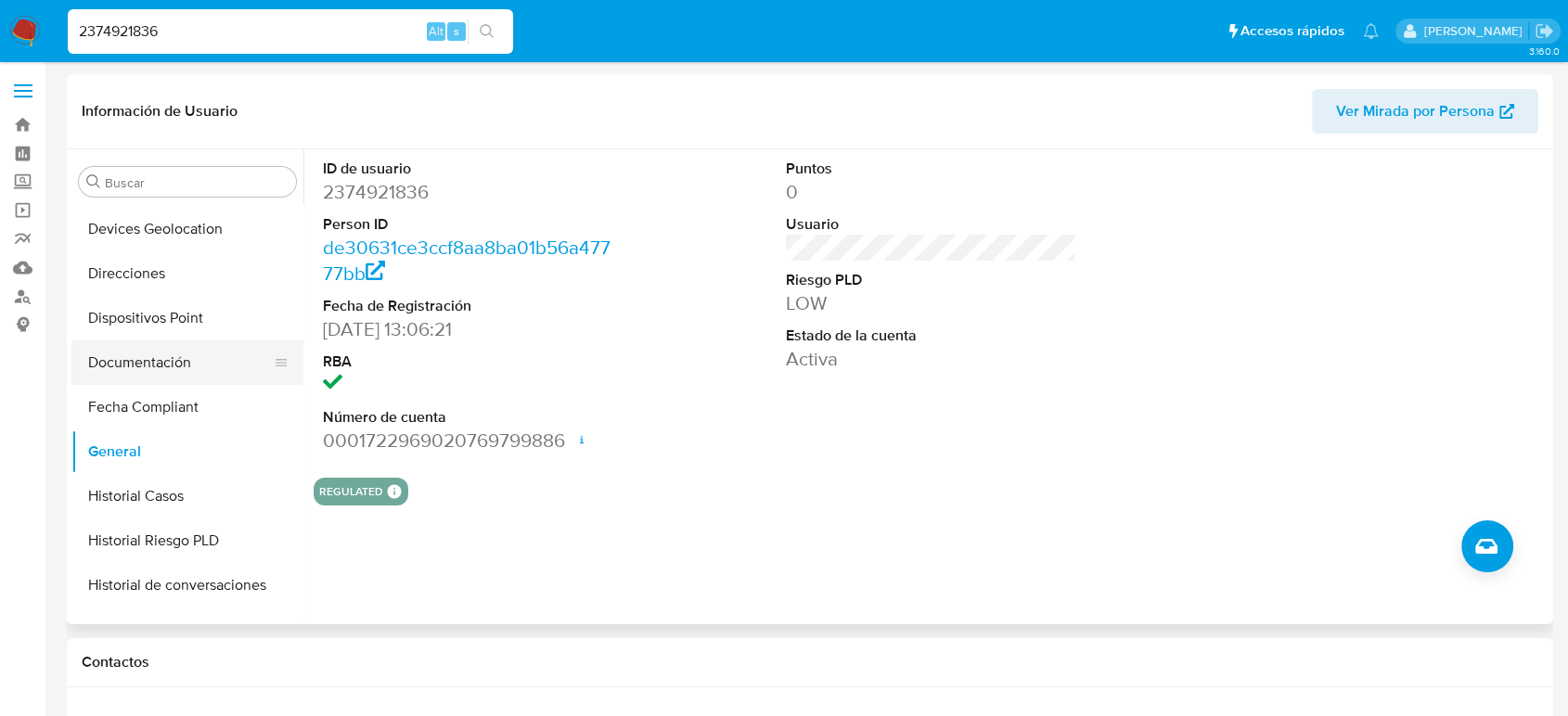
click at [162, 370] on button "Documentación" at bounding box center [180, 363] width 217 height 45
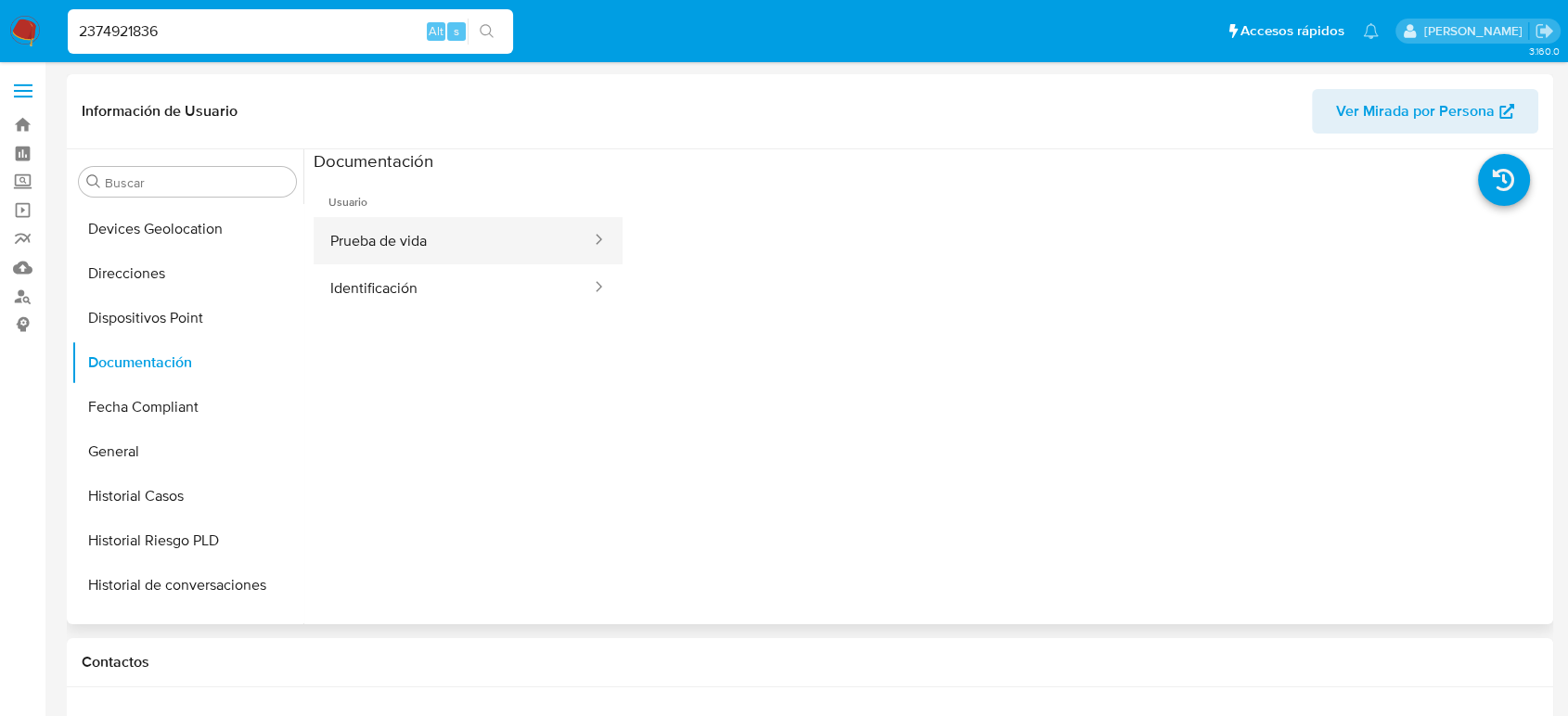
click at [478, 244] on button "Prueba de vida" at bounding box center [453, 241] width 279 height 48
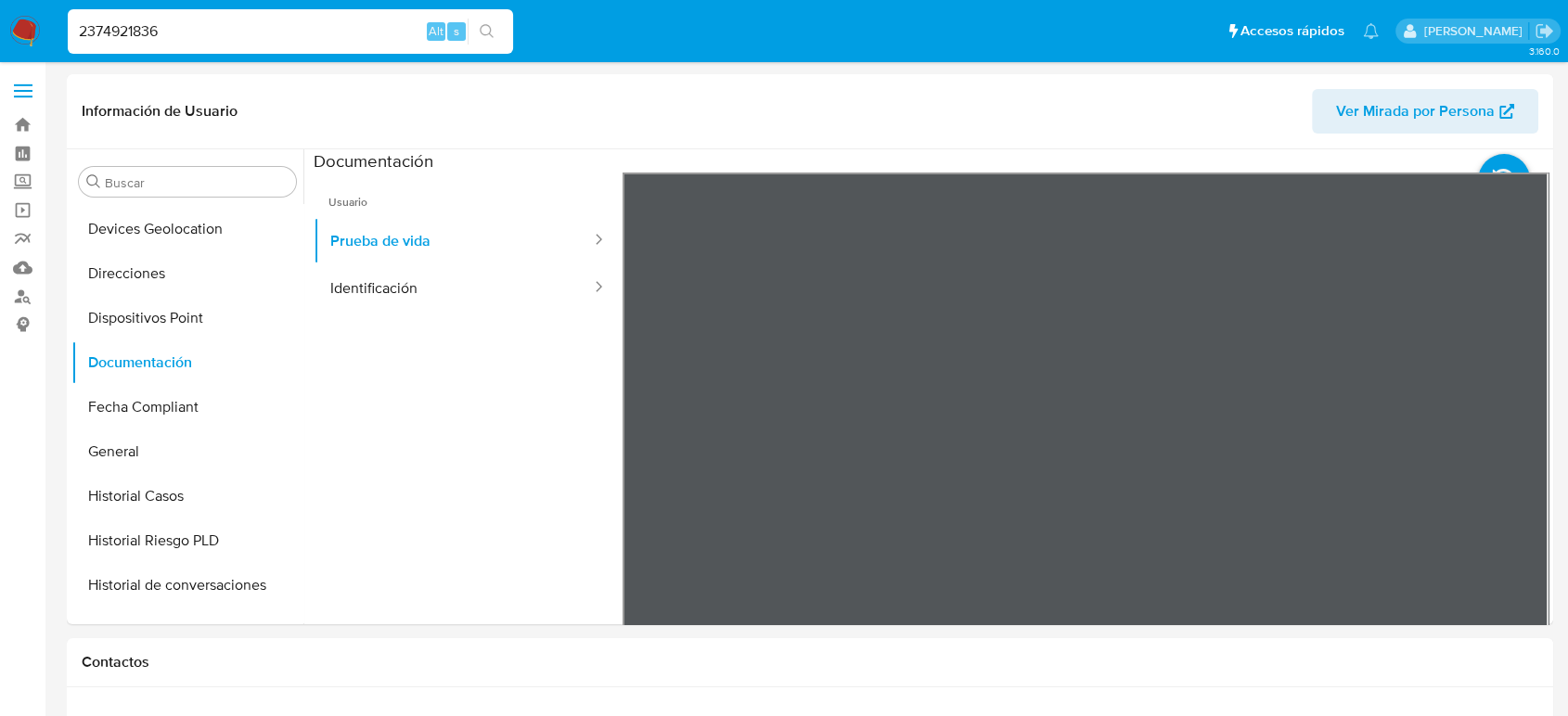
click at [334, 53] on div "2374921836 Alt s" at bounding box center [290, 32] width 445 height 45
click at [309, 40] on input "2374921836" at bounding box center [290, 32] width 445 height 24
click at [140, 32] on input "2374921836" at bounding box center [290, 32] width 445 height 24
paste input
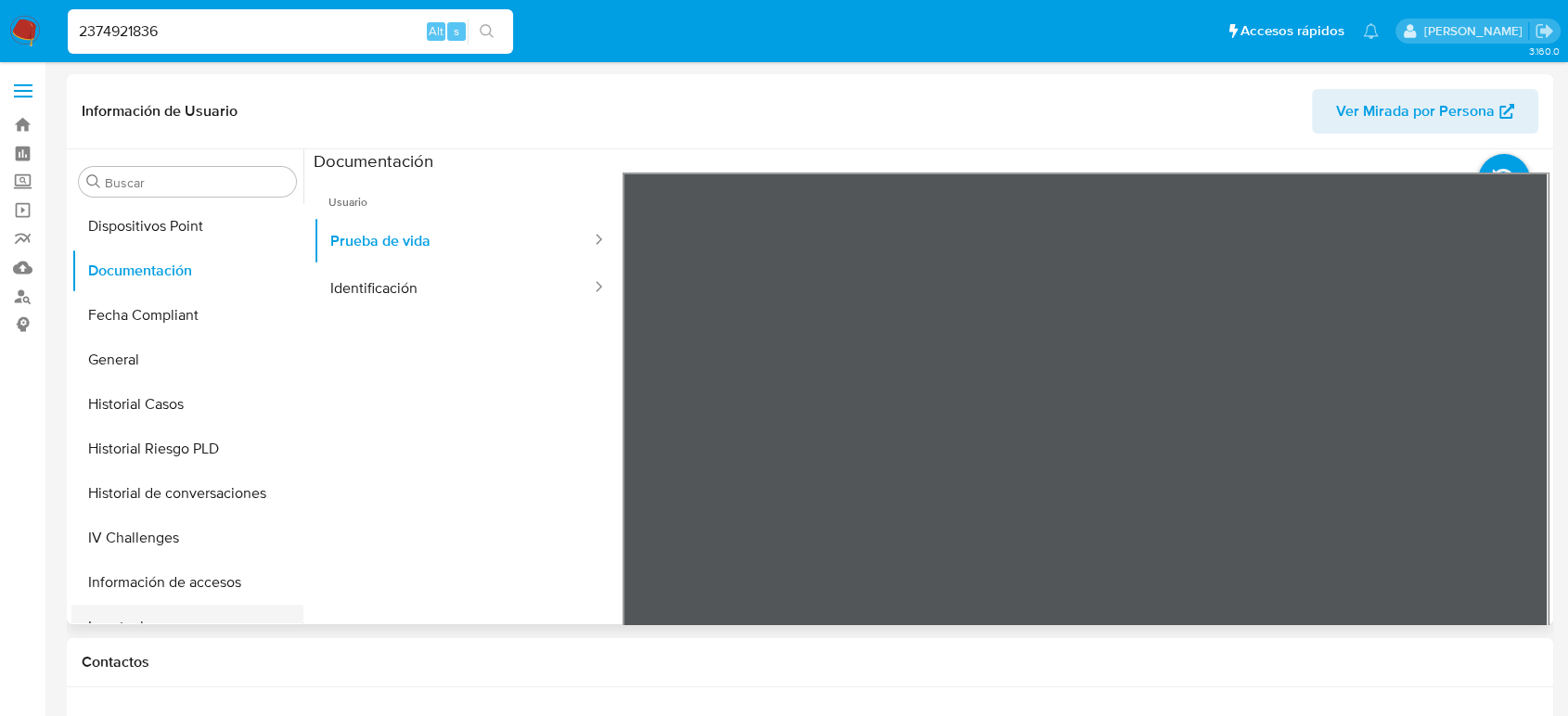
scroll to position [515, 0]
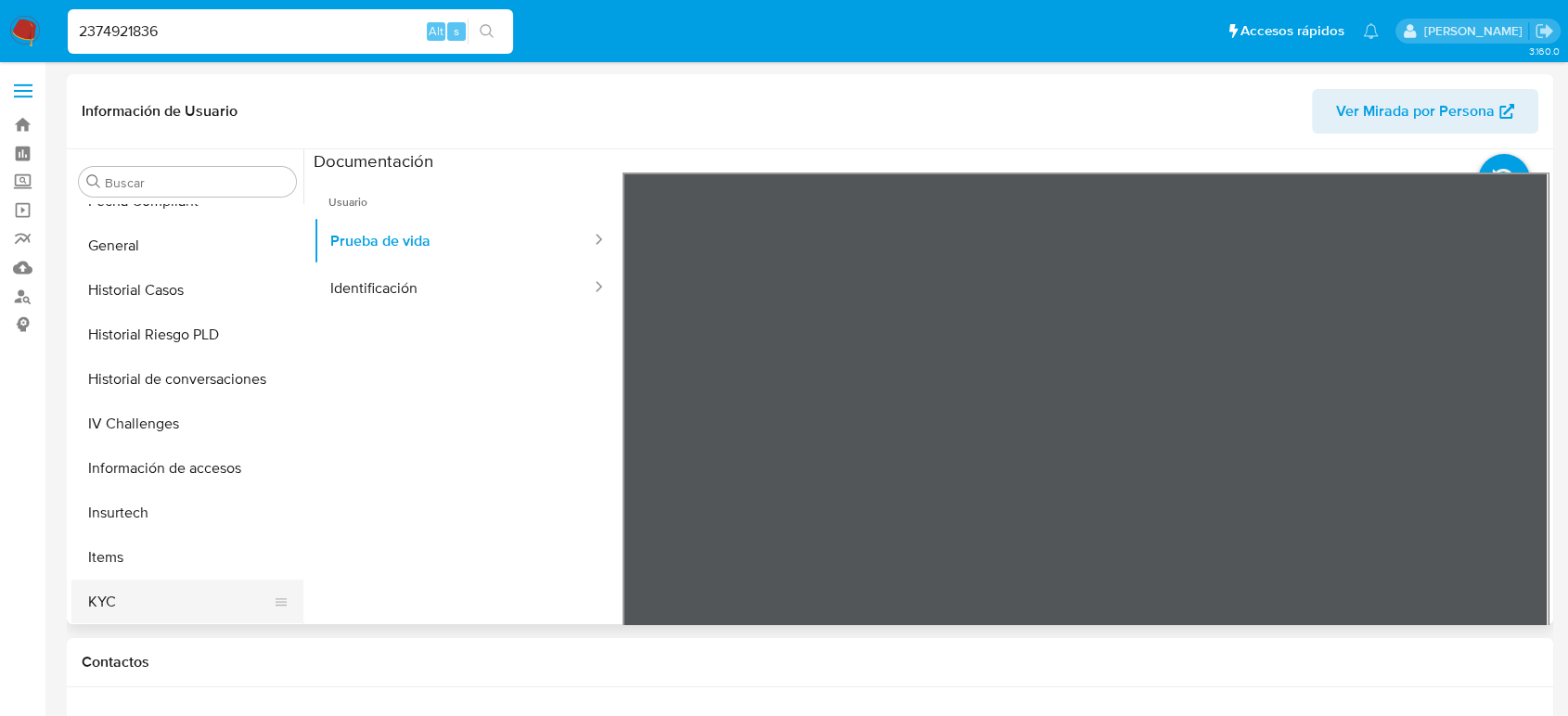
click at [138, 600] on button "KYC" at bounding box center [180, 603] width 217 height 45
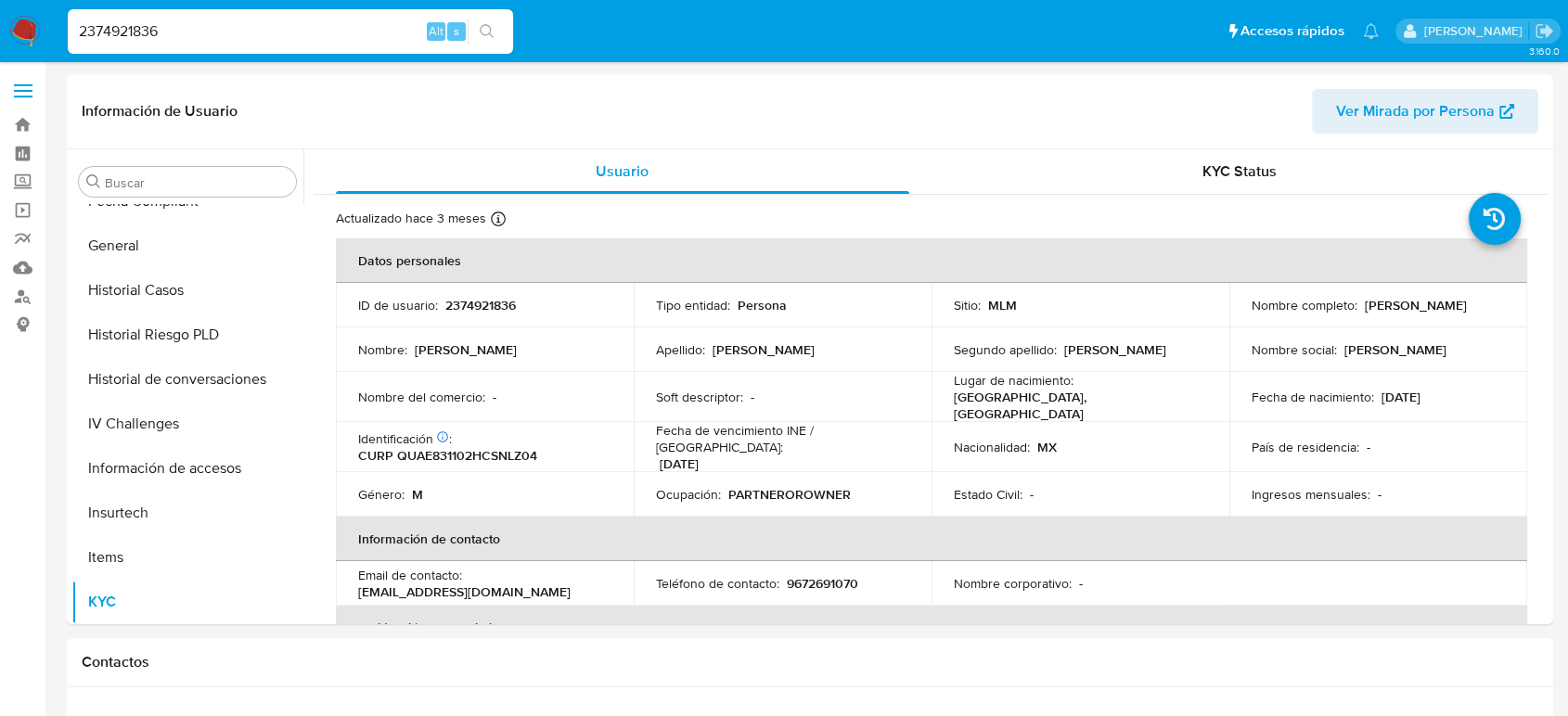
click at [114, 20] on input "2374921836" at bounding box center [290, 32] width 445 height 24
paste input "1999442371"
type input "1999442371"
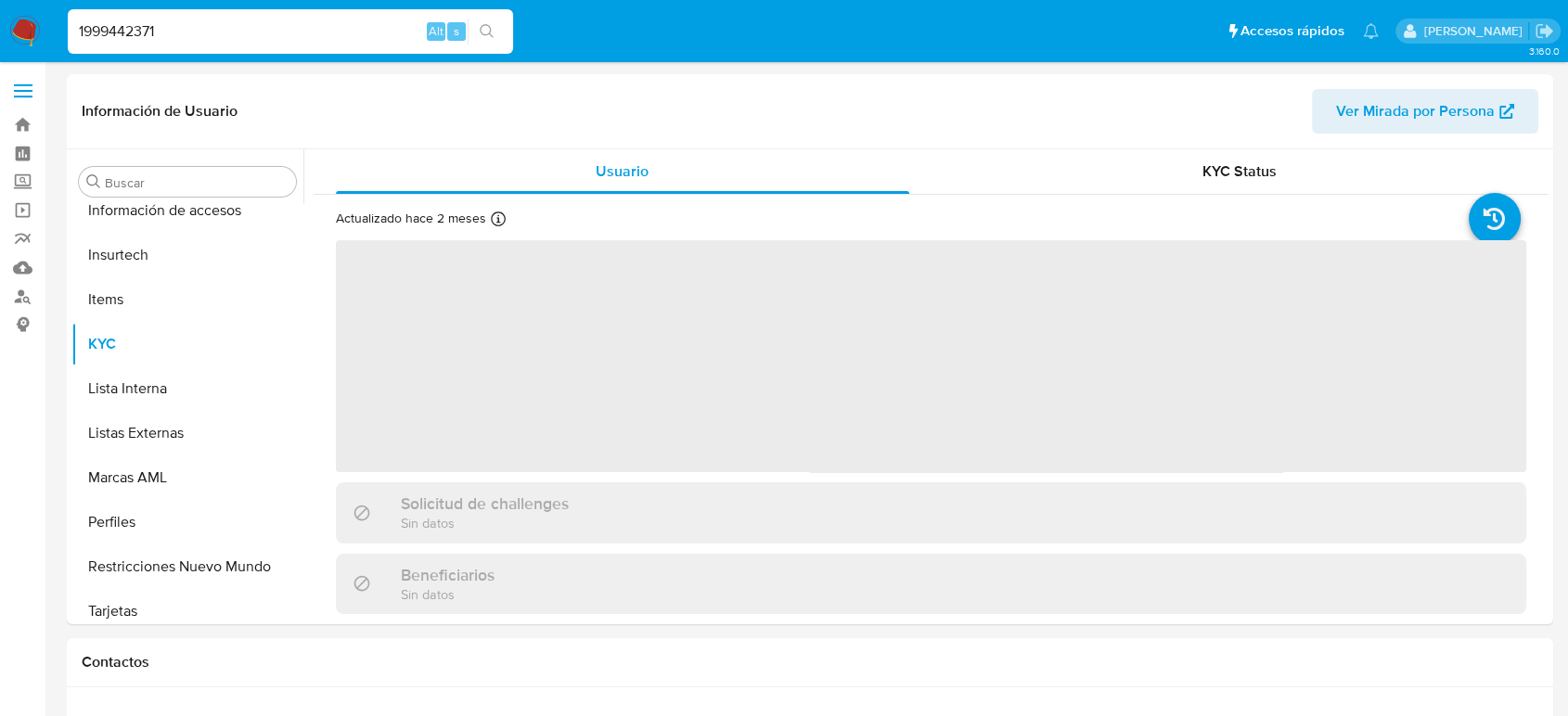
scroll to position [784, 0]
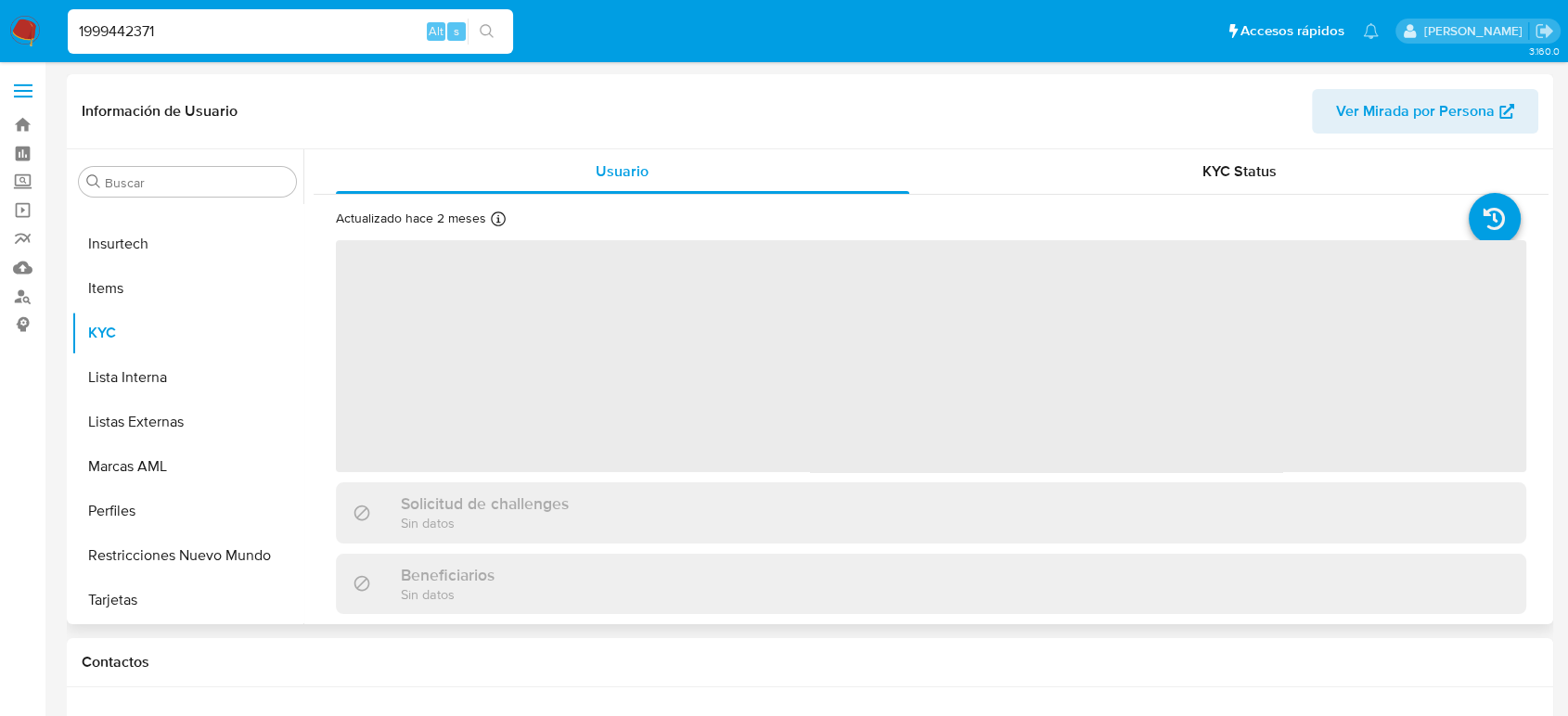
select select "10"
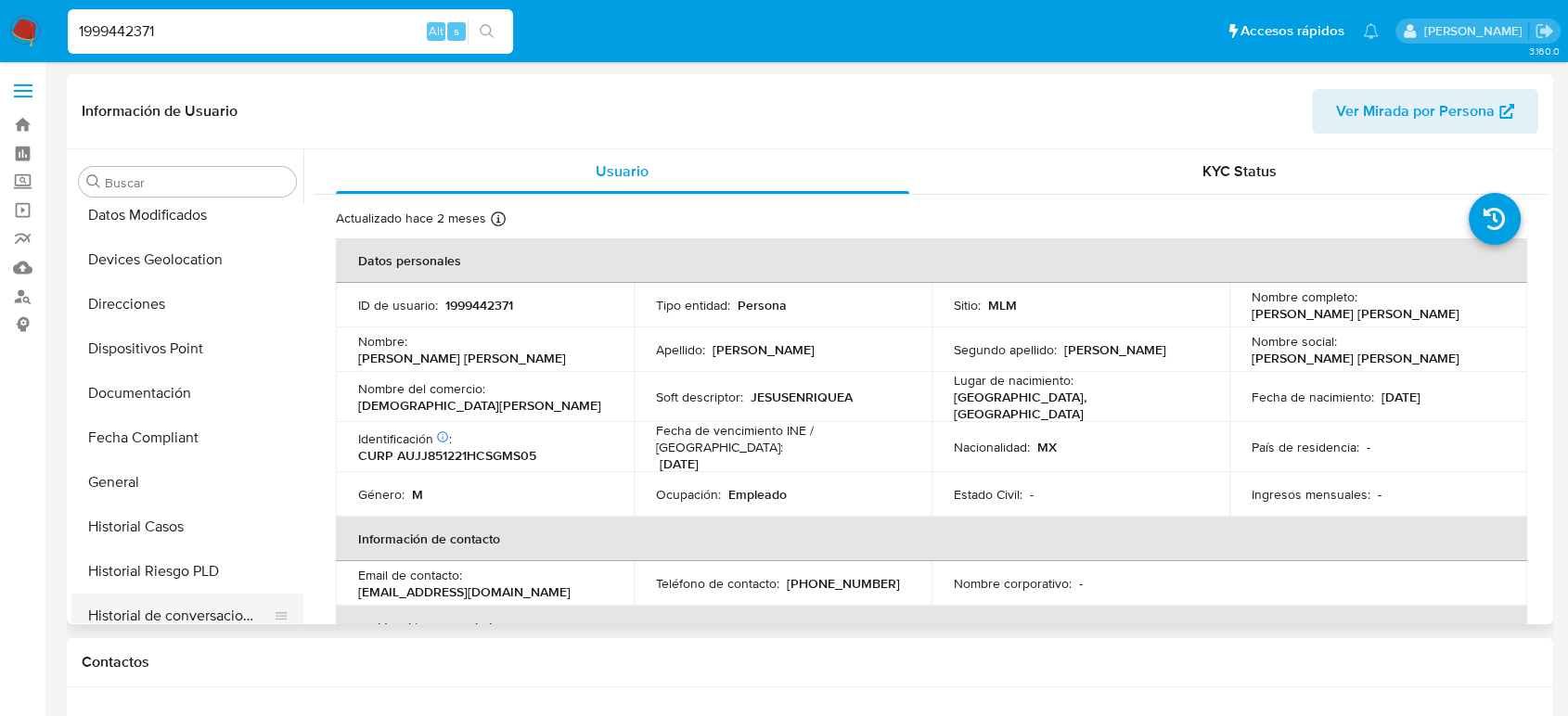
scroll to position [269, 0]
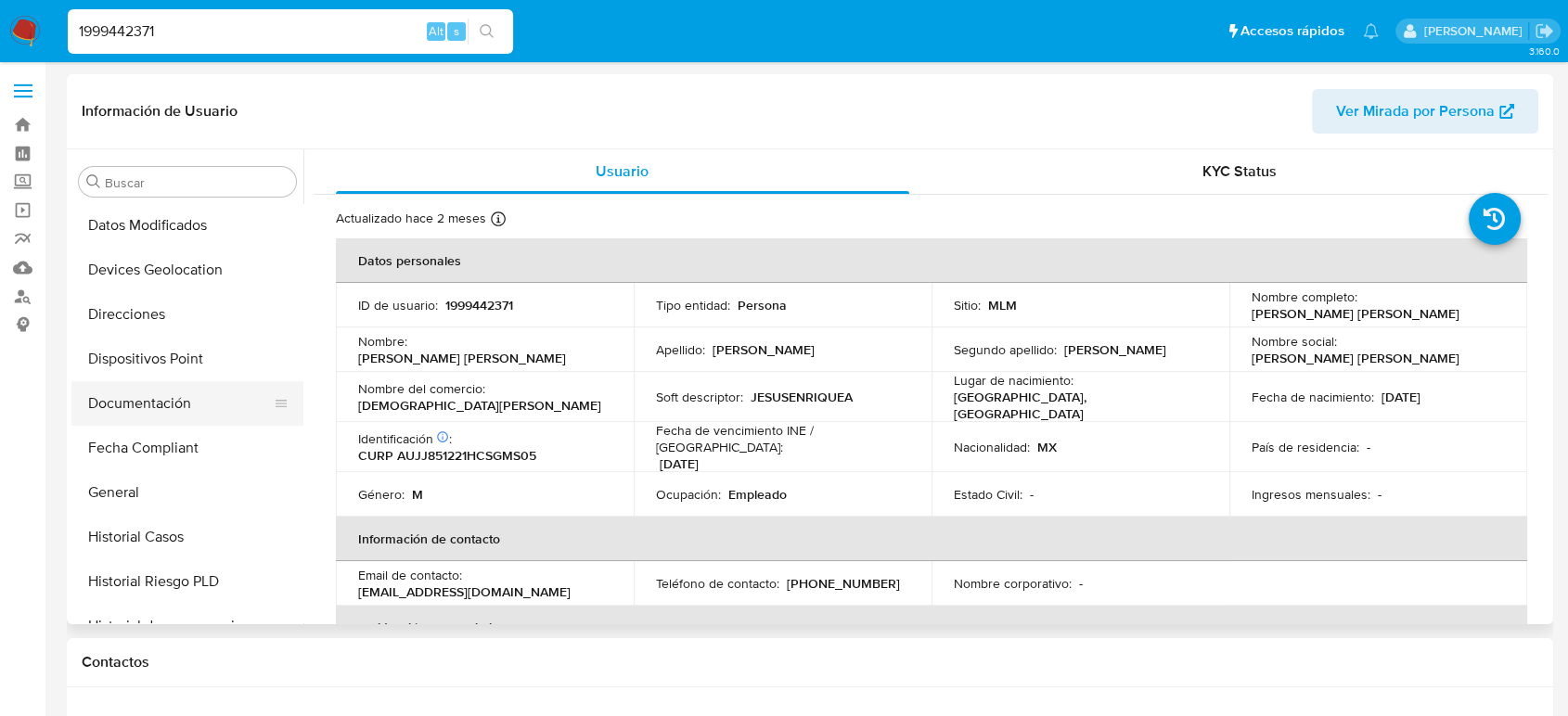
click at [156, 405] on button "Documentación" at bounding box center [180, 404] width 217 height 45
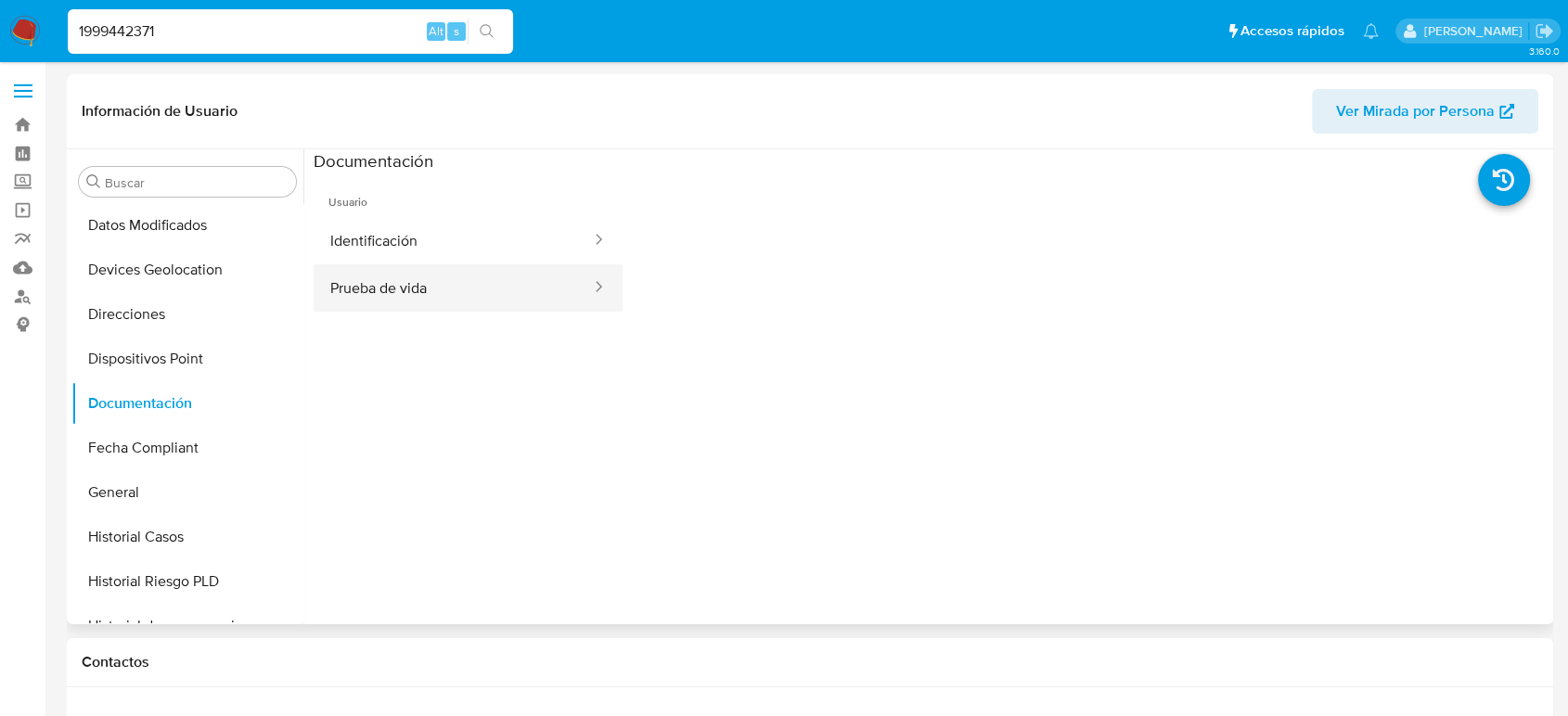
click at [433, 294] on button "Prueba de vida" at bounding box center [453, 288] width 279 height 48
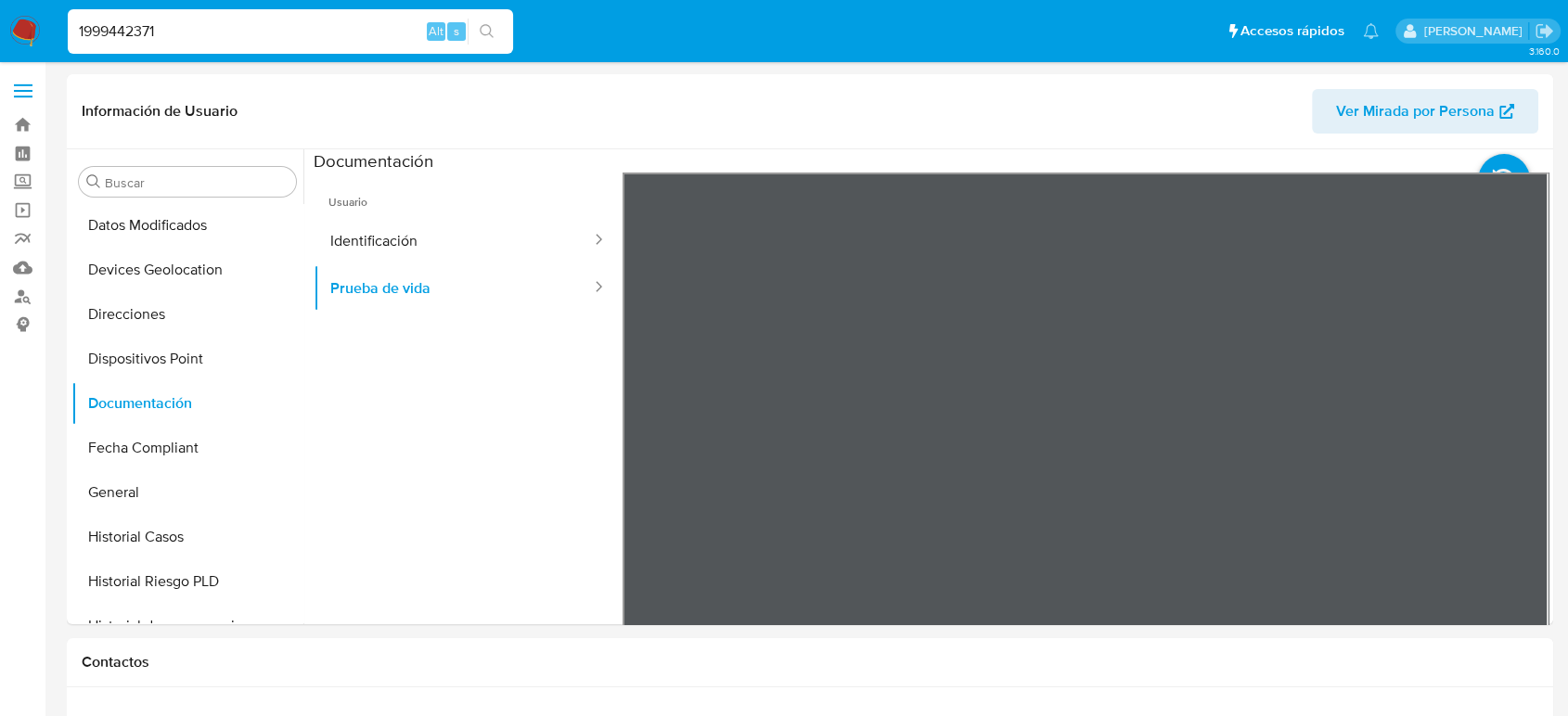
click at [129, 34] on input "1999442371" at bounding box center [290, 32] width 445 height 24
paste input "2607503562"
type input "2607503562"
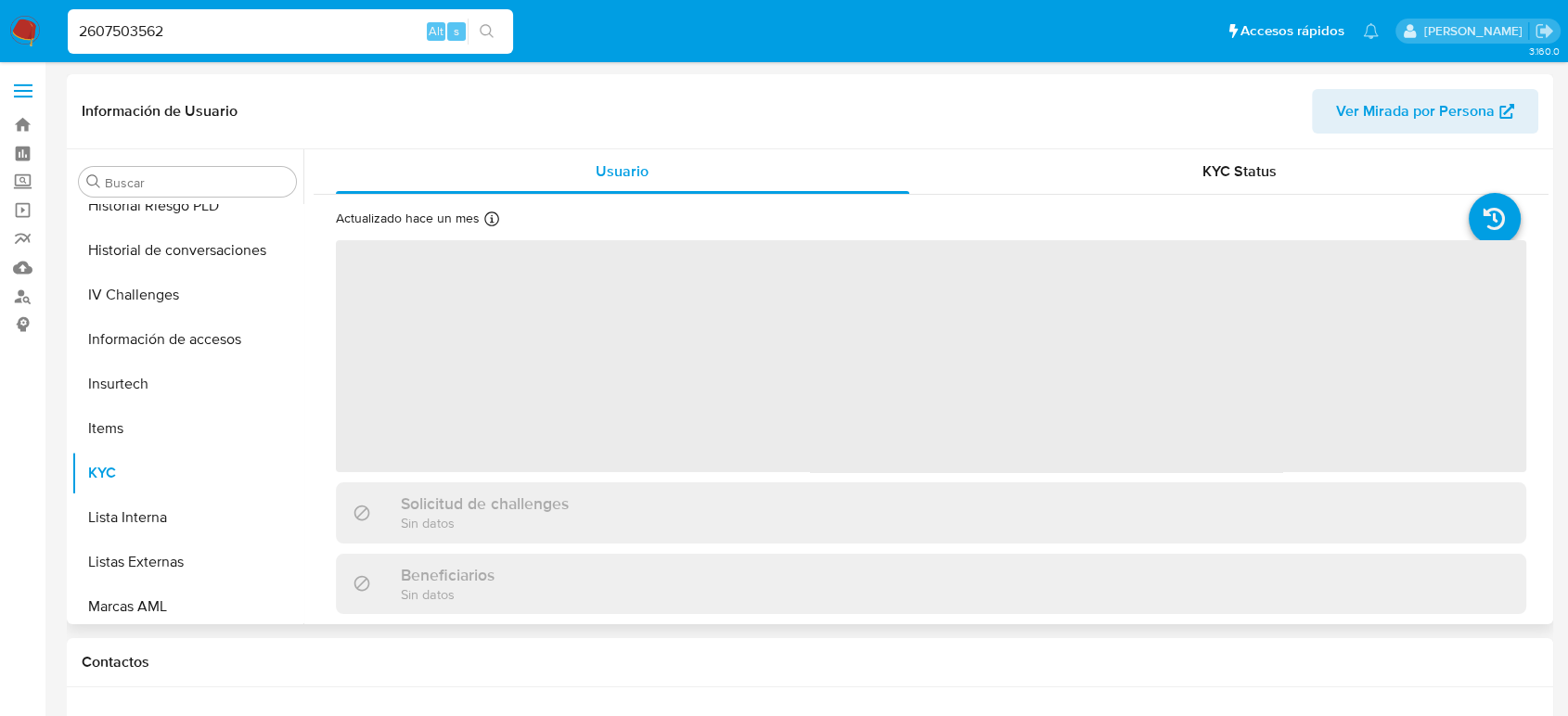
scroll to position [784, 0]
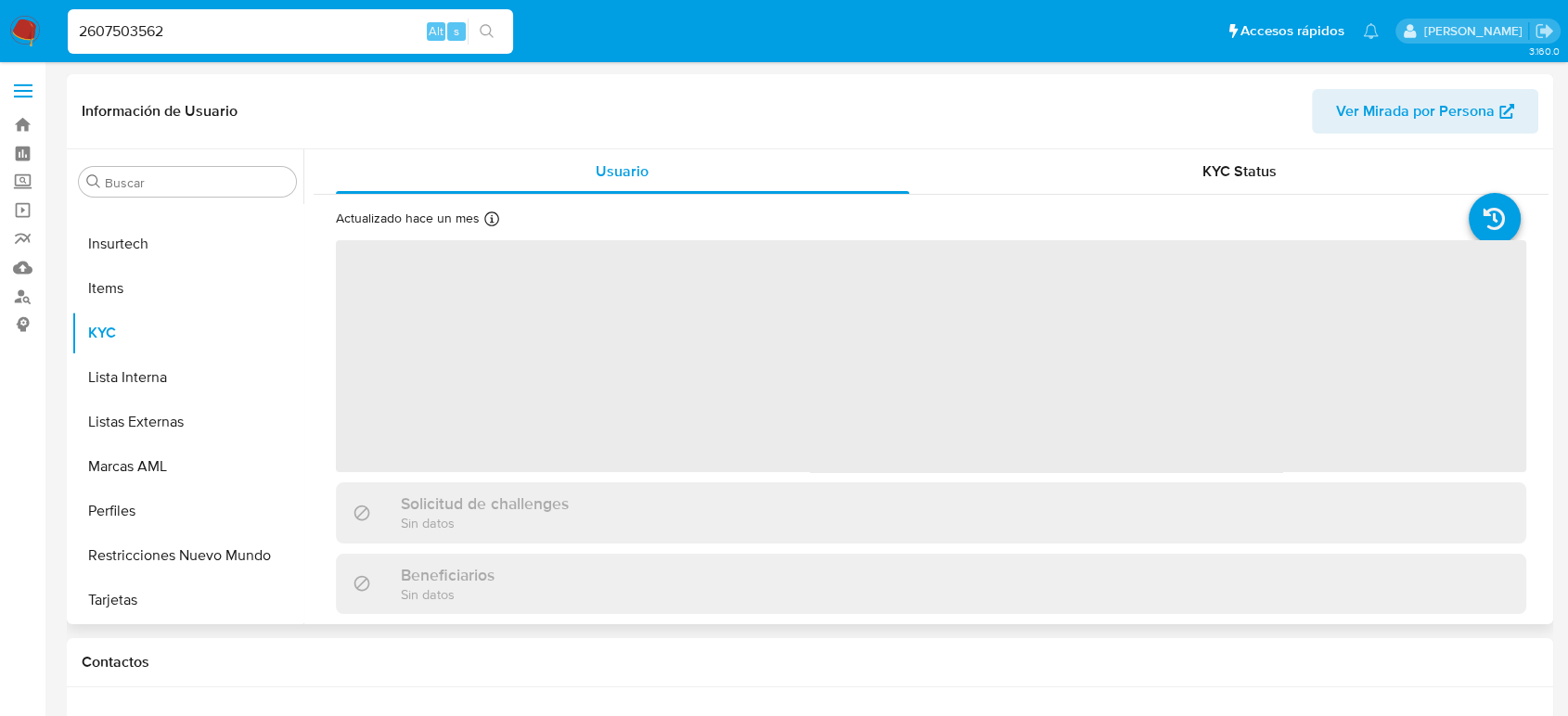
select select "10"
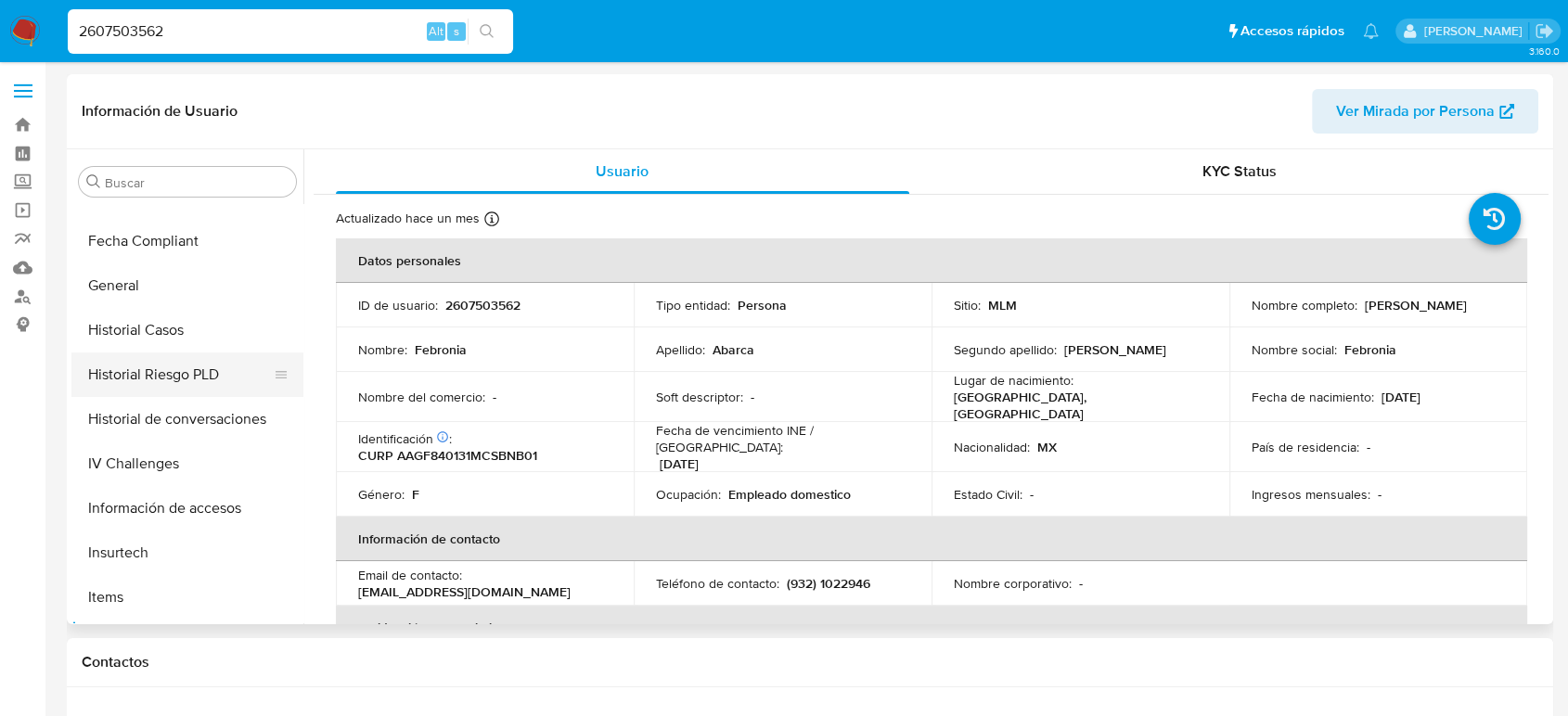
scroll to position [372, 0]
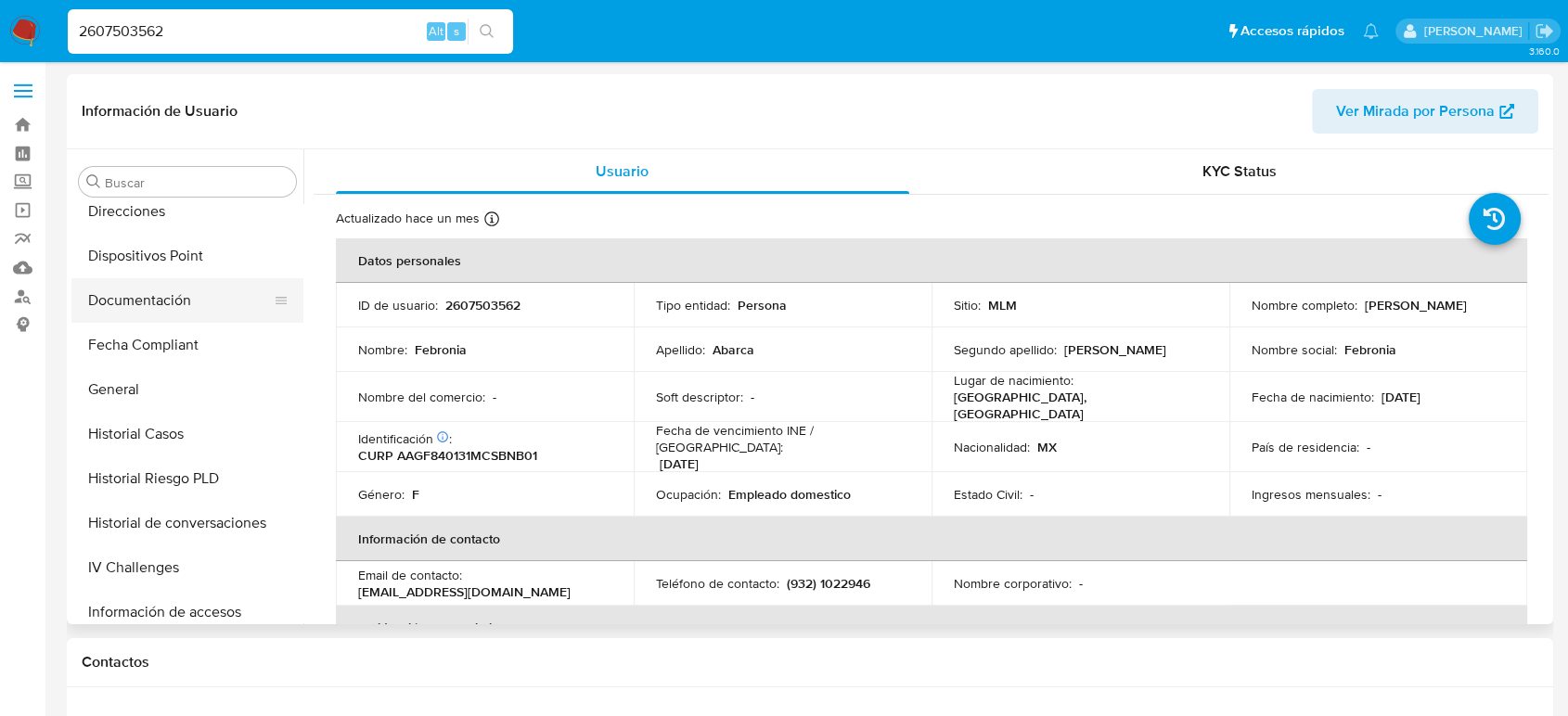
click at [190, 310] on button "Documentación" at bounding box center [180, 300] width 217 height 45
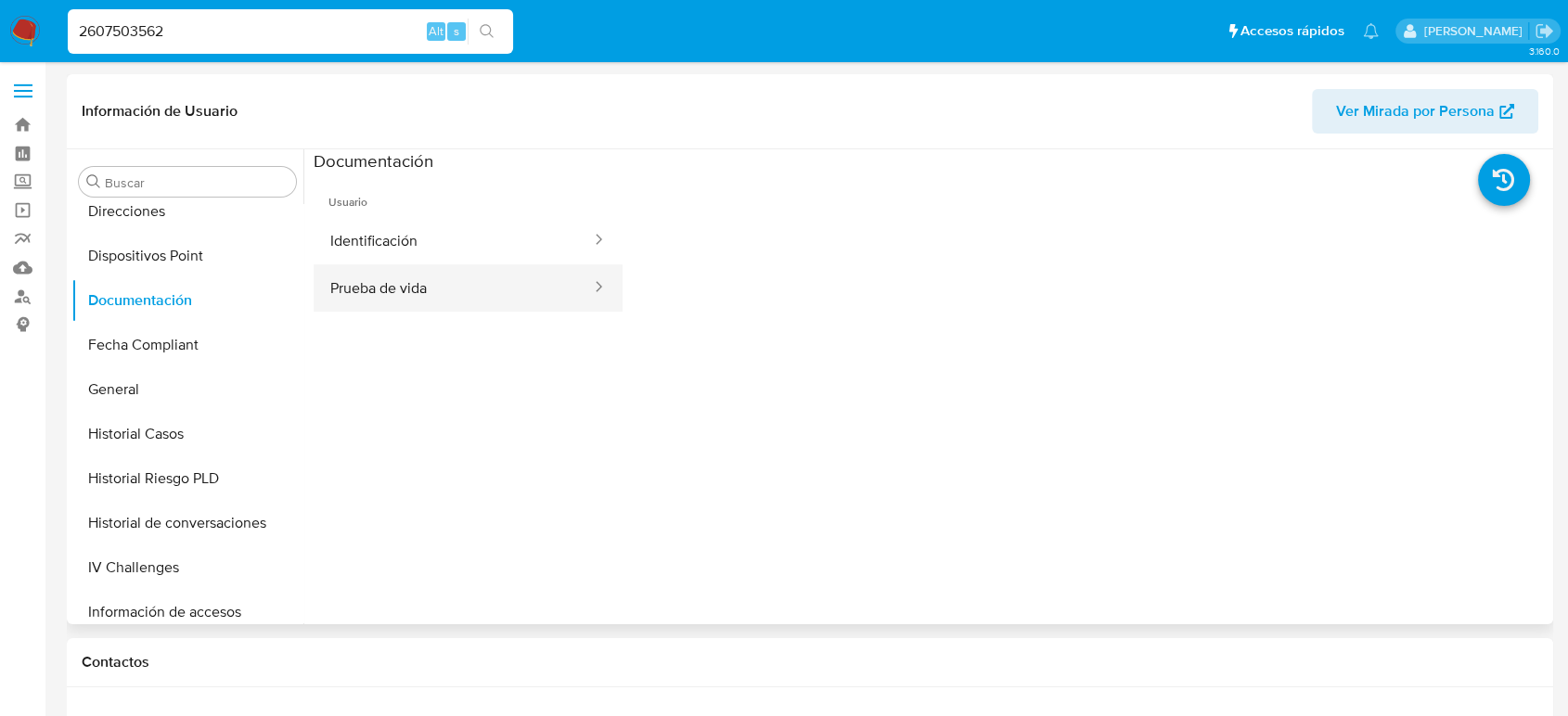
click at [443, 282] on button "Prueba de vida" at bounding box center [453, 288] width 279 height 48
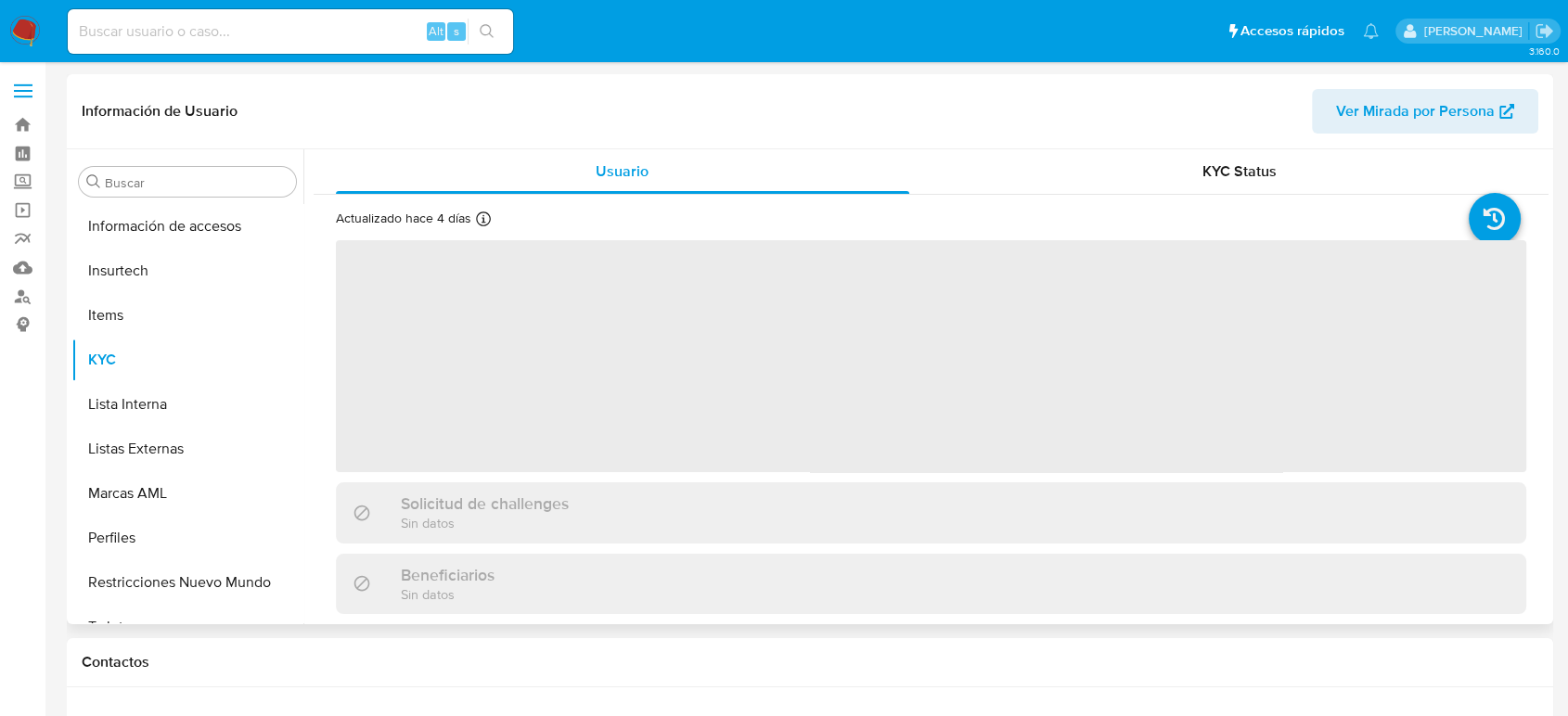
scroll to position [784, 0]
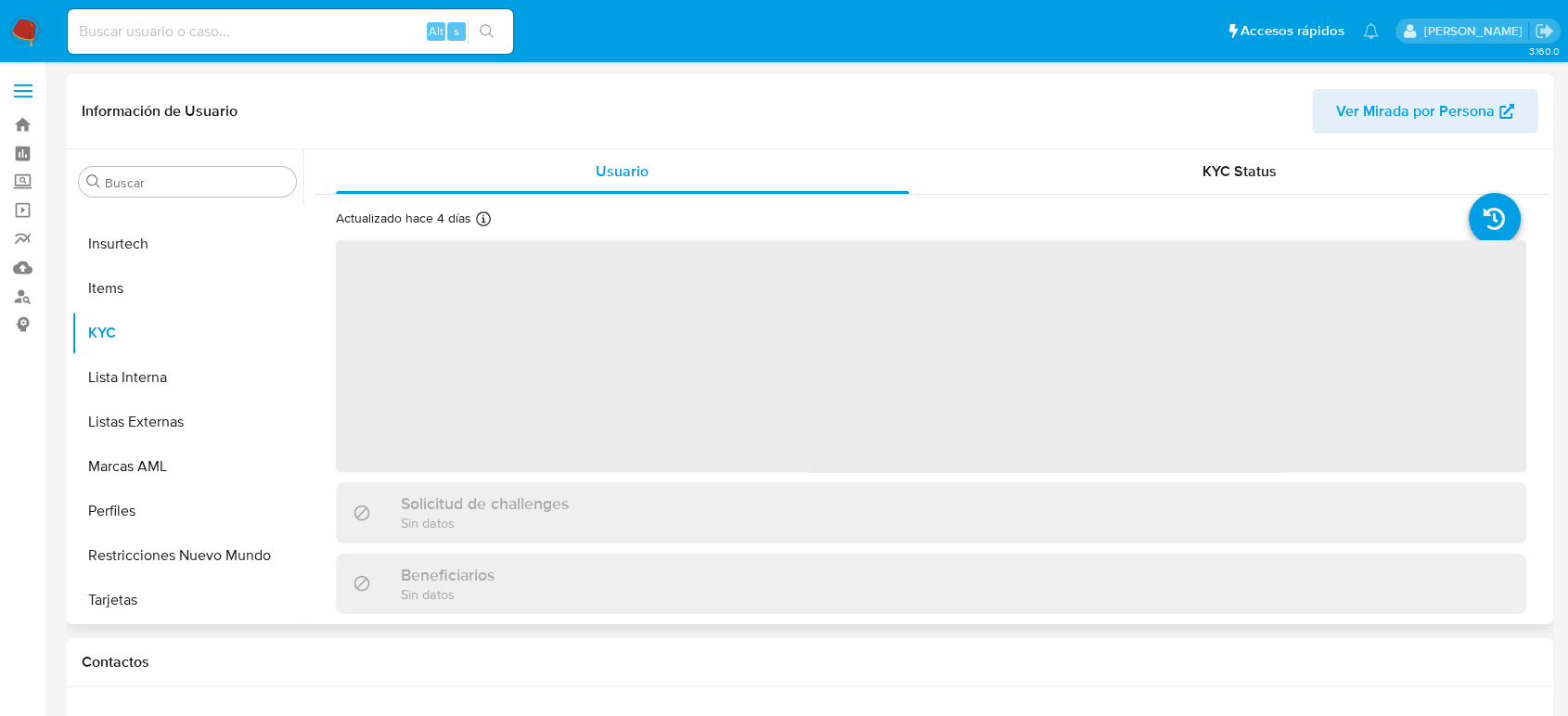
select select "10"
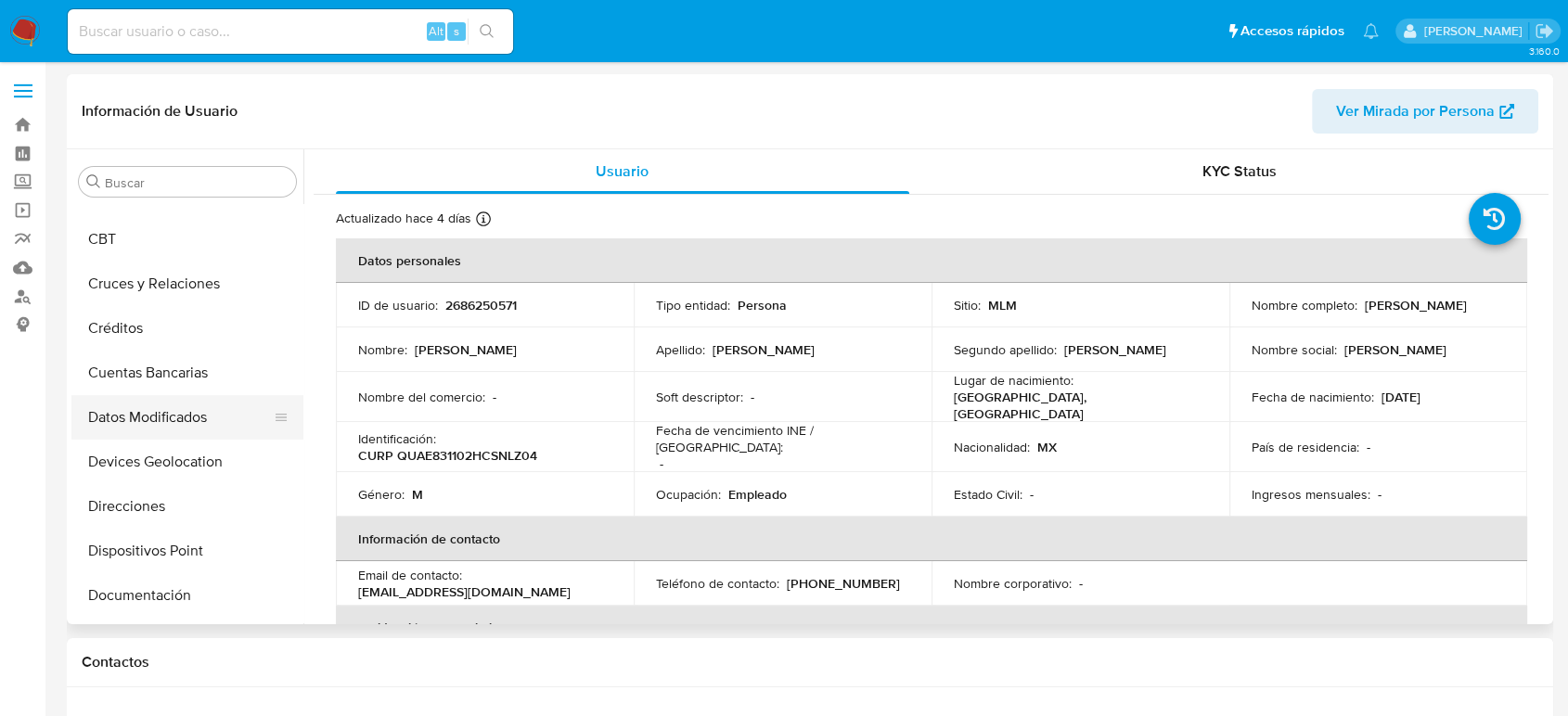
scroll to position [206, 0]
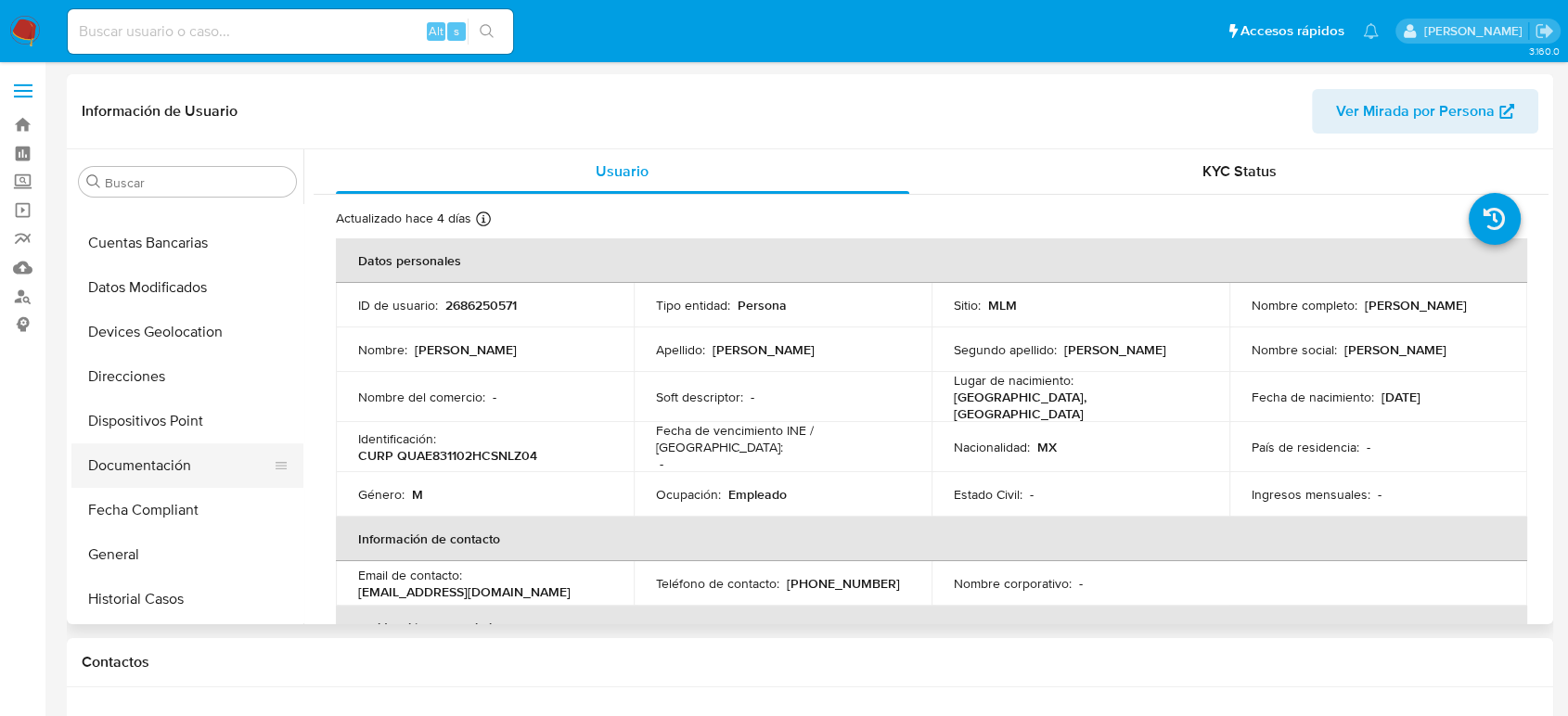
click at [163, 460] on button "Documentación" at bounding box center [180, 466] width 217 height 45
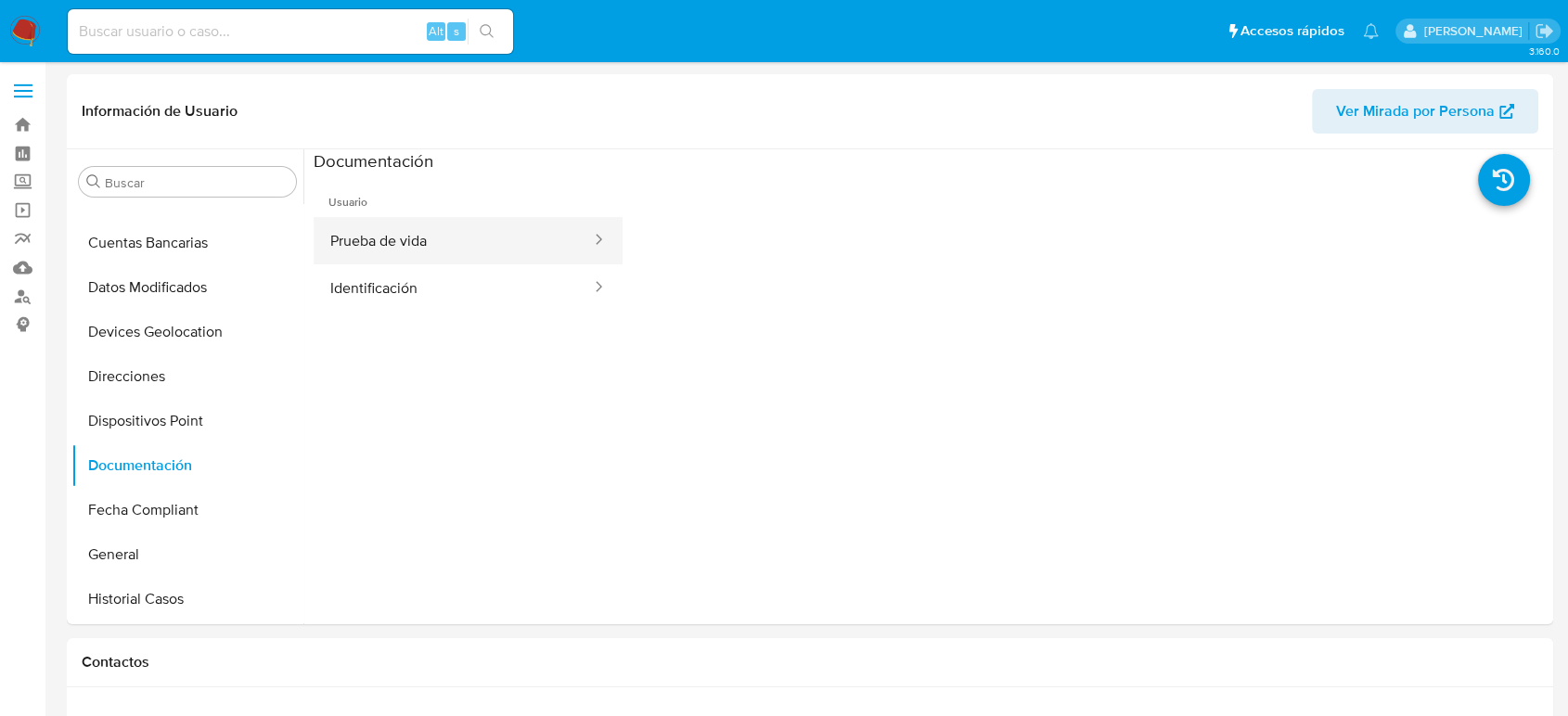
click at [445, 235] on button "Prueba de vida" at bounding box center [453, 241] width 279 height 48
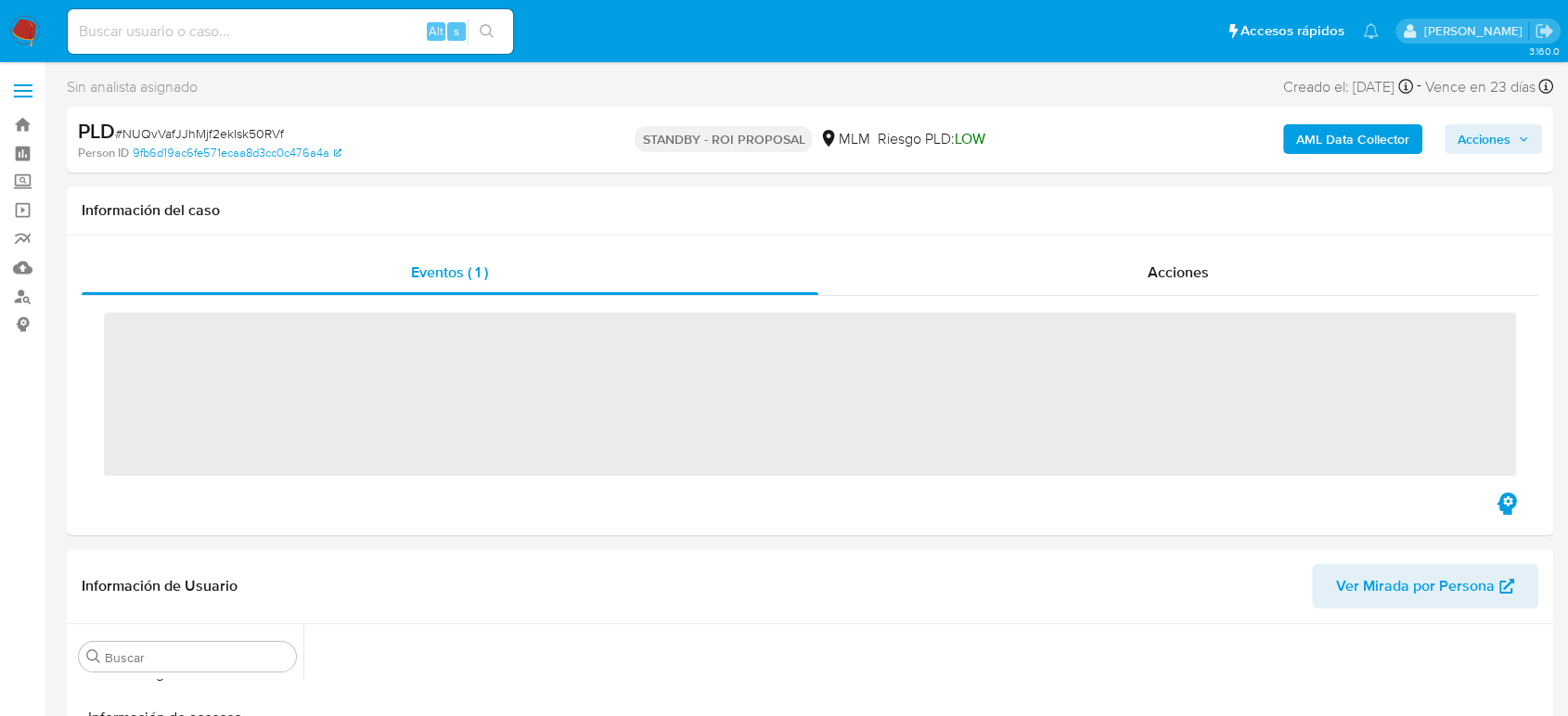
scroll to position [784, 0]
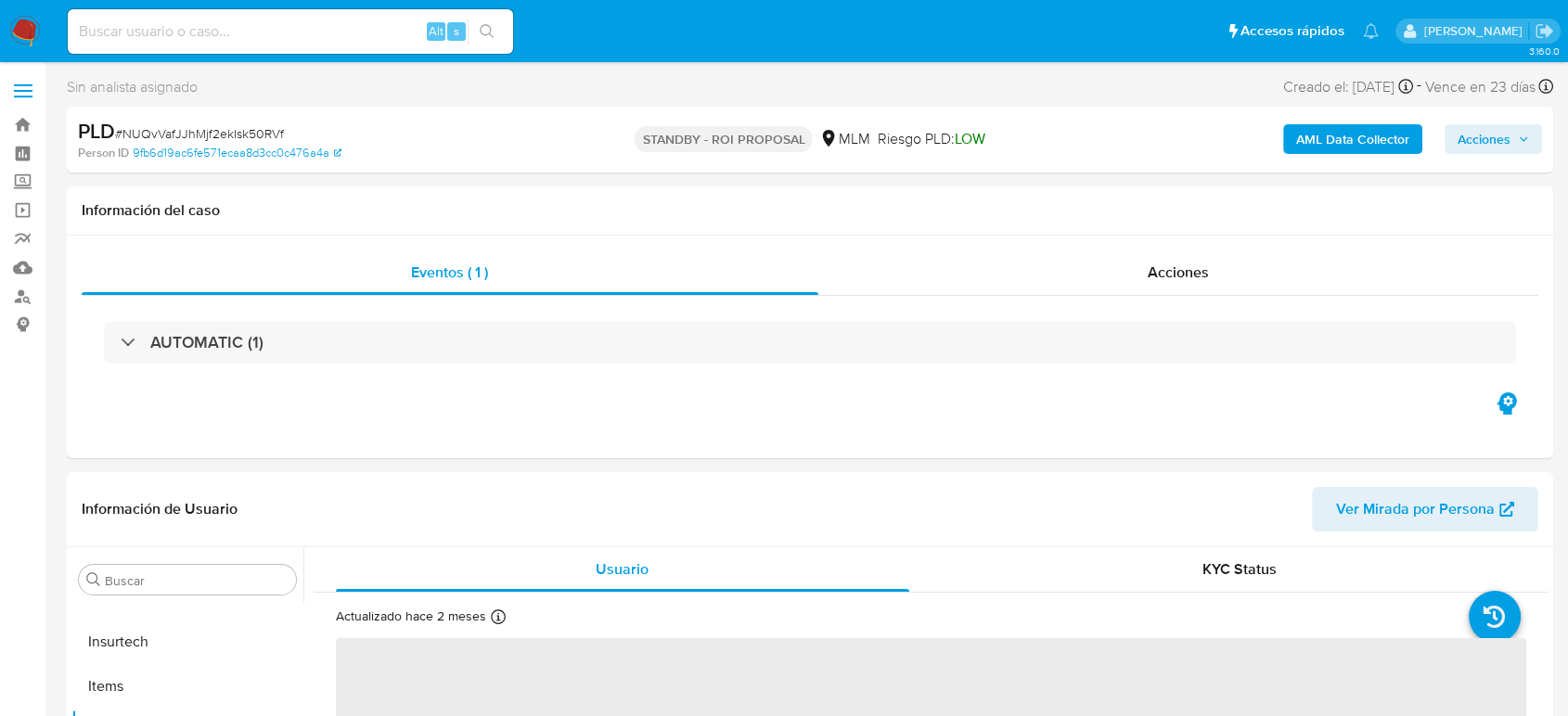
select select "10"
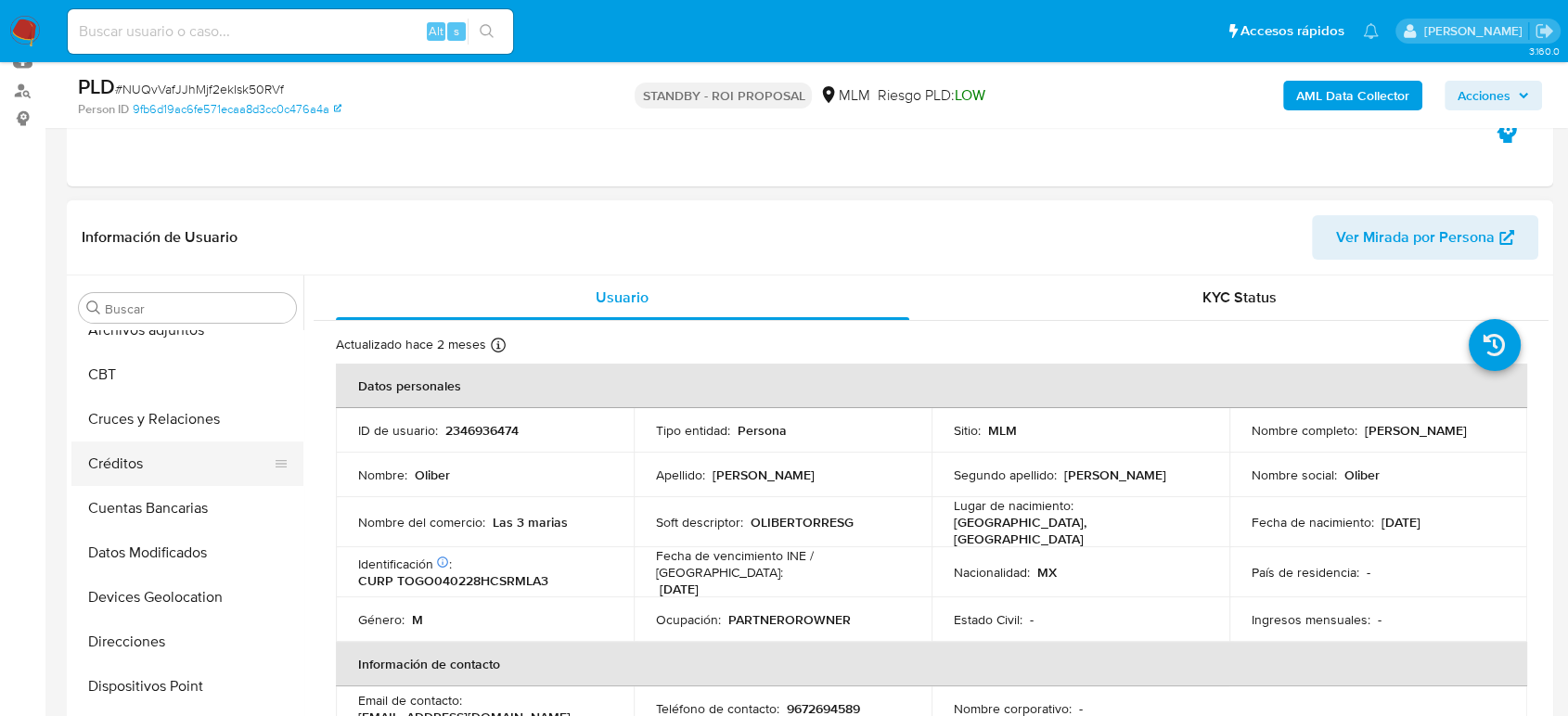
scroll to position [0, 0]
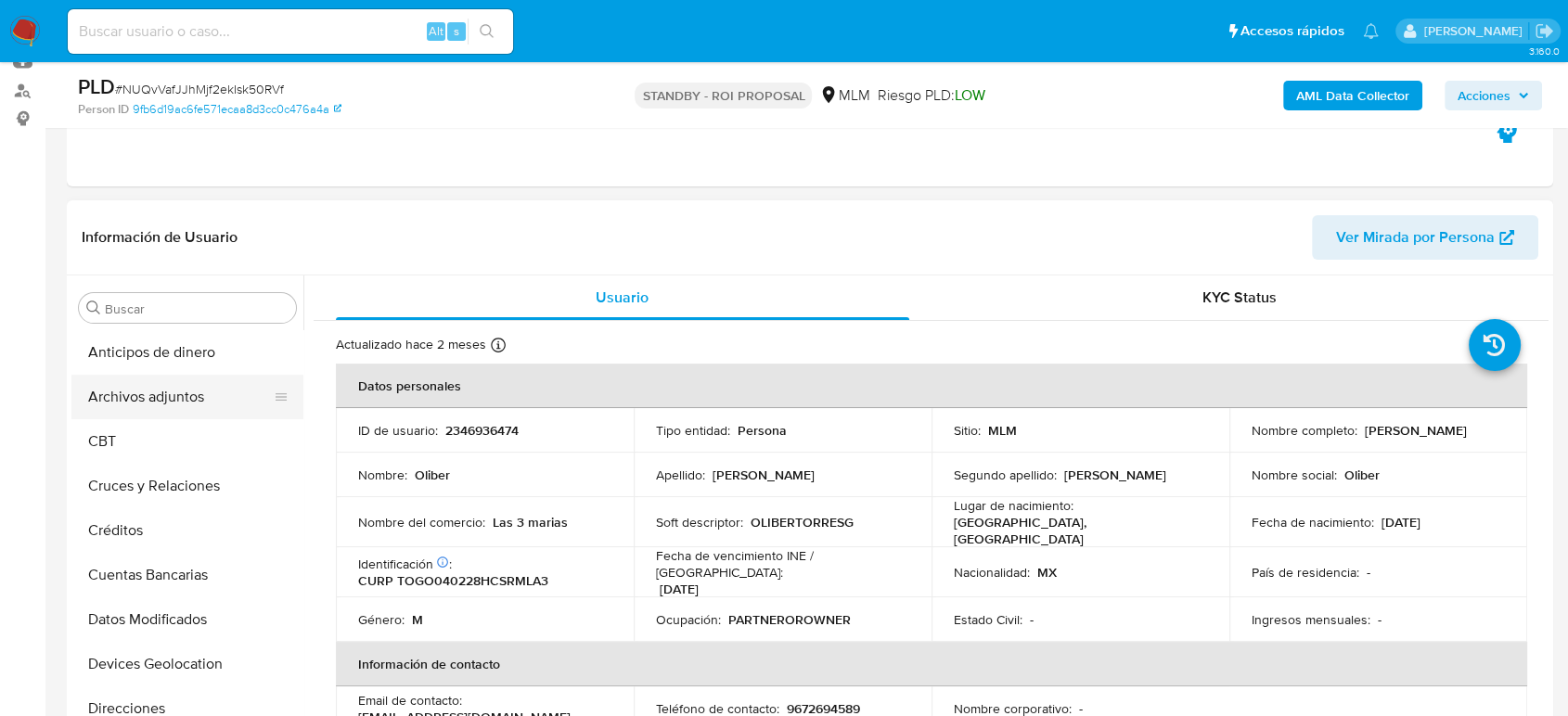
click at [168, 402] on button "Archivos adjuntos" at bounding box center [180, 398] width 217 height 45
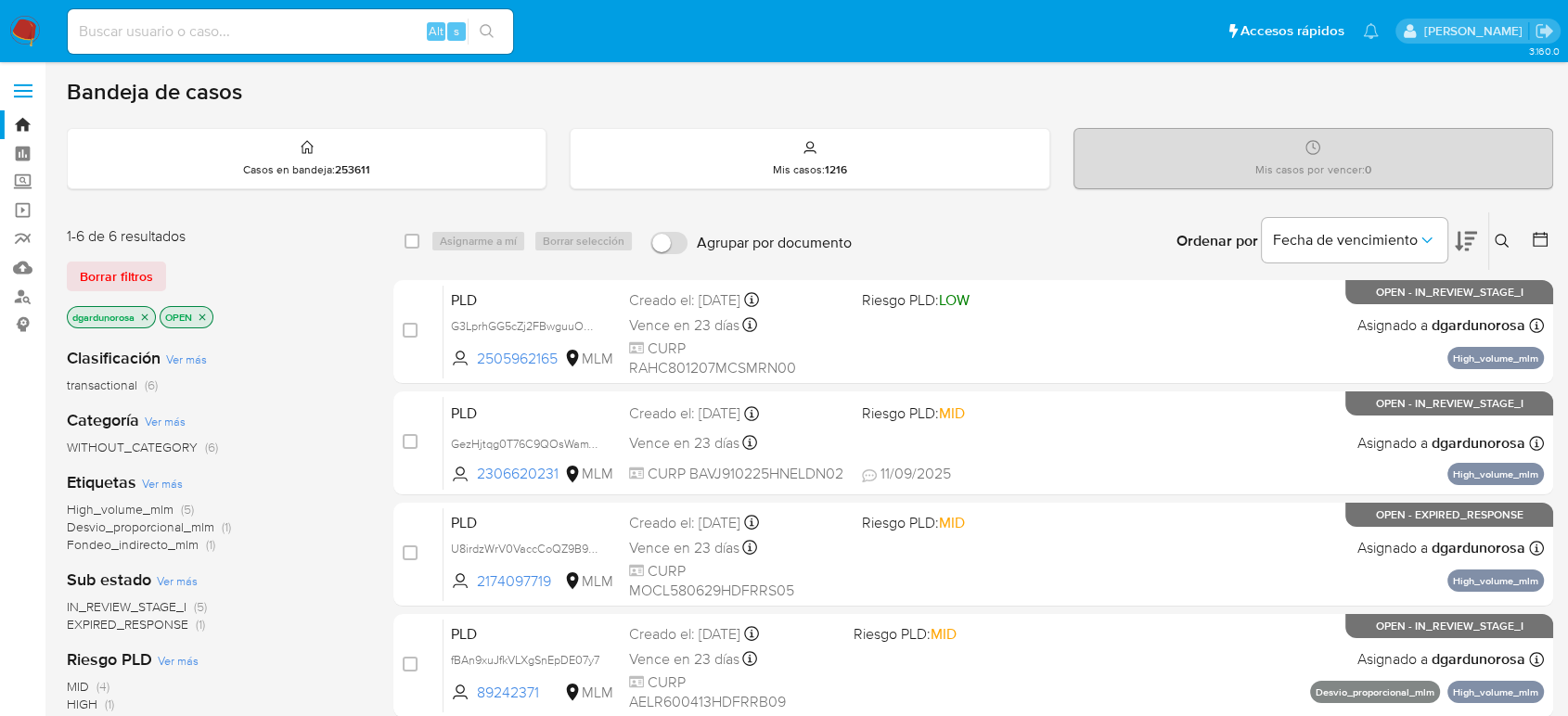
click at [170, 621] on span "EXPIRED_RESPONSE" at bounding box center [127, 624] width 122 height 19
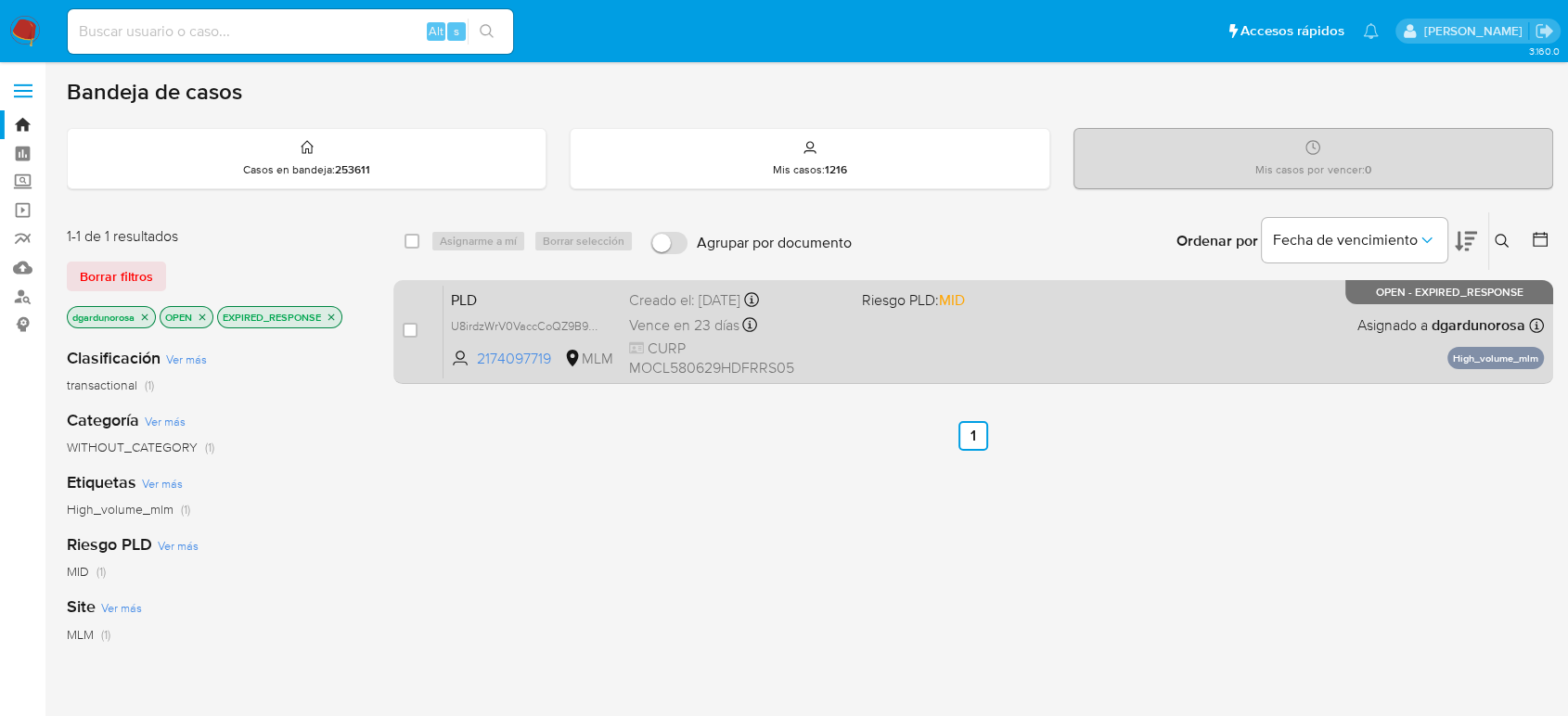
click at [999, 319] on div "PLD U8irdzWrV0VaccCoQZ9B9H2j 2174097719 MLM Riesgo PLD: MID Creado el: 12/08/20…" at bounding box center [994, 331] width 1100 height 94
click at [412, 321] on div "case-item-checkbox" at bounding box center [410, 330] width 15 height 19
click at [409, 326] on input "checkbox" at bounding box center [410, 330] width 15 height 15
checkbox input "true"
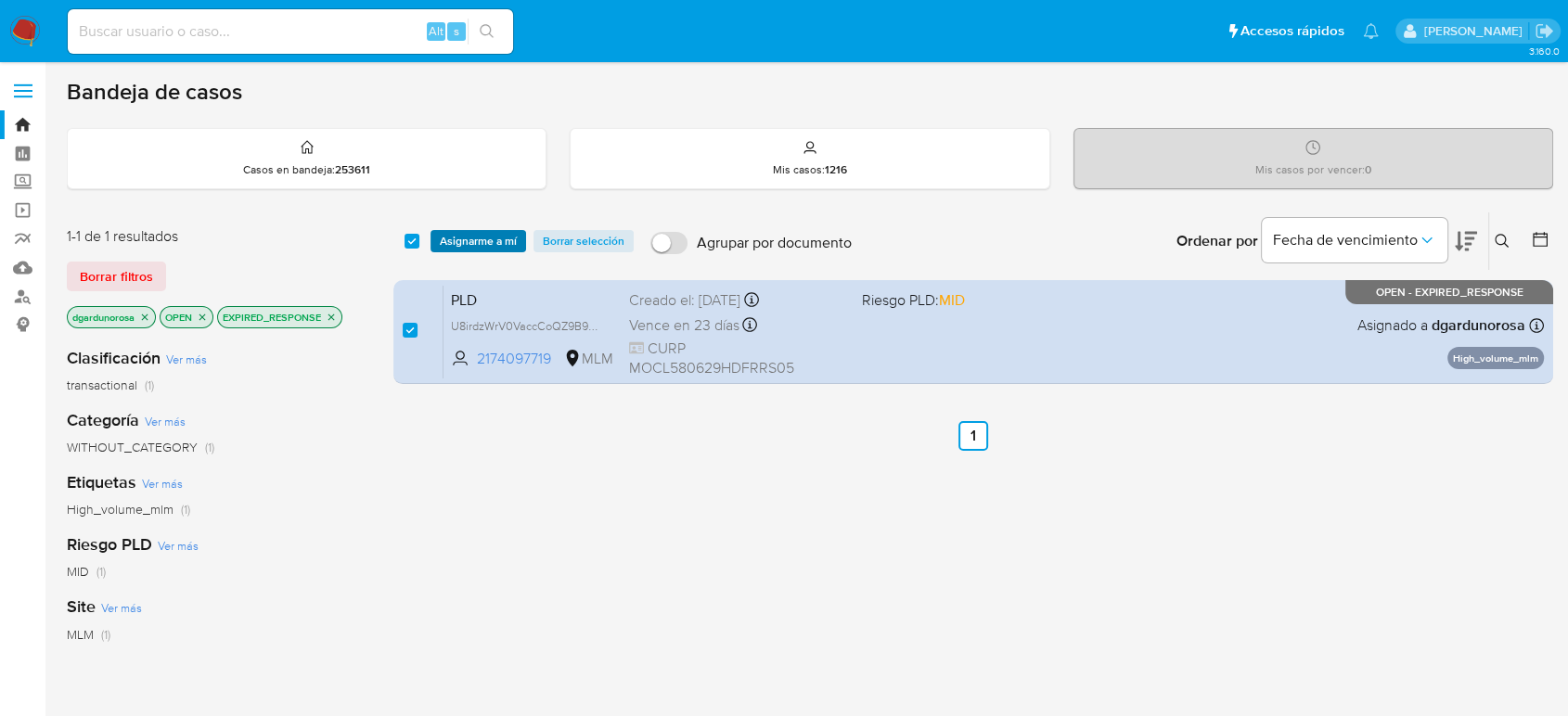
click at [484, 243] on span "Asignarme a mí" at bounding box center [478, 241] width 77 height 19
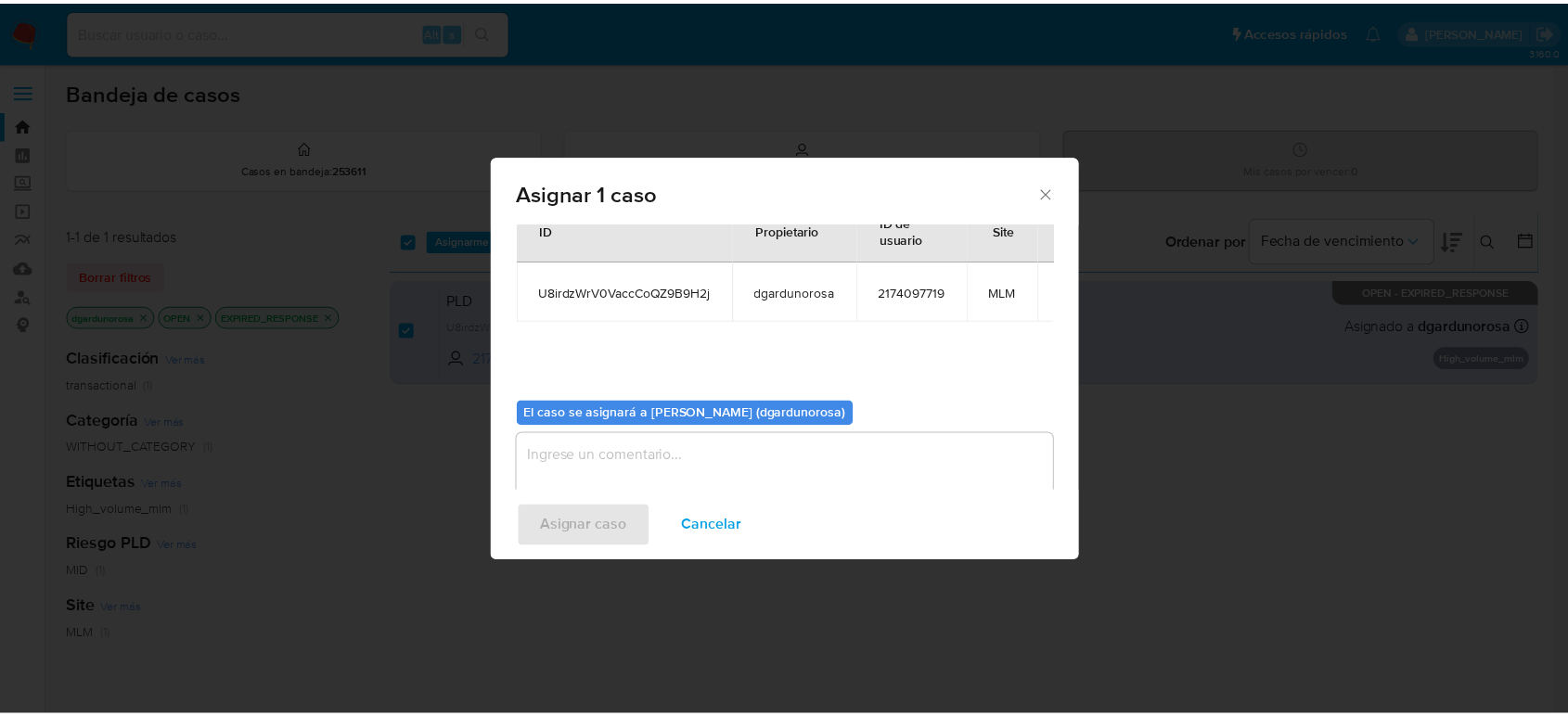
scroll to position [95, 0]
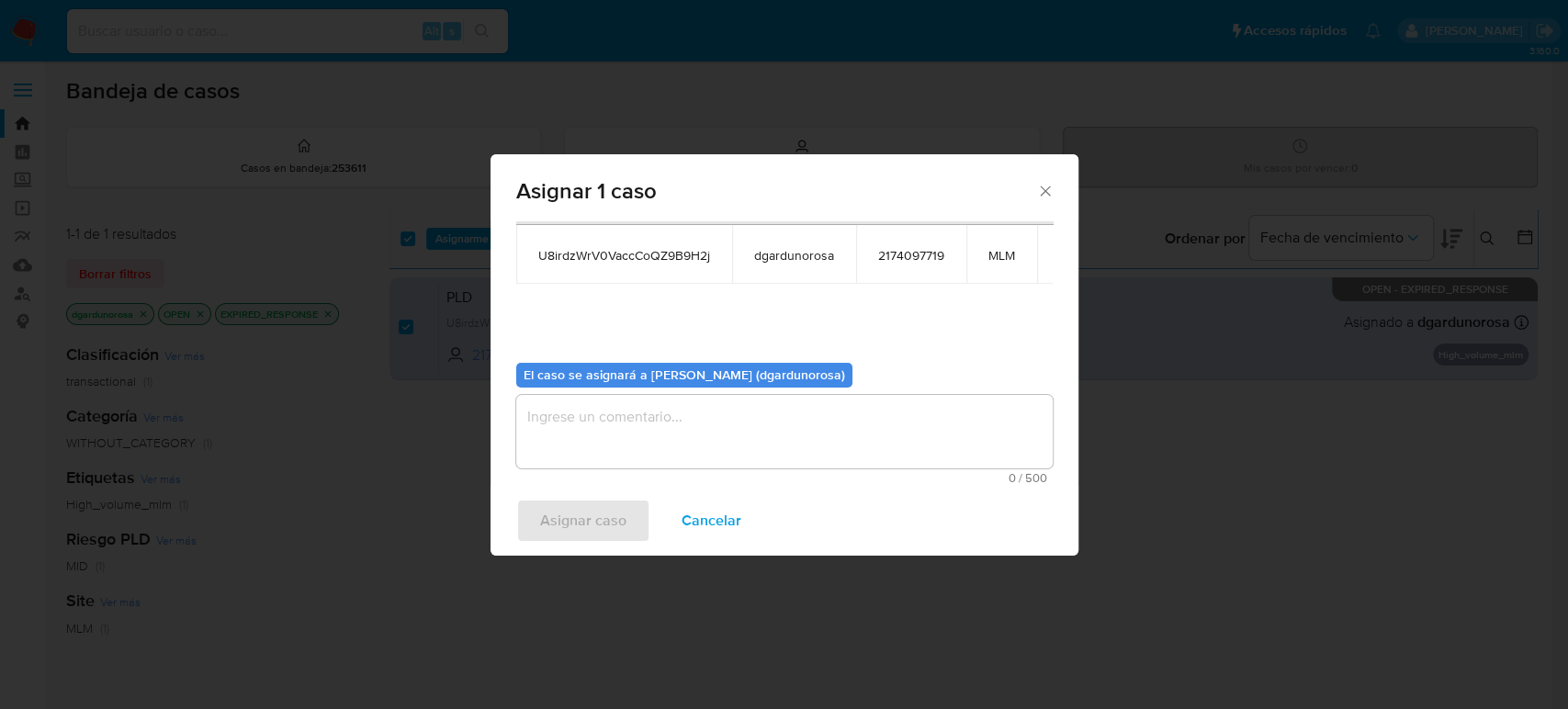
click at [660, 421] on textarea "assign-modal" at bounding box center [784, 431] width 537 height 73
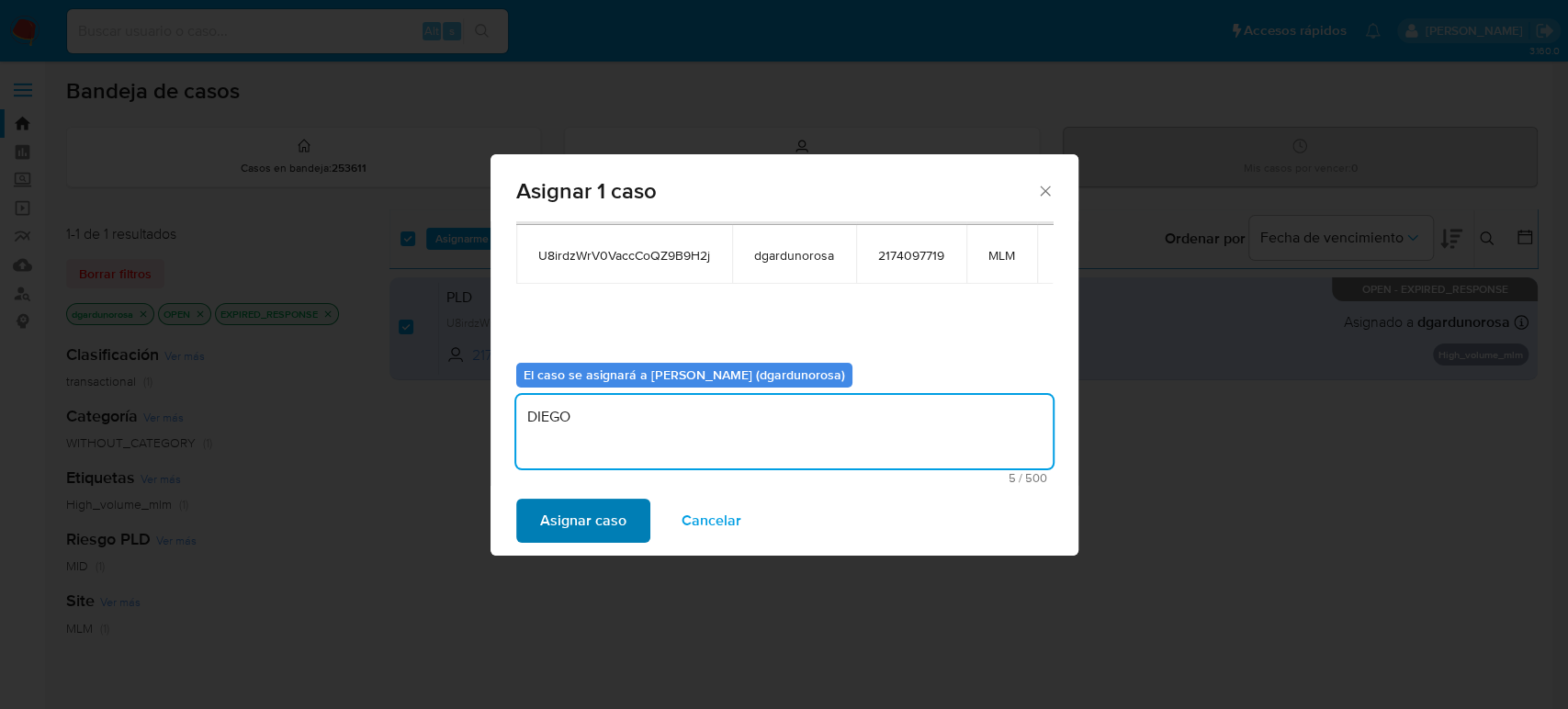
type textarea "DIEGO"
click at [574, 533] on span "Asignar caso" at bounding box center [583, 521] width 86 height 41
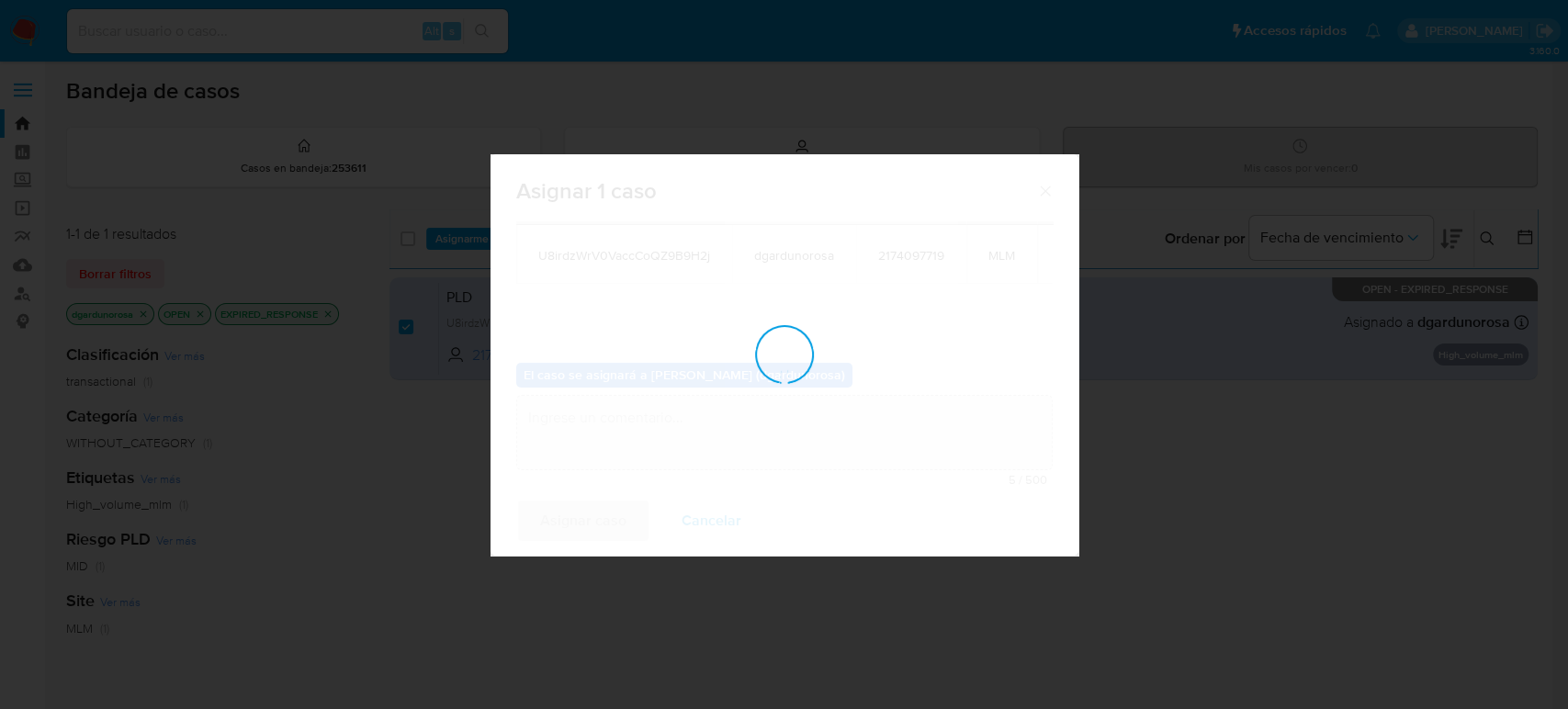
checkbox input "false"
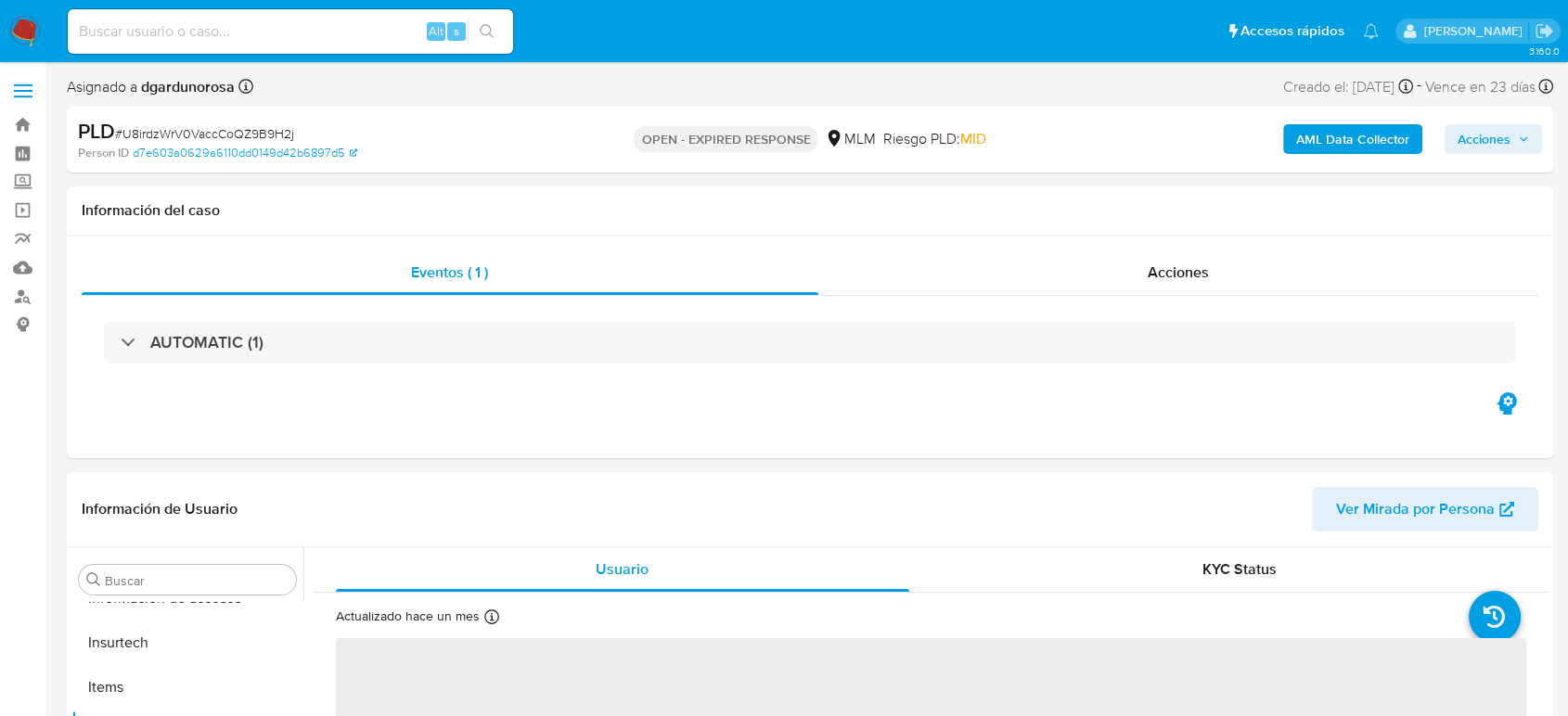
scroll to position [784, 0]
select select "10"
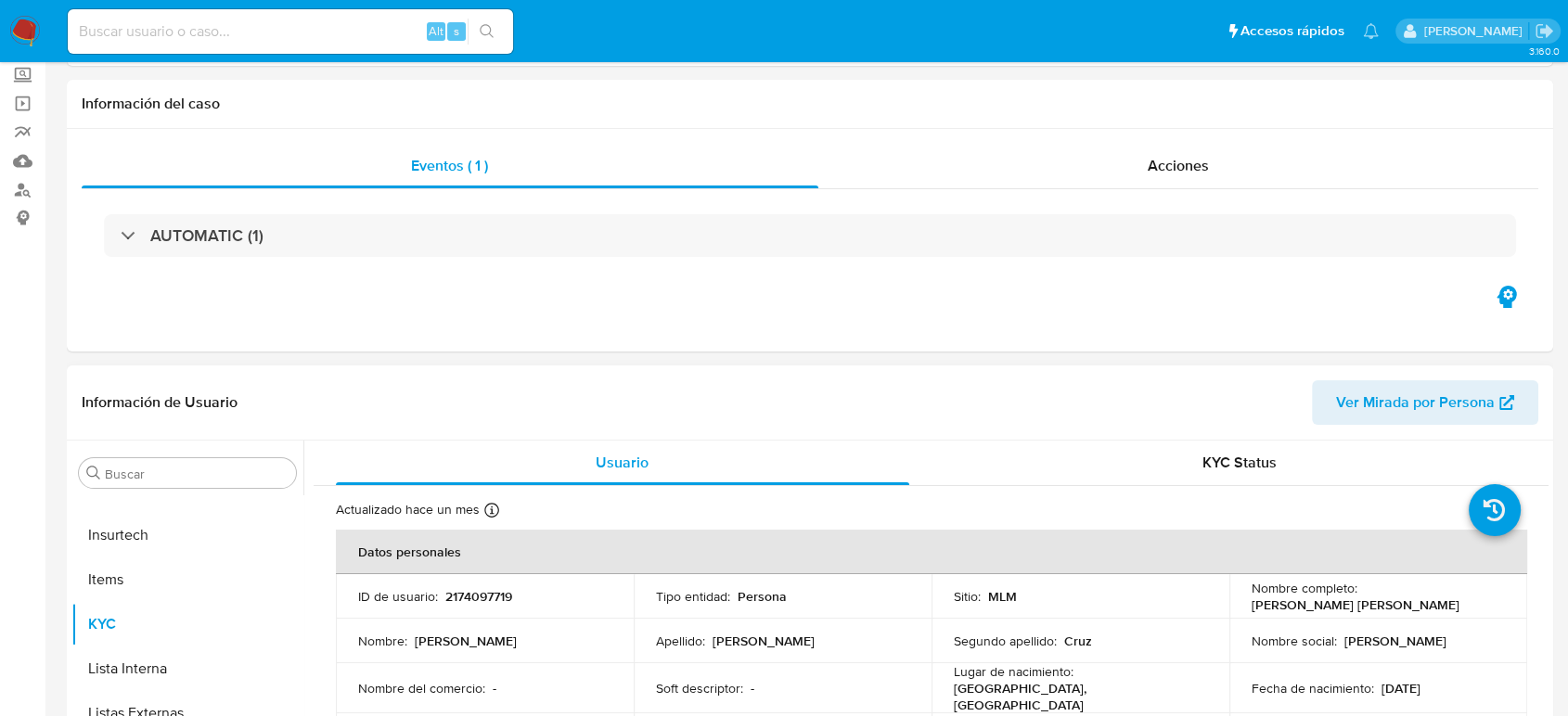
scroll to position [309, 0]
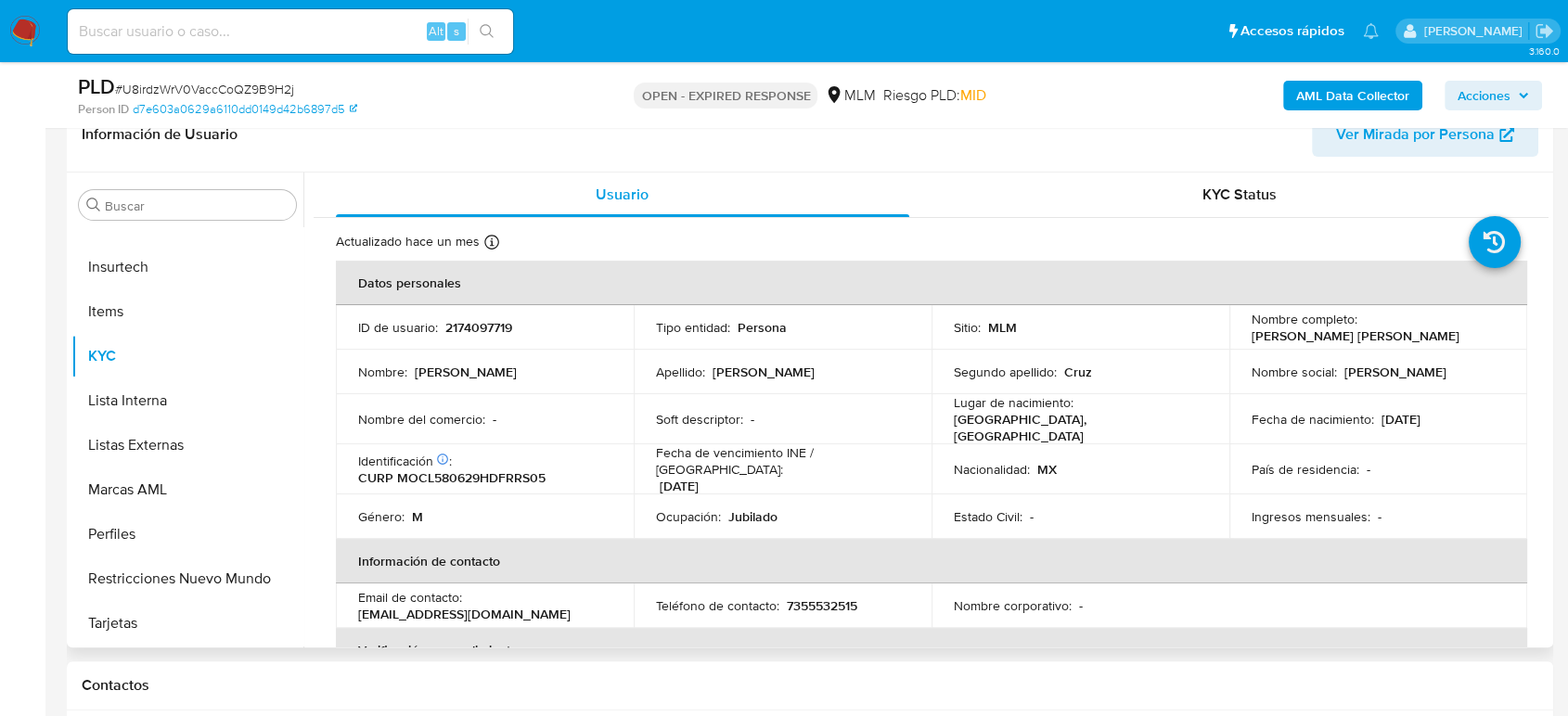
click at [476, 330] on p "2174097719" at bounding box center [478, 328] width 66 height 17
copy p "2174097719"
click at [897, 437] on td "Soft descriptor : -" at bounding box center [782, 419] width 298 height 51
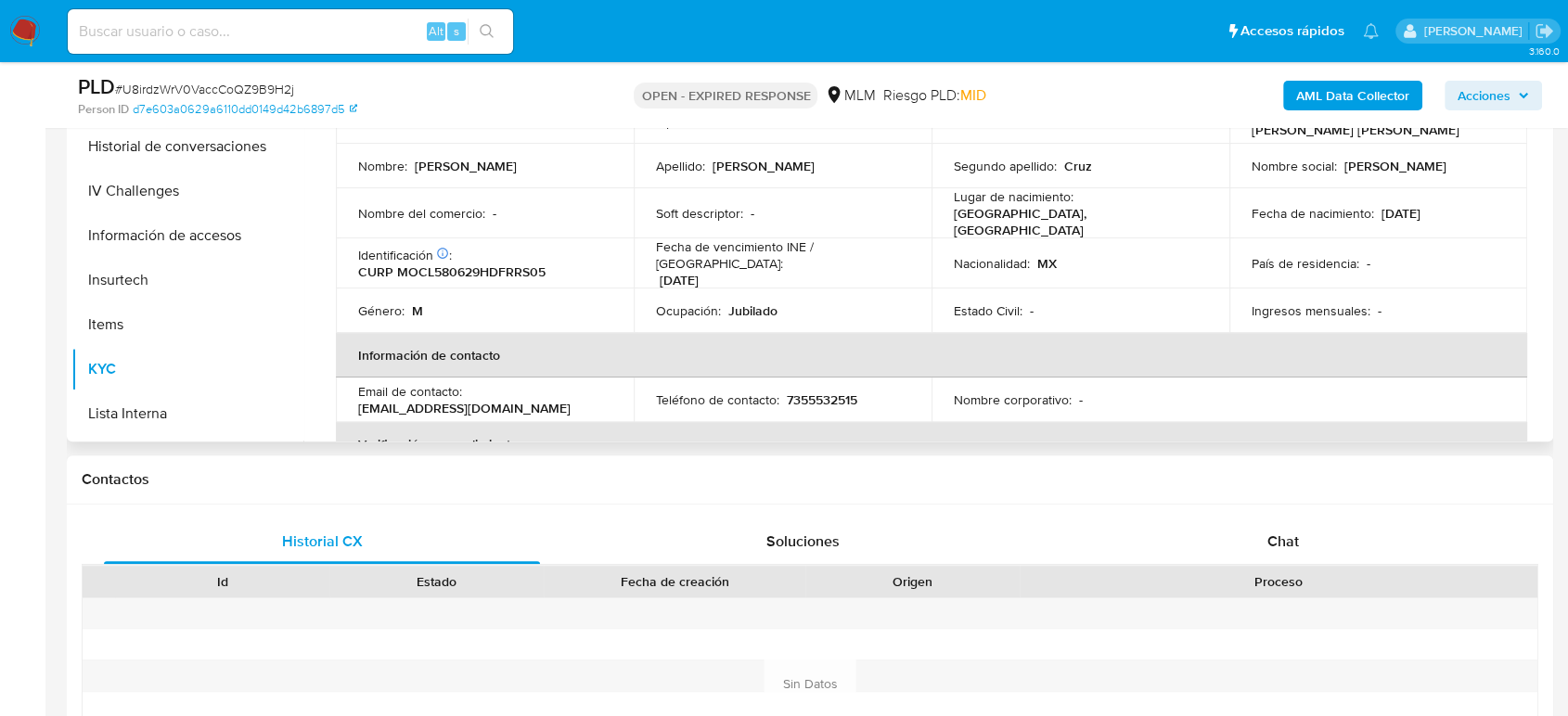
scroll to position [475, 0]
click at [219, 237] on button "Historial de conversaciones" at bounding box center [180, 237] width 217 height 45
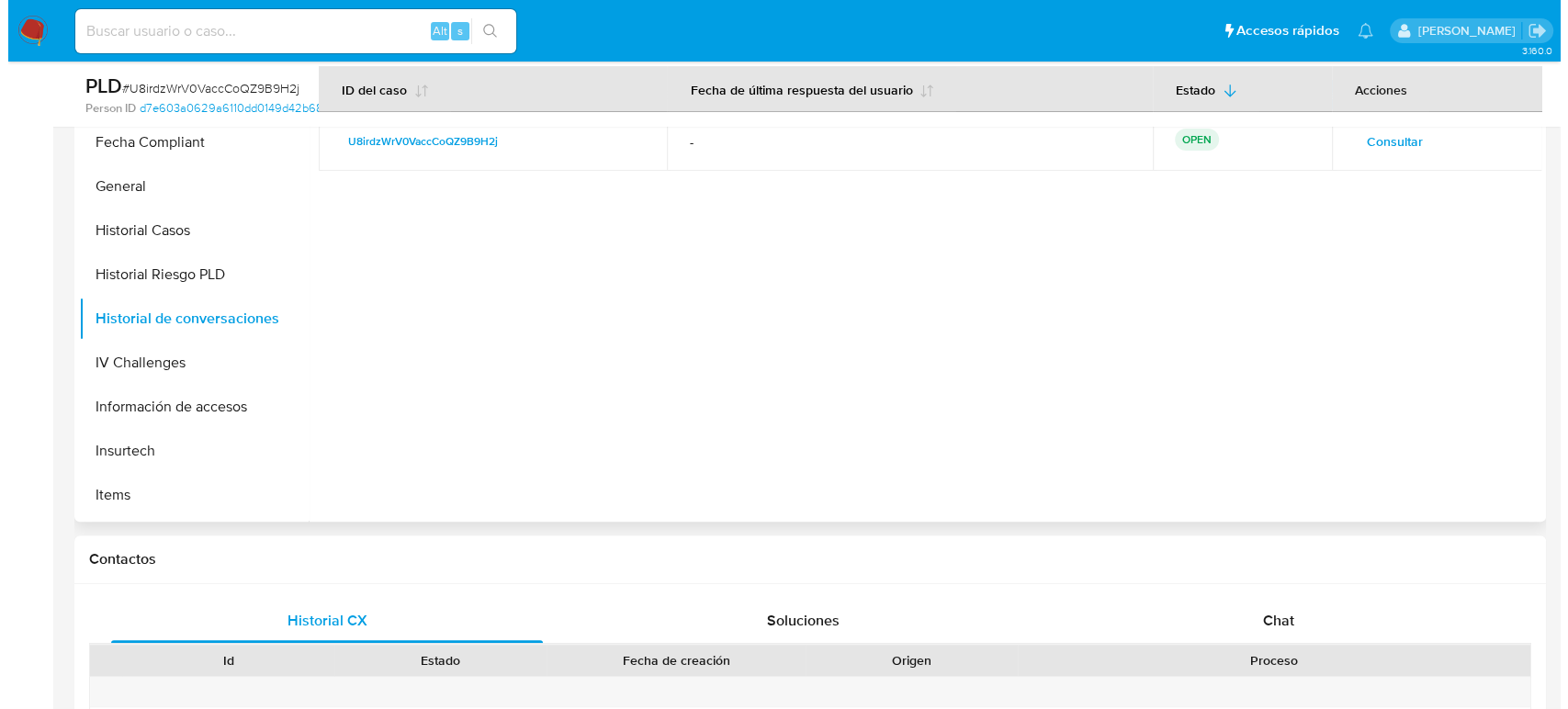
scroll to position [306, 0]
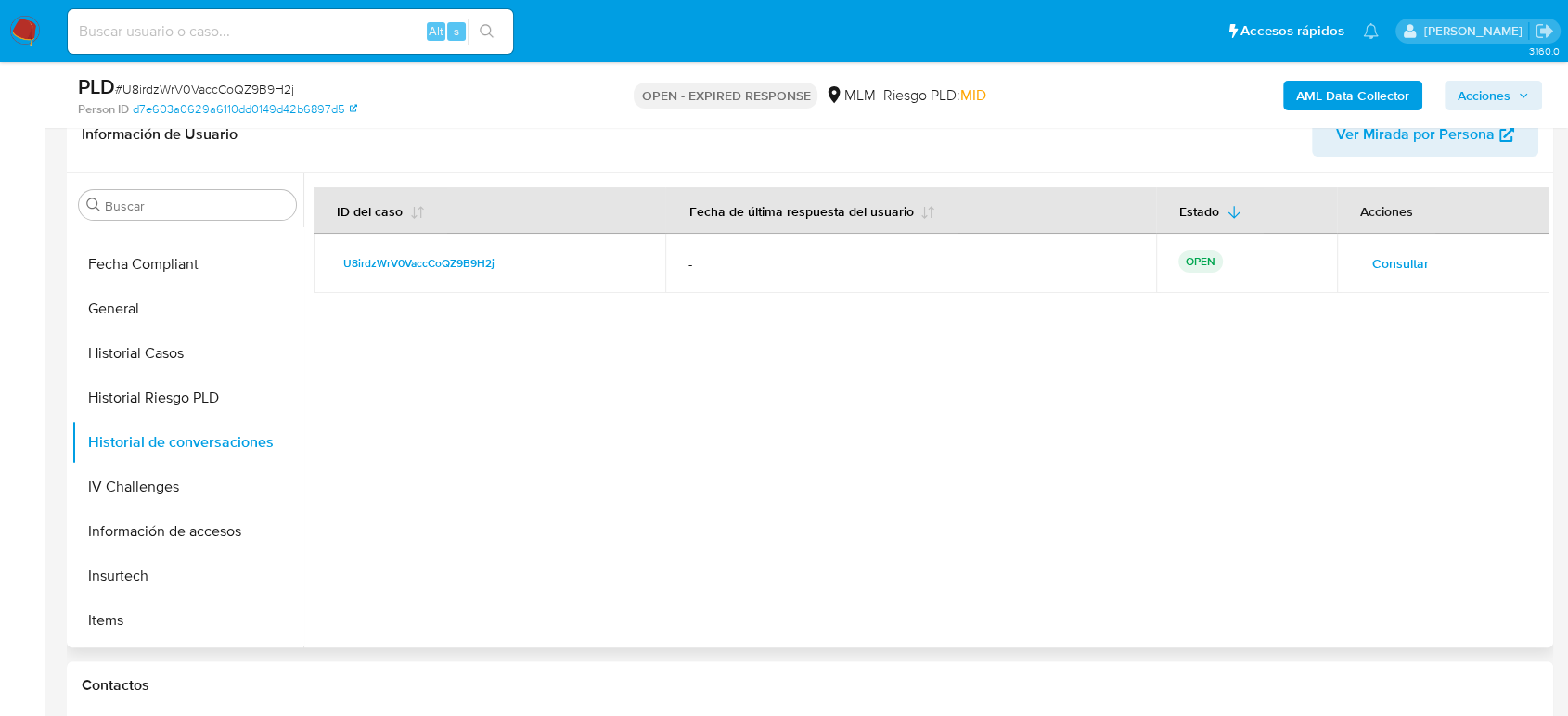
click at [1410, 258] on span "Consultar" at bounding box center [1400, 264] width 56 height 26
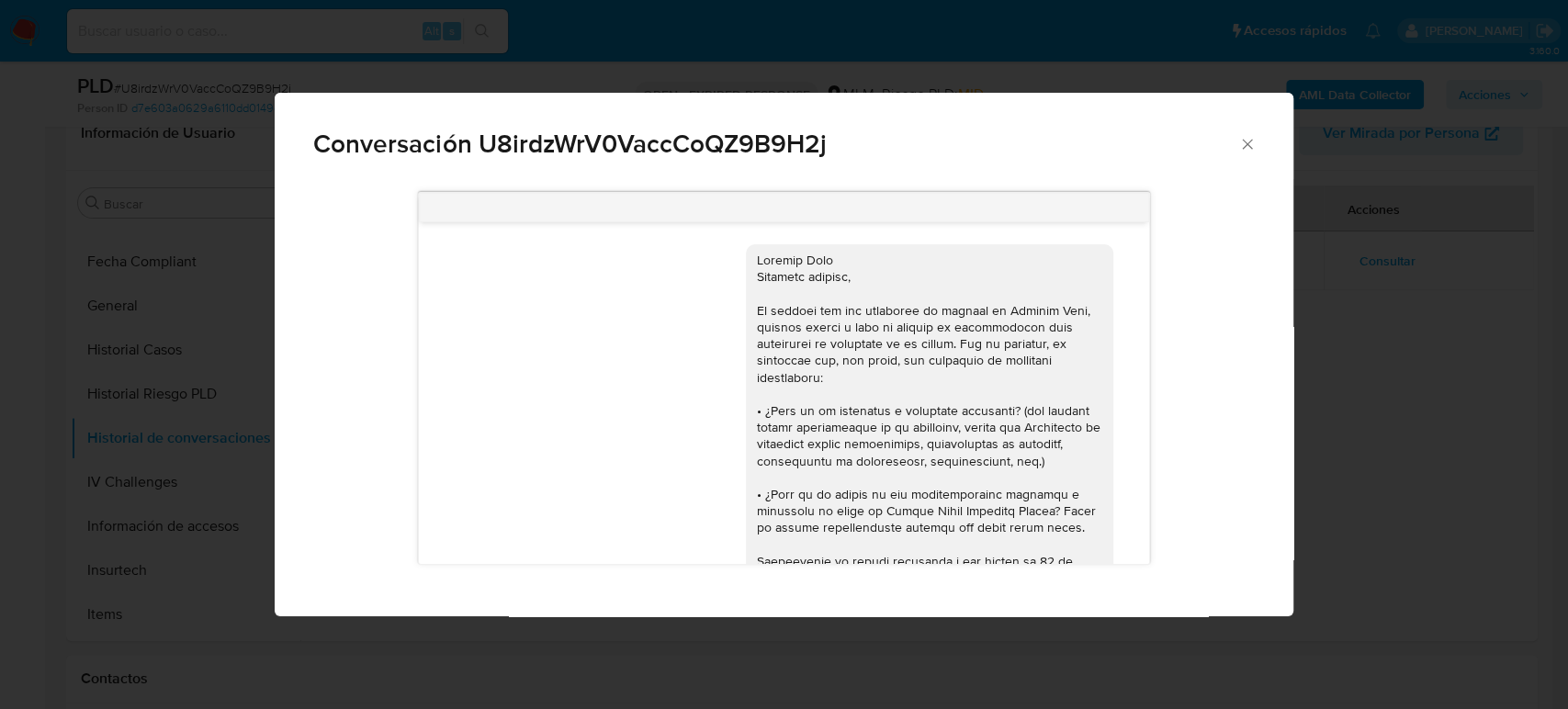
scroll to position [298, 0]
